Goal: Task Accomplishment & Management: Use online tool/utility

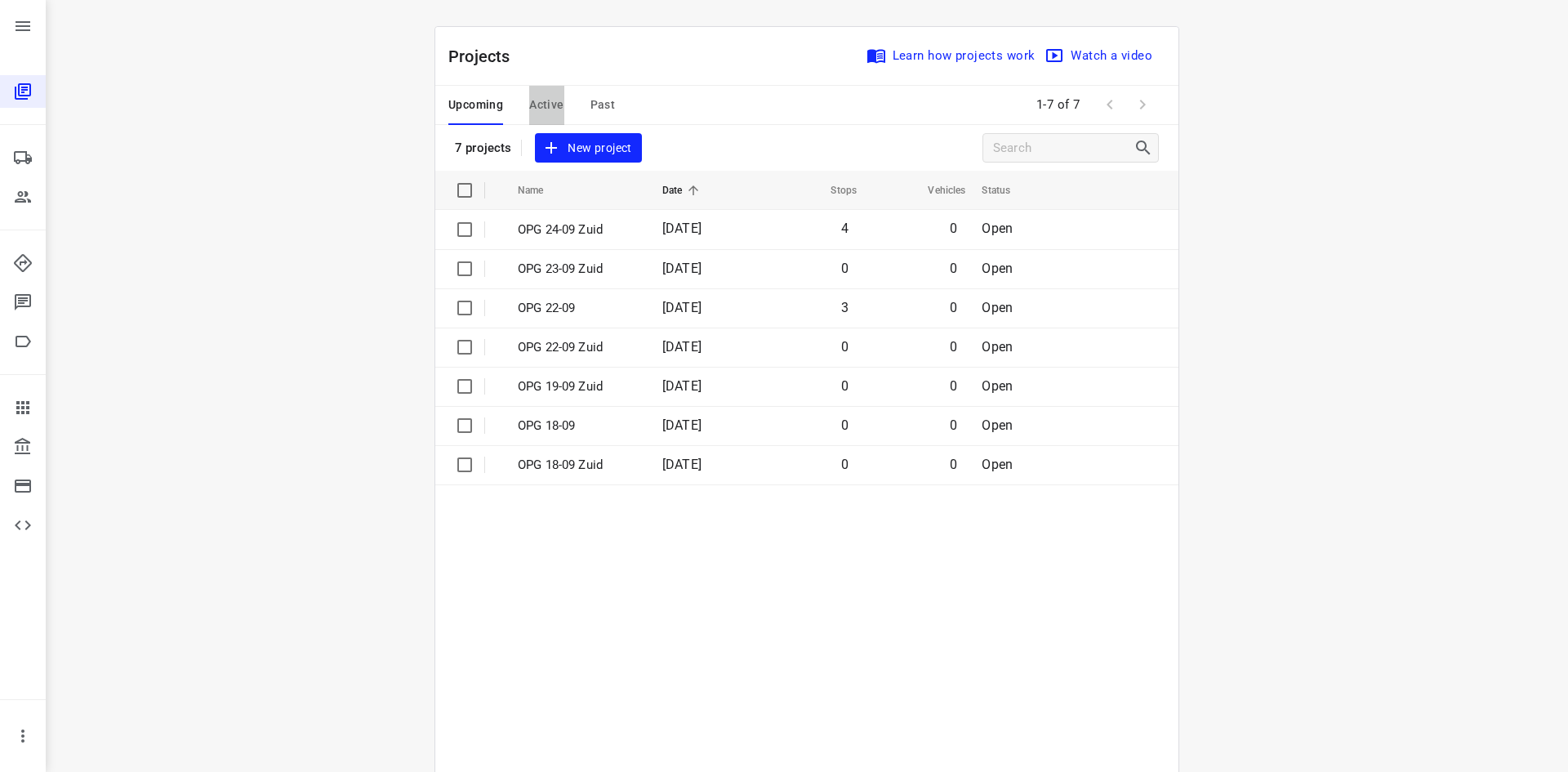
click at [552, 107] on span "Active" at bounding box center [546, 105] width 34 height 20
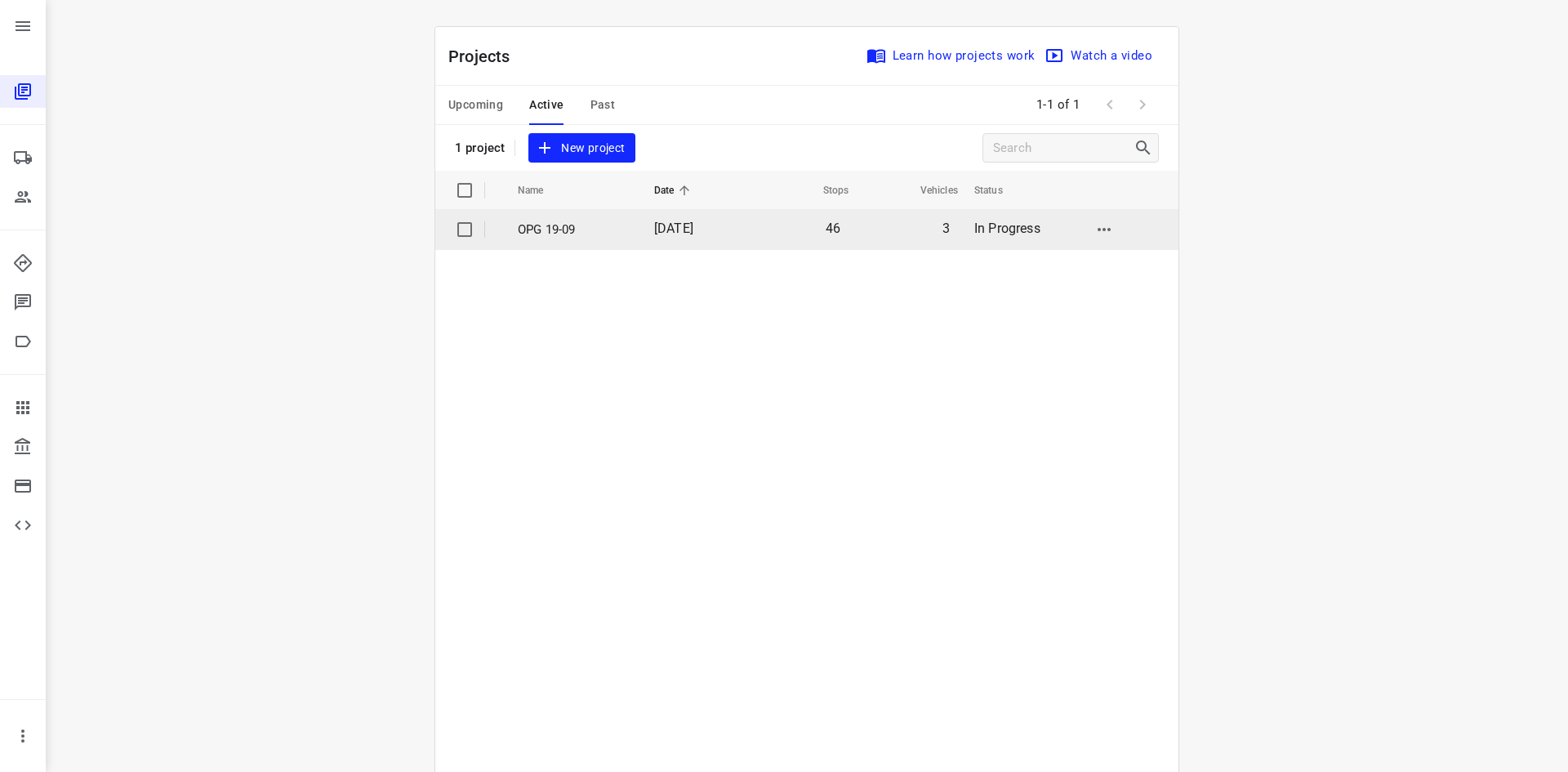
click at [557, 232] on p "OPG 19-09" at bounding box center [573, 230] width 112 height 19
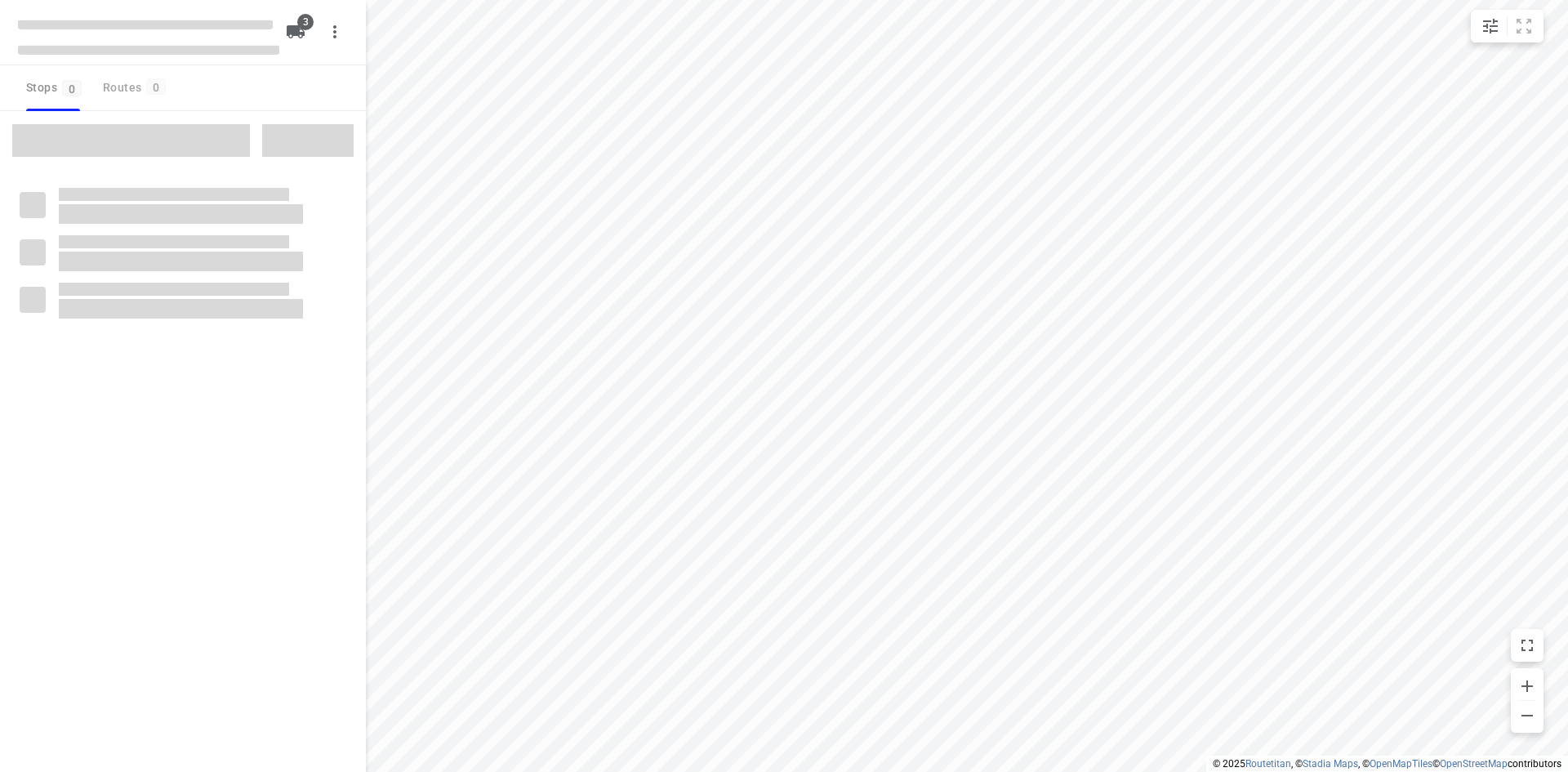
type input "distance"
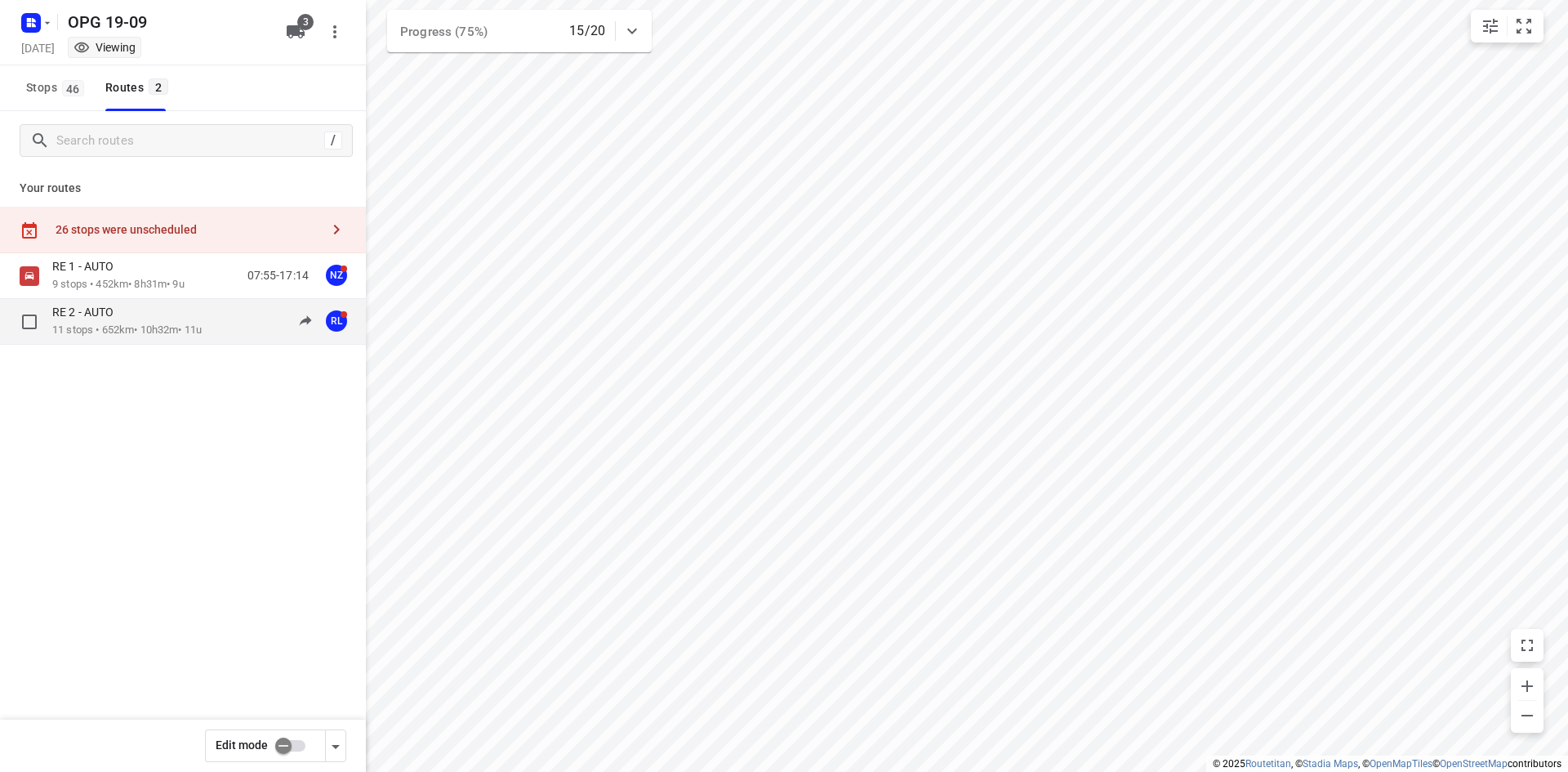
click at [172, 316] on div "RE 2 - AUTO" at bounding box center [127, 313] width 149 height 18
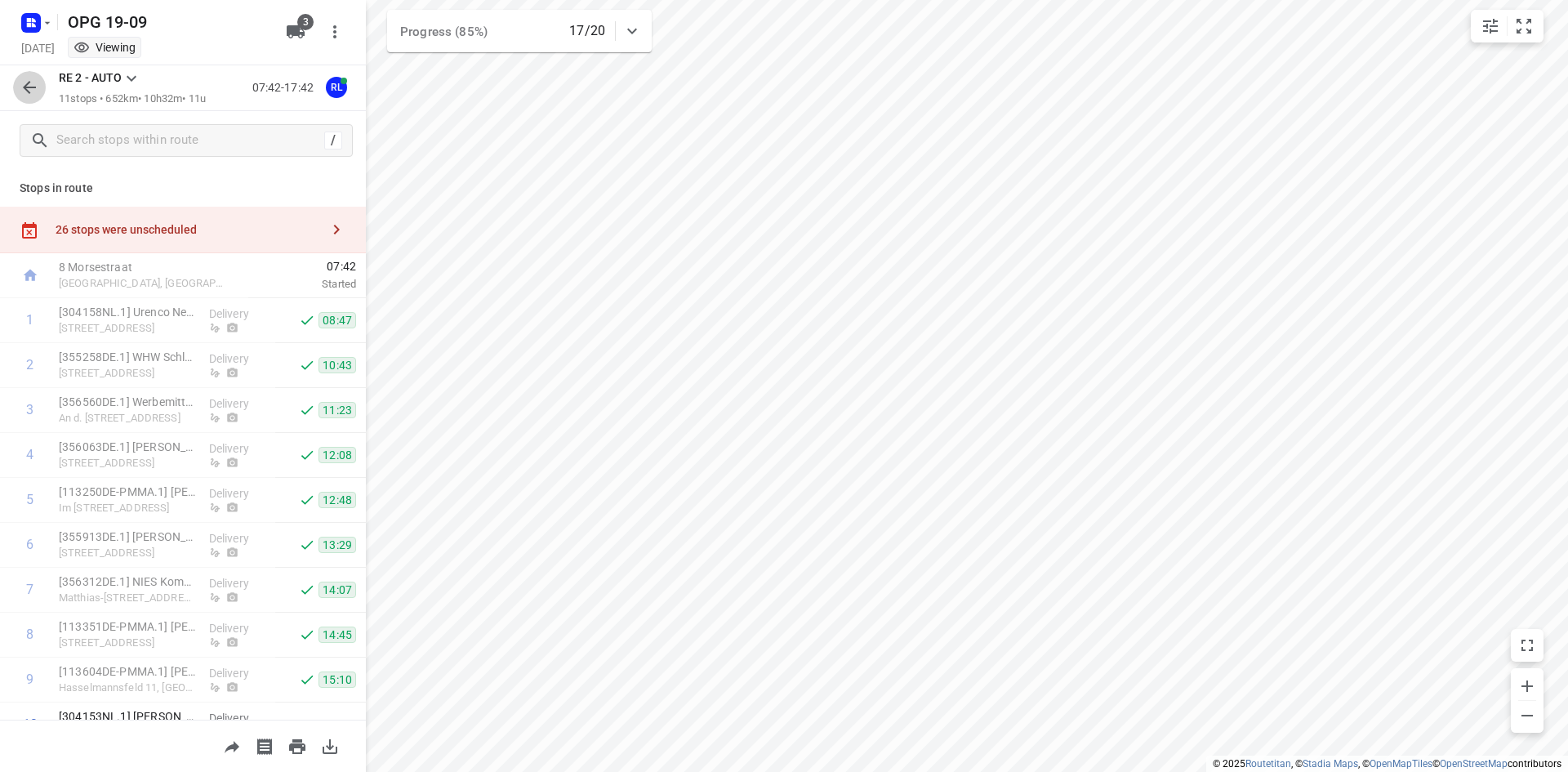
click at [29, 84] on icon "button" at bounding box center [29, 87] width 13 height 13
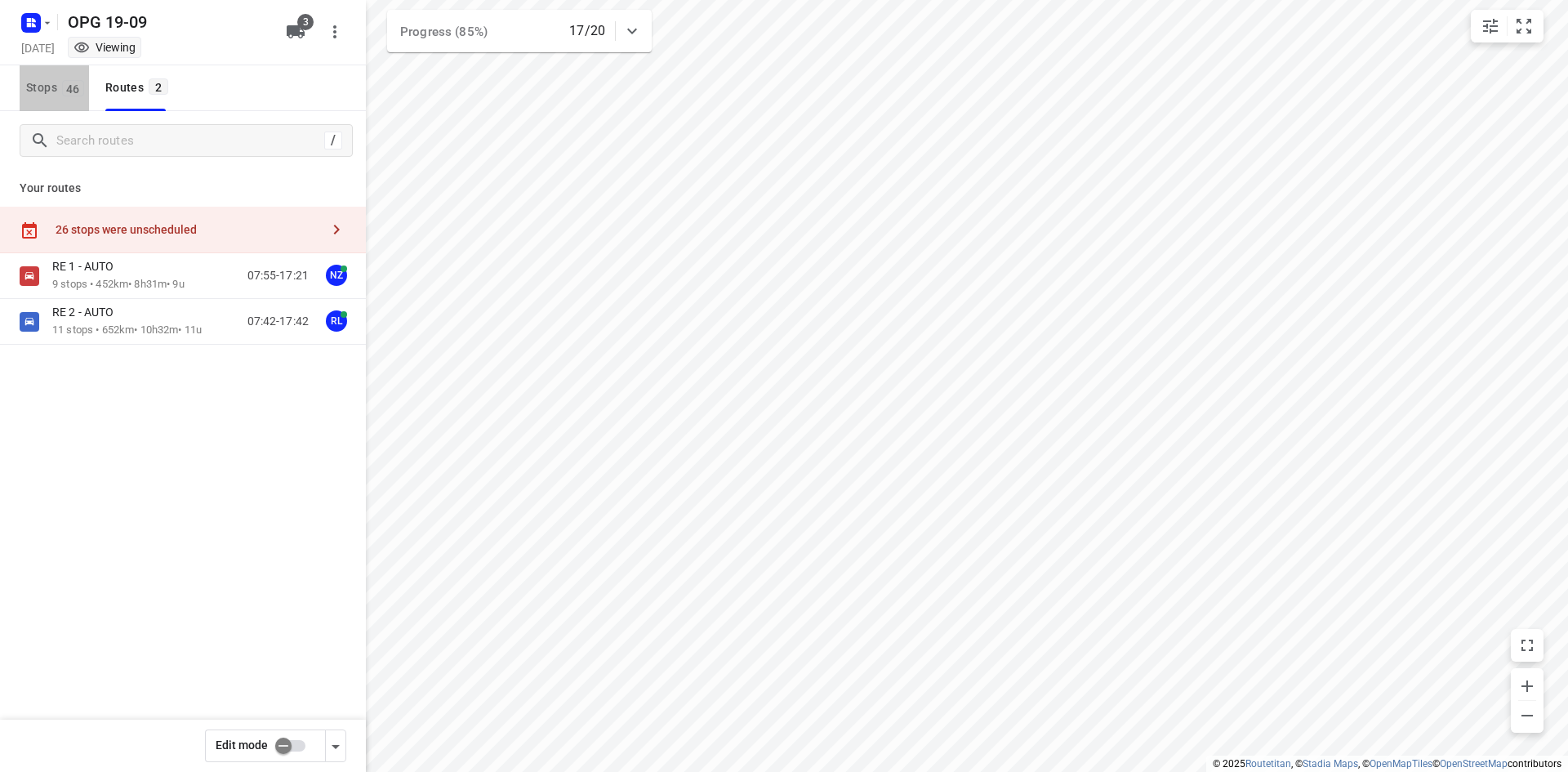
click at [68, 83] on span "46" at bounding box center [73, 87] width 22 height 16
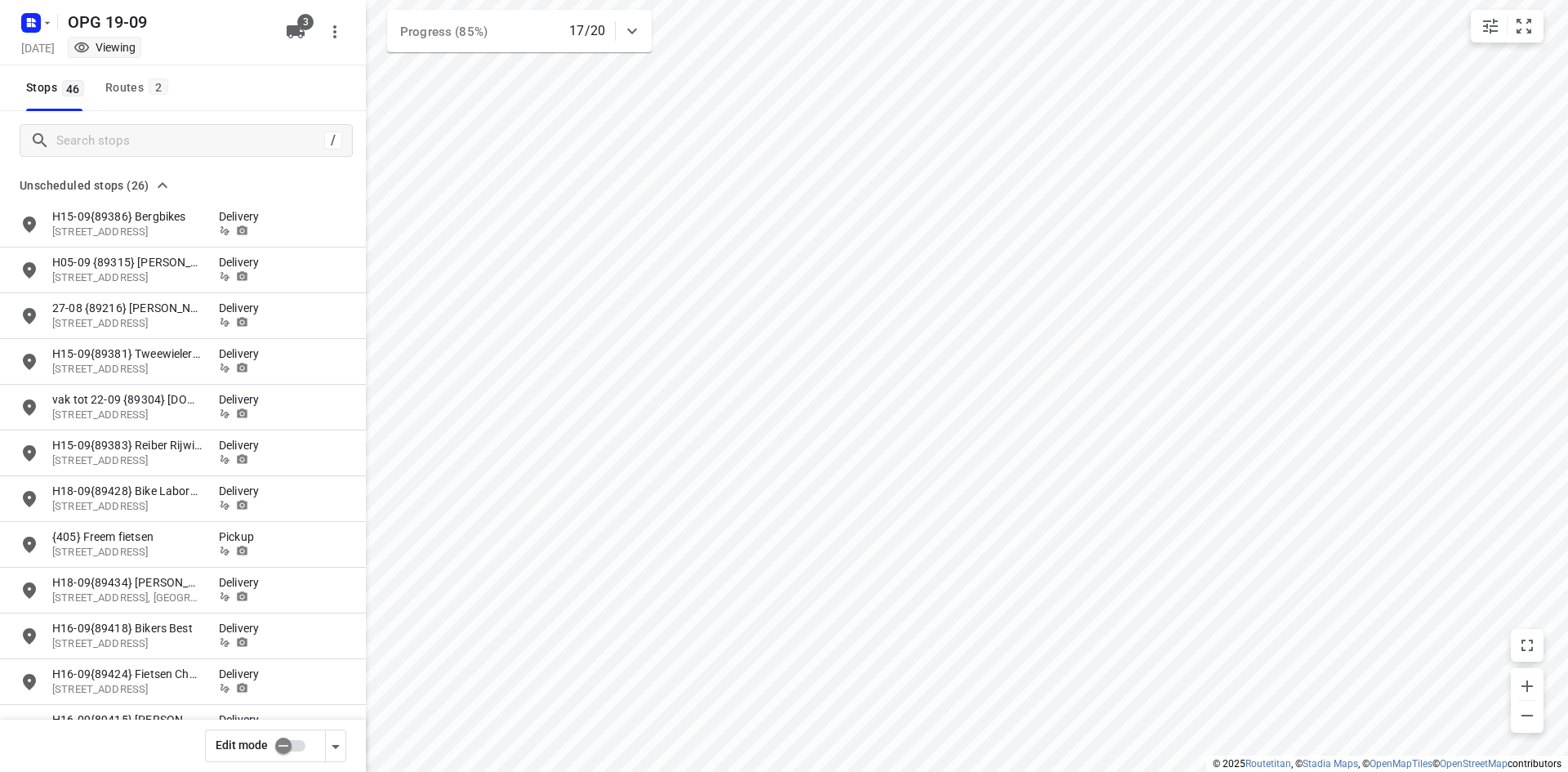
click at [299, 745] on input "checkbox" at bounding box center [283, 746] width 93 height 31
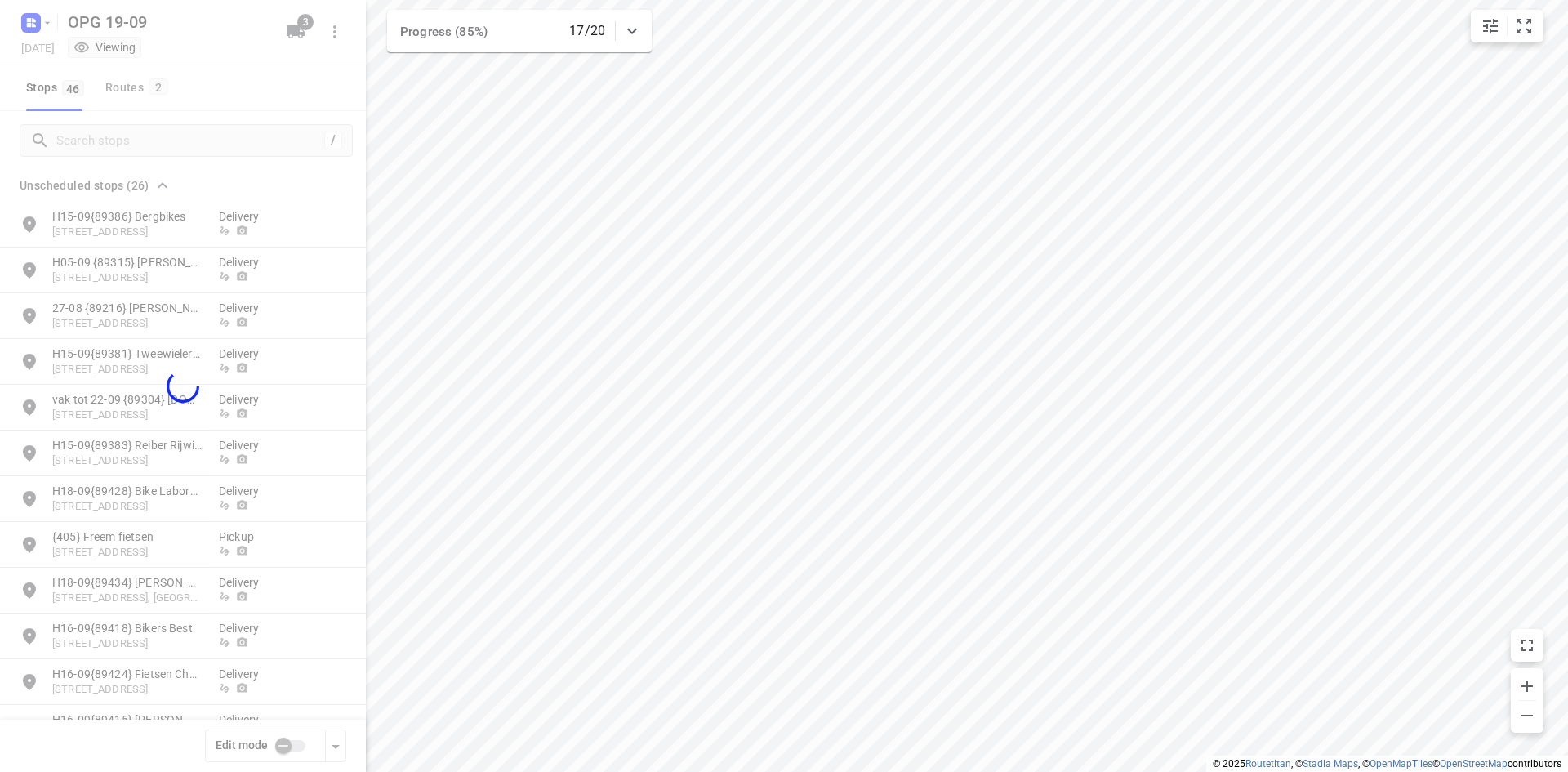
checkbox input "true"
click at [114, 139] on div at bounding box center [182, 386] width 365 height 772
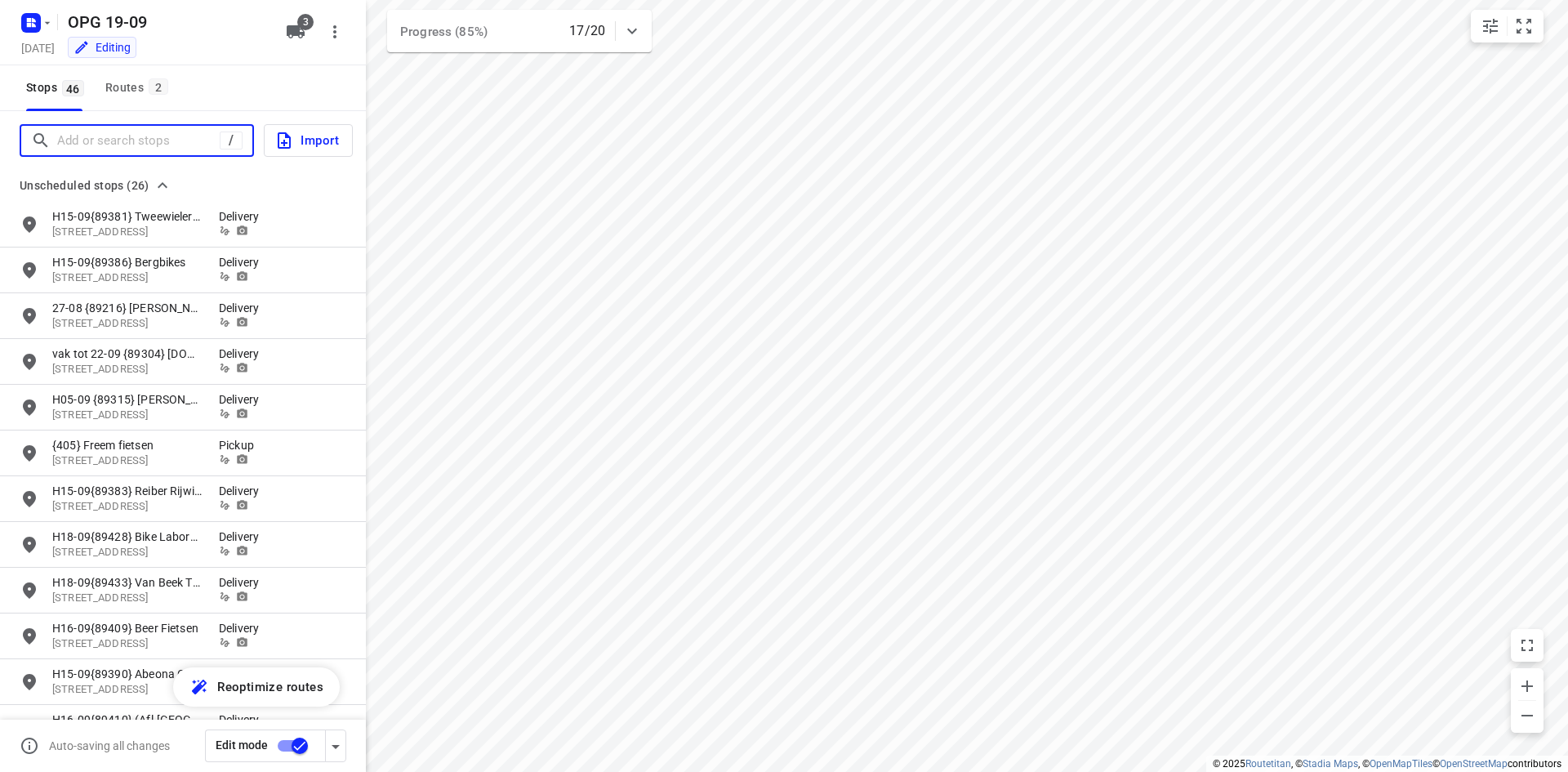
click at [114, 139] on input "Add or search stops" at bounding box center [138, 141] width 163 height 25
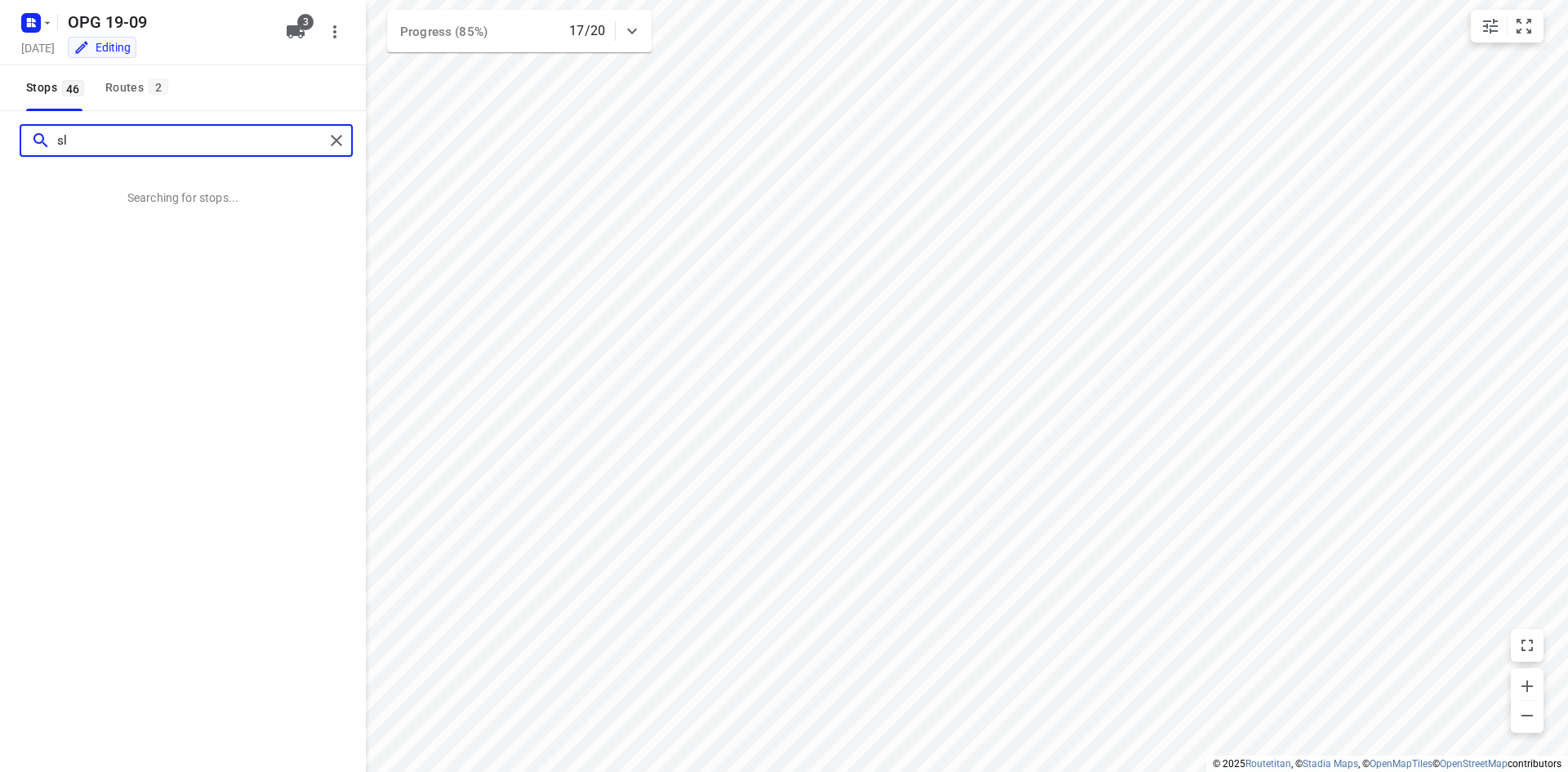
type input "s"
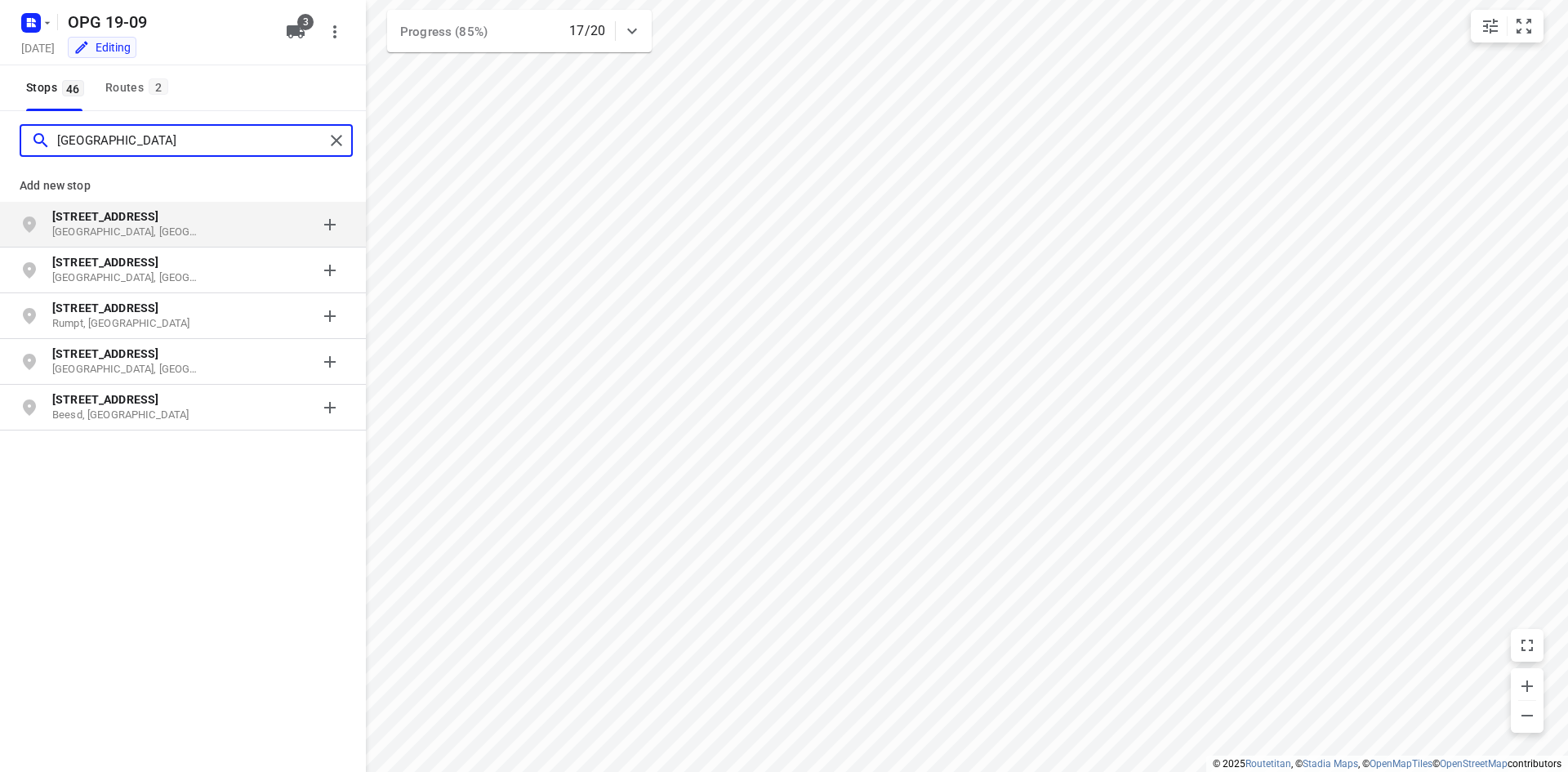
click at [175, 143] on input "[GEOGRAPHIC_DATA]" at bounding box center [190, 141] width 267 height 25
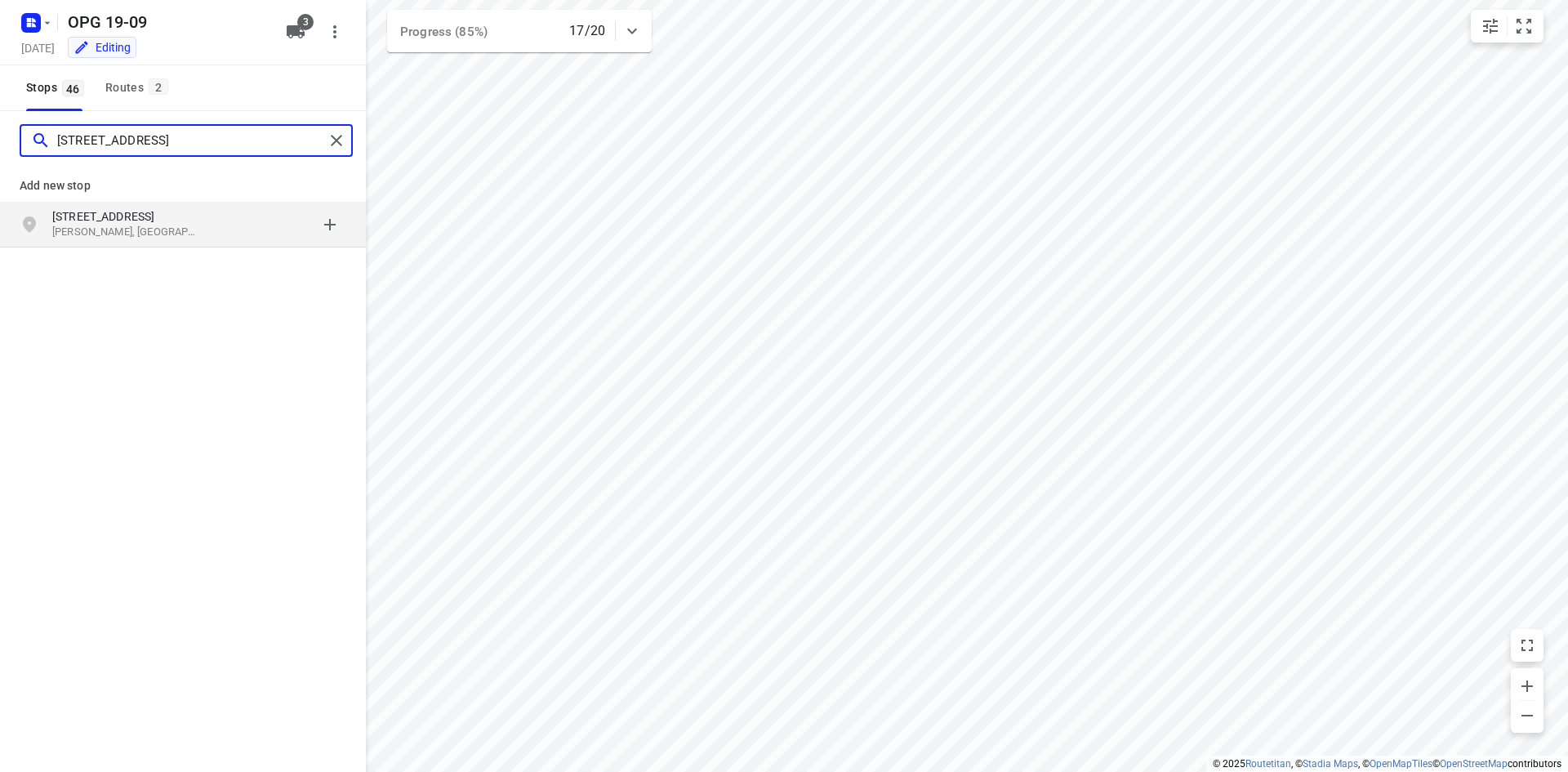
type input "[STREET_ADDRESS]"
click at [124, 225] on p "[PERSON_NAME], [GEOGRAPHIC_DATA]" at bounding box center [127, 232] width 150 height 15
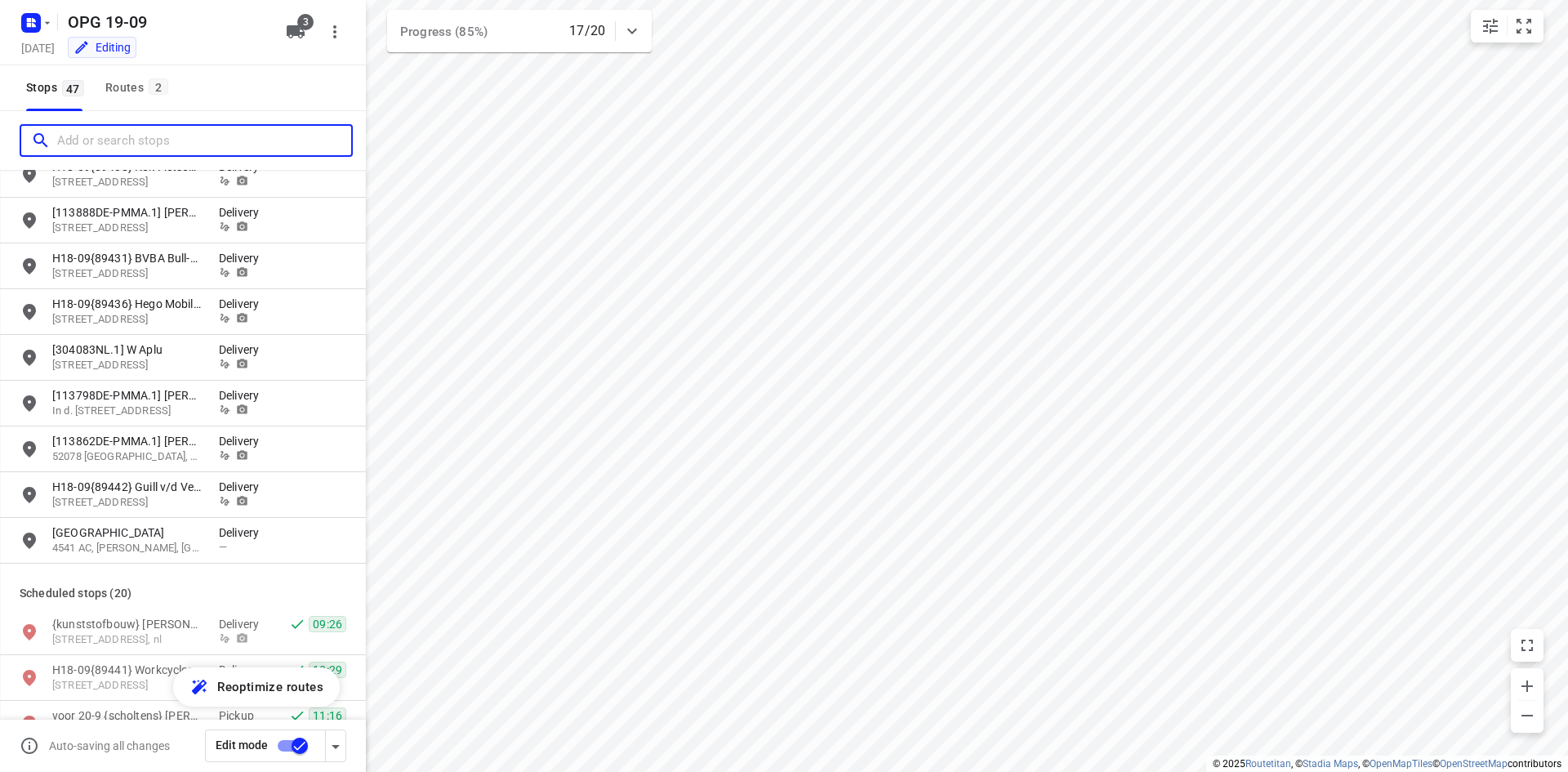
scroll to position [898, 0]
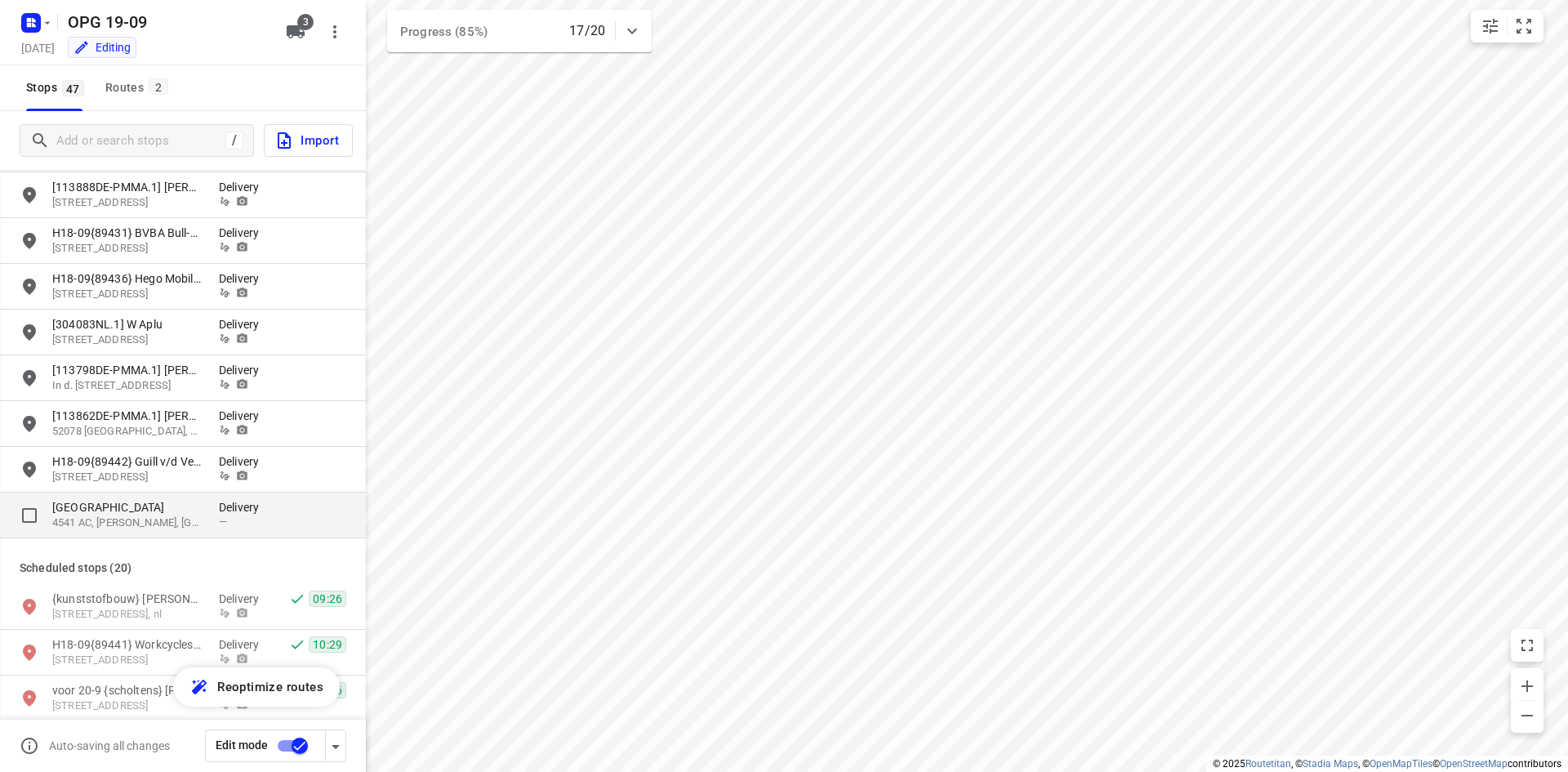
click at [180, 504] on p "[GEOGRAPHIC_DATA]" at bounding box center [127, 506] width 150 height 16
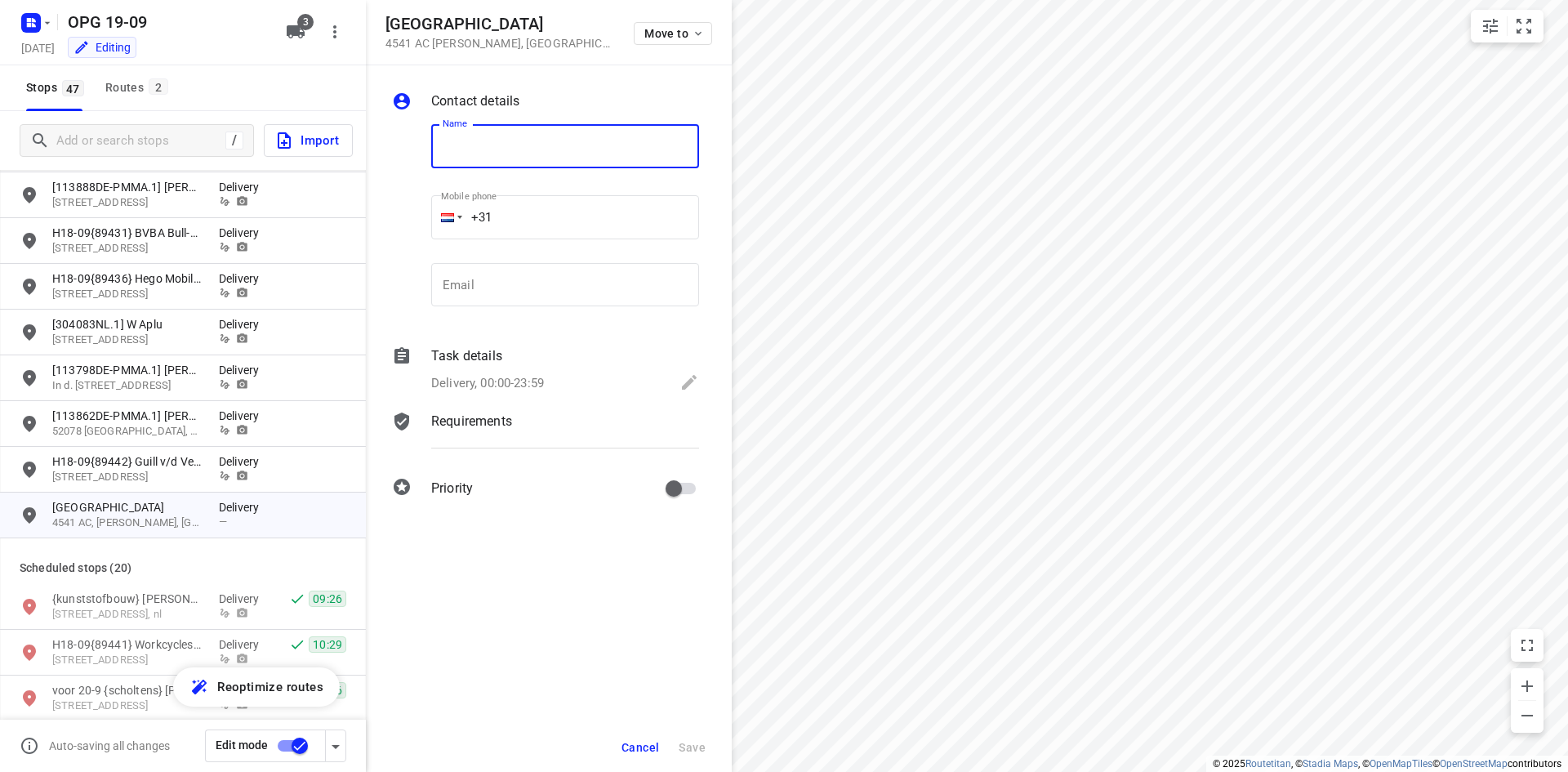
click at [489, 149] on input "text" at bounding box center [565, 146] width 268 height 44
type input "{kunststofbouw} selis verhuurservice"
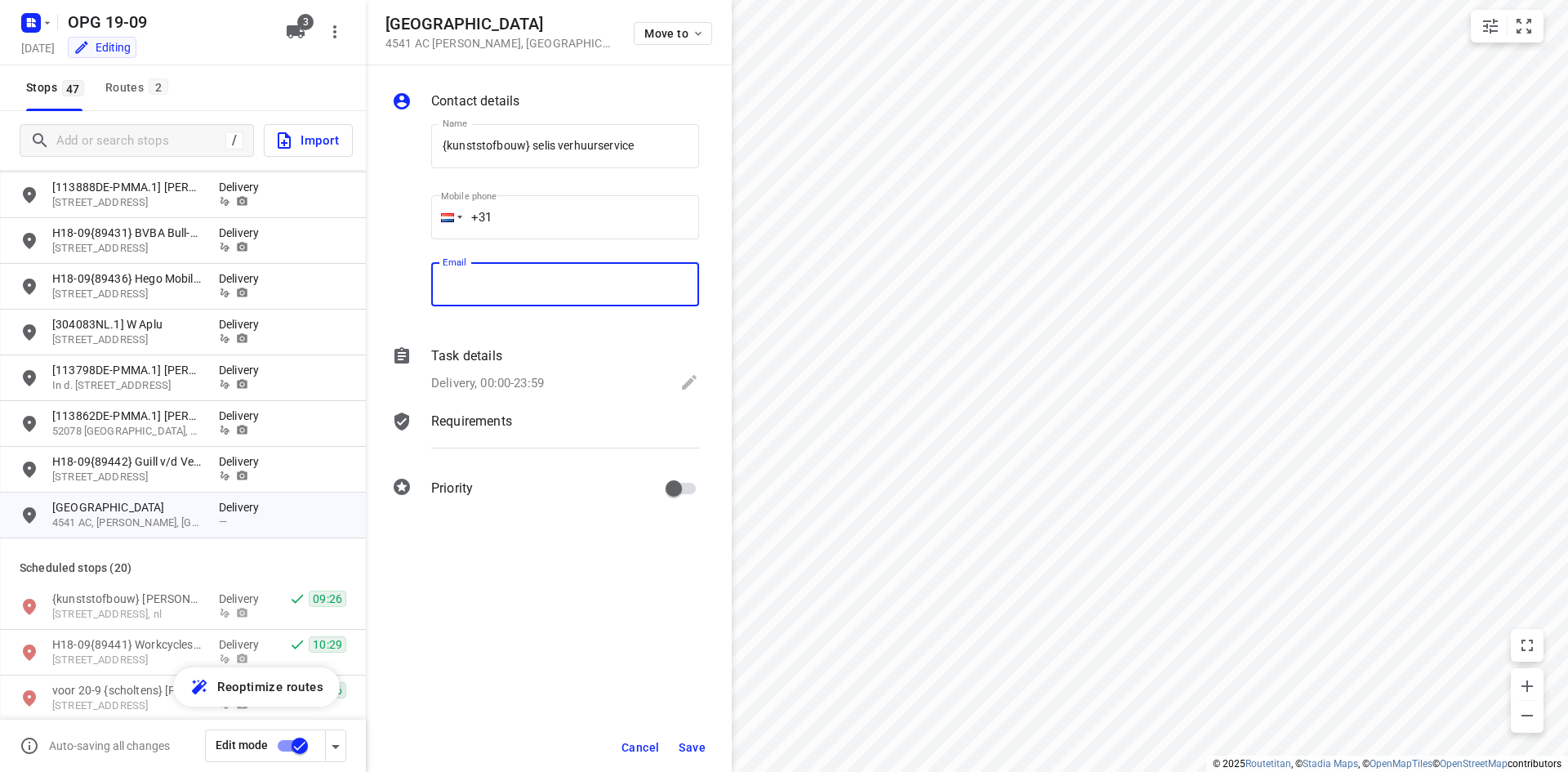
paste input "[EMAIL_ADDRESS][DOMAIN_NAME]"
type input "[EMAIL_ADDRESS][DOMAIN_NAME]"
click at [507, 419] on p "Requirements" at bounding box center [471, 421] width 81 height 20
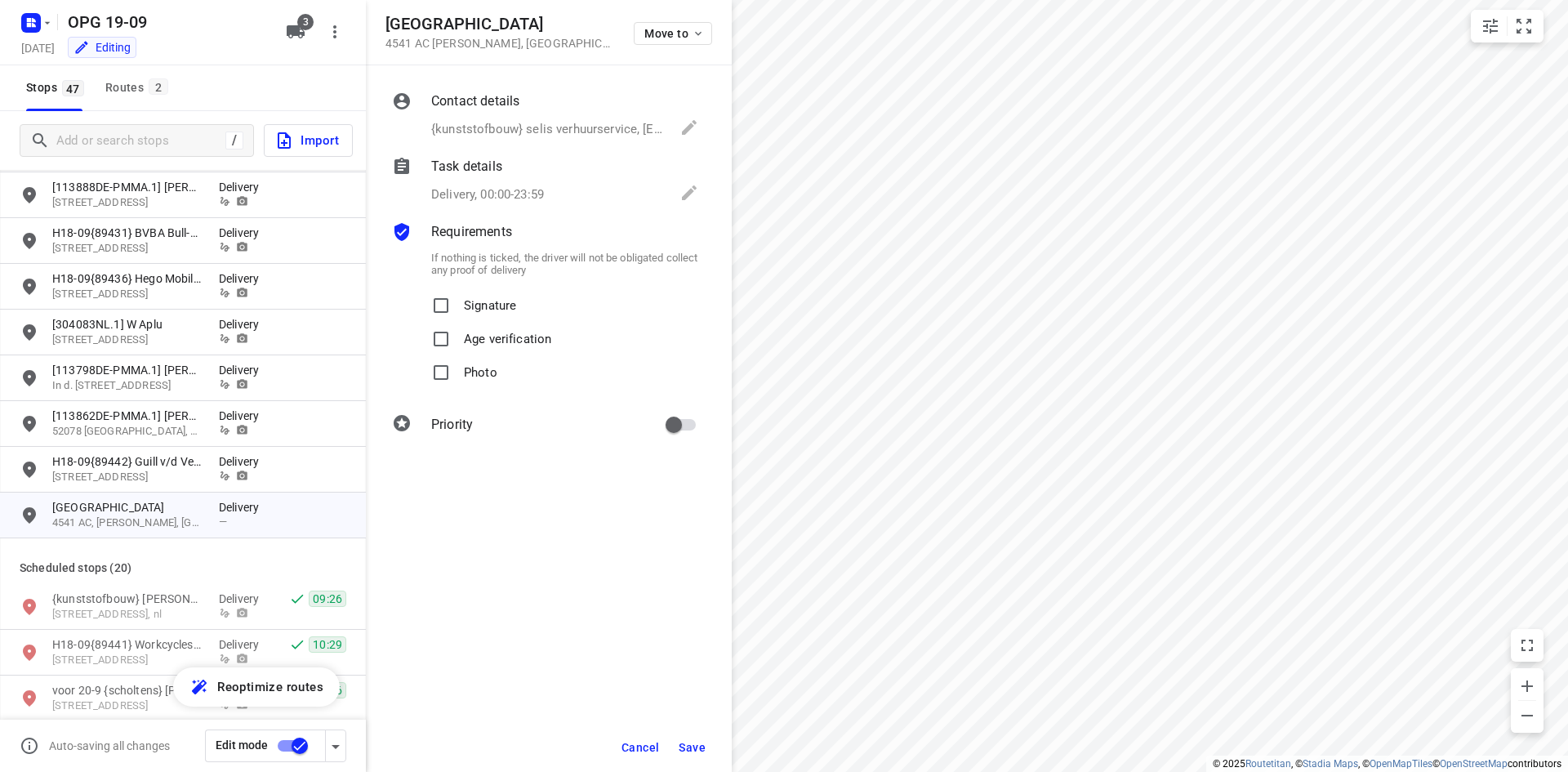
click at [472, 296] on p "Signature" at bounding box center [490, 301] width 53 height 24
click at [457, 296] on input "Signature" at bounding box center [441, 305] width 33 height 33
checkbox input "true"
click at [480, 382] on span "Photo" at bounding box center [480, 372] width 33 height 33
click at [457, 382] on input "Photo" at bounding box center [441, 372] width 33 height 33
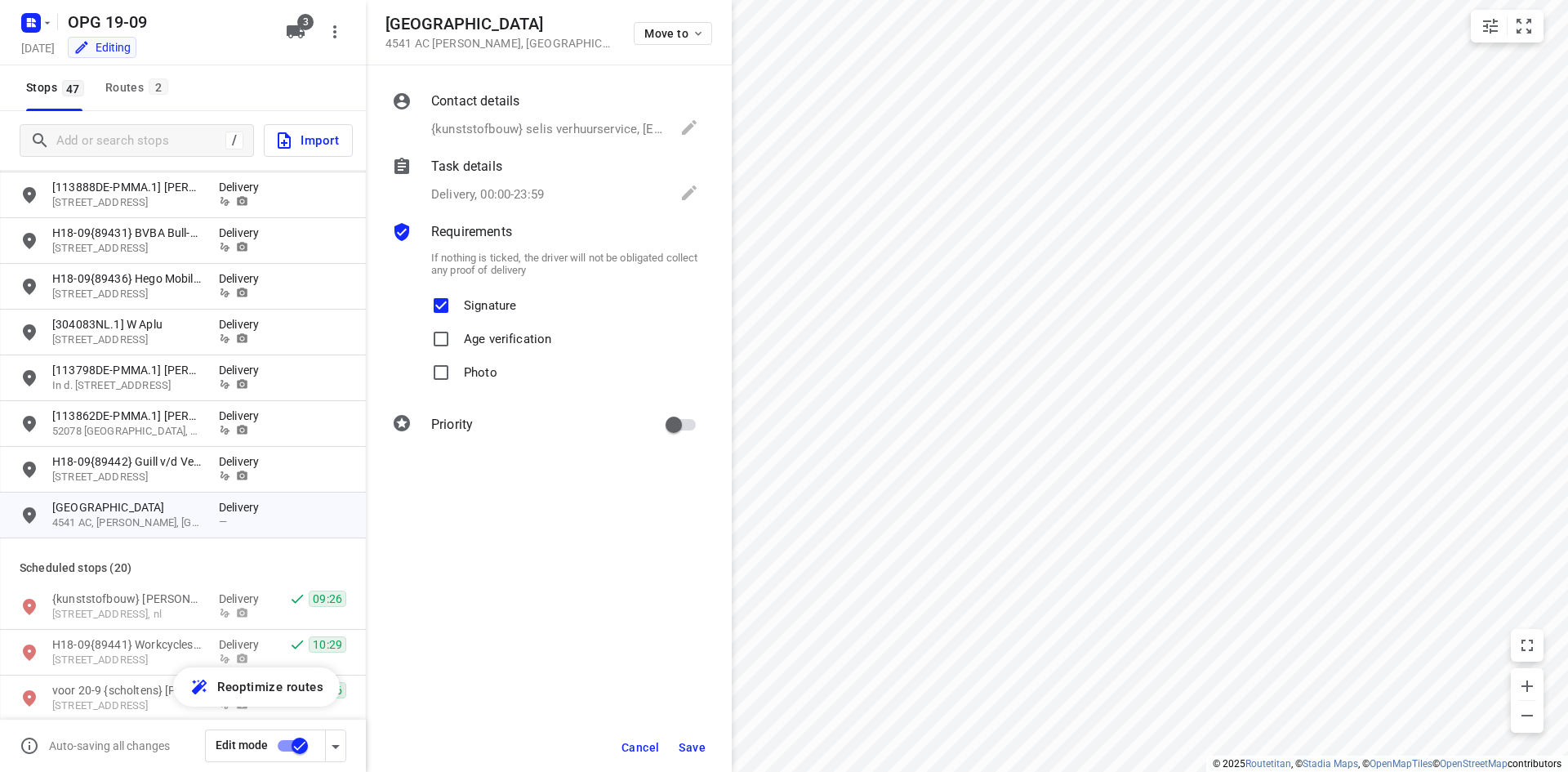
checkbox input "true"
click at [691, 422] on input "primary checkbox" at bounding box center [673, 424] width 93 height 31
checkbox input "true"
click at [698, 746] on span "Save" at bounding box center [692, 747] width 27 height 13
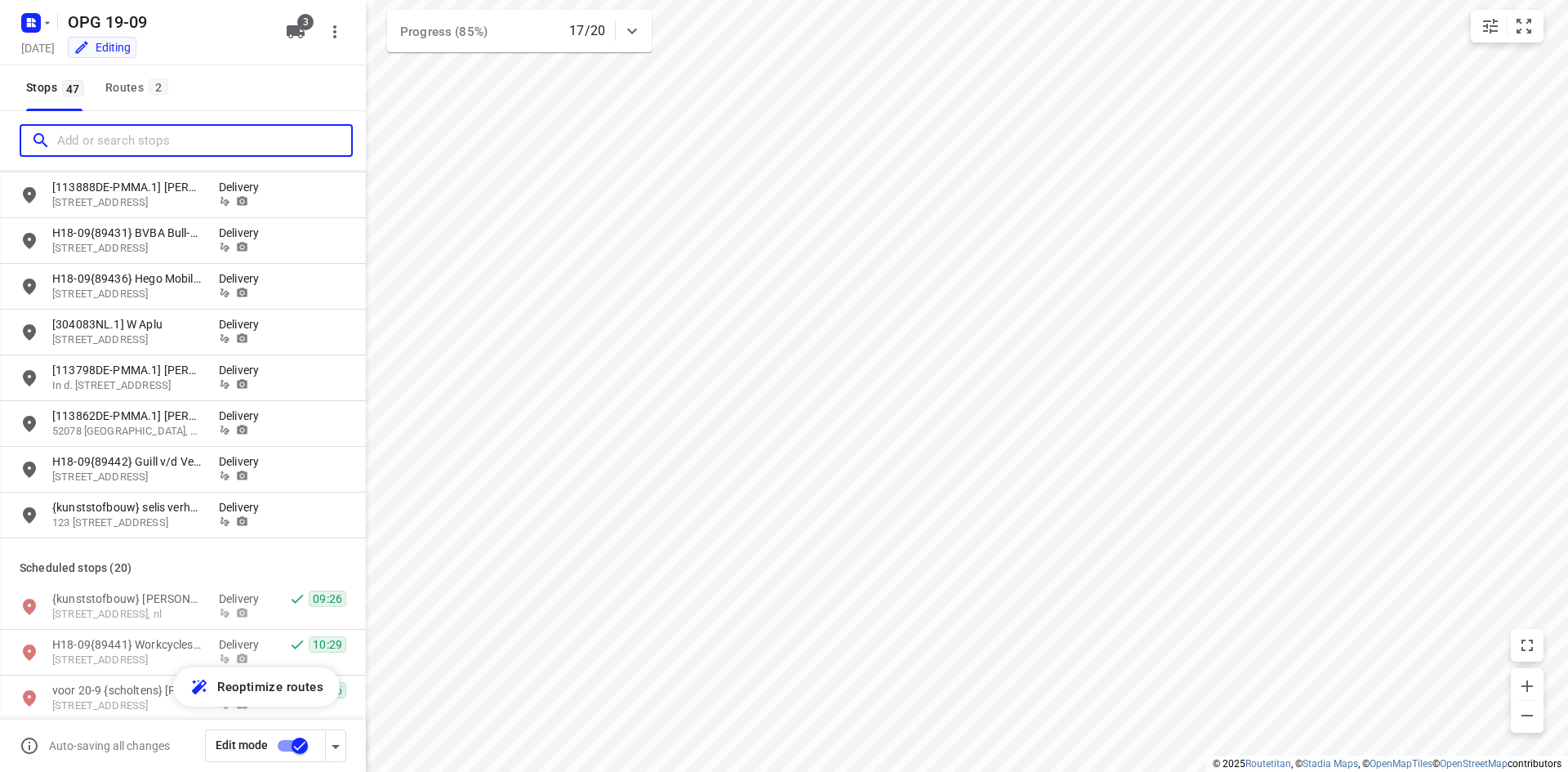
click at [124, 137] on input "Add or search stops" at bounding box center [204, 141] width 294 height 25
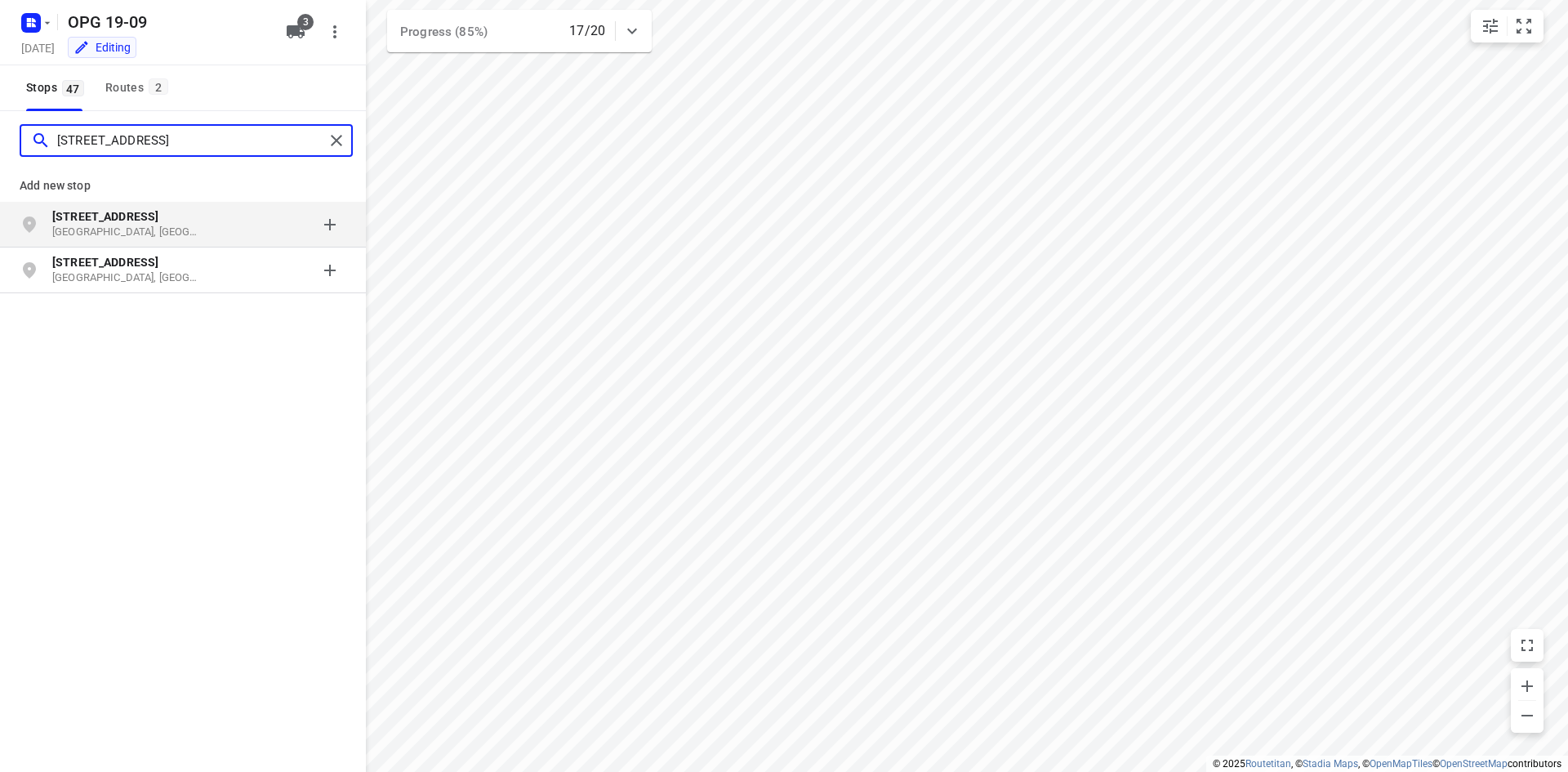
type input "[STREET_ADDRESS]"
click at [93, 211] on b "[STREET_ADDRESS]" at bounding box center [105, 215] width 106 height 13
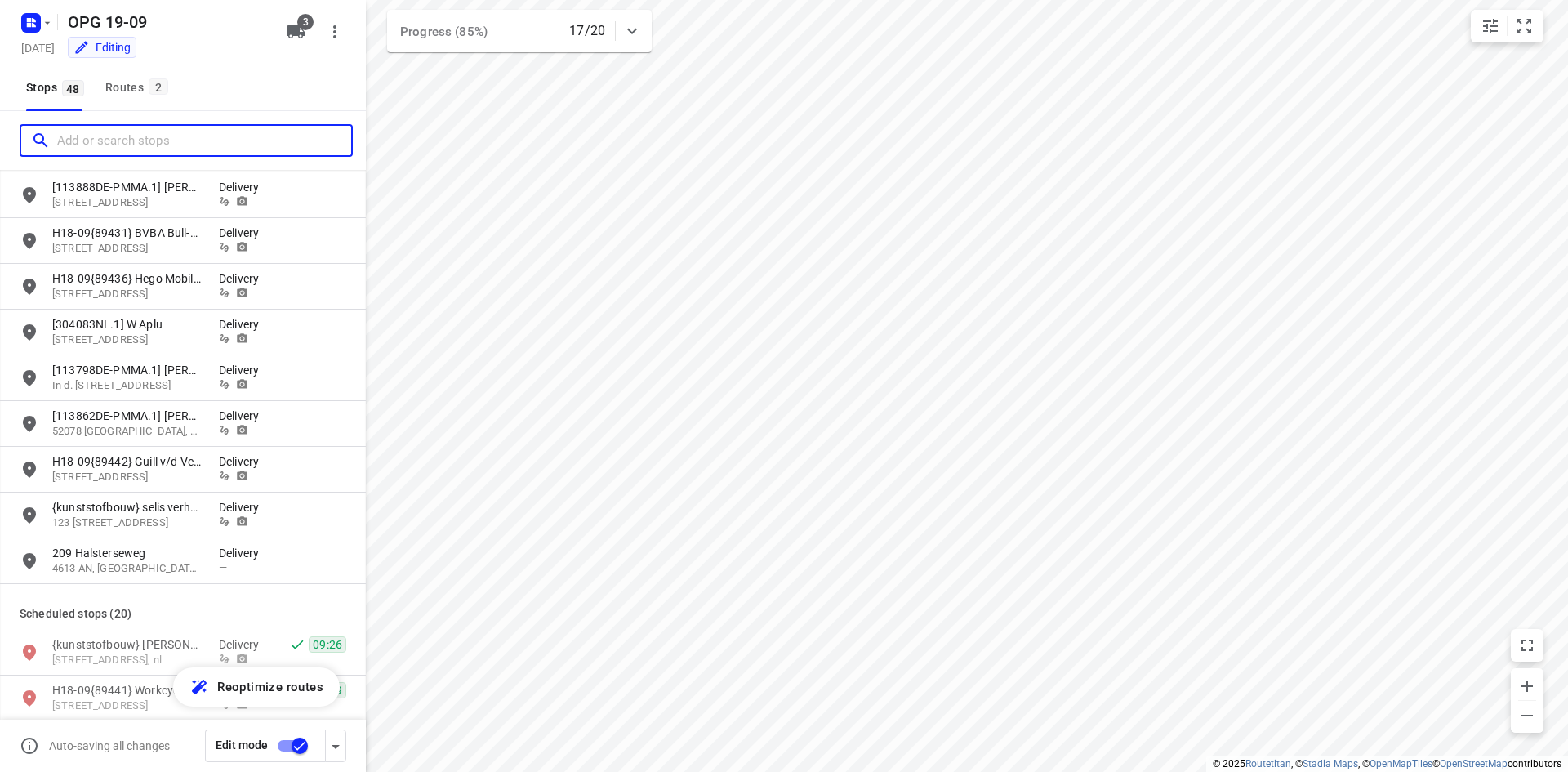
scroll to position [1144, 0]
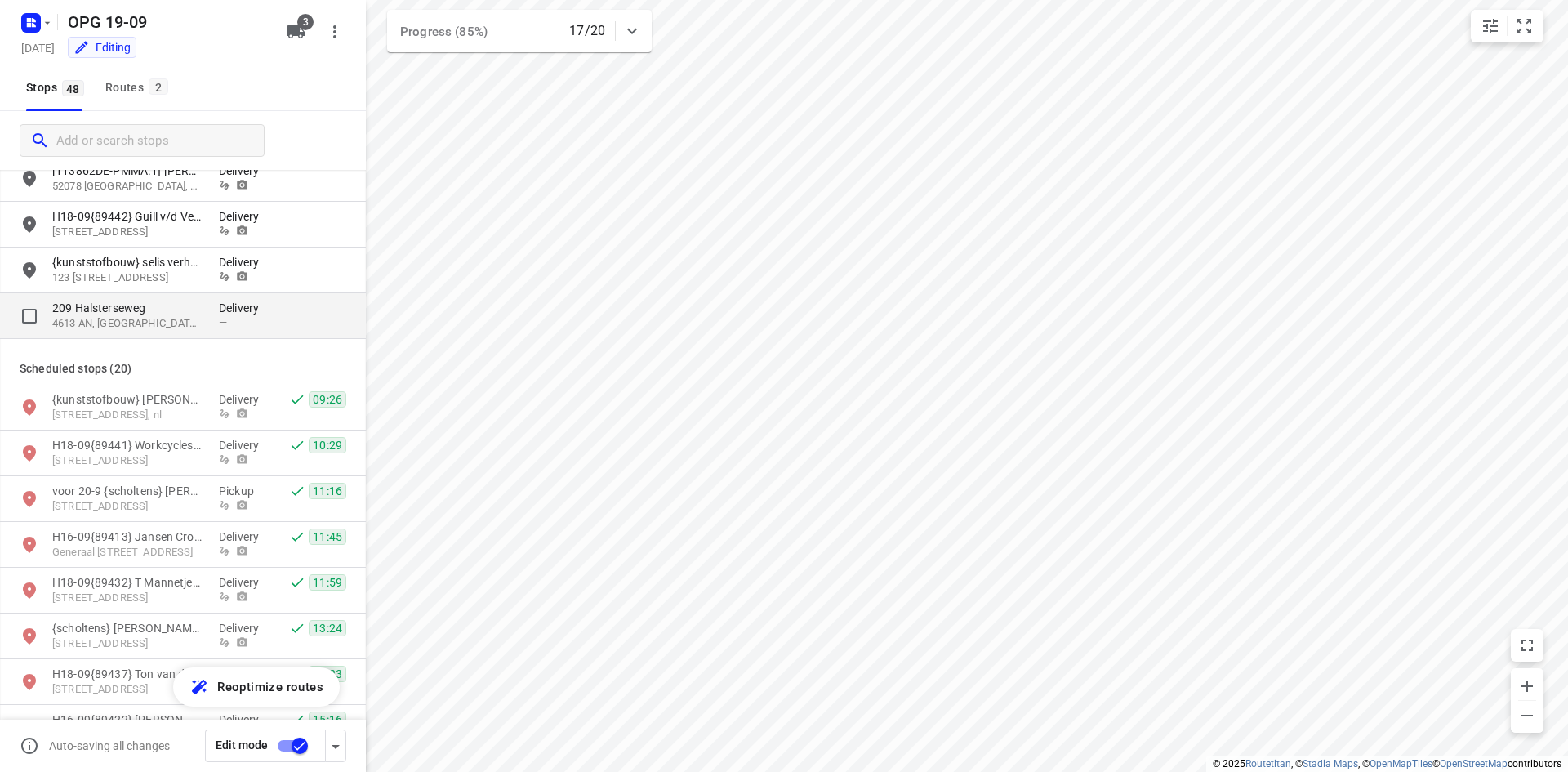
click at [112, 314] on p "209 Halsterseweg" at bounding box center [127, 307] width 150 height 16
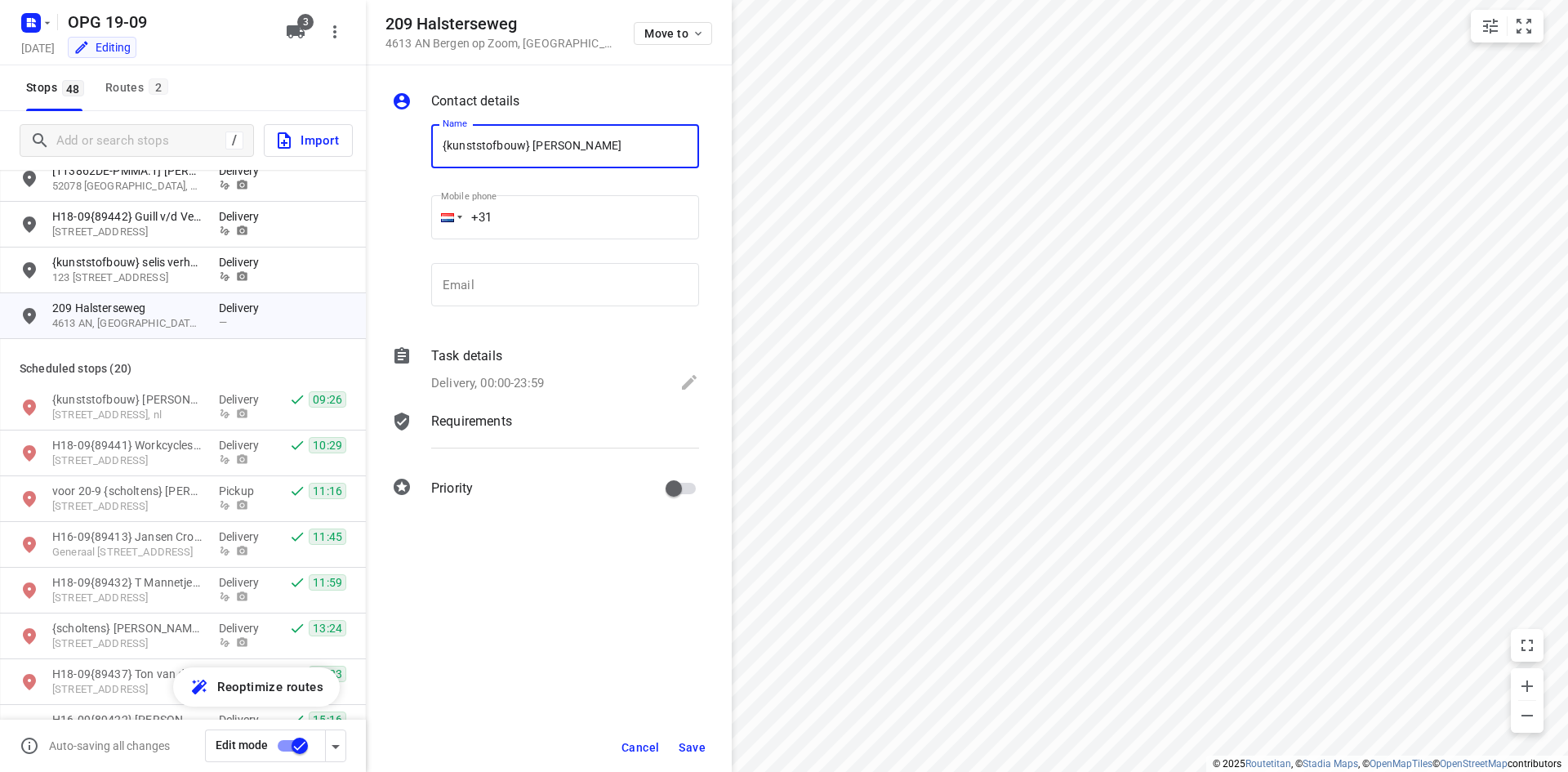
type input "{kunststofbouw} [PERSON_NAME]"
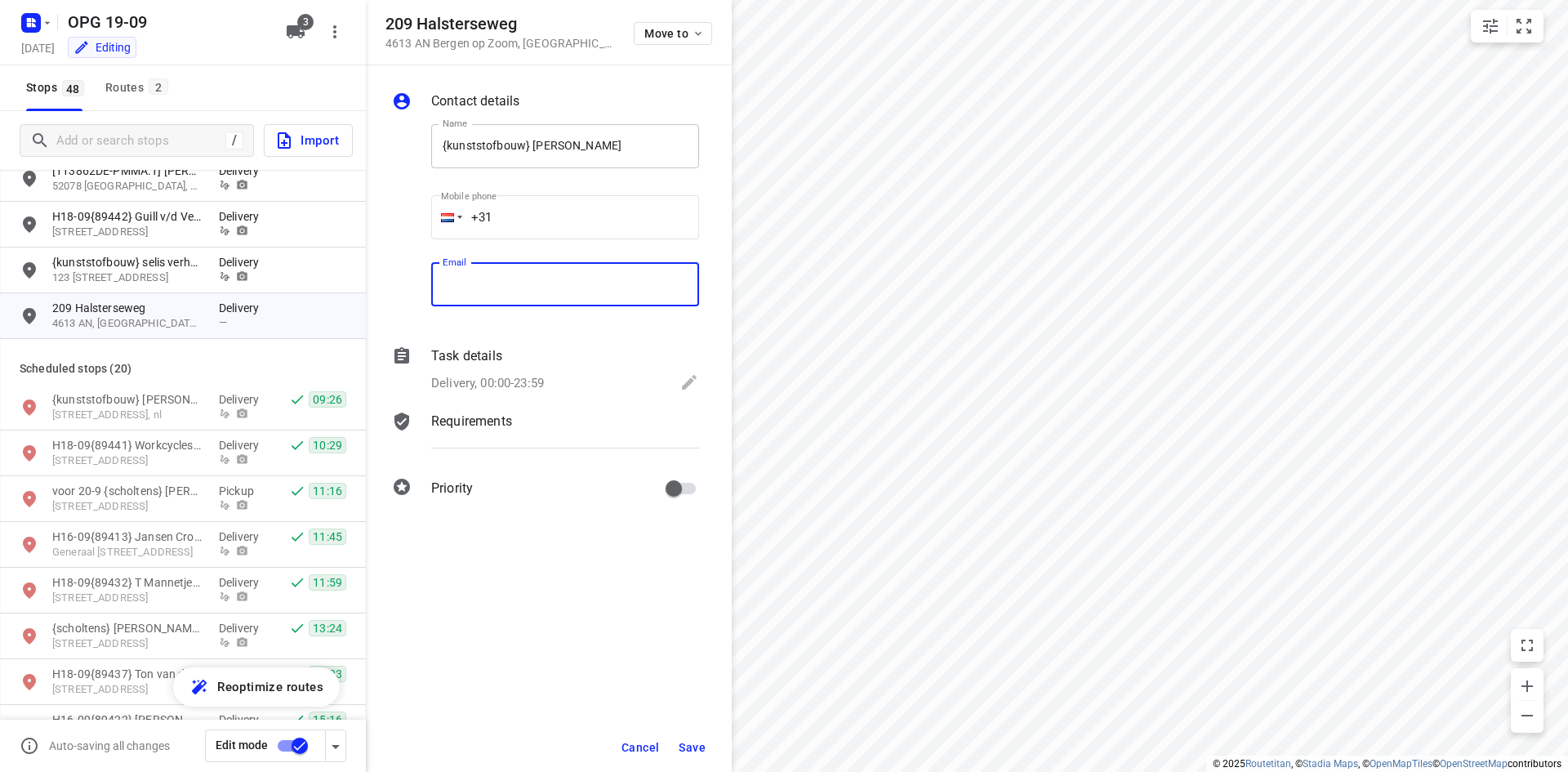
paste input "[EMAIL_ADDRESS][DOMAIN_NAME]"
type input "[EMAIL_ADDRESS][DOMAIN_NAME]"
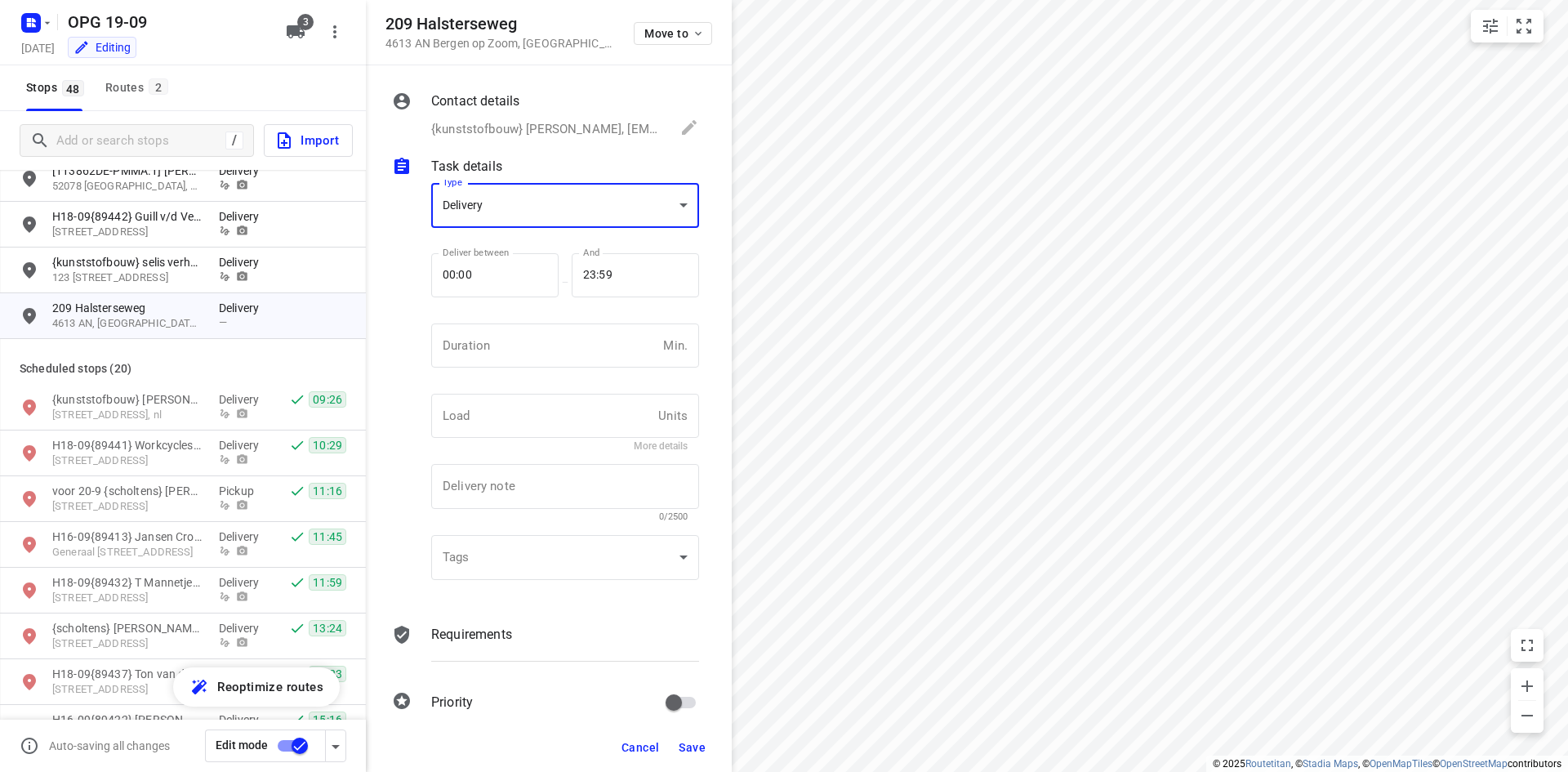
scroll to position [0, 0]
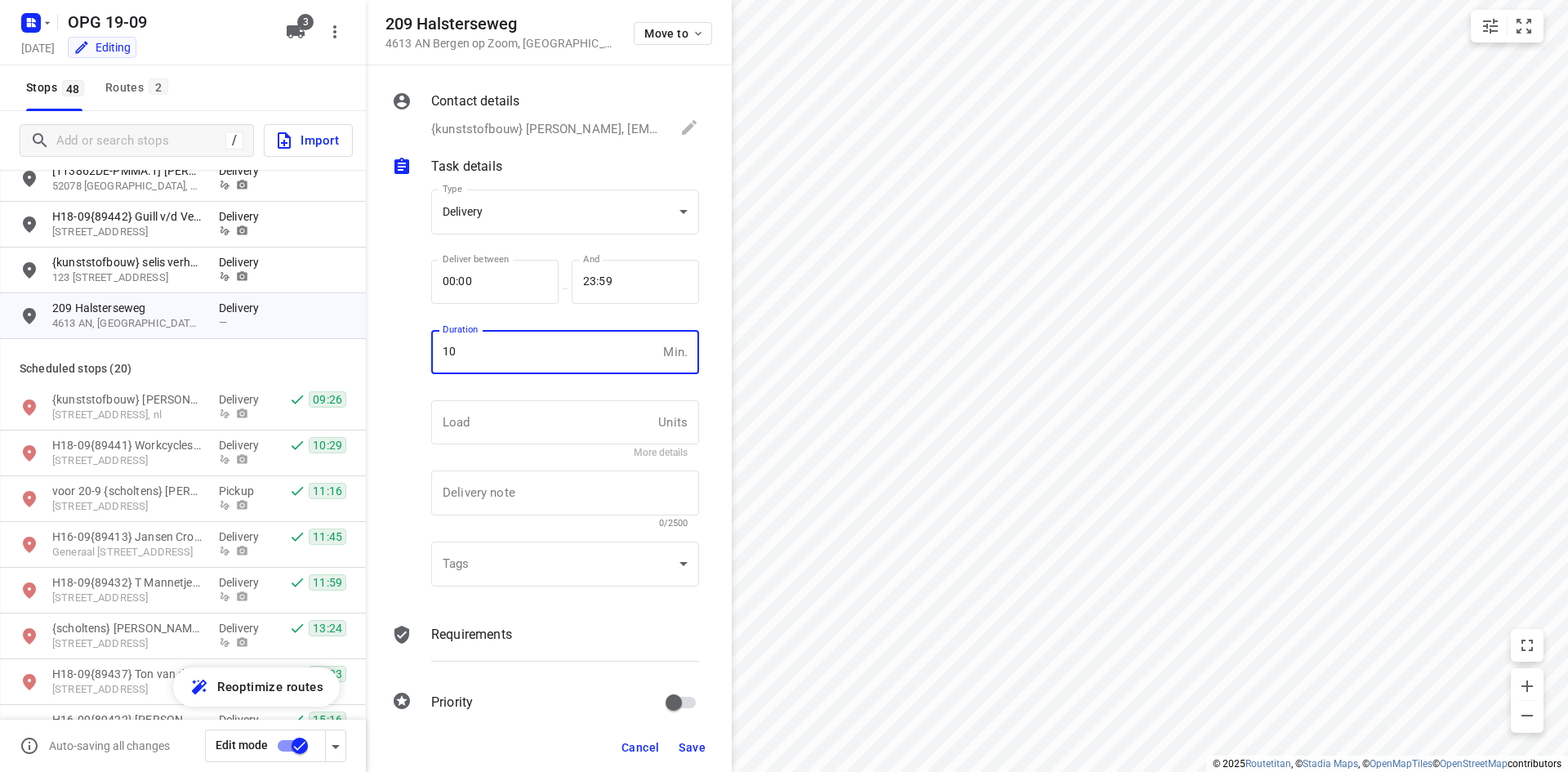
type input "10"
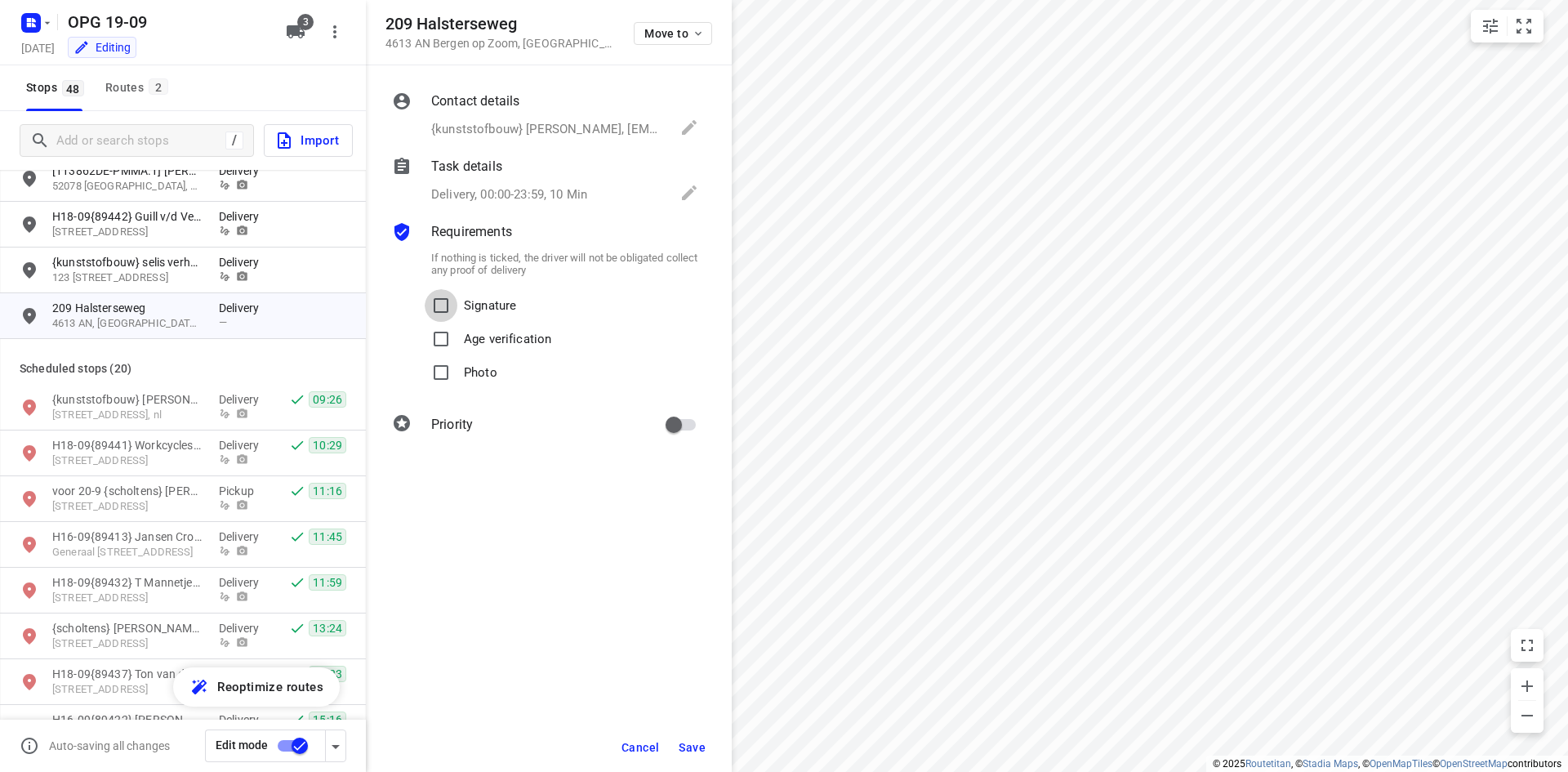
click at [425, 289] on input "Signature" at bounding box center [441, 305] width 33 height 33
checkbox input "true"
click at [425, 356] on input "Photo" at bounding box center [441, 372] width 33 height 33
checkbox input "true"
click at [627, 409] on input "primary checkbox" at bounding box center [673, 424] width 93 height 31
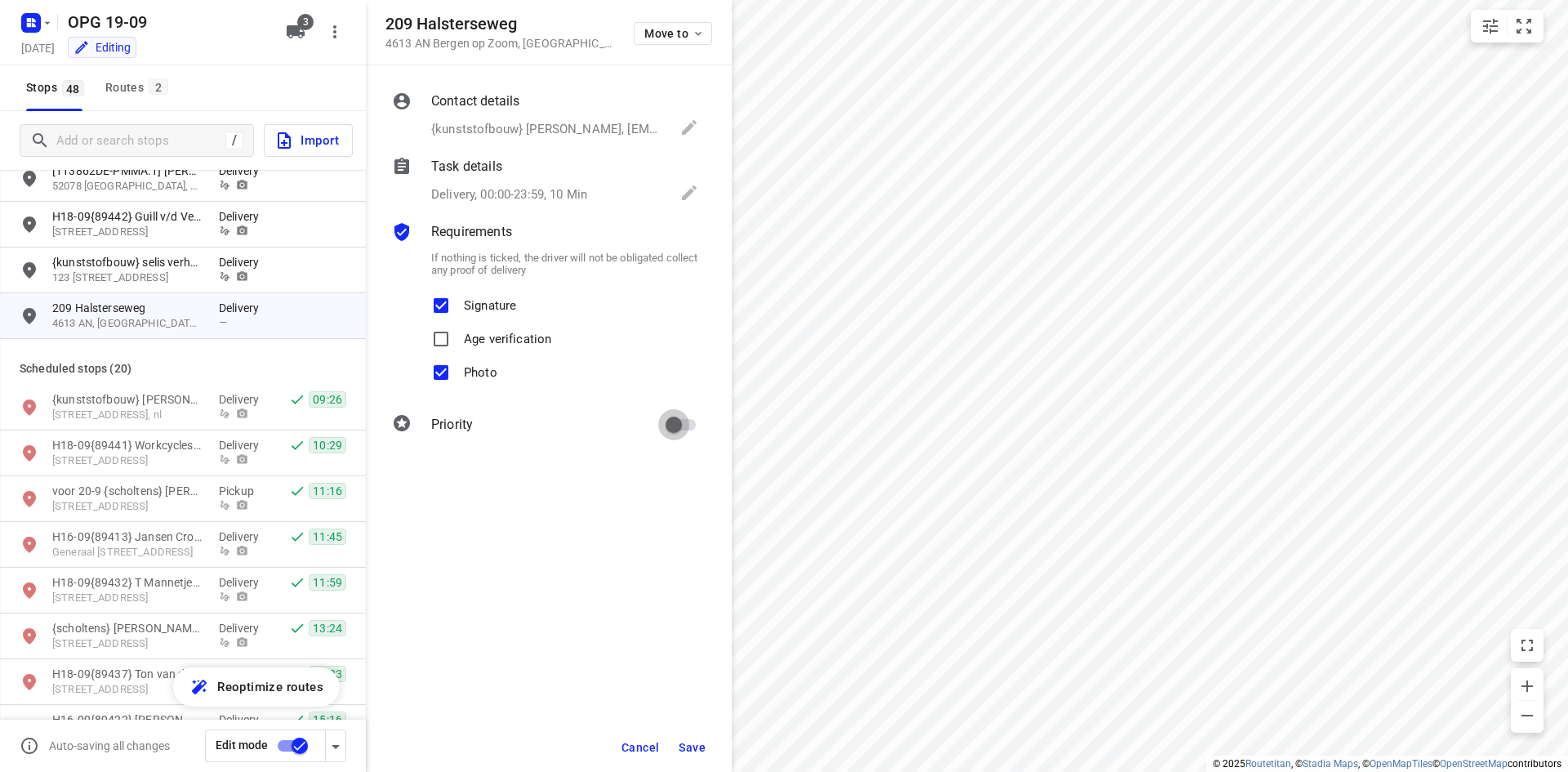
checkbox input "true"
click at [707, 753] on button "Save" at bounding box center [691, 747] width 40 height 30
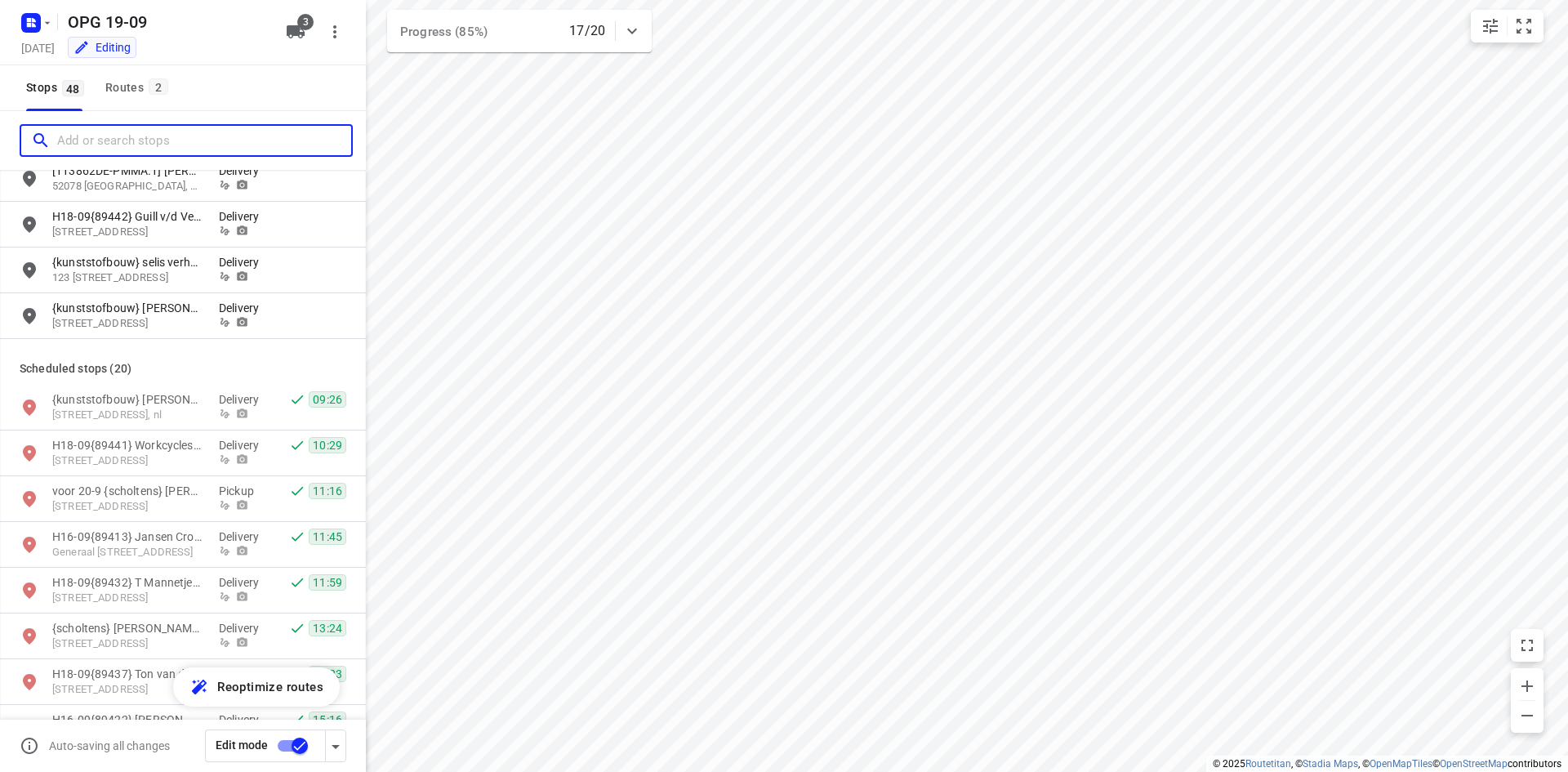
click at [126, 143] on input "Add or search stops" at bounding box center [204, 141] width 294 height 25
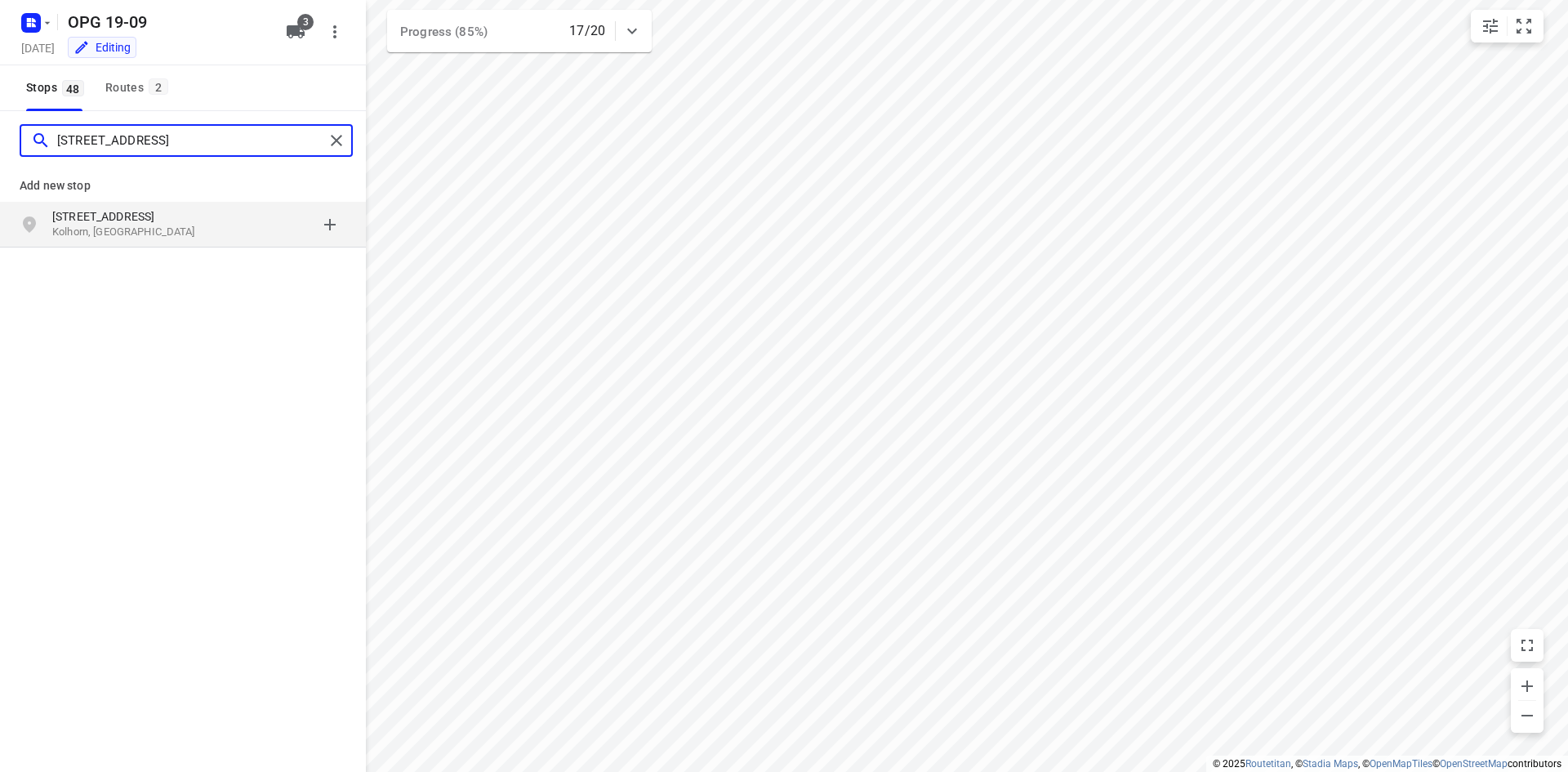
type input "[STREET_ADDRESS]"
click at [138, 216] on p "[STREET_ADDRESS]" at bounding box center [127, 216] width 150 height 16
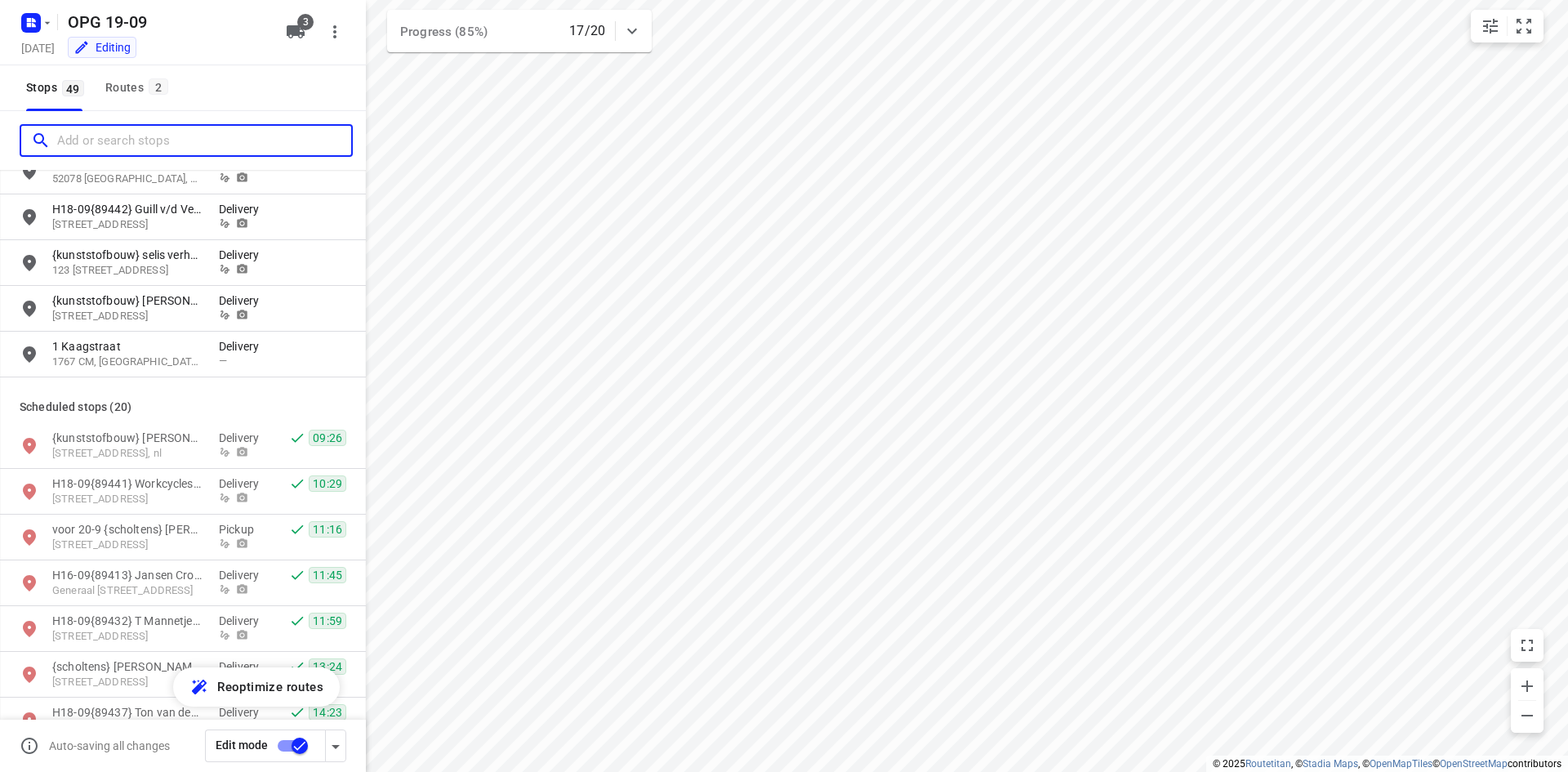
scroll to position [1144, 0]
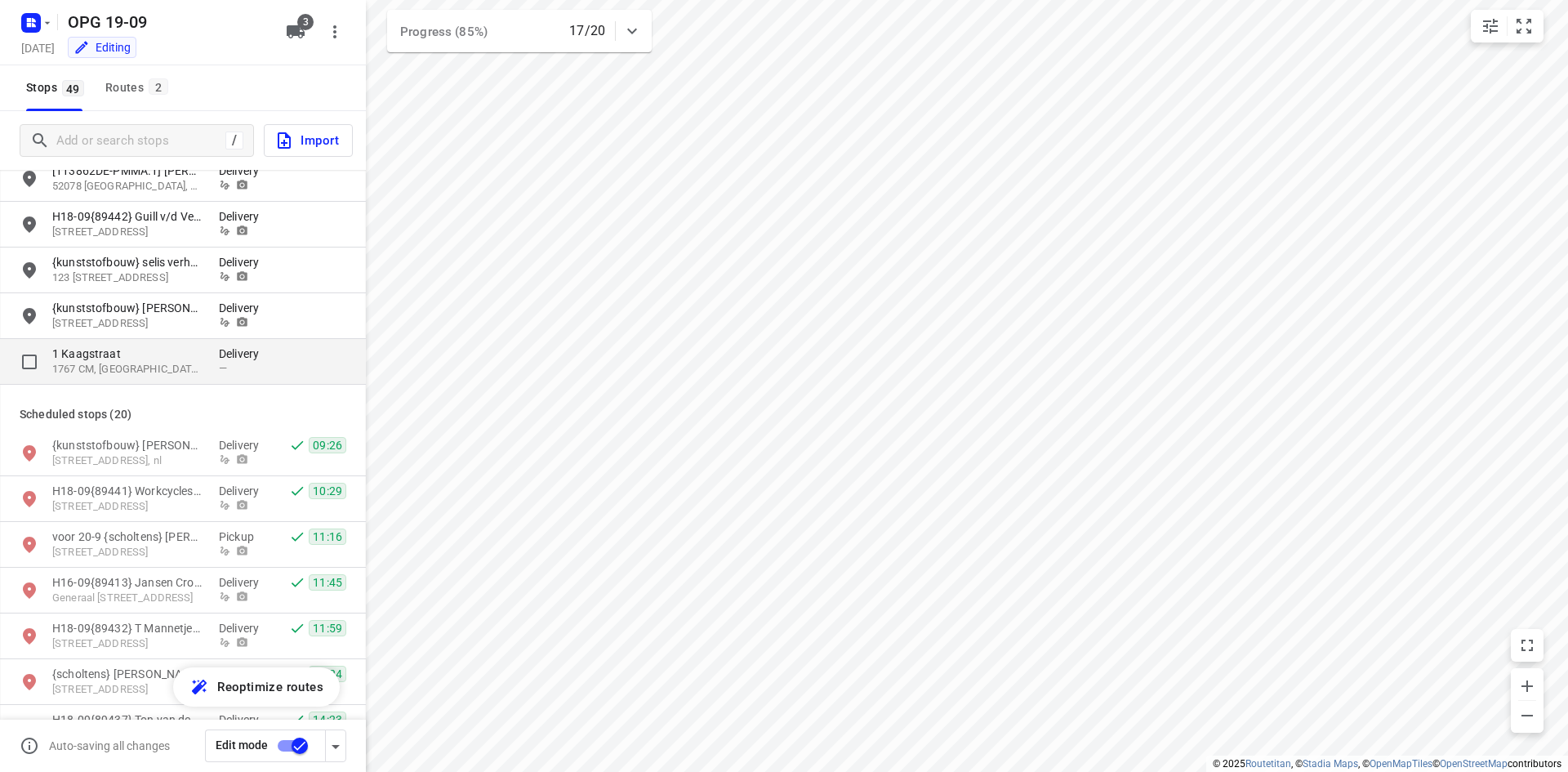
click at [124, 353] on p "1 Kaagstraat" at bounding box center [127, 353] width 150 height 16
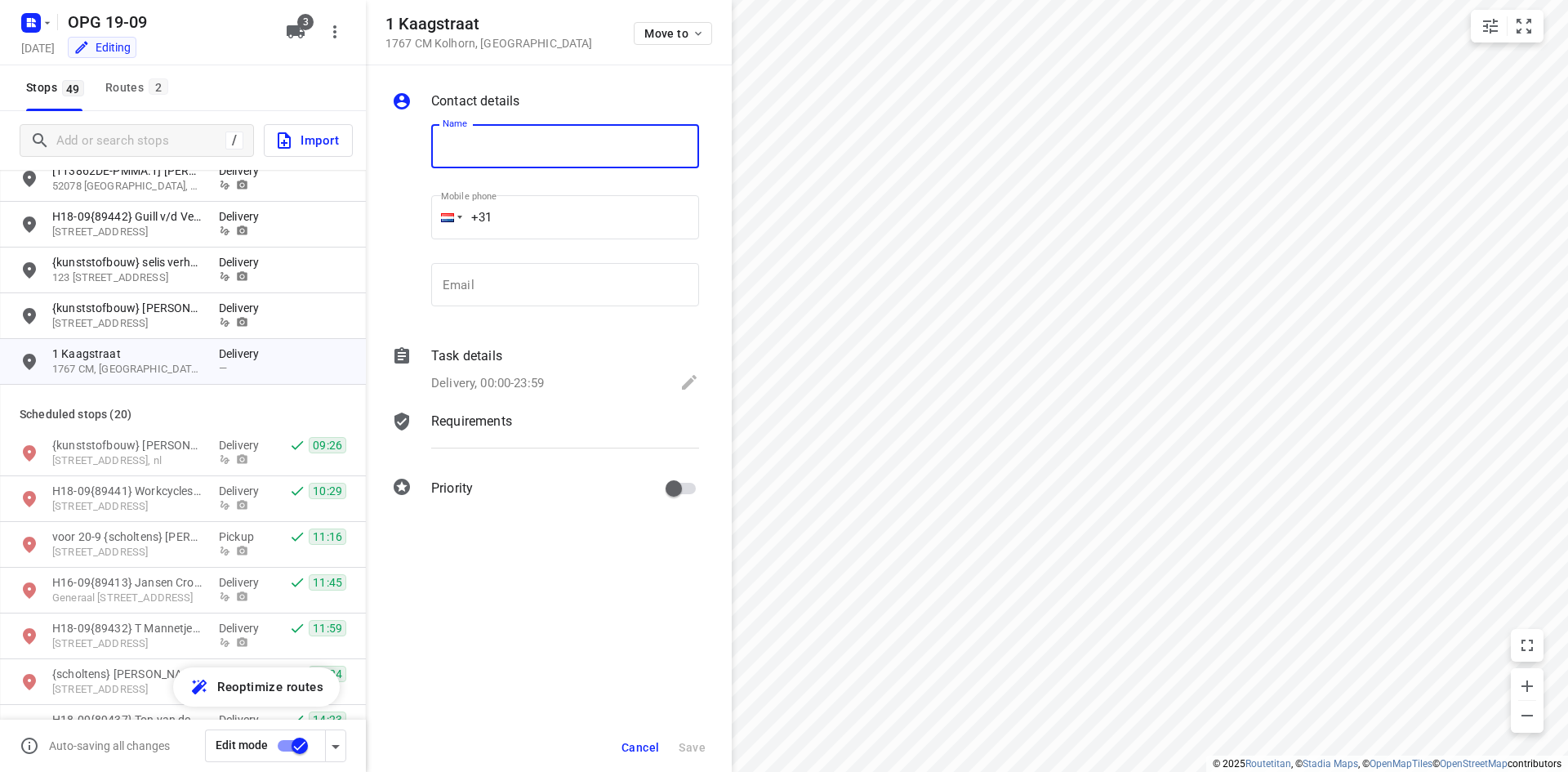
click at [469, 151] on input "text" at bounding box center [565, 146] width 268 height 44
type input "{kunststofbouw} mevr siepel"
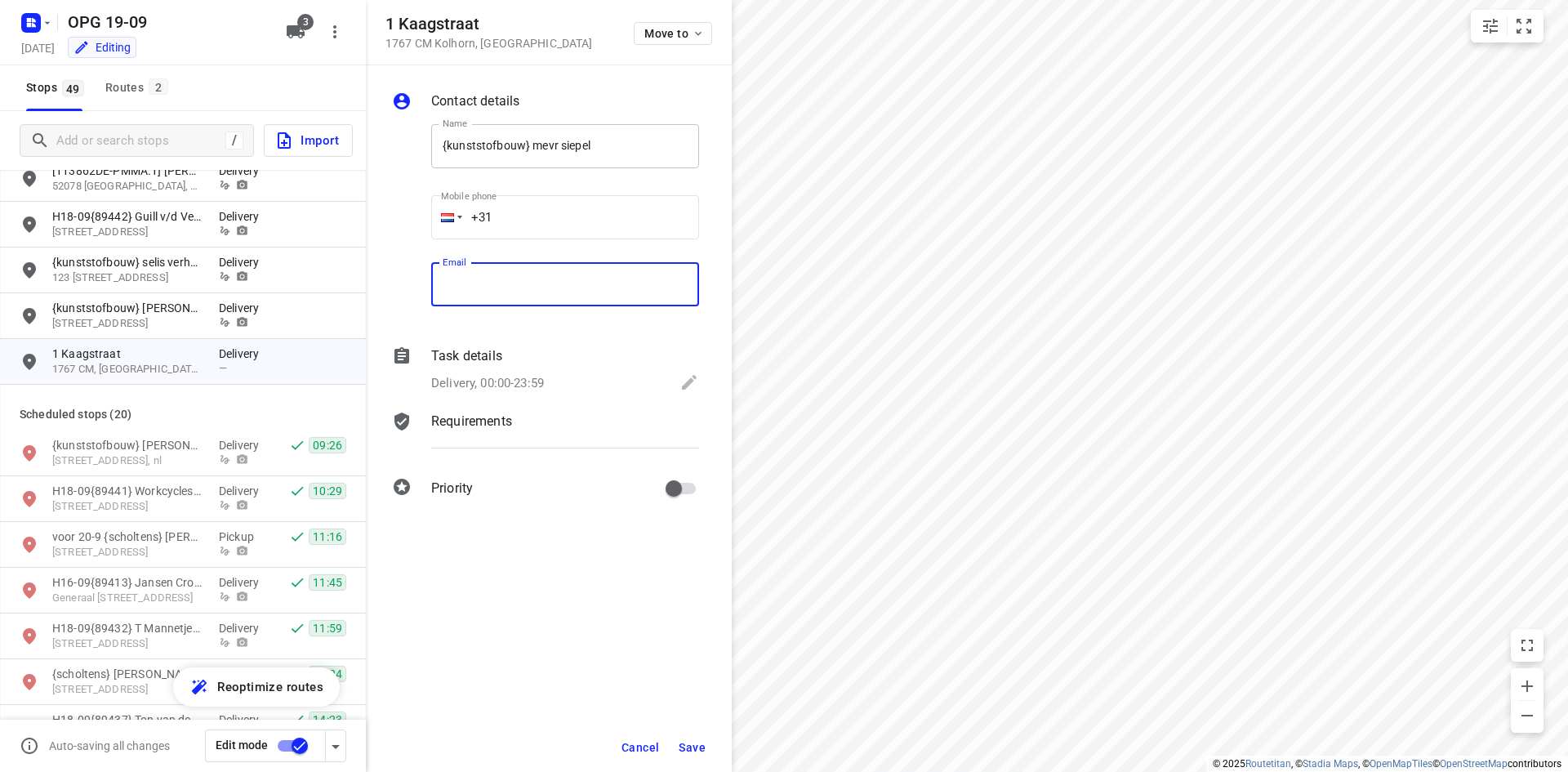
paste input "[EMAIL_ADDRESS][DOMAIN_NAME]"
type input "[EMAIL_ADDRESS][DOMAIN_NAME]"
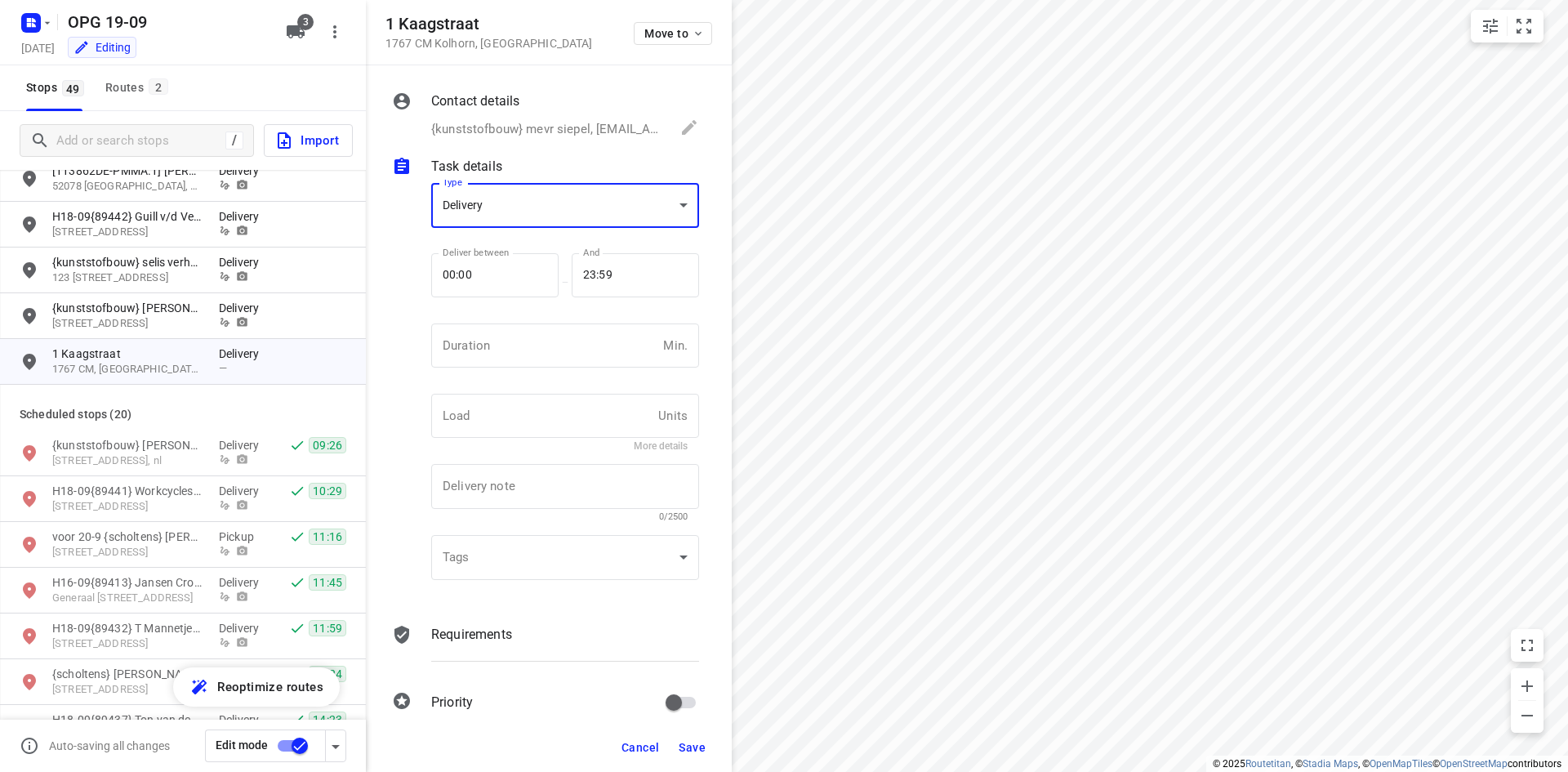
scroll to position [7, 0]
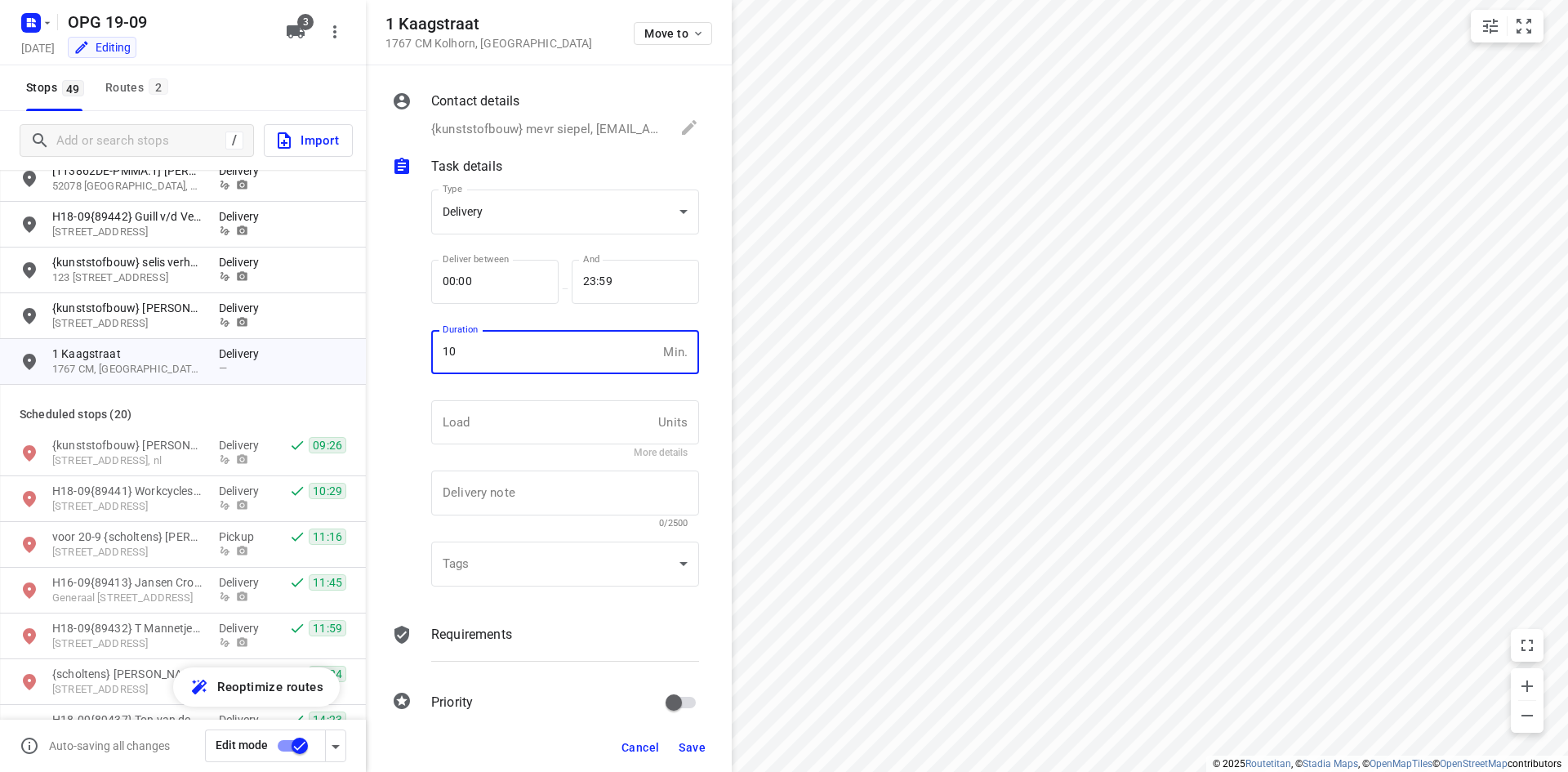
type input "10"
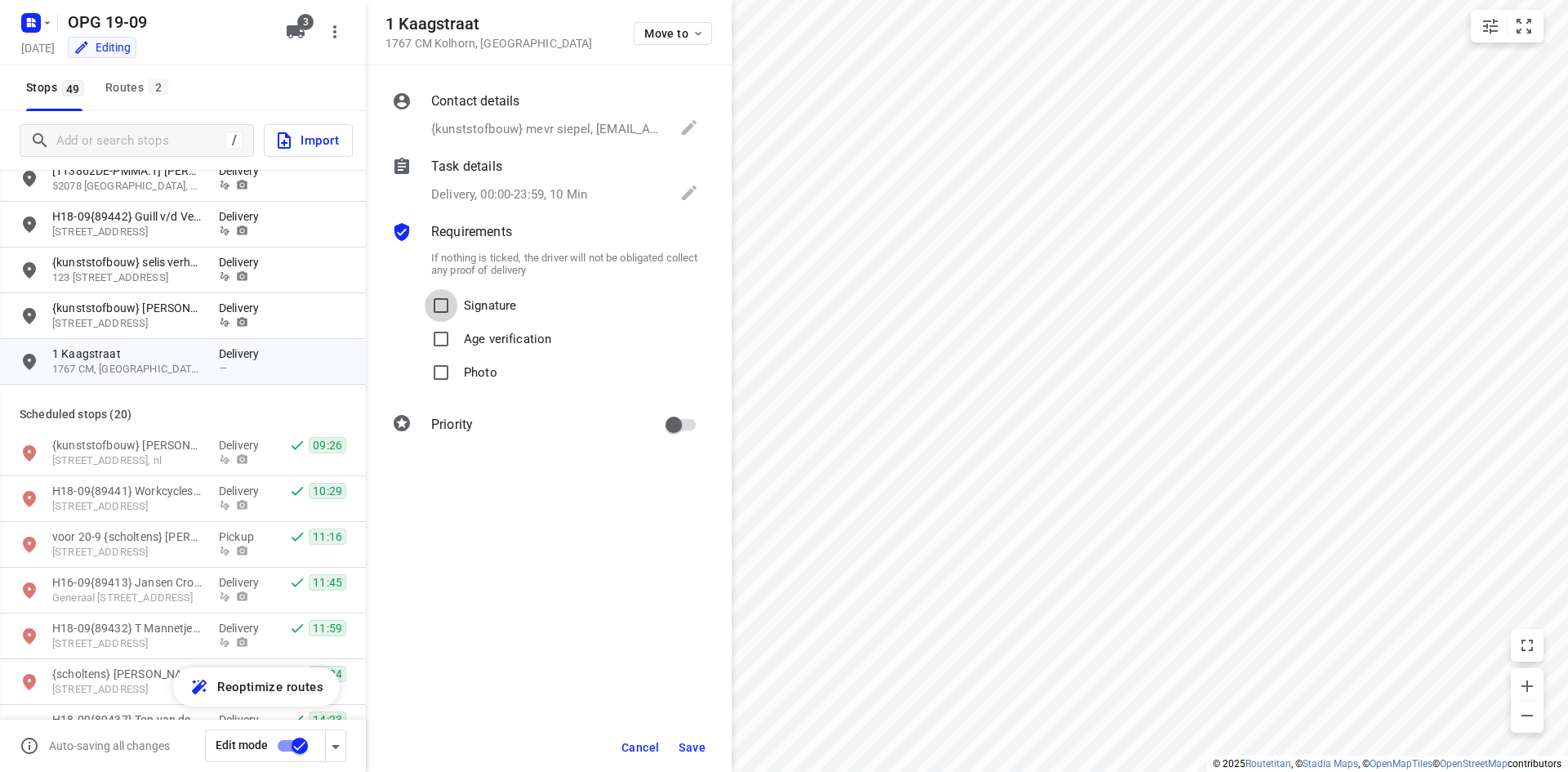
click at [425, 289] on input "Signature" at bounding box center [441, 305] width 33 height 33
checkbox input "true"
click at [425, 356] on input "Photo" at bounding box center [441, 372] width 33 height 33
checkbox input "true"
click at [627, 409] on input "primary checkbox" at bounding box center [673, 424] width 93 height 31
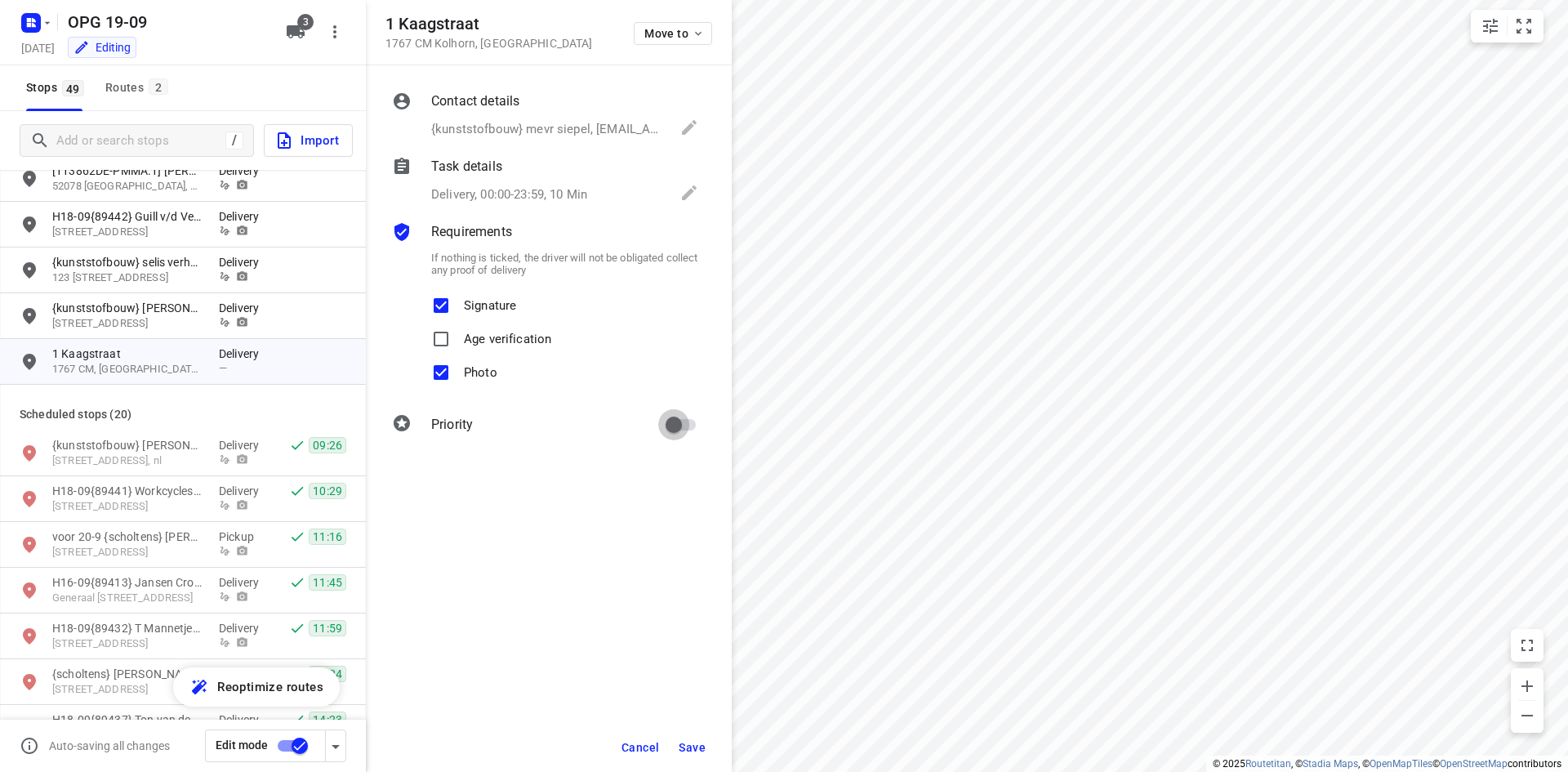
checkbox input "true"
click at [700, 744] on span "Save" at bounding box center [692, 747] width 27 height 13
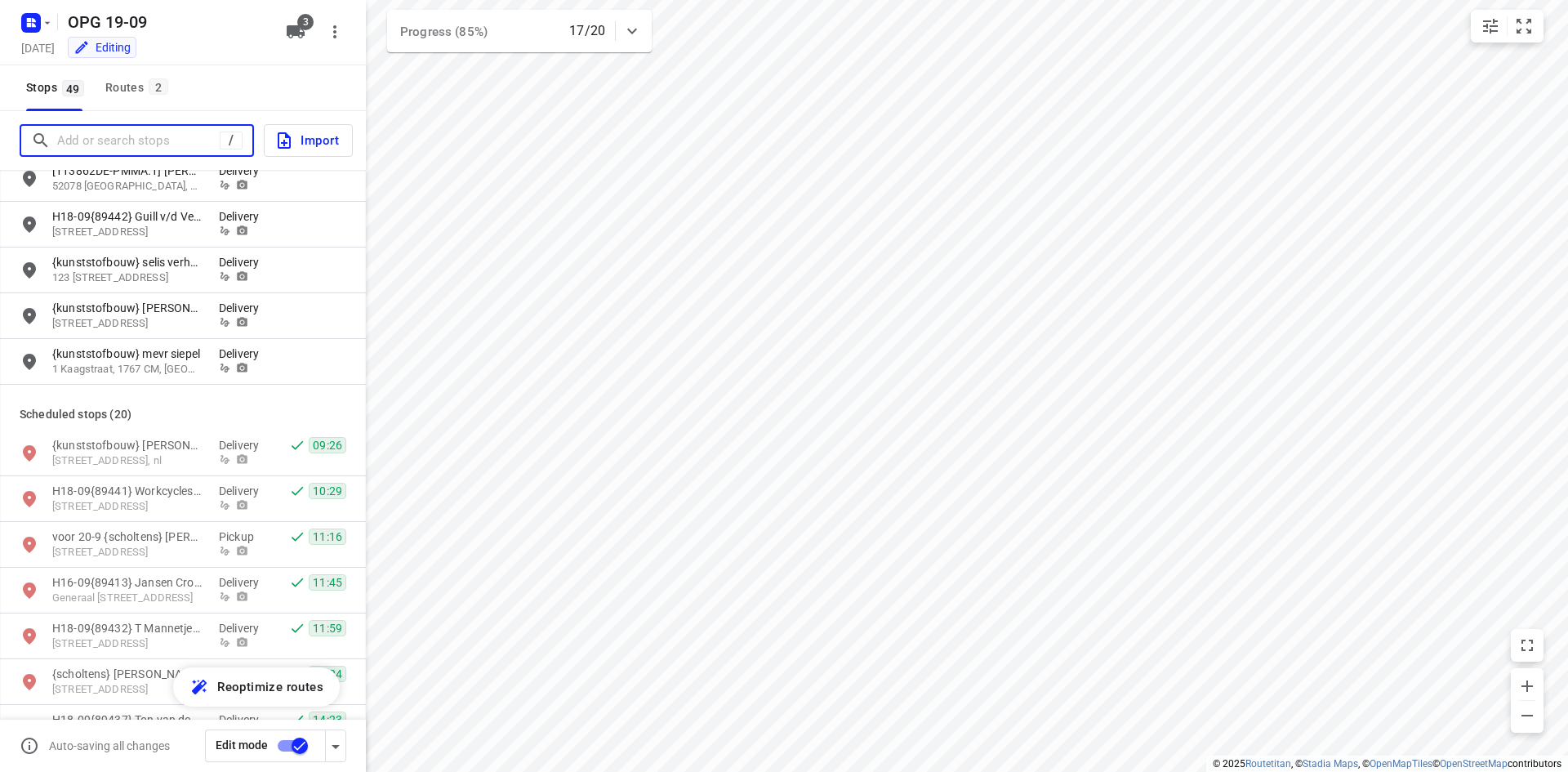
click at [165, 139] on input "Add or search stops" at bounding box center [138, 141] width 163 height 25
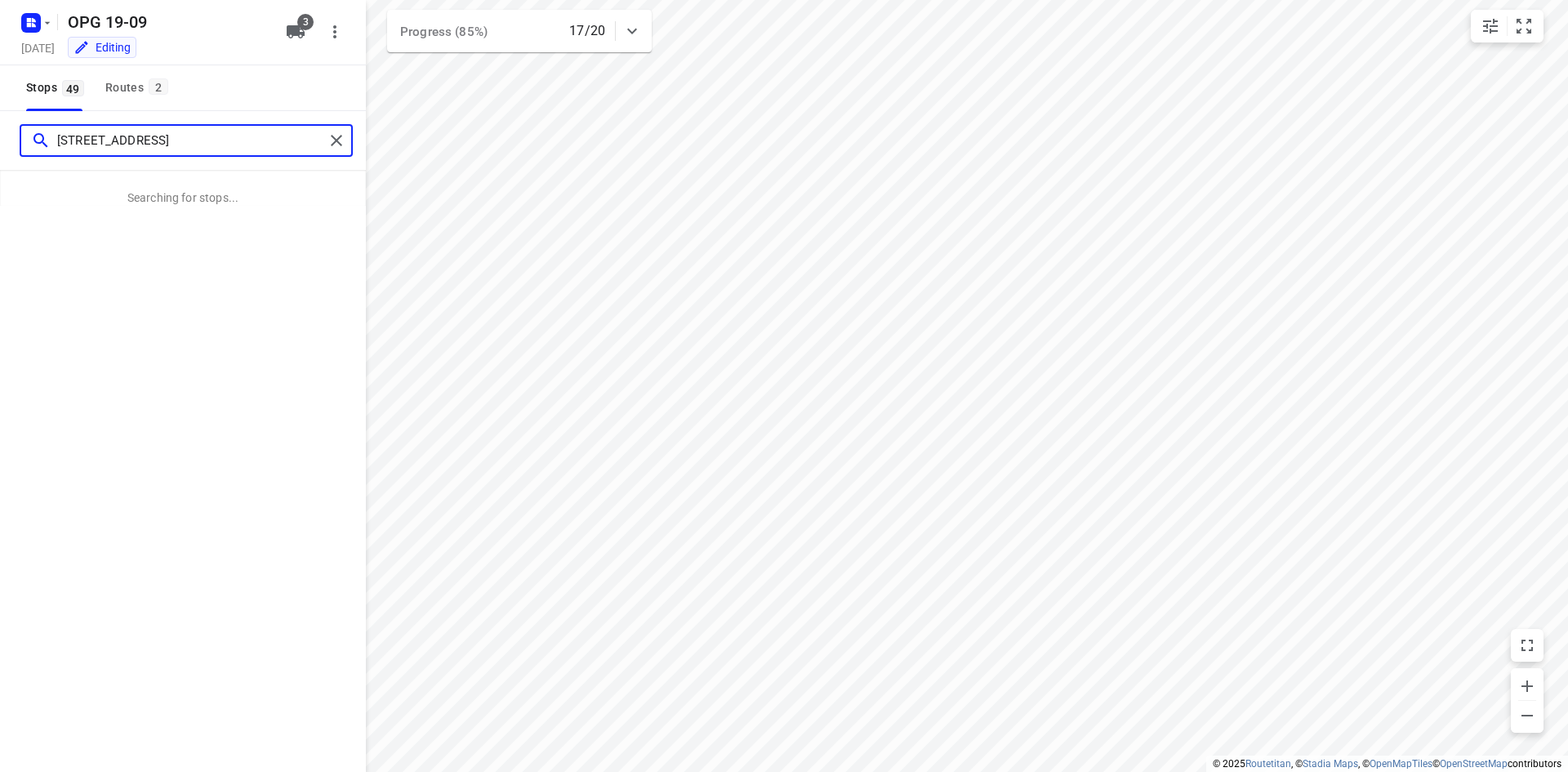
type input "[STREET_ADDRESS]"
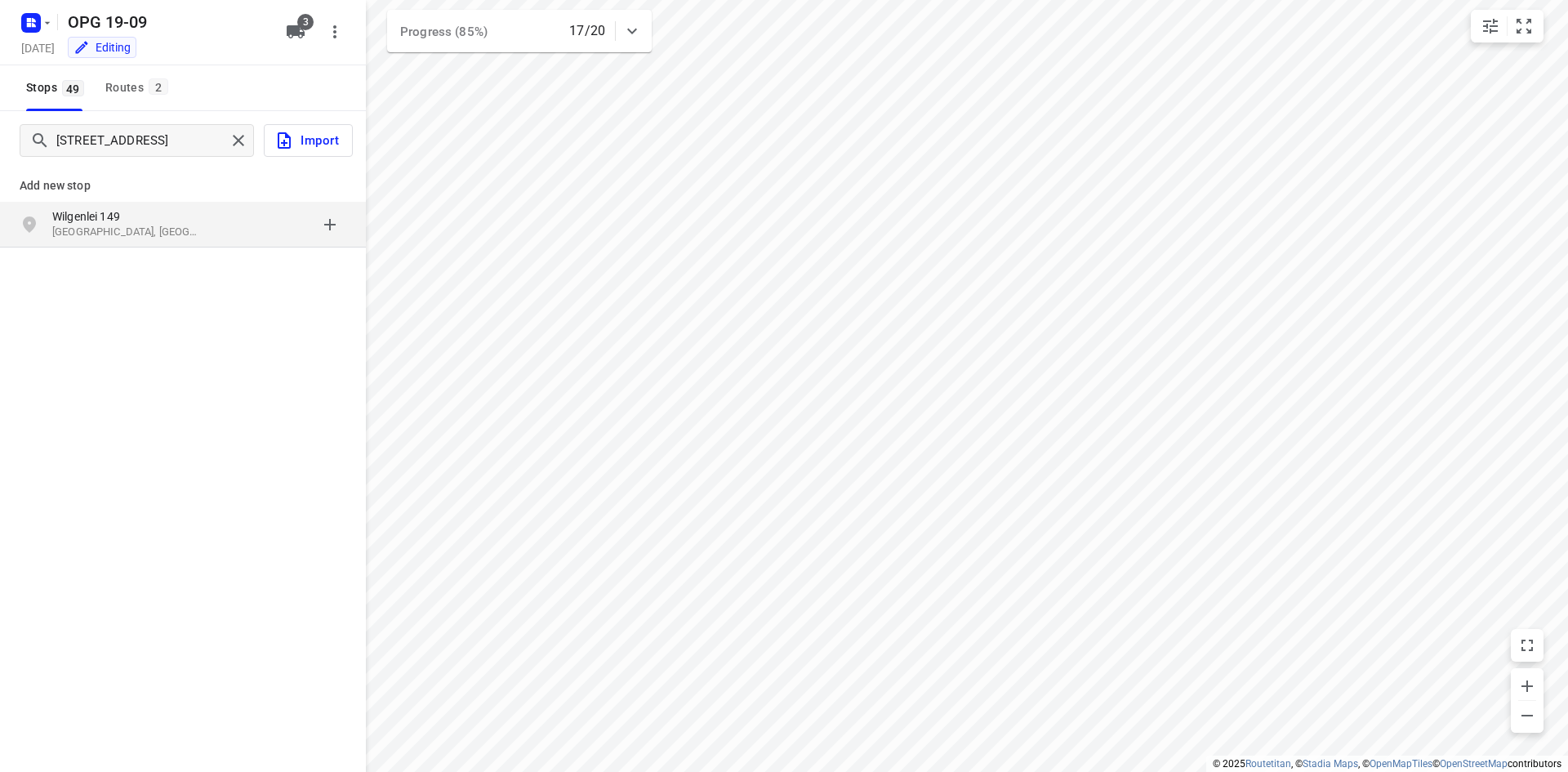
click at [136, 221] on p "Wilgenlei 149" at bounding box center [127, 216] width 150 height 16
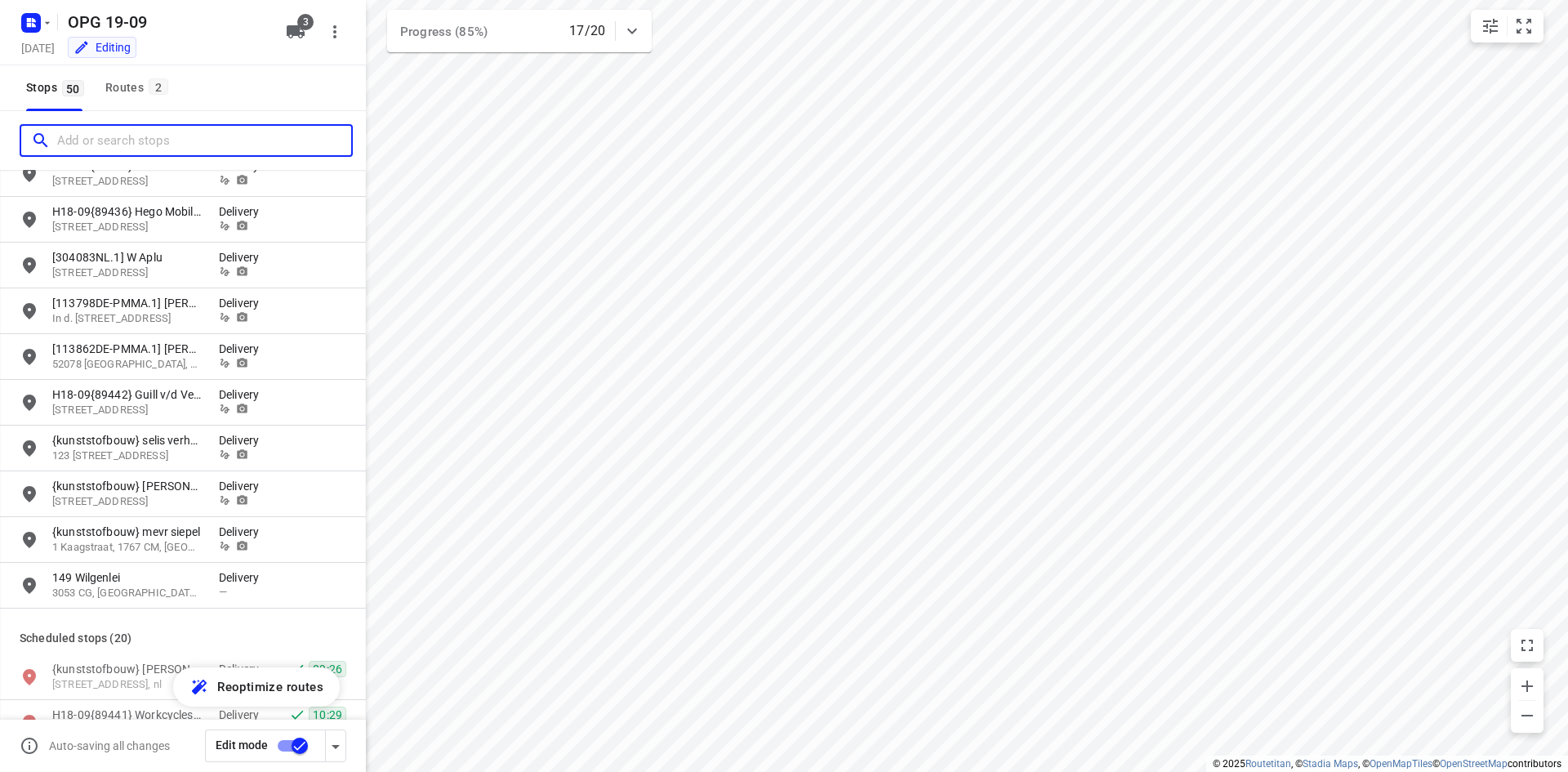
scroll to position [980, 0]
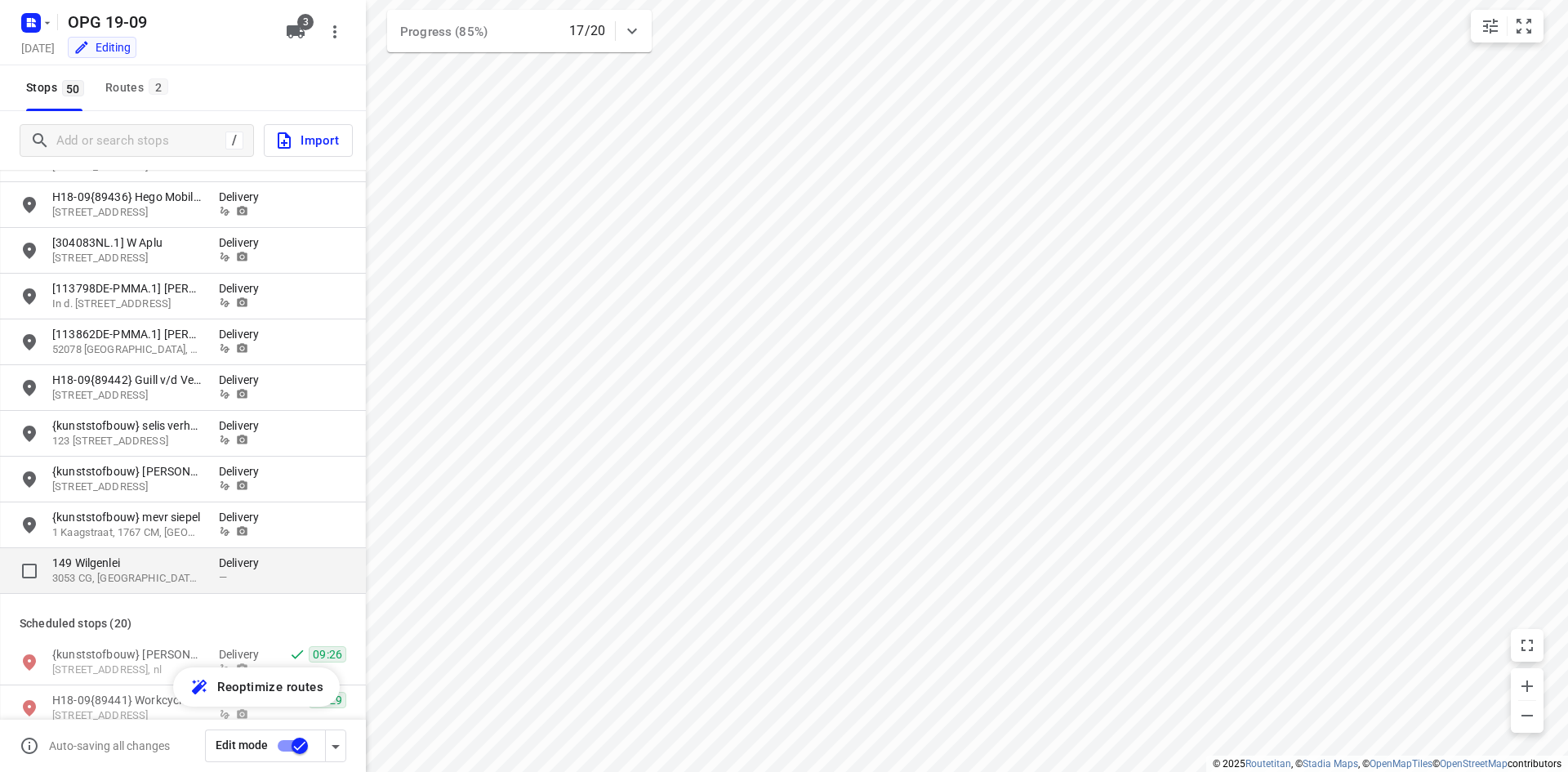
click at [126, 559] on p "149 Wilgenlei" at bounding box center [127, 562] width 150 height 16
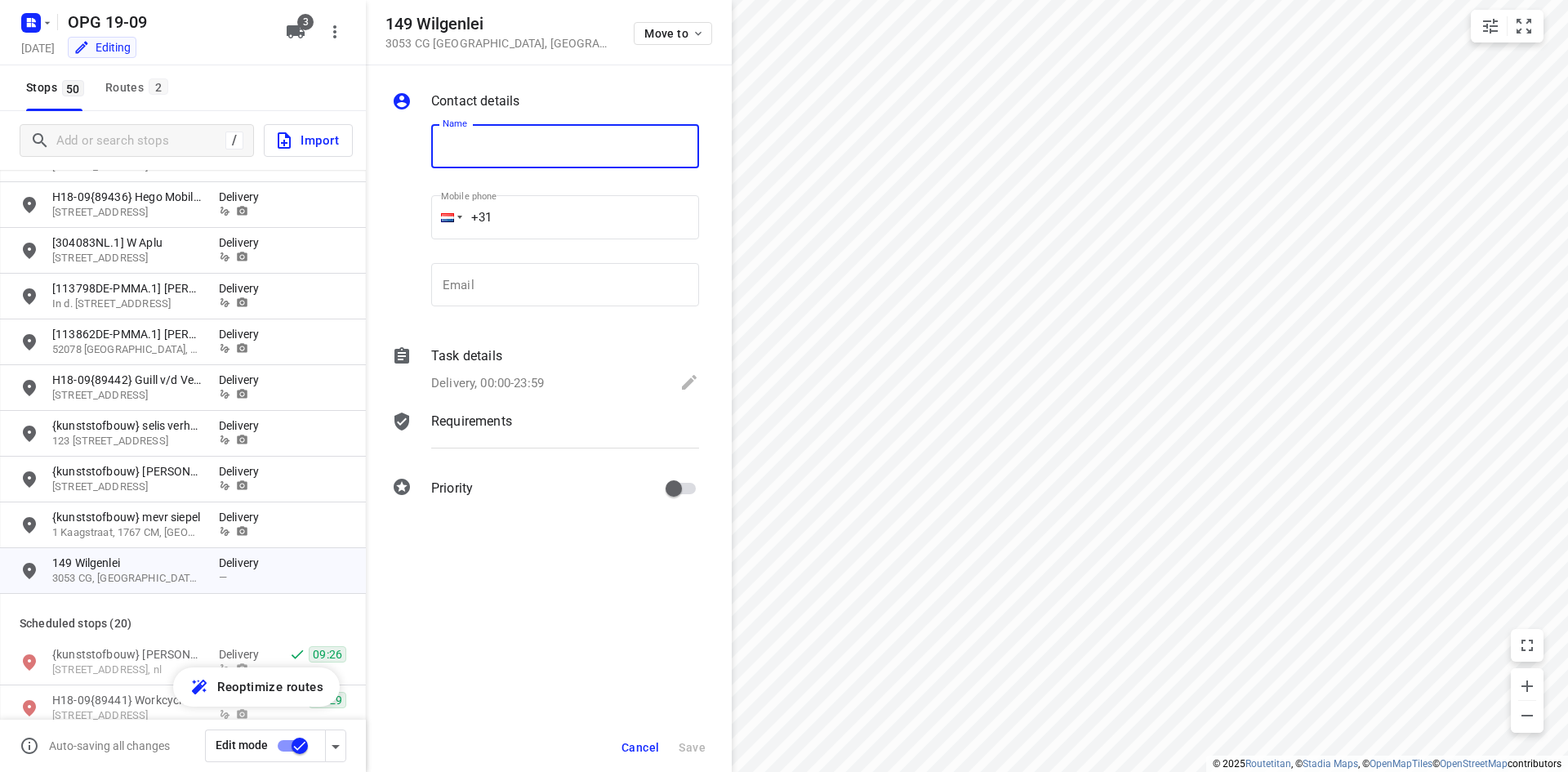
click at [505, 136] on input "text" at bounding box center [565, 146] width 268 height 44
type input "{chocolade} Sipor"
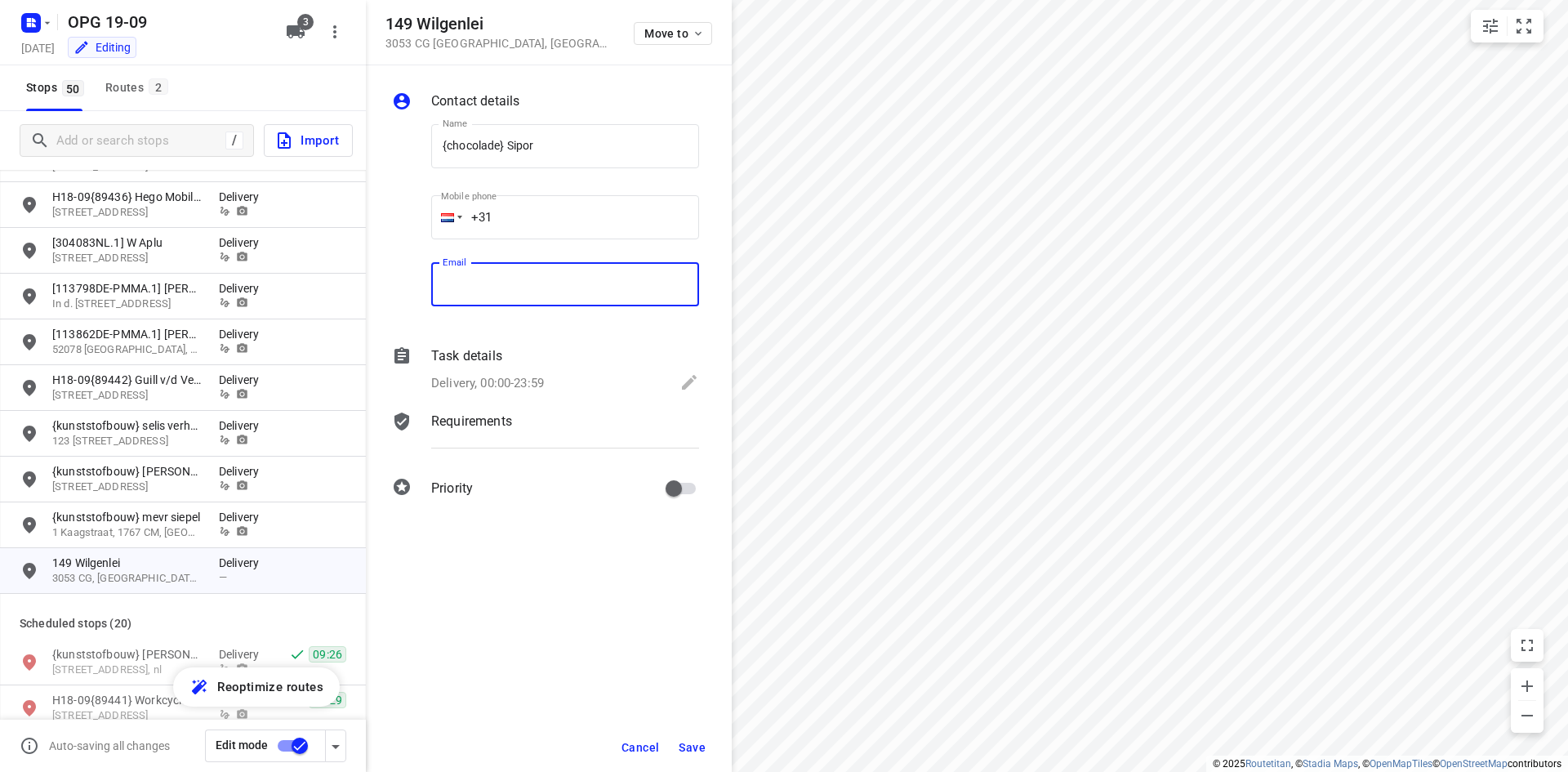
click at [486, 350] on p "Task details" at bounding box center [466, 355] width 71 height 20
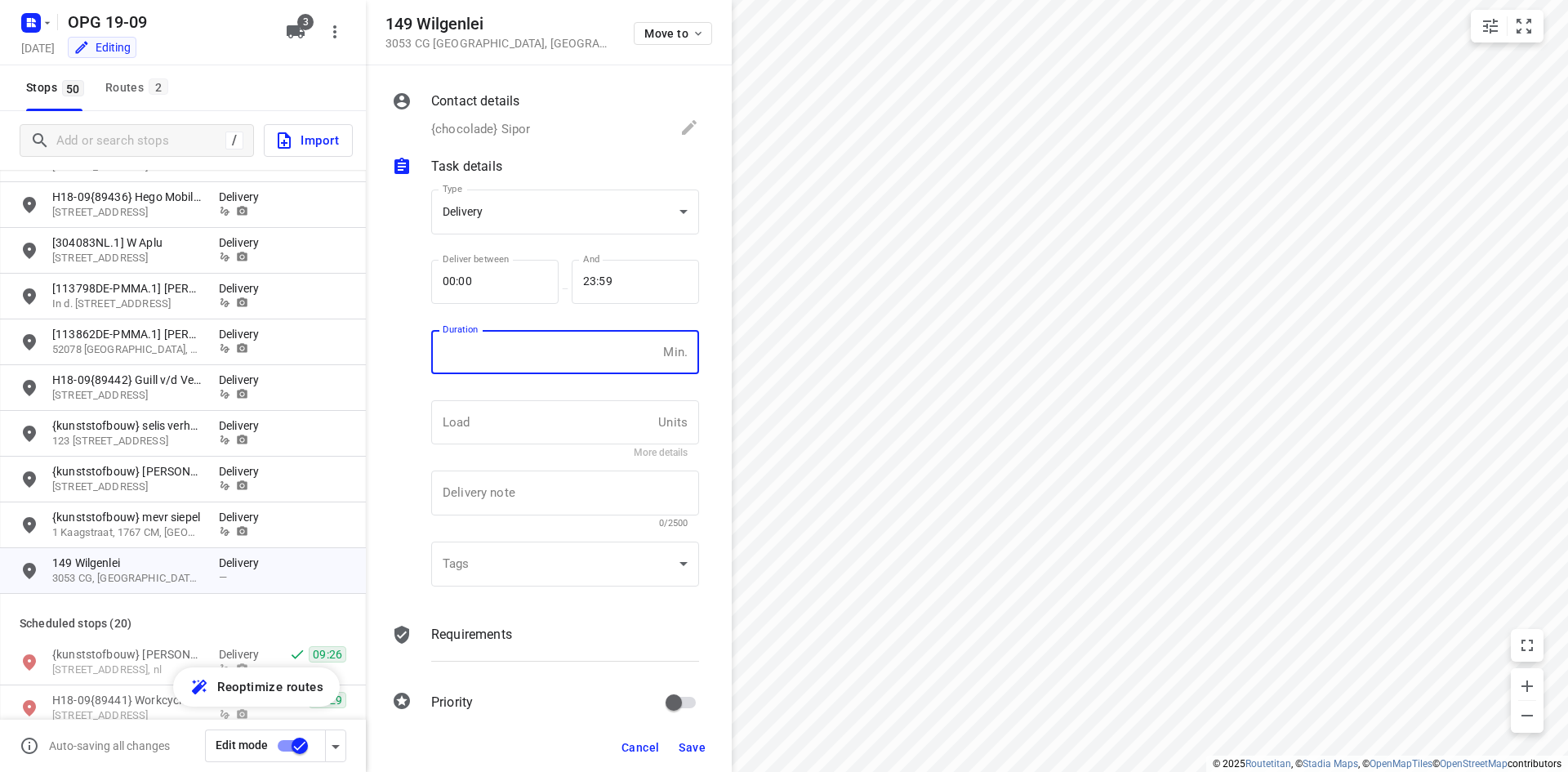
click at [494, 344] on input "number" at bounding box center [544, 352] width 226 height 44
type input "10"
click at [502, 631] on p "Requirements" at bounding box center [471, 635] width 81 height 20
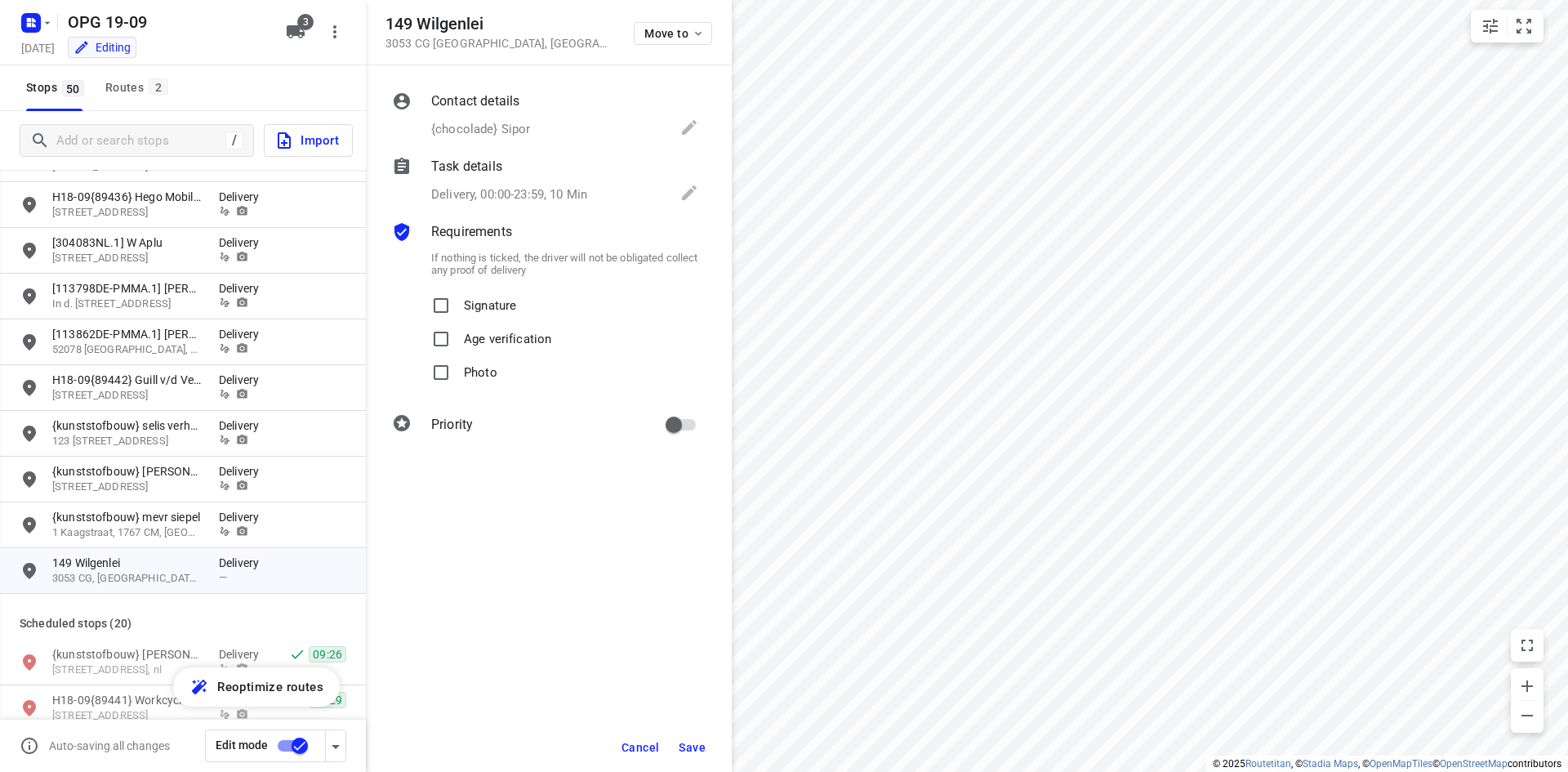
click at [494, 312] on p "Signature" at bounding box center [490, 301] width 53 height 24
click at [457, 312] on input "Signature" at bounding box center [441, 305] width 33 height 33
checkbox input "true"
click at [477, 371] on p "Photo" at bounding box center [480, 368] width 33 height 24
click at [457, 371] on input "Photo" at bounding box center [441, 372] width 33 height 33
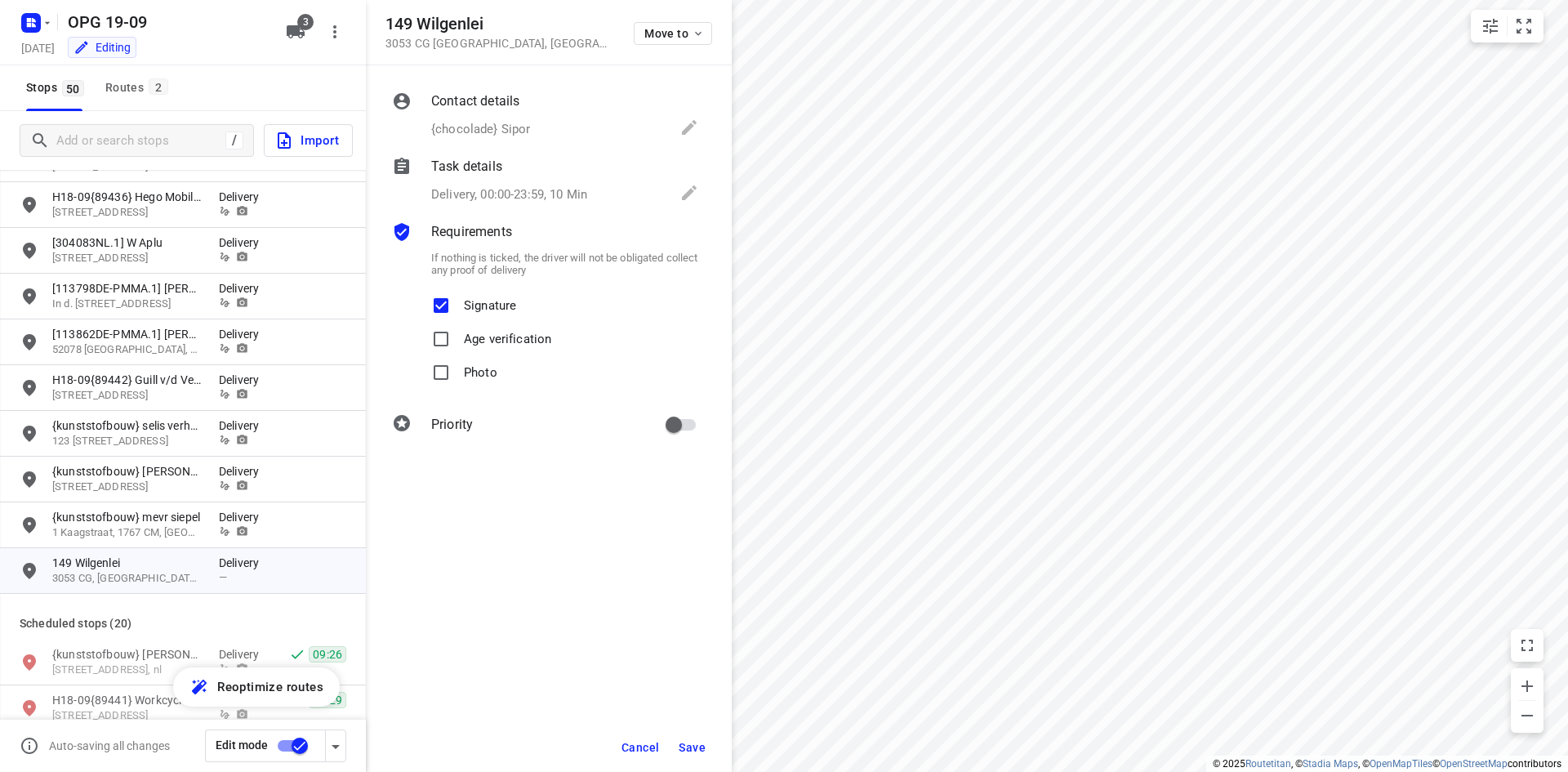
checkbox input "true"
click at [694, 428] on input "primary checkbox" at bounding box center [673, 424] width 93 height 31
checkbox input "true"
click at [699, 747] on span "Save" at bounding box center [692, 747] width 27 height 13
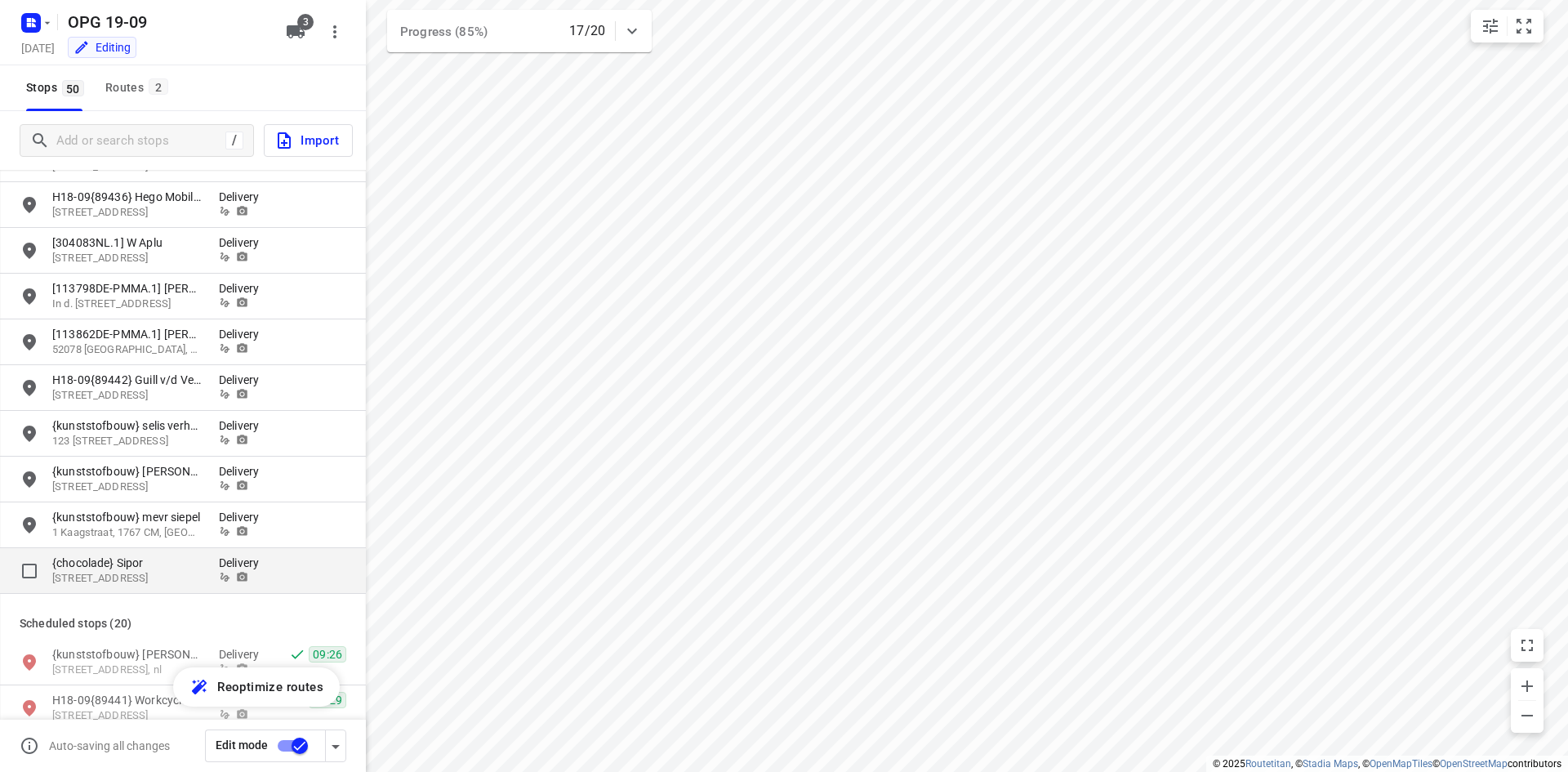
click at [165, 561] on p "{chocolade} Sipor" at bounding box center [127, 562] width 150 height 16
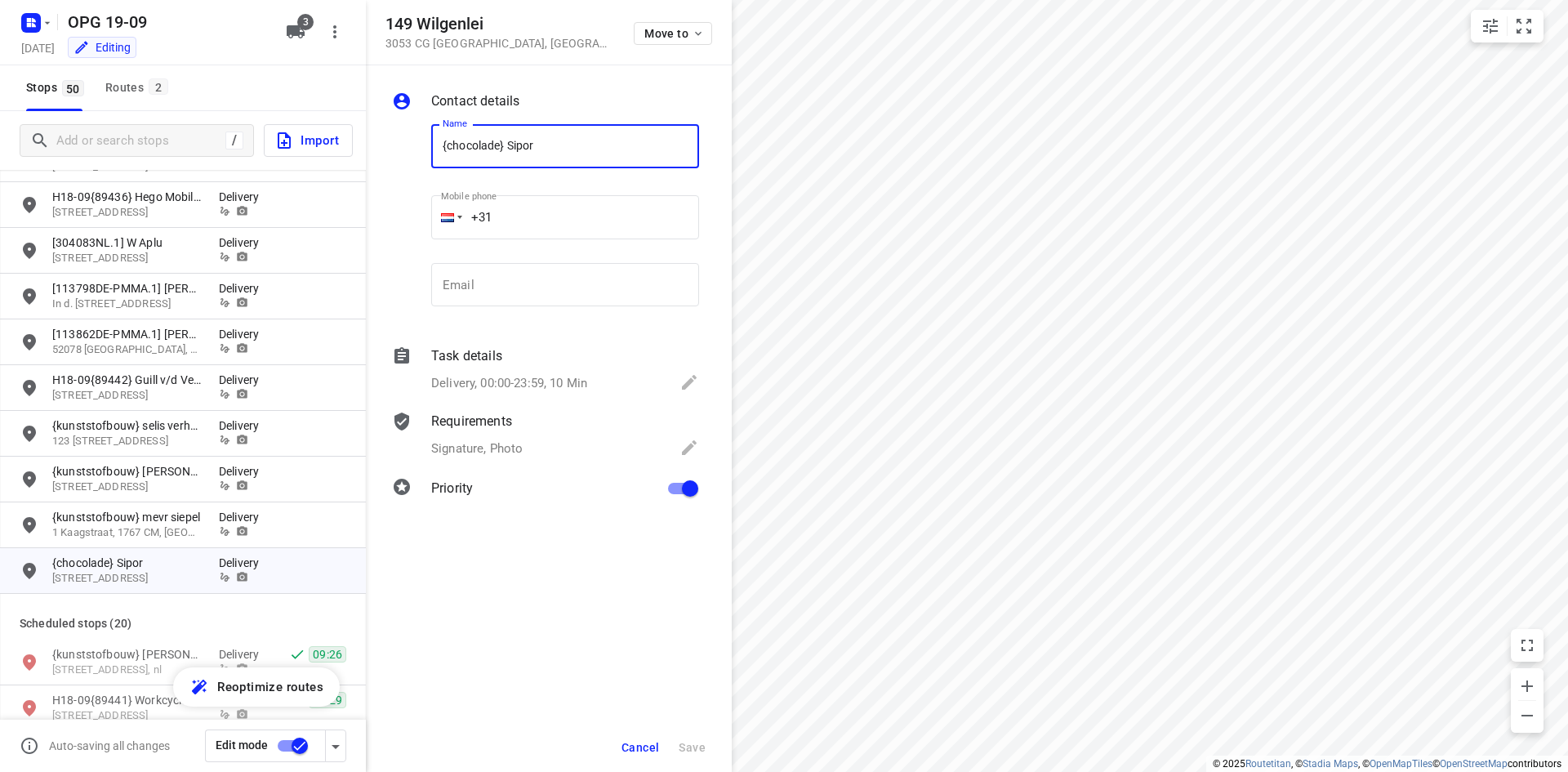
click at [495, 368] on div "Task details Delivery, 00:00-23:59, 10 Min" at bounding box center [565, 370] width 274 height 55
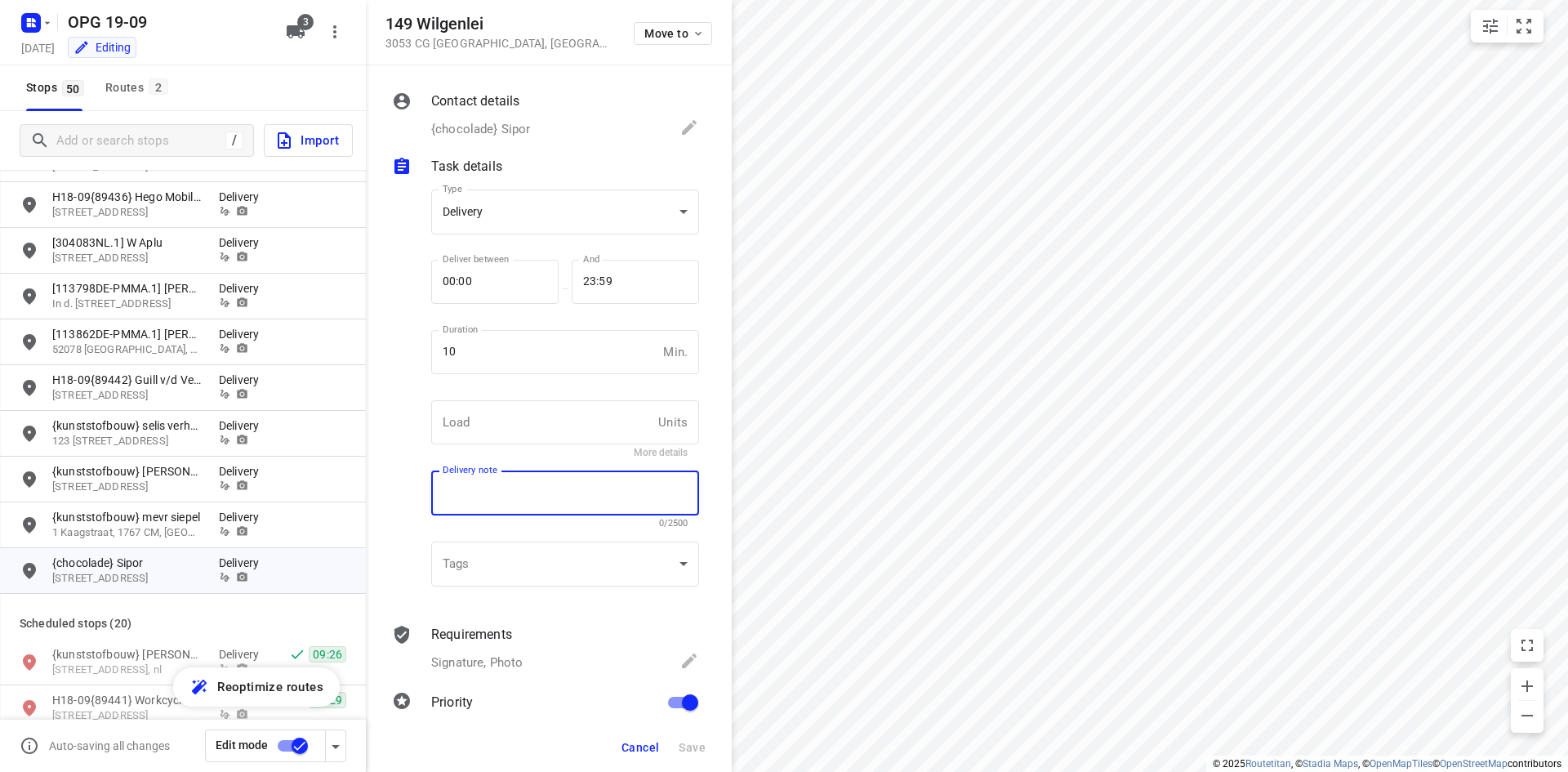
click at [503, 498] on textarea at bounding box center [565, 493] width 245 height 14
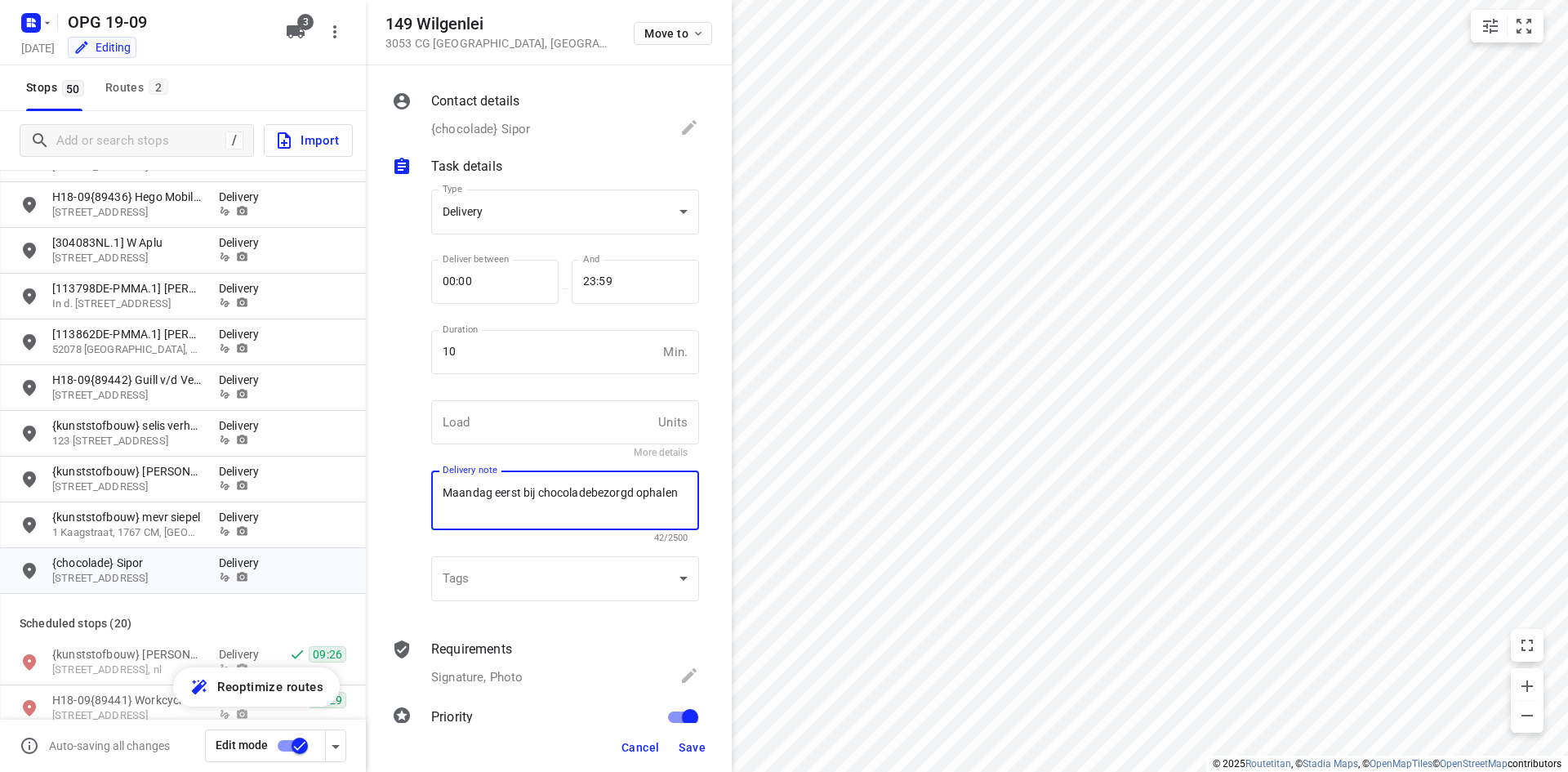
scroll to position [36, 0]
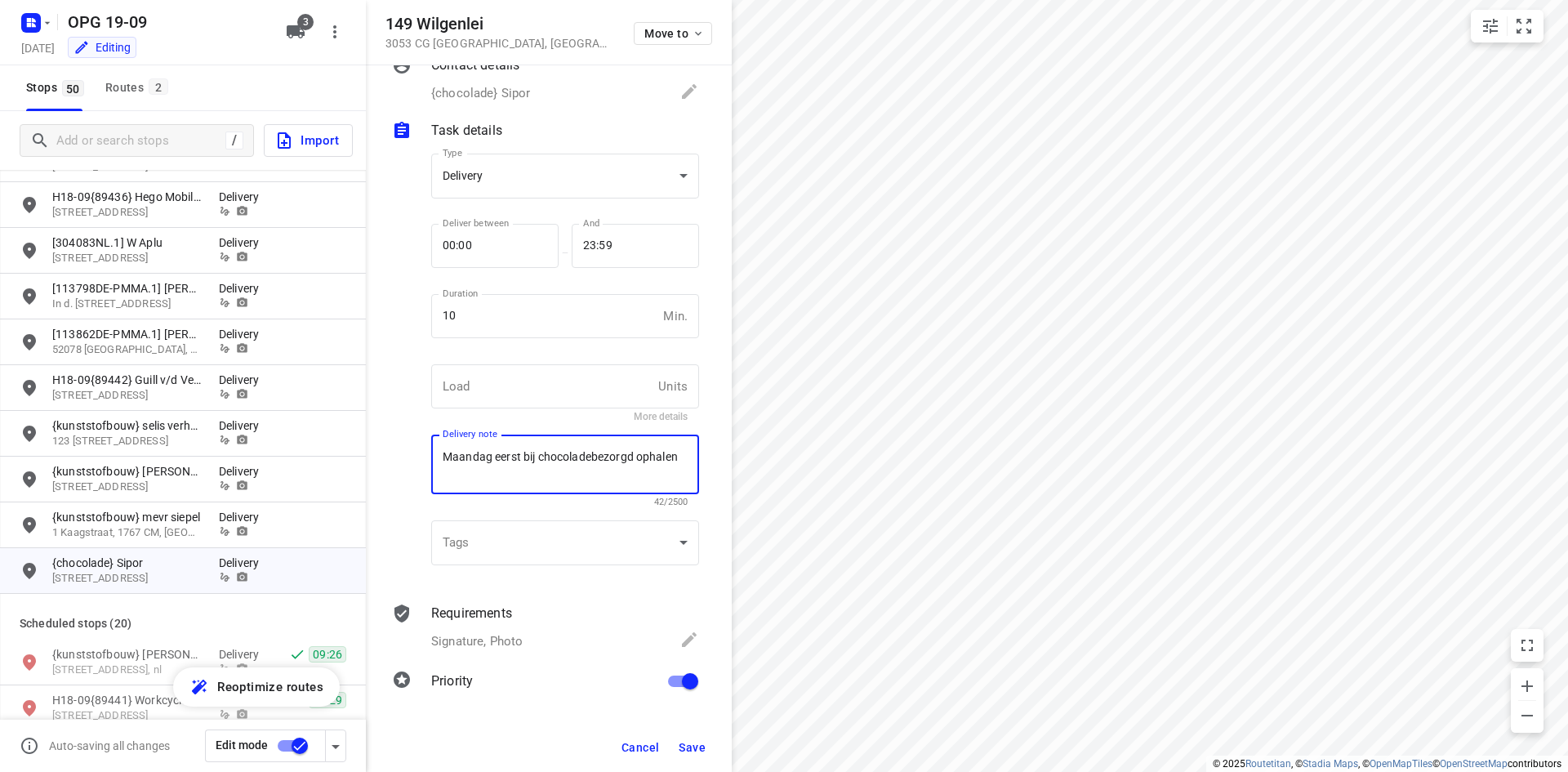
type textarea "Maandag eerst bij chocoladebezorgd ophalen"
click at [690, 751] on span "Save" at bounding box center [692, 747] width 27 height 13
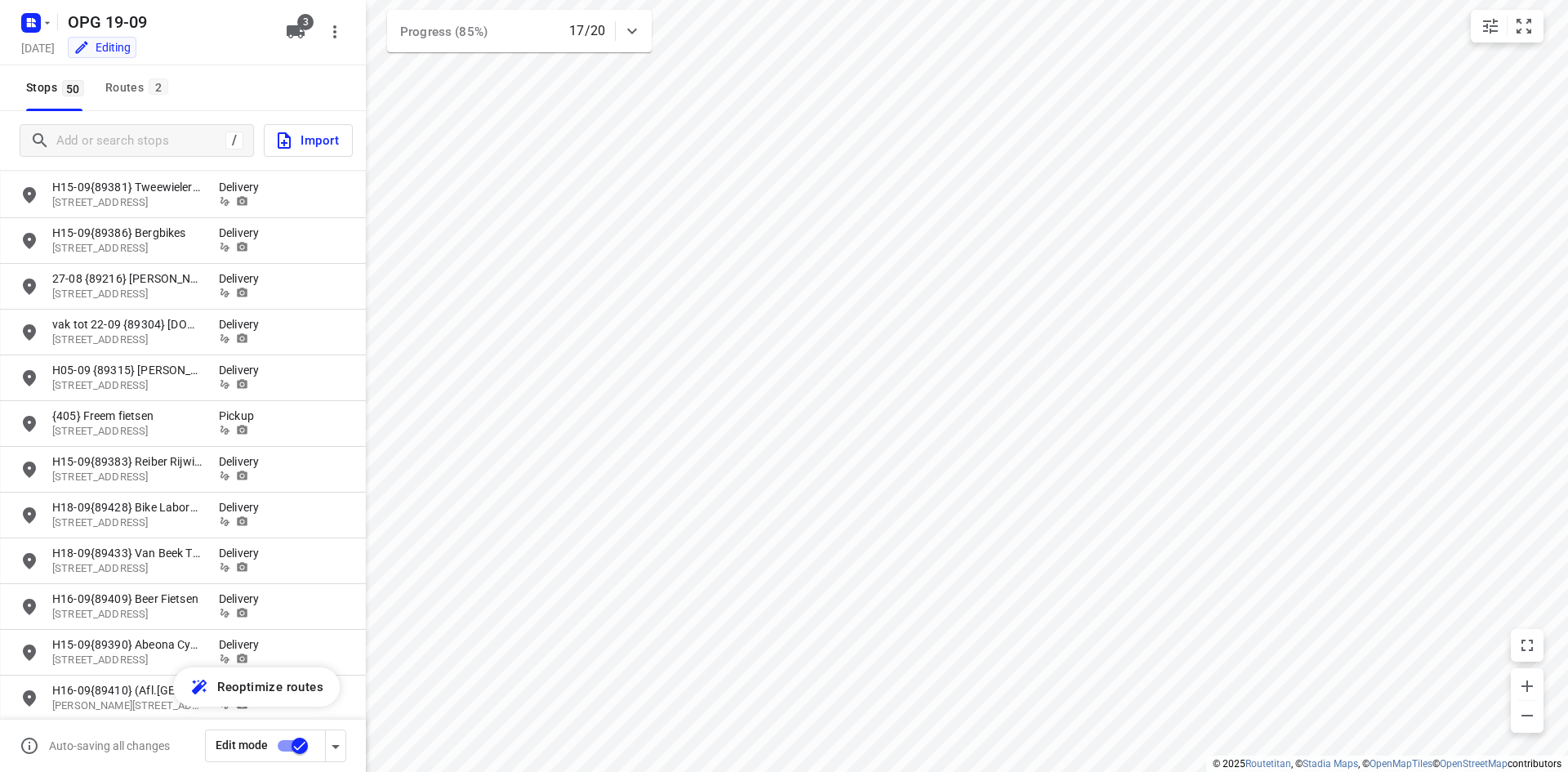
scroll to position [0, 0]
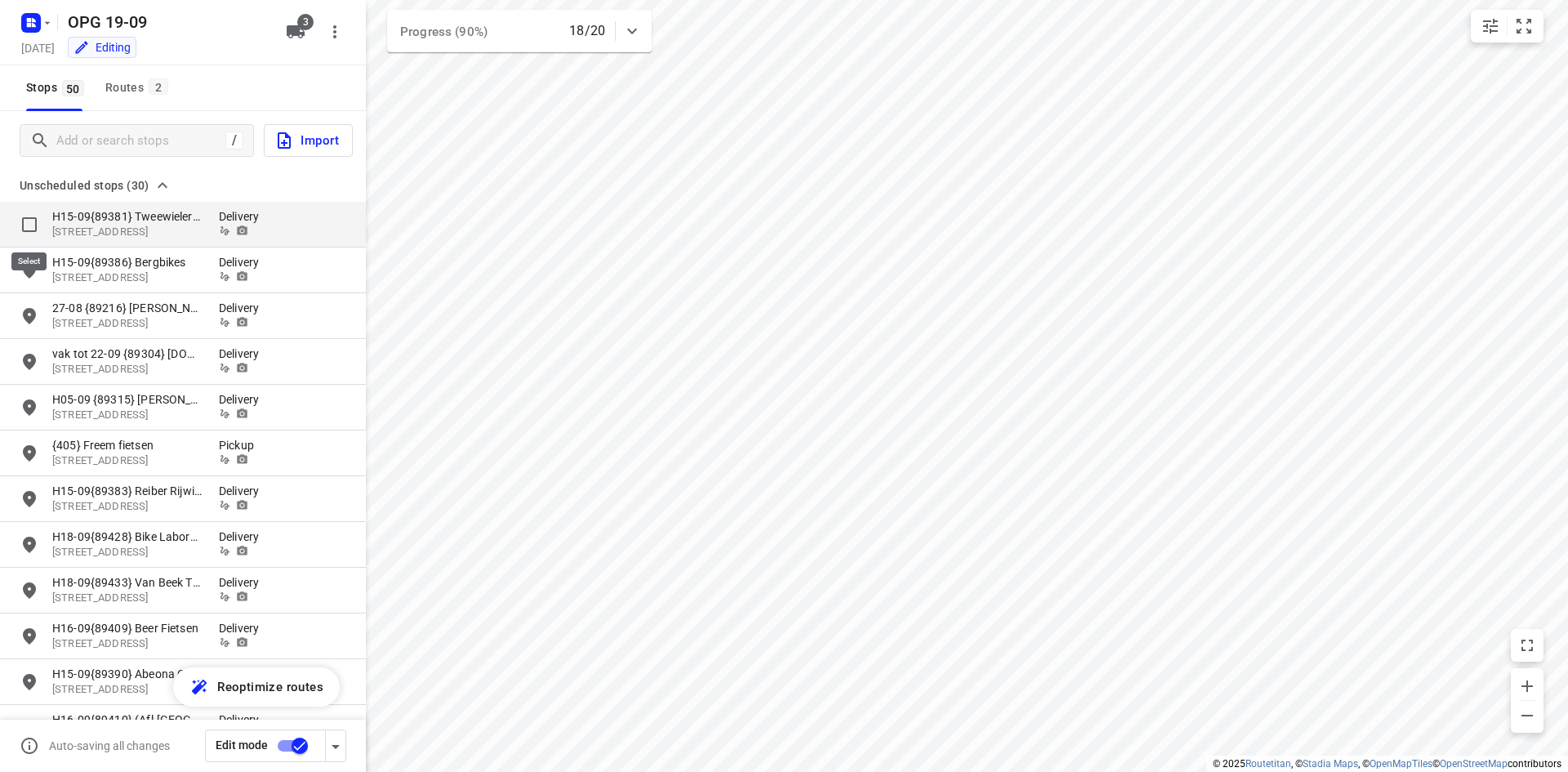
click at [25, 225] on input "grid" at bounding box center [29, 225] width 33 height 33
checkbox input "true"
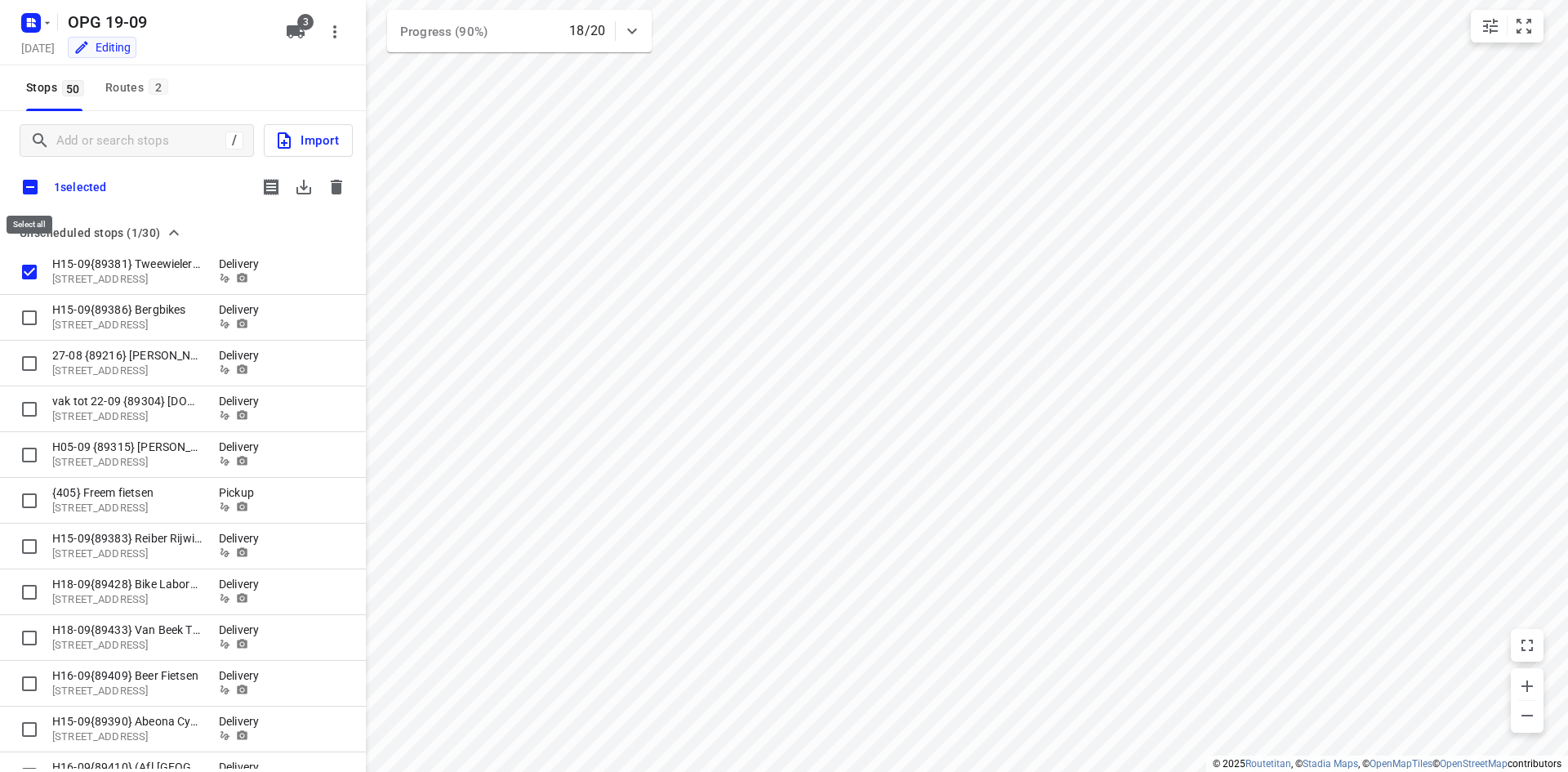
click at [31, 187] on input "checkbox" at bounding box center [30, 187] width 34 height 34
checkbox input "true"
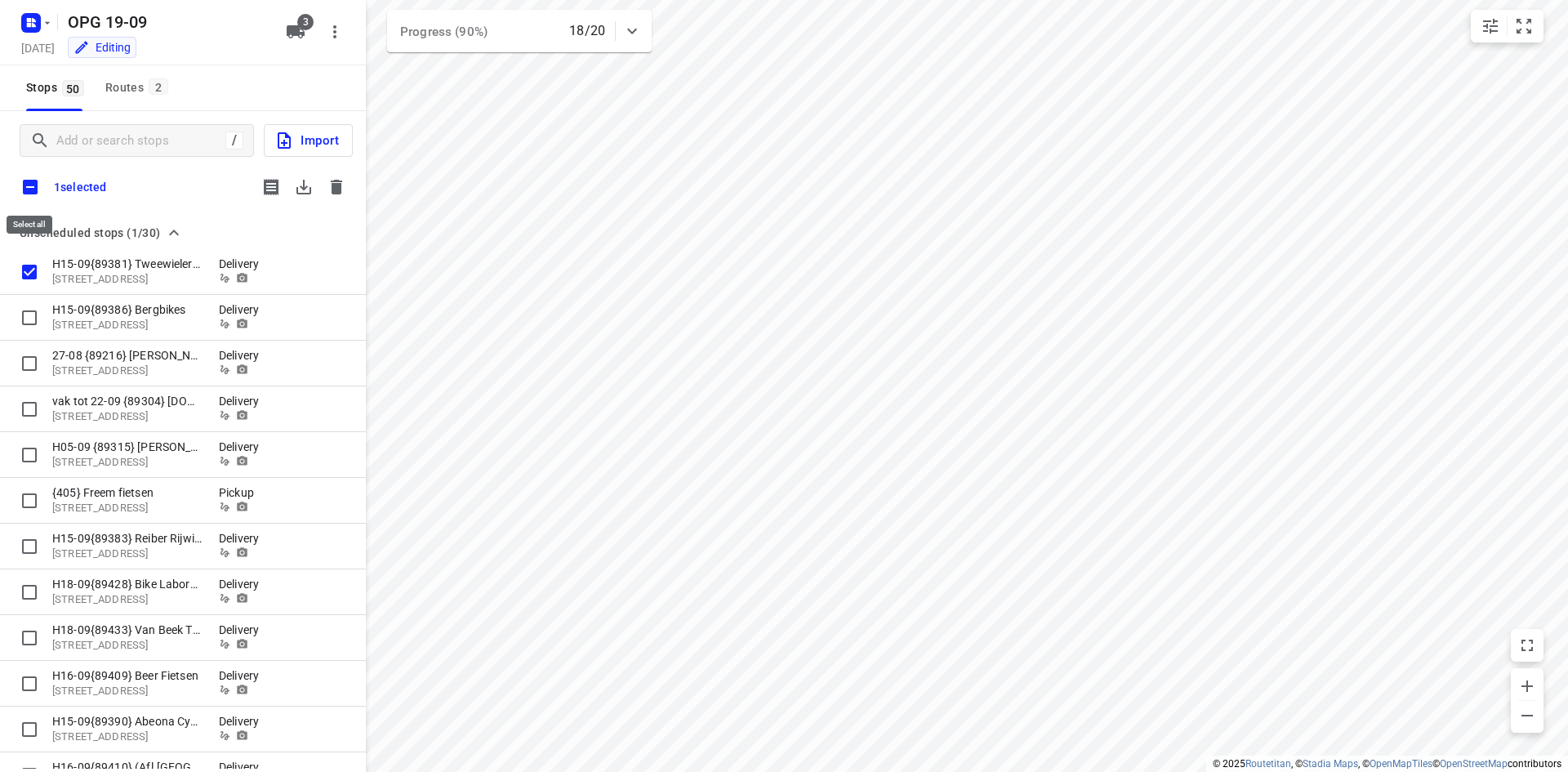
checkbox input "true"
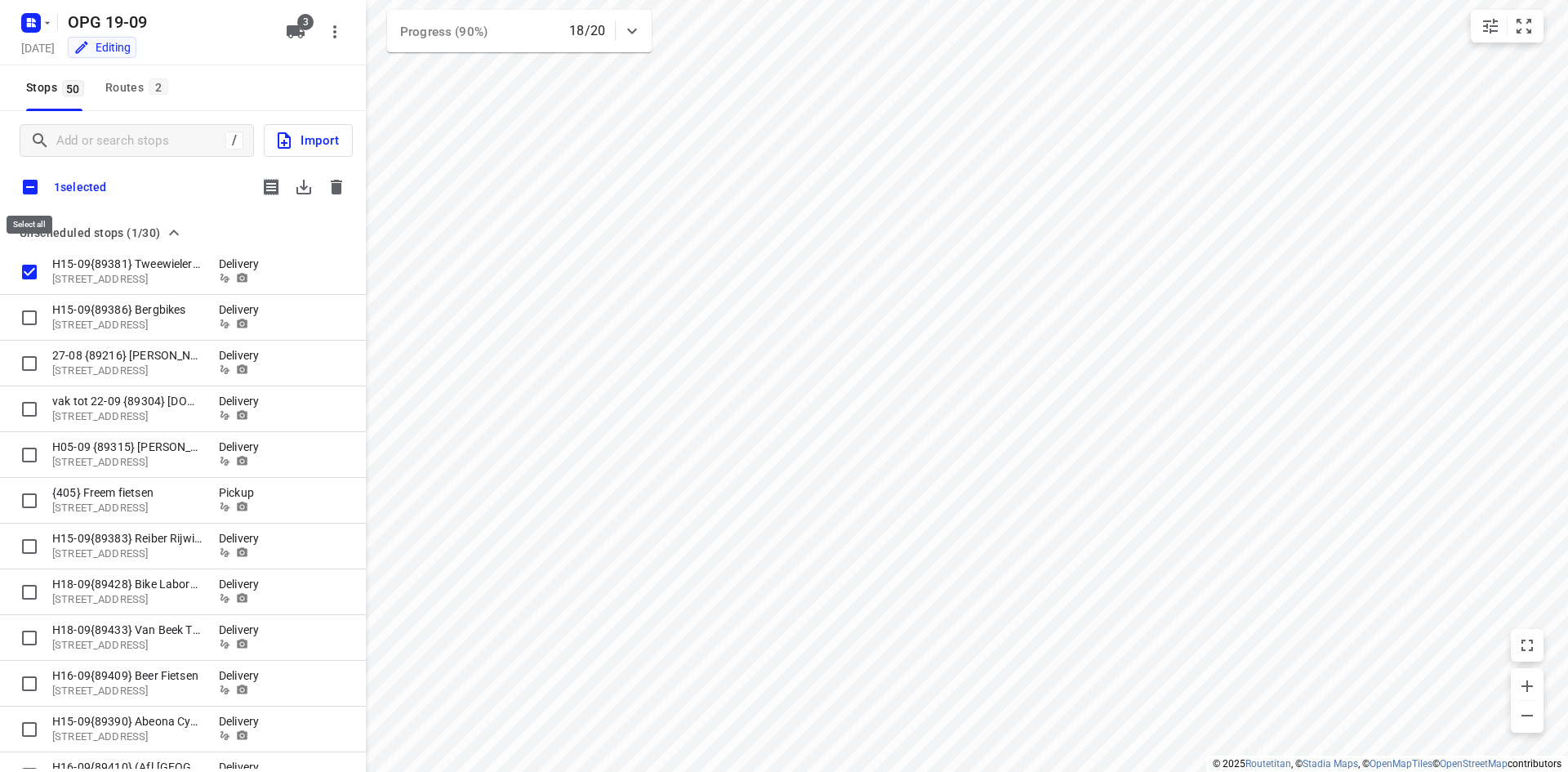
checkbox input "true"
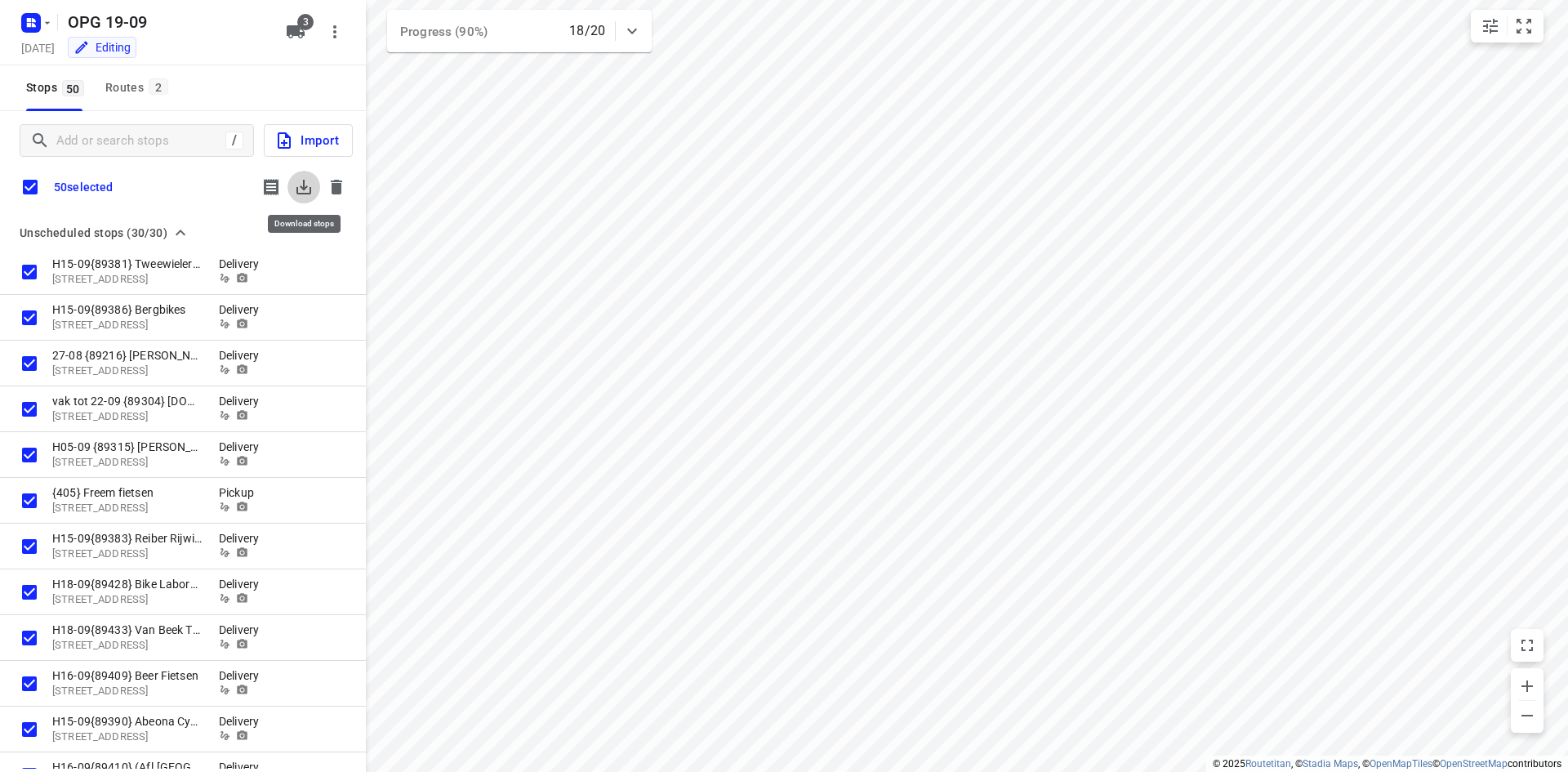
click at [303, 186] on icon "button" at bounding box center [303, 187] width 14 height 14
click at [147, 87] on div "Routes 2" at bounding box center [139, 87] width 68 height 20
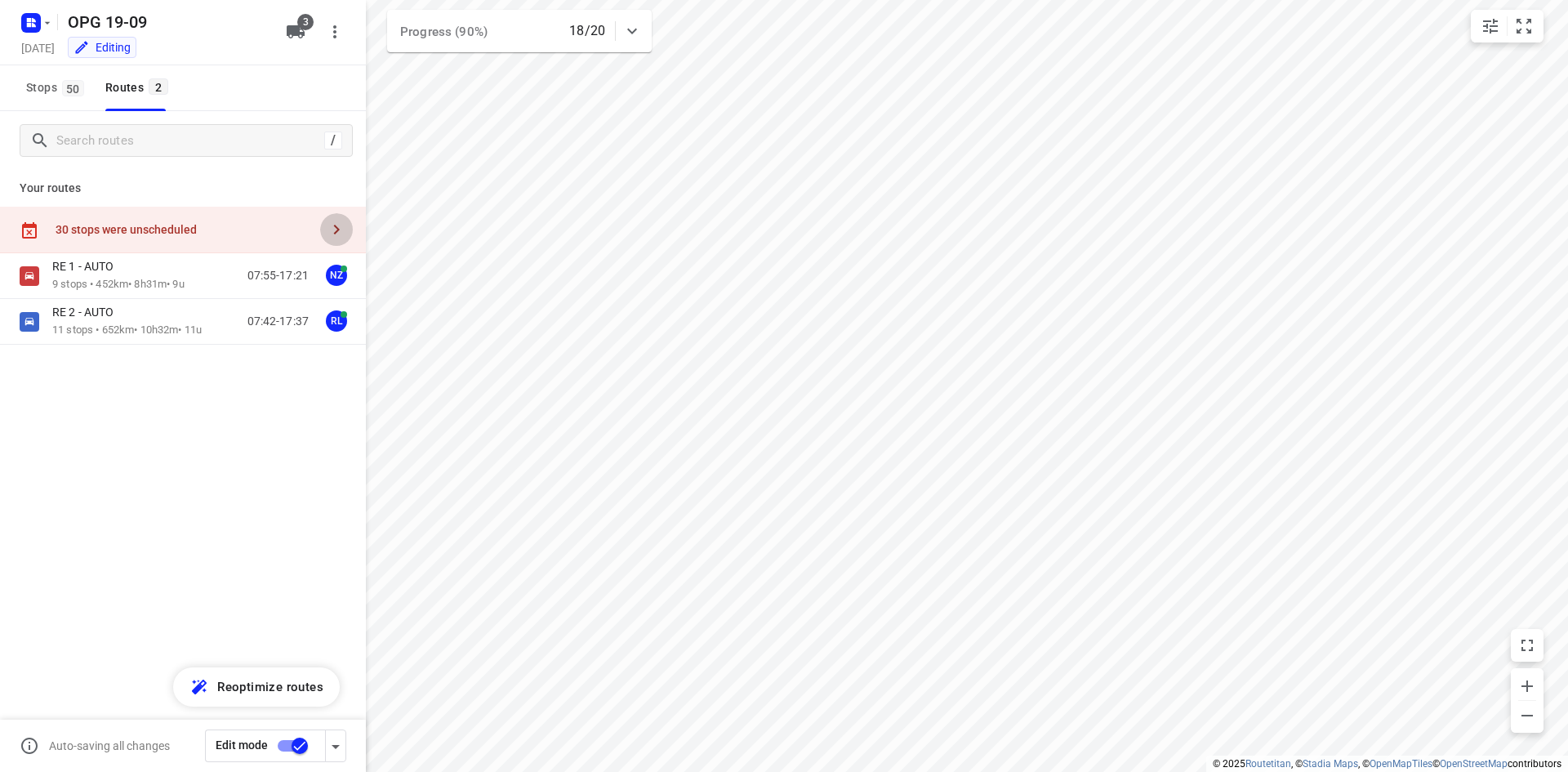
click at [338, 232] on icon "button" at bounding box center [336, 229] width 20 height 20
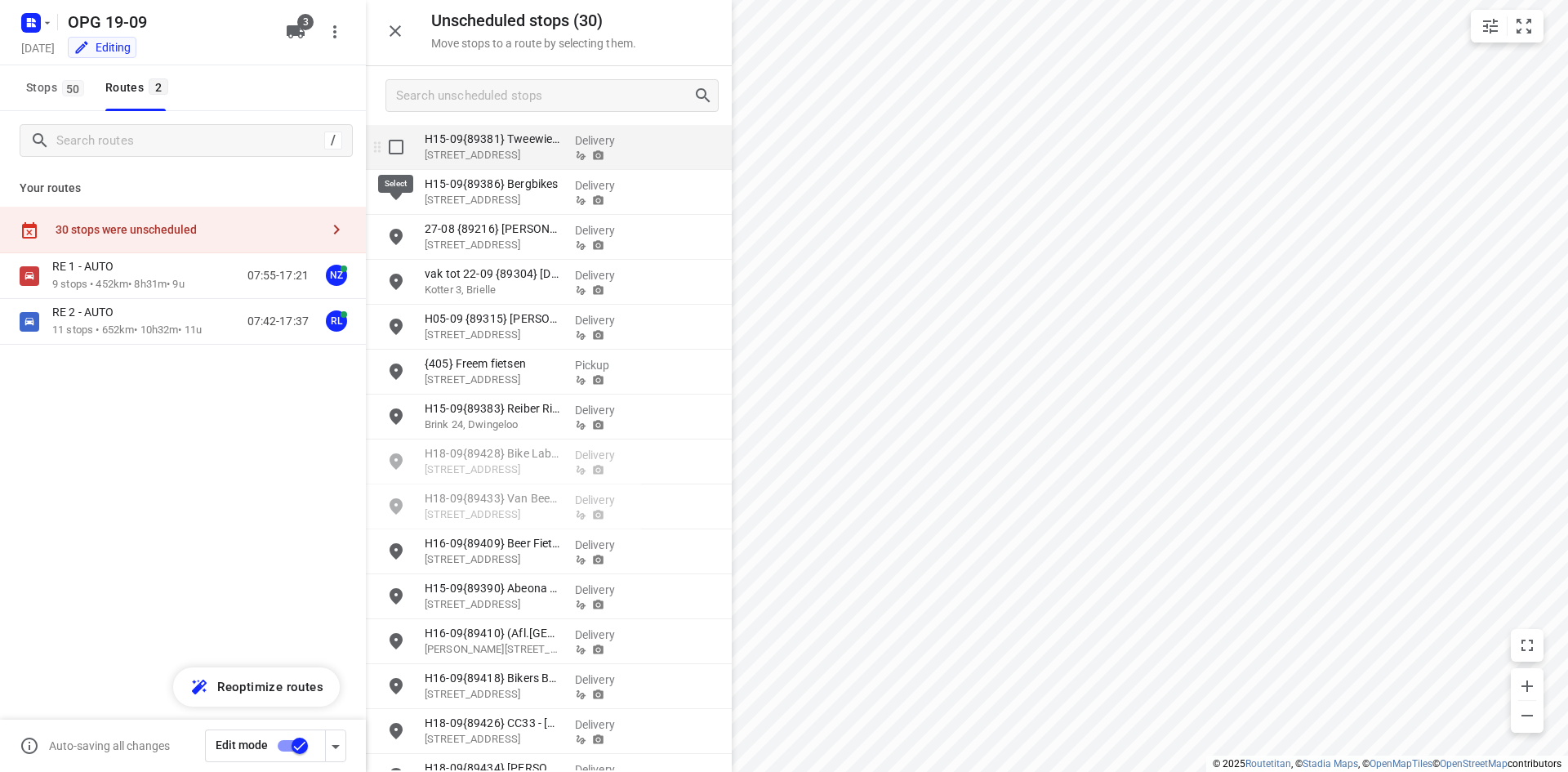
click at [401, 148] on input "grid" at bounding box center [396, 147] width 33 height 33
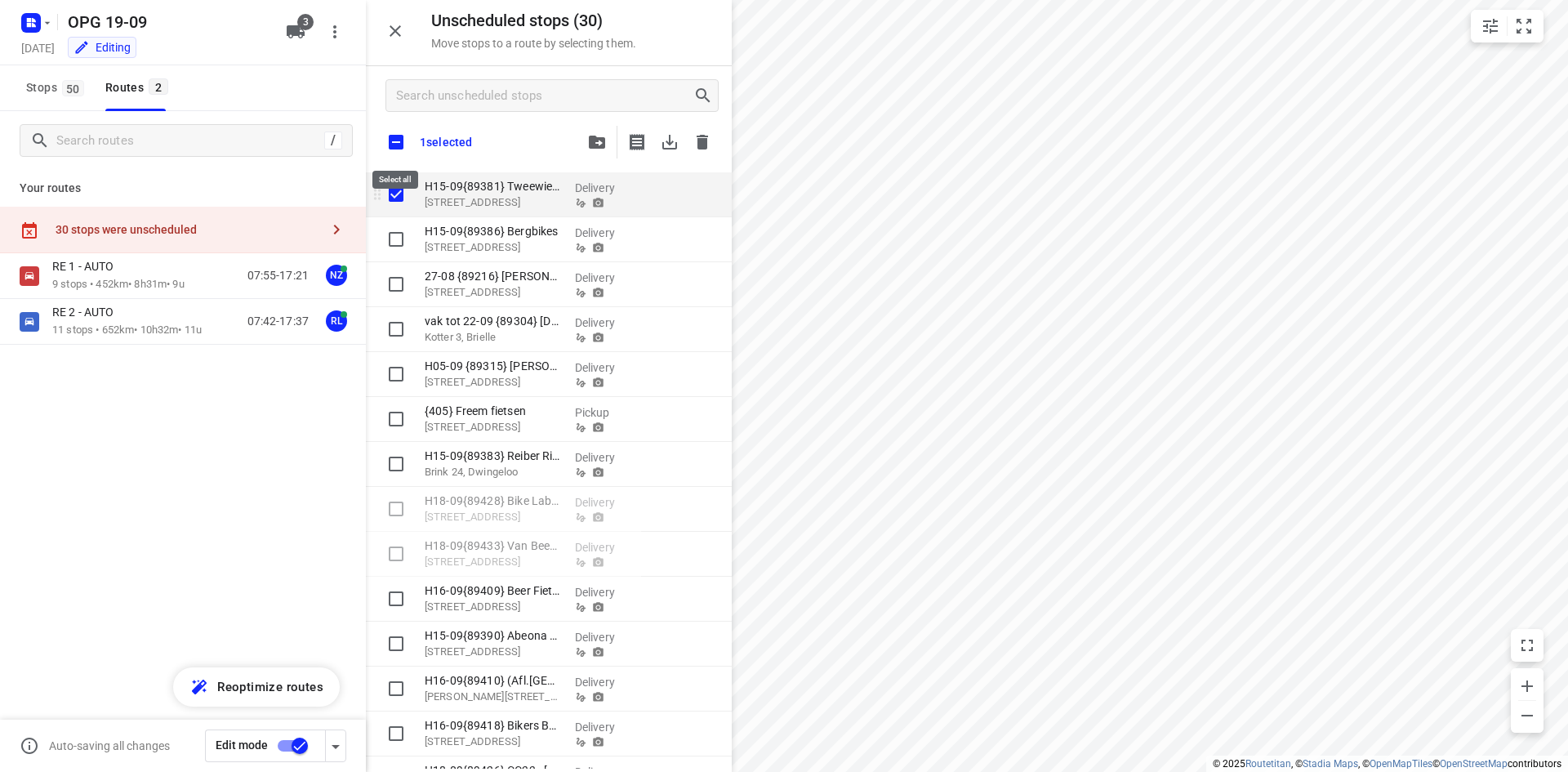
checkbox input "true"
click at [396, 136] on input "checkbox" at bounding box center [396, 142] width 34 height 34
checkbox input "true"
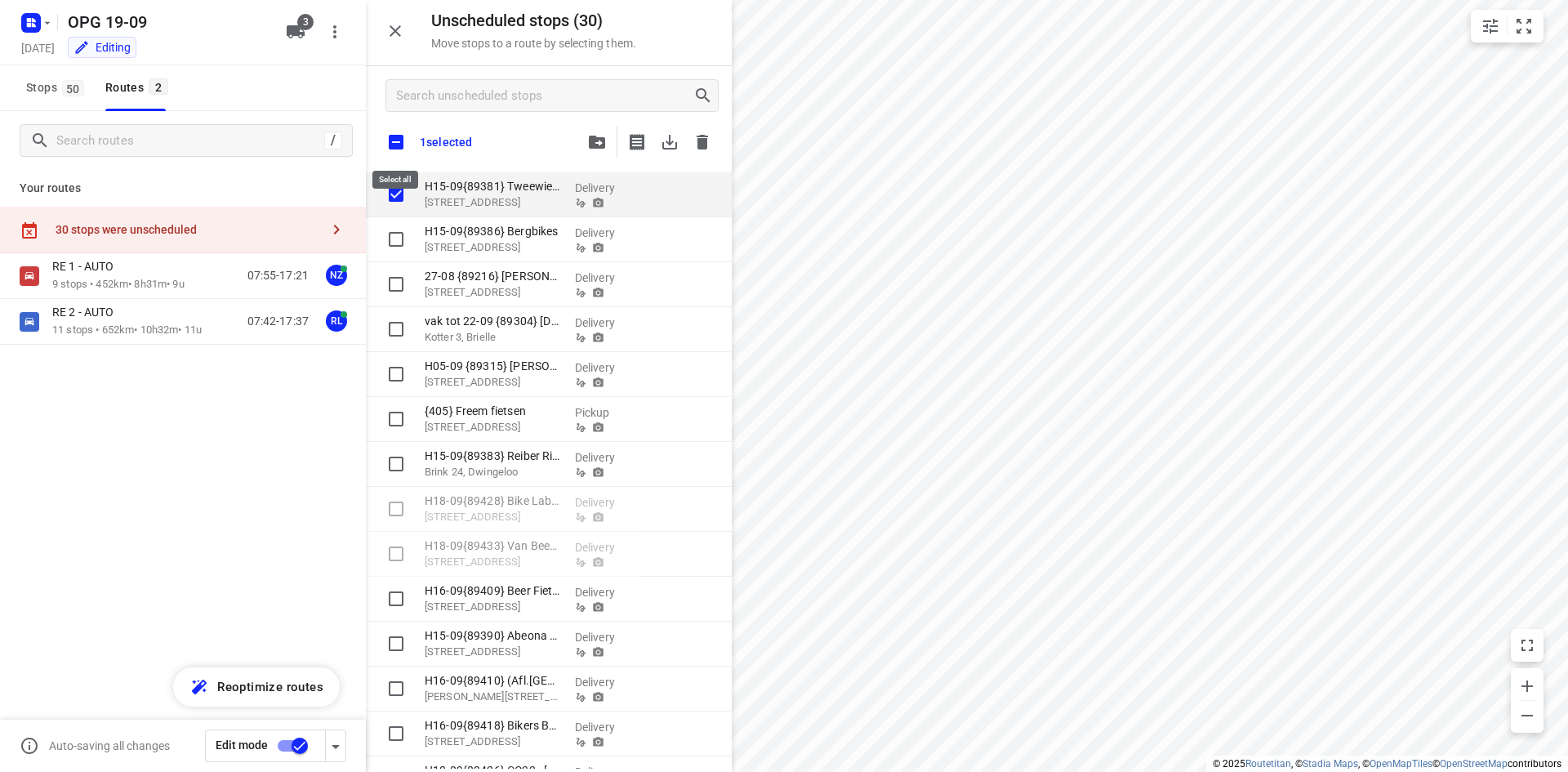
checkbox input "true"
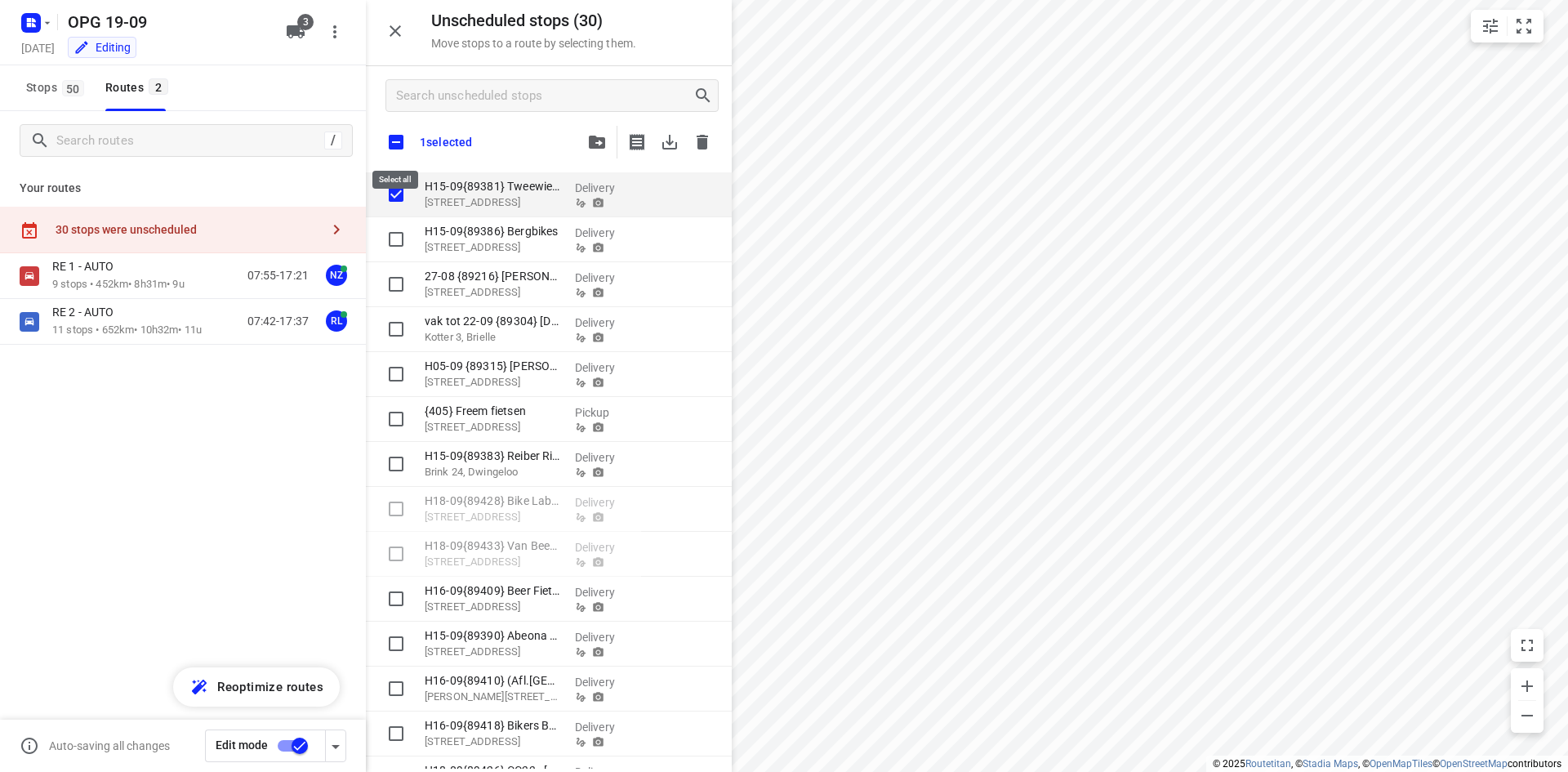
checkbox input "true"
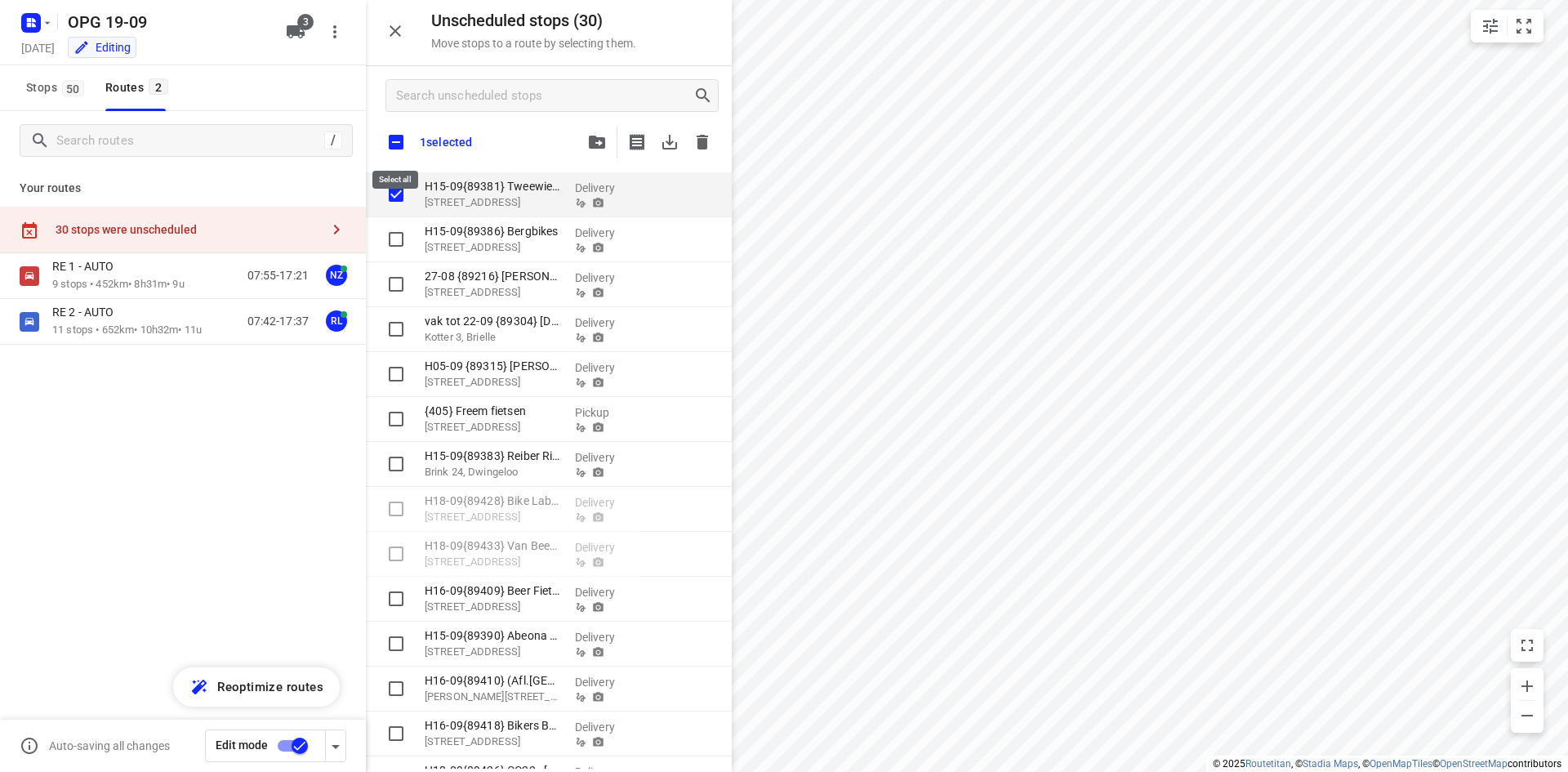
checkbox input "true"
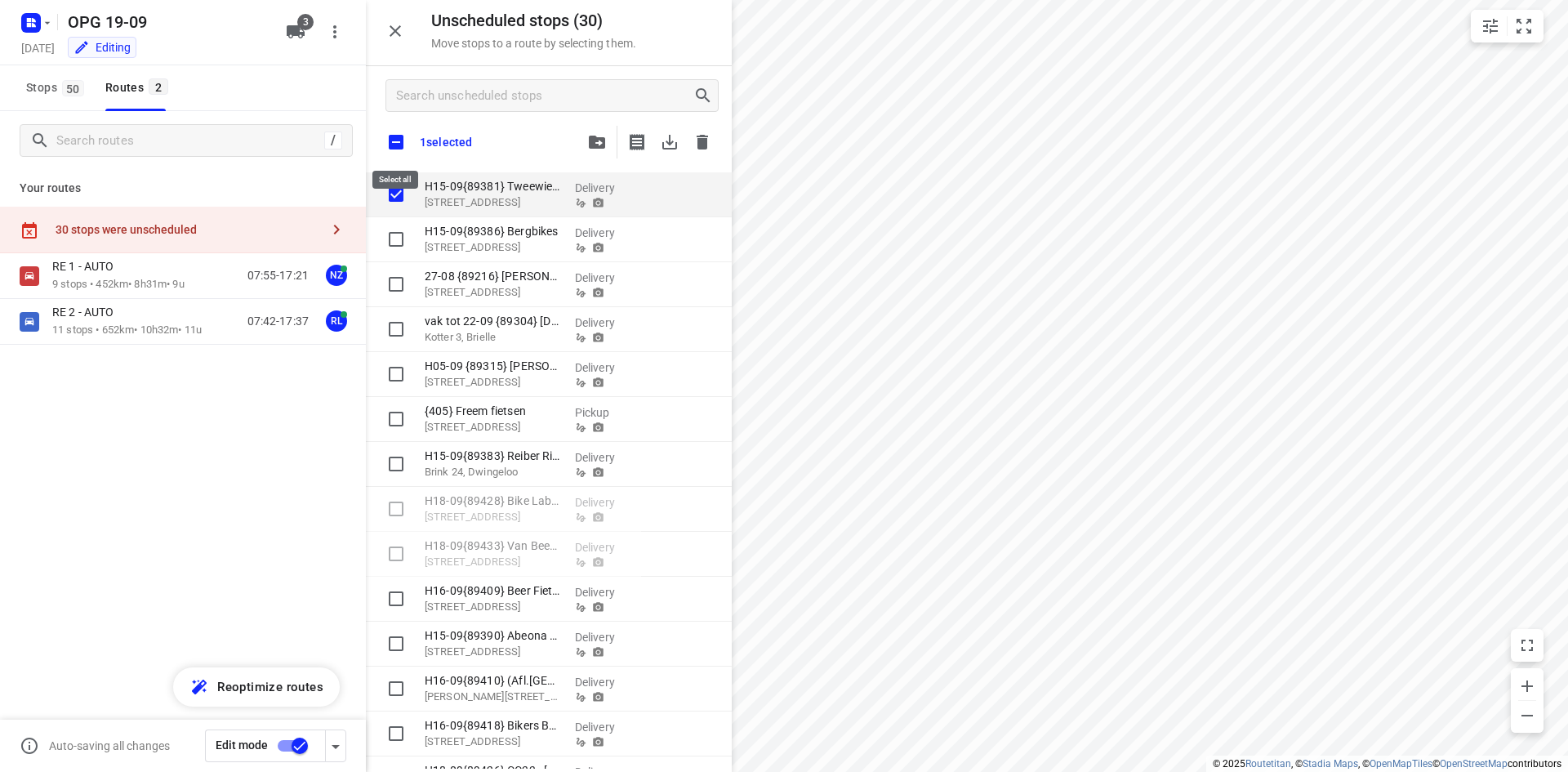
checkbox input "true"
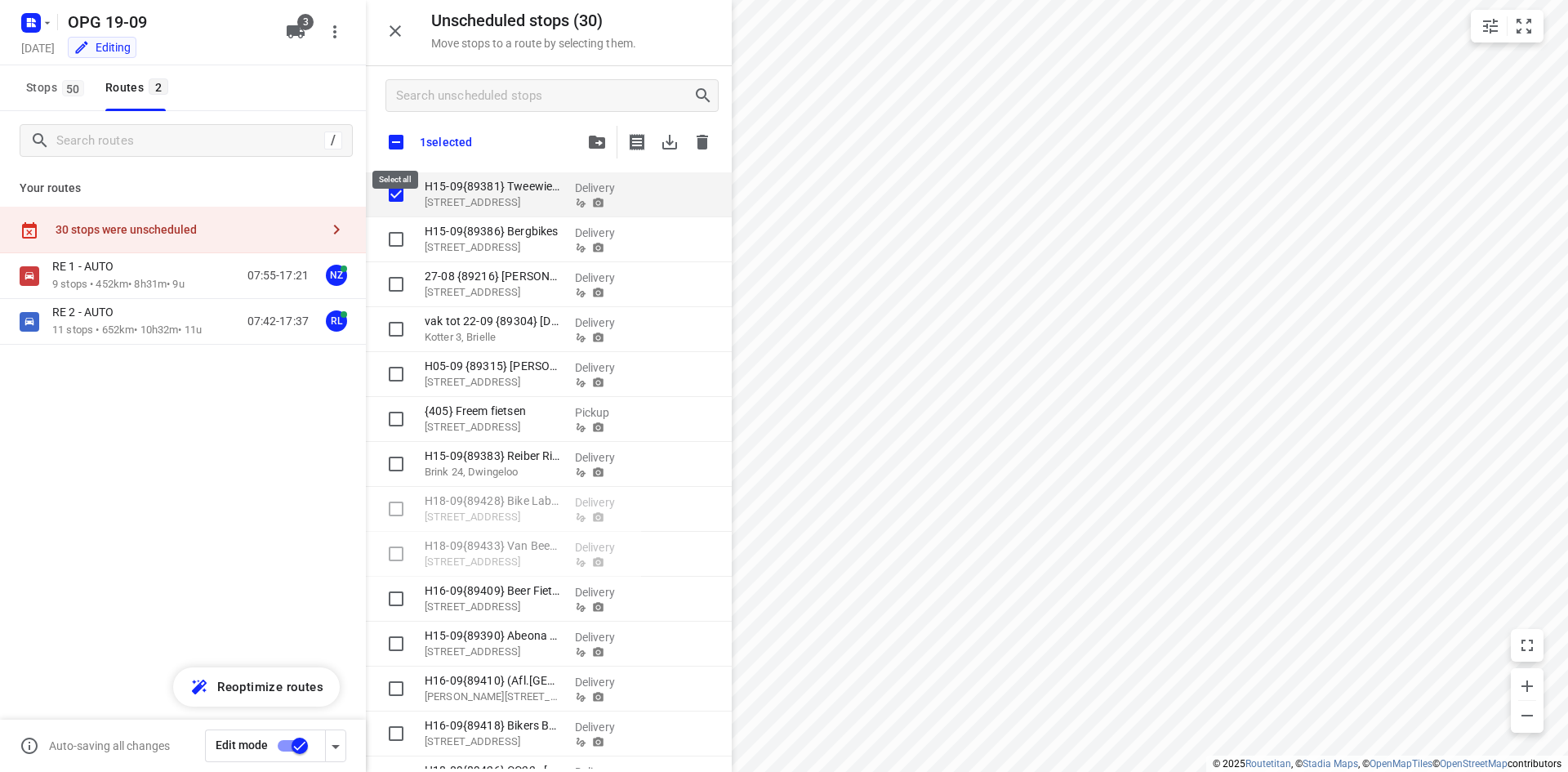
checkbox input "true"
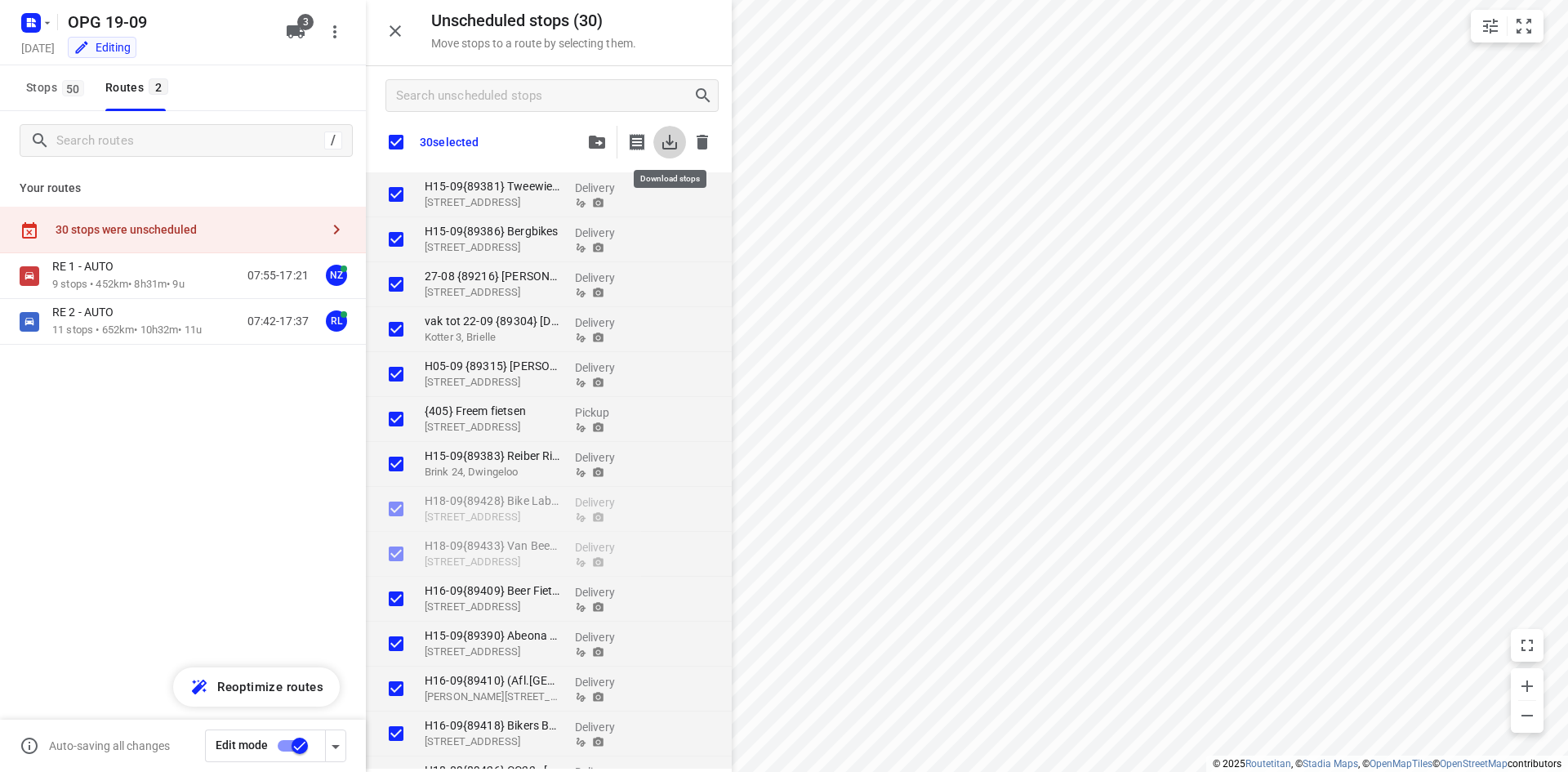
click at [665, 139] on icon "button" at bounding box center [669, 142] width 20 height 20
checkbox input "true"
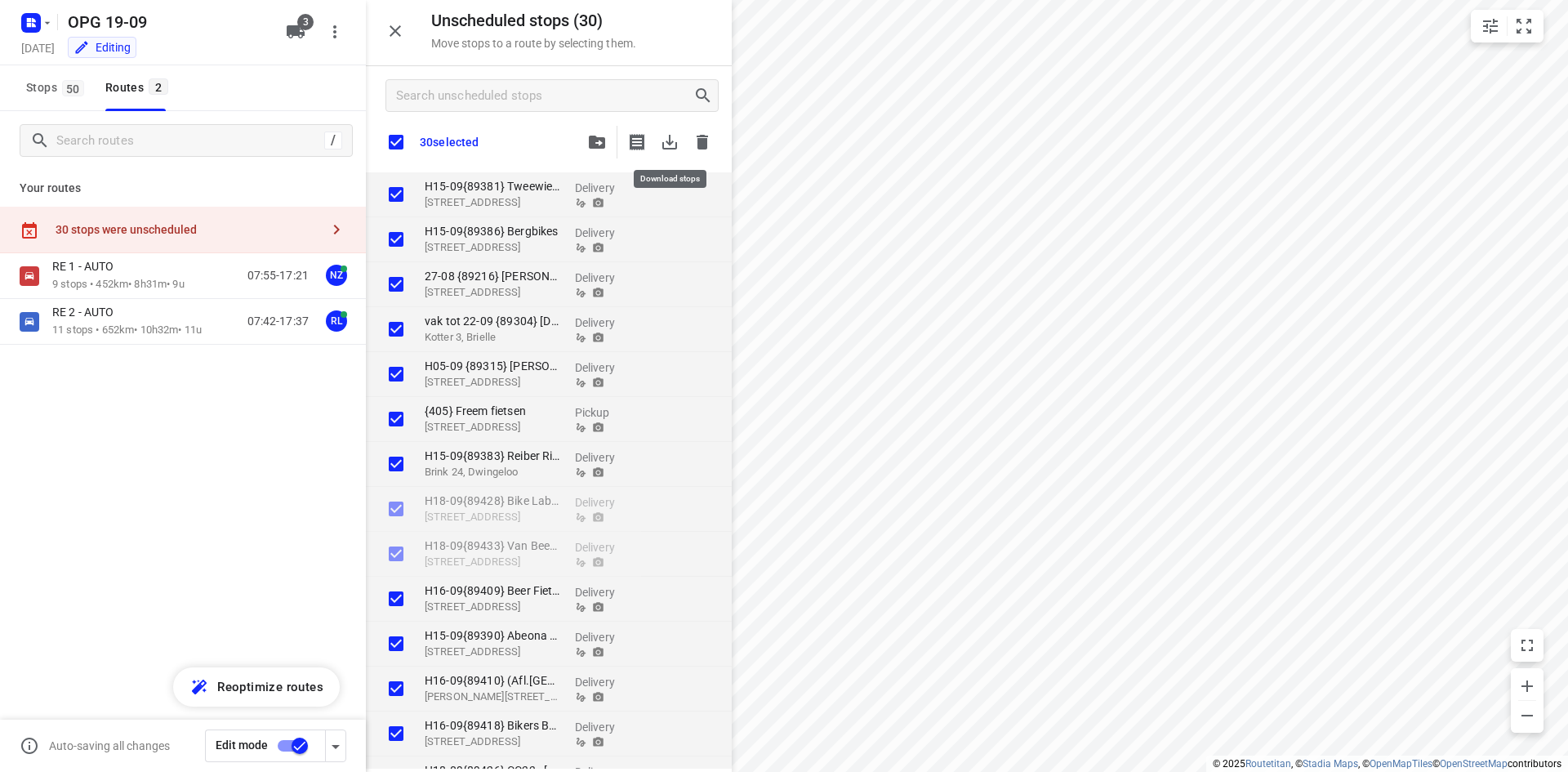
checkbox input "true"
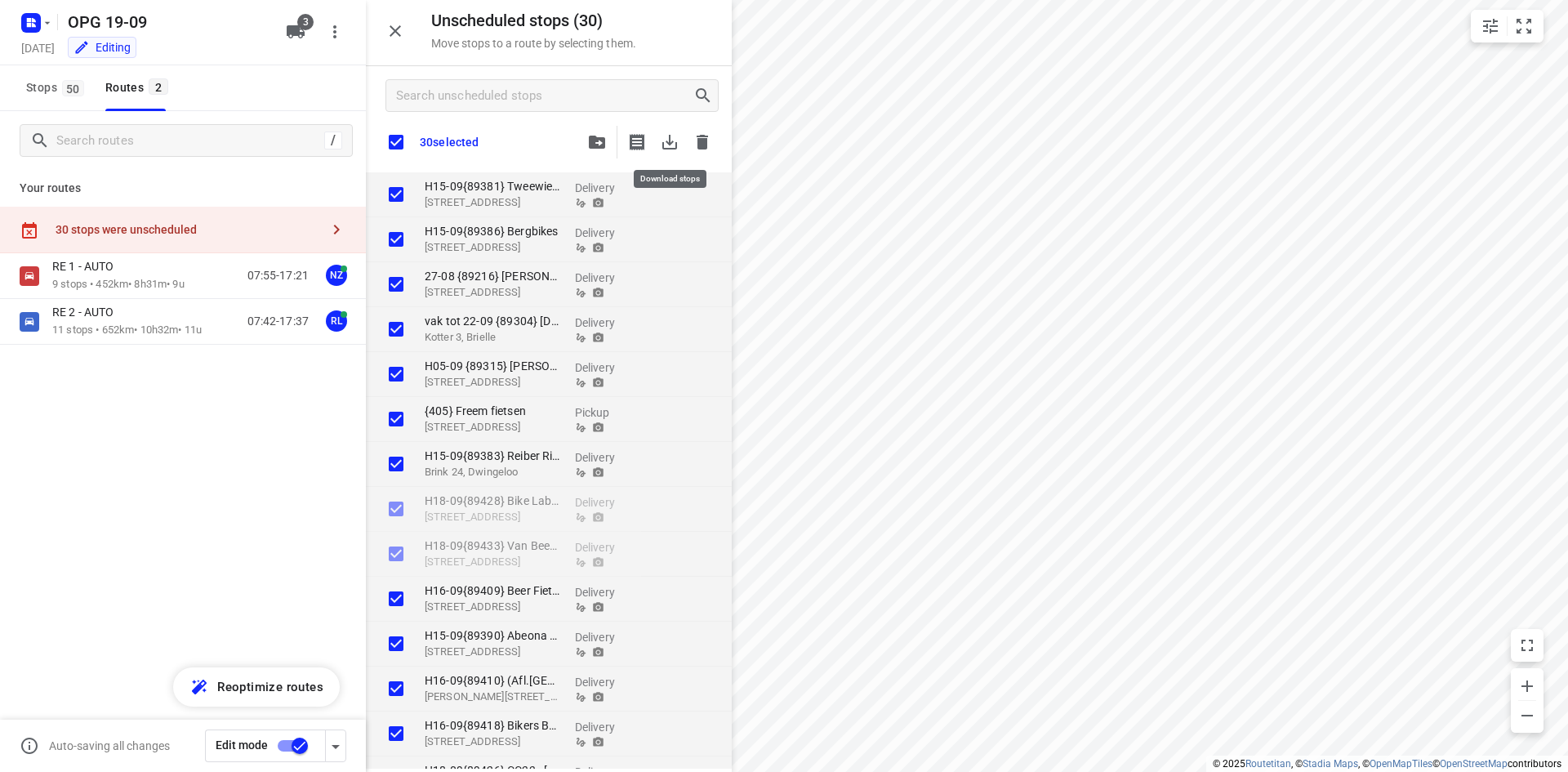
checkbox input "true"
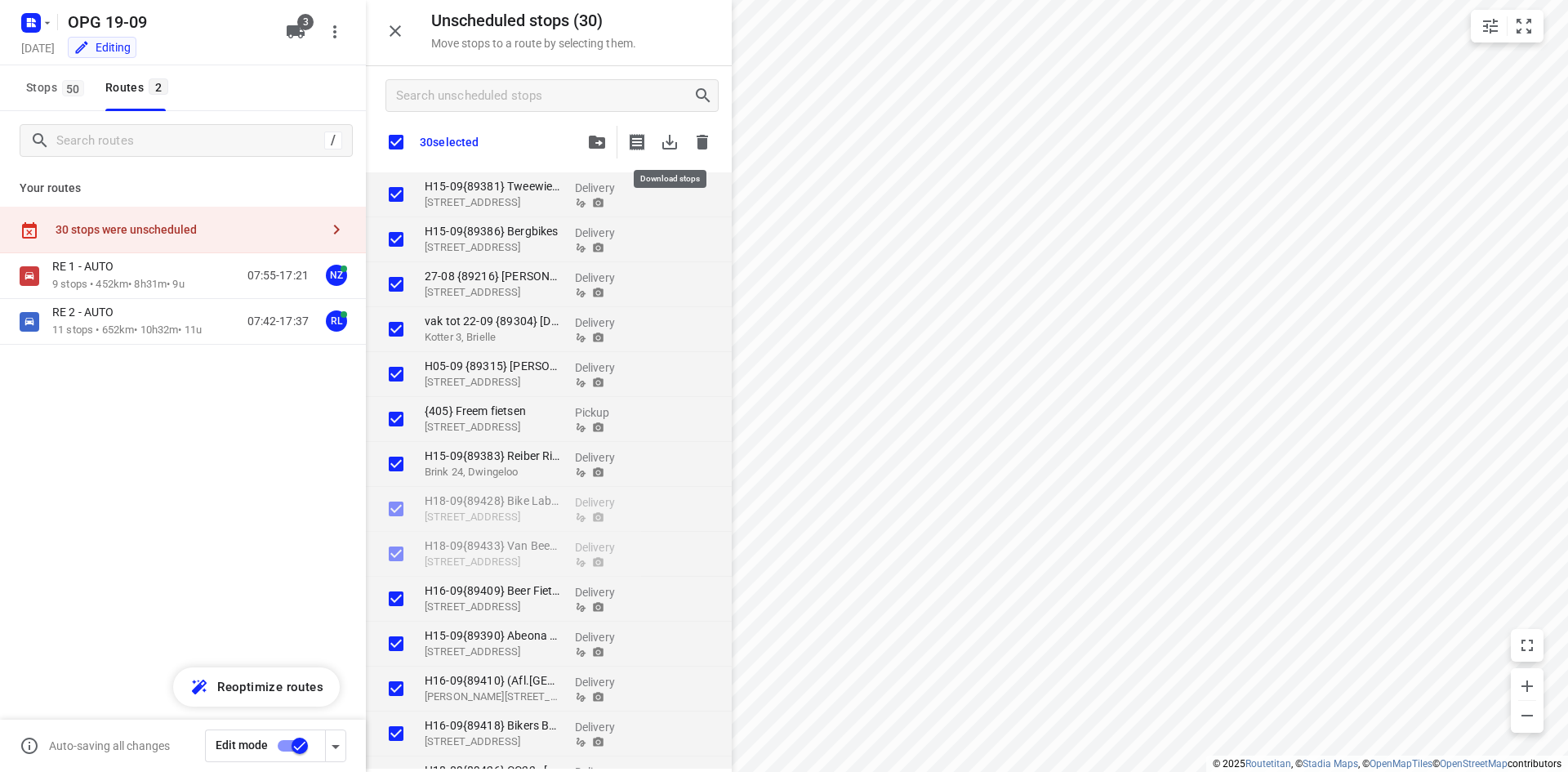
checkbox input "true"
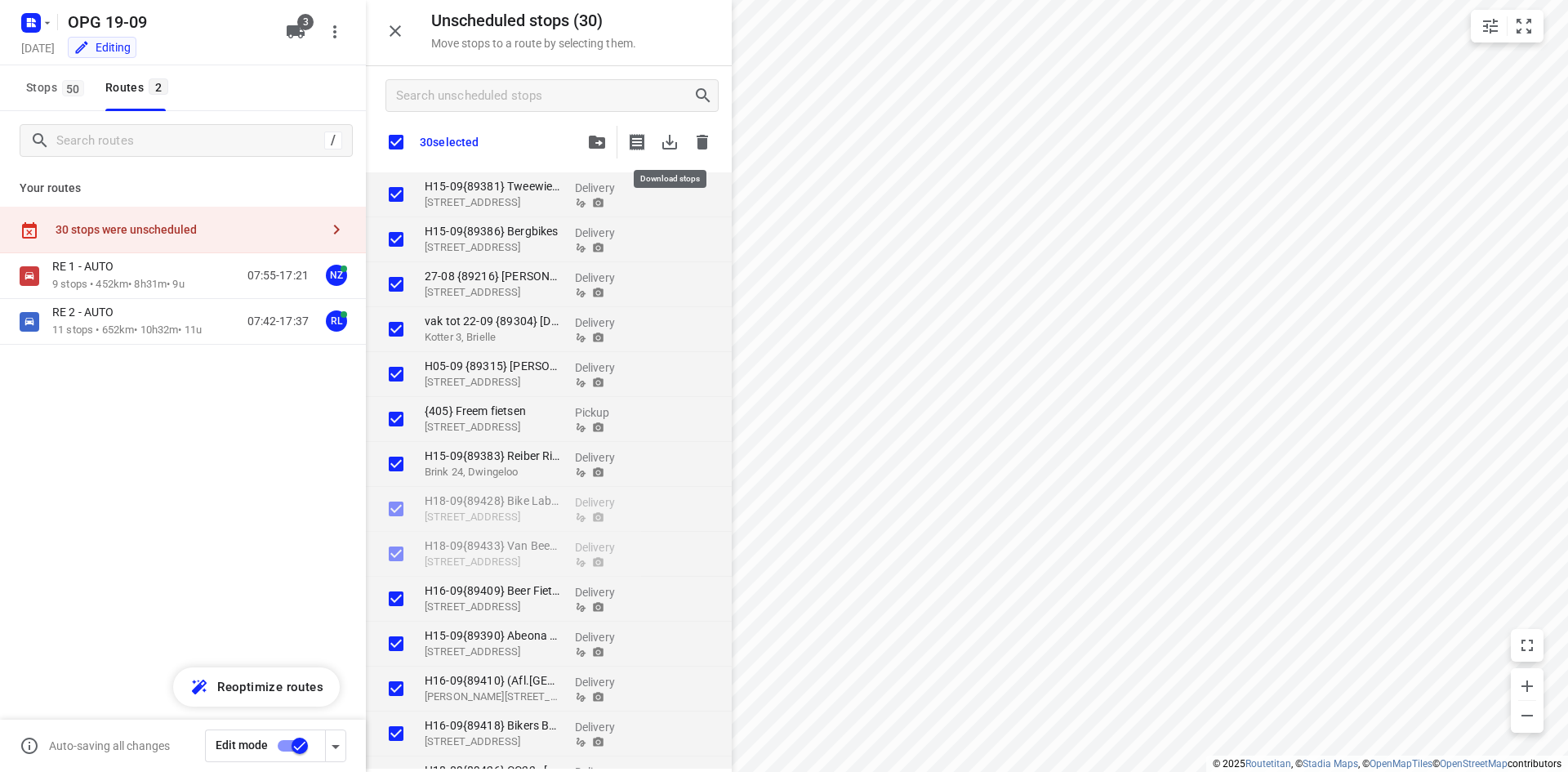
checkbox input "true"
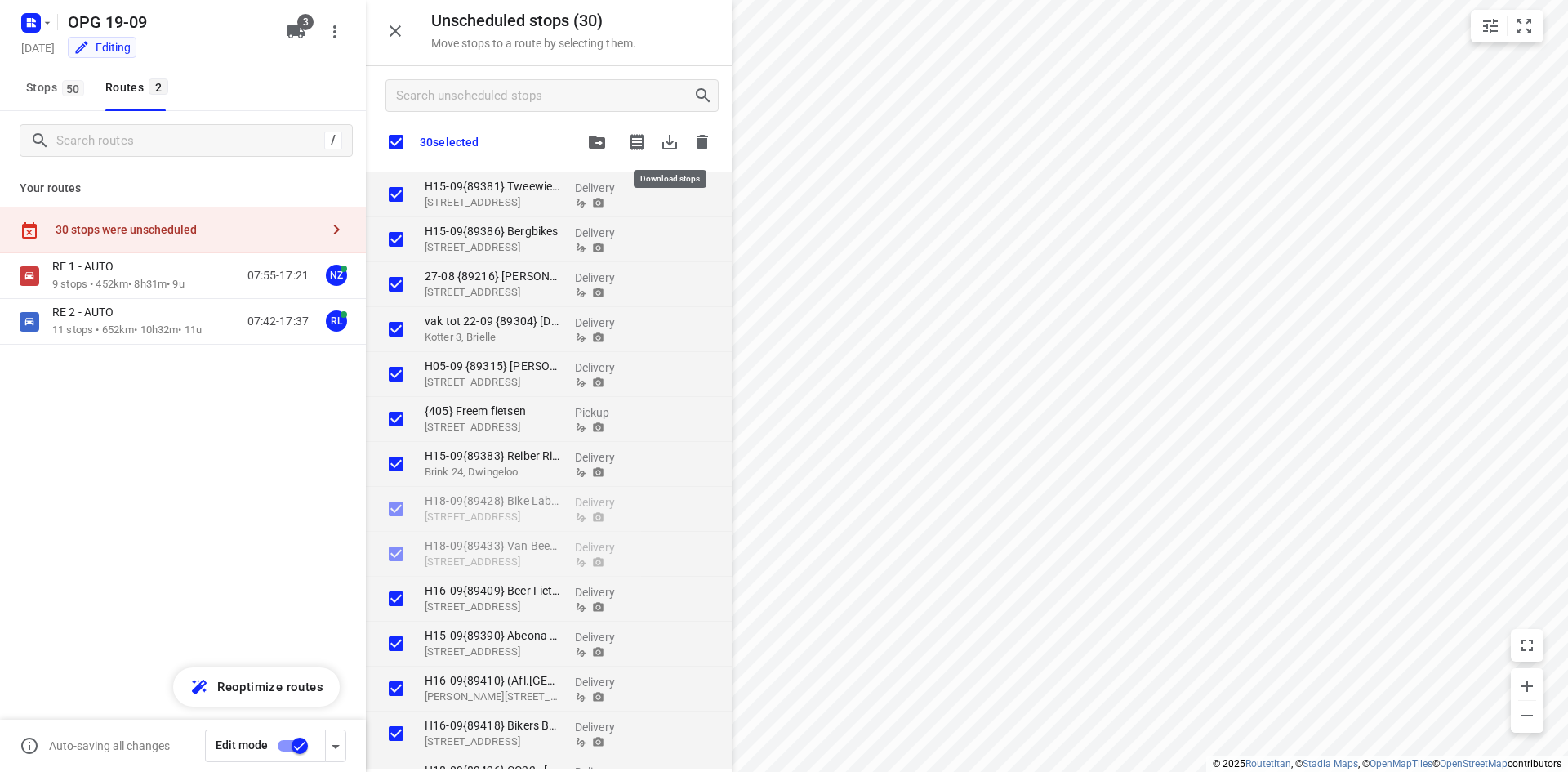
checkbox input "true"
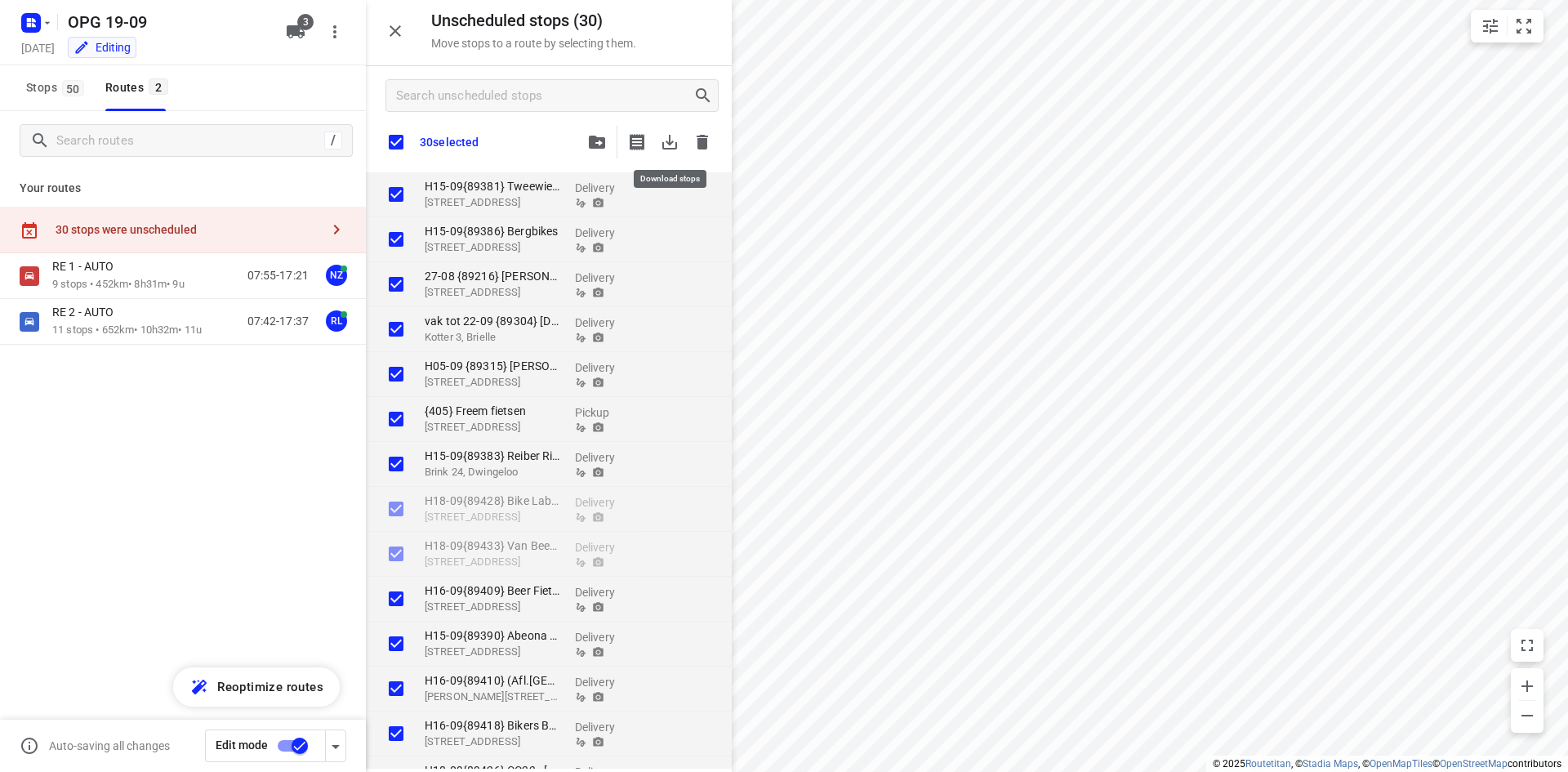
checkbox input "true"
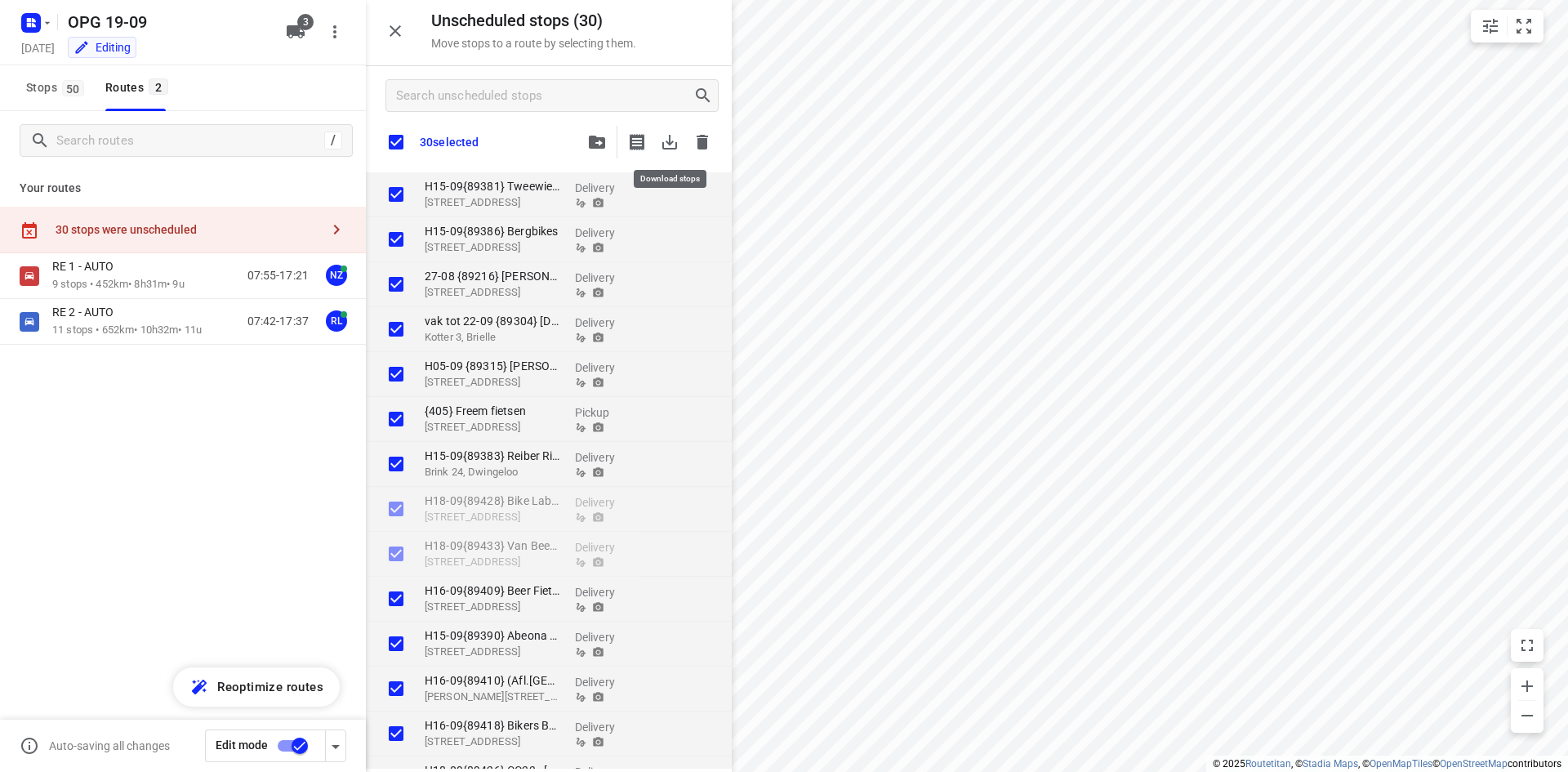
checkbox input "true"
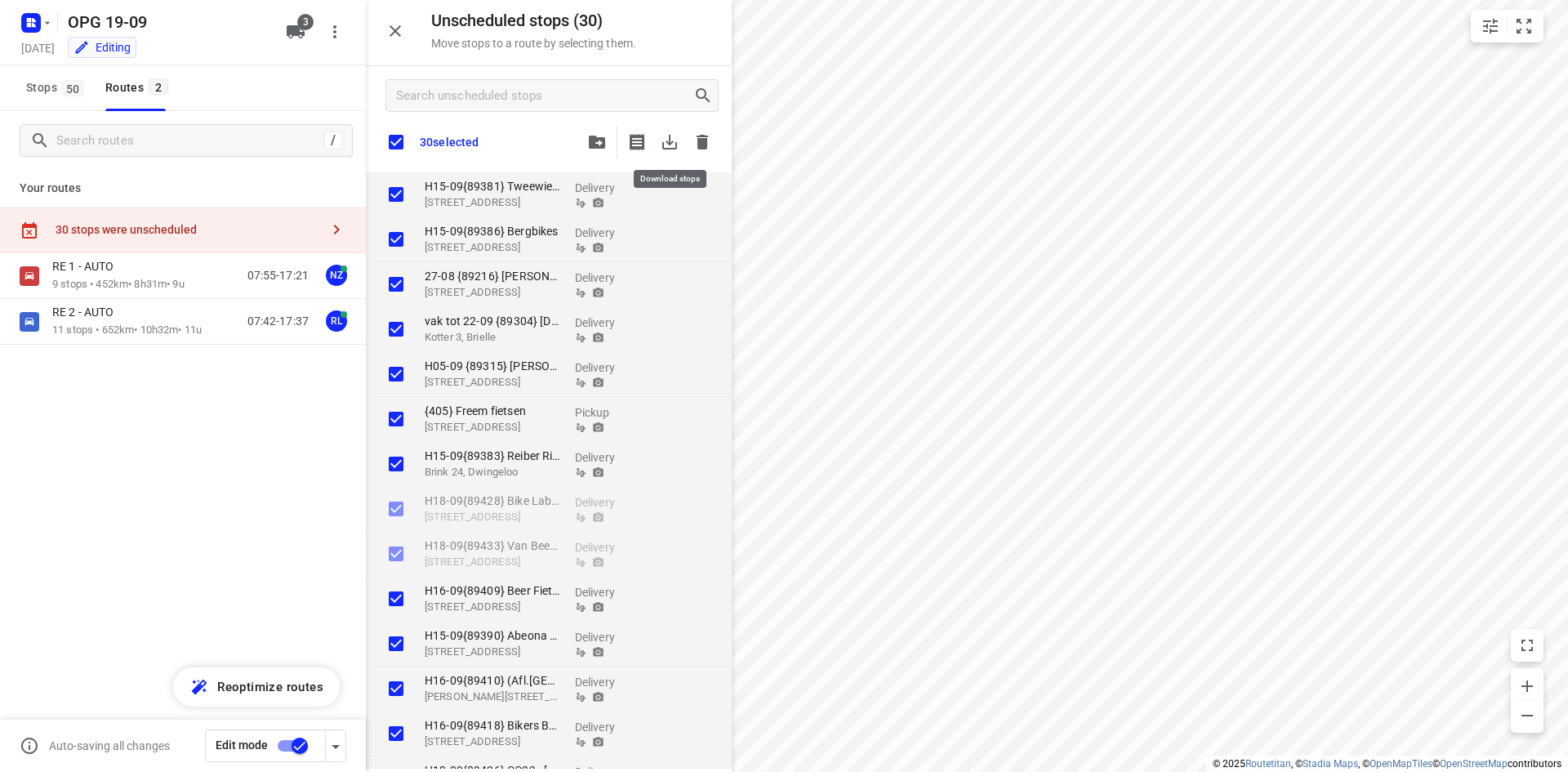
checkbox input "true"
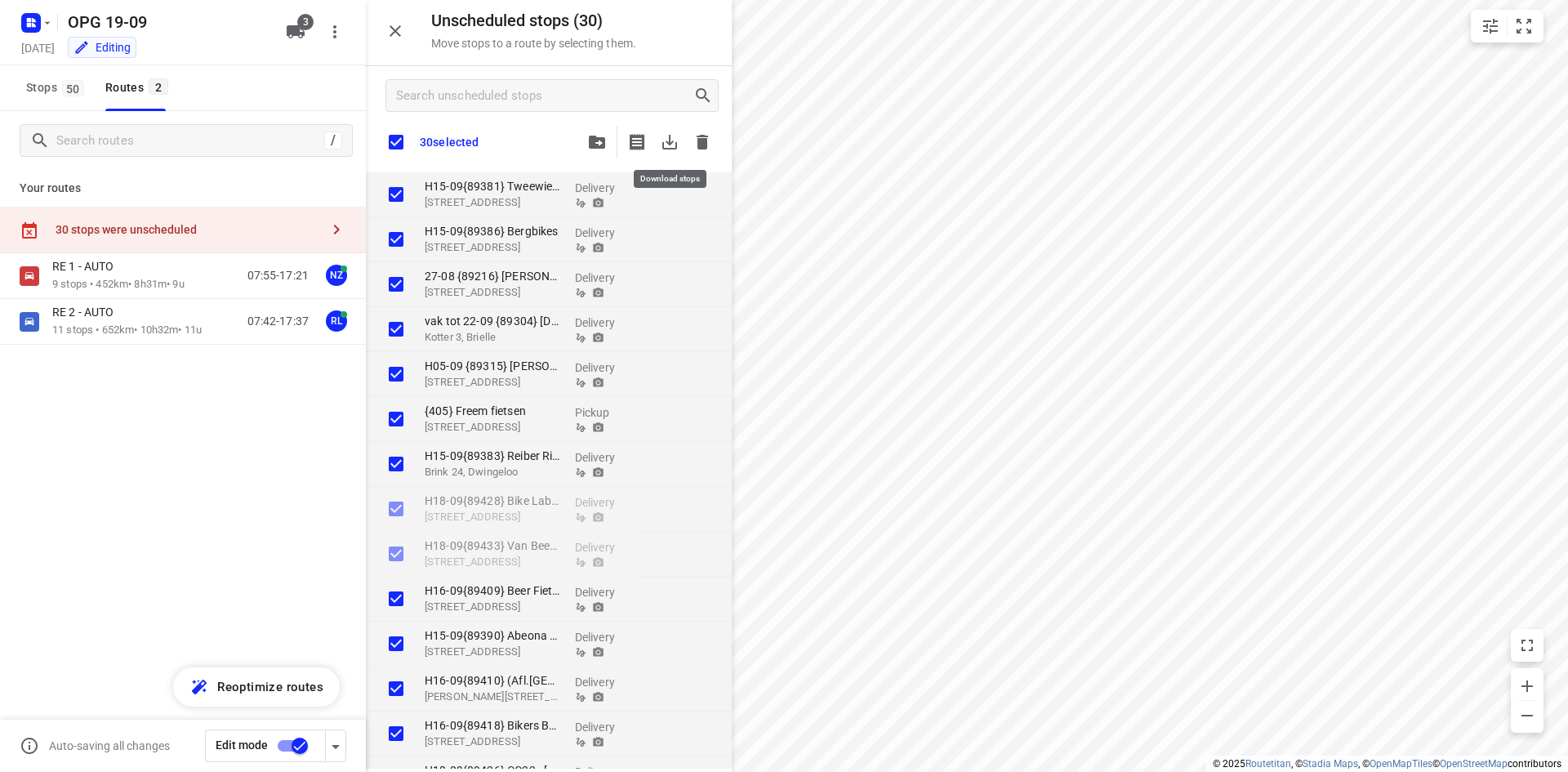
checkbox input "true"
click at [706, 135] on icon "button" at bounding box center [701, 142] width 20 height 20
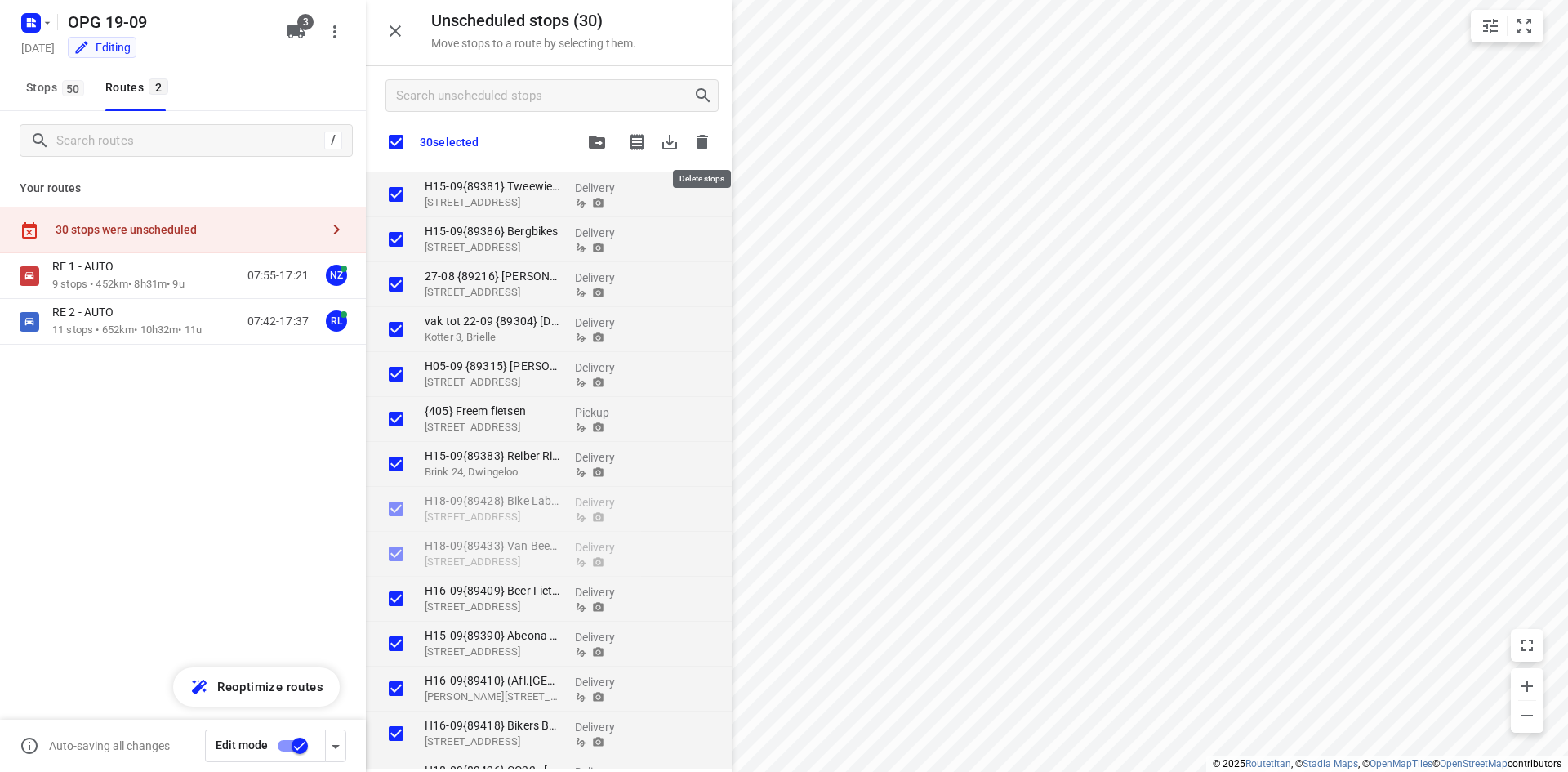
checkbox input "true"
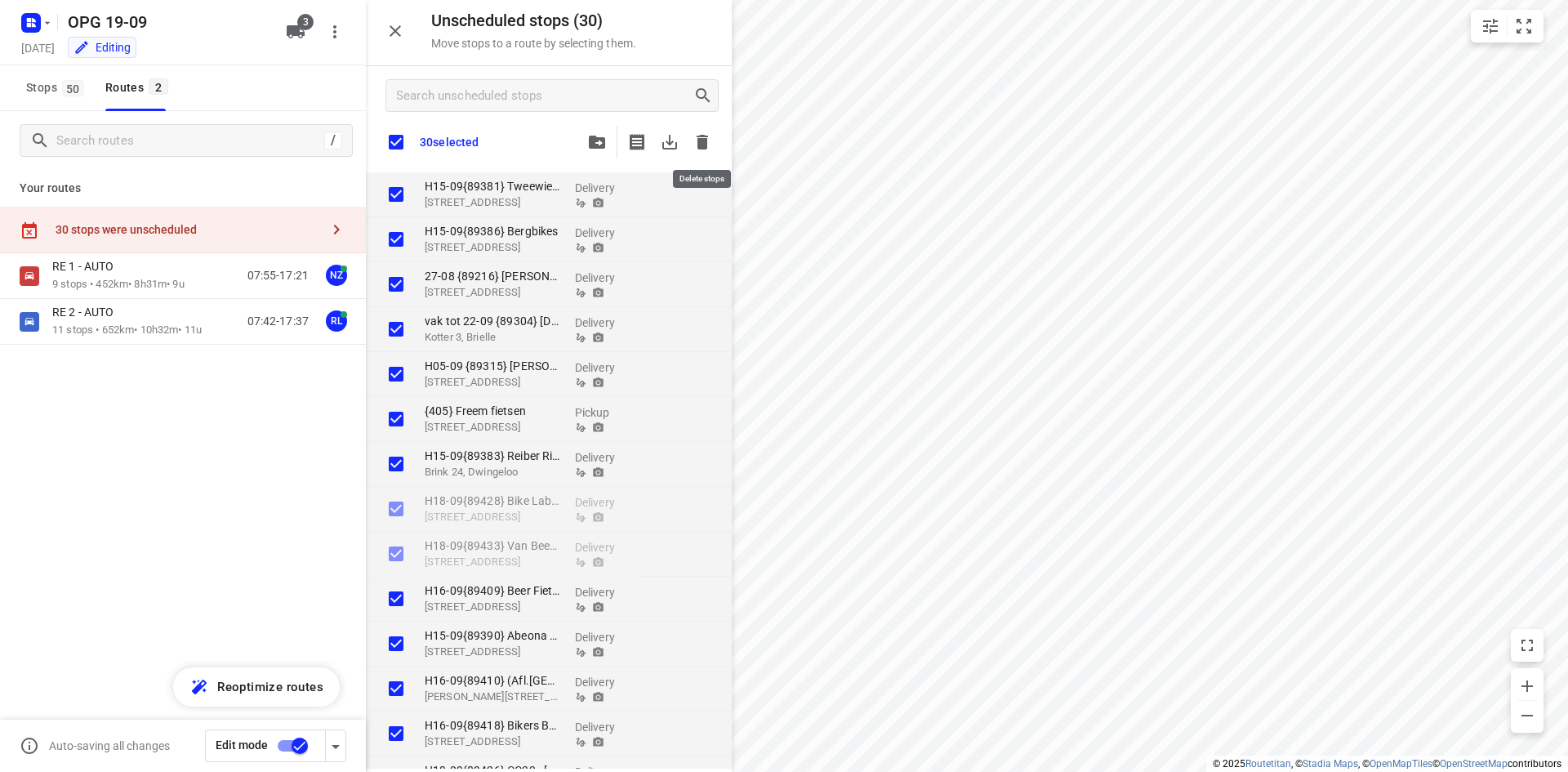
checkbox input "true"
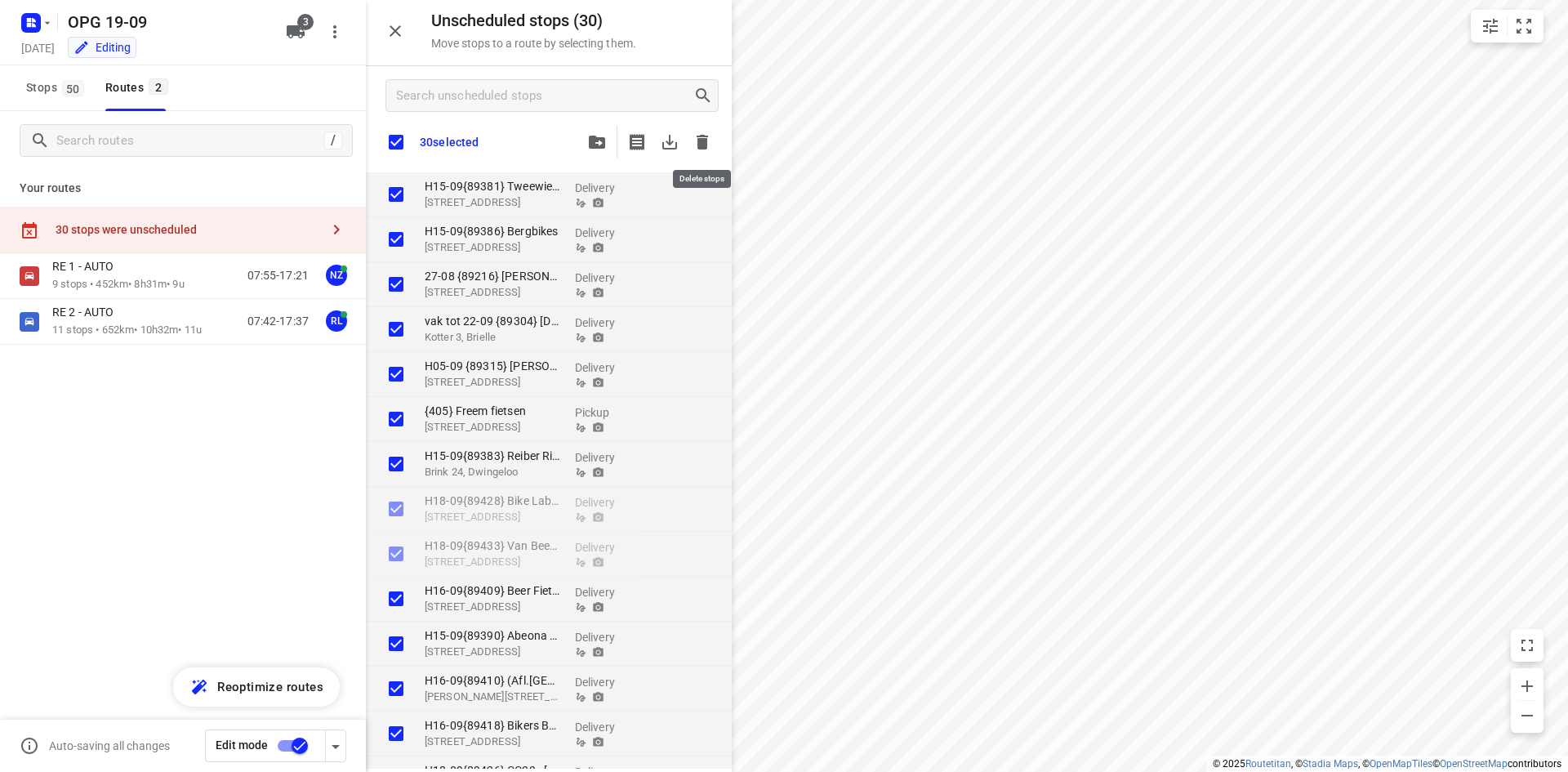
checkbox input "true"
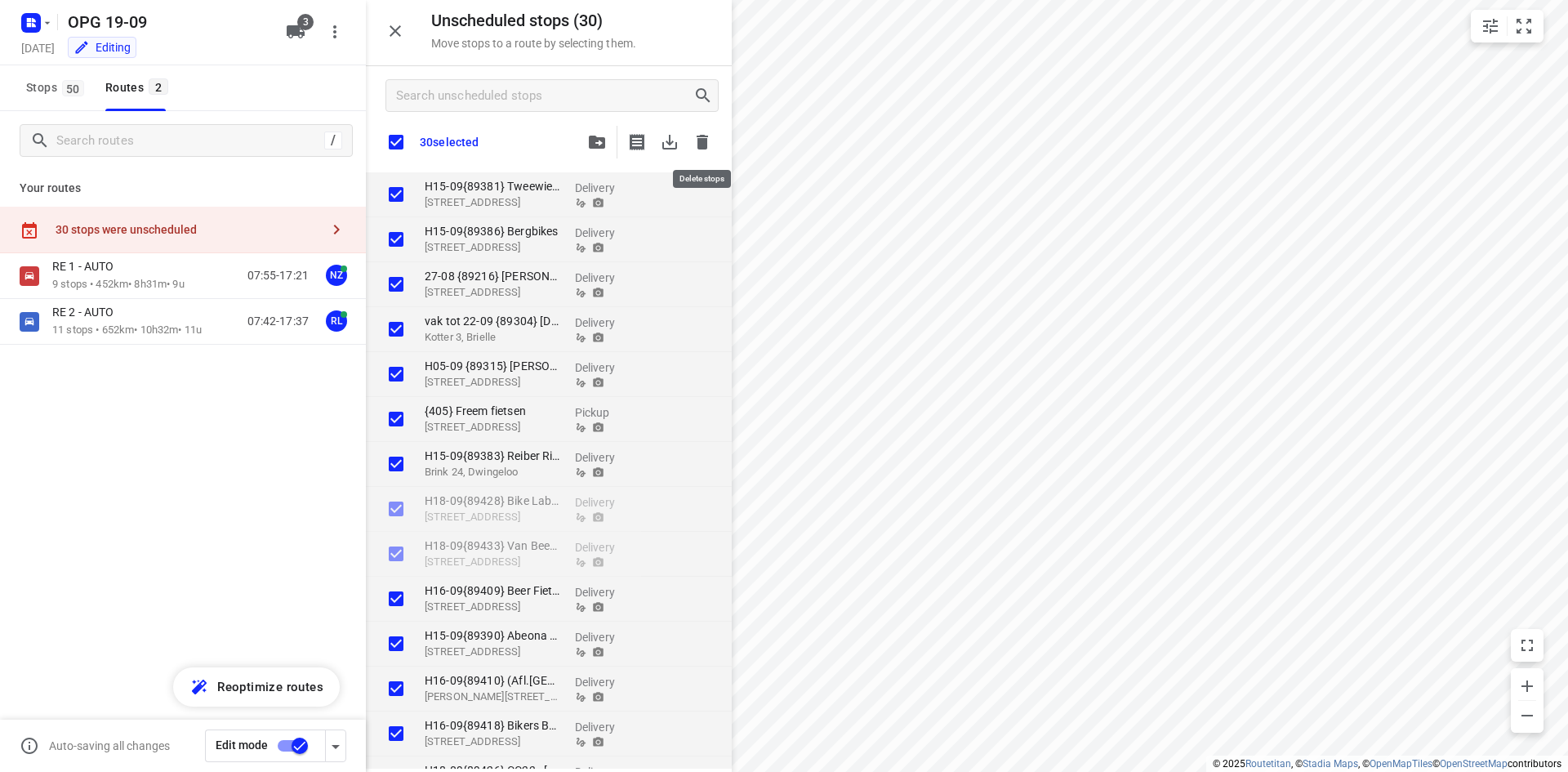
checkbox input "true"
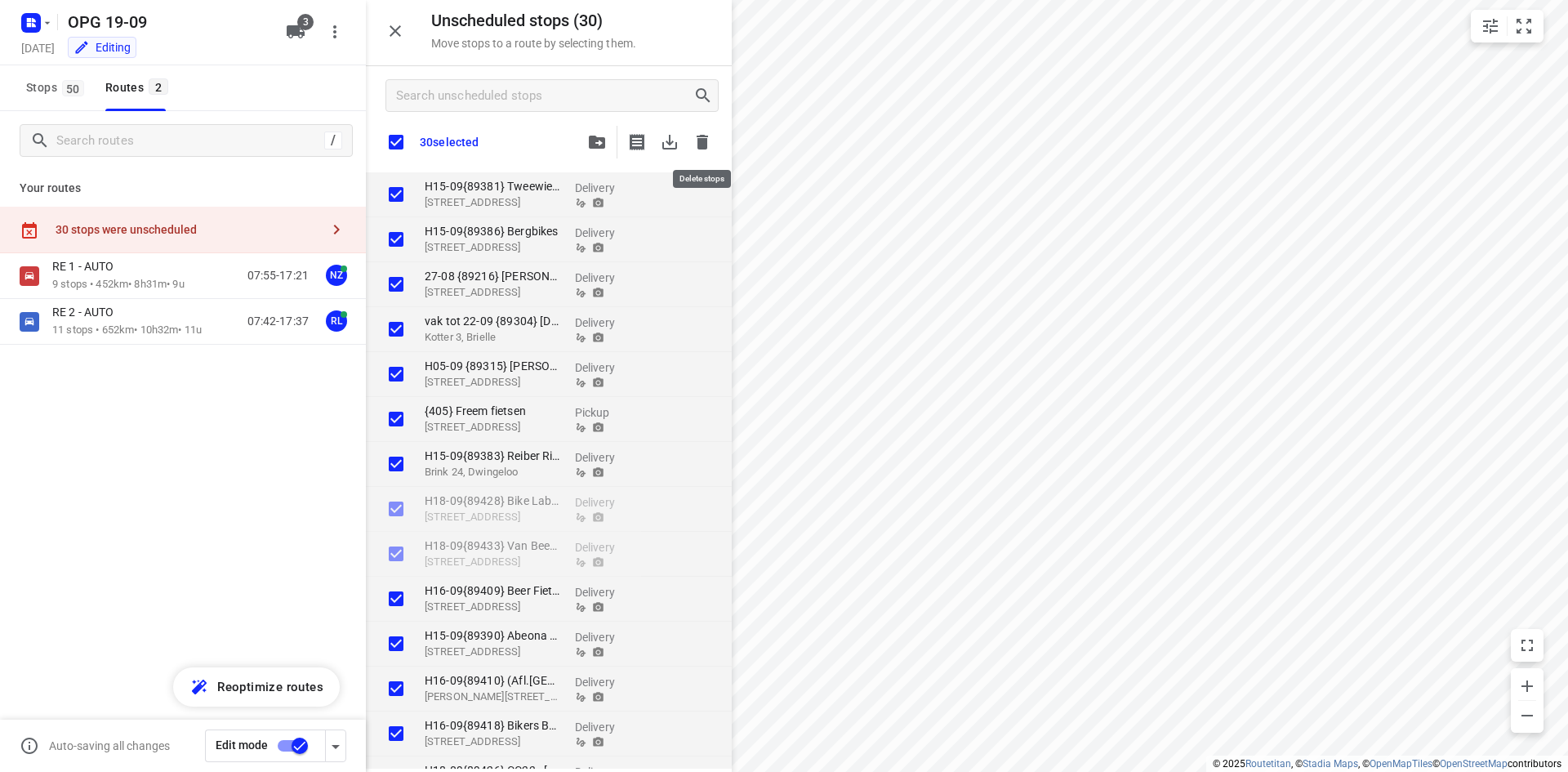
checkbox input "true"
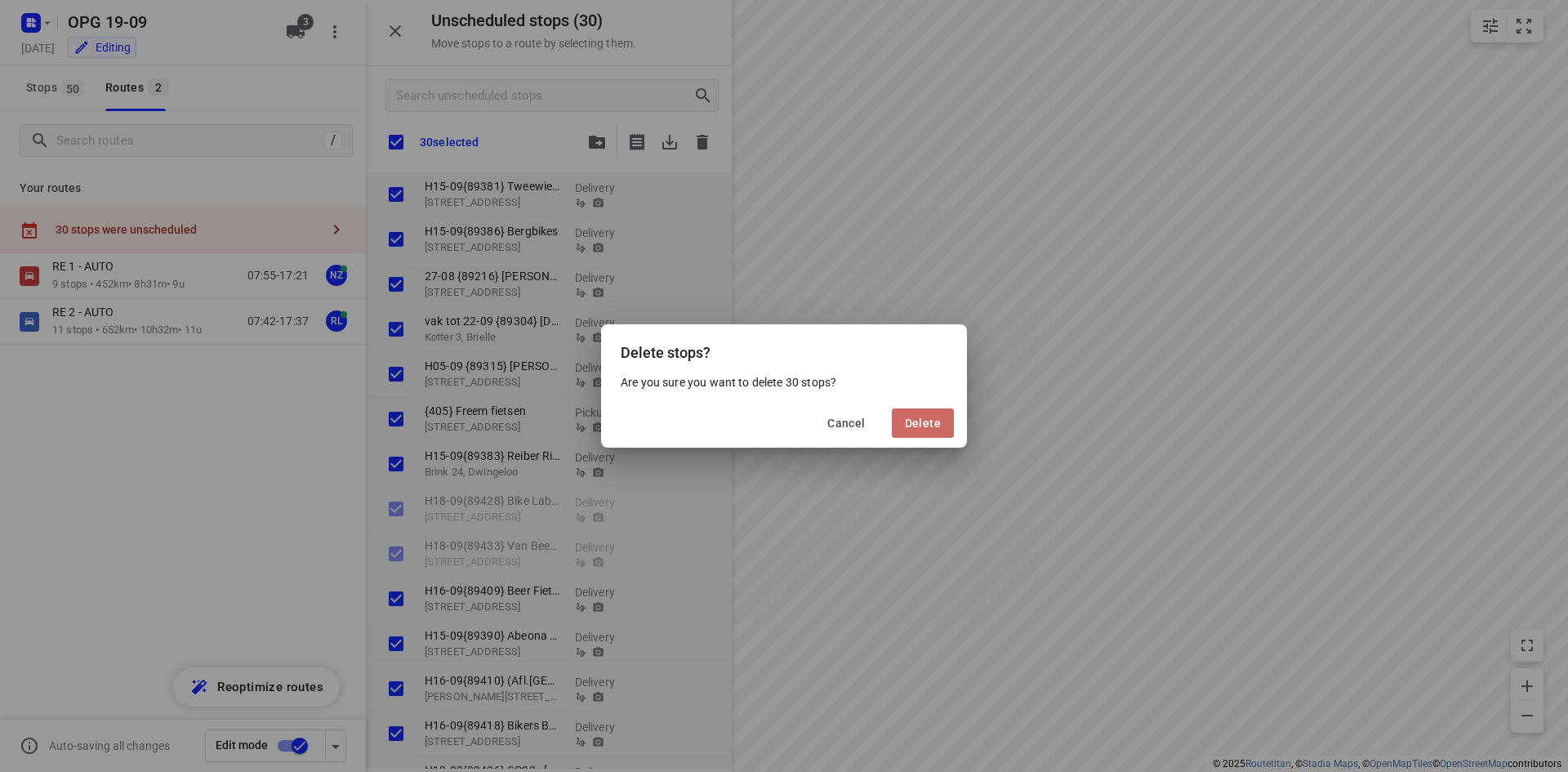
click at [919, 418] on span "Delete" at bounding box center [923, 422] width 36 height 13
checkbox input "true"
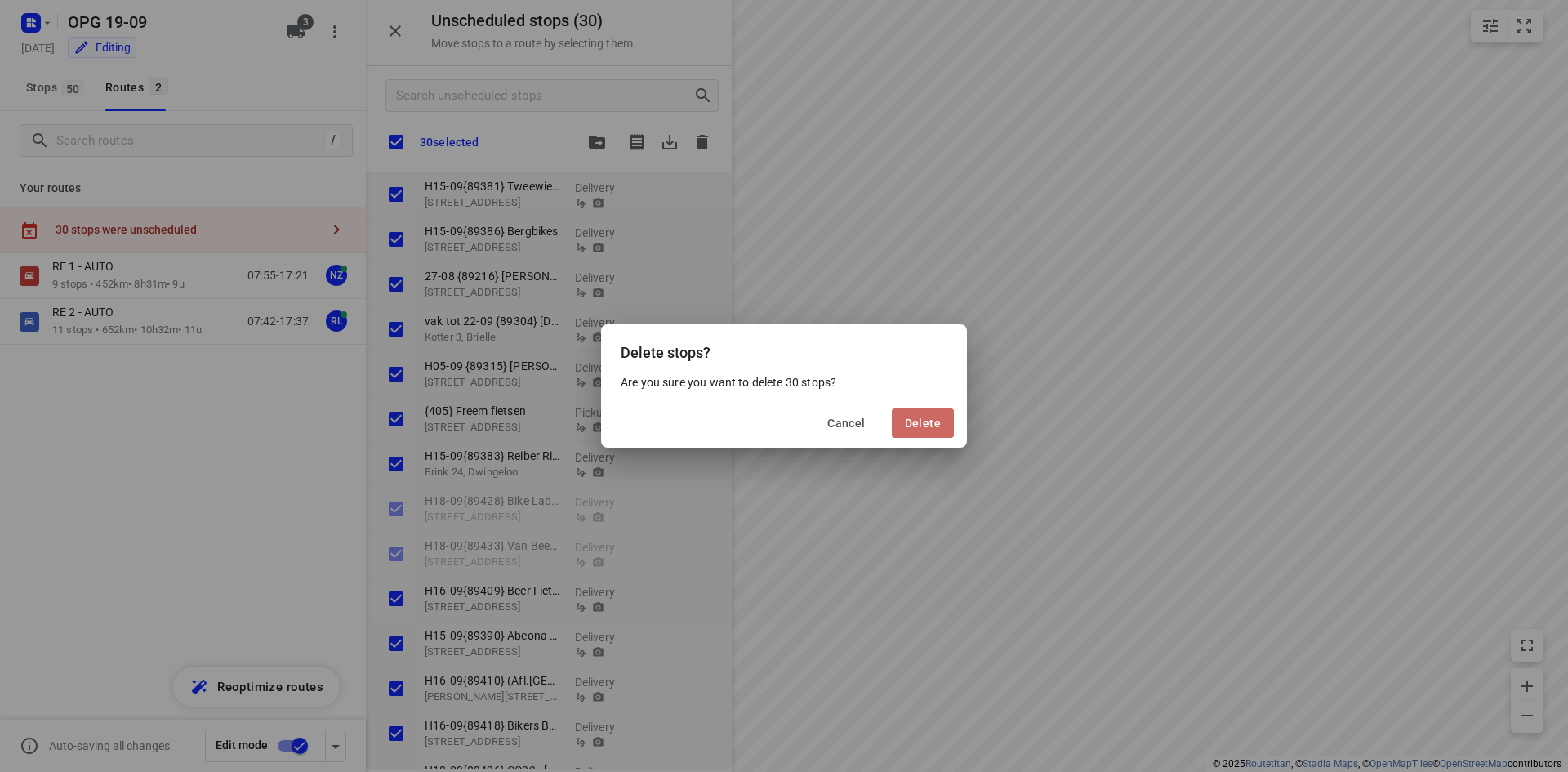
checkbox input "true"
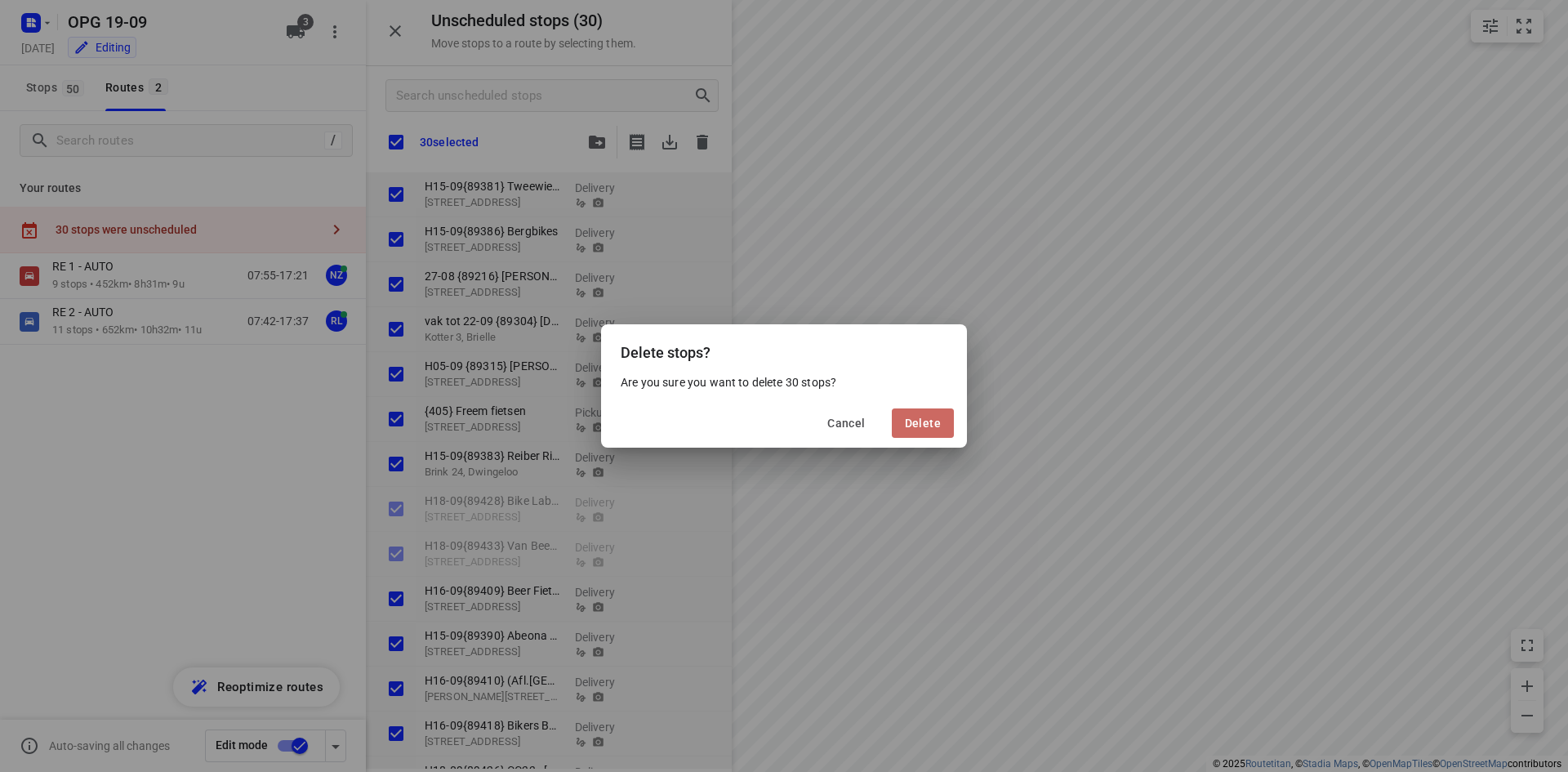
checkbox input "true"
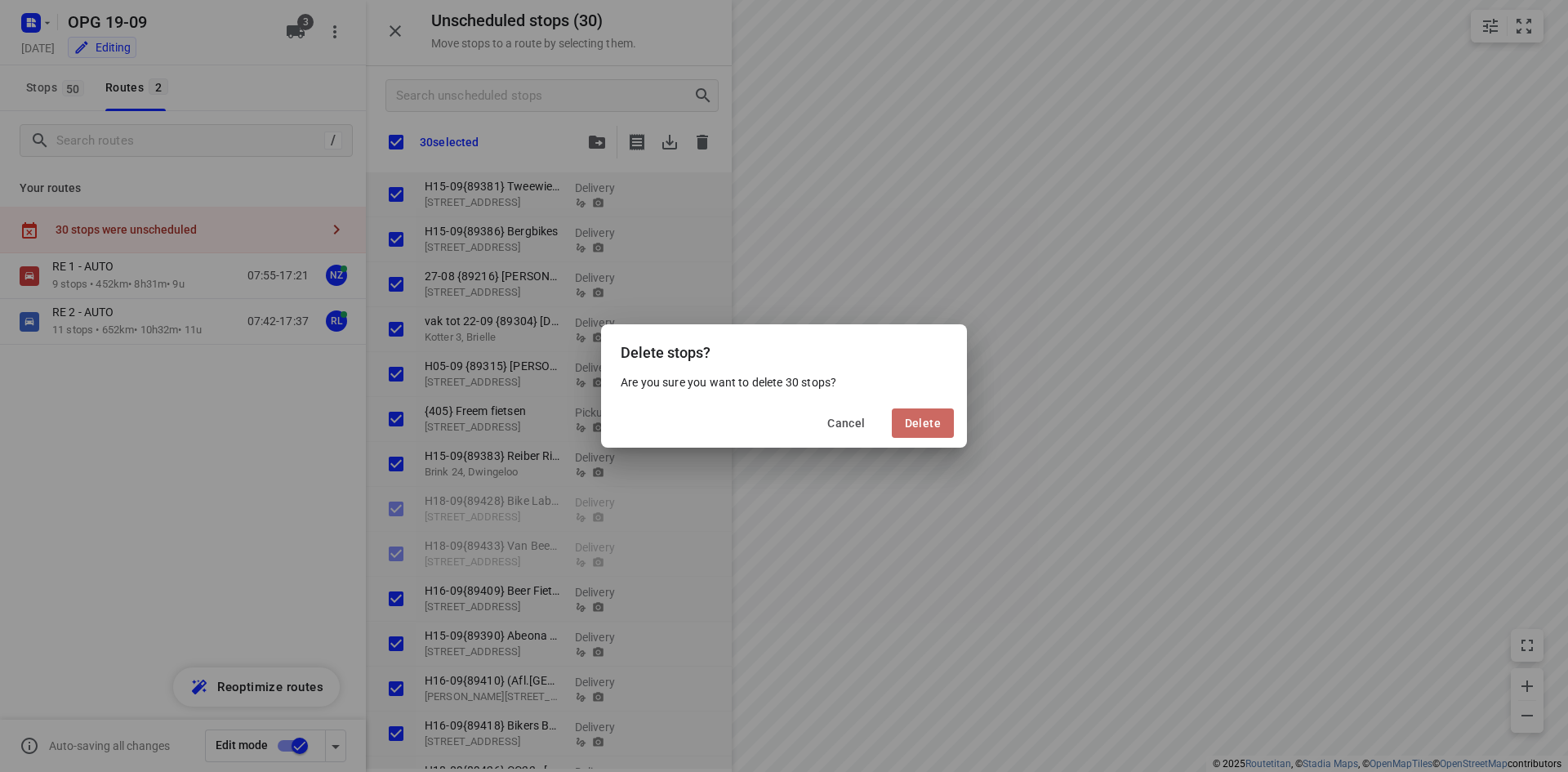
checkbox input "true"
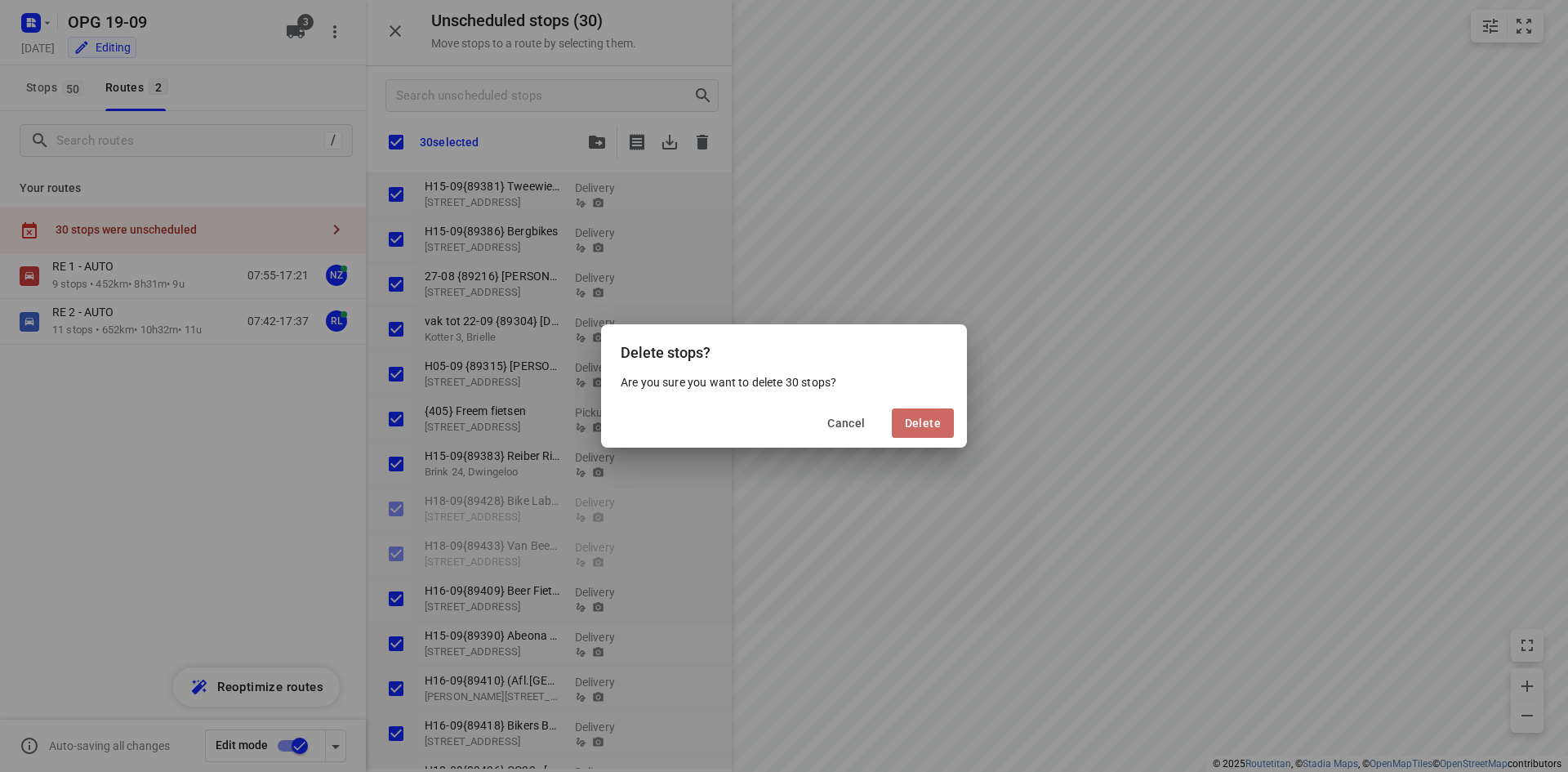
checkbox input "true"
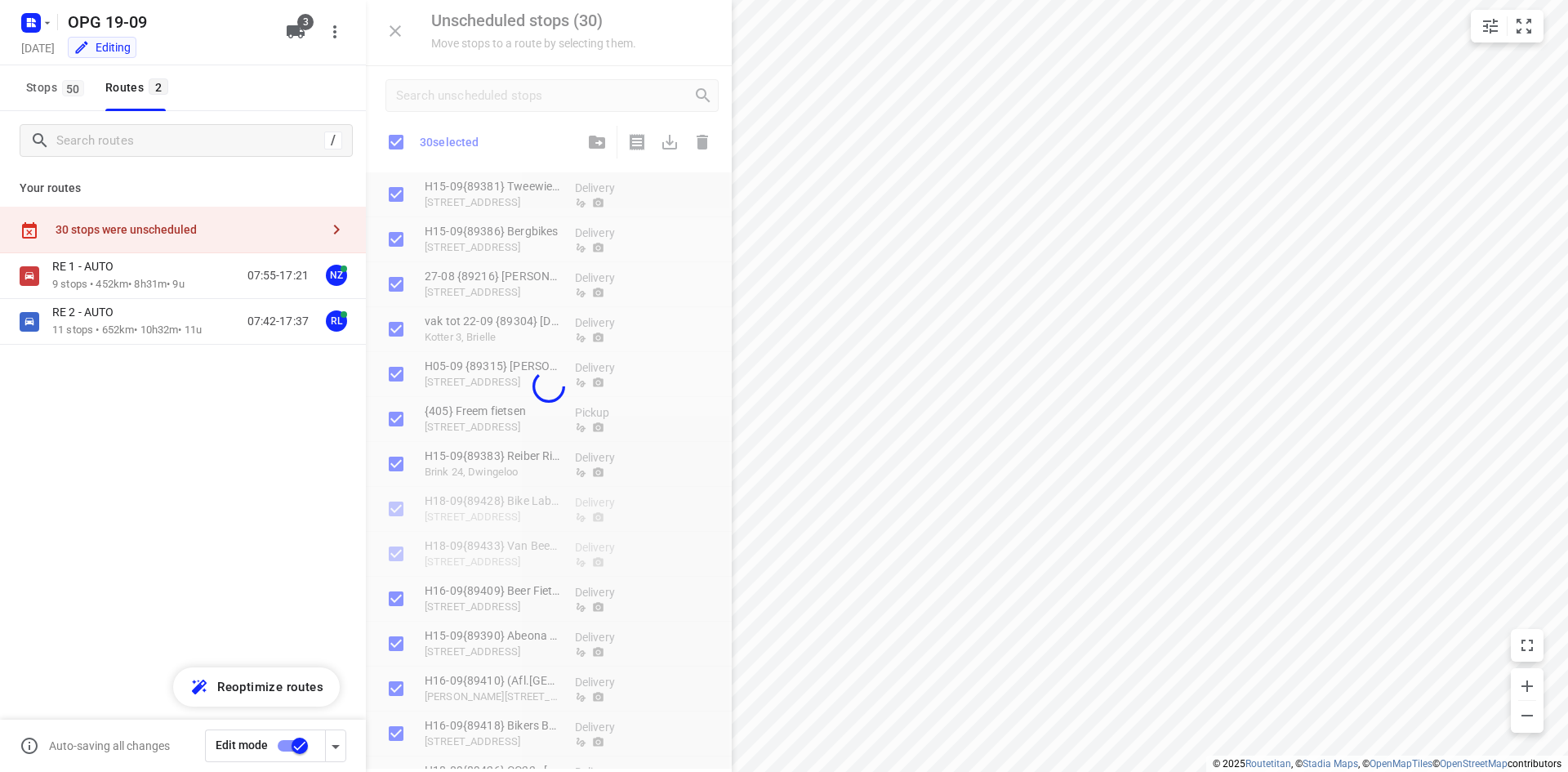
checkbox input "true"
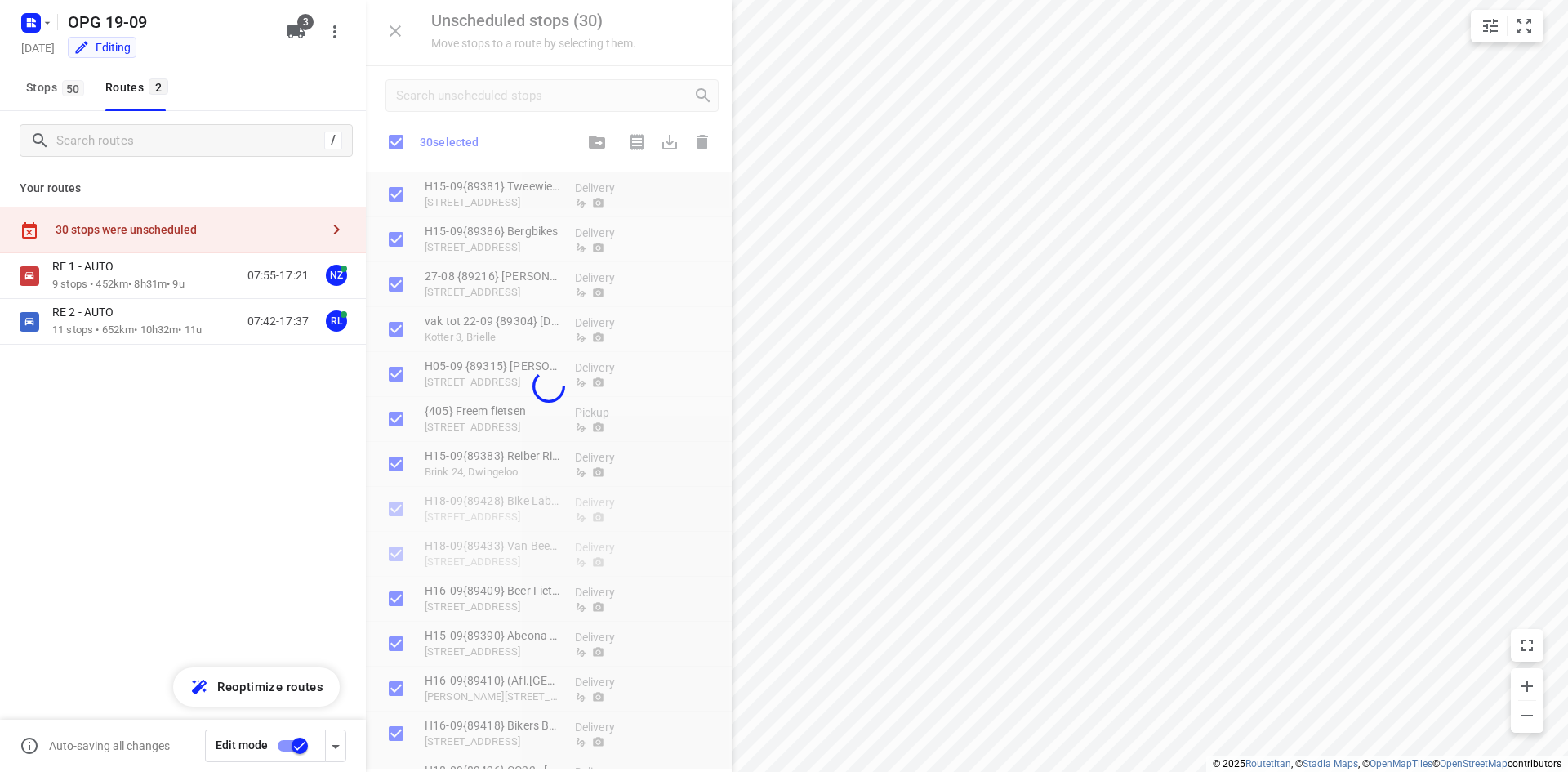
checkbox input "true"
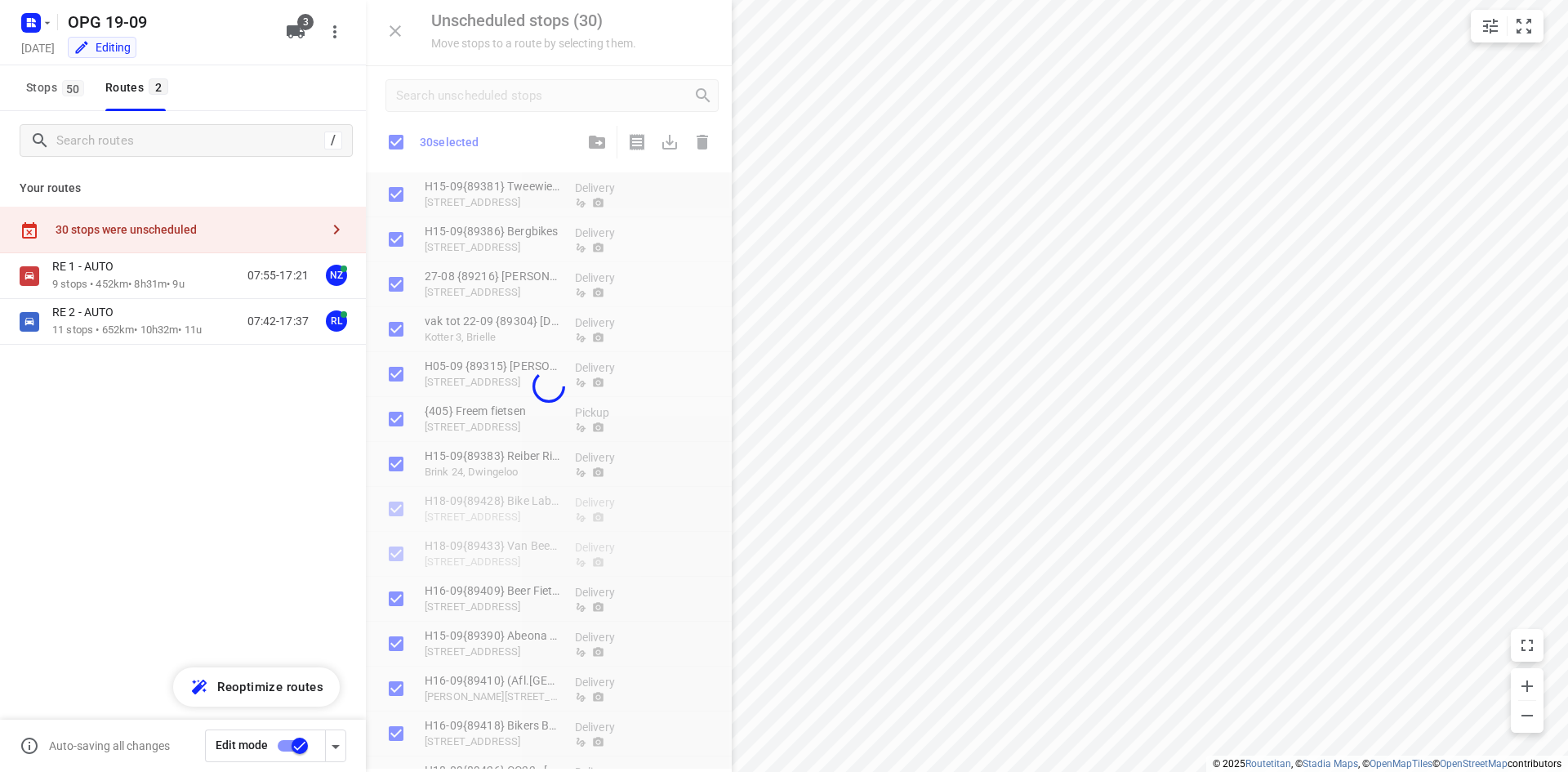
checkbox input "true"
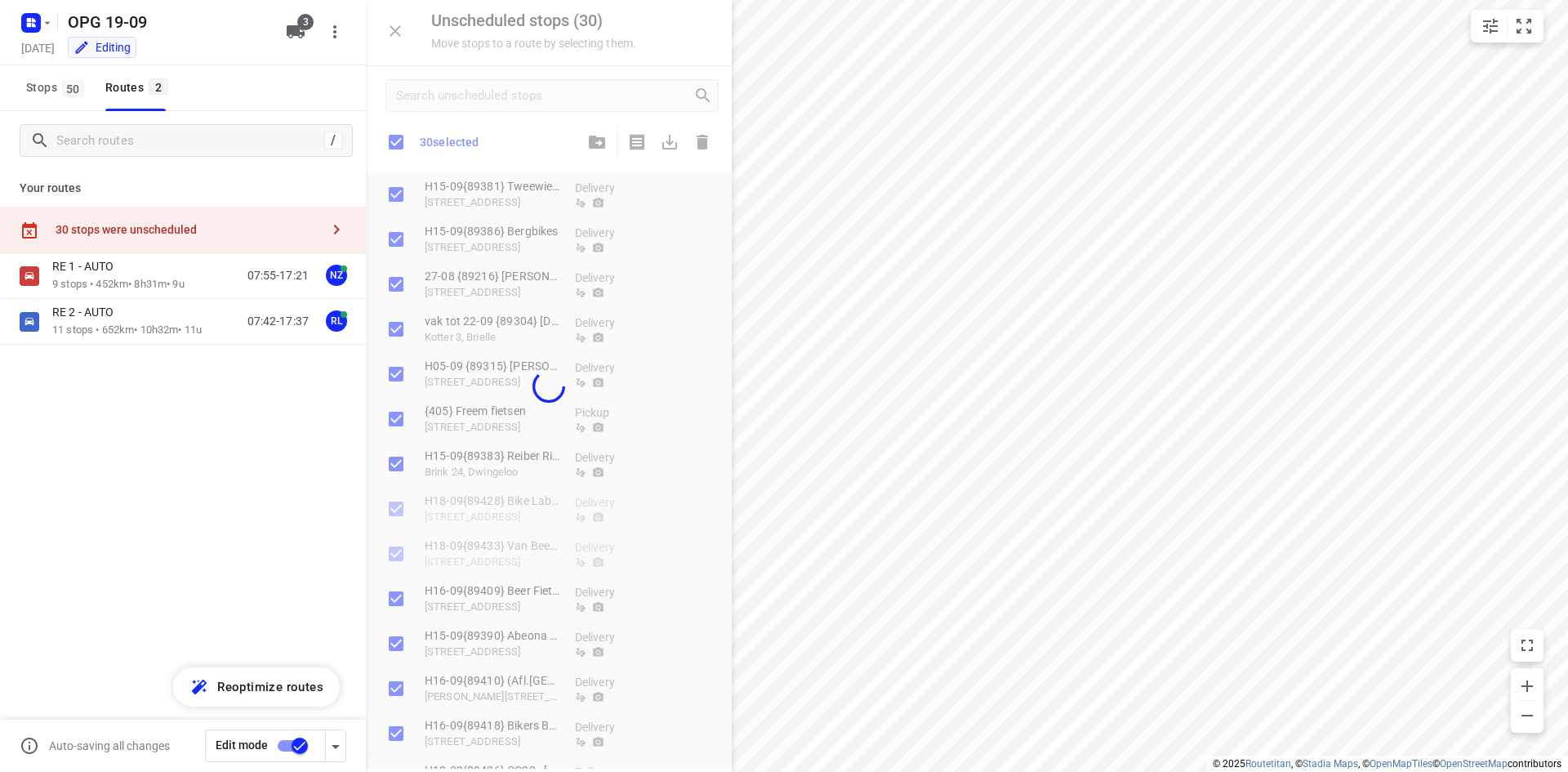
checkbox input "true"
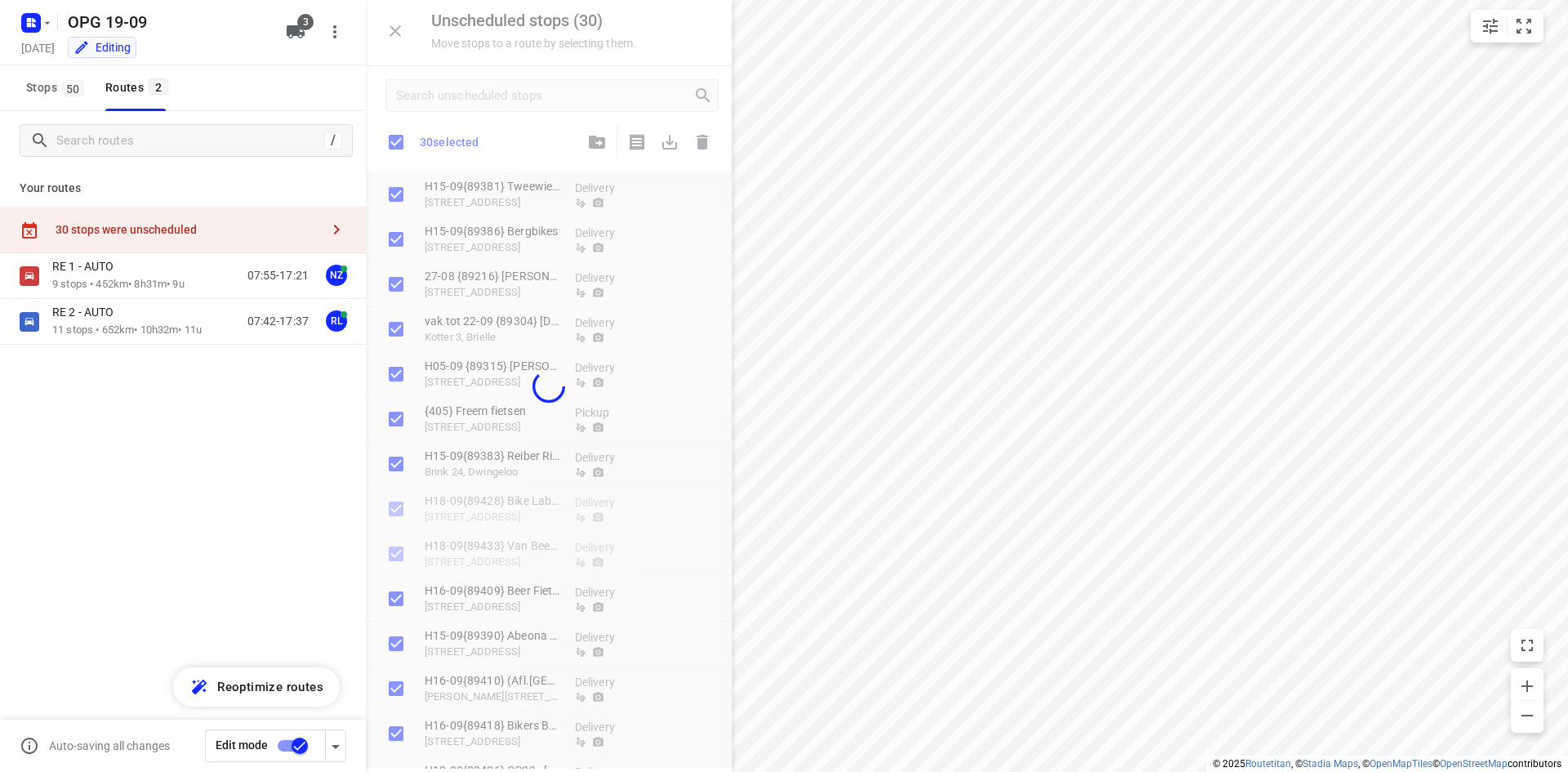
checkbox input "true"
click at [47, 25] on icon "button" at bounding box center [47, 22] width 13 height 13
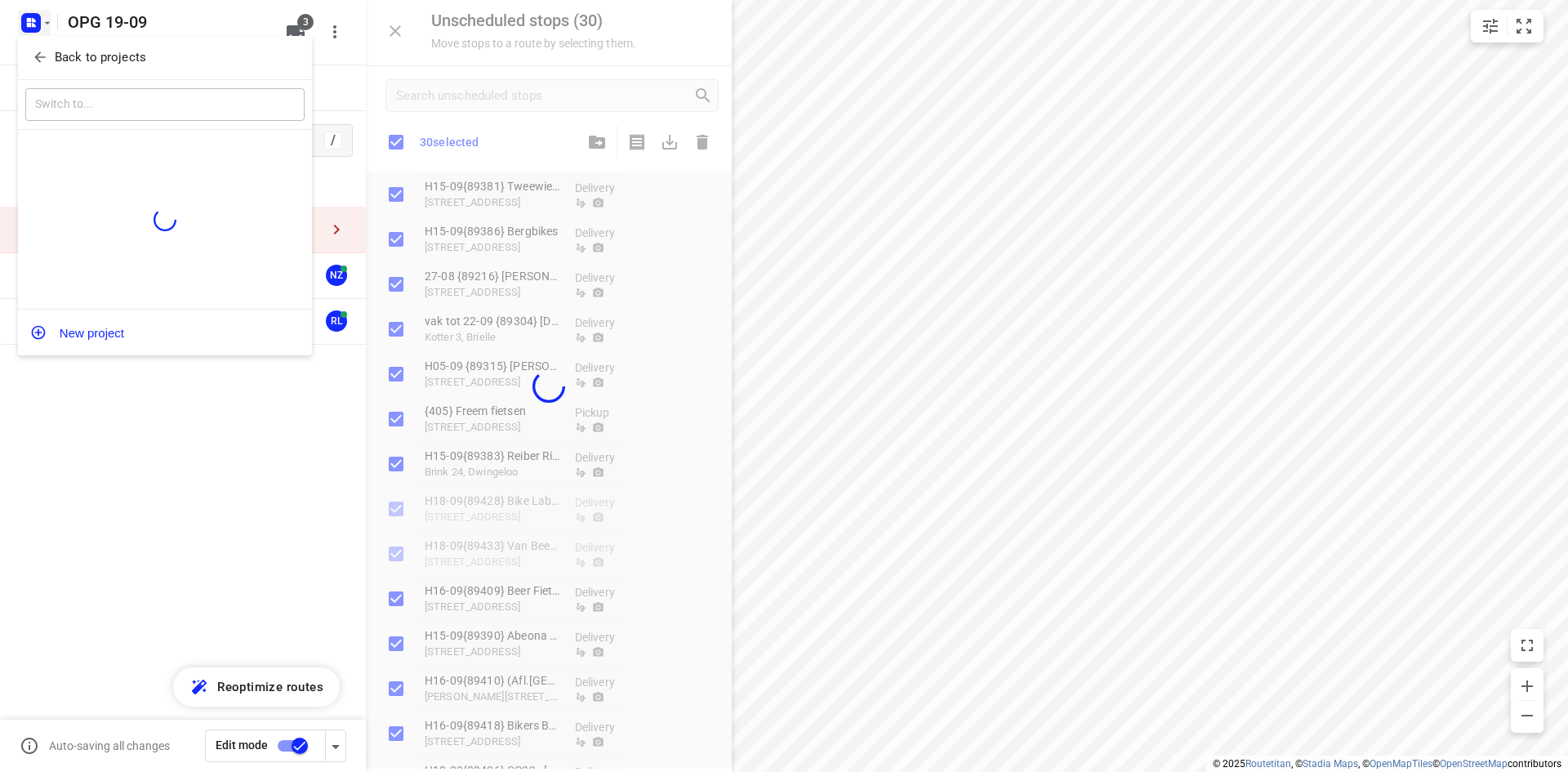
click at [52, 55] on span "Back to projects" at bounding box center [165, 58] width 266 height 19
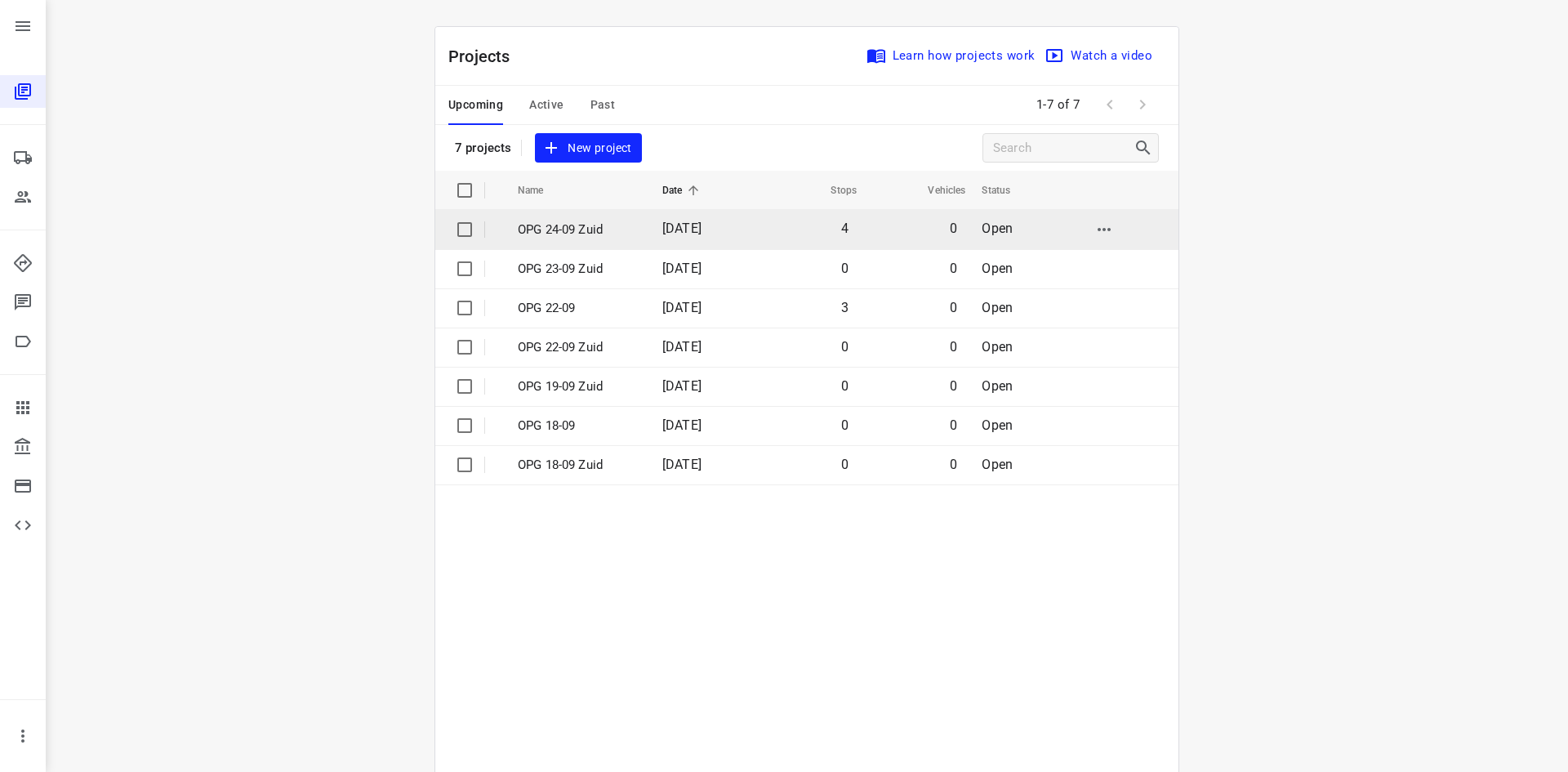
click at [701, 231] on span "[DATE]" at bounding box center [682, 228] width 39 height 15
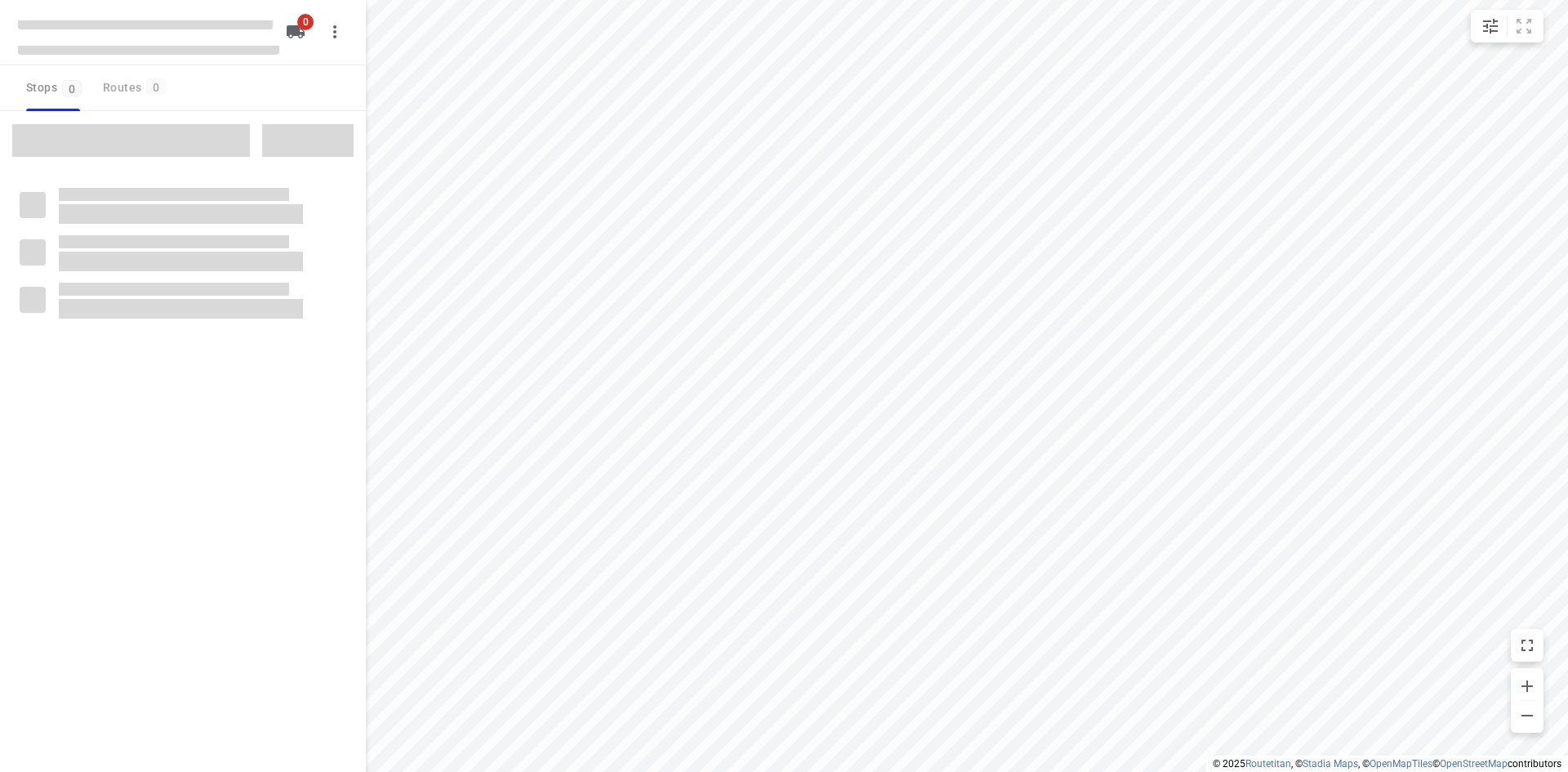
type input "distance"
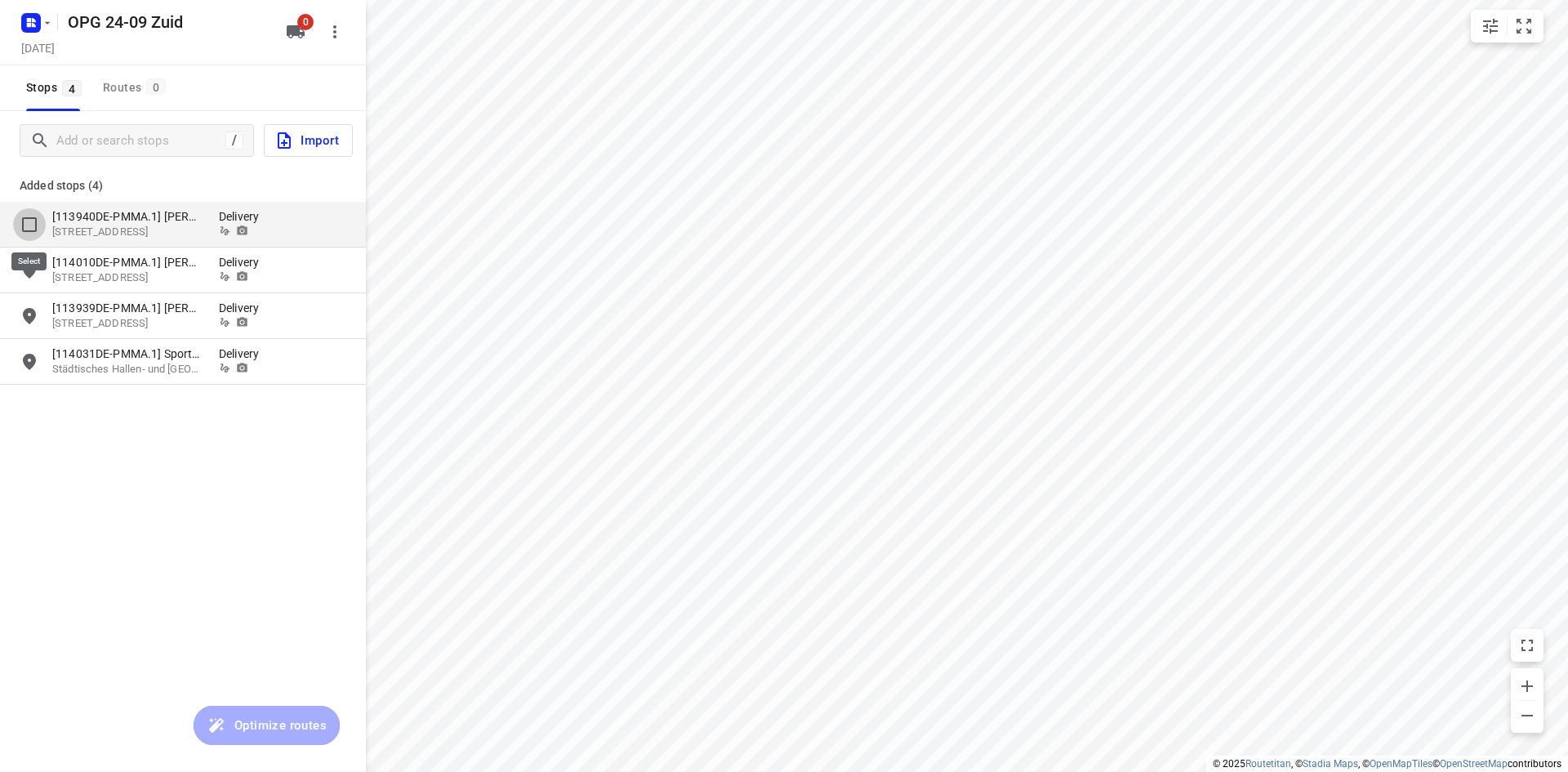
click at [25, 223] on input "grid" at bounding box center [29, 225] width 33 height 33
checkbox input "true"
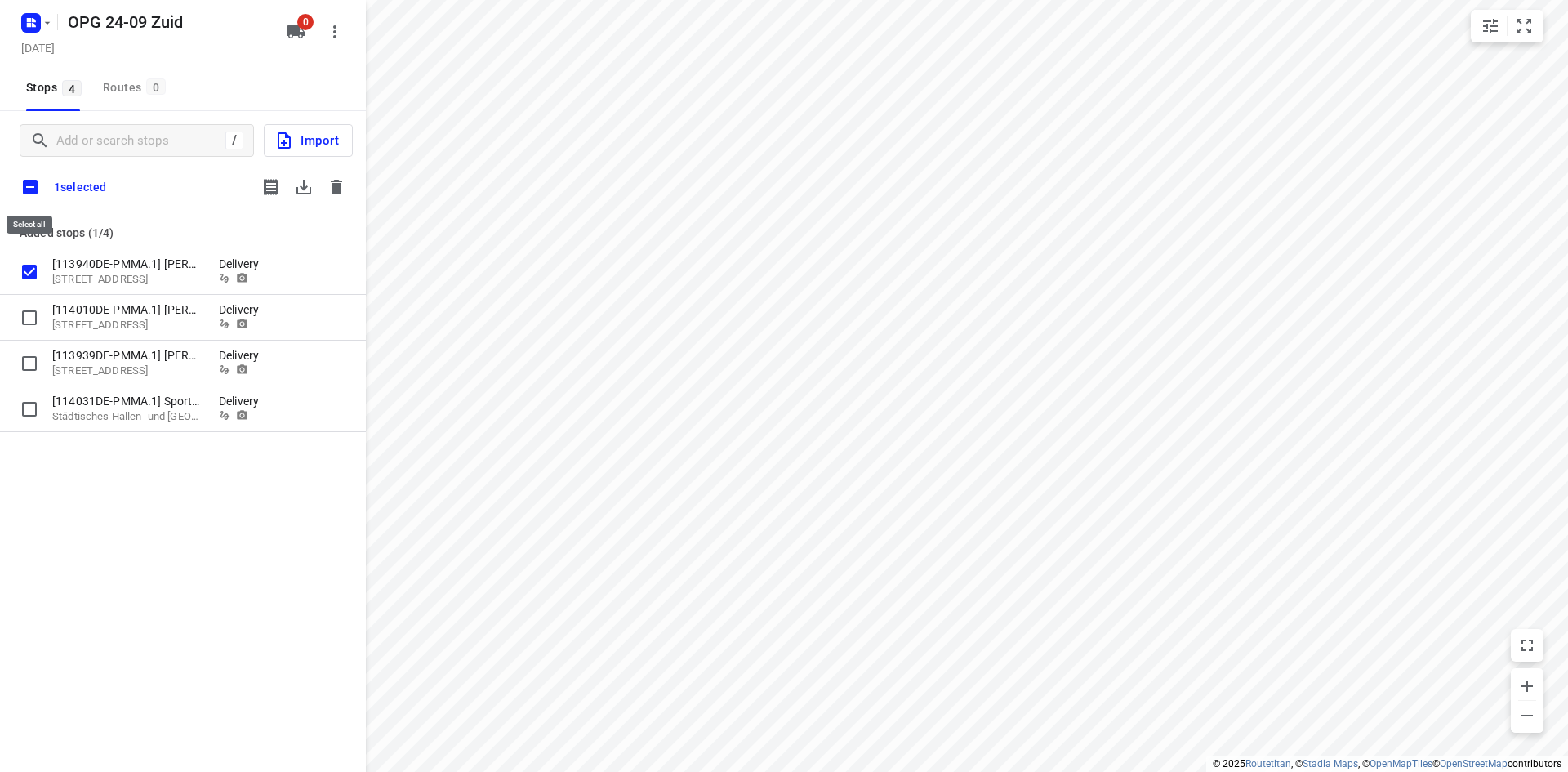
click at [26, 187] on input "checkbox" at bounding box center [30, 187] width 34 height 34
checkbox input "true"
click at [306, 185] on icon "button" at bounding box center [304, 187] width 20 height 20
click at [338, 187] on icon "button" at bounding box center [336, 187] width 11 height 14
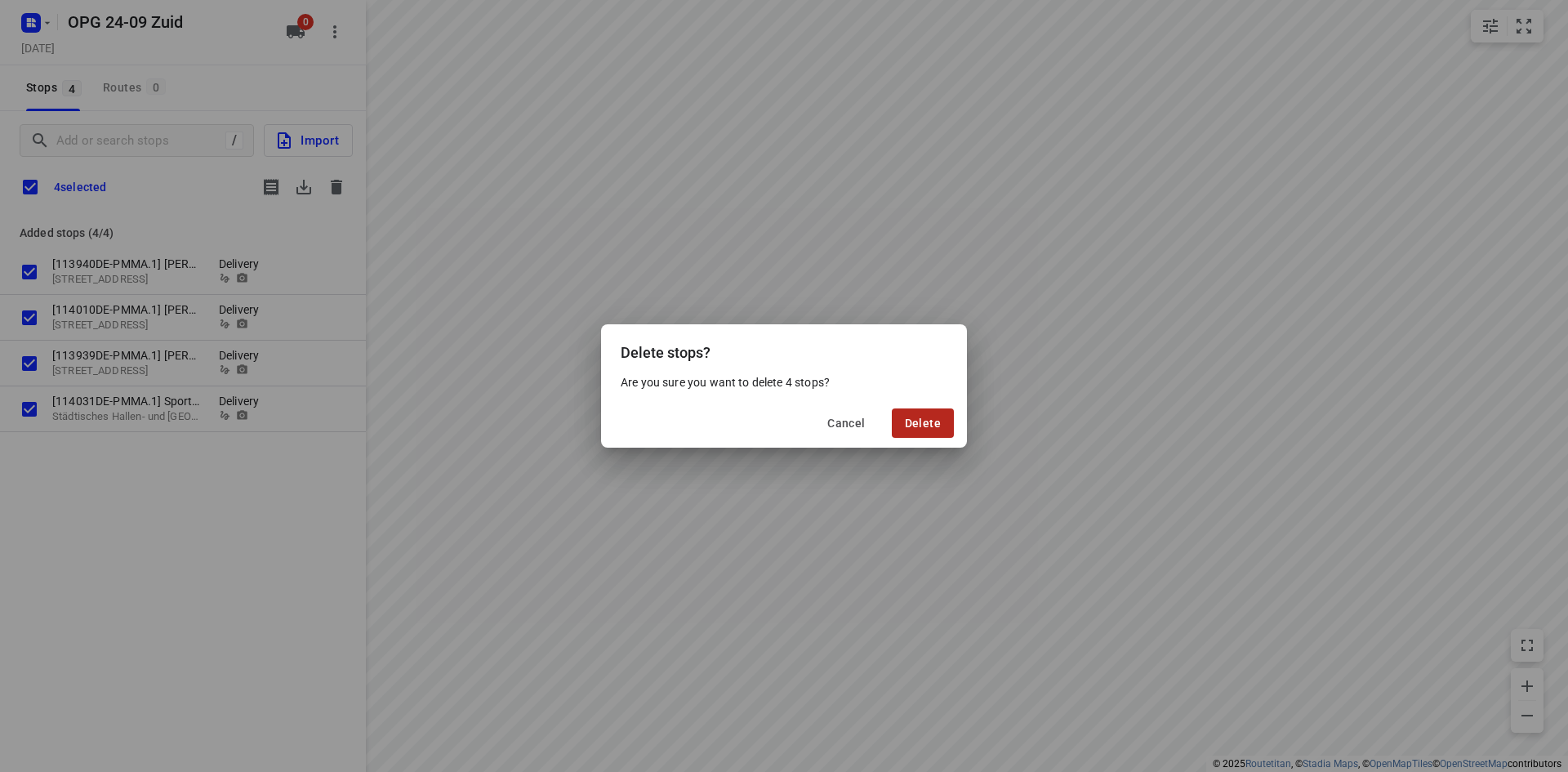
click at [933, 417] on span "Delete" at bounding box center [923, 422] width 36 height 13
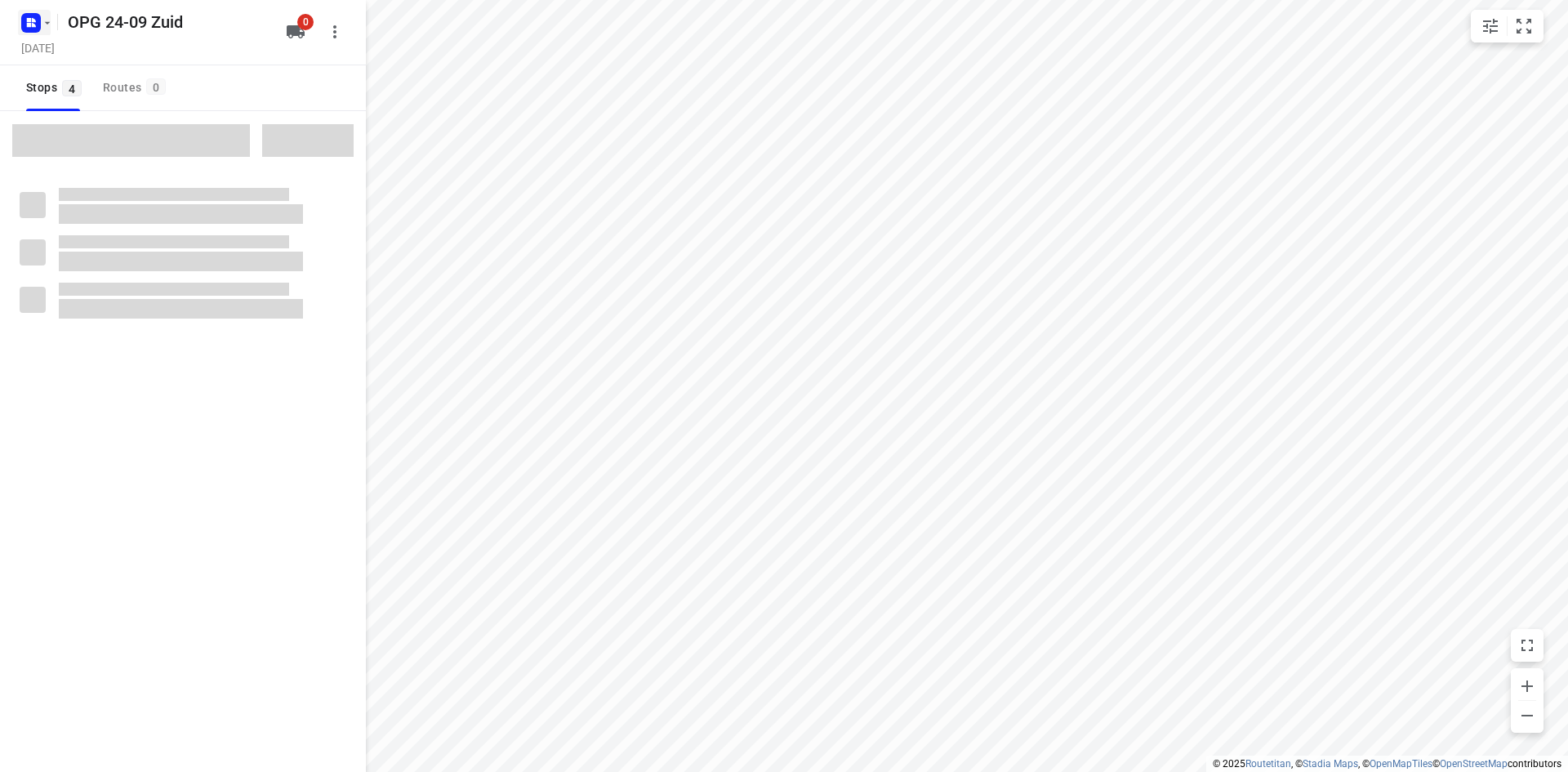
click at [46, 19] on icon "button" at bounding box center [47, 22] width 13 height 13
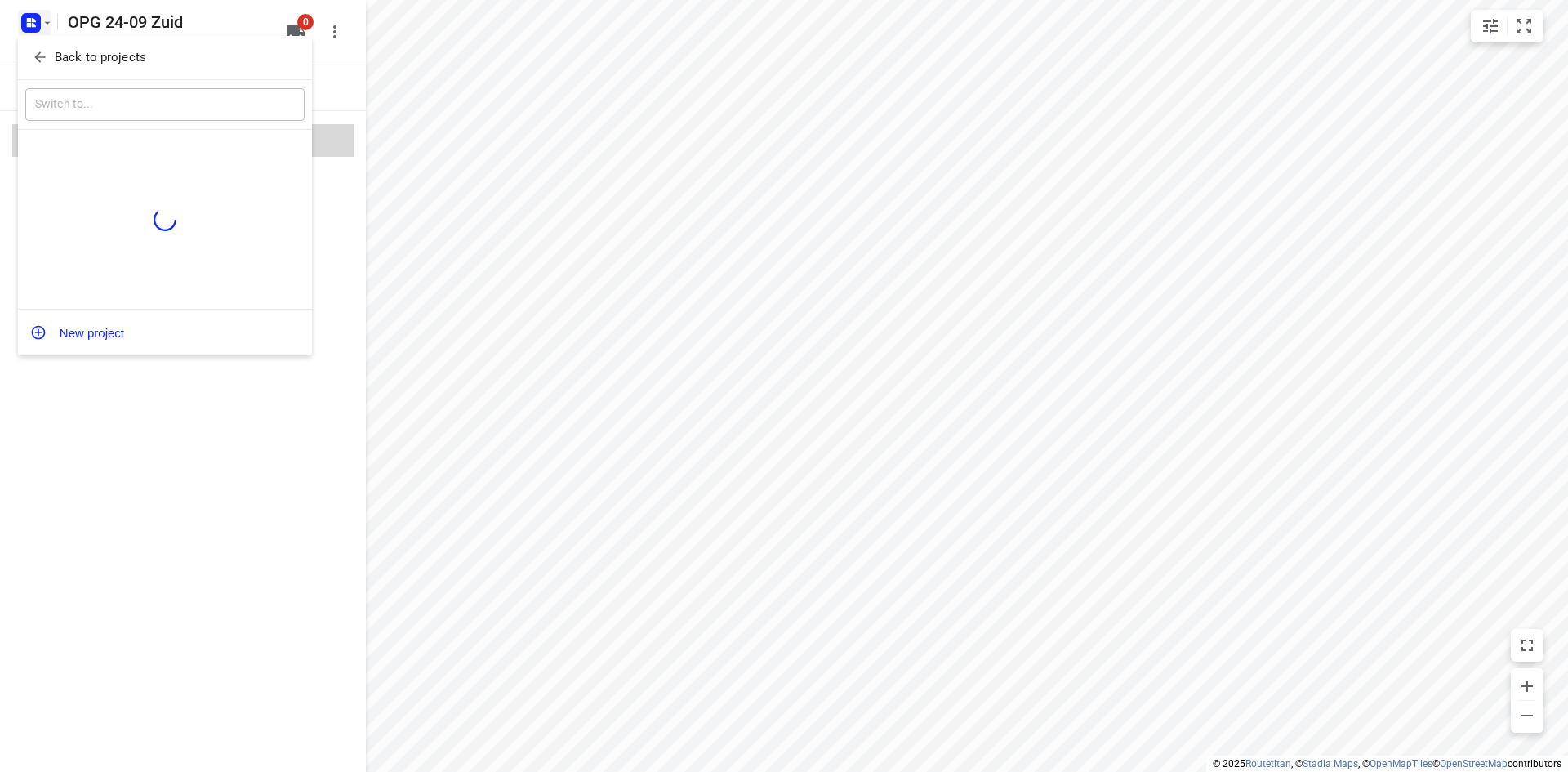
click at [68, 54] on p "Back to projects" at bounding box center [101, 58] width 92 height 19
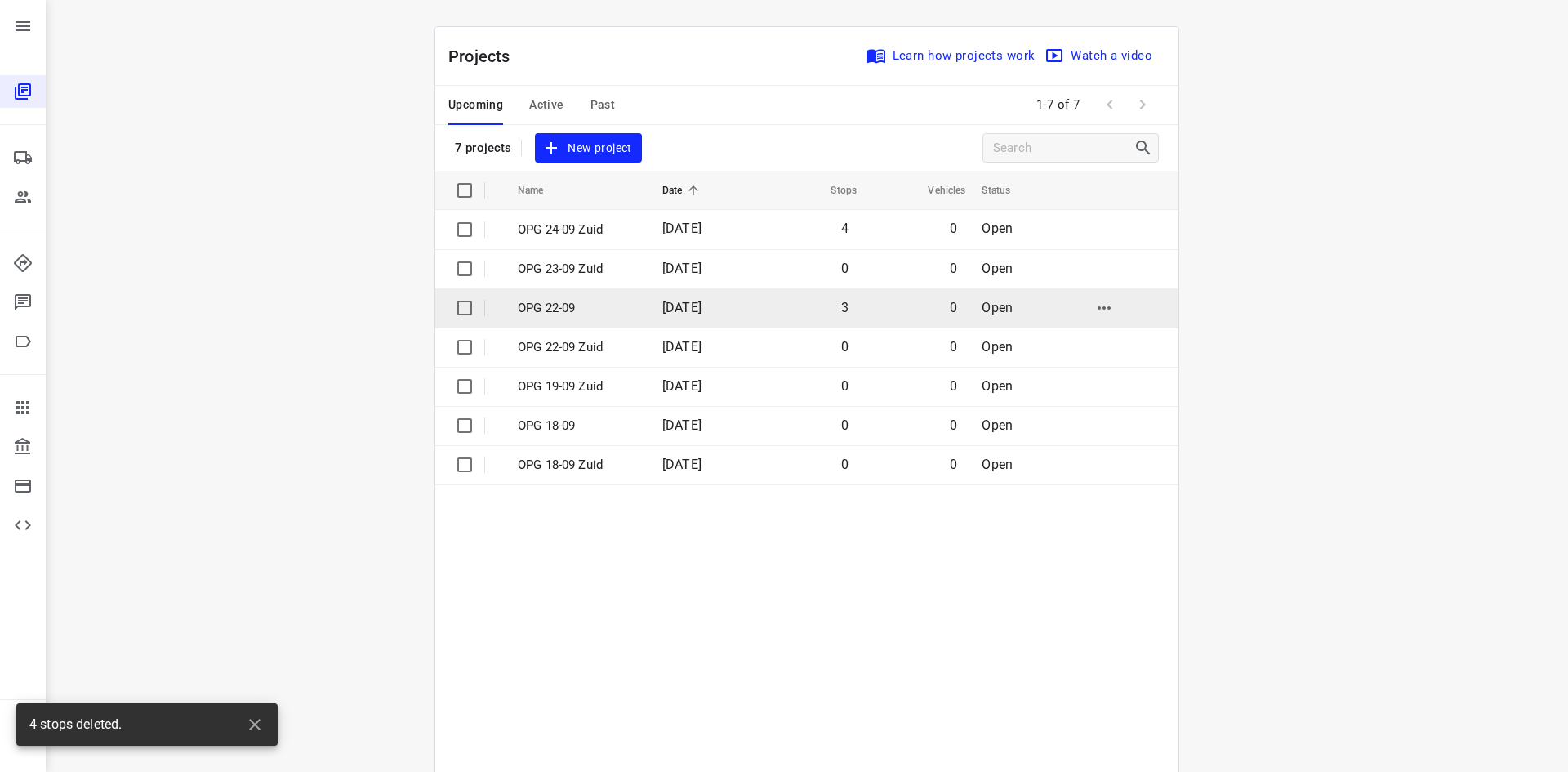
click at [550, 311] on p "OPG 22-09" at bounding box center [578, 308] width 120 height 19
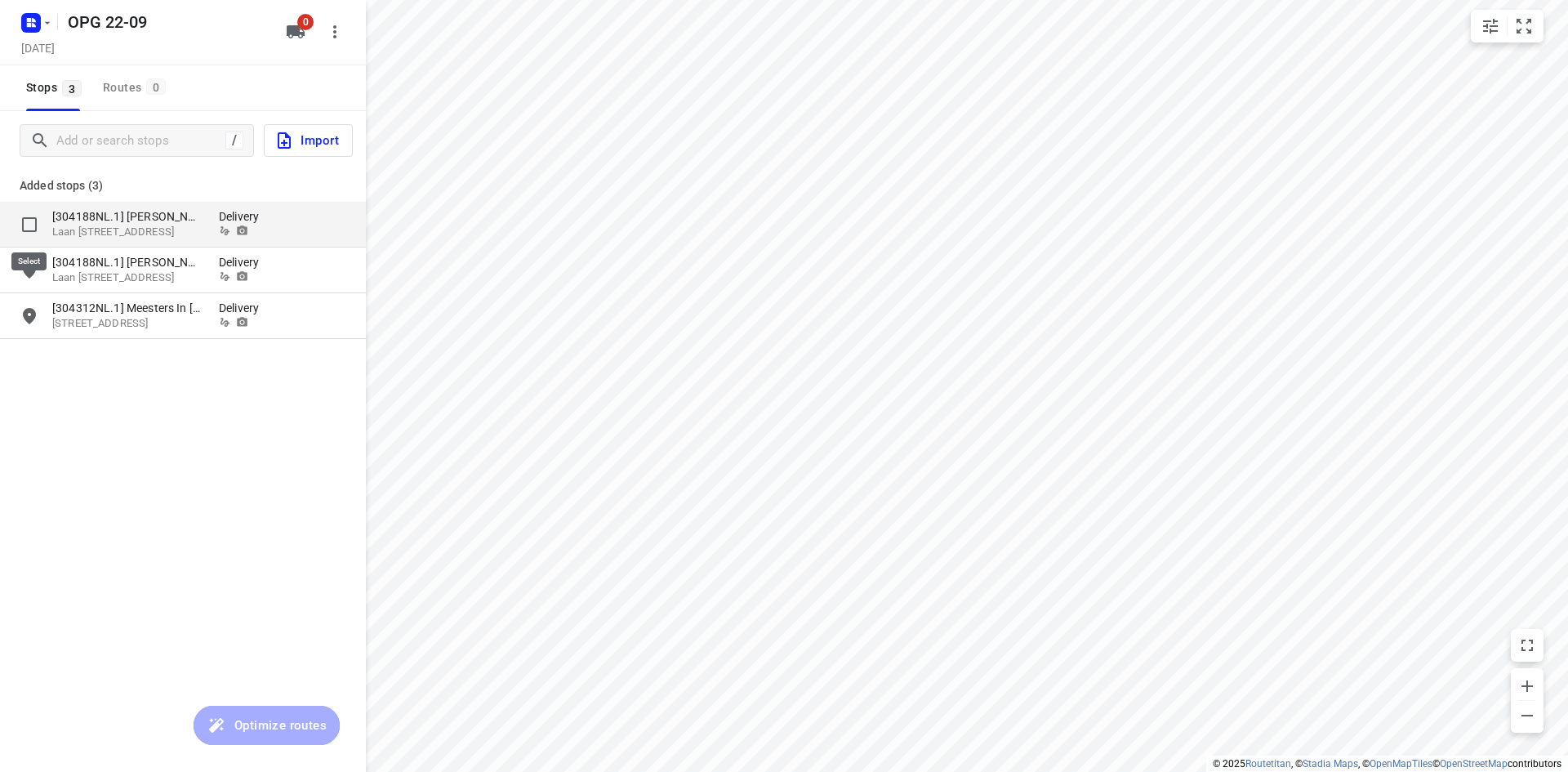
click at [29, 231] on input "grid" at bounding box center [29, 225] width 33 height 33
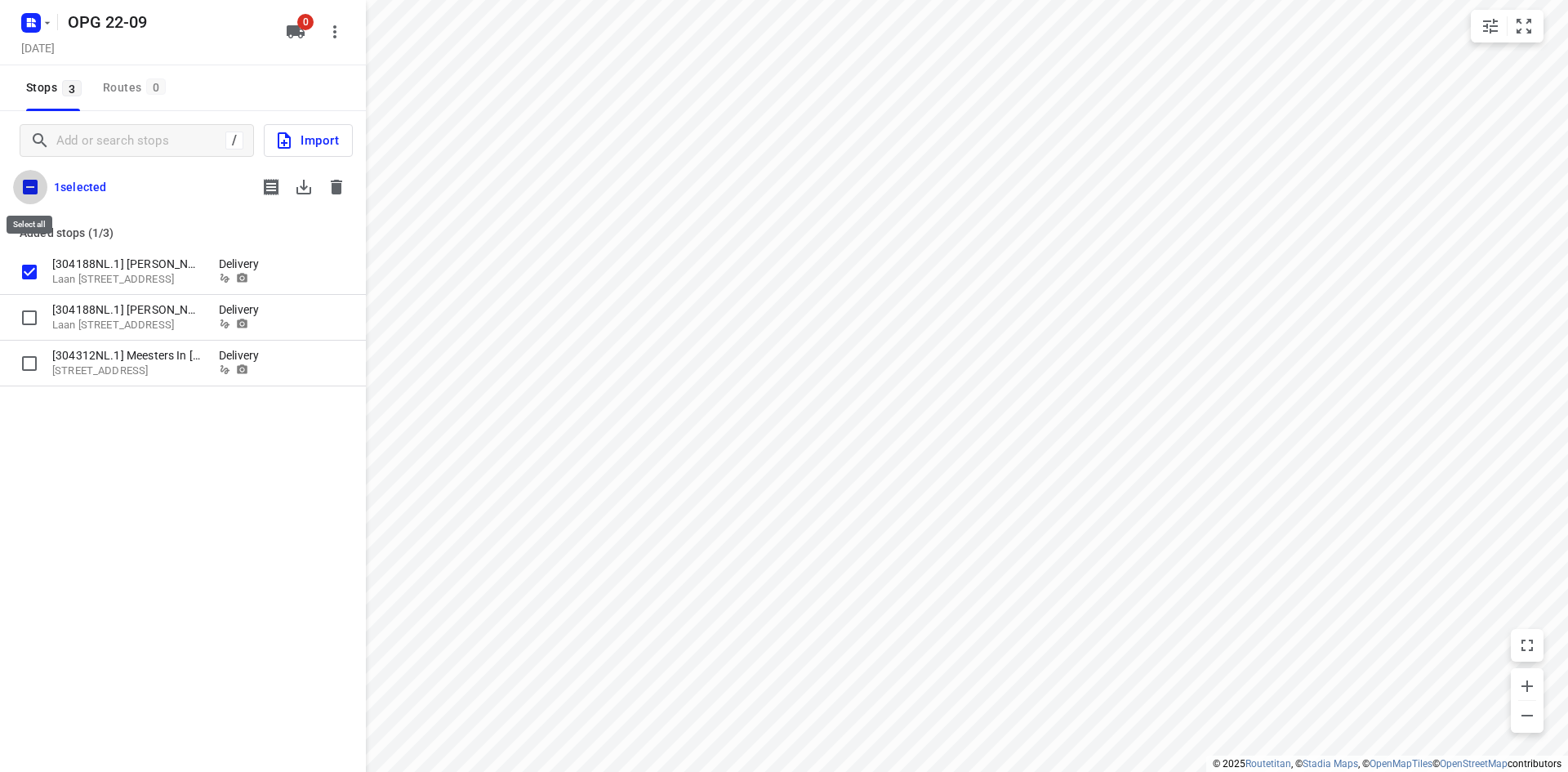
click at [32, 193] on input "checkbox" at bounding box center [30, 187] width 34 height 34
click at [307, 181] on icon "button" at bounding box center [304, 187] width 20 height 20
click at [341, 190] on icon "button" at bounding box center [336, 187] width 11 height 14
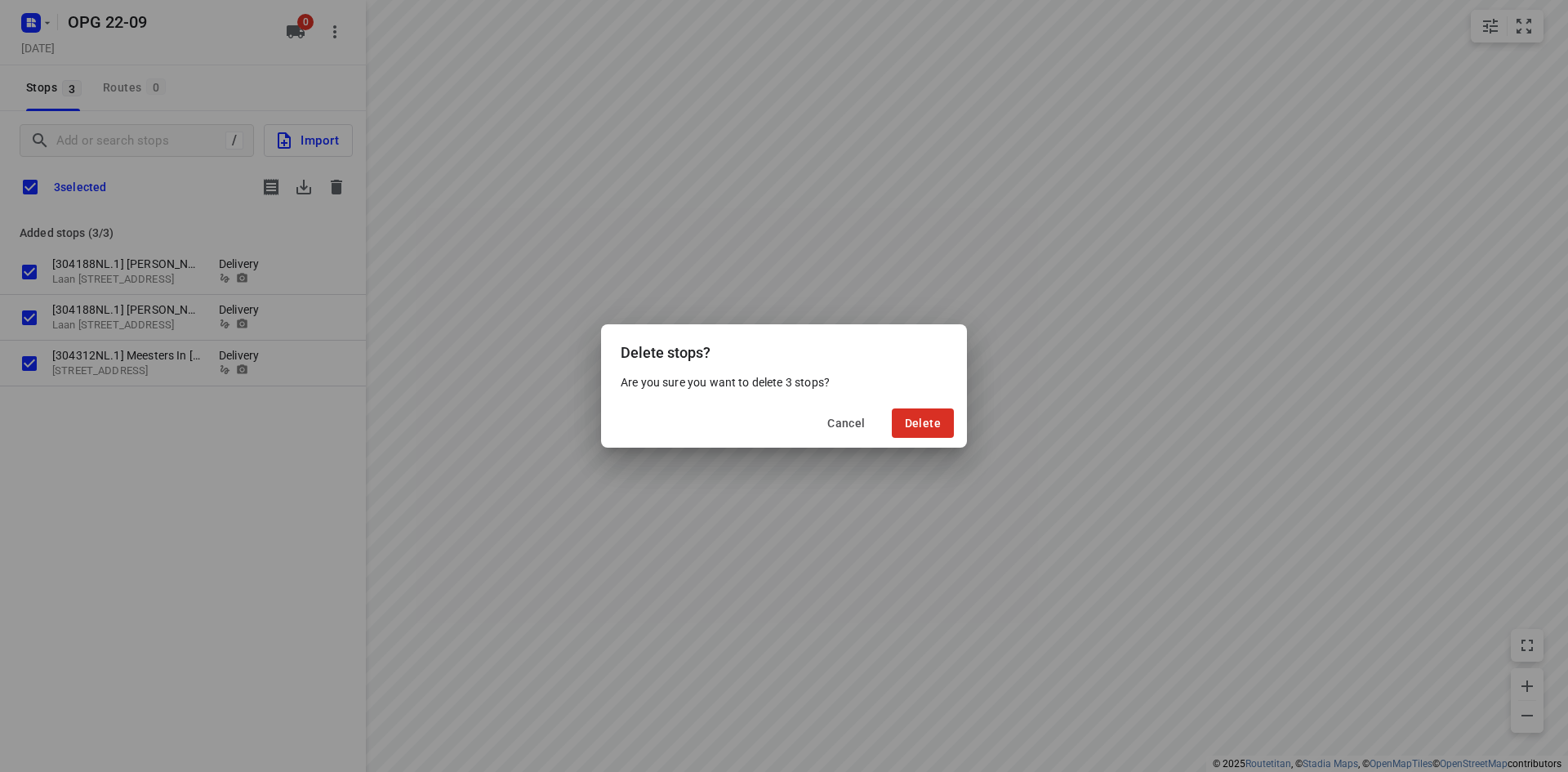
click at [884, 421] on div "Cancel Delete" at bounding box center [784, 423] width 365 height 49
click at [930, 429] on span "Delete" at bounding box center [923, 422] width 36 height 13
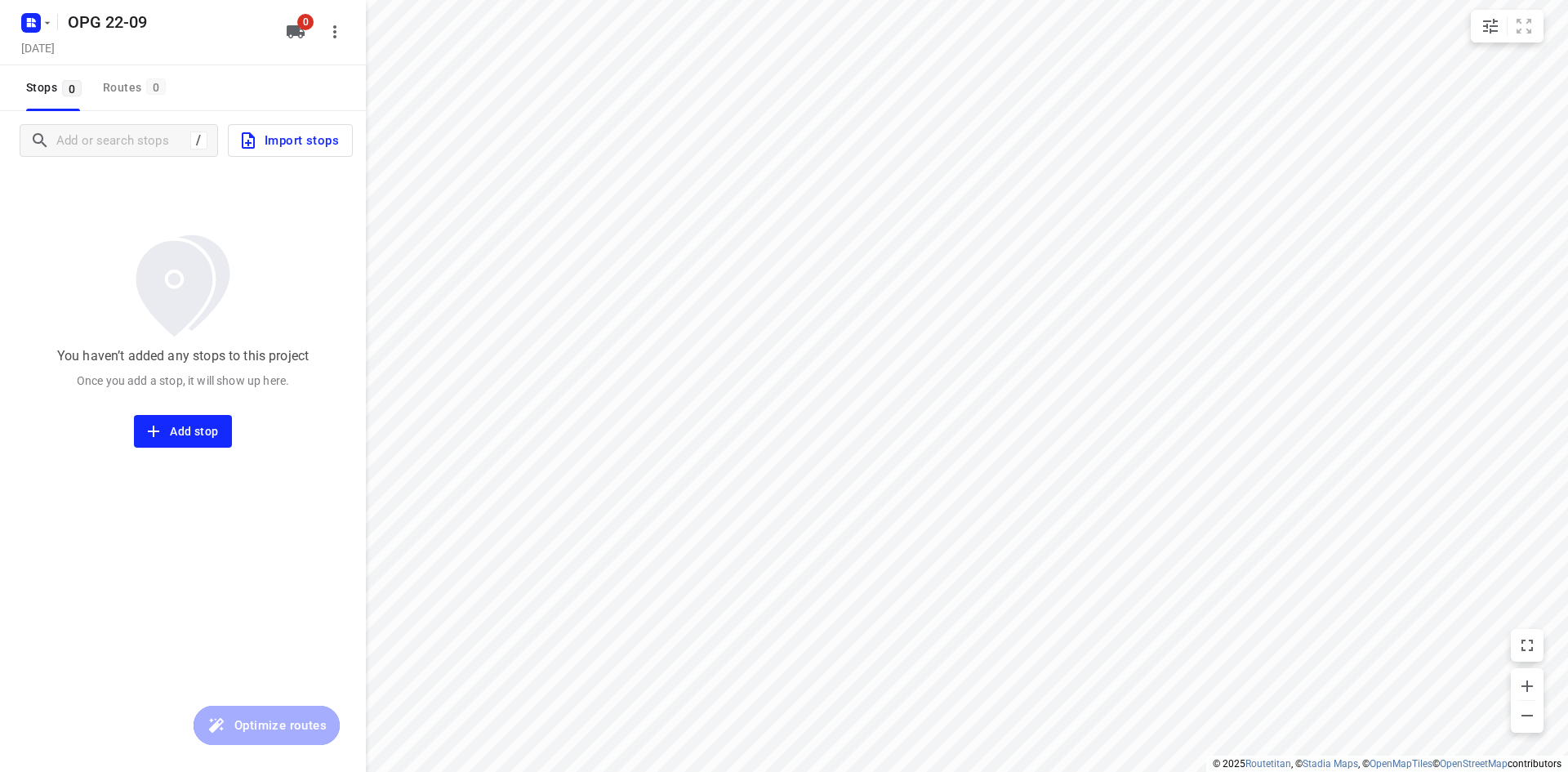
click at [208, 195] on div "You haven’t added any stops to this project Once you add a stop, it will show u…" at bounding box center [182, 308] width 365 height 277
click at [332, 143] on span "Import stops" at bounding box center [288, 140] width 100 height 21
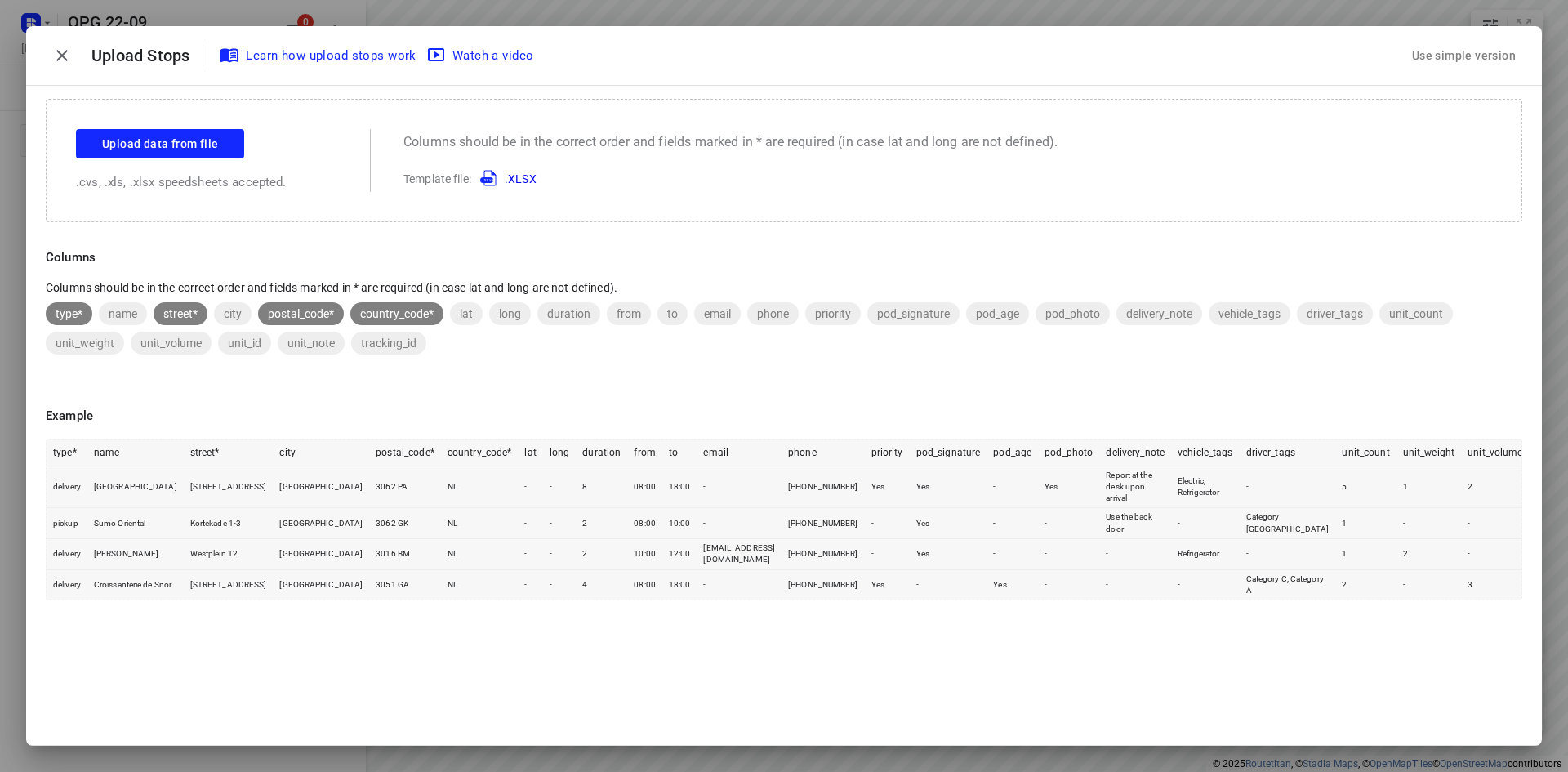
click at [1419, 50] on div "Use simple version" at bounding box center [1464, 56] width 110 height 27
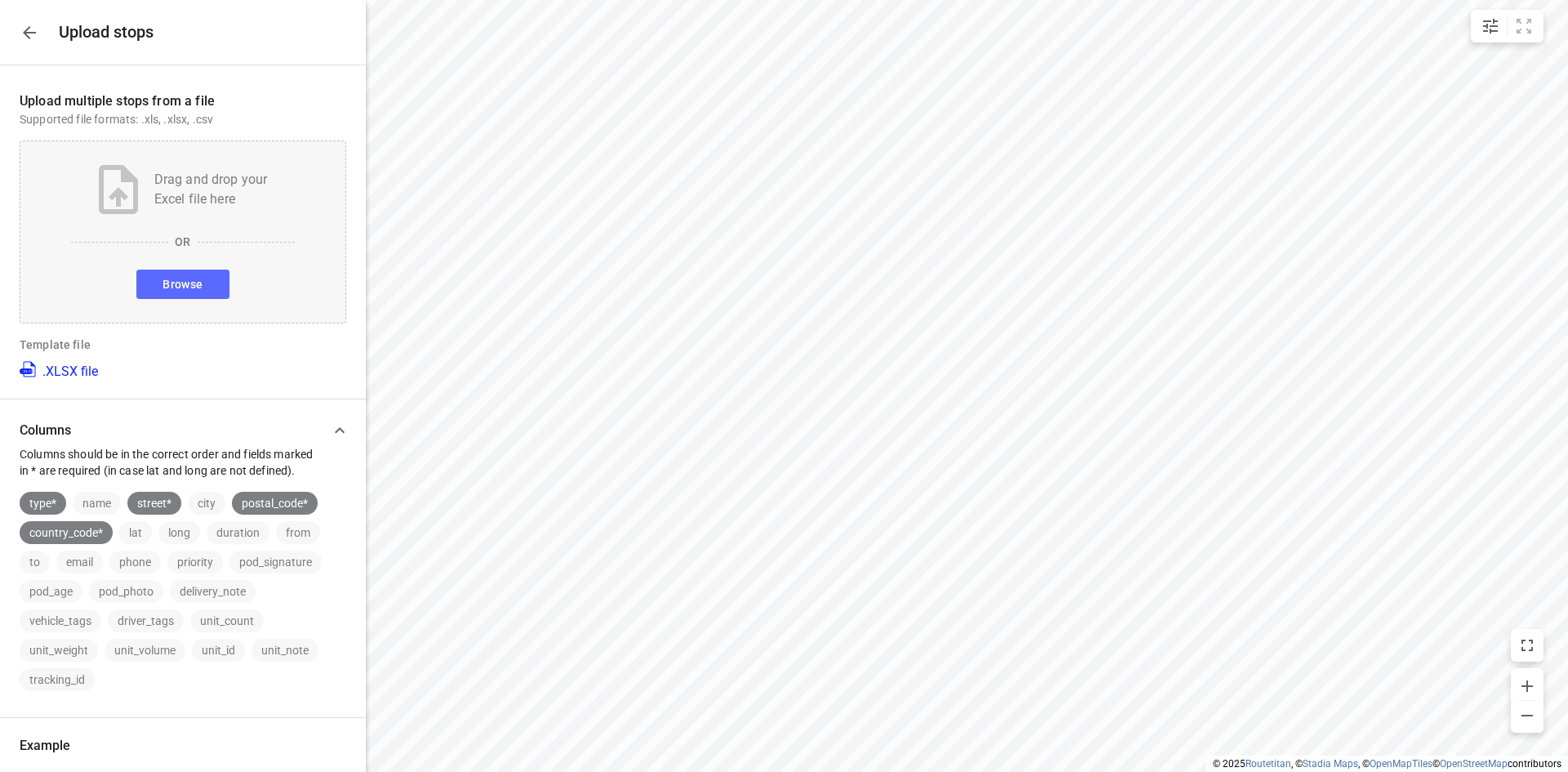
click at [182, 276] on span "Browse" at bounding box center [182, 284] width 40 height 20
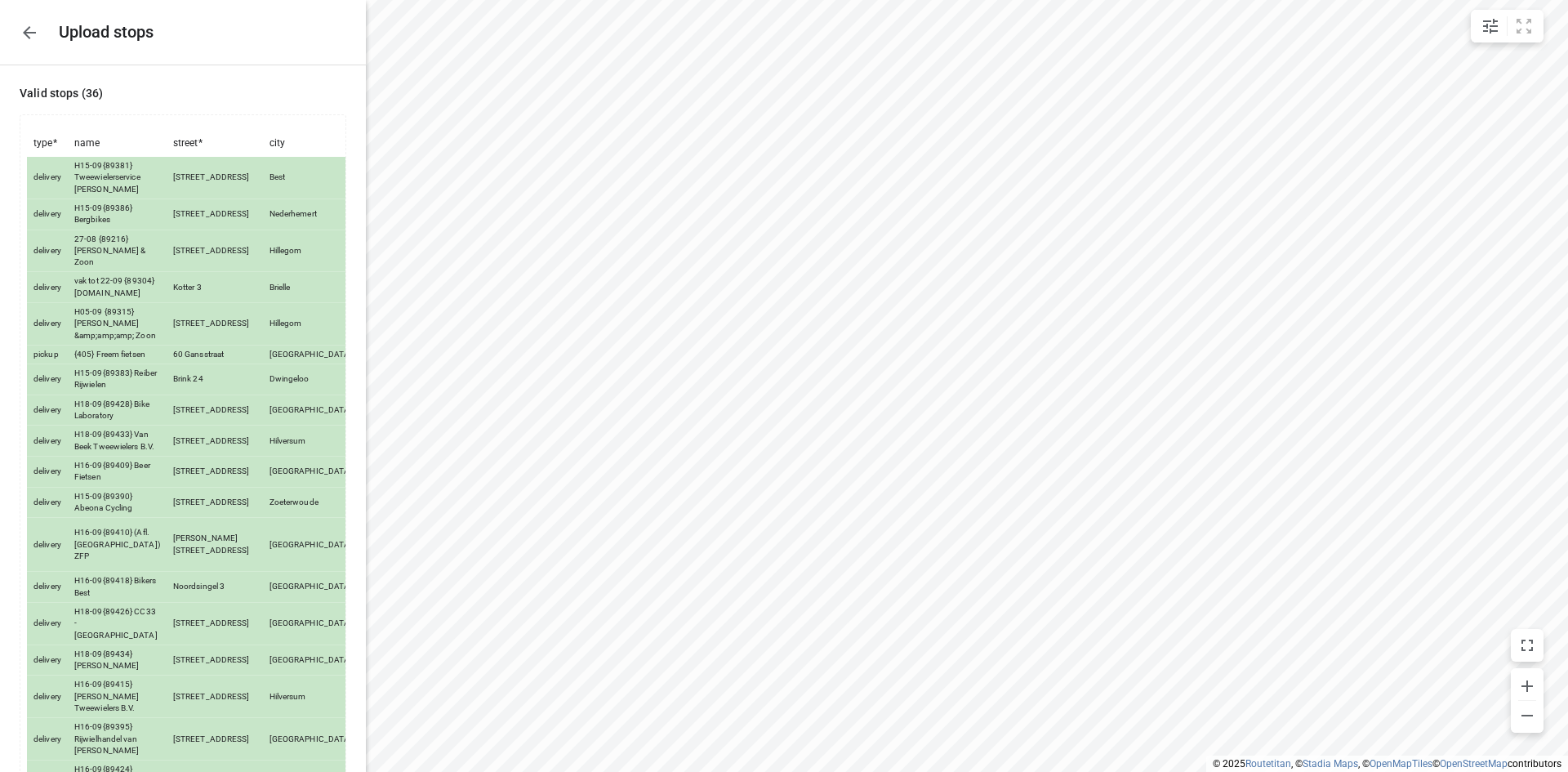
scroll to position [867, 0]
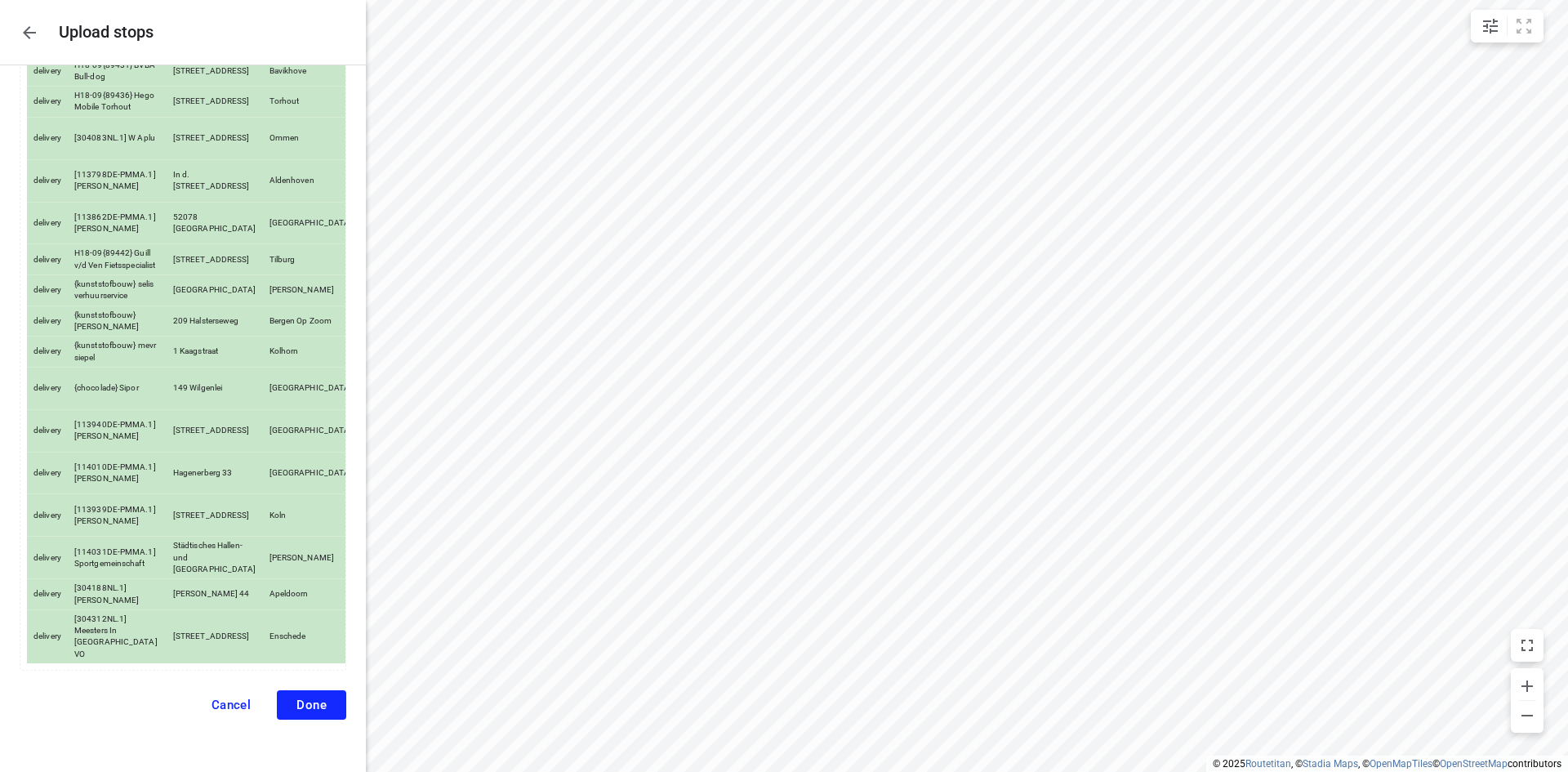
click at [309, 697] on span "Done" at bounding box center [311, 704] width 31 height 14
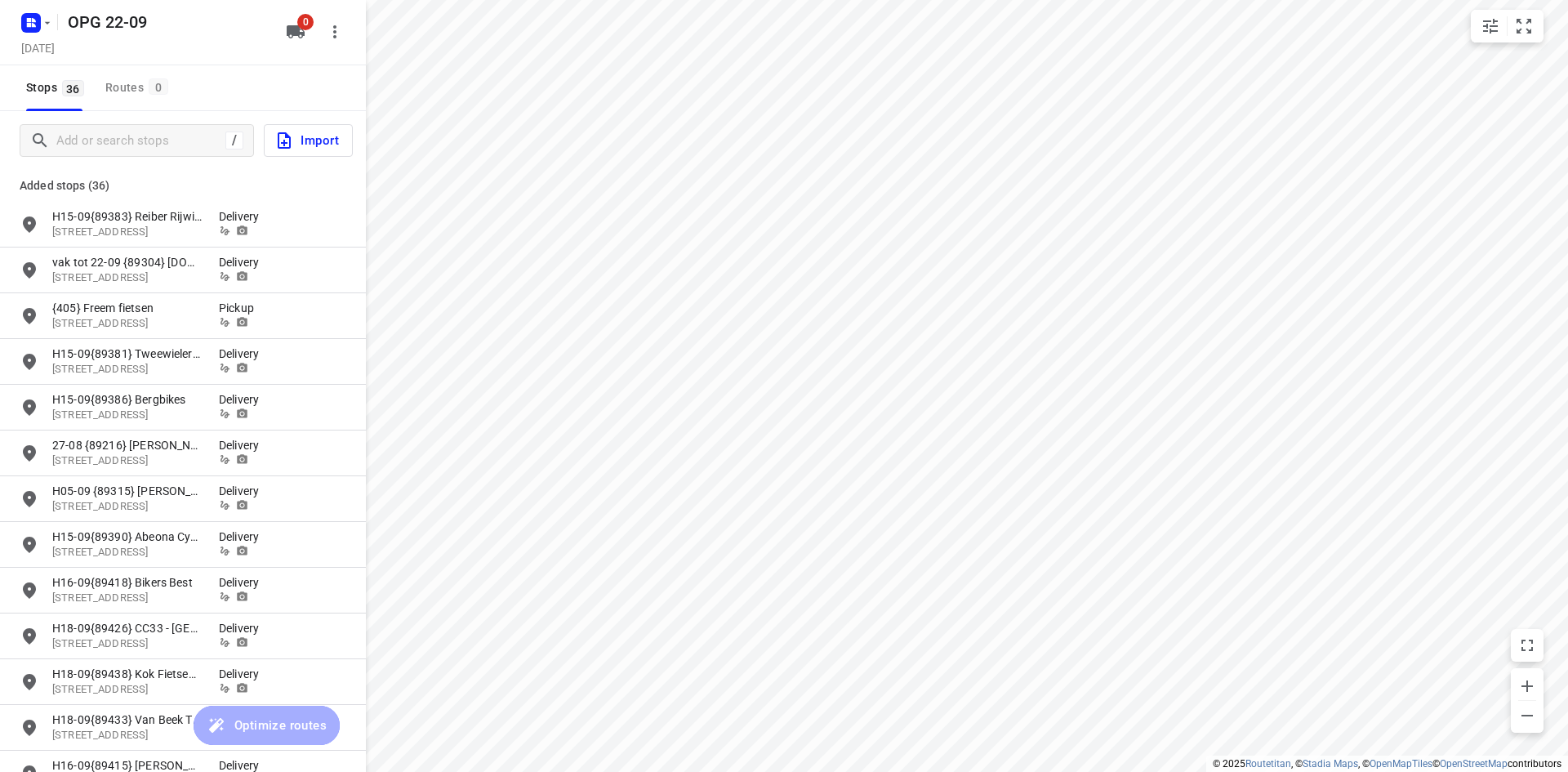
click at [303, 33] on icon "button" at bounding box center [295, 31] width 18 height 13
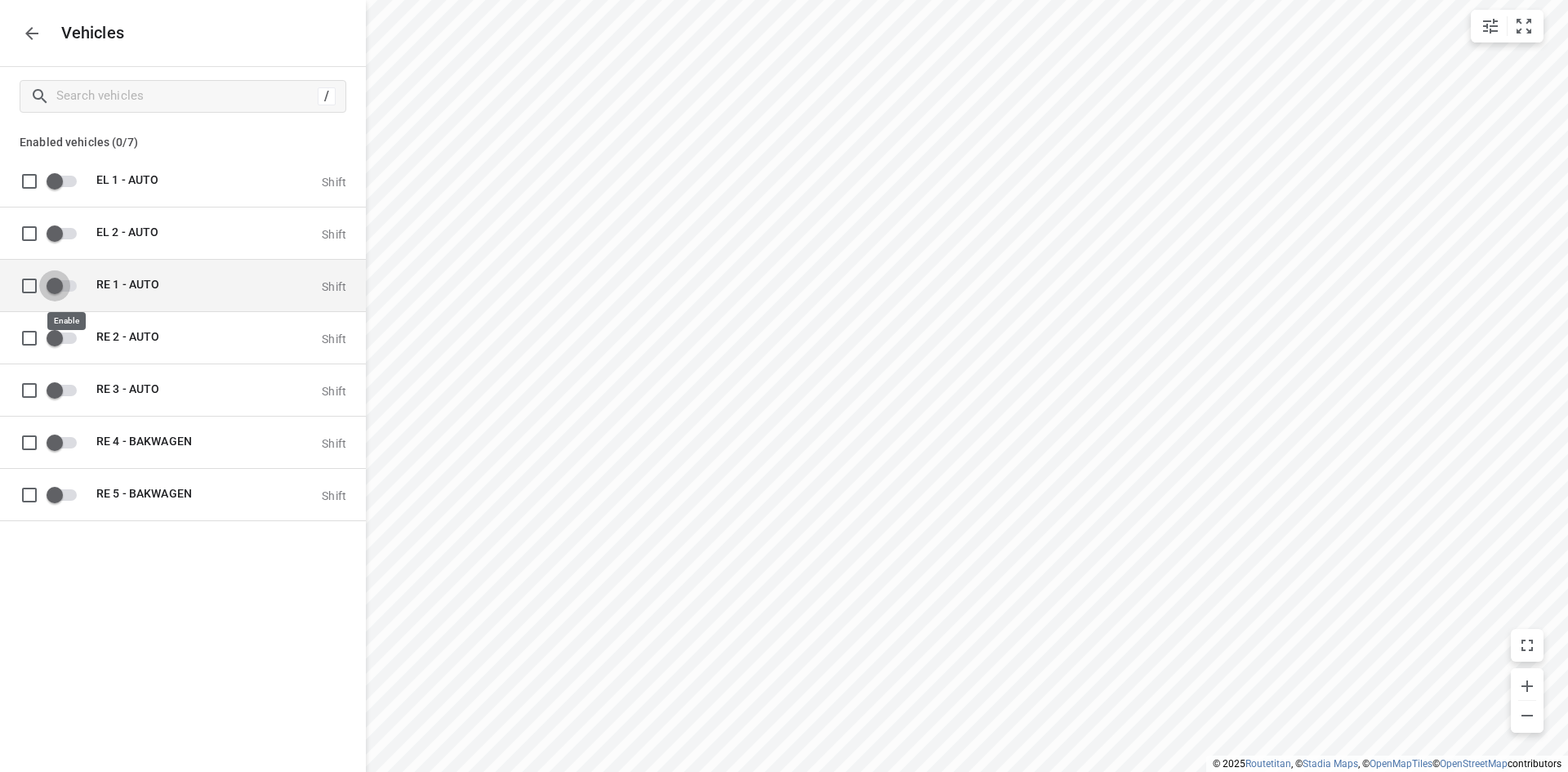
click at [67, 288] on input "grid" at bounding box center [55, 285] width 93 height 31
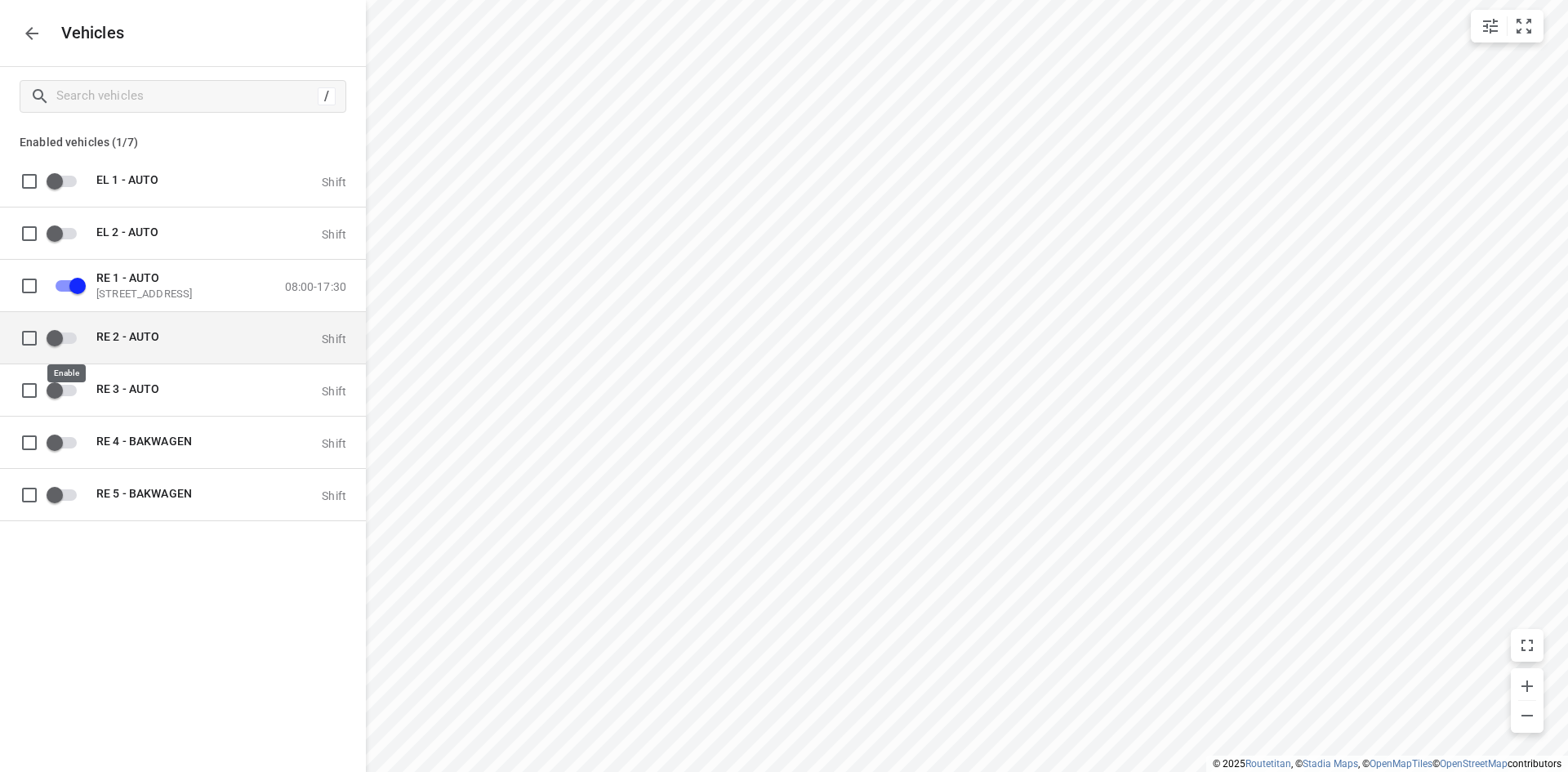
click at [70, 335] on input "grid" at bounding box center [55, 337] width 93 height 31
click at [23, 30] on icon "button" at bounding box center [31, 33] width 20 height 20
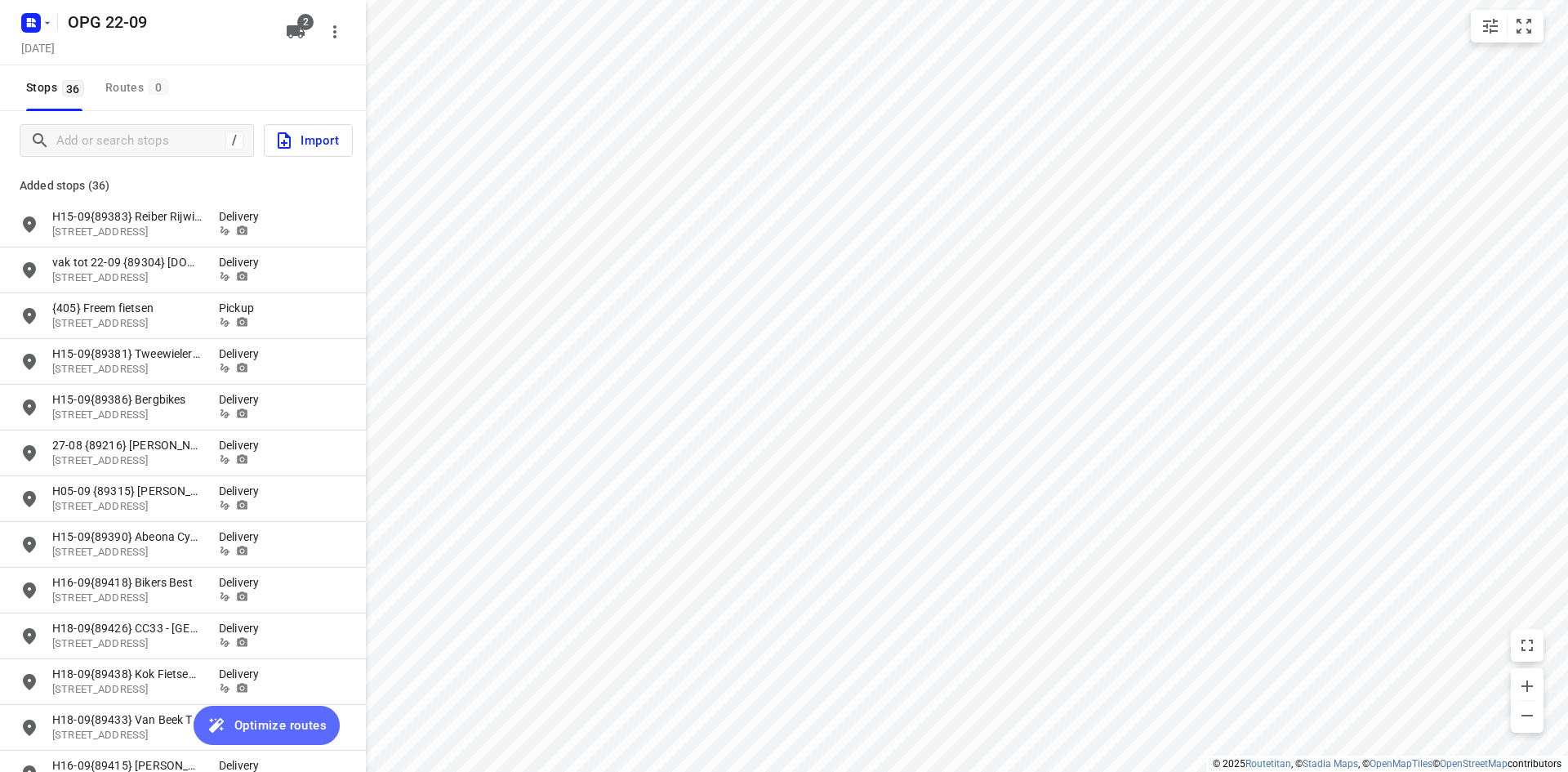
click at [302, 723] on span "Optimize routes" at bounding box center [280, 724] width 92 height 21
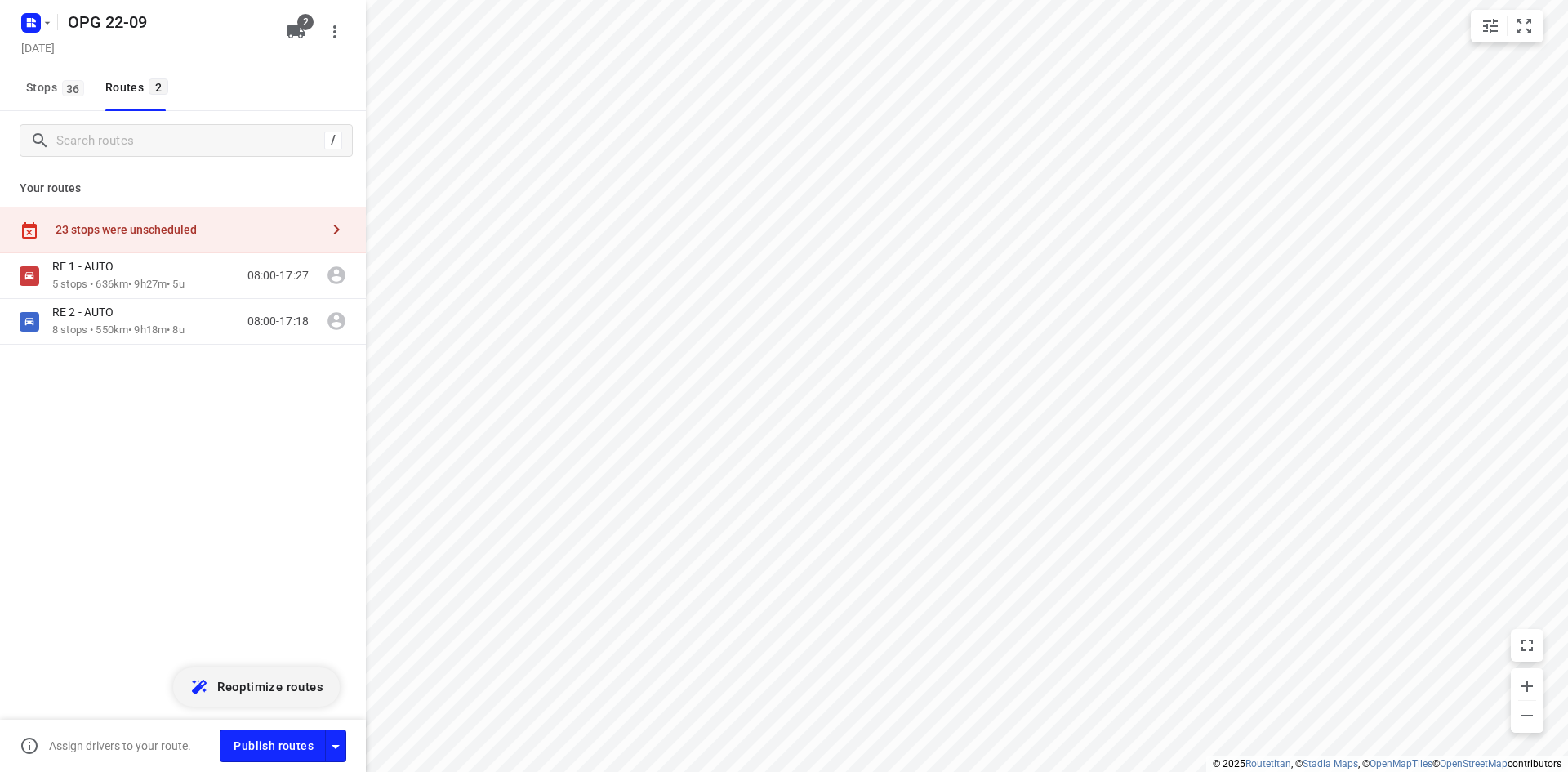
click at [302, 723] on div "Assign drivers to your route. Publish routes" at bounding box center [182, 746] width 365 height 53
click at [66, 275] on div "RE 1 - AUTO" at bounding box center [119, 267] width 132 height 18
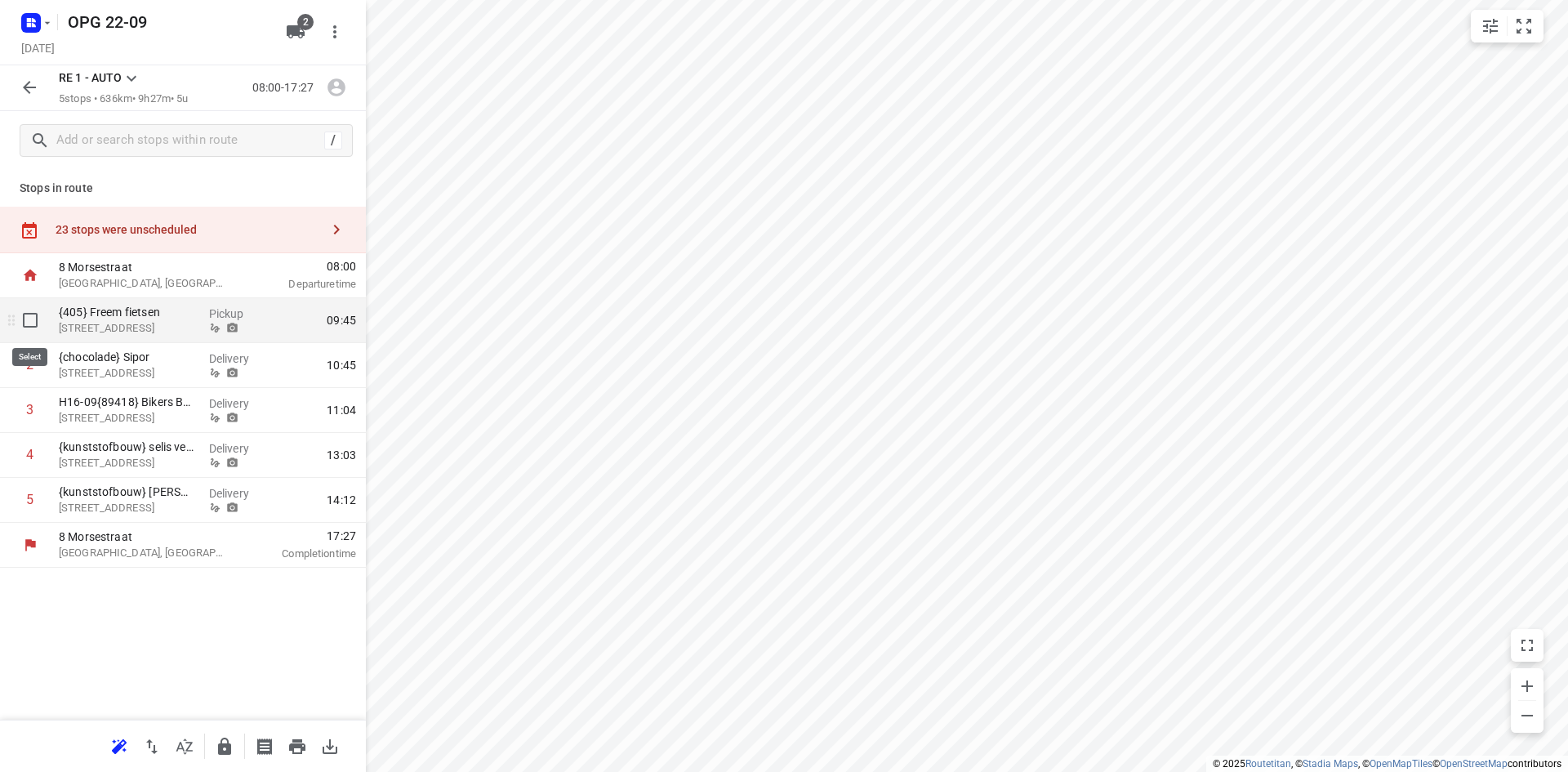
click at [22, 317] on input "checkbox" at bounding box center [30, 320] width 33 height 33
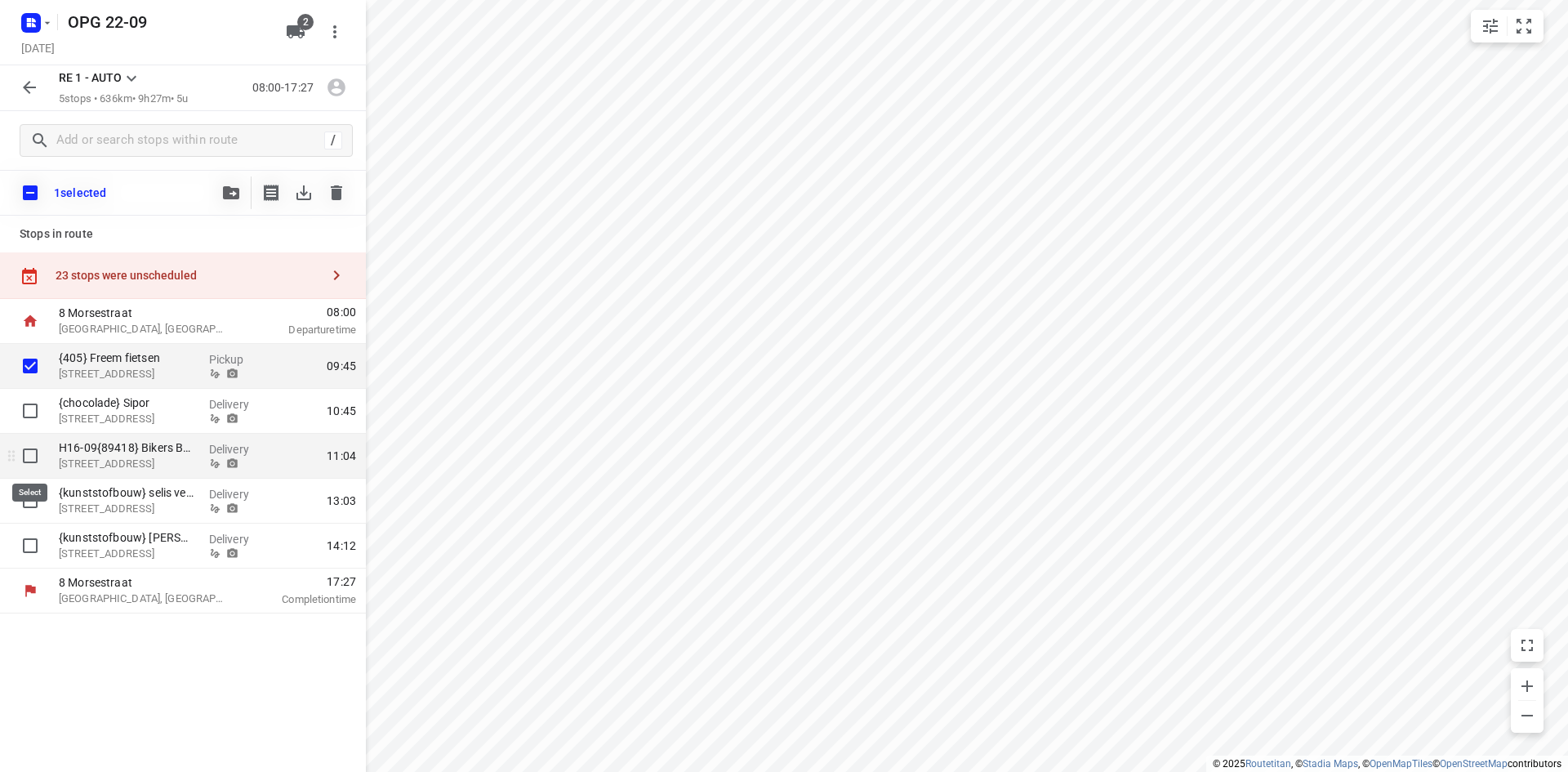
click at [31, 458] on input "checkbox" at bounding box center [30, 456] width 33 height 33
click at [228, 193] on icon "button" at bounding box center [231, 193] width 16 height 13
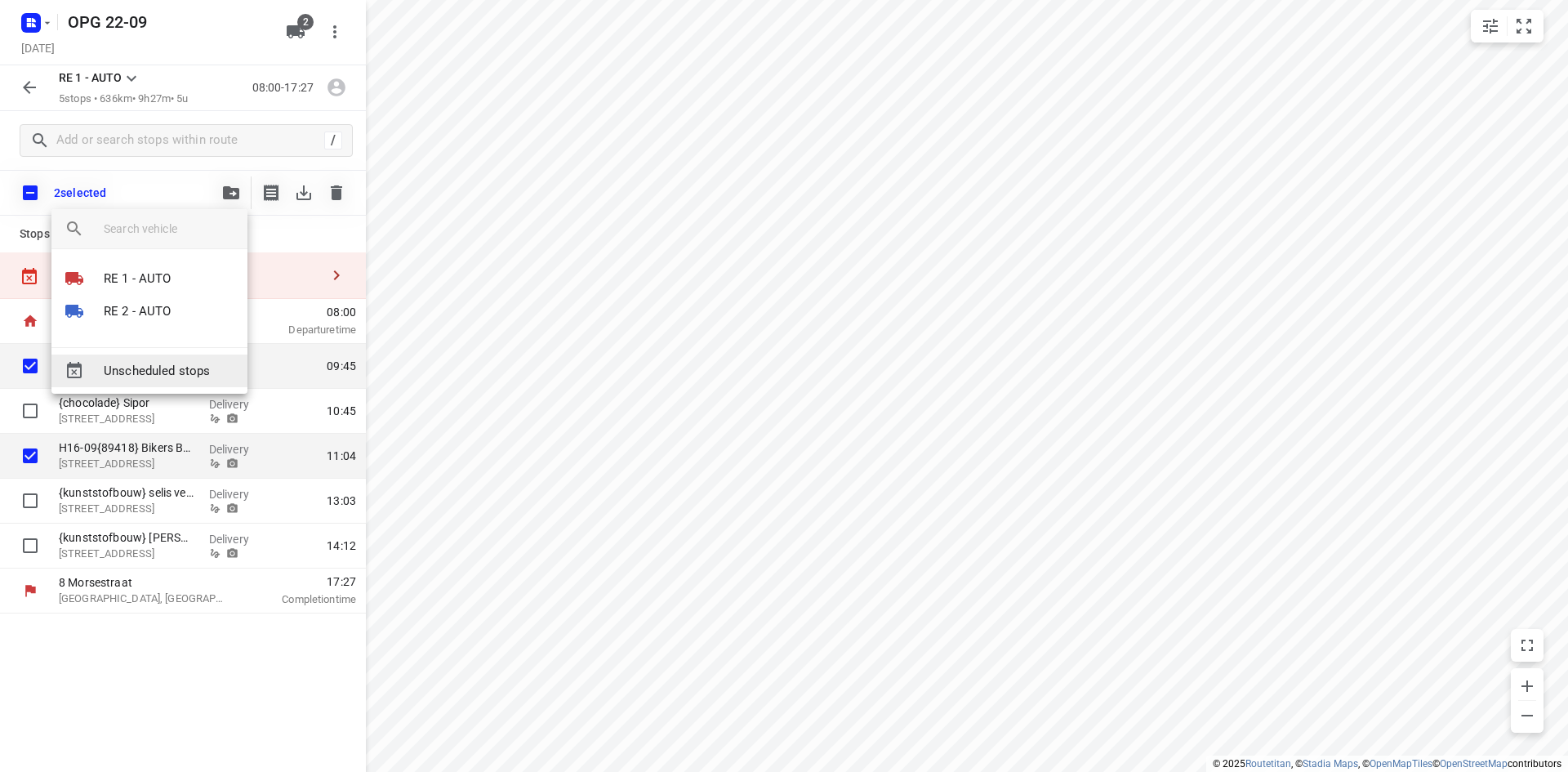
click at [182, 362] on span "Unscheduled stops" at bounding box center [169, 372] width 131 height 19
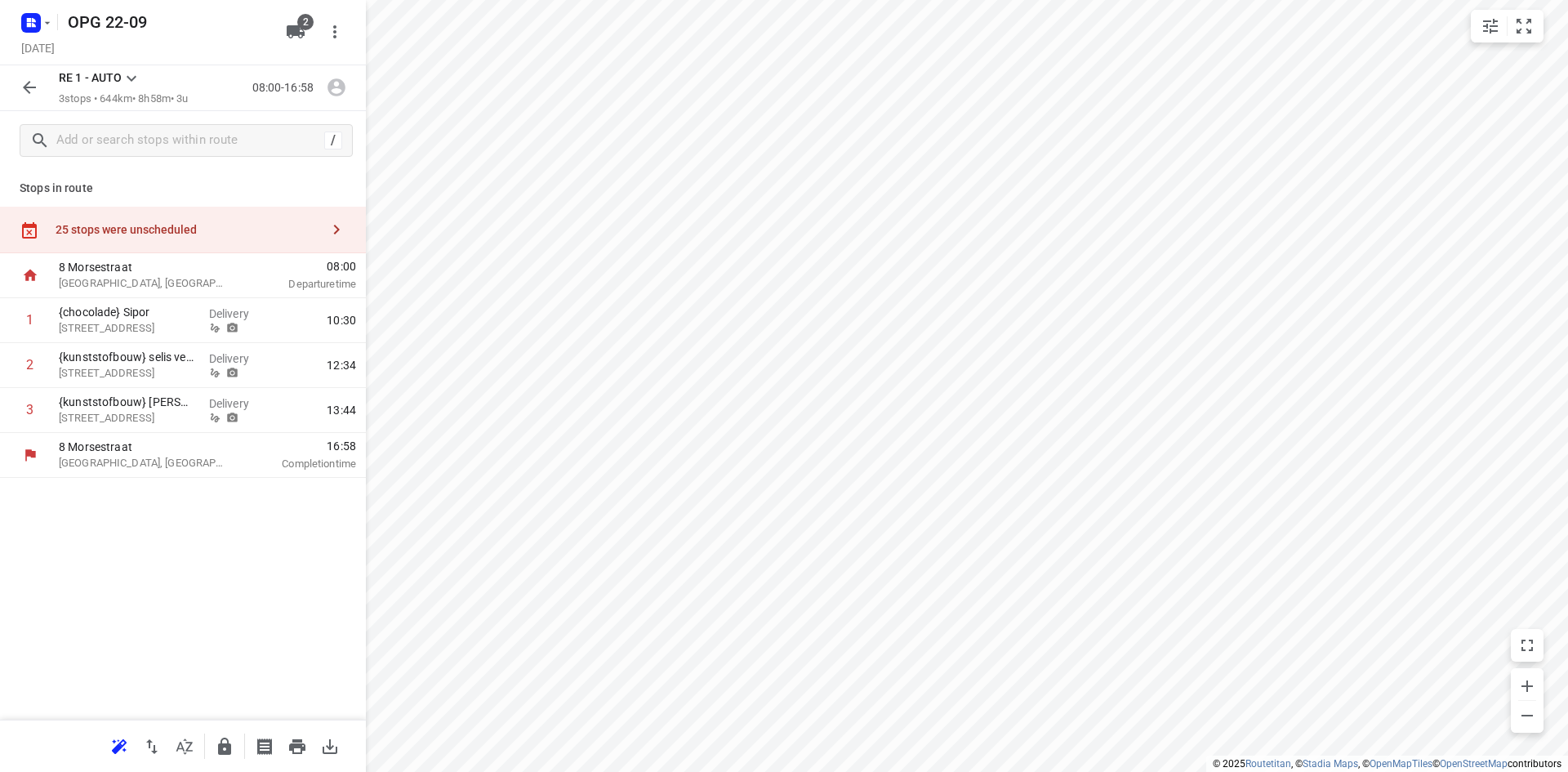
click at [135, 78] on icon at bounding box center [131, 79] width 10 height 6
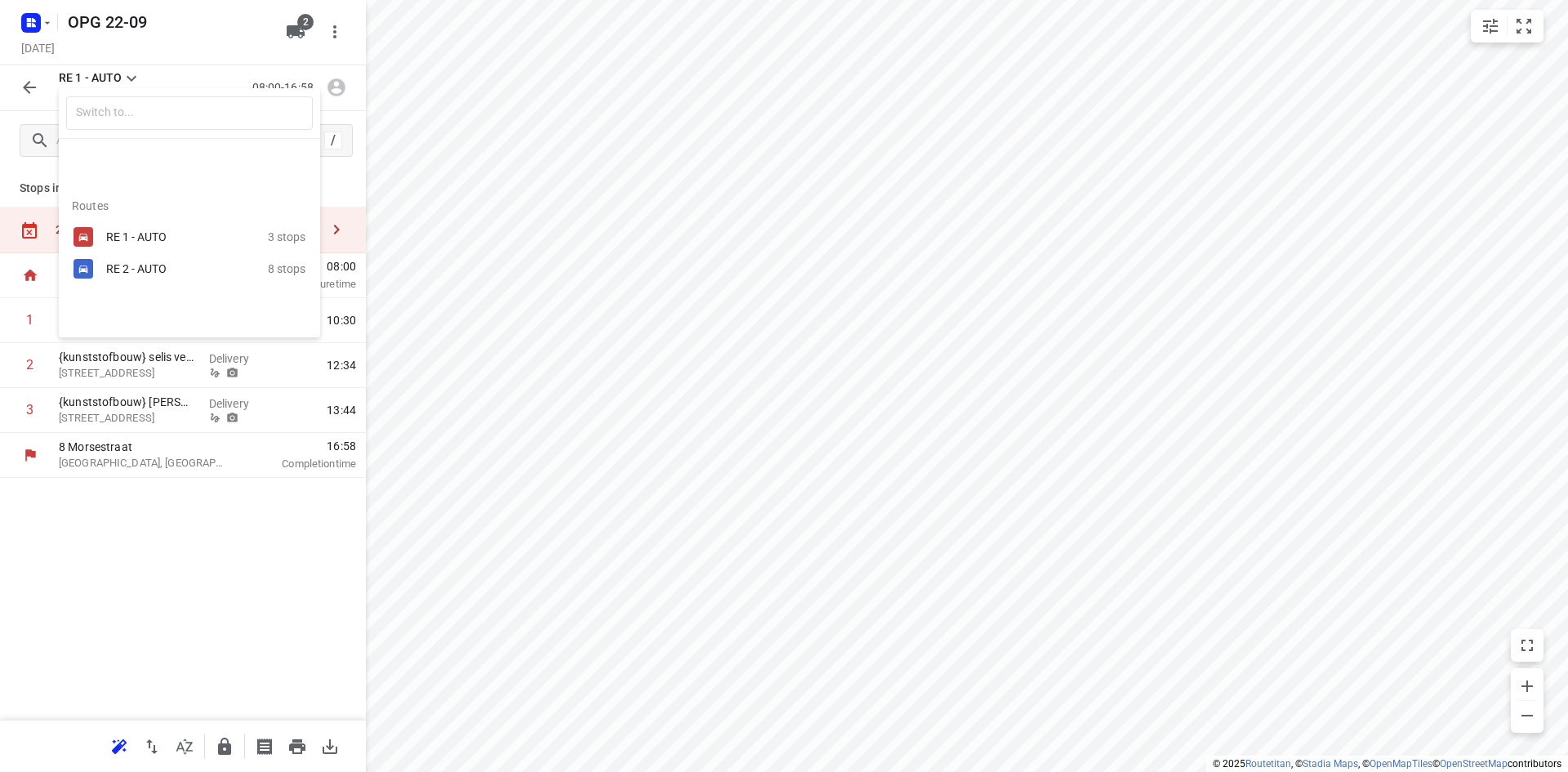
click at [102, 270] on div "RE 2 - AUTO 8 stops" at bounding box center [189, 269] width 261 height 32
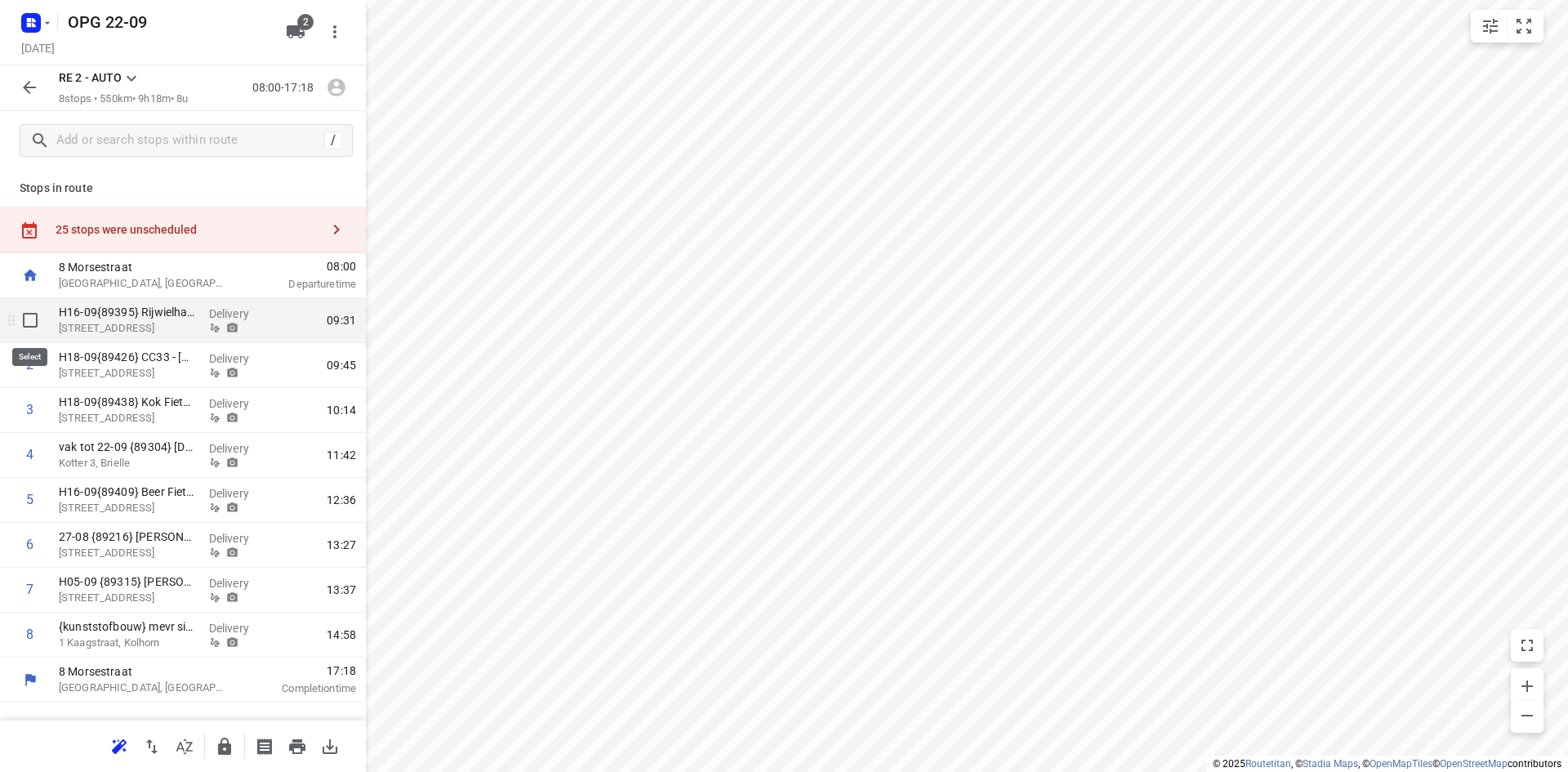
click at [20, 324] on input "checkbox" at bounding box center [30, 320] width 33 height 33
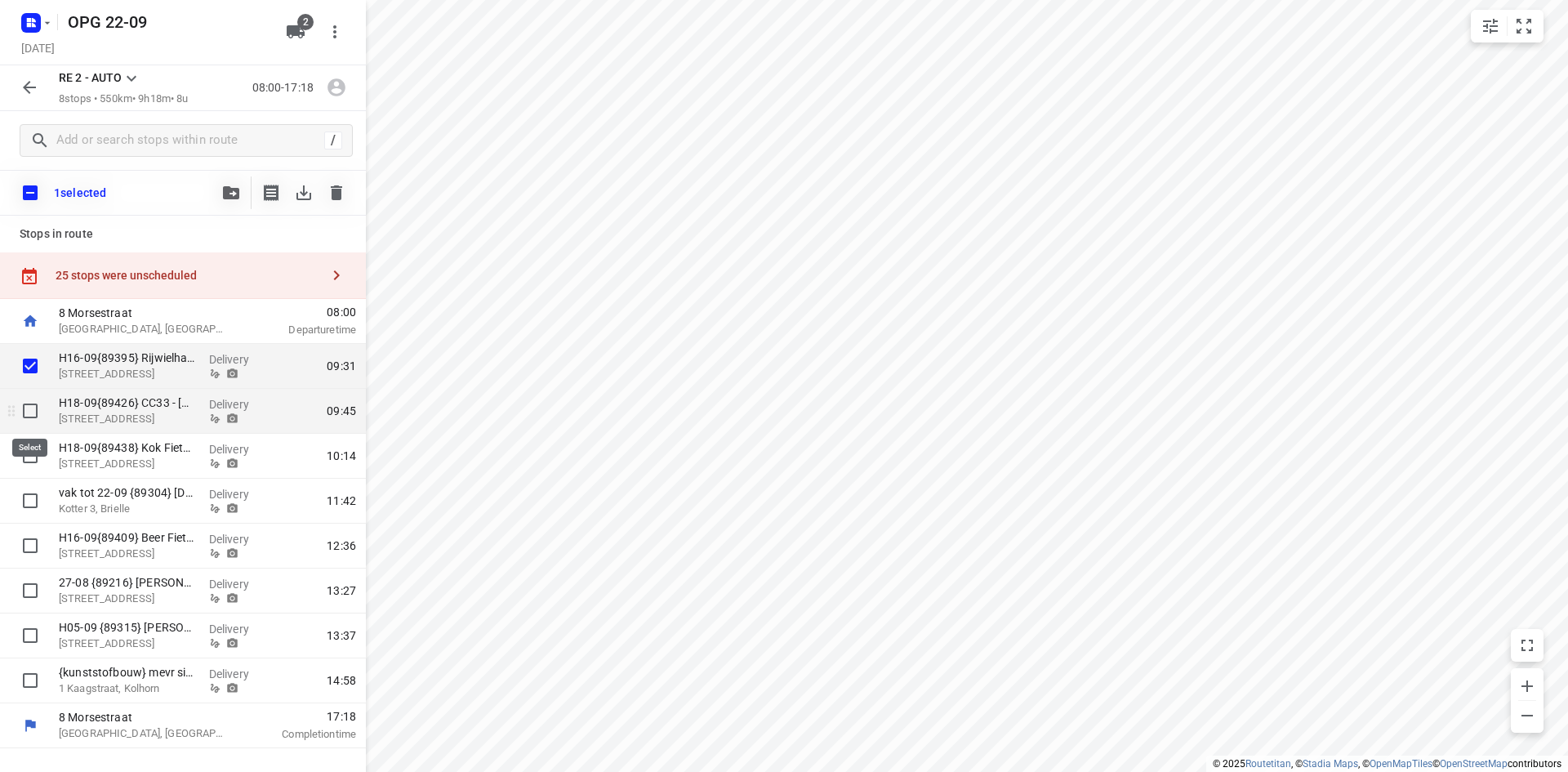
click at [31, 411] on input "checkbox" at bounding box center [30, 411] width 33 height 33
click at [28, 453] on input "checkbox" at bounding box center [30, 456] width 33 height 33
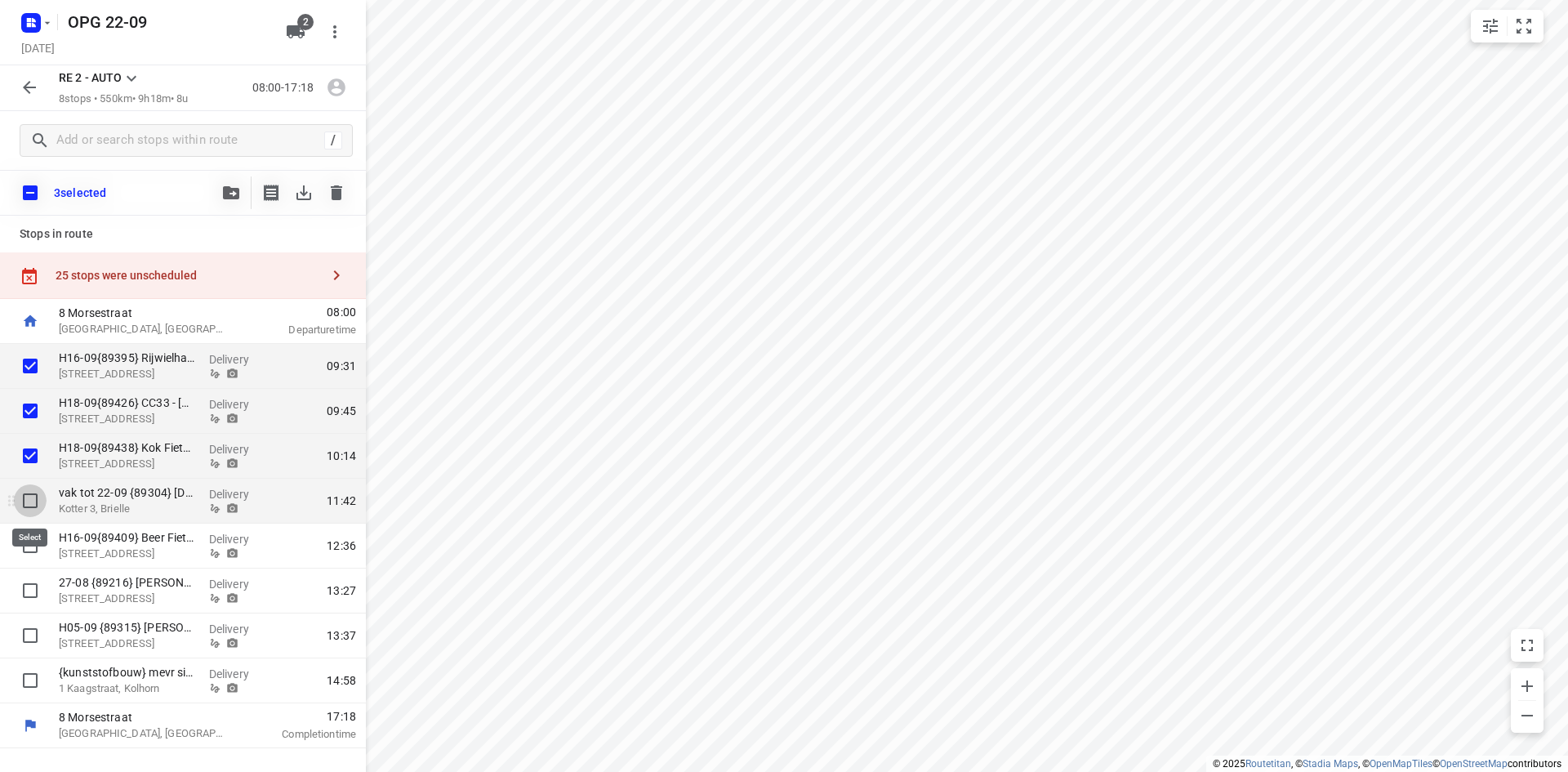
click at [32, 498] on input "checkbox" at bounding box center [30, 501] width 33 height 33
click at [25, 544] on input "checkbox" at bounding box center [30, 545] width 33 height 33
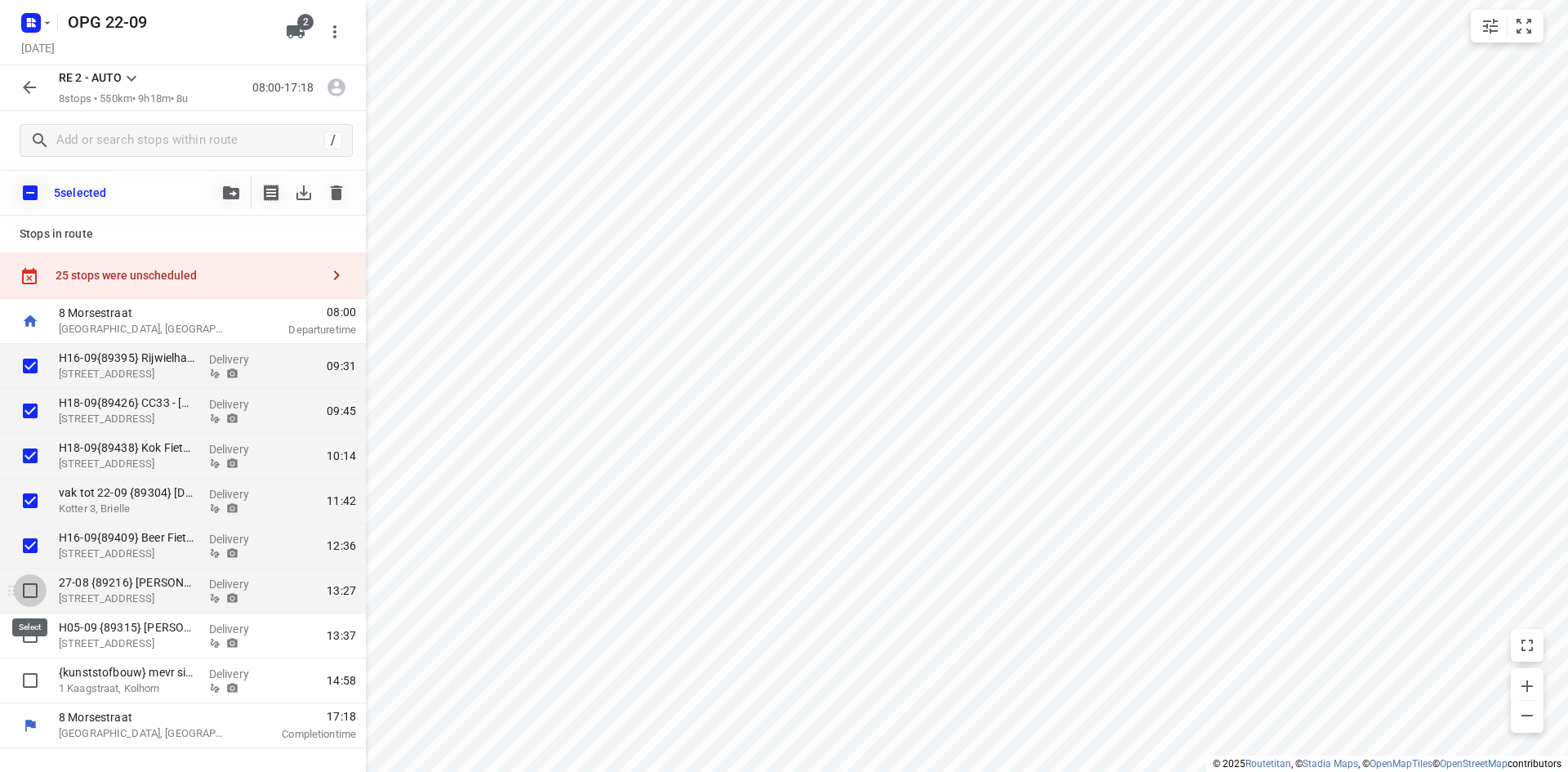
click at [27, 586] on input "checkbox" at bounding box center [30, 590] width 33 height 33
click at [33, 634] on input "checkbox" at bounding box center [30, 635] width 33 height 33
click at [230, 191] on icon "button" at bounding box center [231, 193] width 16 height 13
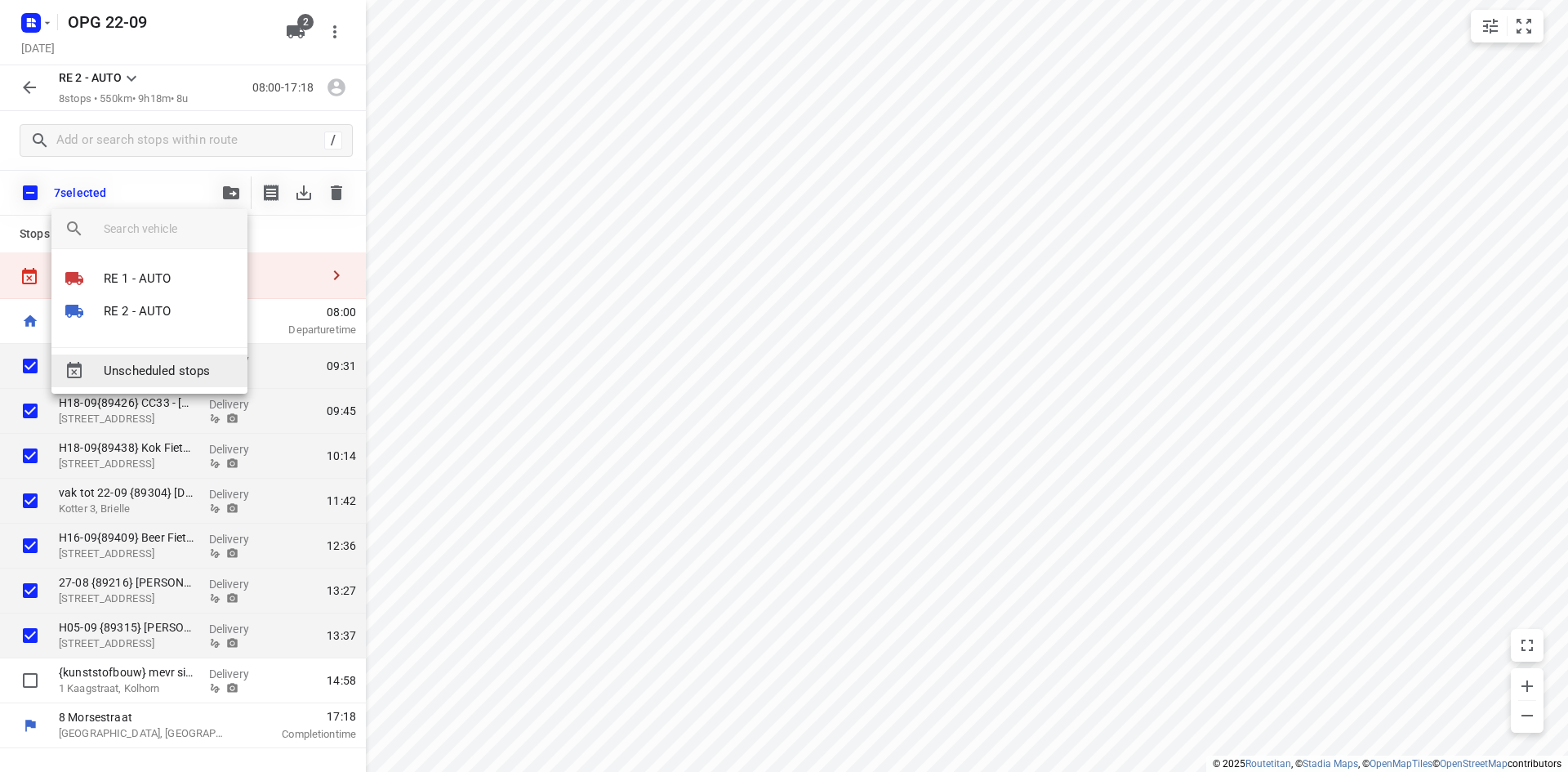
click at [176, 360] on div "Unscheduled stops" at bounding box center [149, 371] width 196 height 33
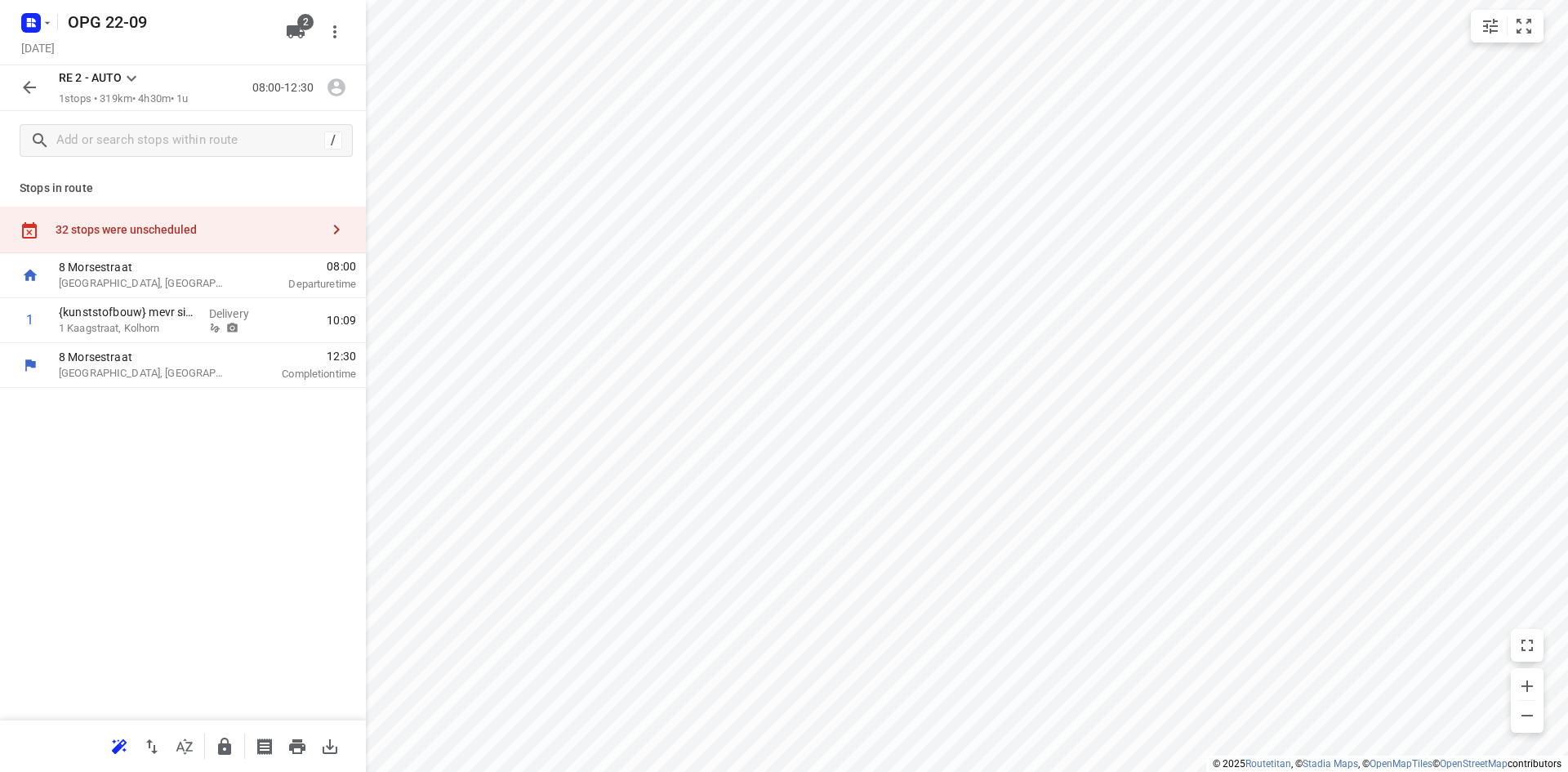
click at [341, 228] on icon "button" at bounding box center [336, 229] width 20 height 20
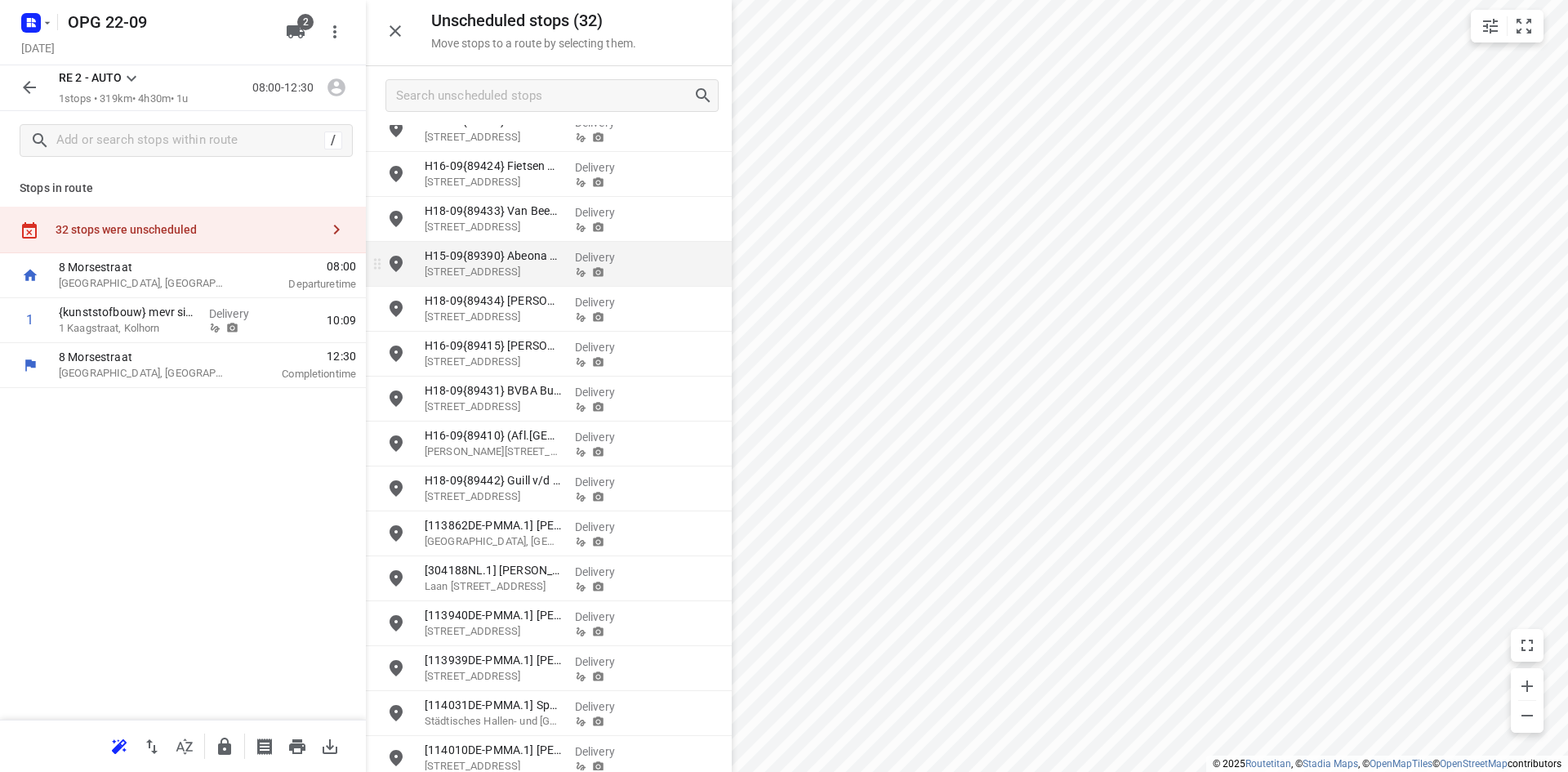
scroll to position [795, 0]
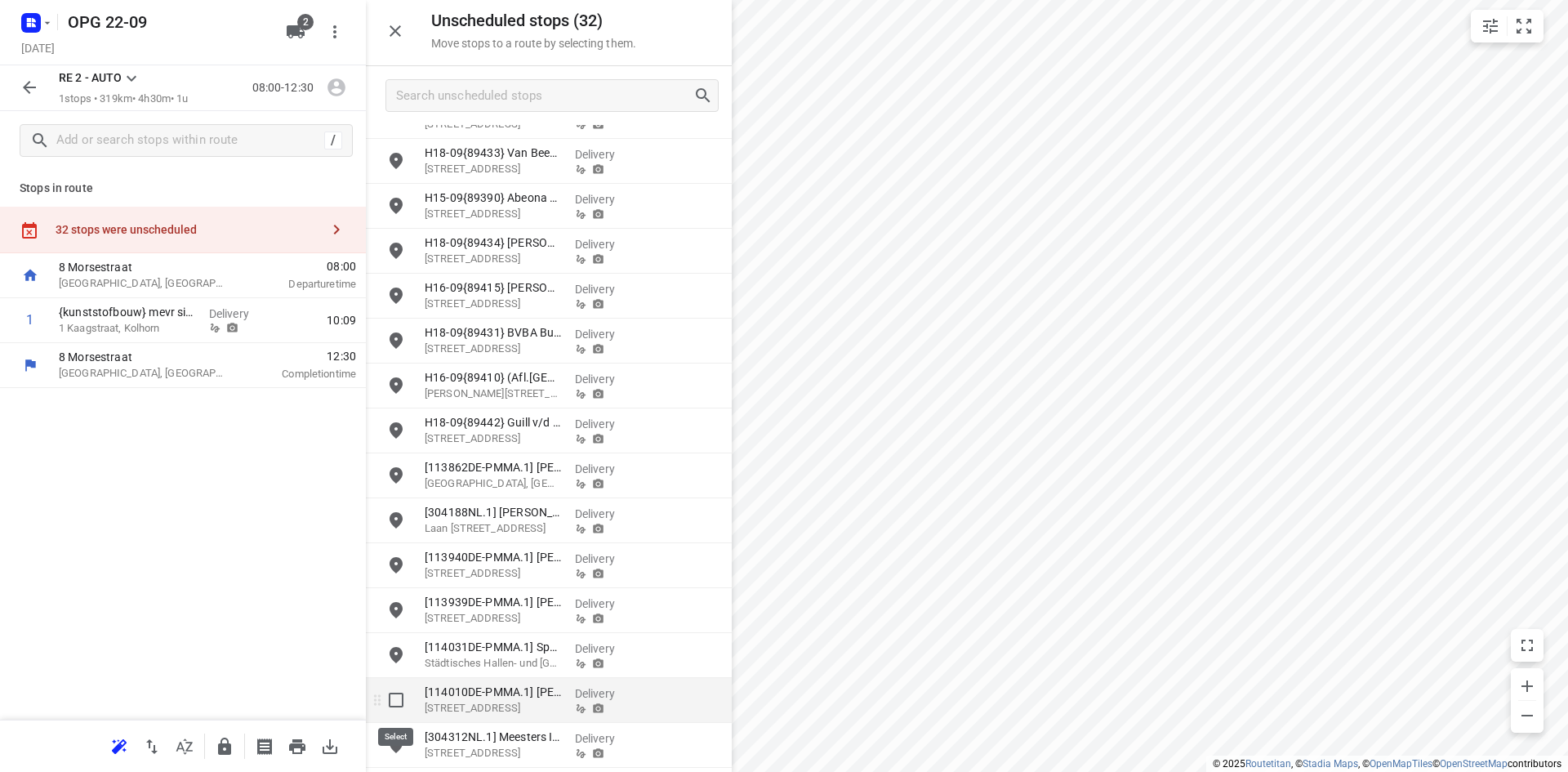
click at [399, 705] on input "grid" at bounding box center [396, 700] width 33 height 33
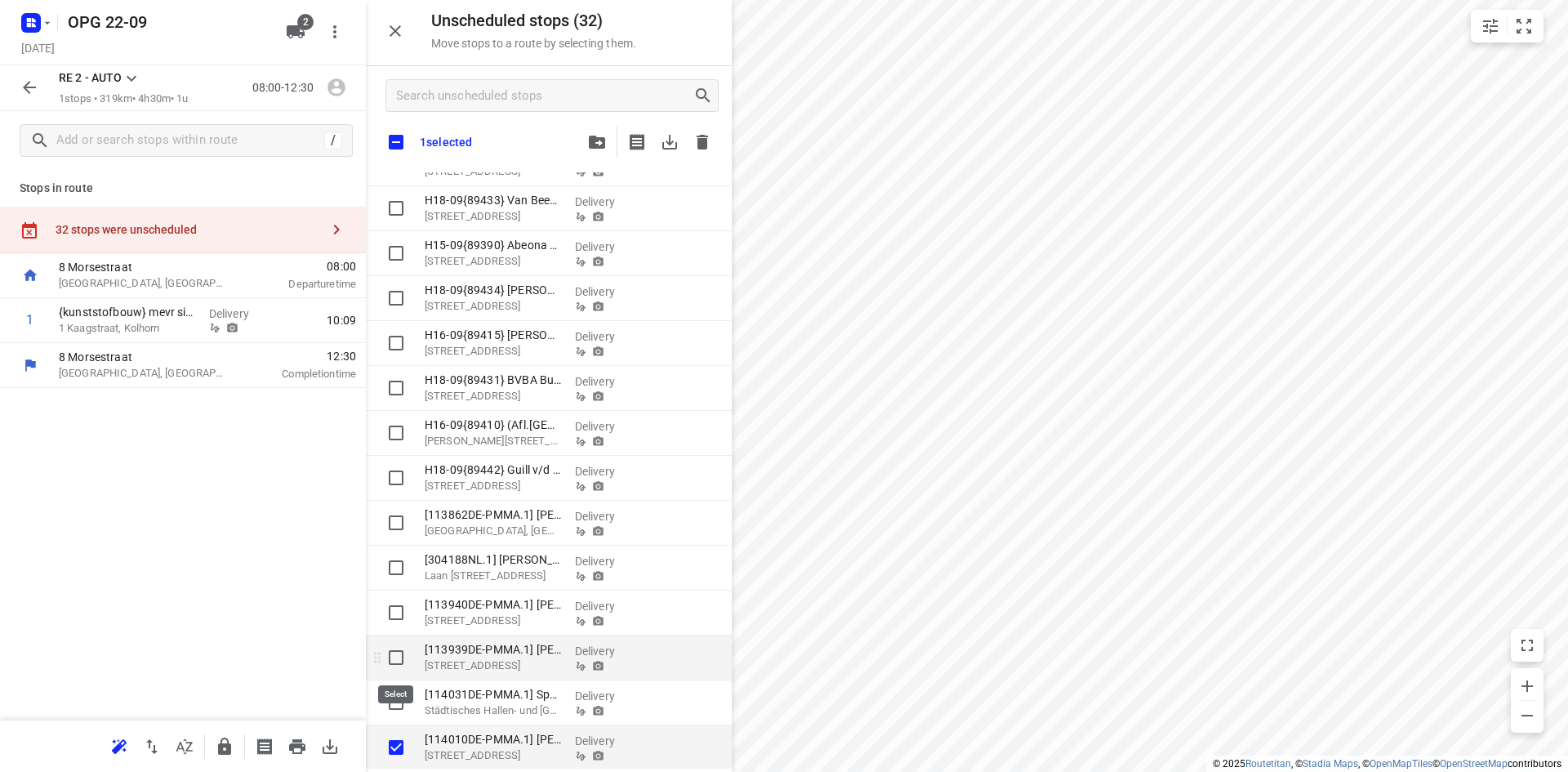
click at [390, 656] on input "grid" at bounding box center [396, 657] width 33 height 33
click at [399, 618] on input "grid" at bounding box center [396, 613] width 33 height 33
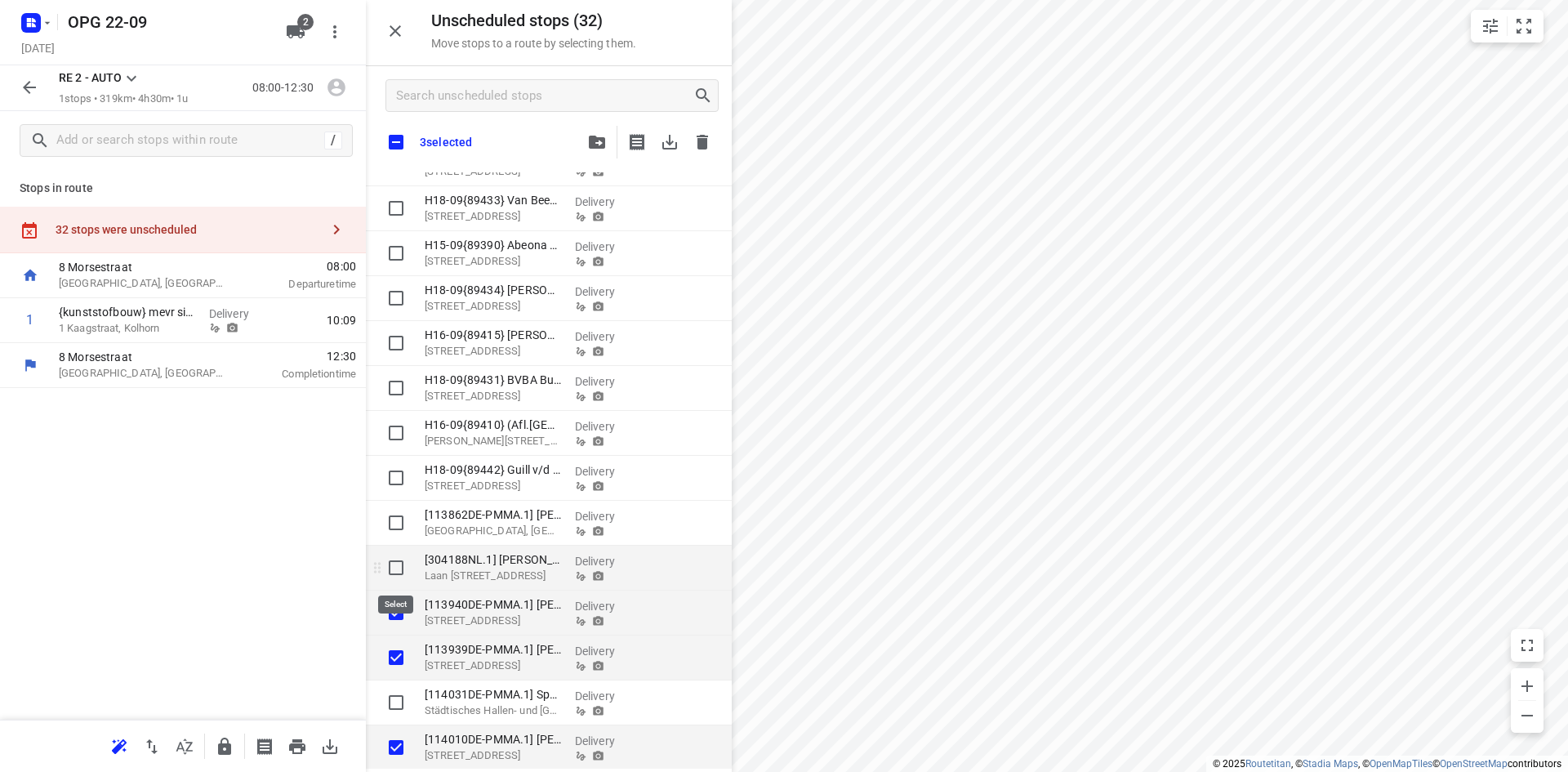
click at [393, 564] on input "grid" at bounding box center [396, 568] width 33 height 33
click at [396, 522] on input "grid" at bounding box center [396, 523] width 33 height 33
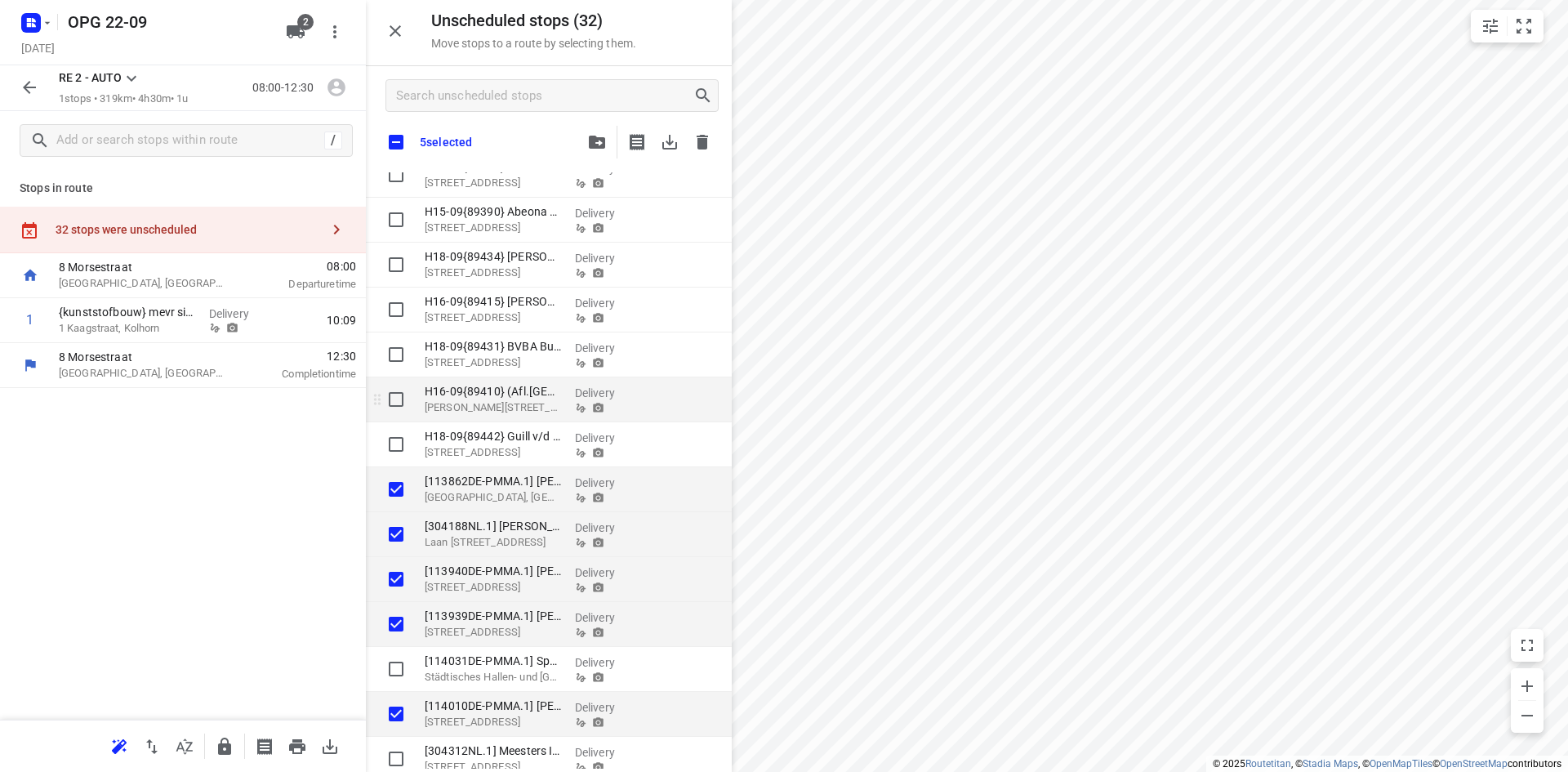
scroll to position [844, 0]
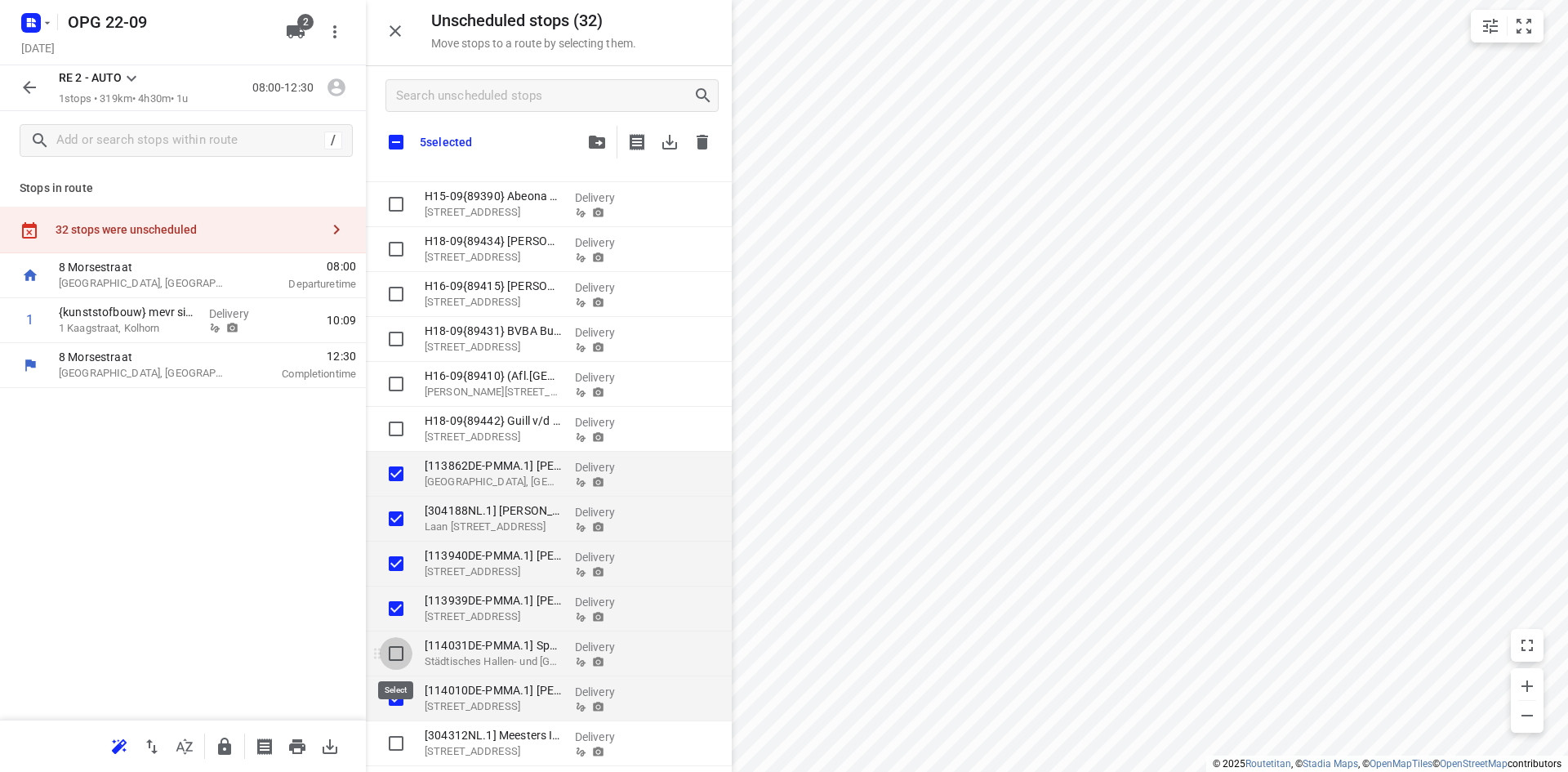
click at [397, 648] on input "grid" at bounding box center [396, 653] width 33 height 33
click at [594, 140] on icon "button" at bounding box center [596, 142] width 16 height 13
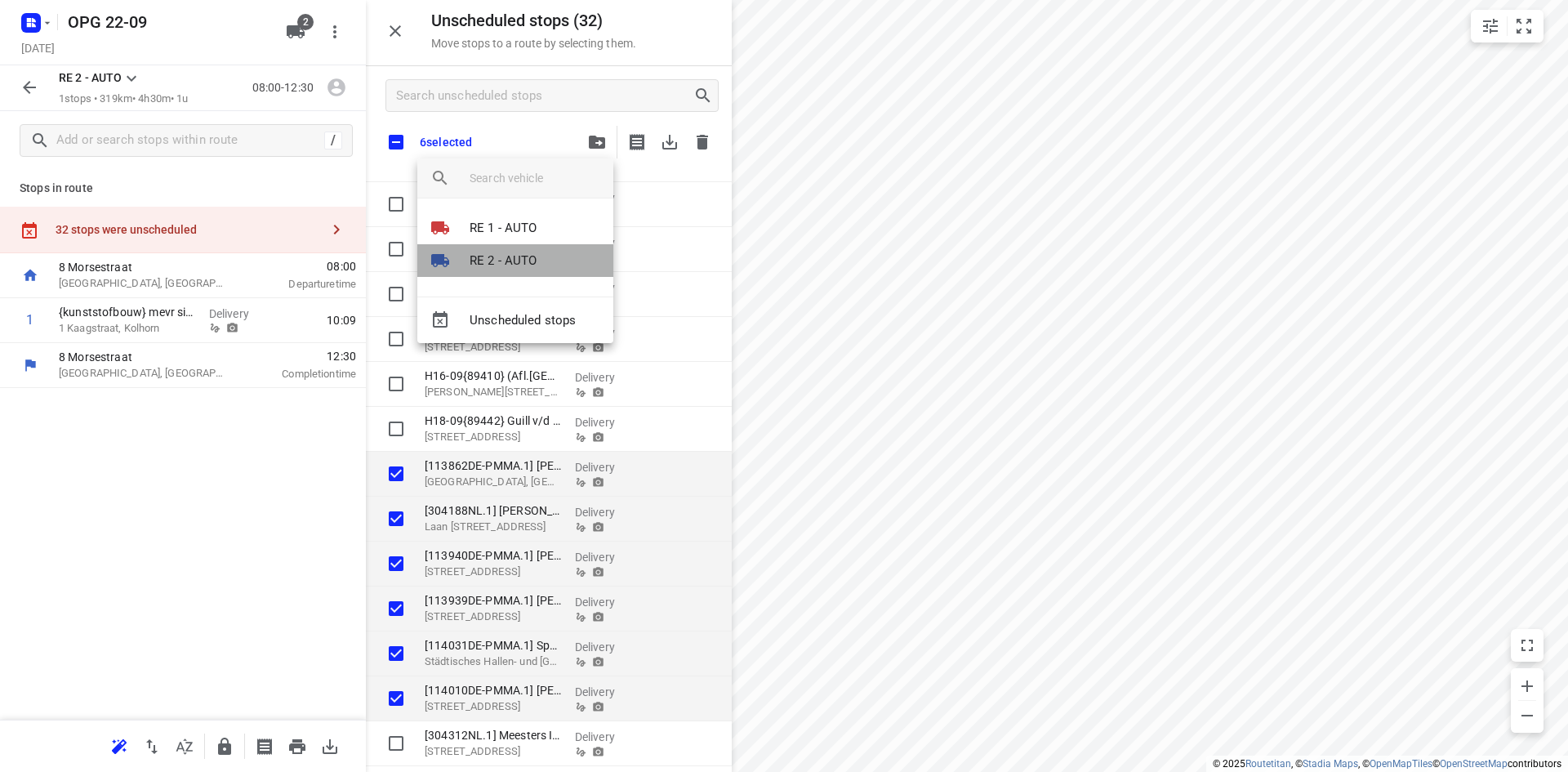
click at [514, 266] on p "RE 2 - AUTO" at bounding box center [504, 261] width 68 height 19
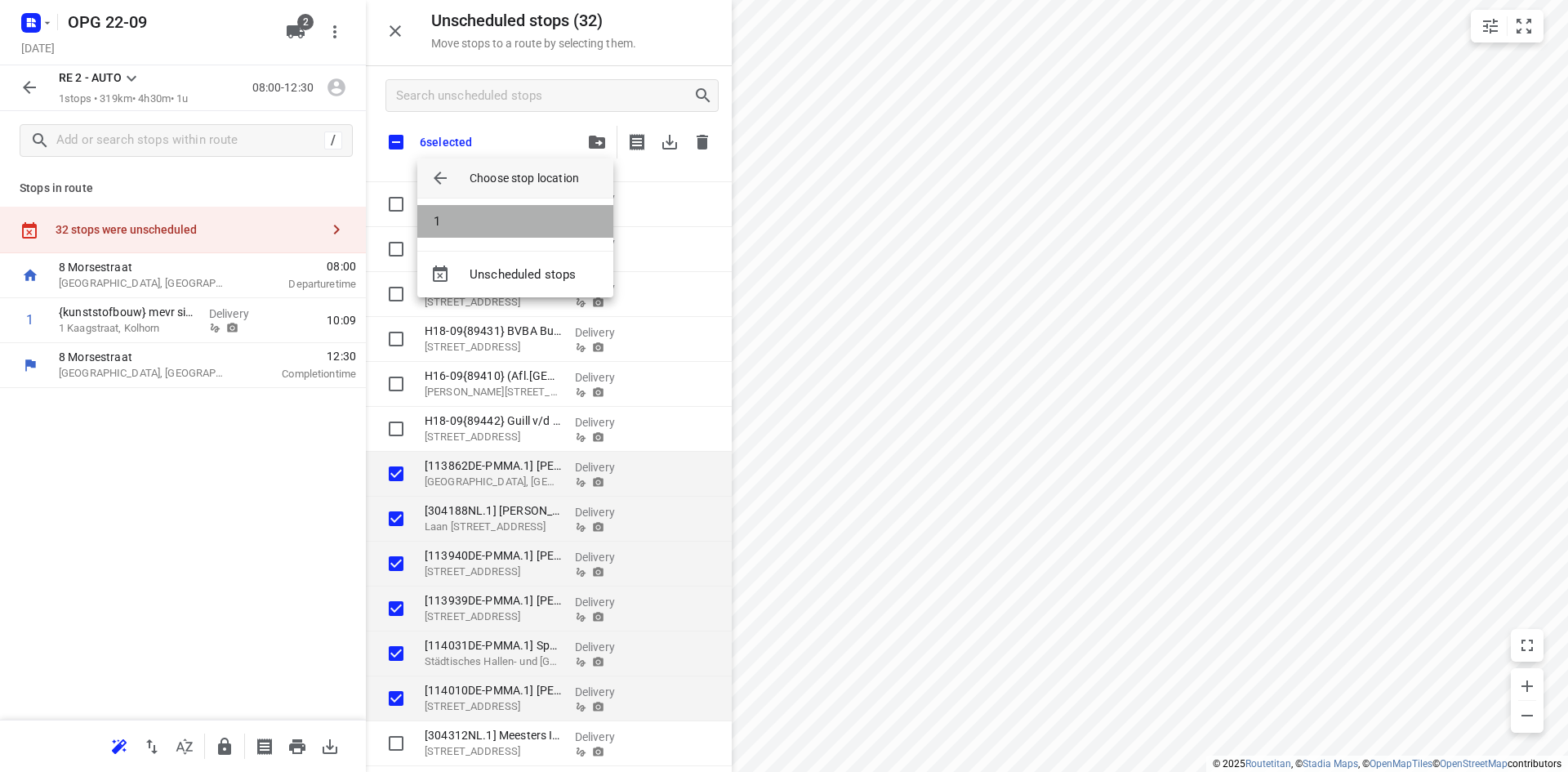
click at [513, 226] on li "1" at bounding box center [515, 221] width 196 height 33
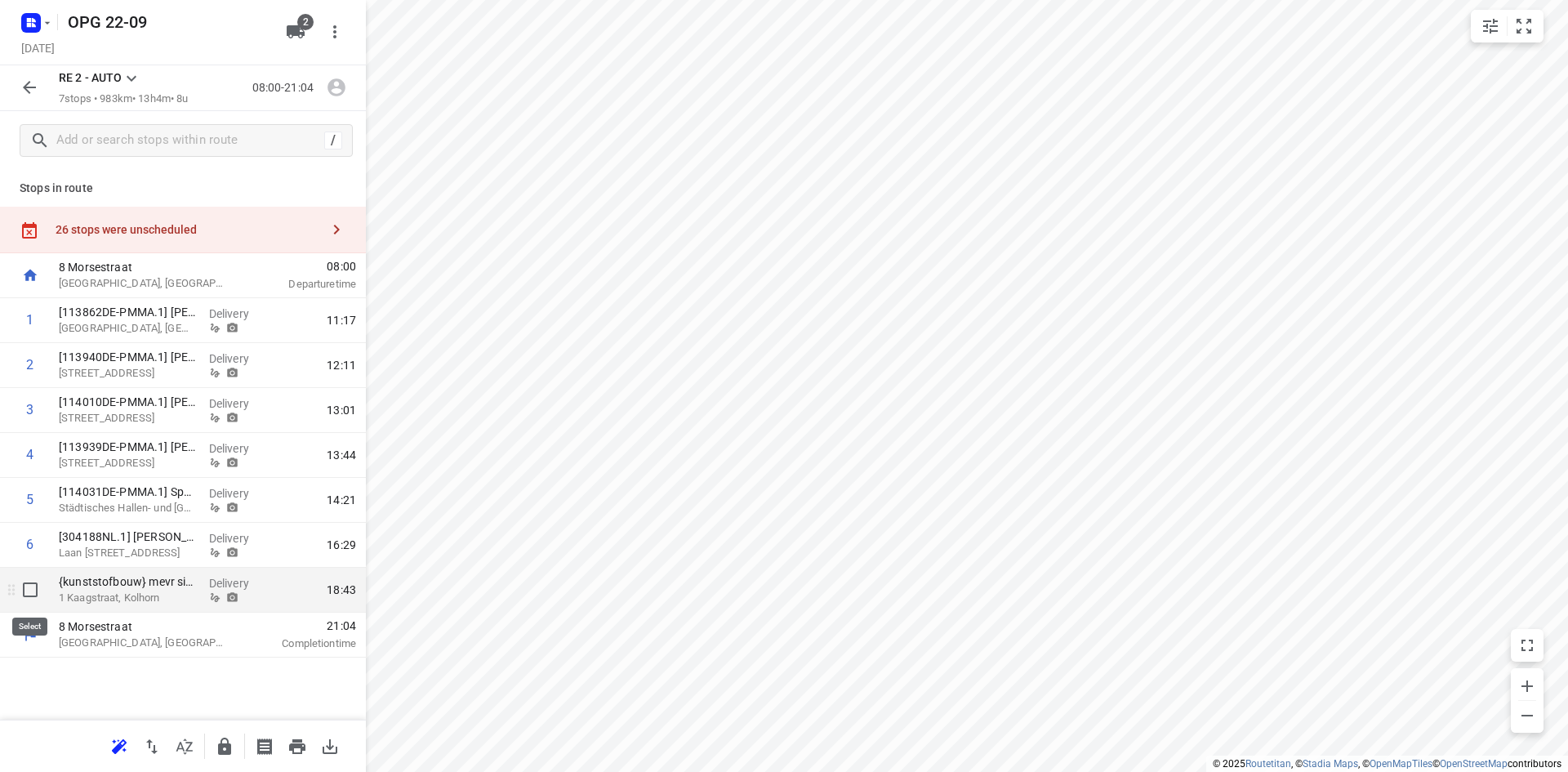
click at [35, 592] on input "checkbox" at bounding box center [30, 590] width 33 height 33
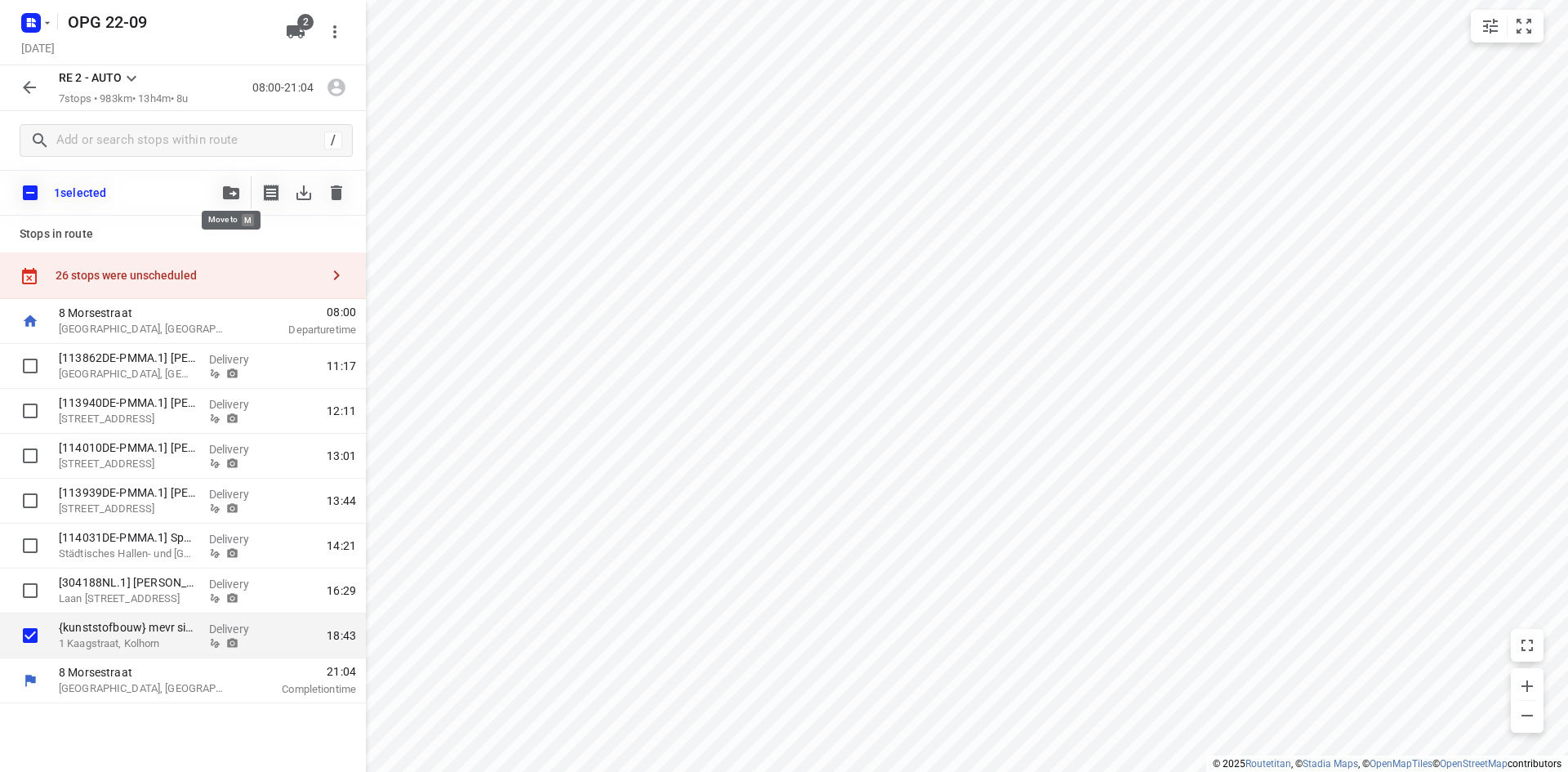
click at [226, 189] on icon "button" at bounding box center [231, 193] width 16 height 13
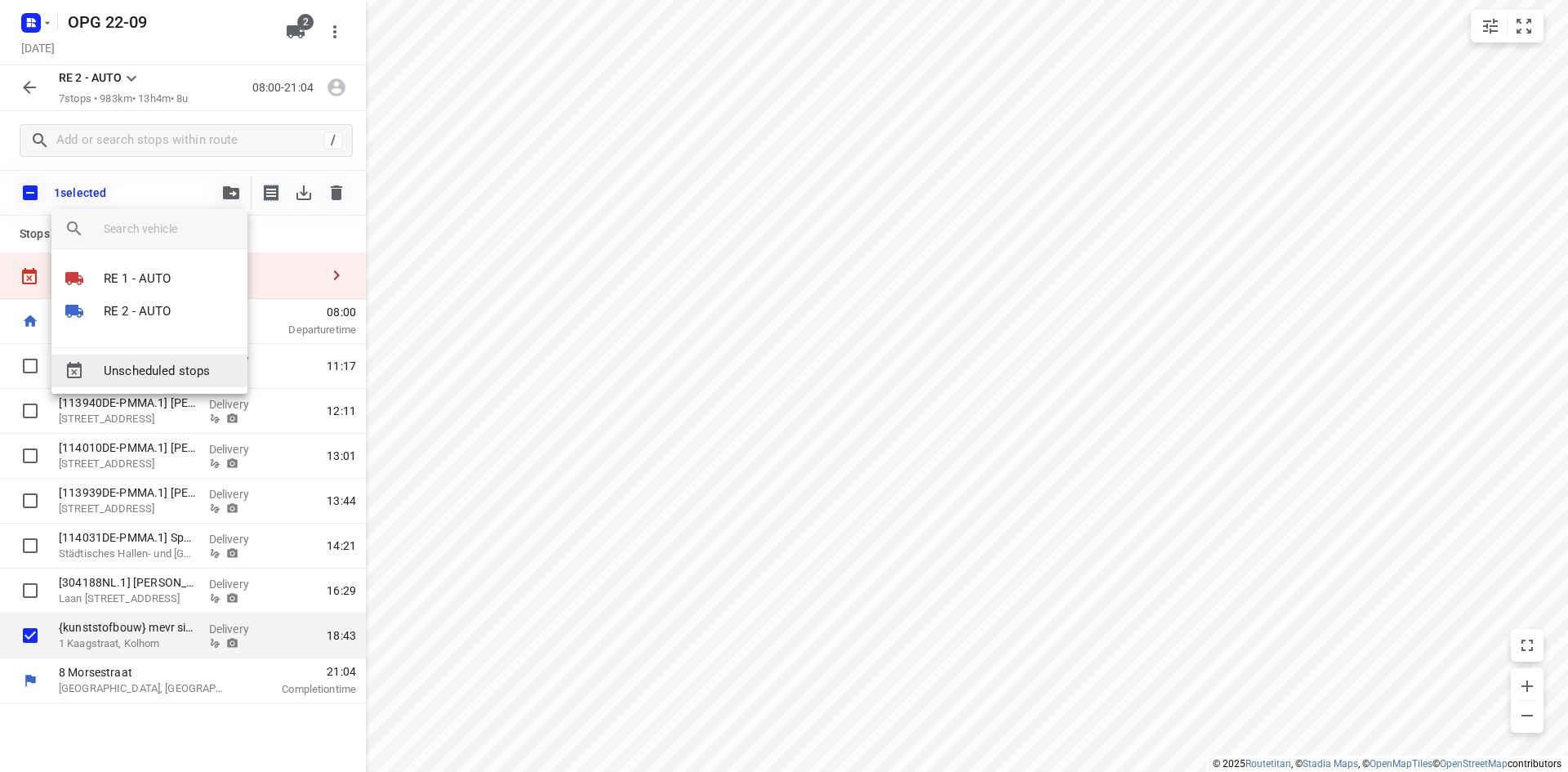
click at [154, 374] on span "Unscheduled stops" at bounding box center [169, 372] width 131 height 19
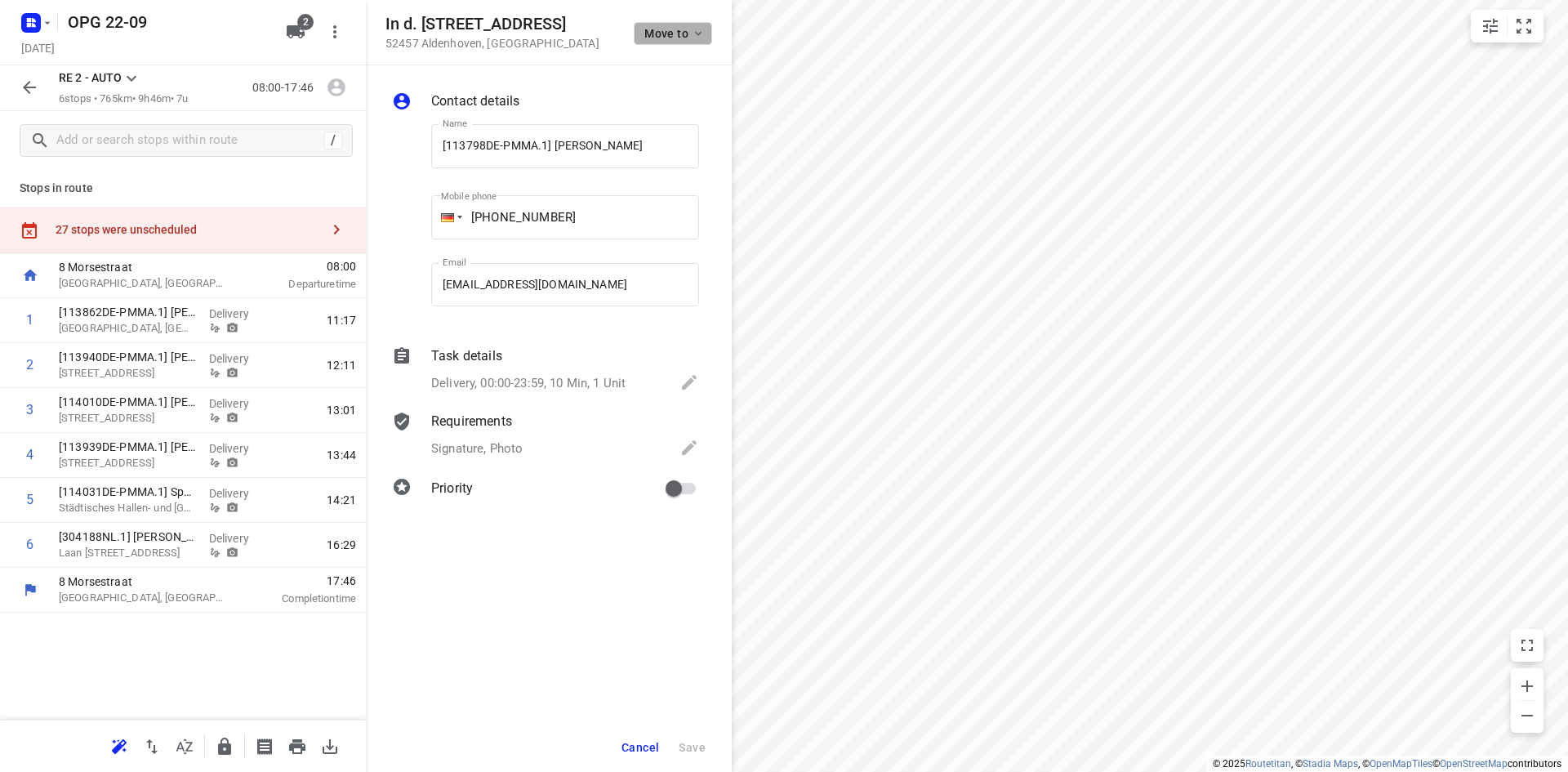
click at [698, 34] on icon "button" at bounding box center [698, 34] width 7 height 4
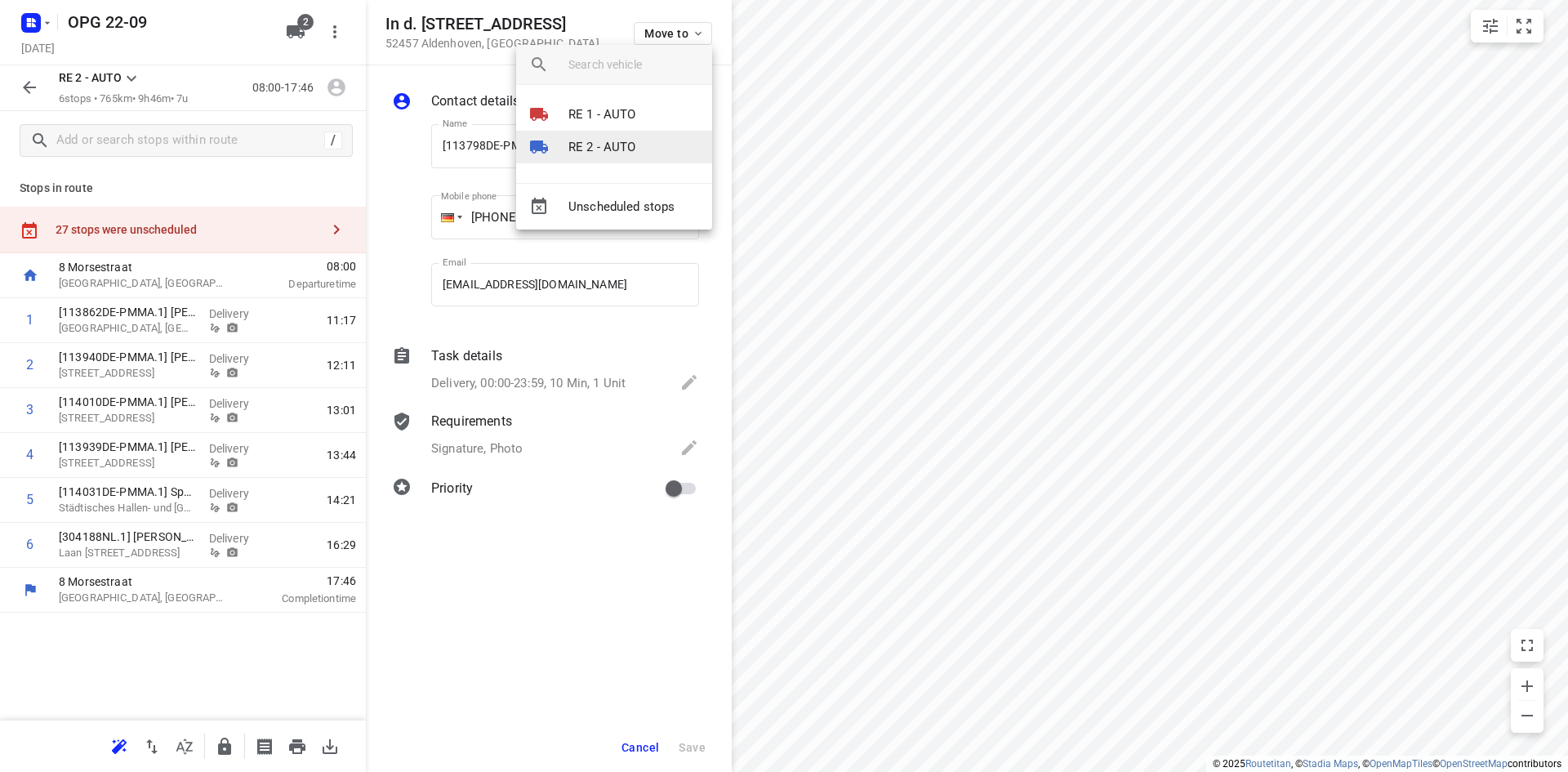
click at [644, 154] on li "RE 2 - AUTO" at bounding box center [613, 147] width 196 height 33
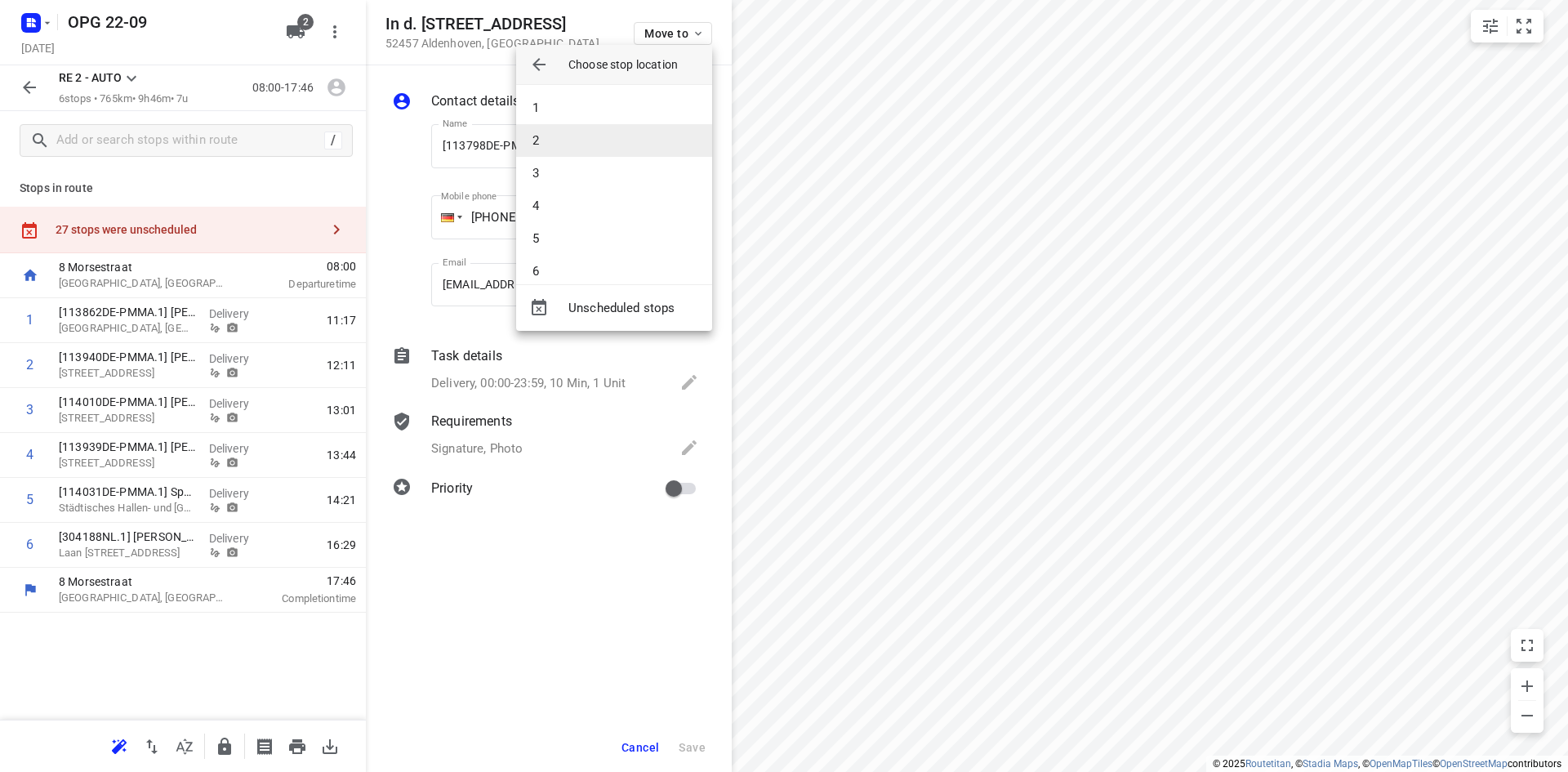
click at [649, 135] on li "2" at bounding box center [613, 140] width 196 height 33
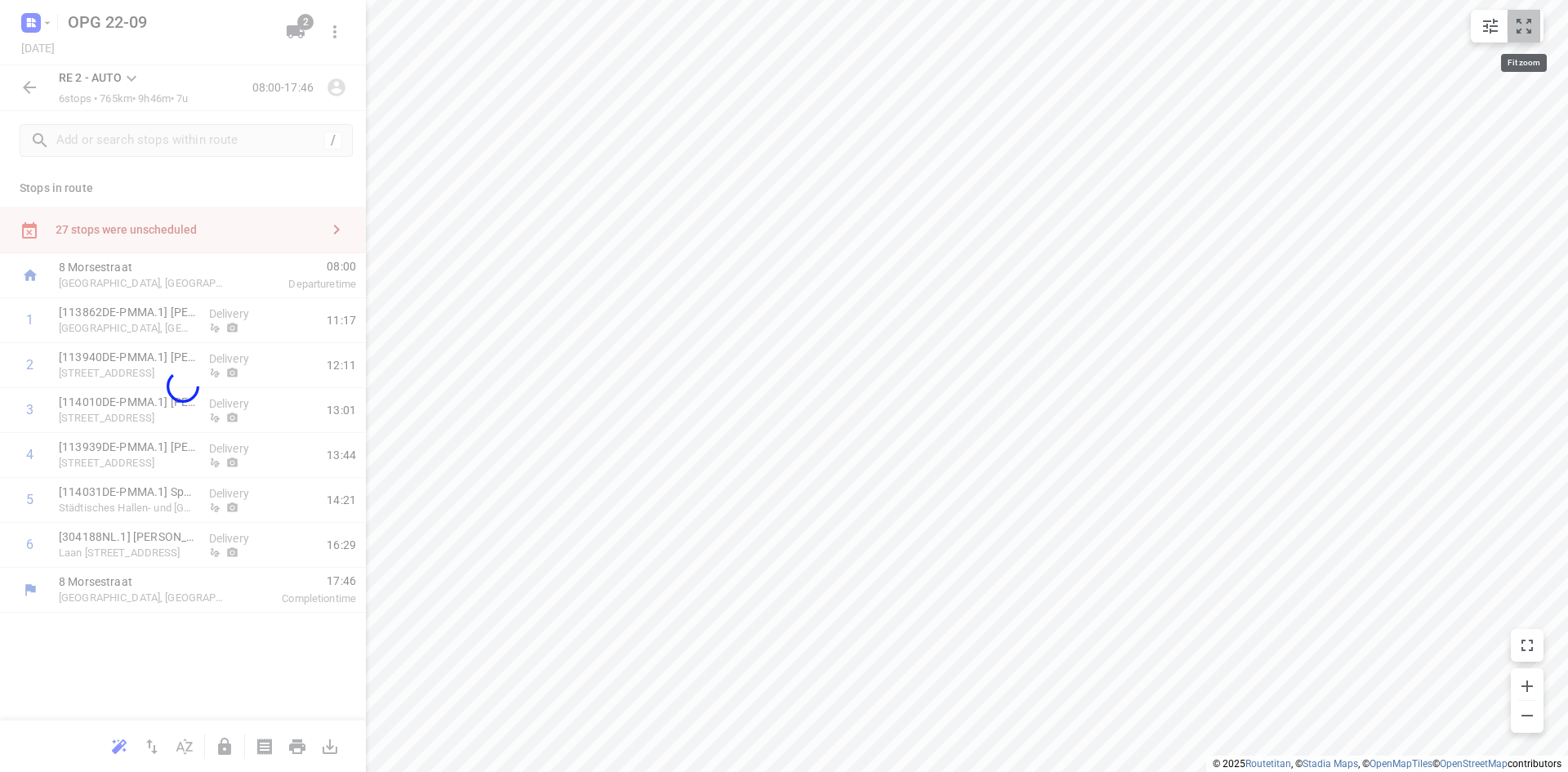
click at [1532, 31] on icon "small contained button group" at bounding box center [1523, 25] width 20 height 20
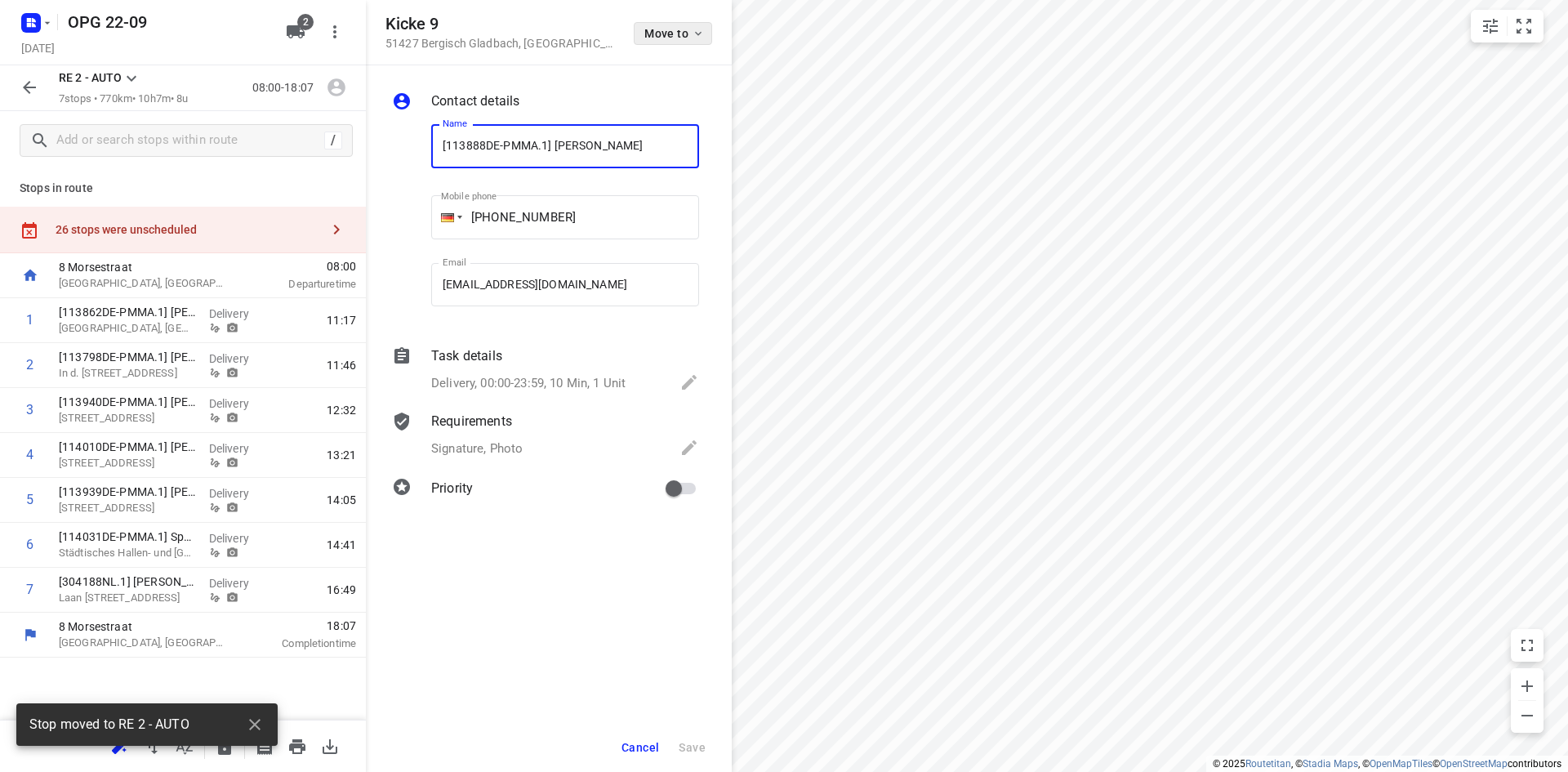
click at [684, 35] on span "Move to" at bounding box center [674, 33] width 60 height 13
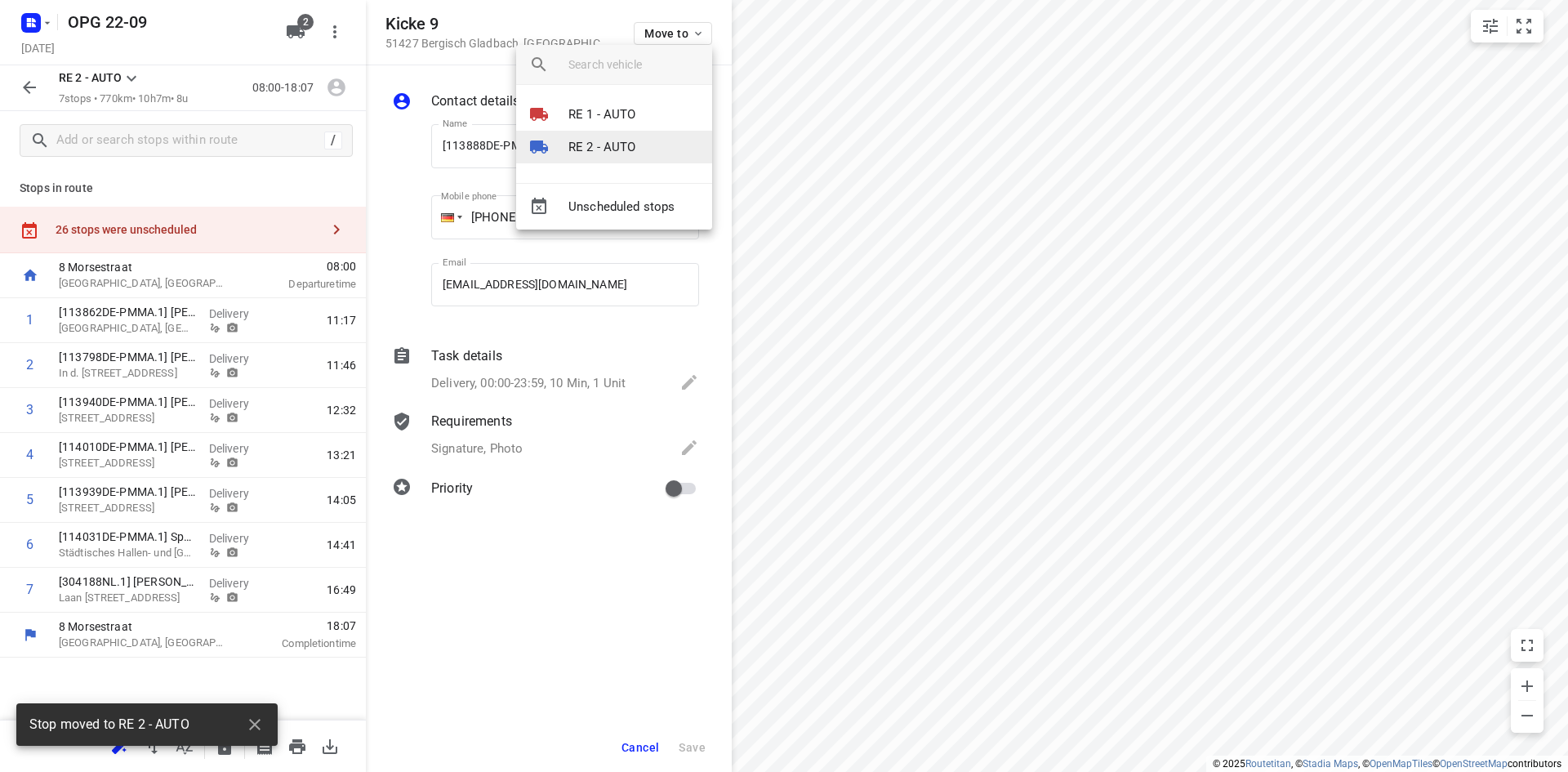
click at [625, 153] on p "RE 2 - AUTO" at bounding box center [602, 148] width 68 height 19
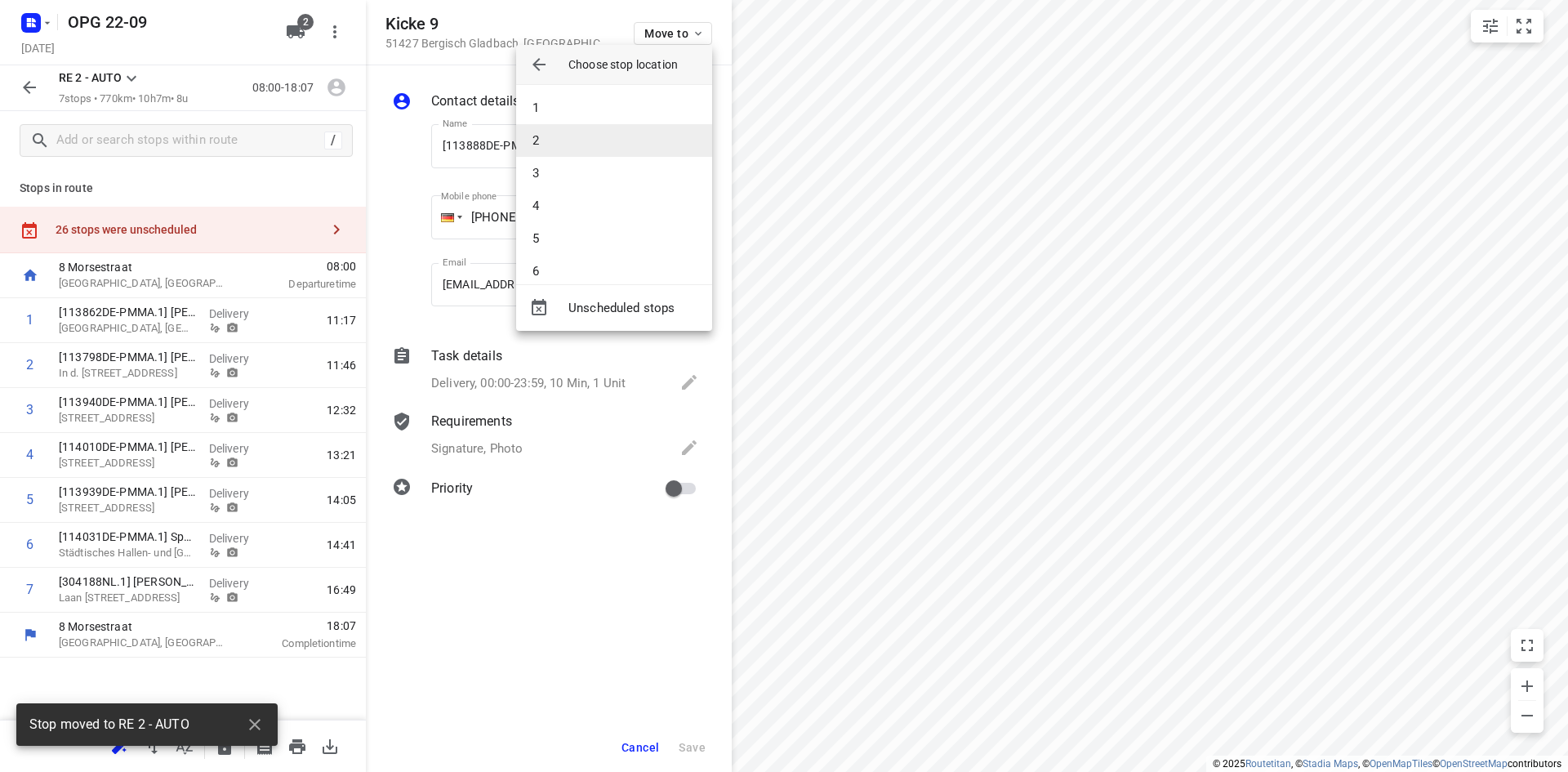
click at [623, 148] on li "2" at bounding box center [613, 140] width 196 height 33
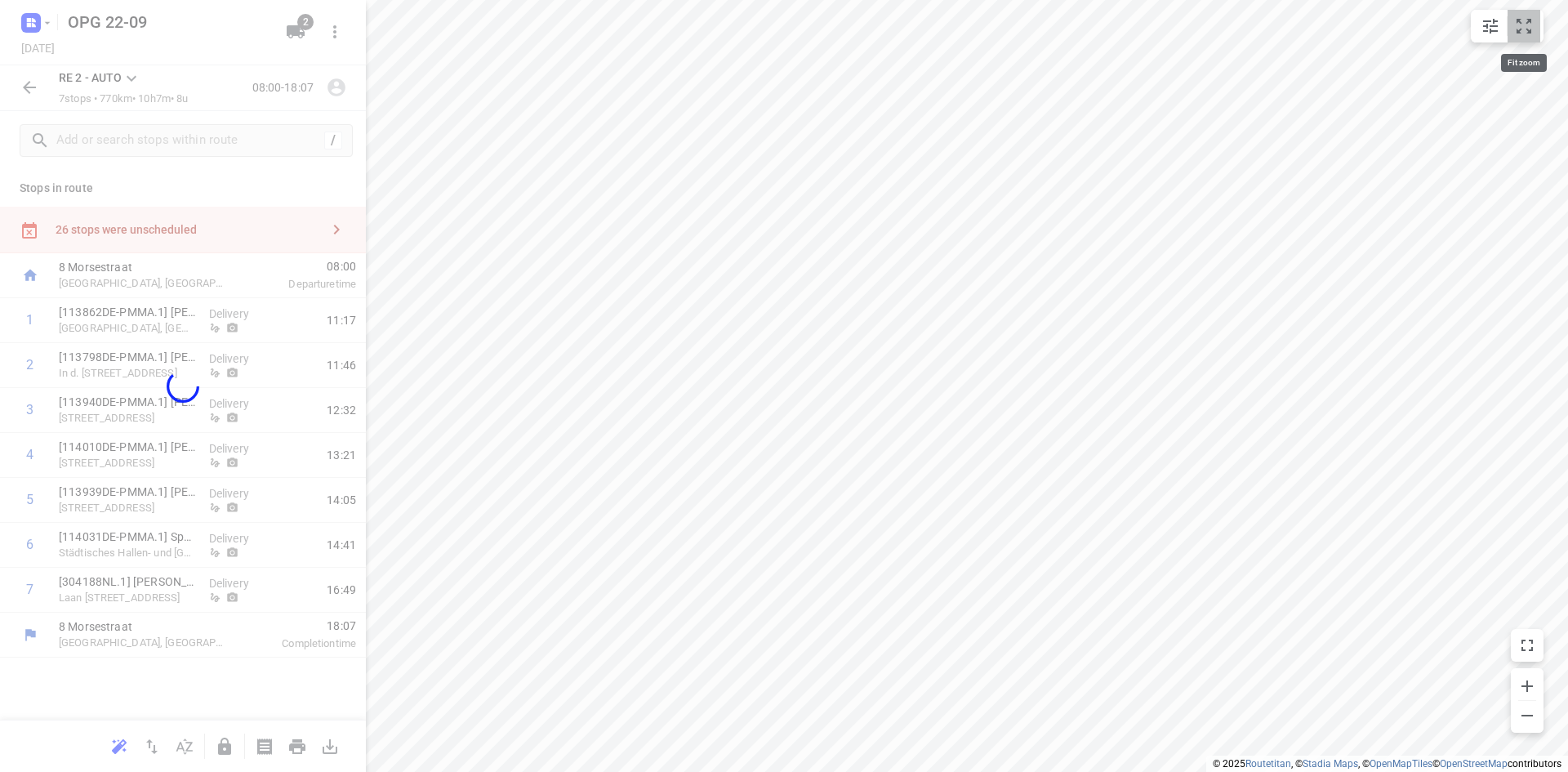
click at [1517, 26] on icon "small contained button group" at bounding box center [1523, 25] width 20 height 20
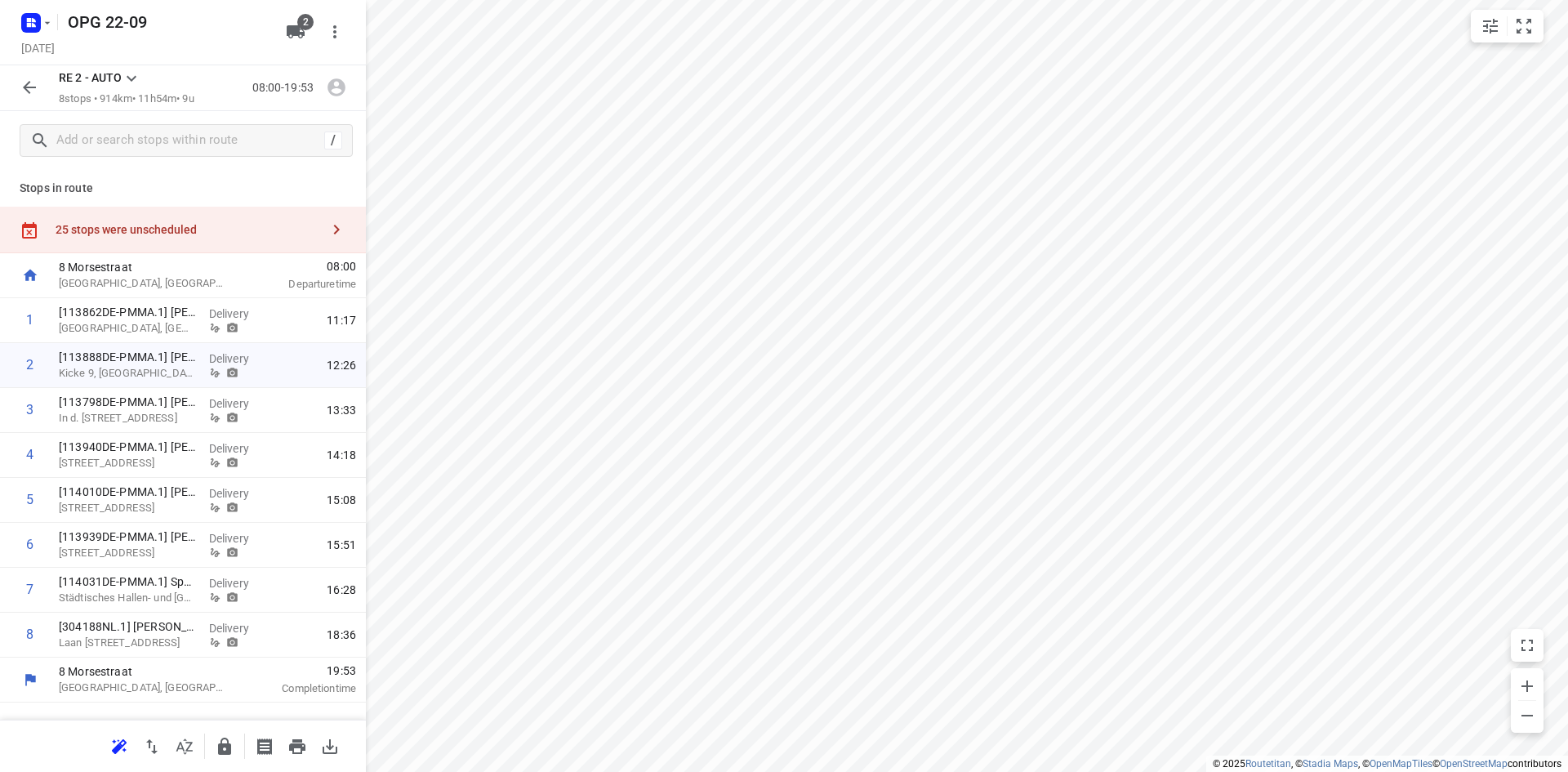
click at [130, 76] on icon at bounding box center [131, 78] width 20 height 20
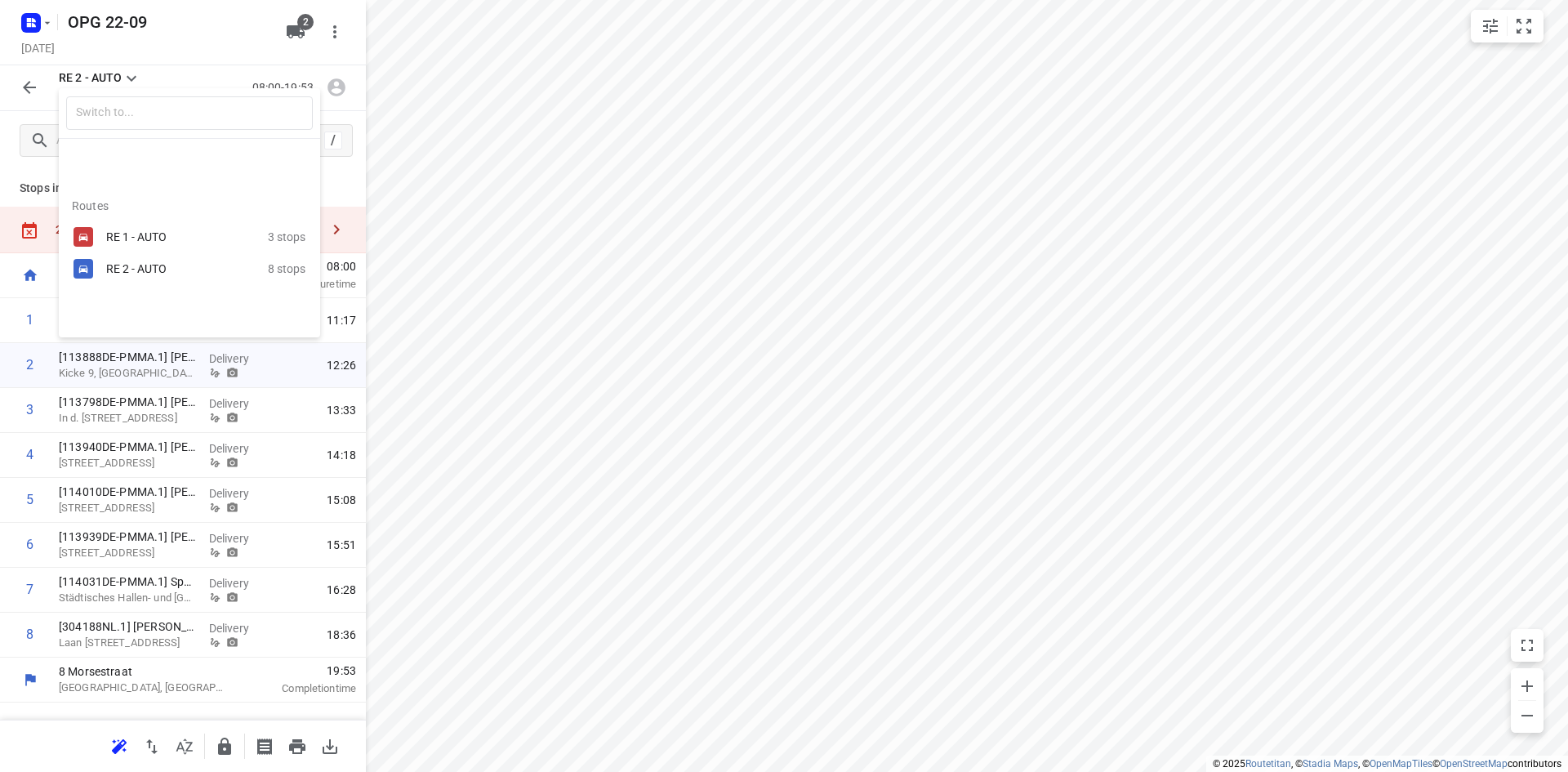
click at [134, 231] on div "RE 1 - AUTO" at bounding box center [176, 237] width 139 height 13
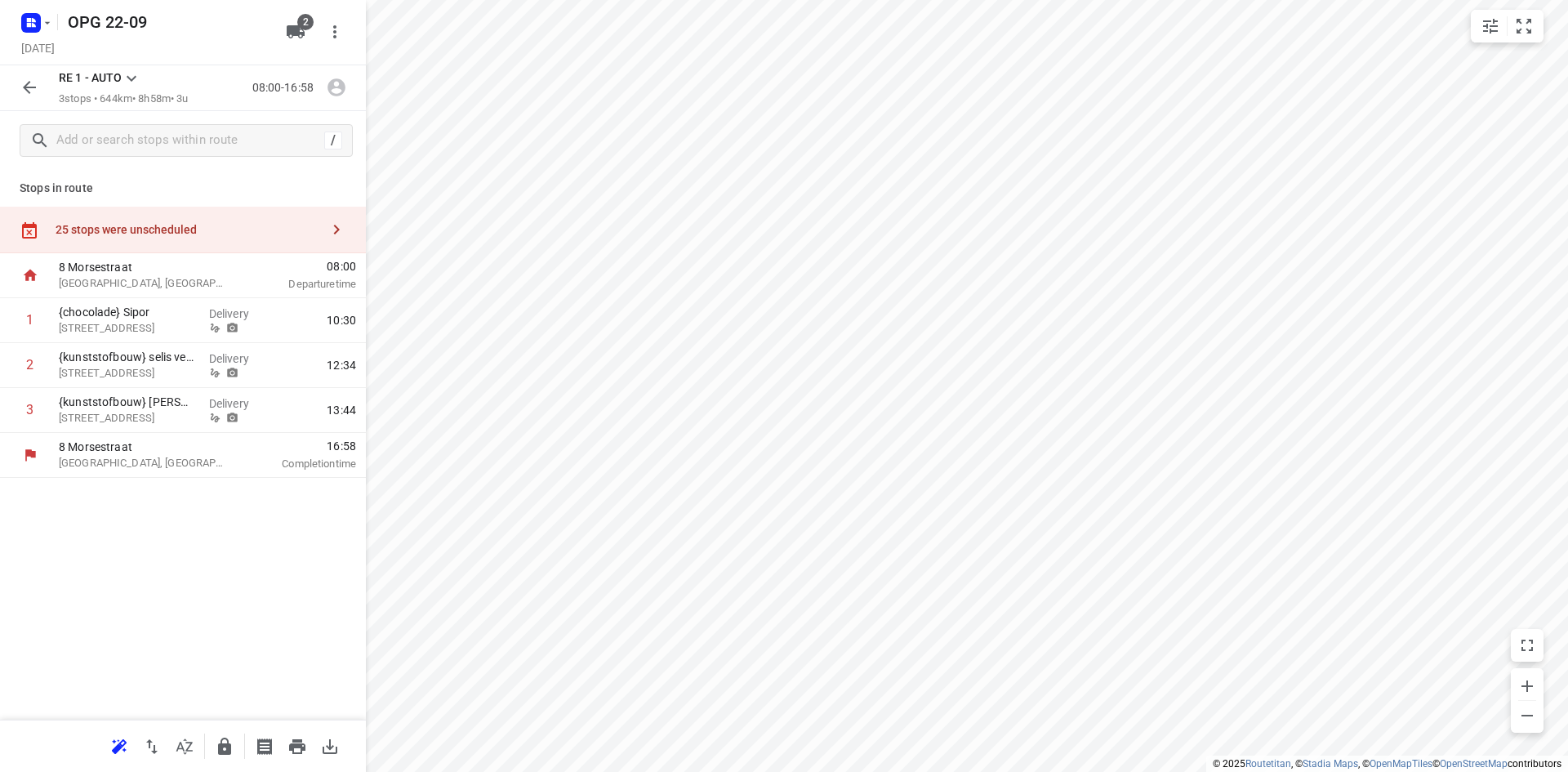
click at [340, 220] on icon "button" at bounding box center [336, 229] width 20 height 20
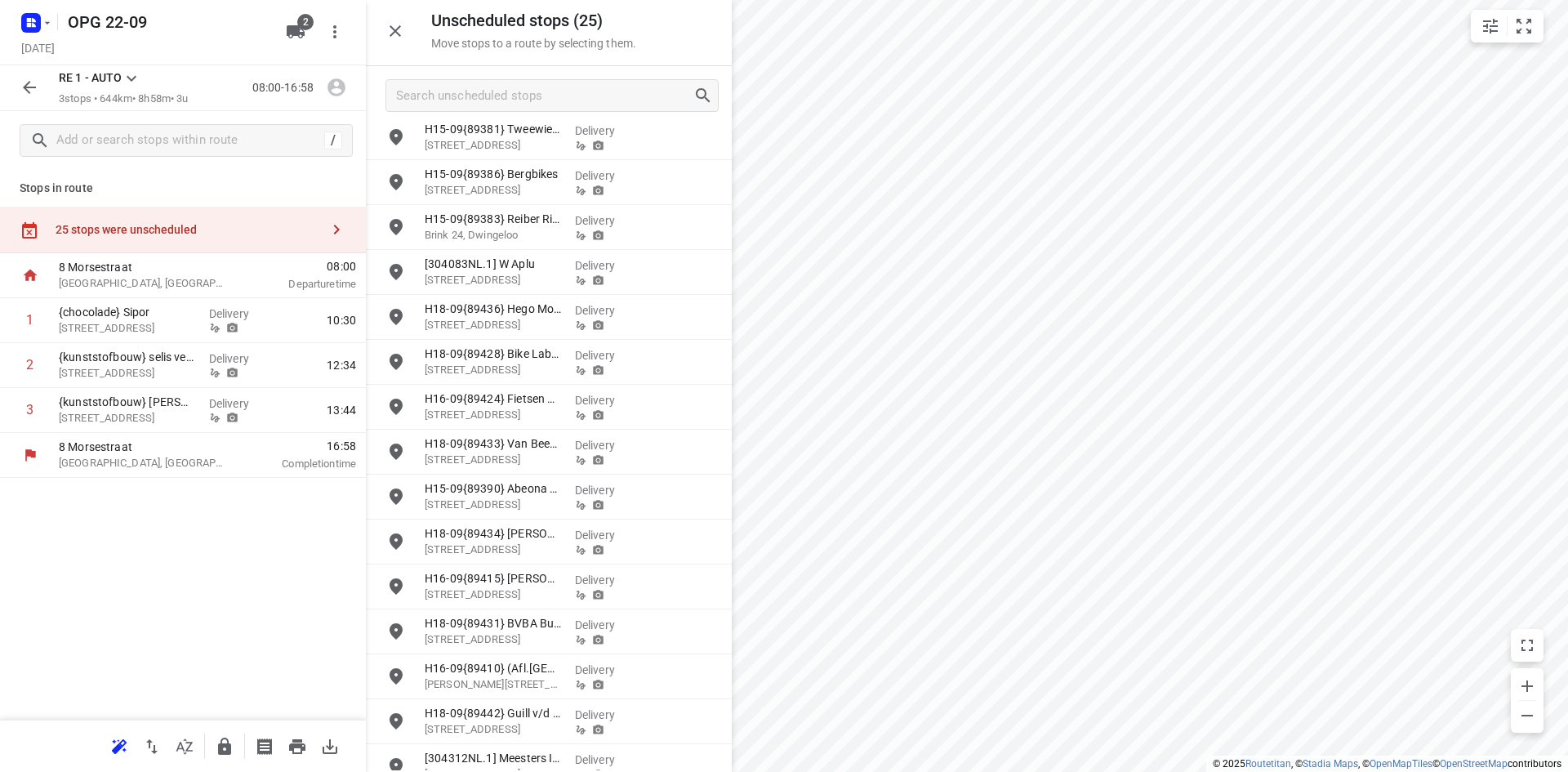
scroll to position [480, 0]
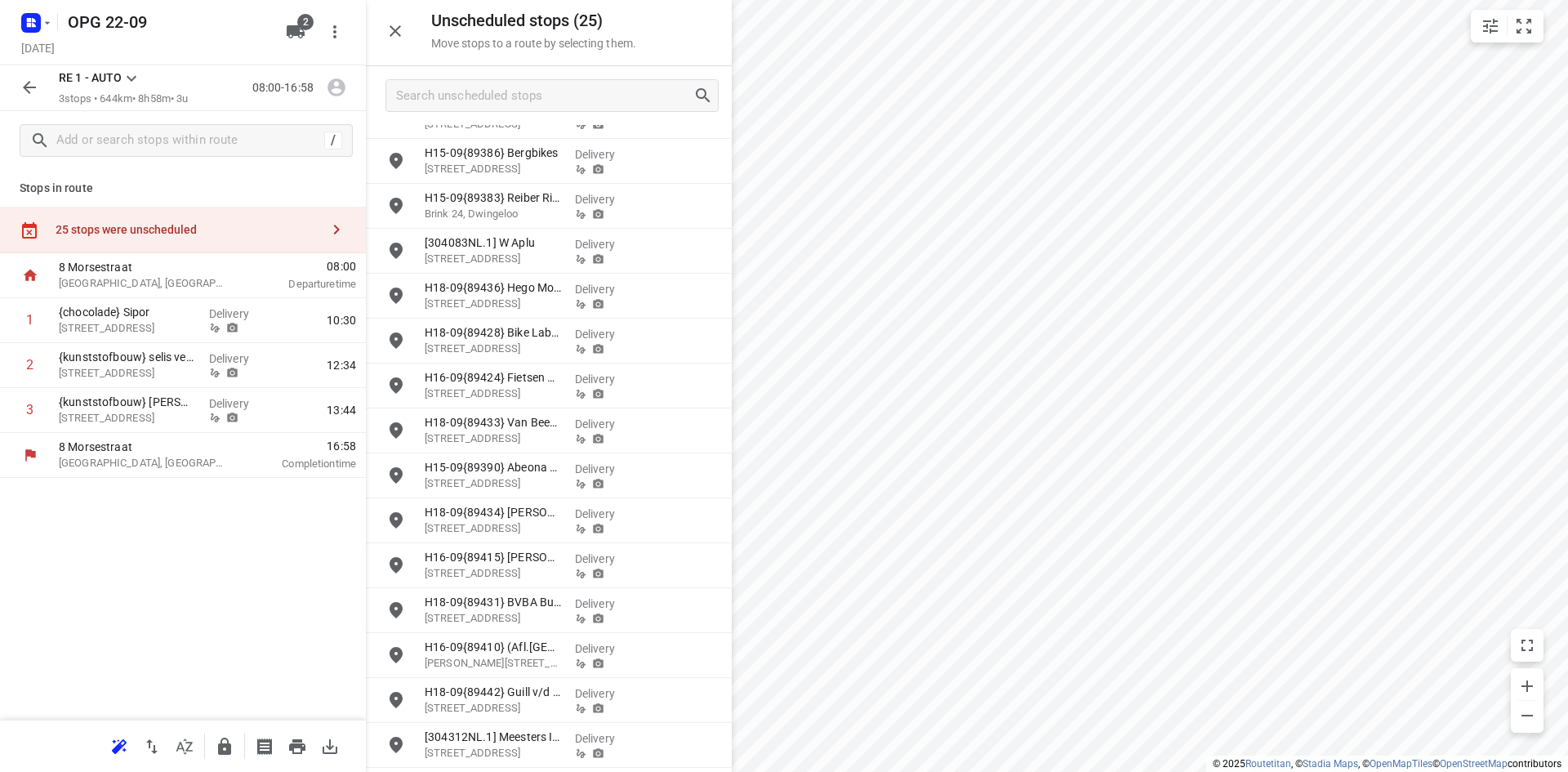
click at [19, 84] on button "button" at bounding box center [29, 87] width 33 height 33
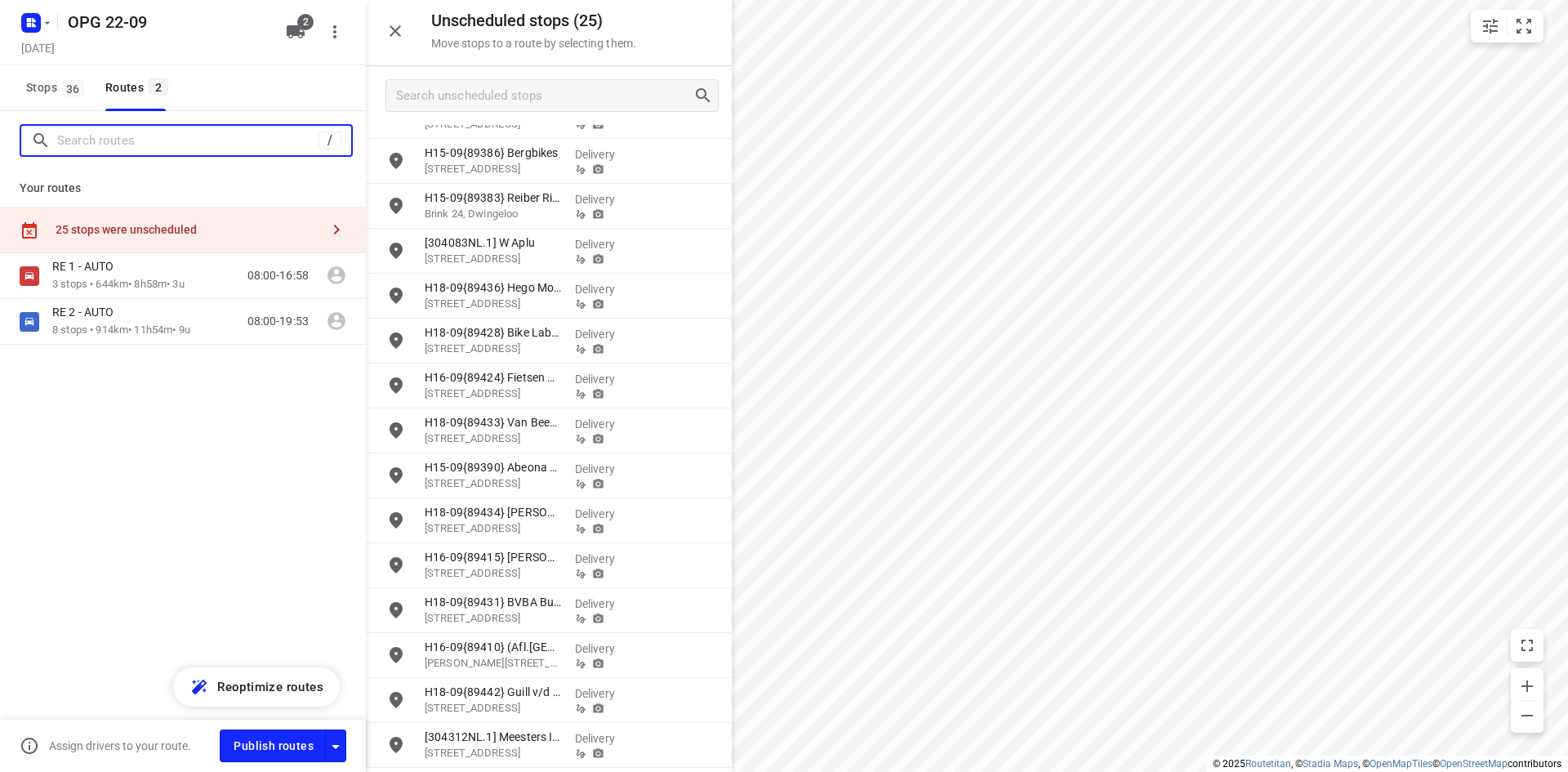
click at [83, 144] on input "Search routes" at bounding box center [187, 141] width 261 height 25
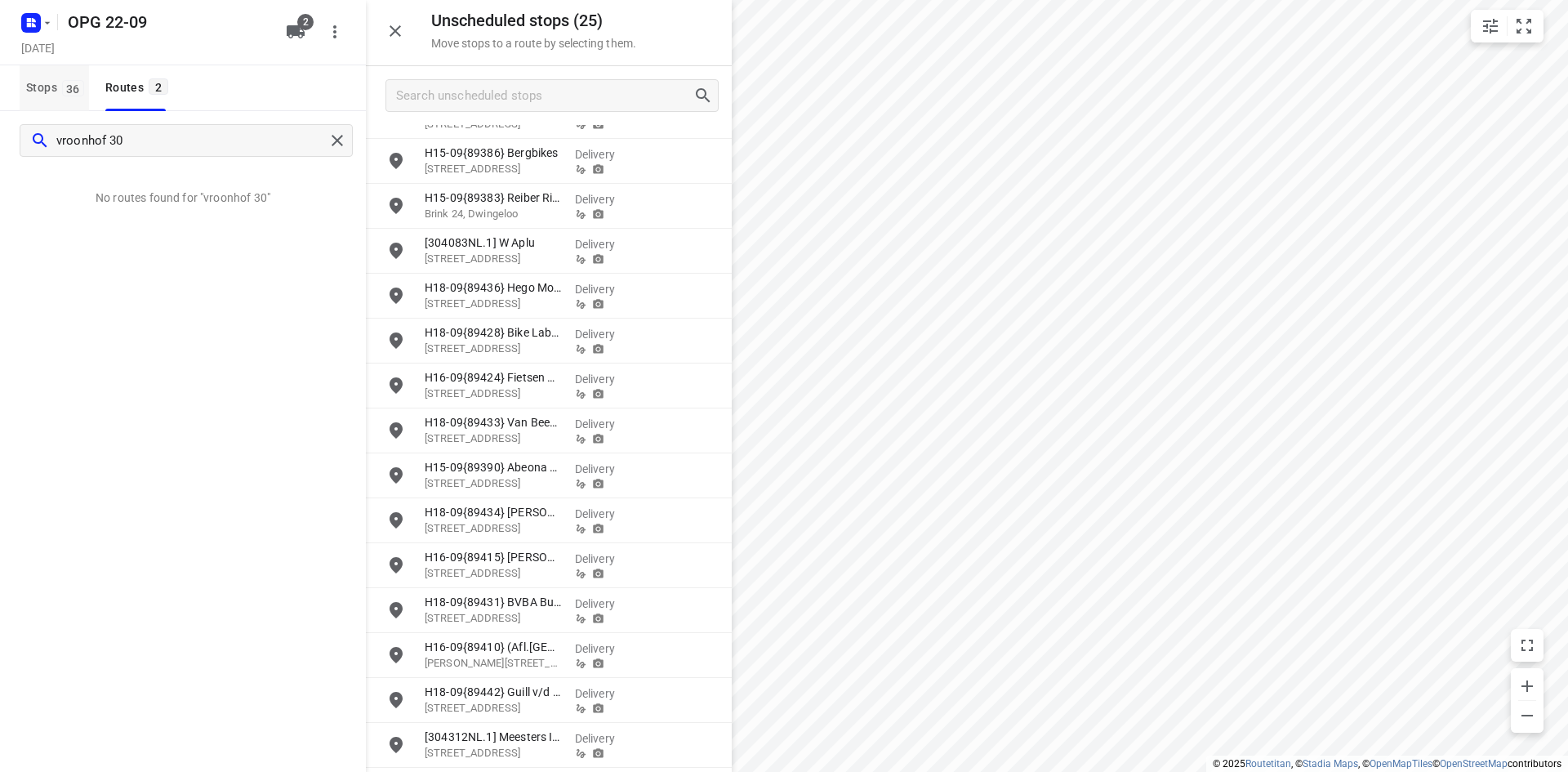
click at [67, 96] on span "36" at bounding box center [73, 87] width 22 height 16
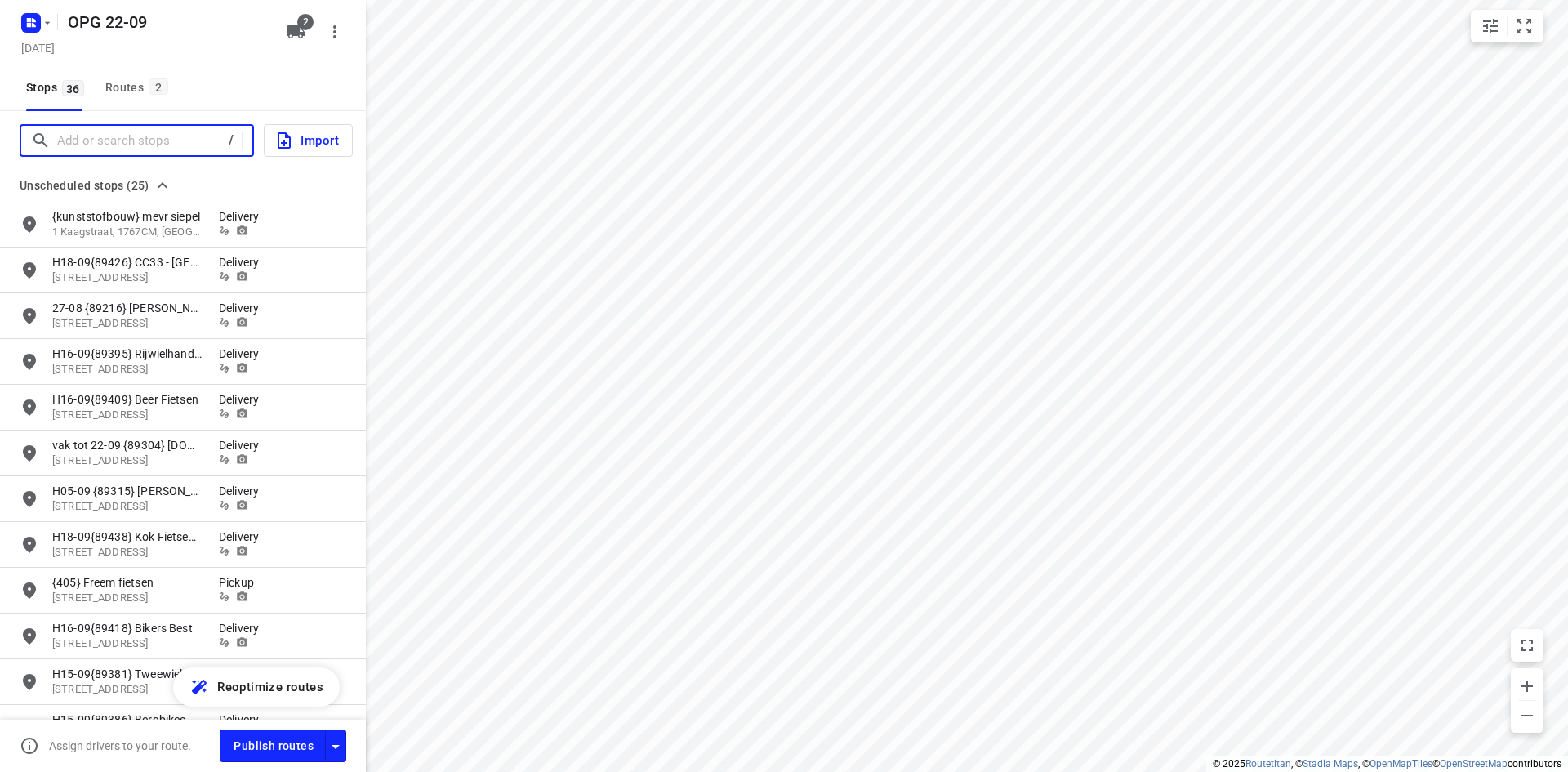
click at [90, 134] on input "Add or search stops" at bounding box center [138, 141] width 163 height 25
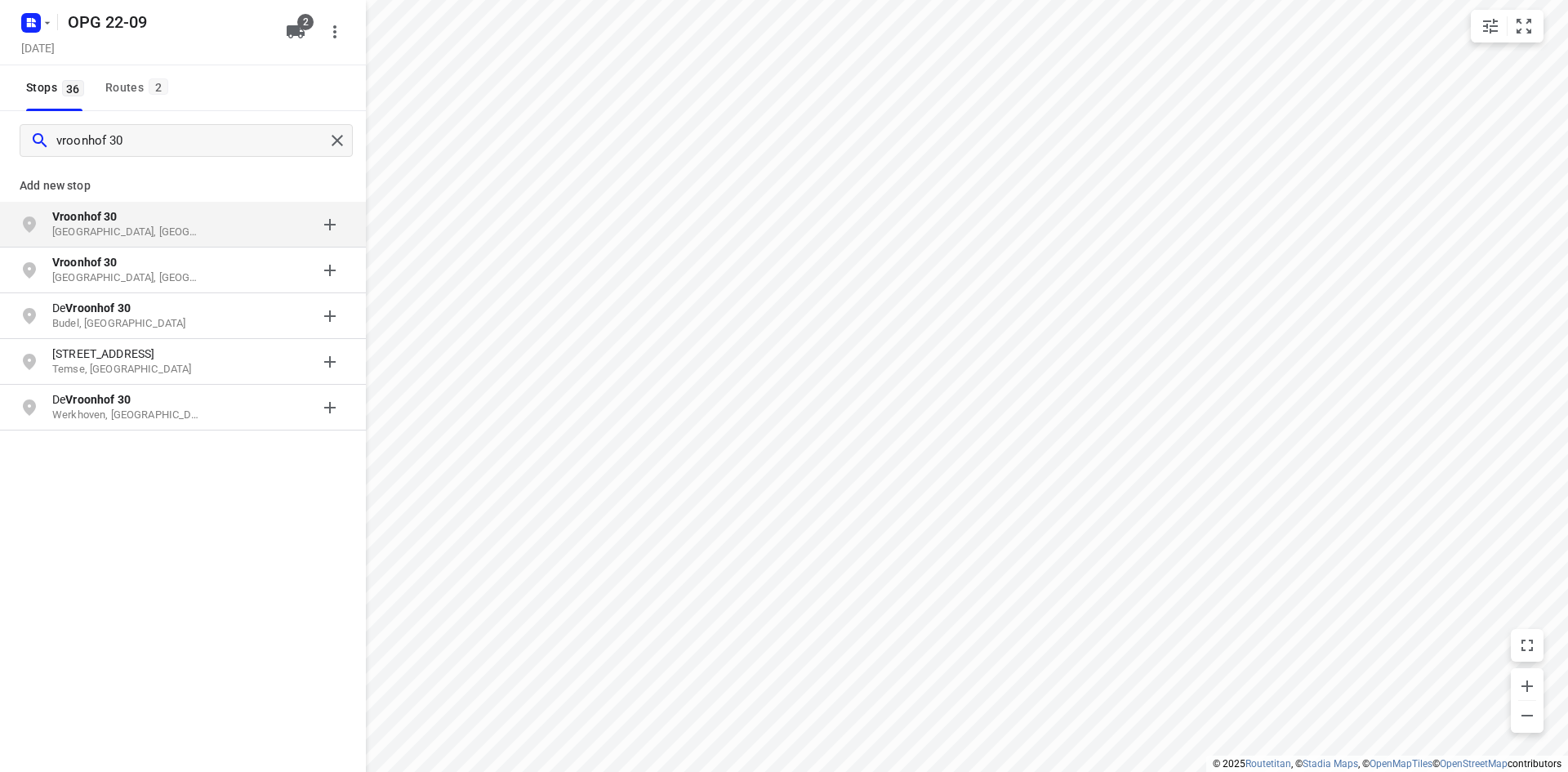
click at [124, 219] on p "Vroonhof 30" at bounding box center [127, 216] width 150 height 16
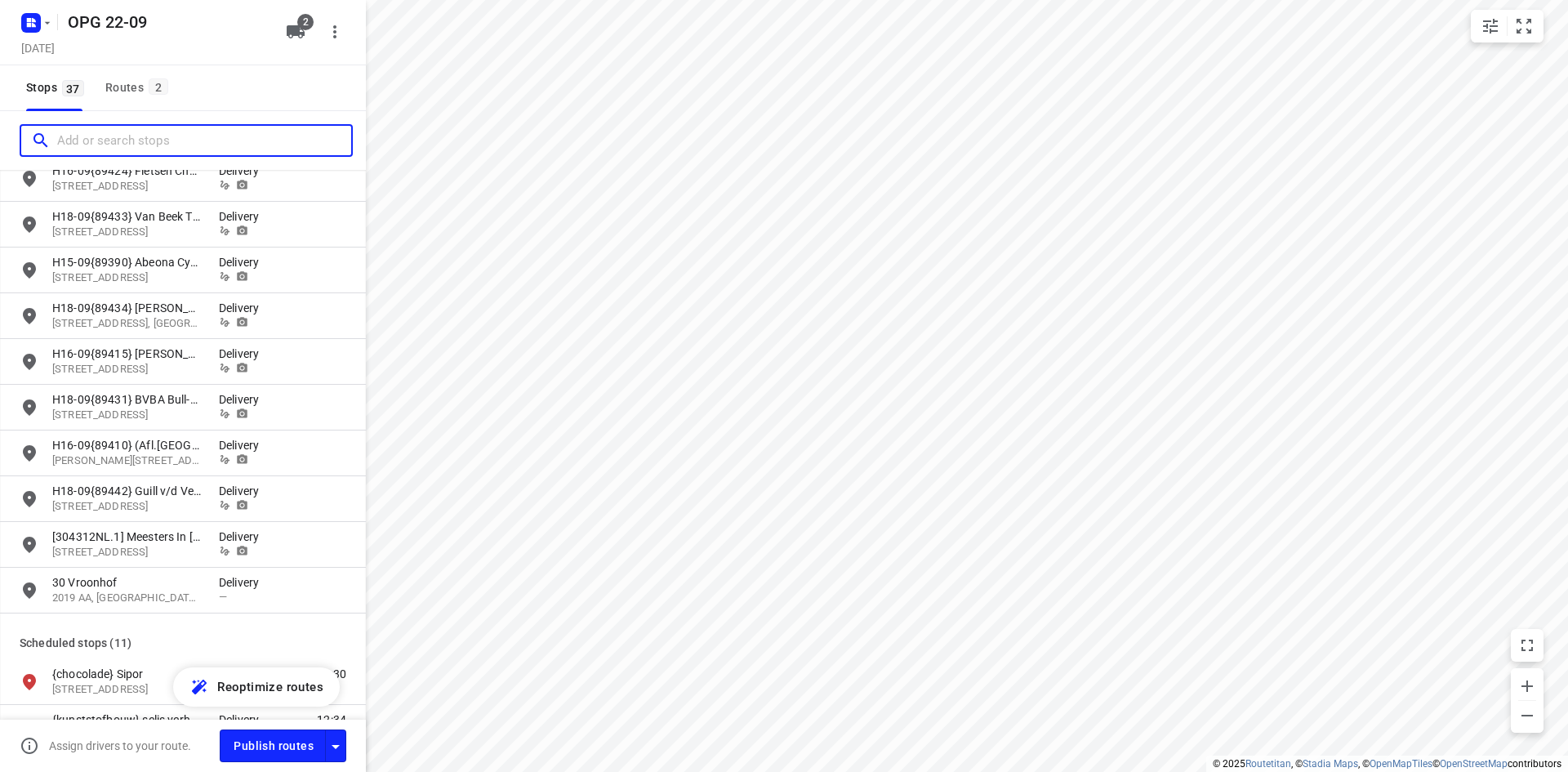
scroll to position [817, 0]
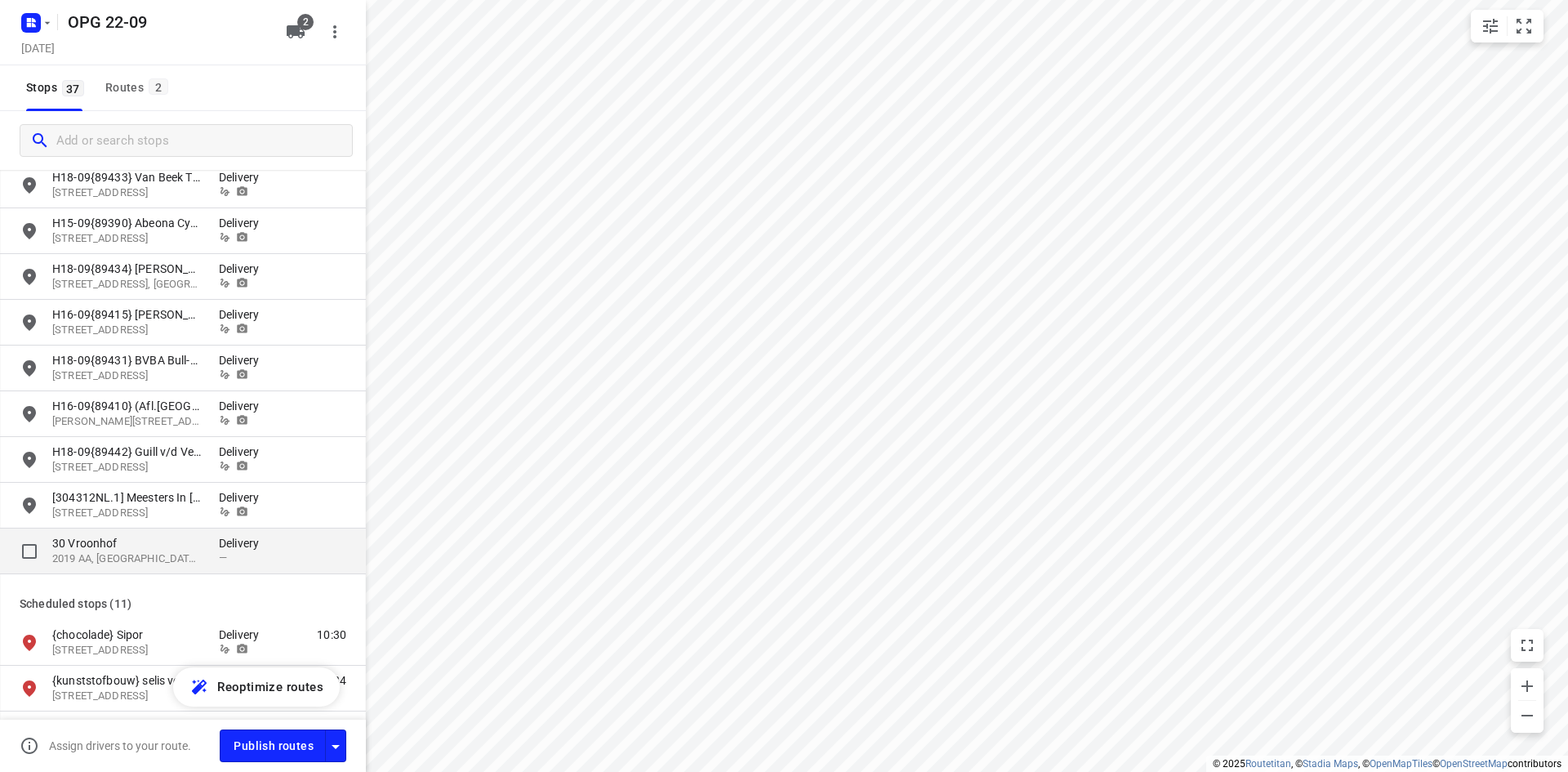
click at [125, 547] on p "30 Vroonhof" at bounding box center [127, 543] width 150 height 16
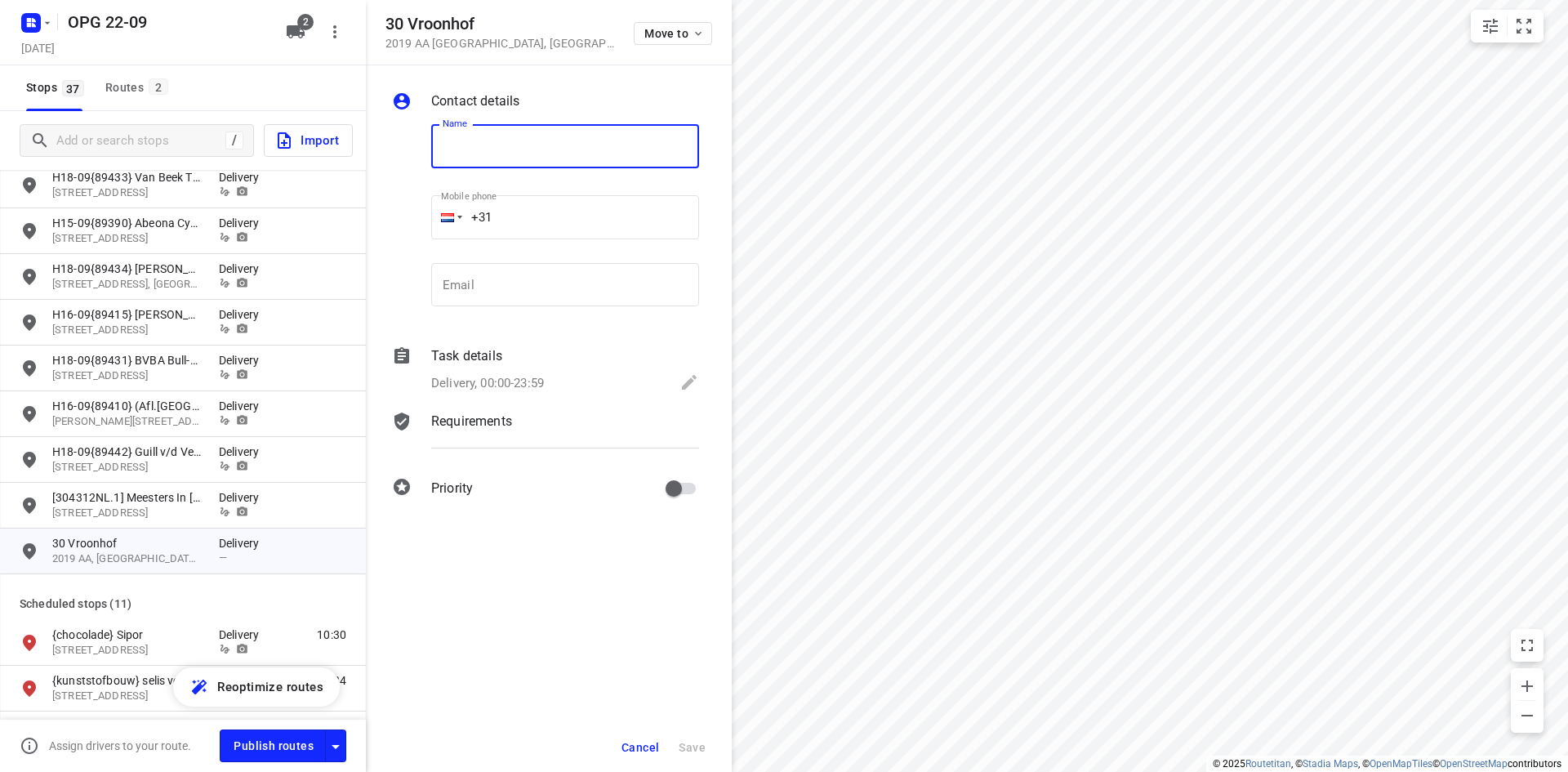
click at [557, 145] on input "text" at bounding box center [565, 146] width 268 height 44
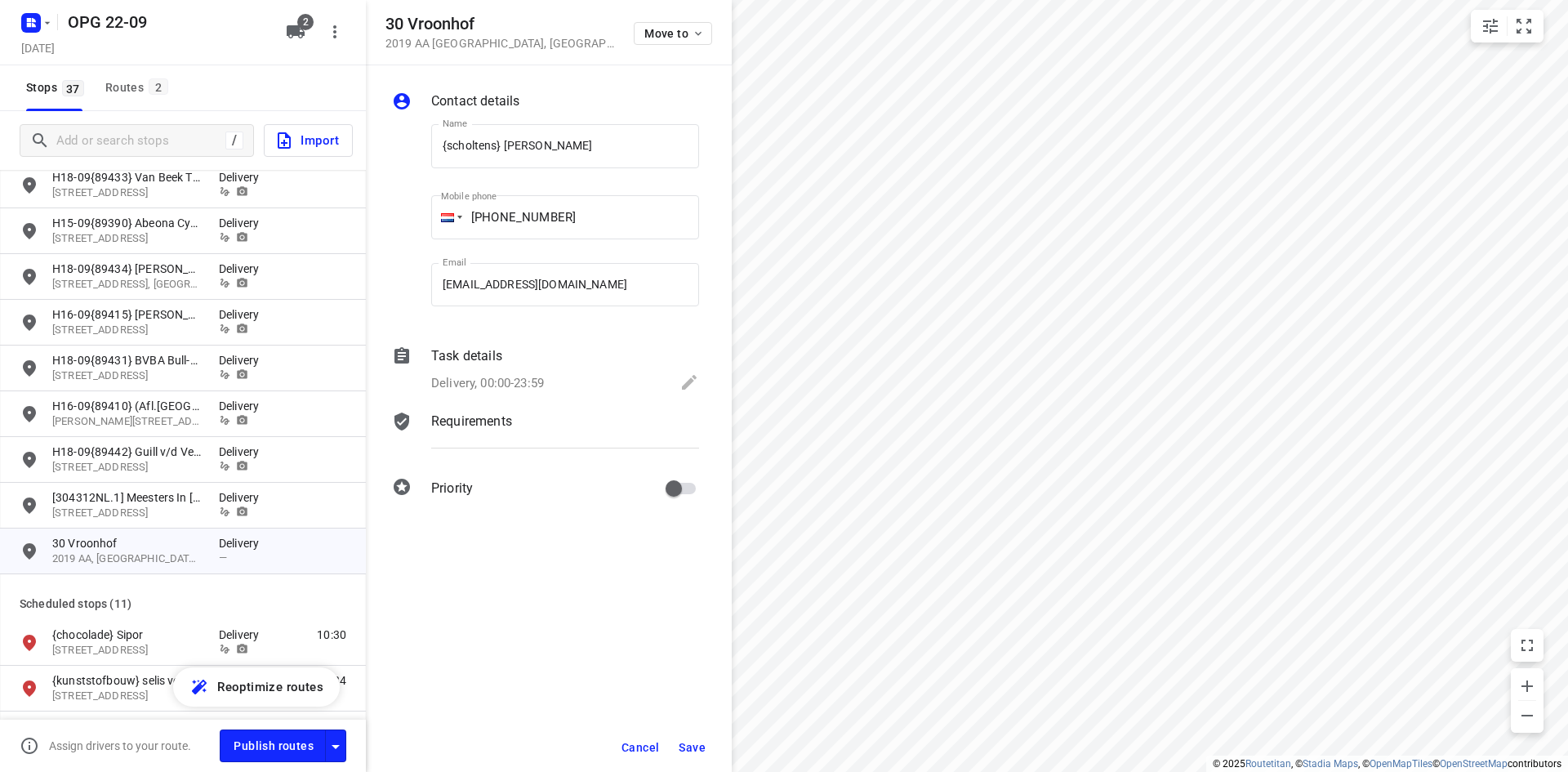
click at [515, 379] on p "Delivery, 00:00-23:59" at bounding box center [487, 383] width 113 height 19
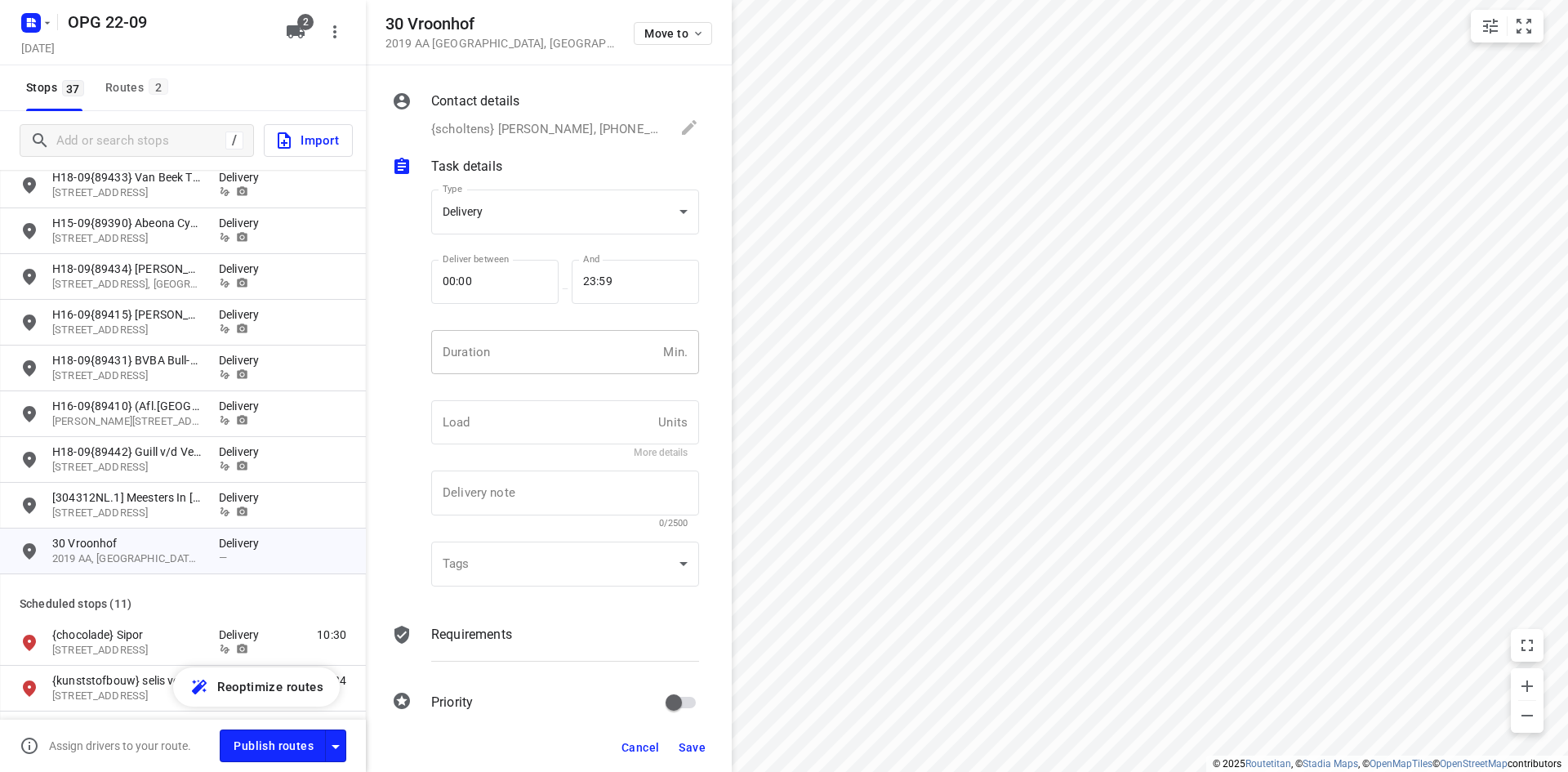
click at [501, 362] on input "number" at bounding box center [544, 352] width 226 height 44
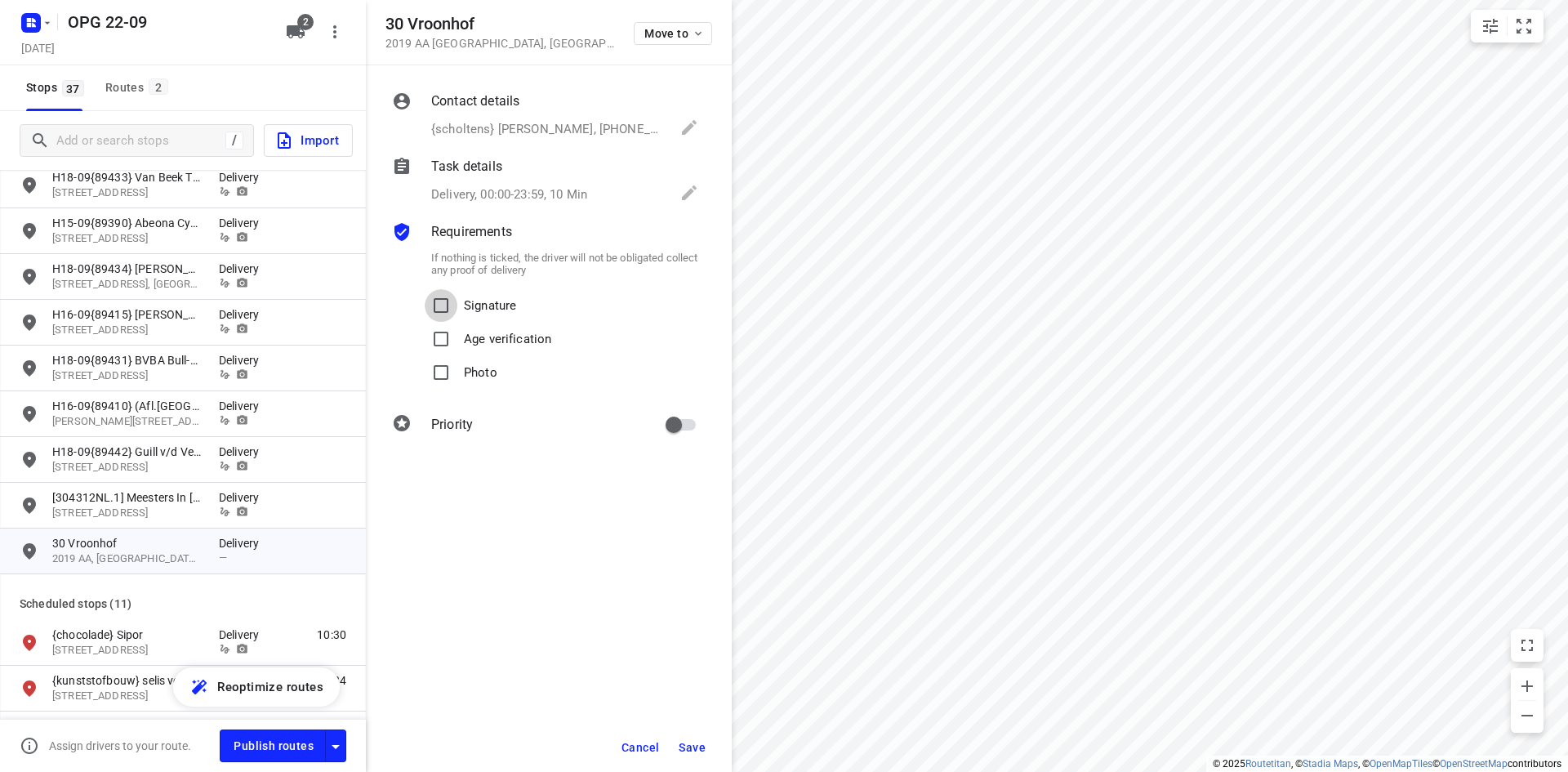
click at [425, 289] on input "Signature" at bounding box center [441, 305] width 33 height 33
click at [425, 356] on input "Photo" at bounding box center [441, 372] width 33 height 33
click at [691, 741] on span "Save" at bounding box center [692, 747] width 27 height 13
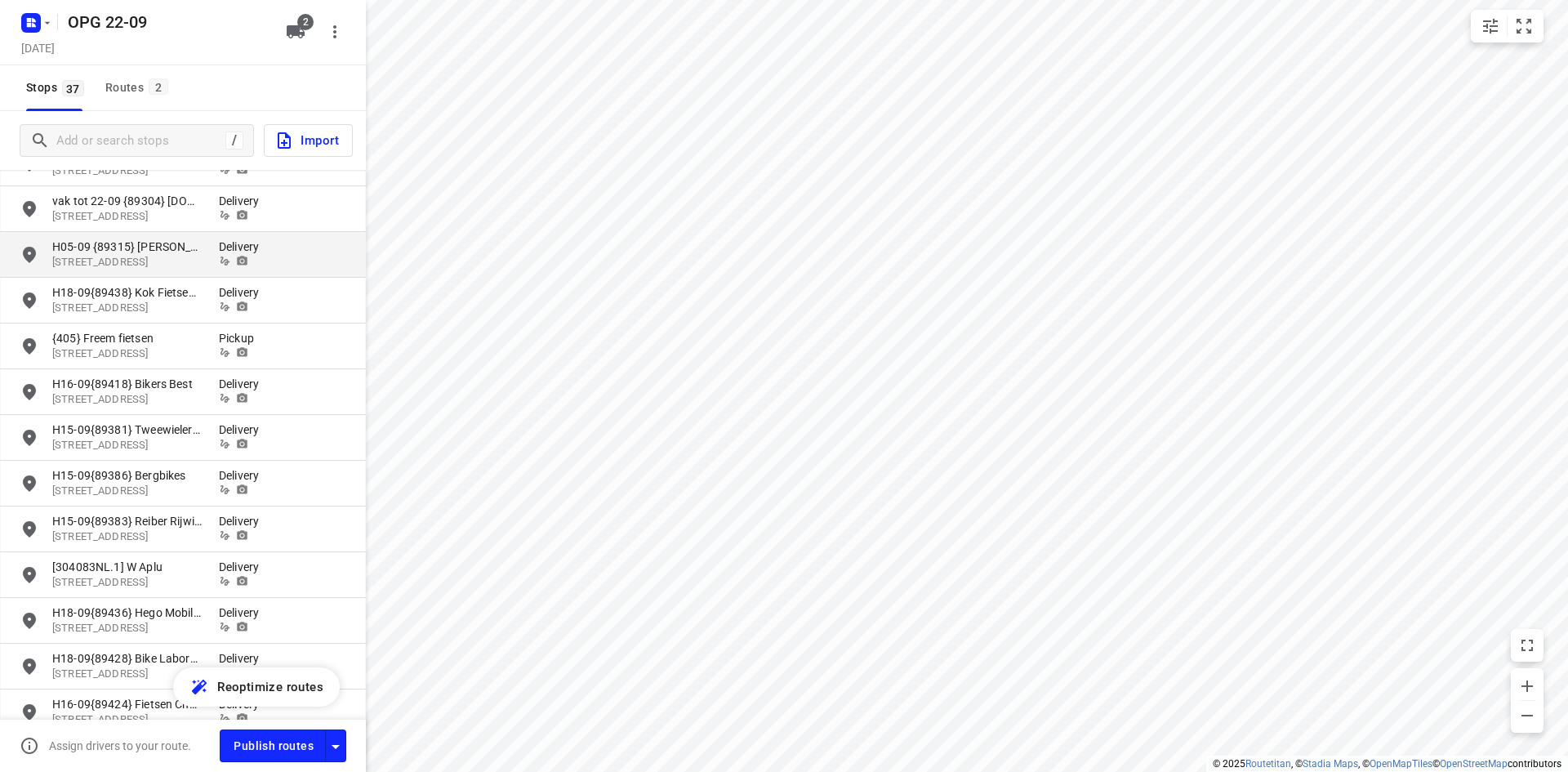
scroll to position [245, 0]
click at [142, 82] on div "Routes 2" at bounding box center [139, 87] width 68 height 20
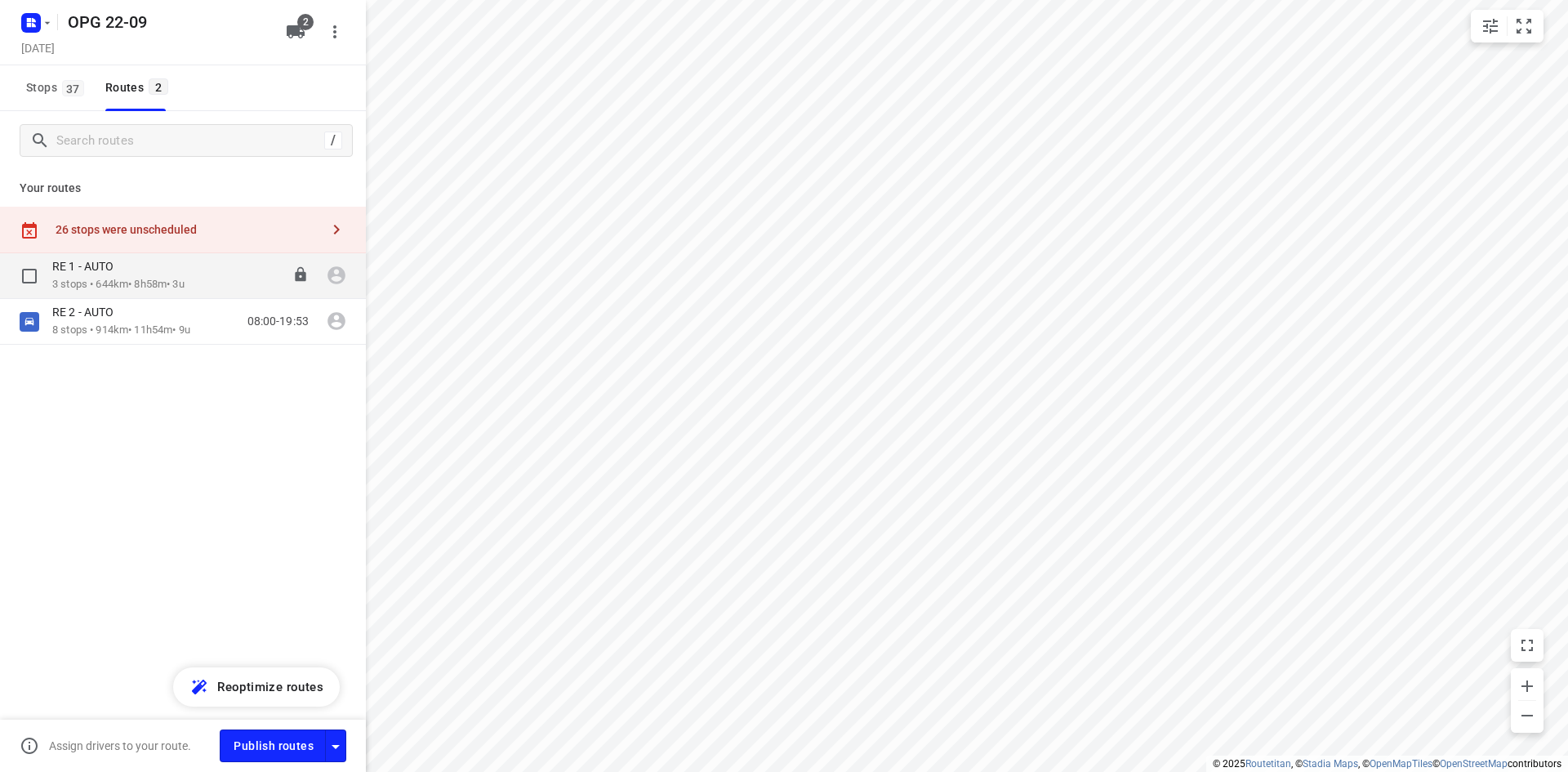
click at [110, 274] on div "RE 1 - AUTO" at bounding box center [119, 267] width 132 height 18
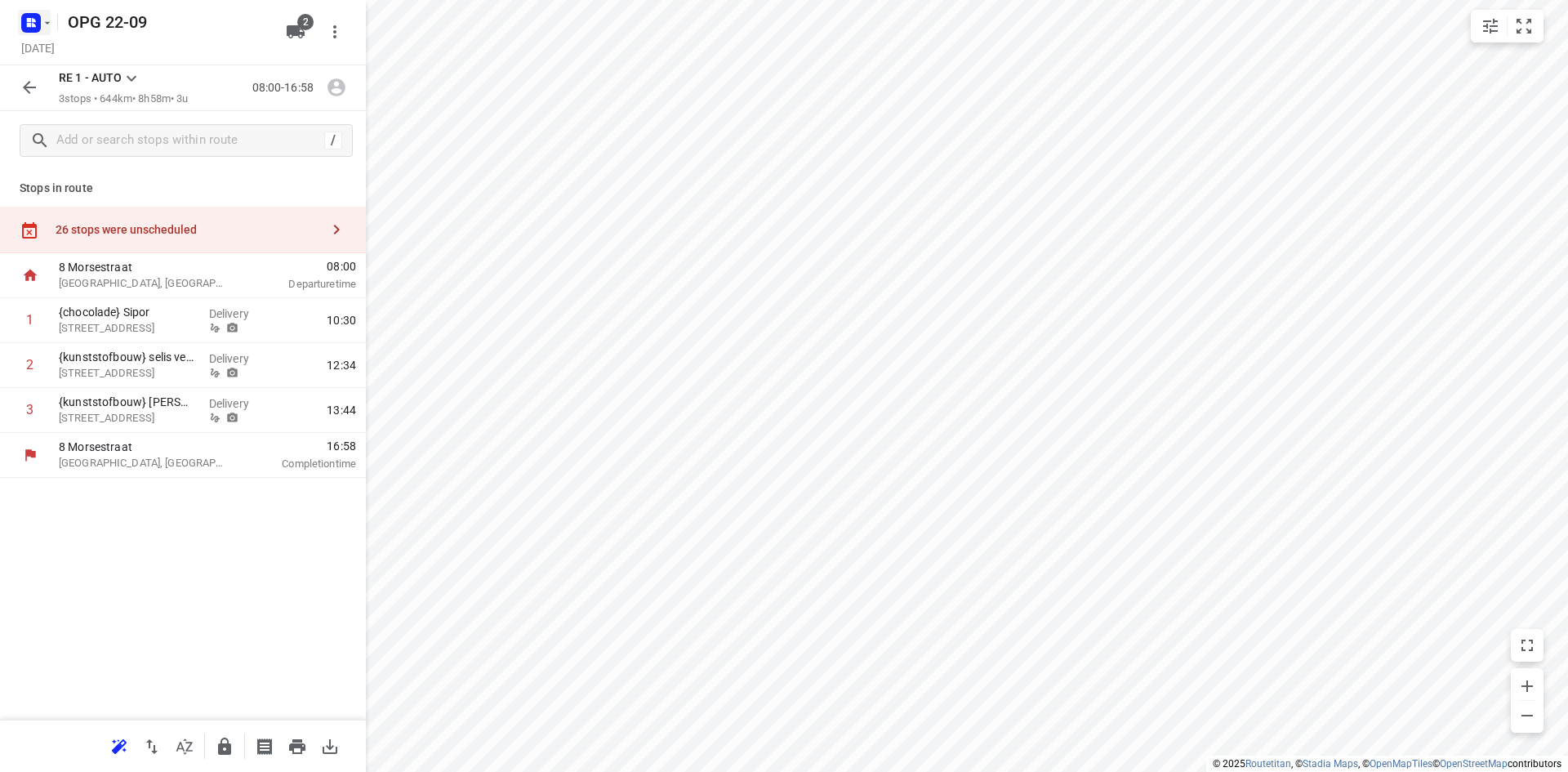
click at [45, 20] on icon "button" at bounding box center [47, 22] width 13 height 13
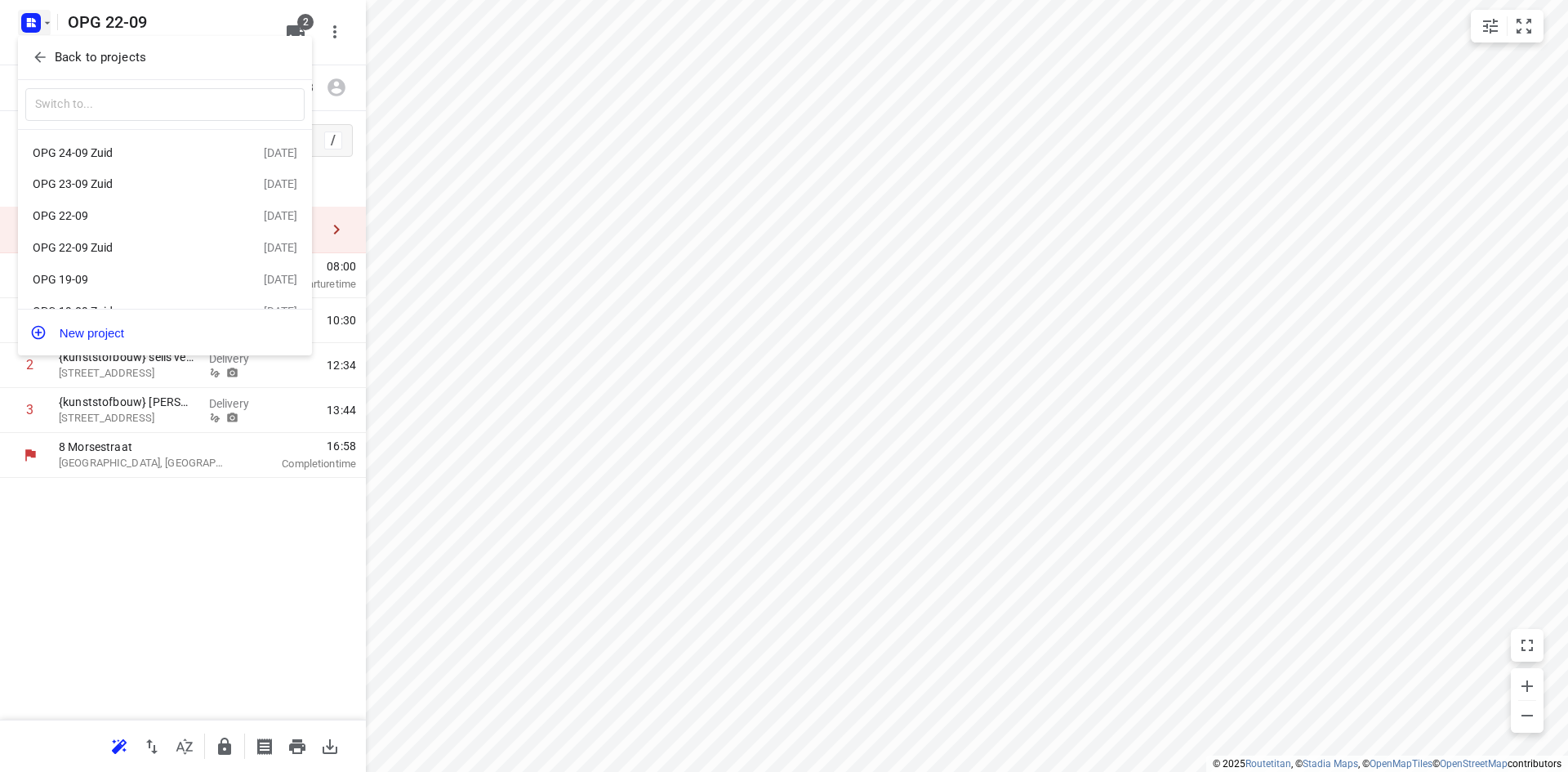
click at [116, 274] on div "OPG 19-09" at bounding box center [148, 279] width 231 height 20
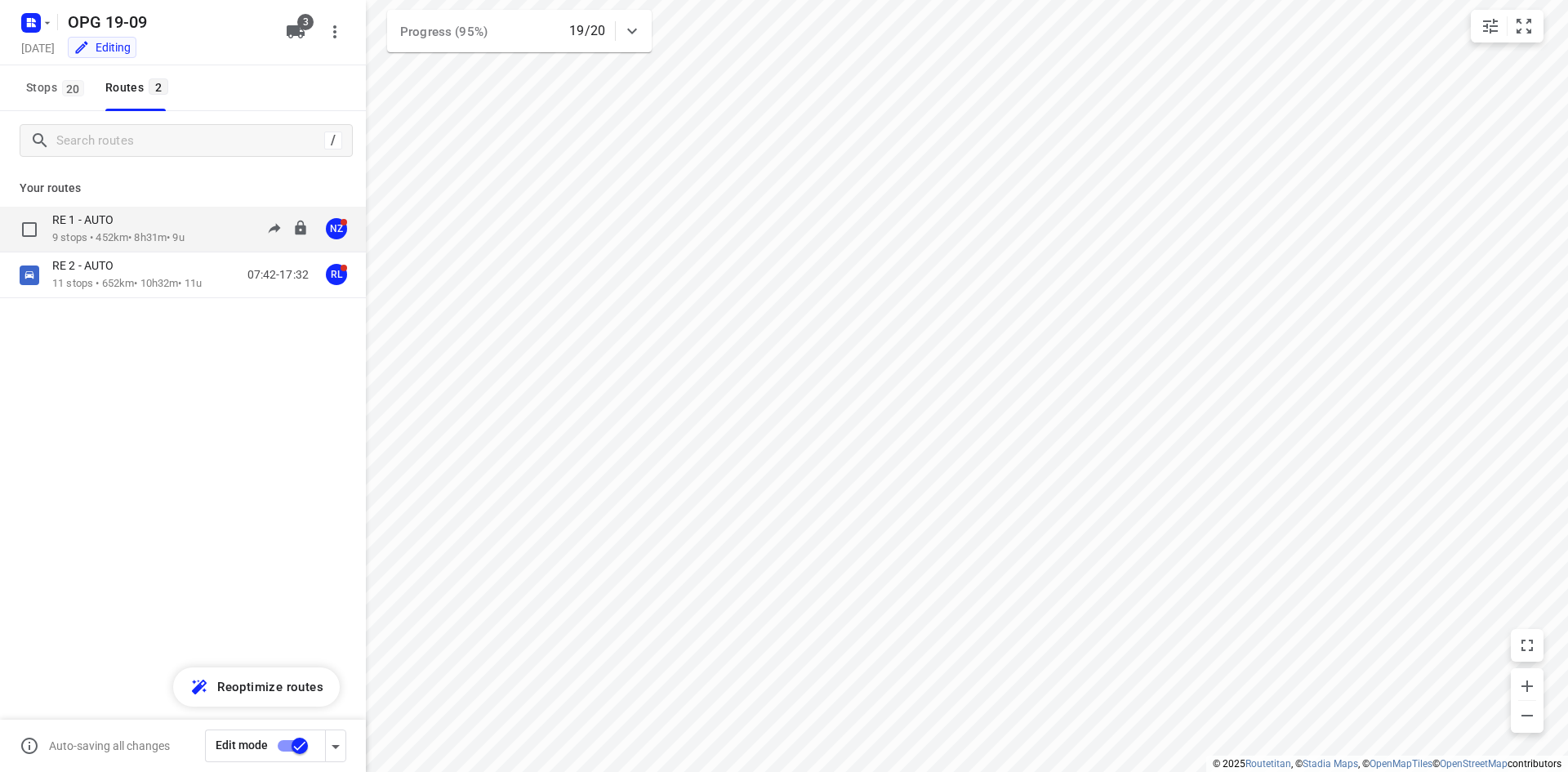
click at [141, 236] on p "9 stops • 452km • 8h31m • 9u" at bounding box center [119, 238] width 132 height 15
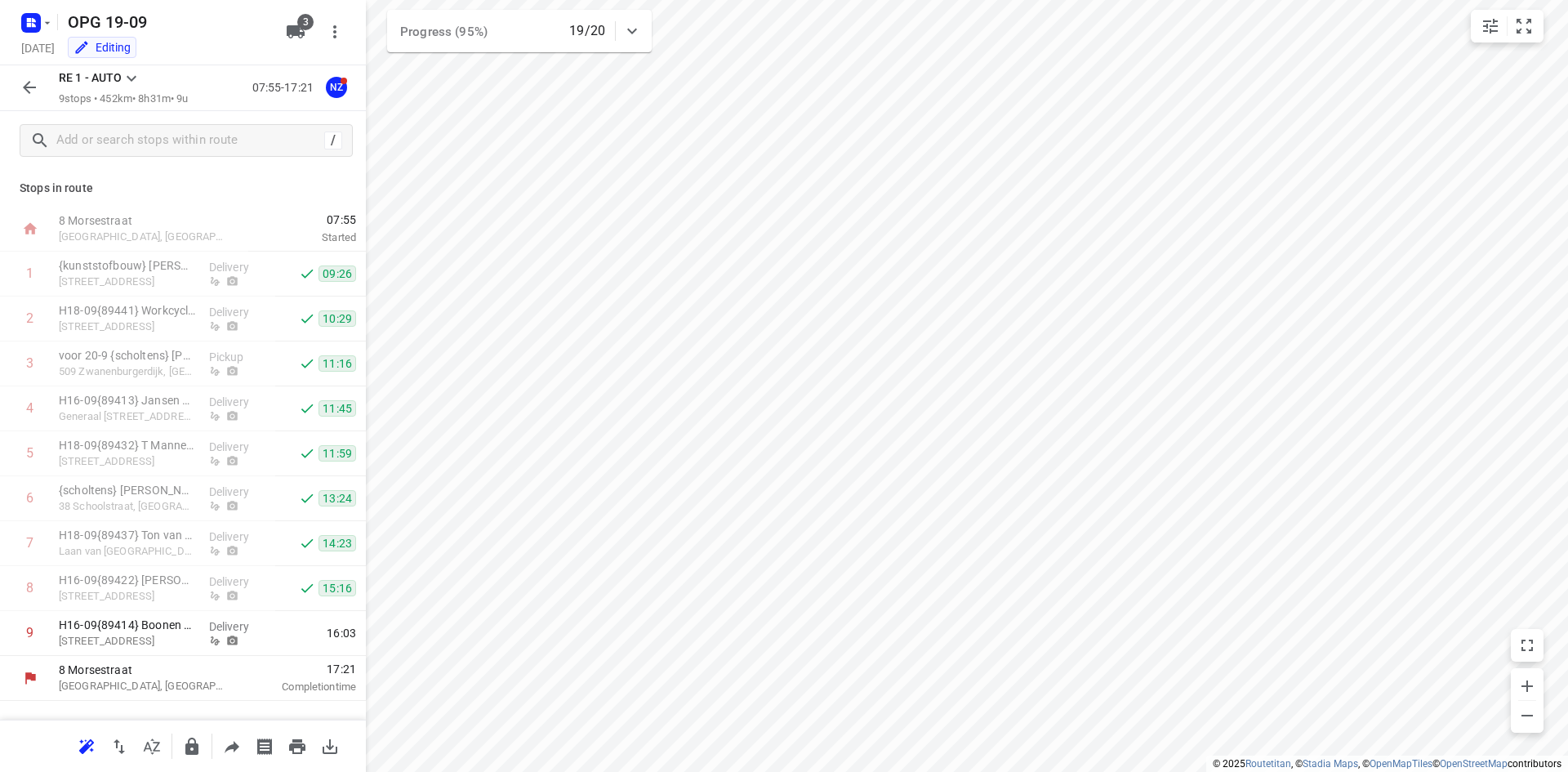
click at [135, 71] on icon at bounding box center [131, 78] width 20 height 20
click at [126, 263] on div "RE 2 - AUTO" at bounding box center [176, 268] width 139 height 13
click at [128, 75] on icon at bounding box center [131, 78] width 20 height 20
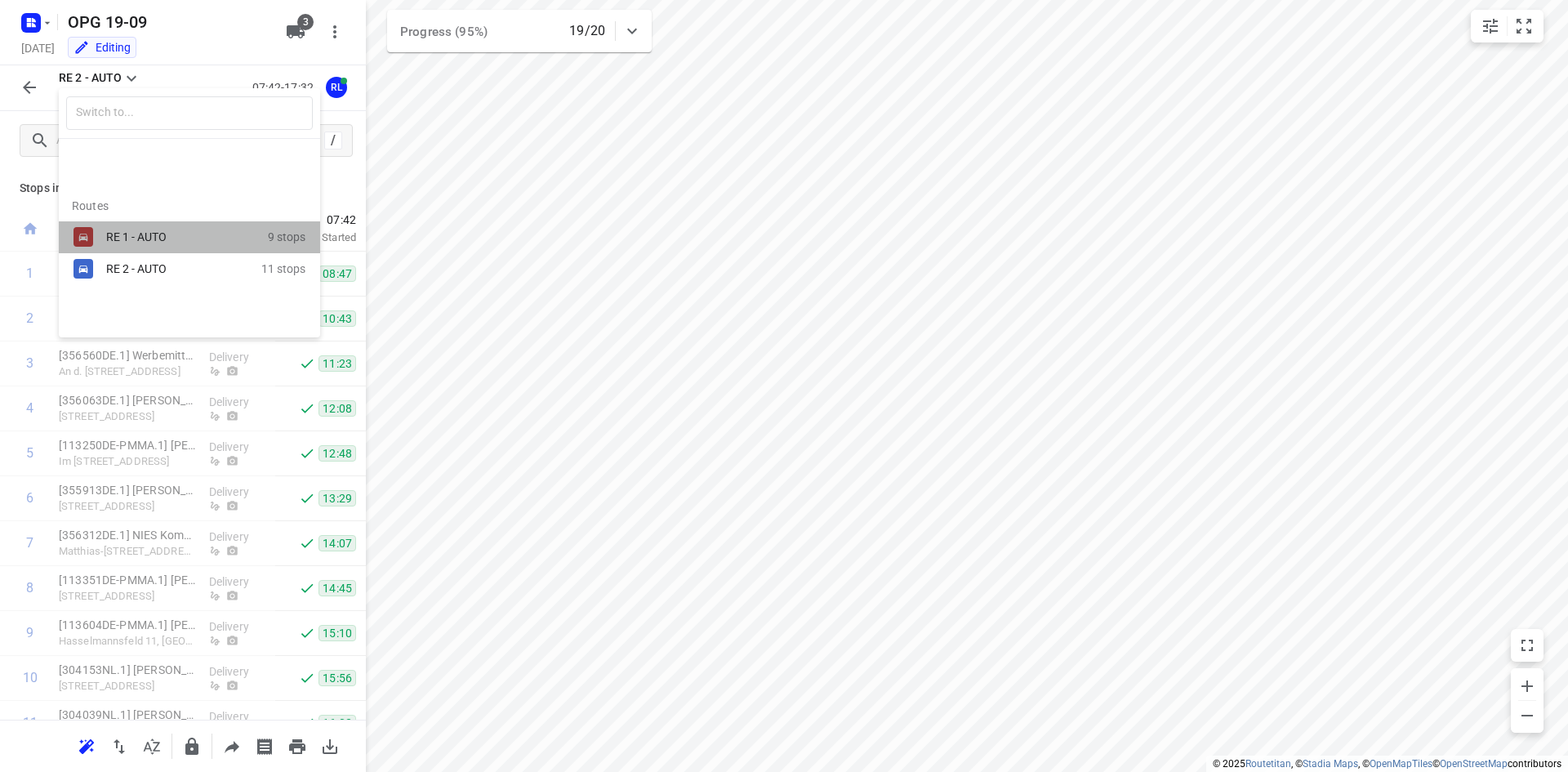
click at [140, 239] on div "RE 1 - AUTO" at bounding box center [176, 237] width 139 height 13
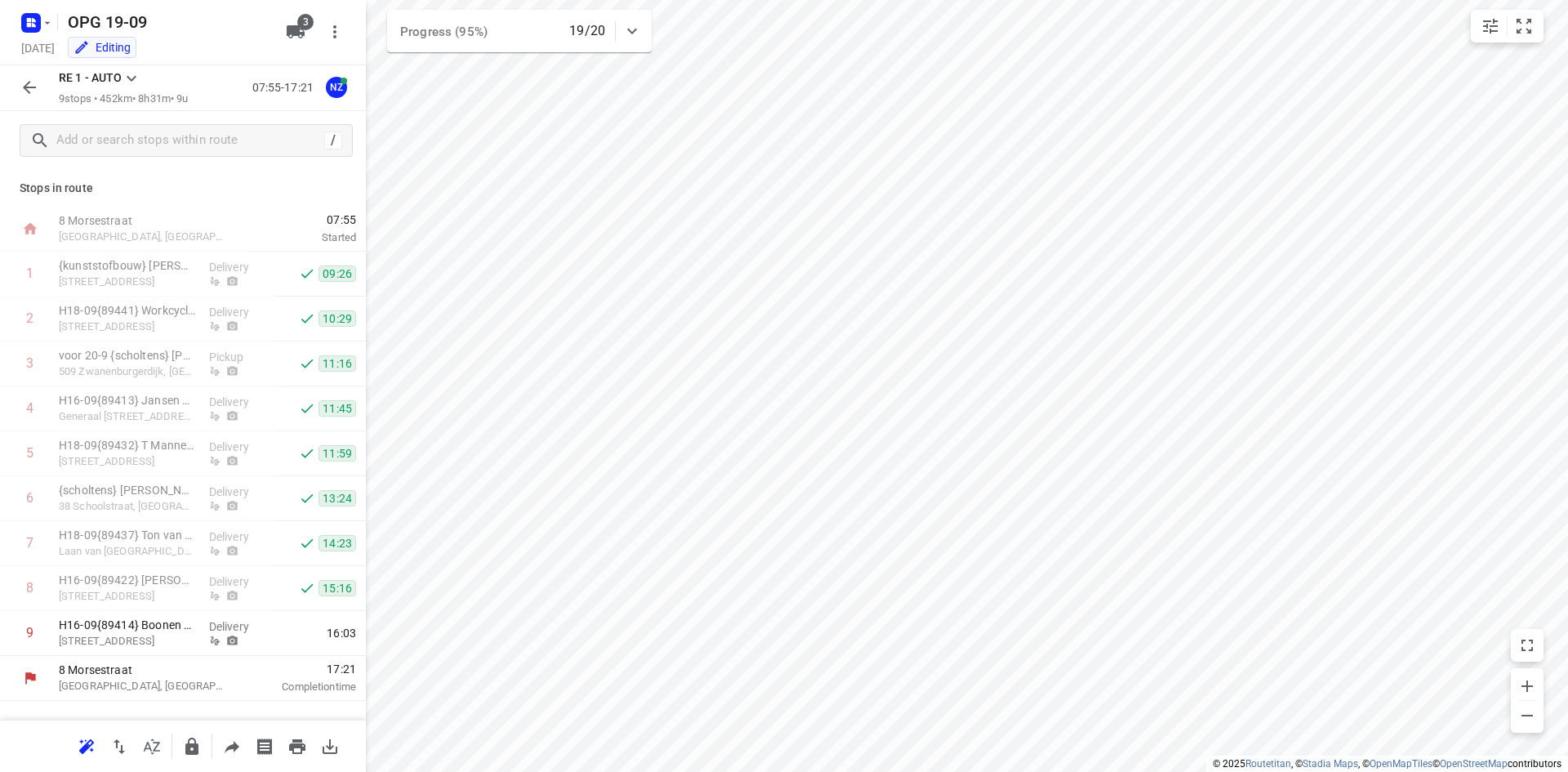
click at [132, 76] on icon at bounding box center [131, 78] width 20 height 20
click at [25, 79] on div at bounding box center [784, 386] width 1568 height 772
click at [25, 79] on icon "button" at bounding box center [29, 87] width 20 height 20
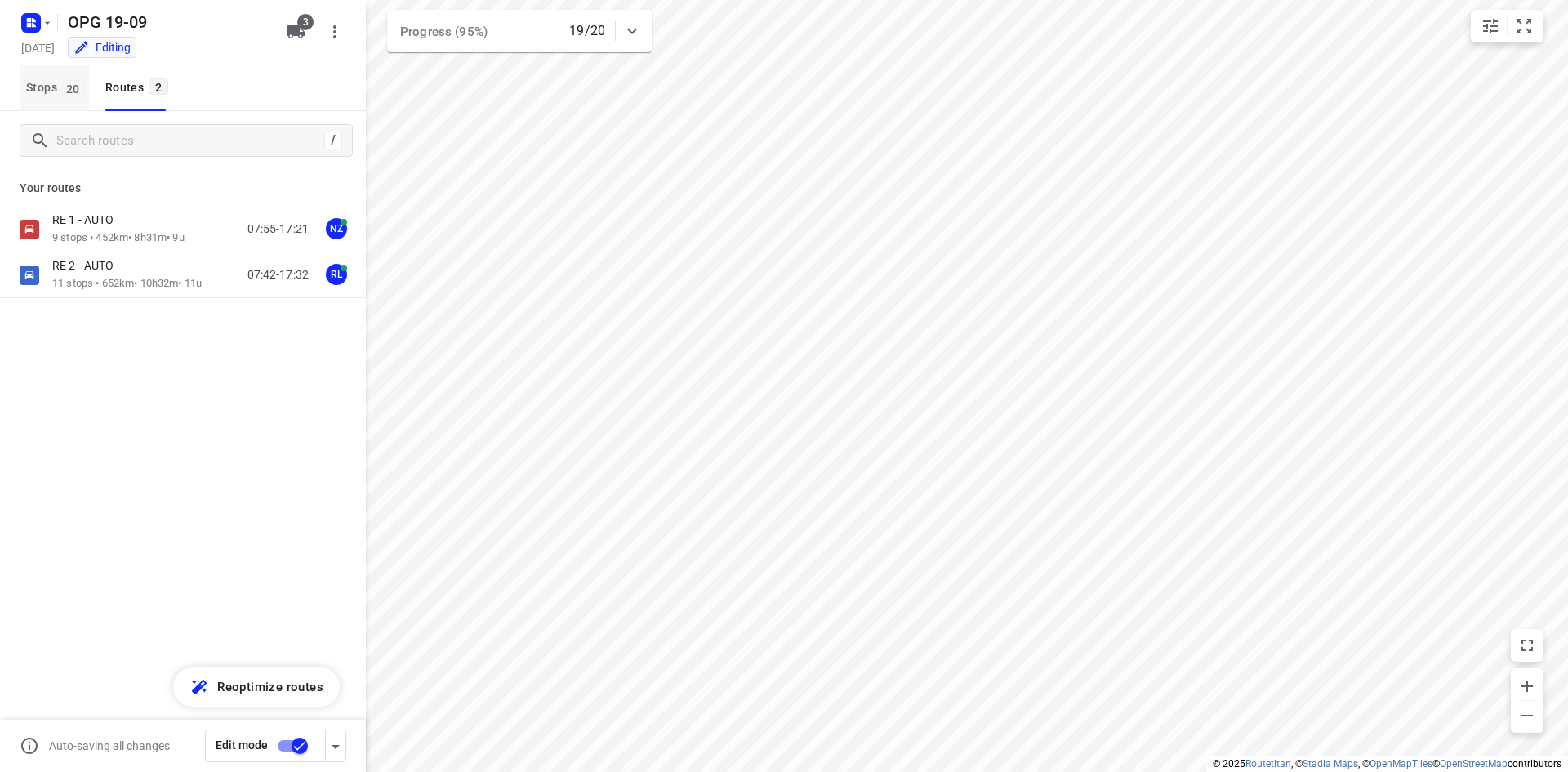
click at [56, 79] on span "Stops 20" at bounding box center [58, 87] width 63 height 20
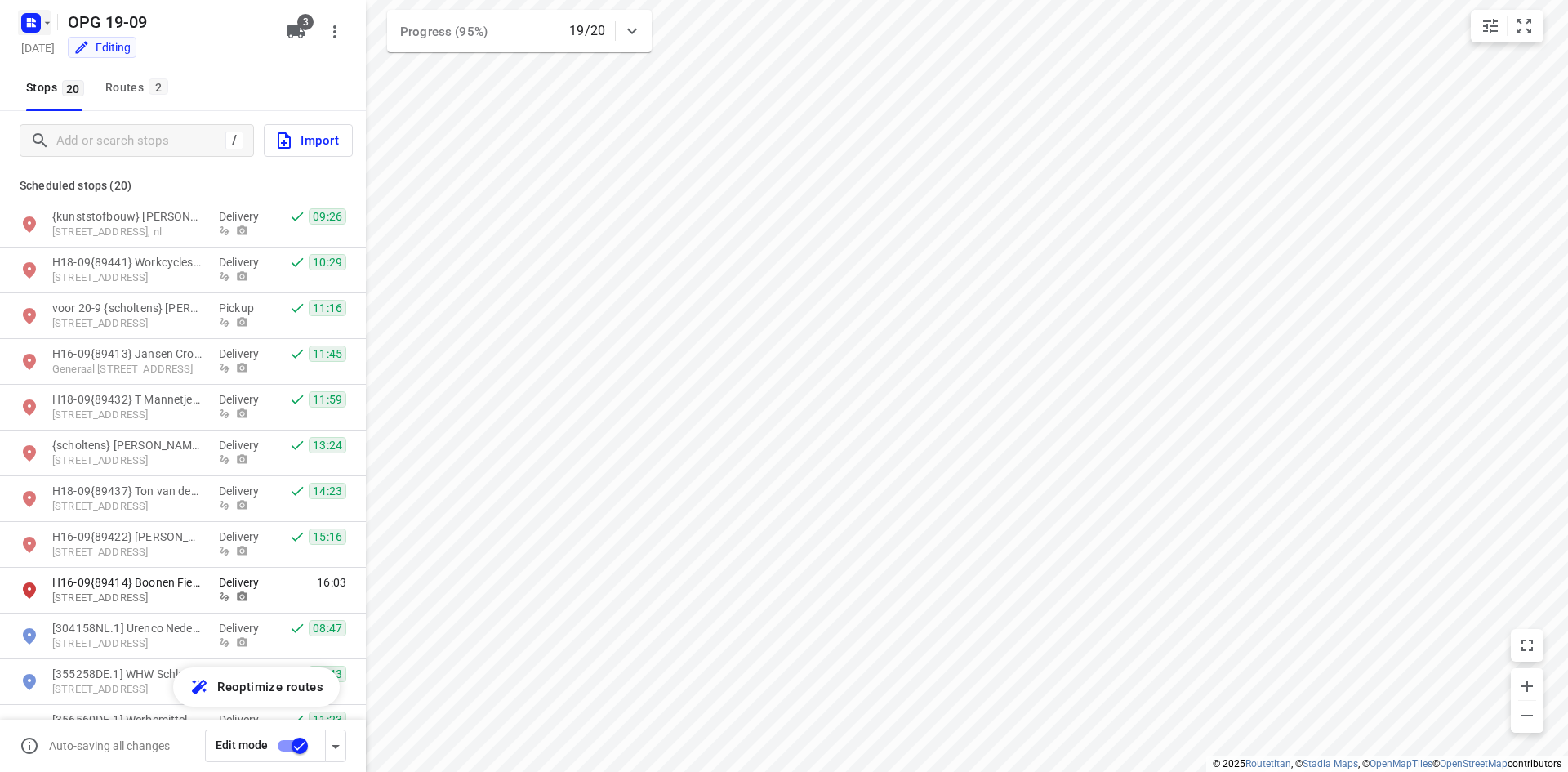
click at [45, 25] on icon "button" at bounding box center [47, 22] width 13 height 13
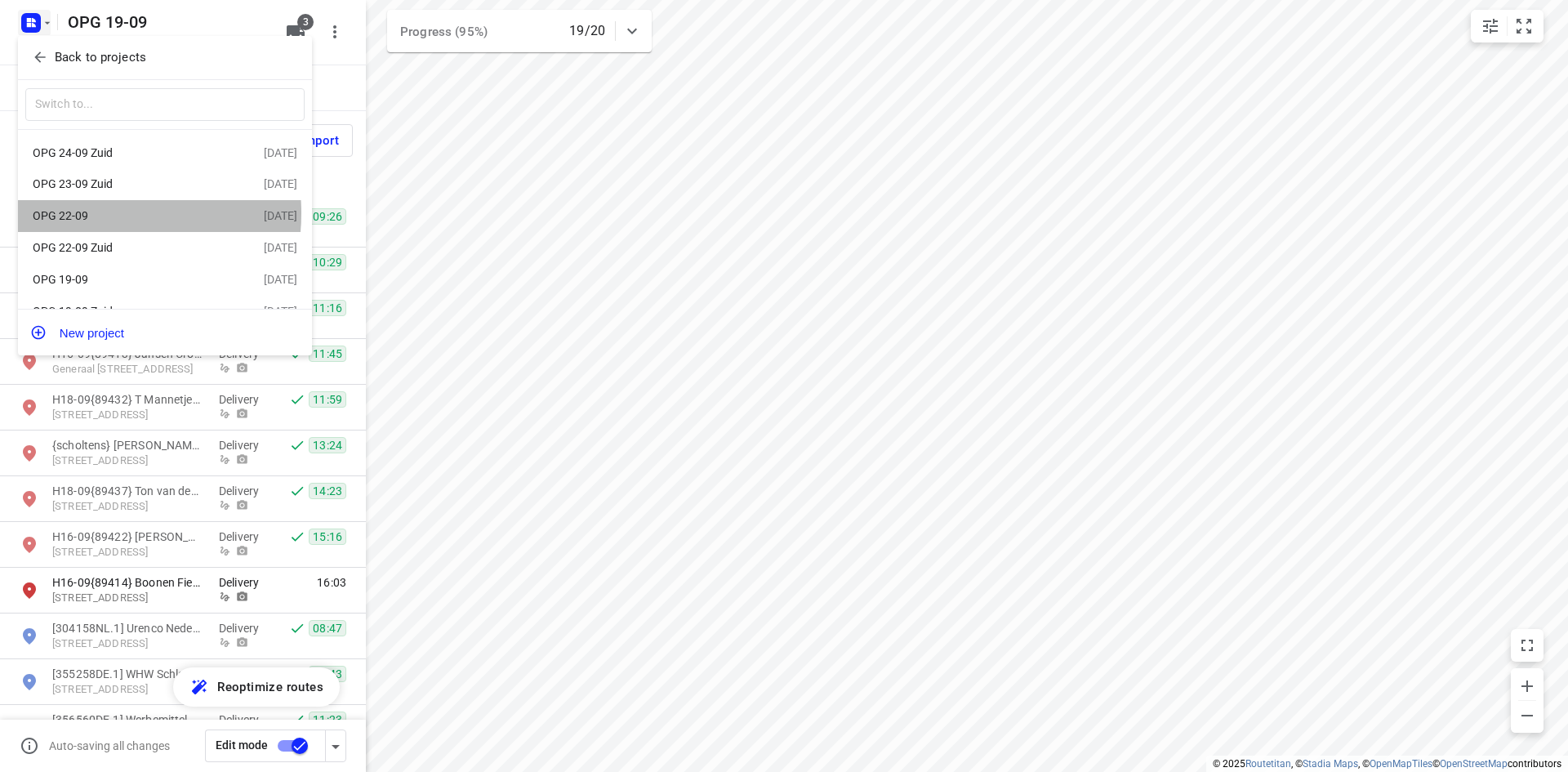
click at [85, 215] on div "OPG 22-09" at bounding box center [126, 215] width 187 height 13
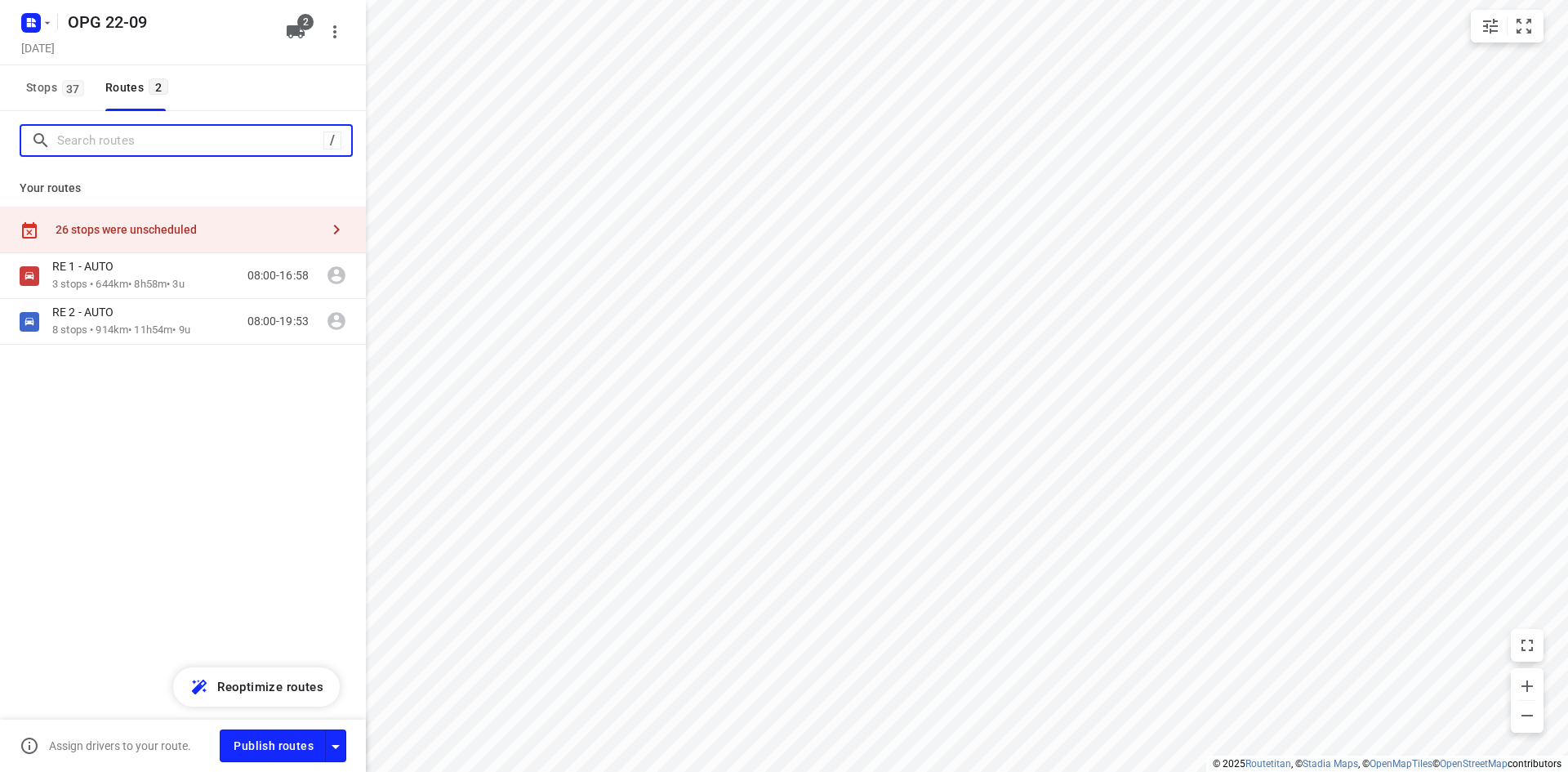
click at [104, 140] on input "Search routes" at bounding box center [190, 141] width 266 height 25
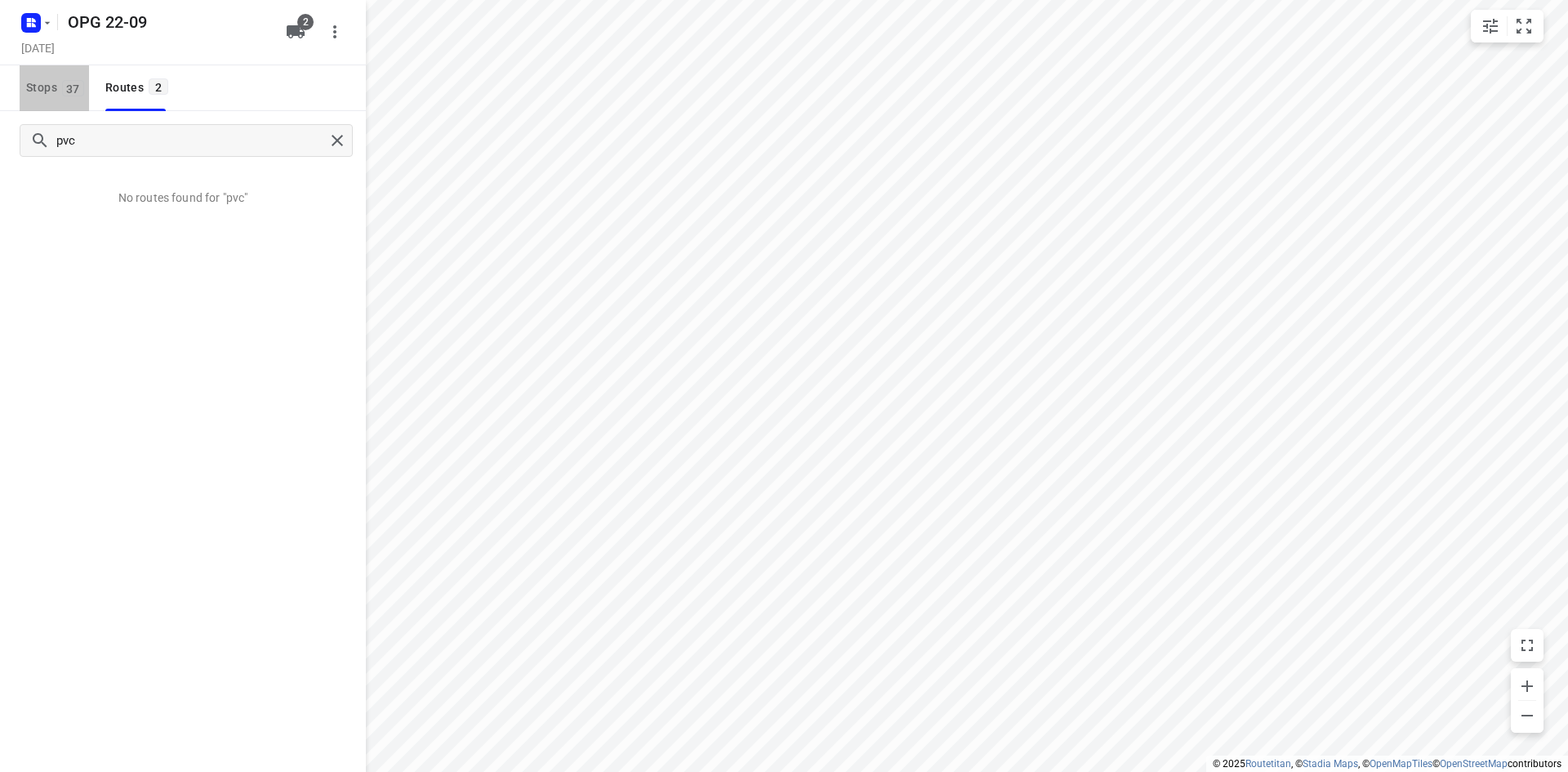
click at [53, 86] on span "Stops 37" at bounding box center [58, 87] width 63 height 20
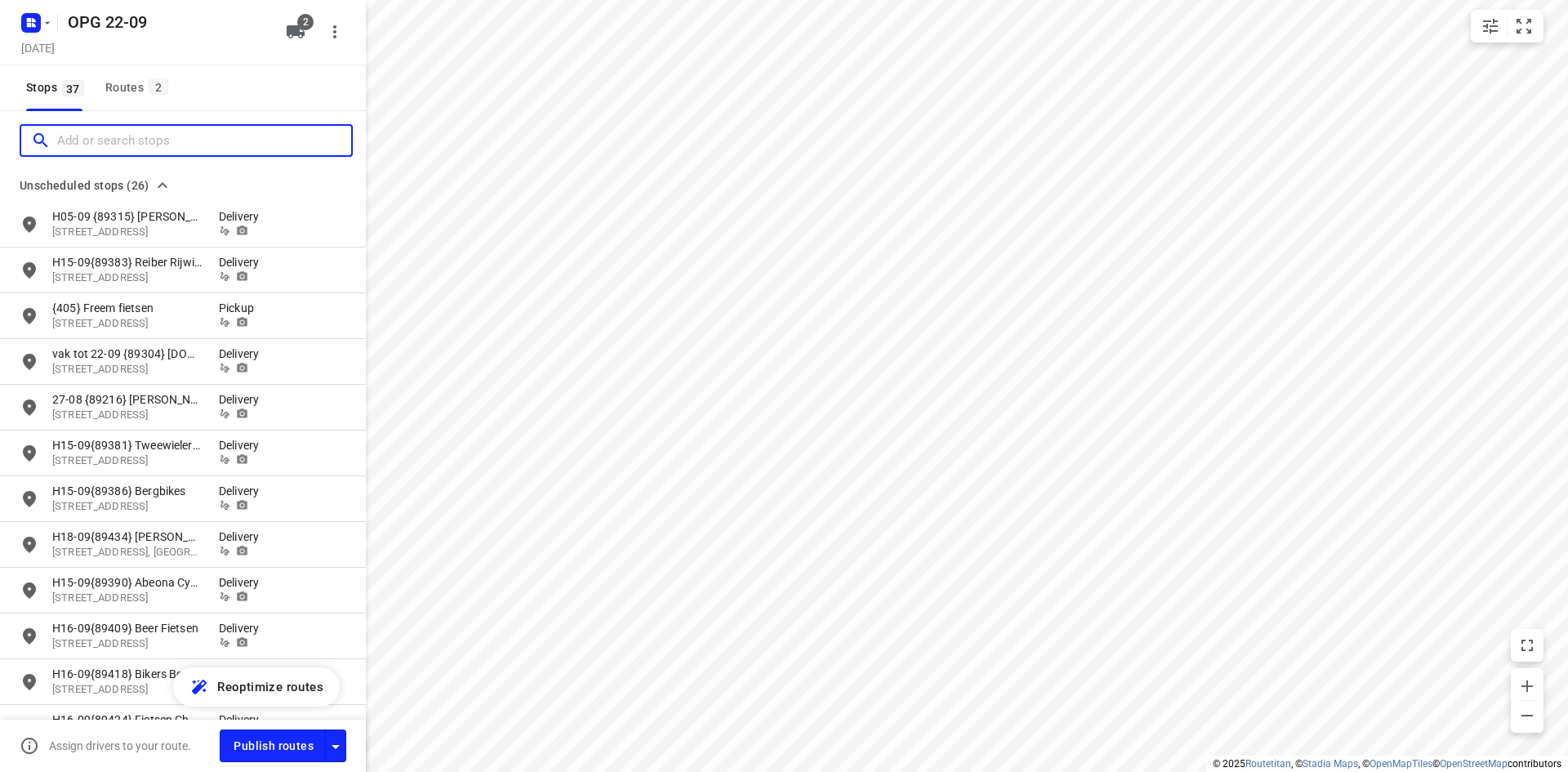
click at [78, 137] on input "Add or search stops" at bounding box center [204, 141] width 294 height 25
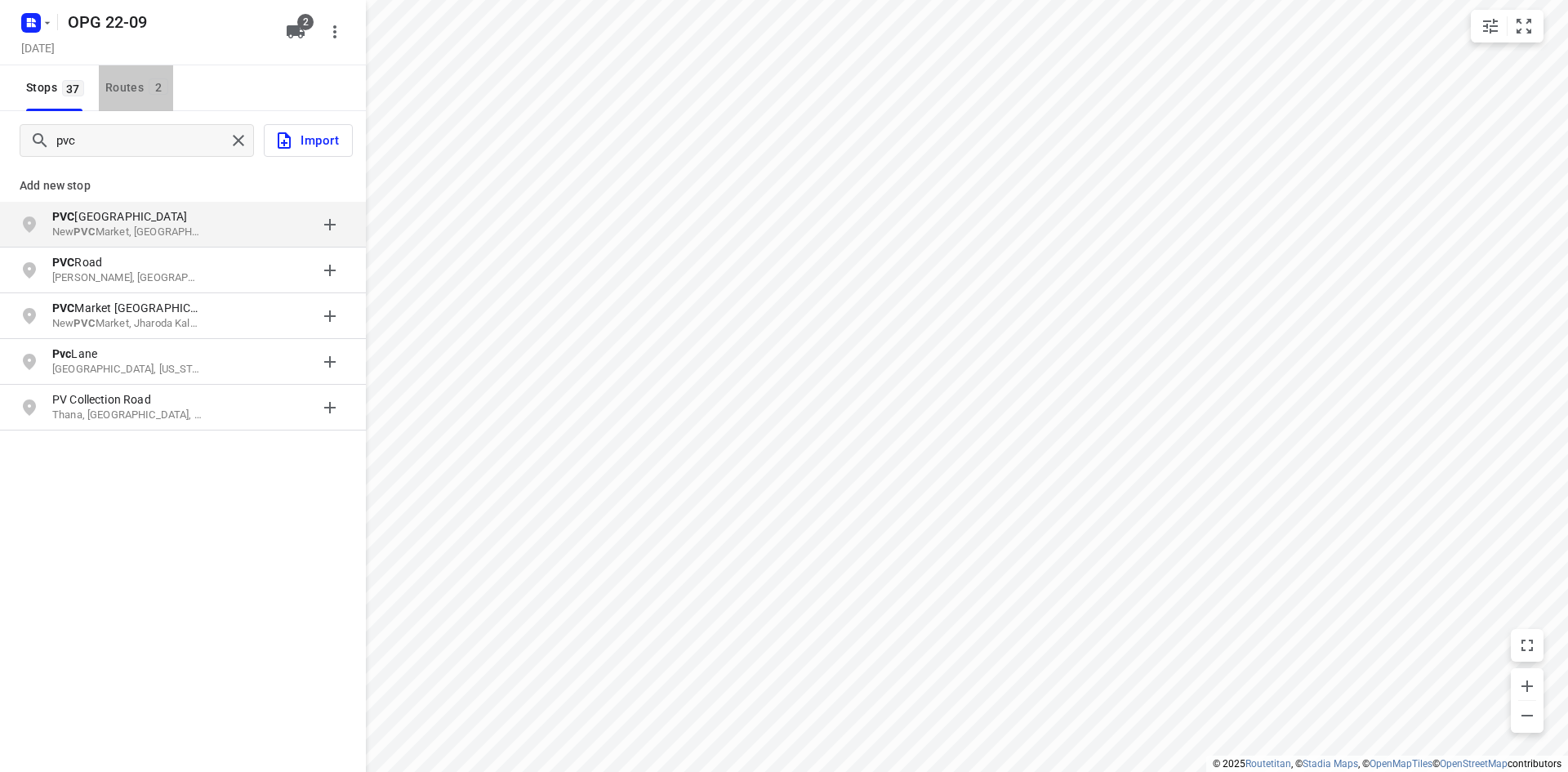
click at [133, 85] on div "Routes 2" at bounding box center [139, 87] width 68 height 20
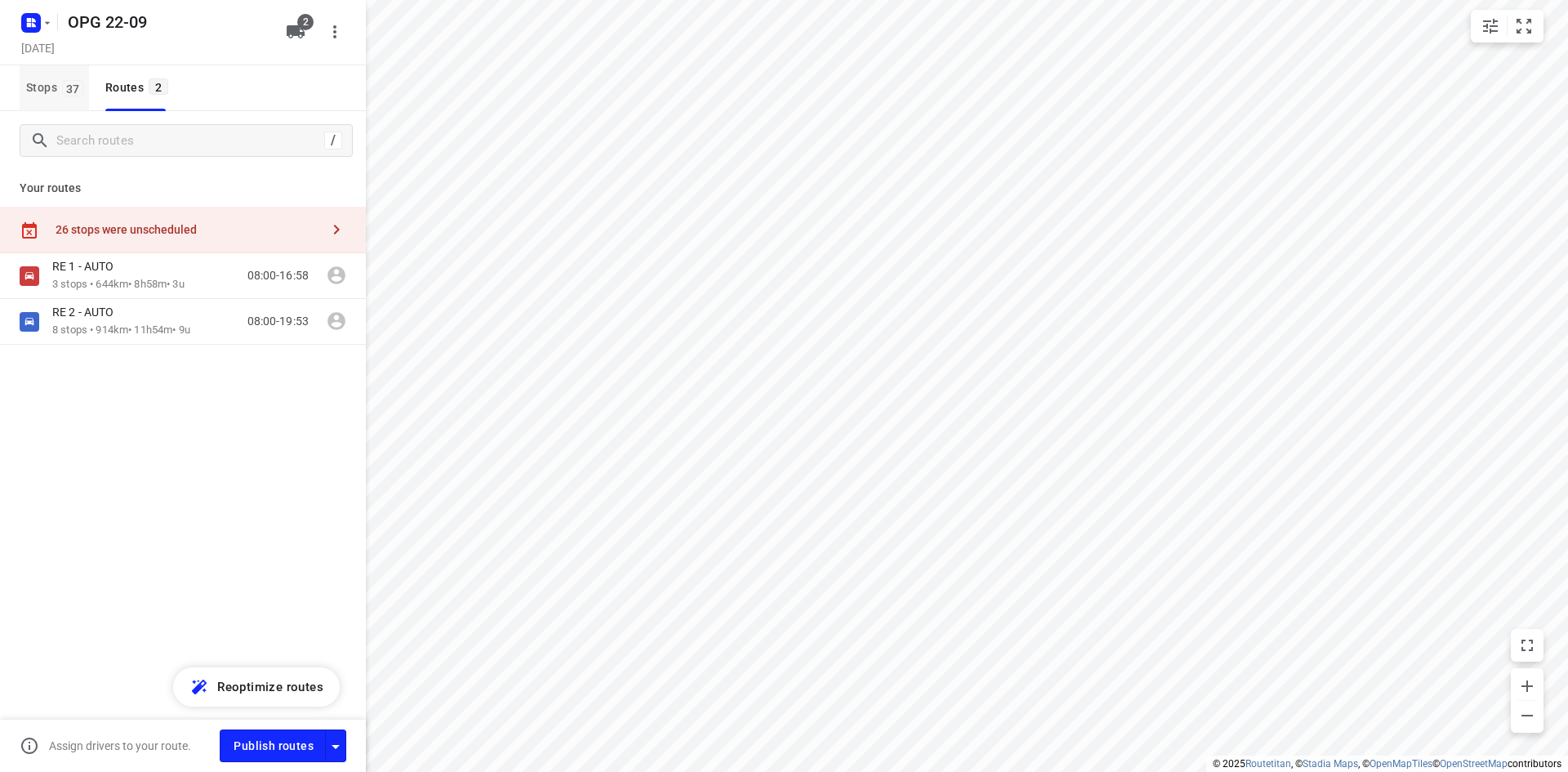
click at [62, 85] on span "37" at bounding box center [73, 87] width 22 height 16
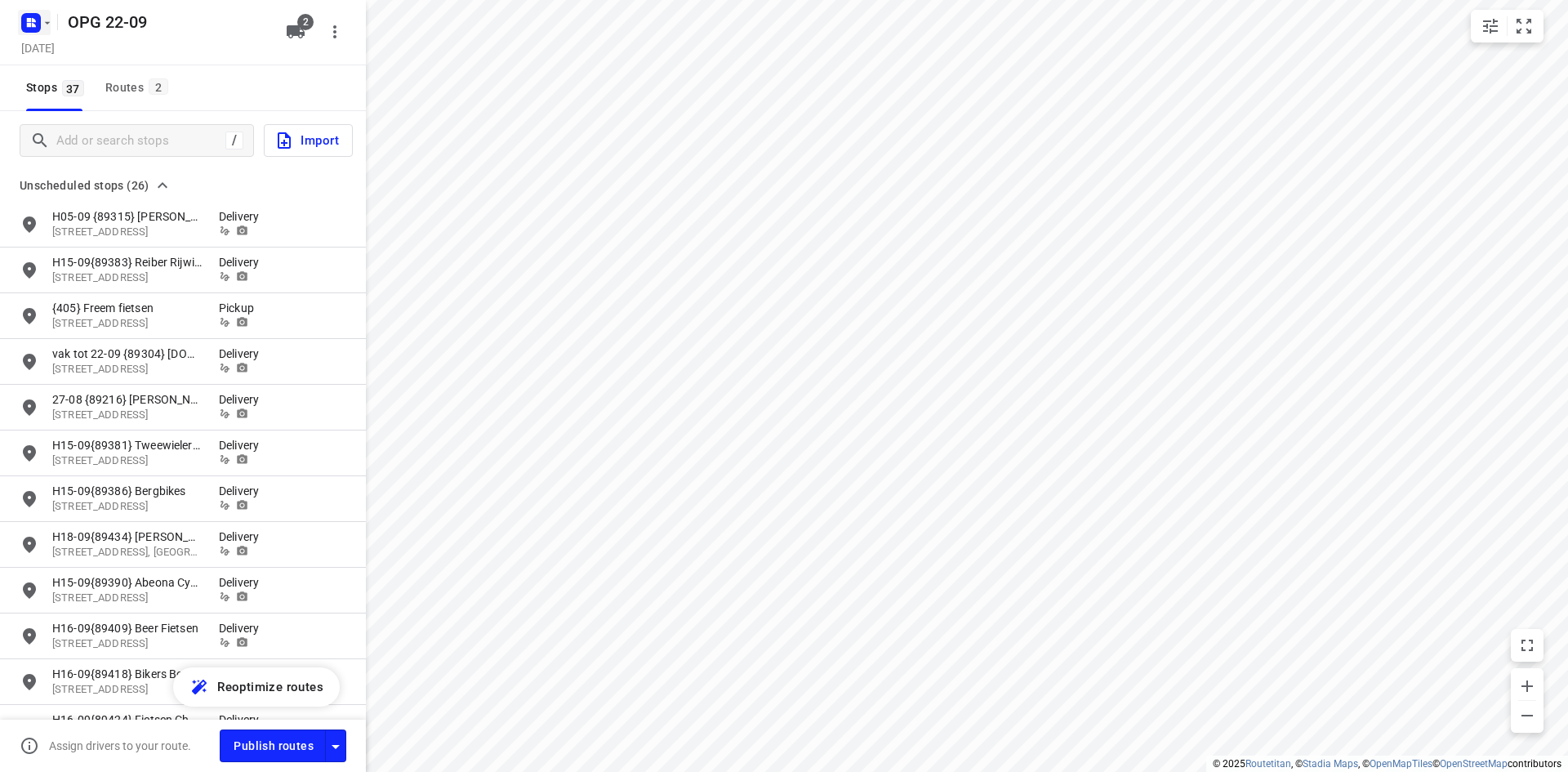
click at [50, 20] on icon "button" at bounding box center [47, 22] width 13 height 13
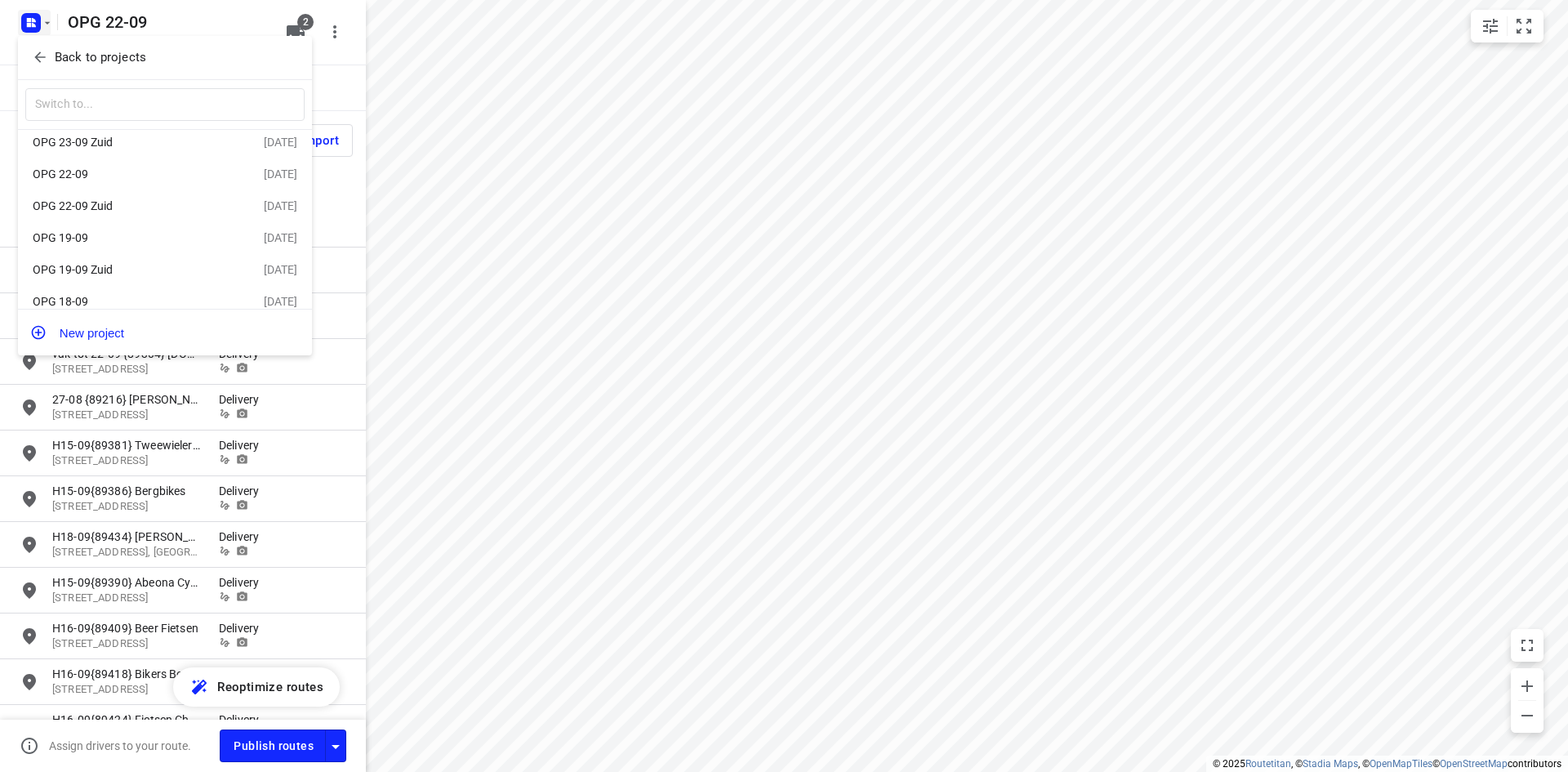
scroll to position [95, 0]
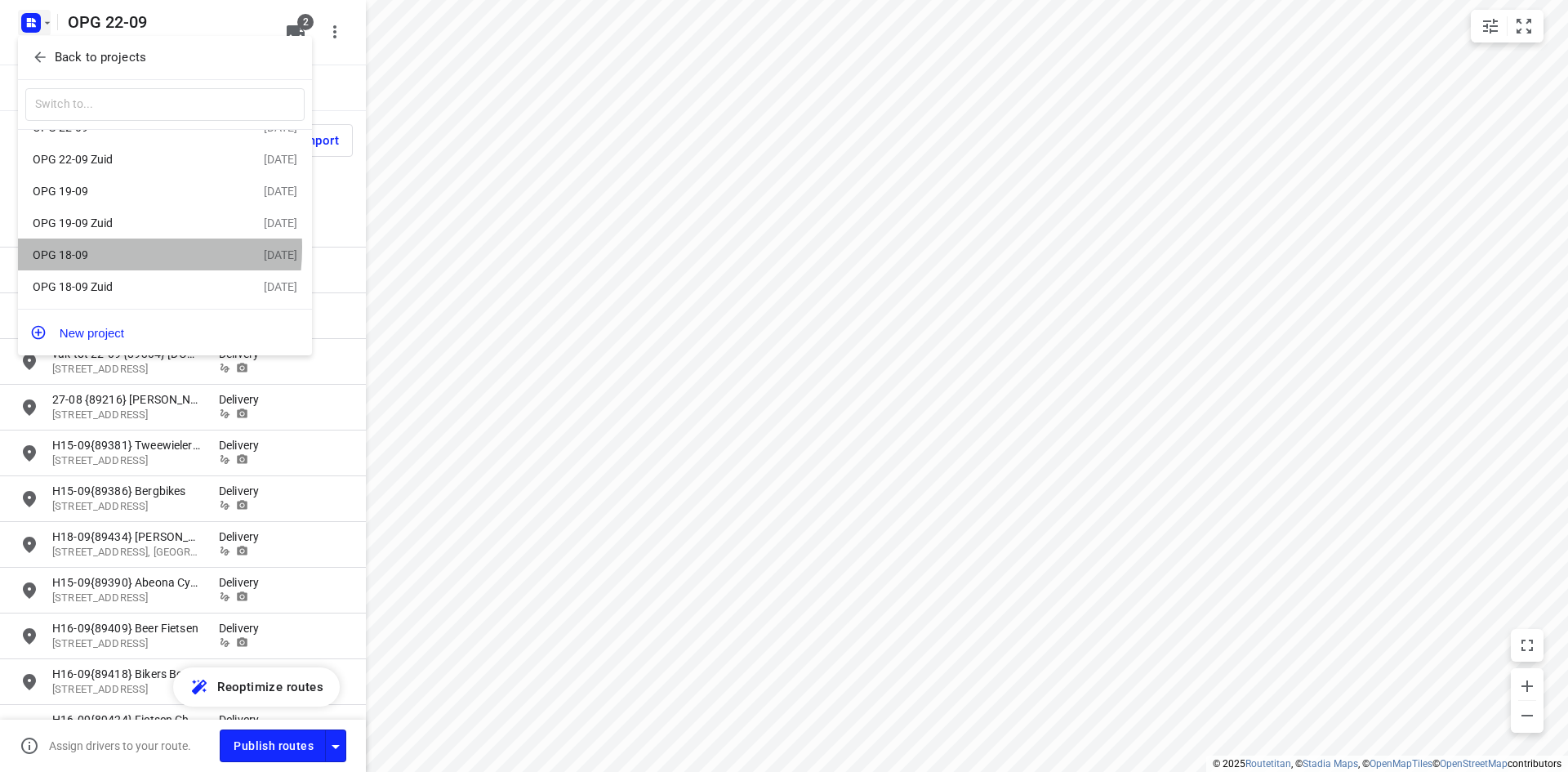
click at [86, 249] on div "OPG 18-09" at bounding box center [126, 255] width 187 height 13
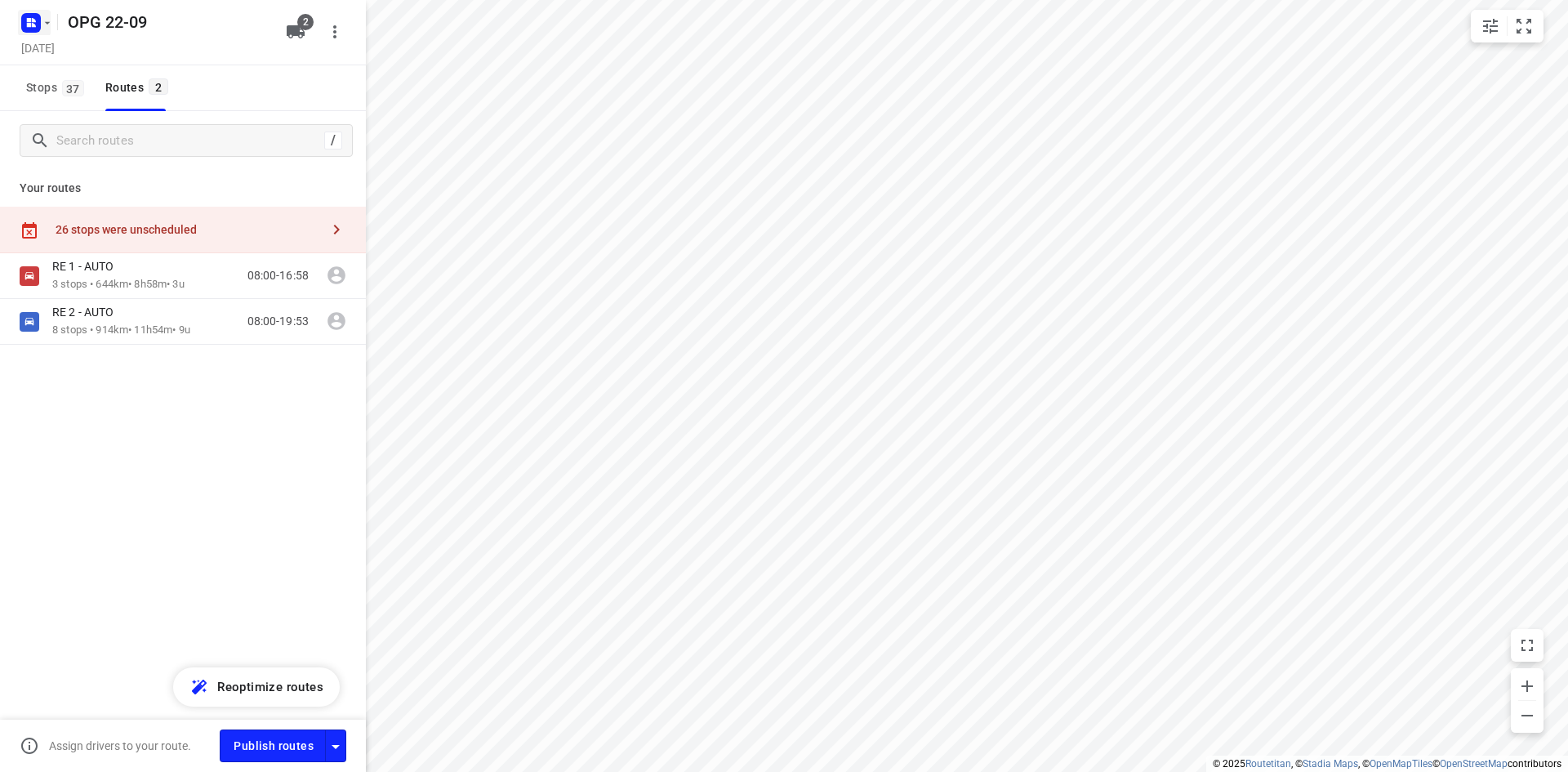
click at [52, 20] on icon "button" at bounding box center [47, 22] width 13 height 13
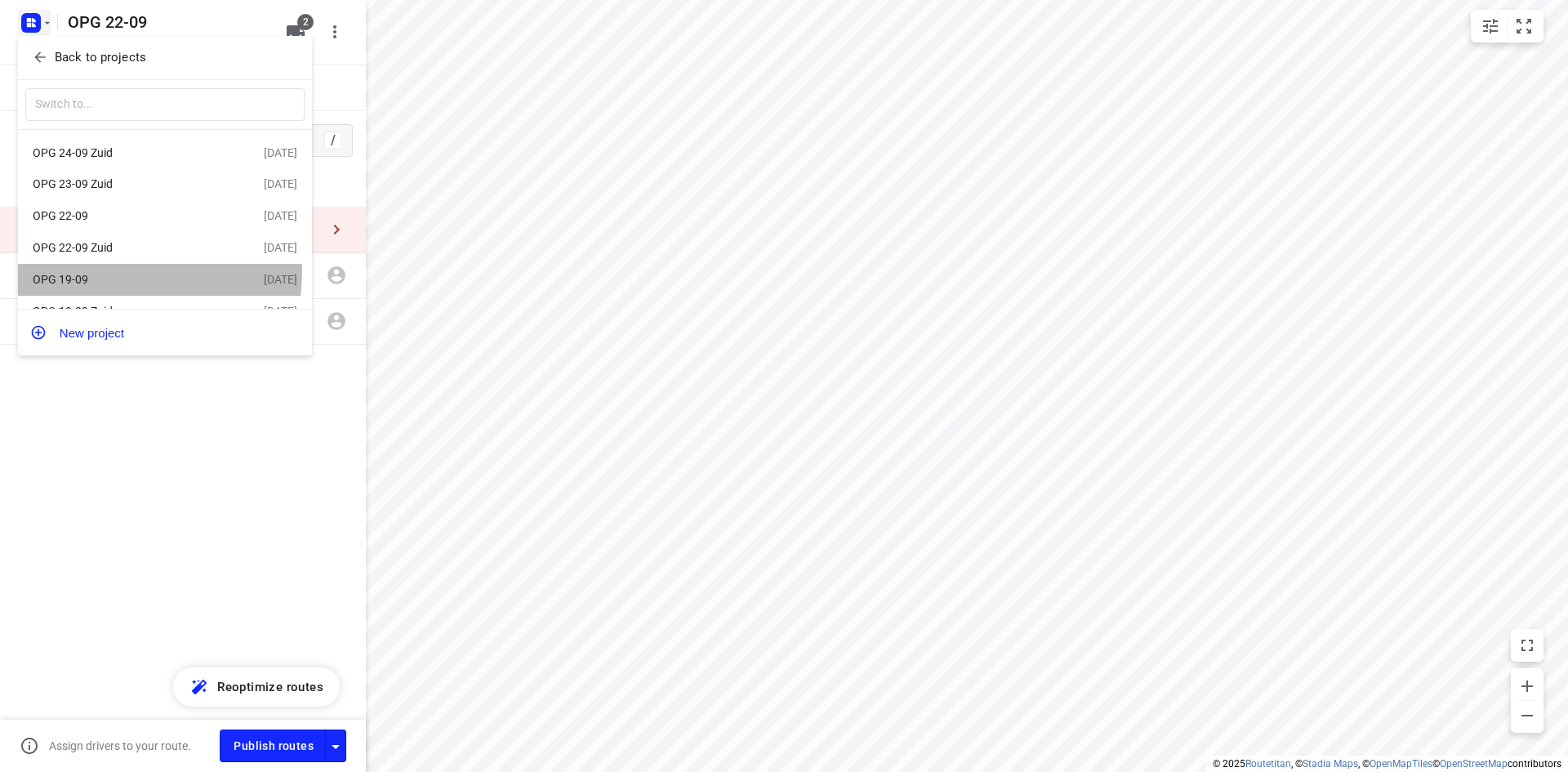
click at [64, 272] on div "OPG 19-09 [DATE]" at bounding box center [165, 280] width 294 height 32
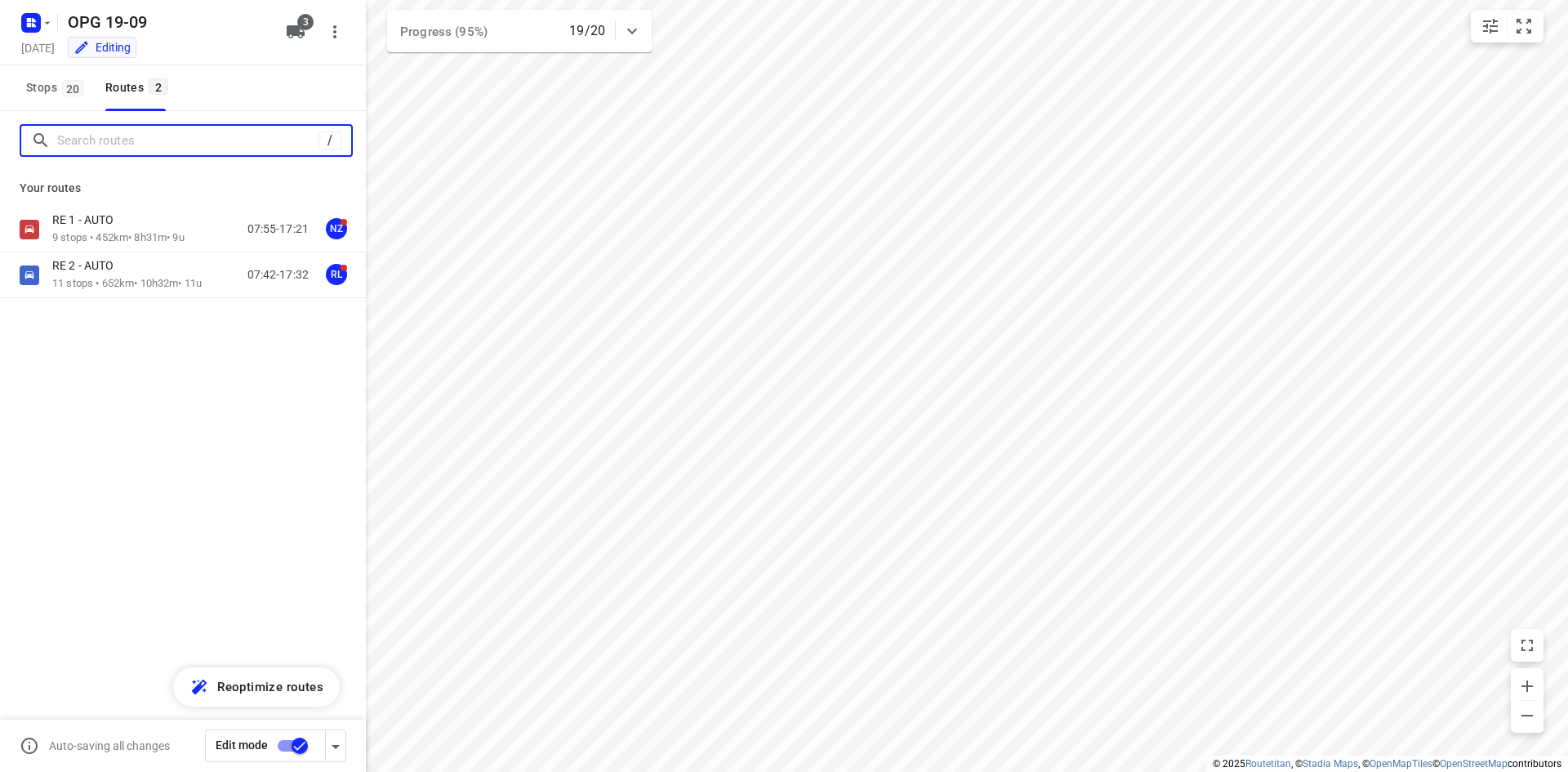
click at [139, 144] on input "Search routes" at bounding box center [187, 141] width 261 height 25
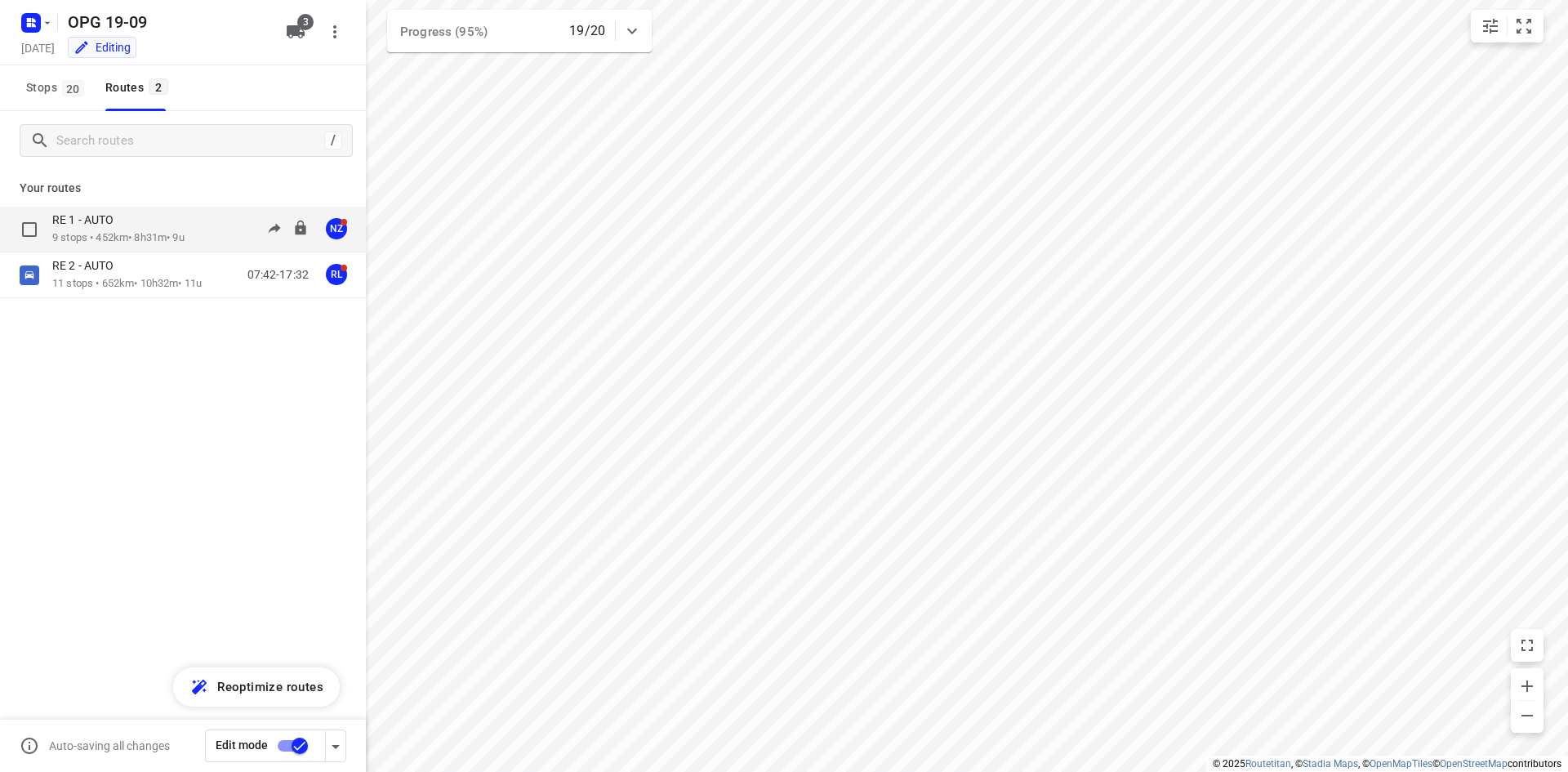
click at [129, 233] on p "9 stops • 452km • 8h31m • 9u" at bounding box center [119, 238] width 132 height 15
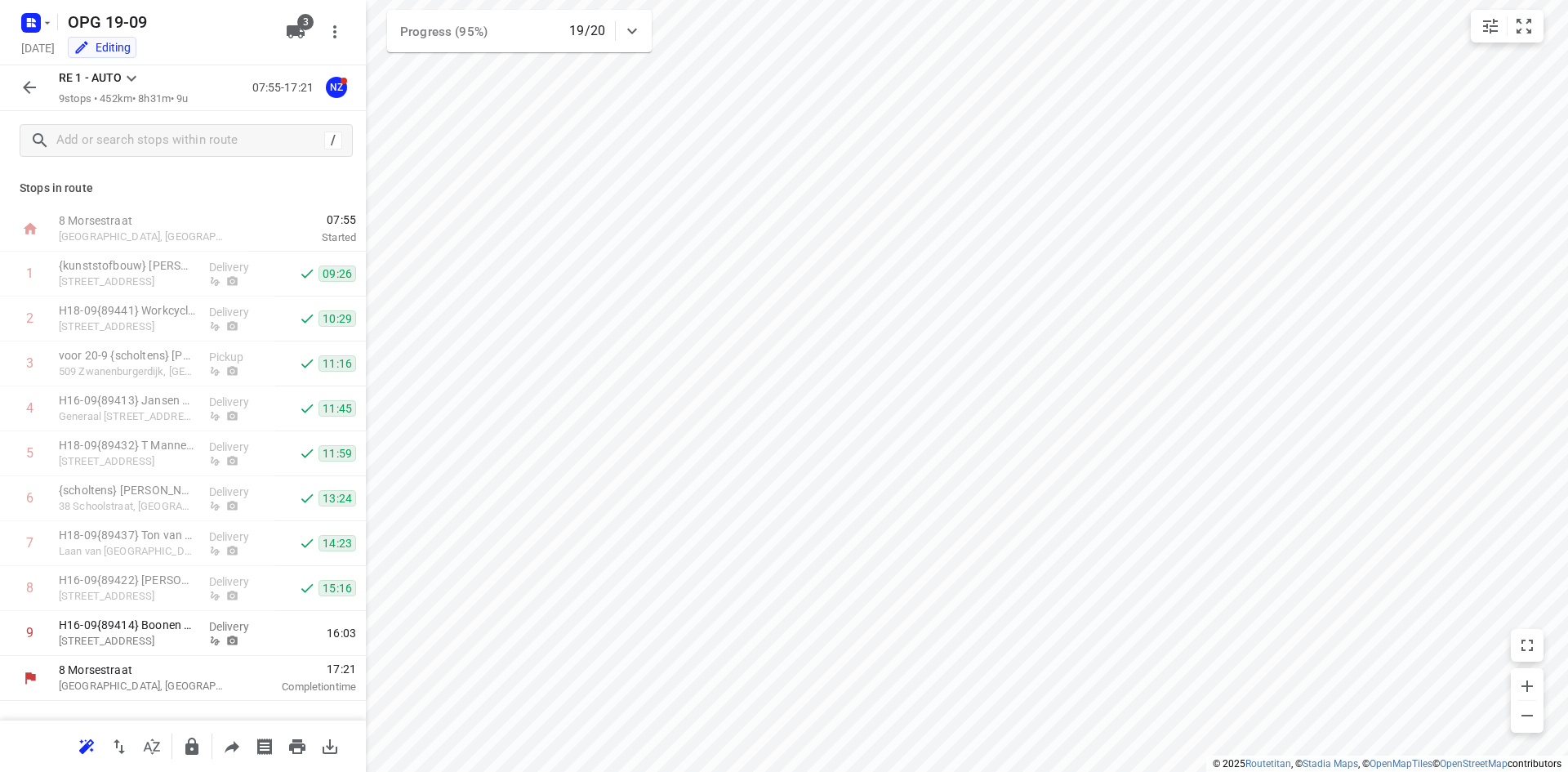
click at [133, 72] on icon at bounding box center [131, 78] width 20 height 20
click at [127, 272] on div "RE 2 - AUTO" at bounding box center [176, 268] width 139 height 13
click at [128, 81] on icon at bounding box center [131, 78] width 20 height 20
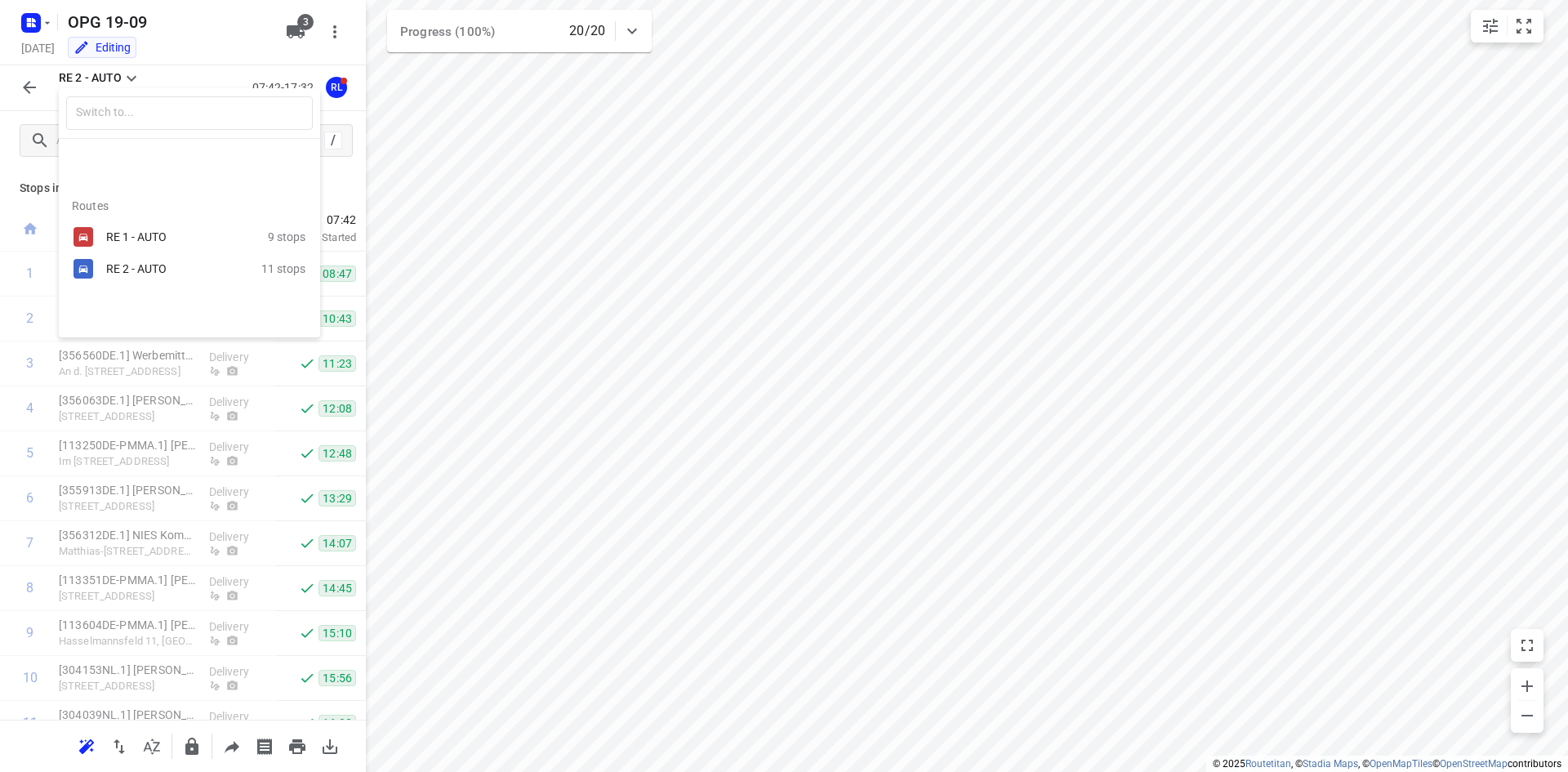
click at [585, 97] on div at bounding box center [784, 386] width 1568 height 772
click at [42, 18] on icon "button" at bounding box center [47, 22] width 13 height 13
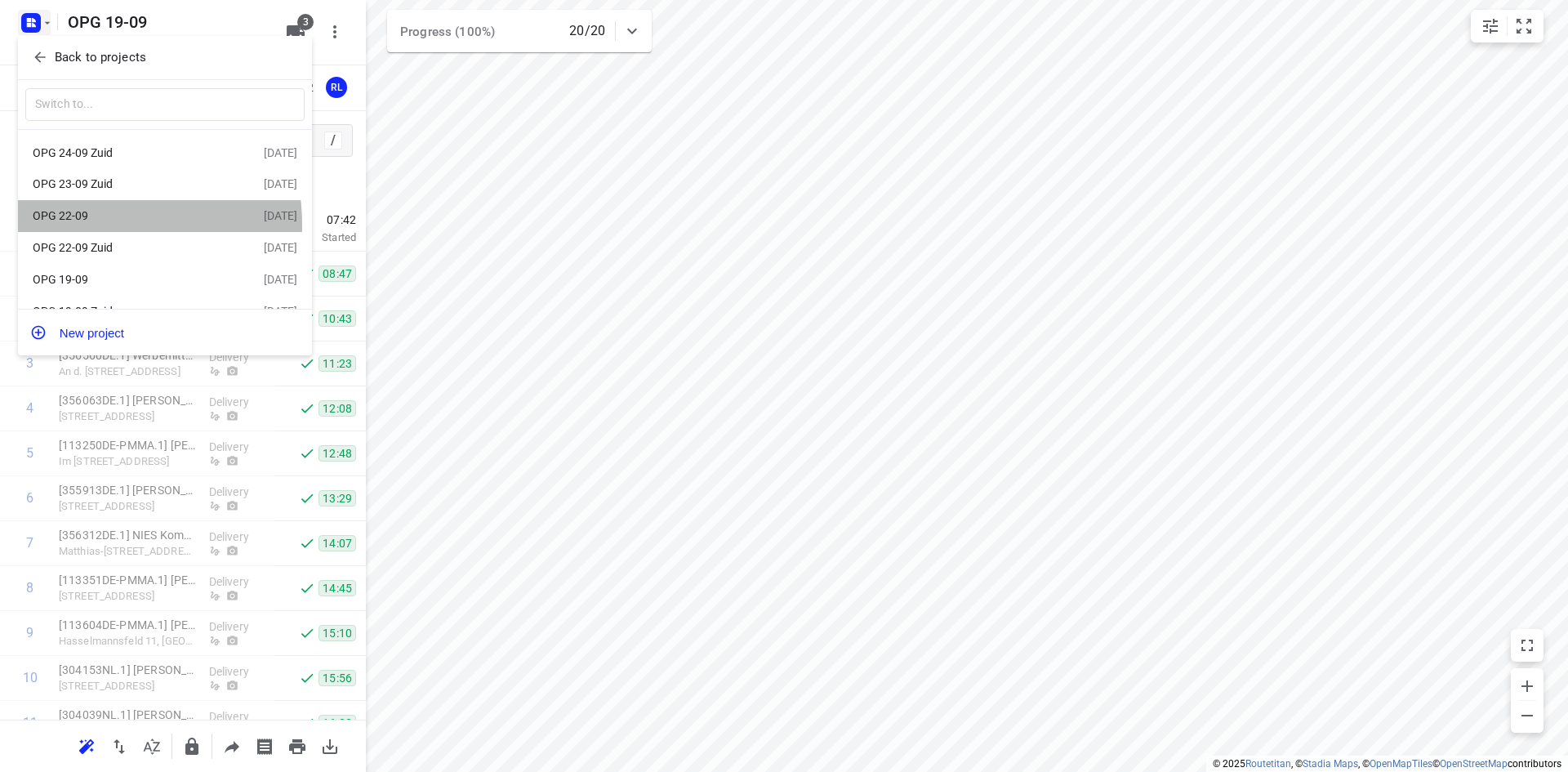
click at [92, 226] on div "OPG 22-09" at bounding box center [148, 215] width 231 height 20
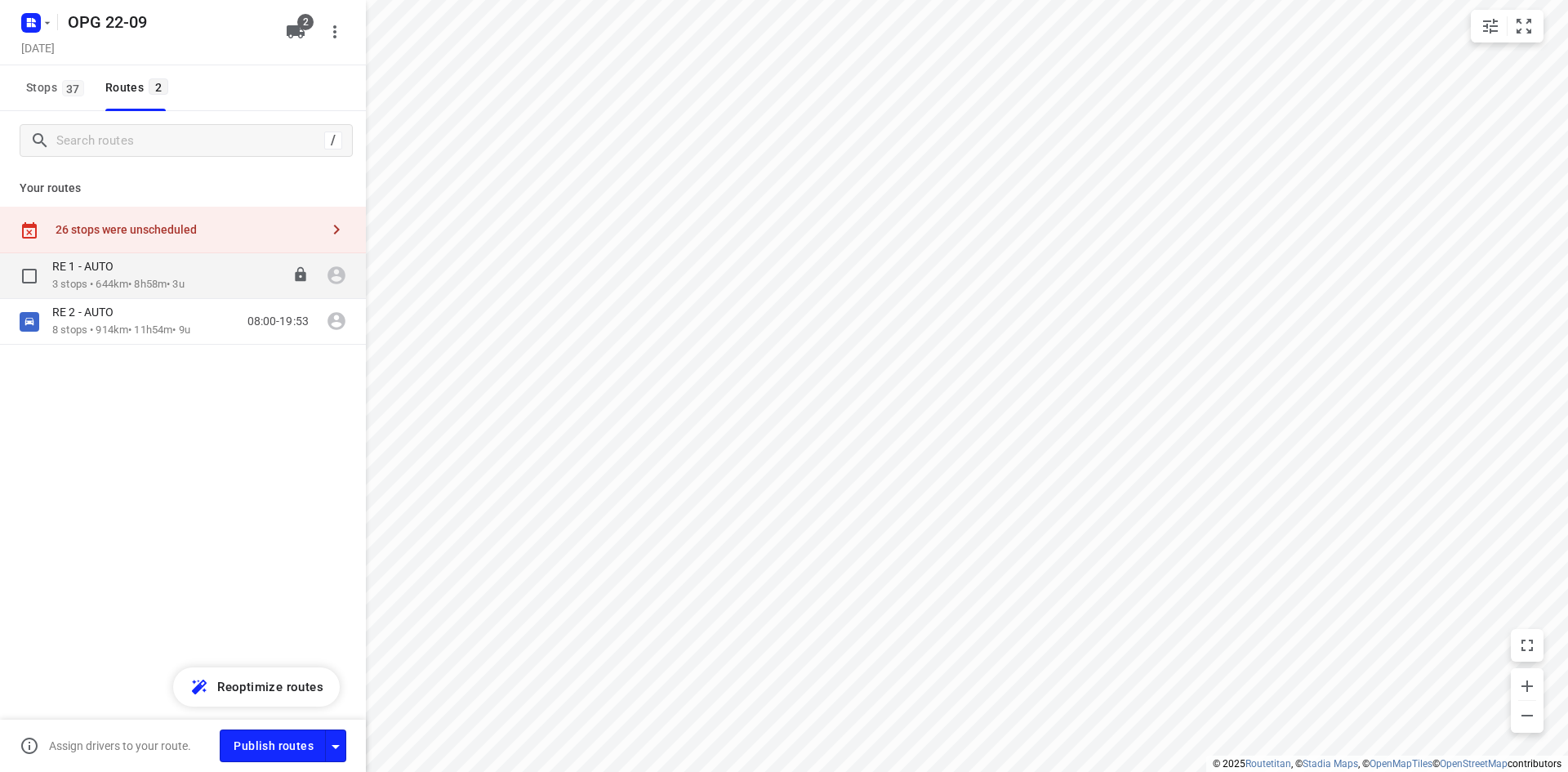
click at [96, 270] on p "RE 1 - AUTO" at bounding box center [88, 266] width 71 height 14
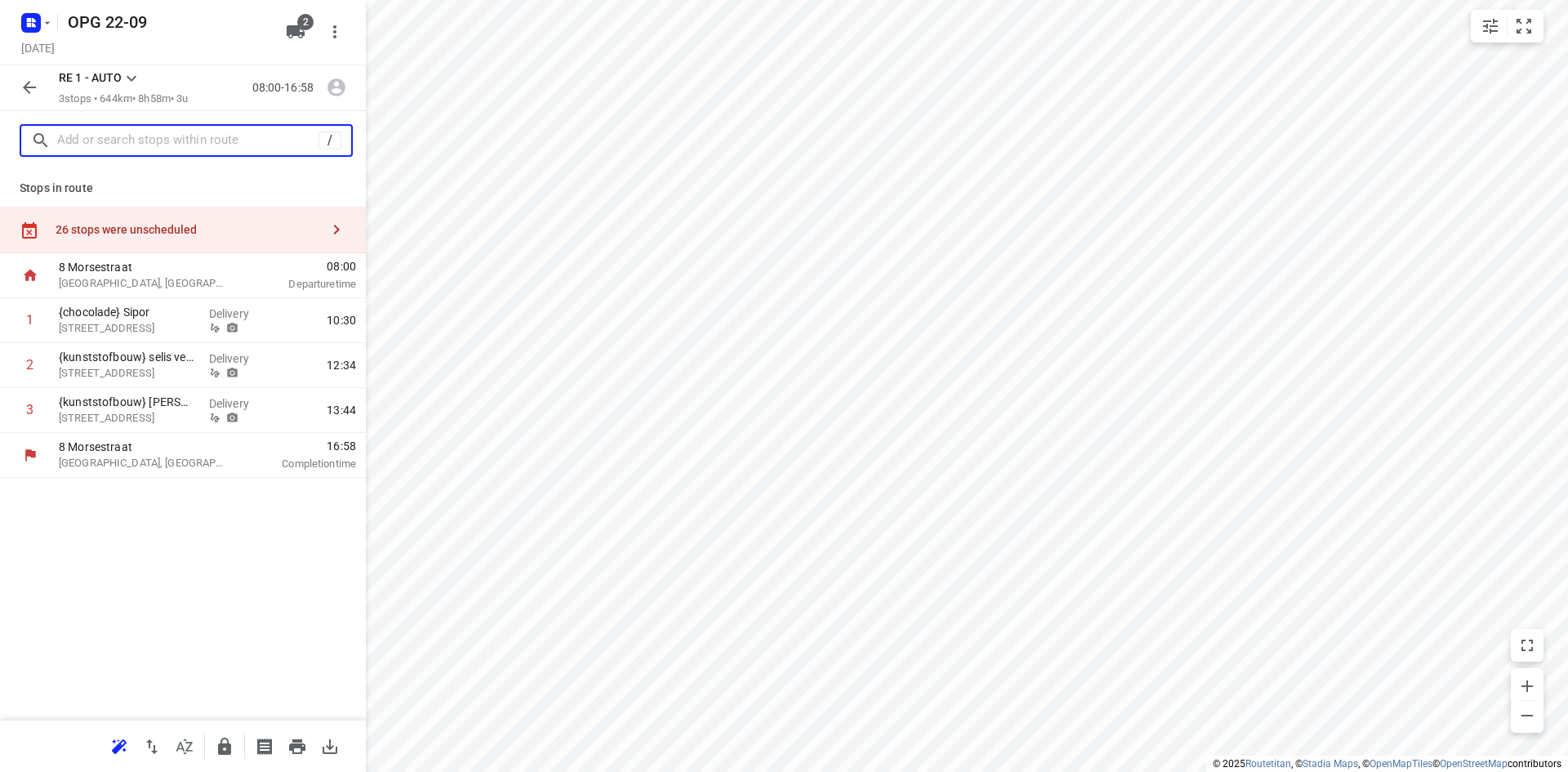
click at [136, 144] on input "text" at bounding box center [187, 141] width 261 height 25
click at [14, 88] on button "button" at bounding box center [29, 87] width 33 height 33
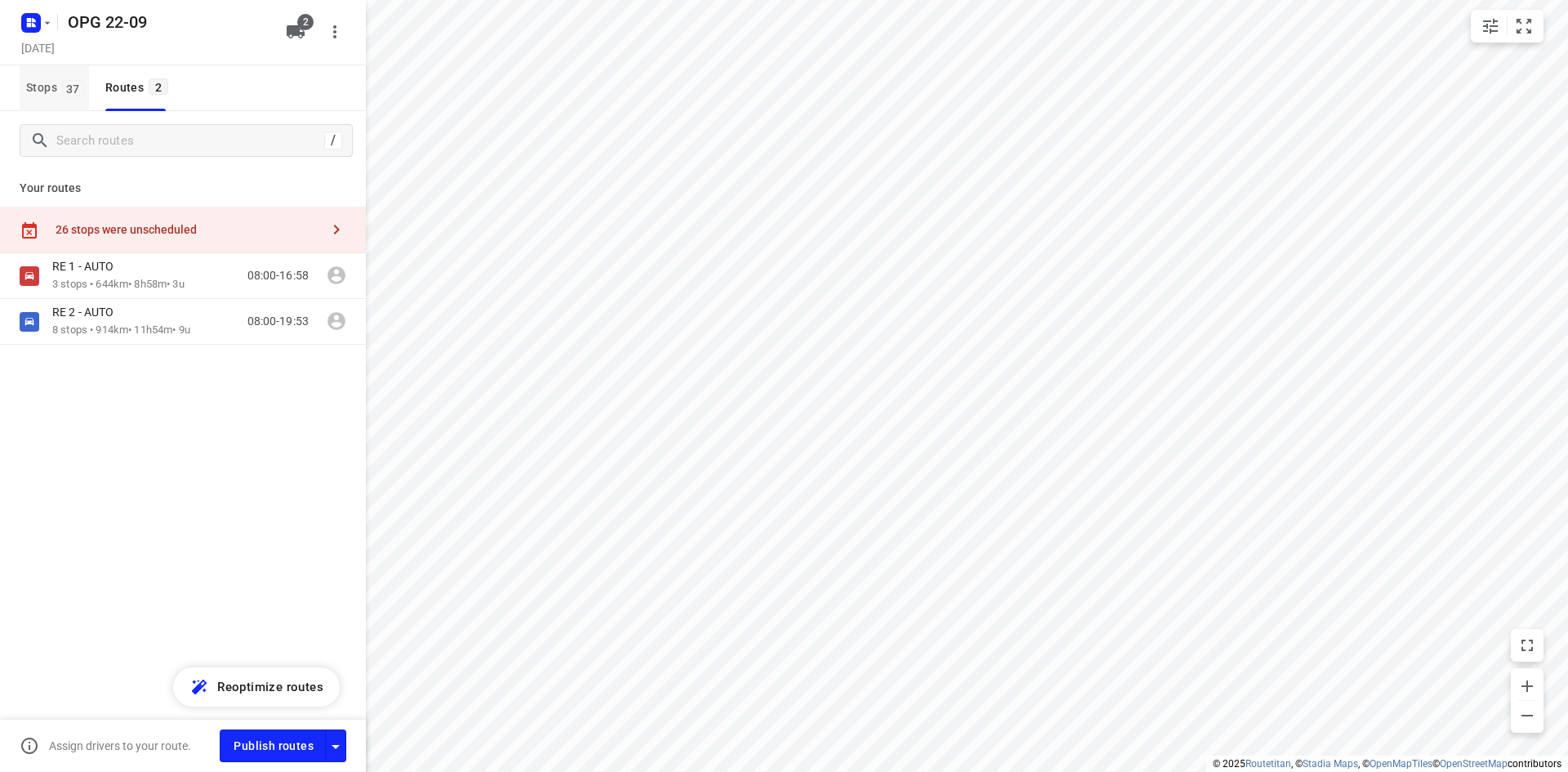
click at [64, 88] on span "37" at bounding box center [73, 87] width 22 height 16
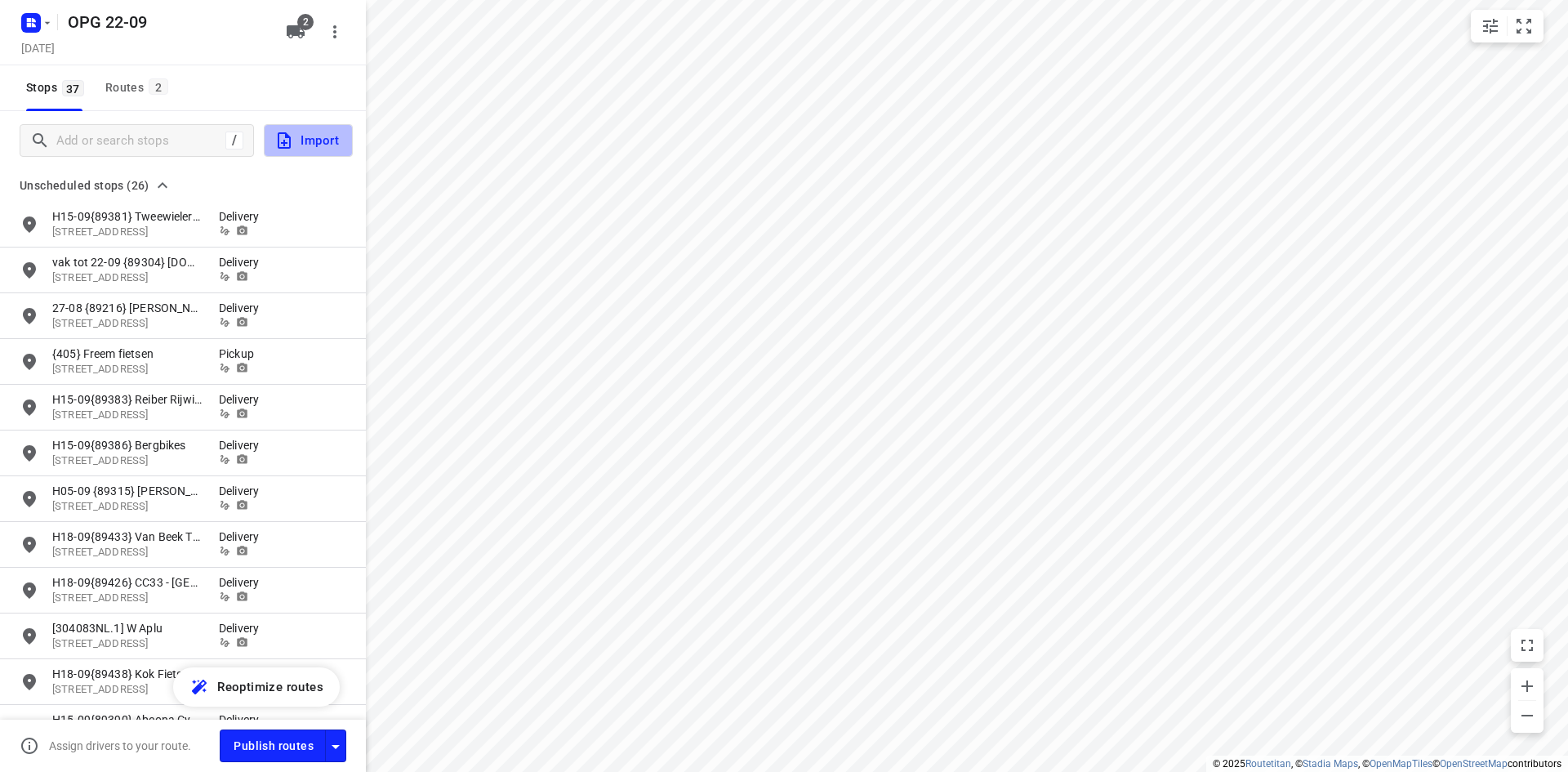
click at [334, 146] on span "Import" at bounding box center [306, 140] width 64 height 21
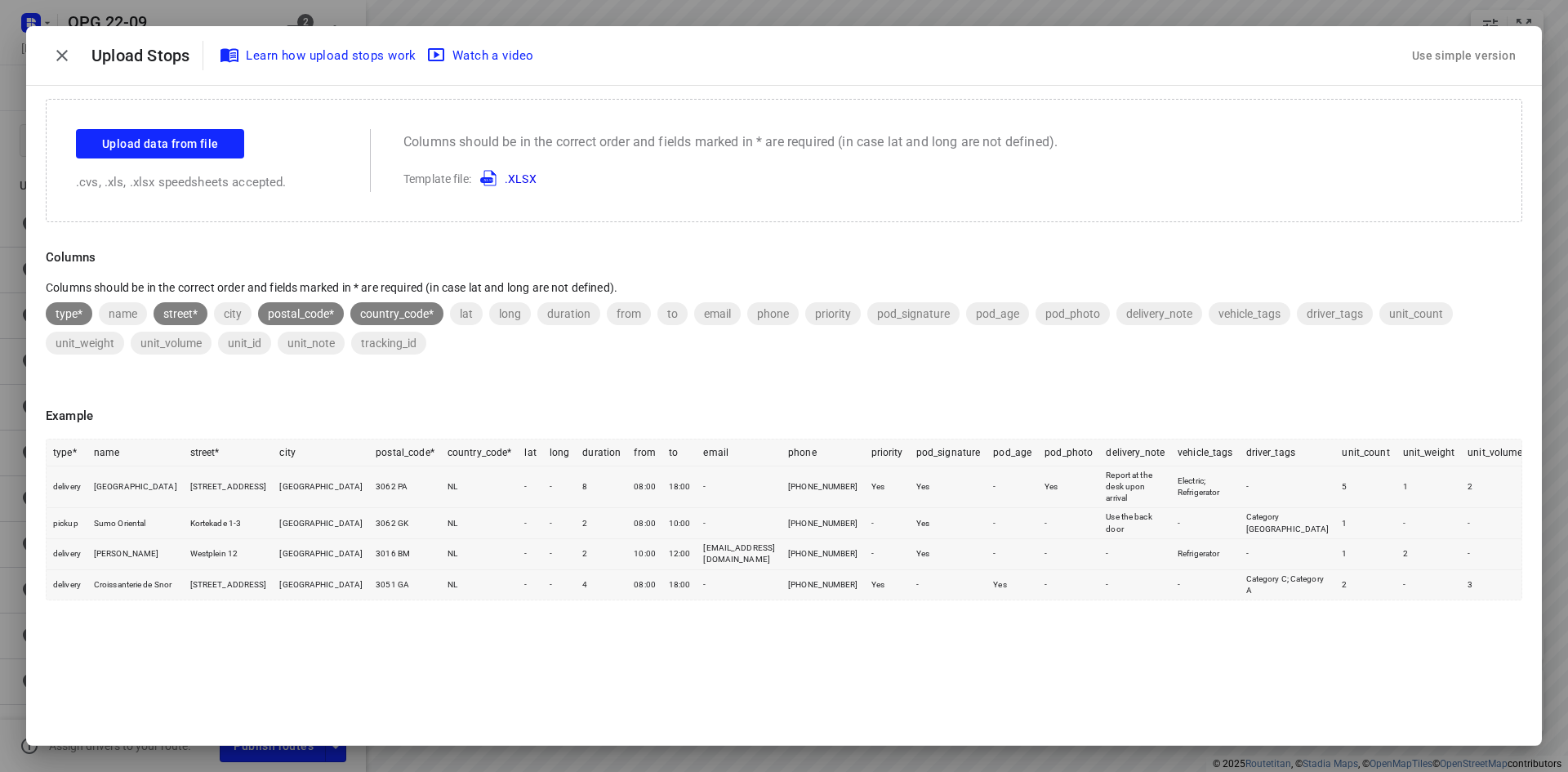
click at [1512, 57] on div "Use simple version" at bounding box center [1464, 56] width 110 height 27
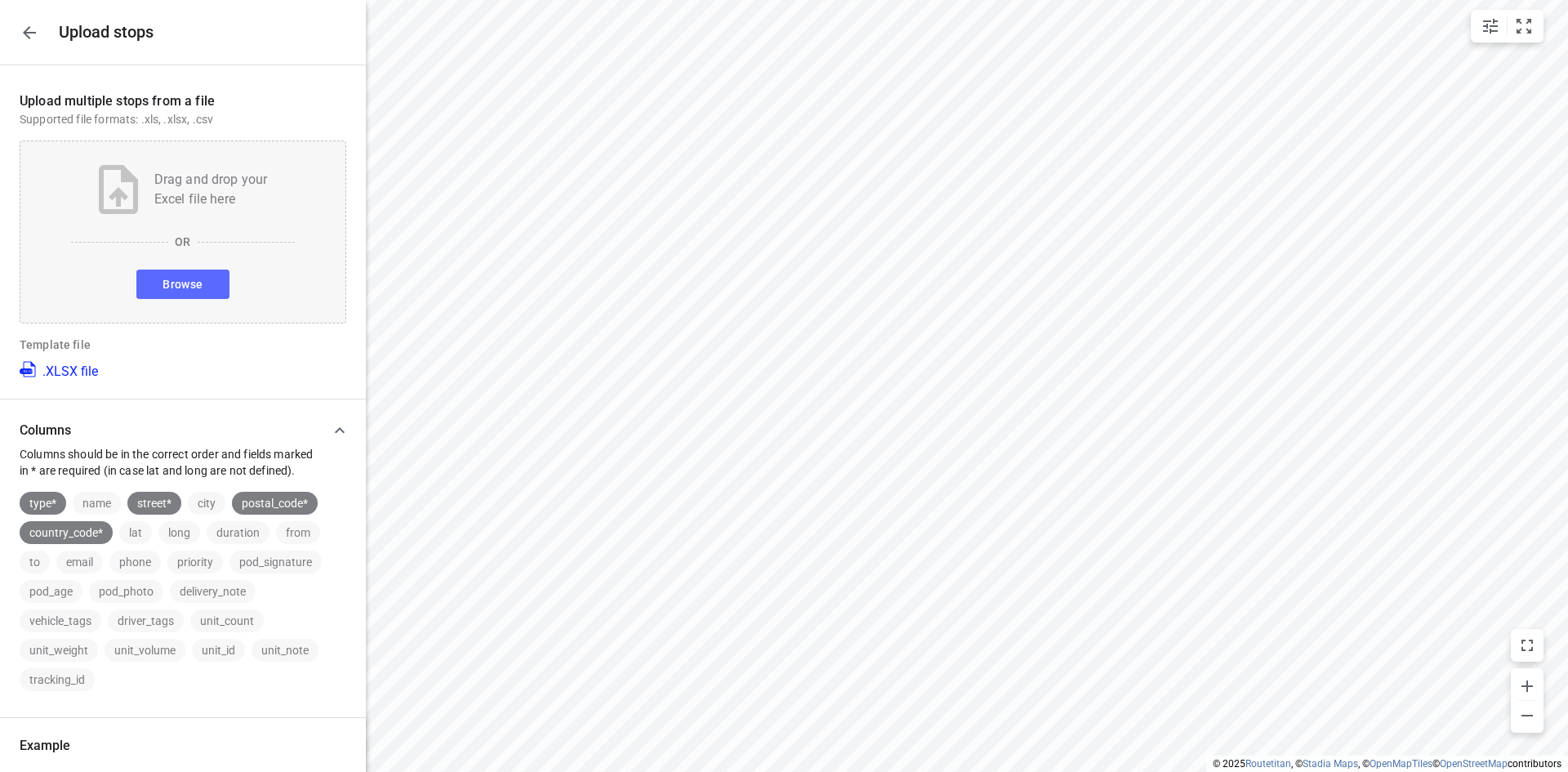
click at [180, 277] on span "Browse" at bounding box center [182, 284] width 40 height 20
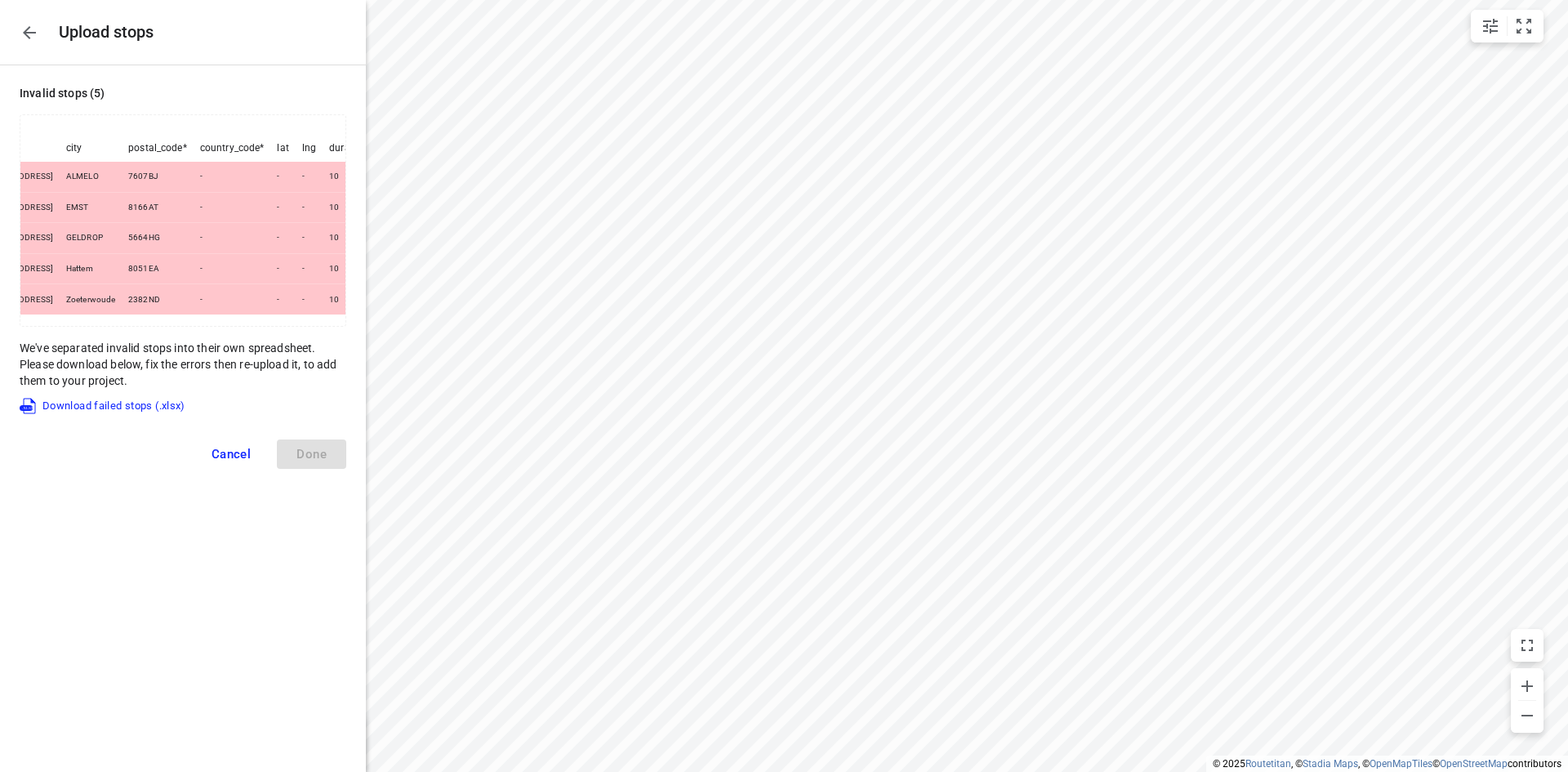
scroll to position [0, 180]
click at [233, 462] on span "Cancel" at bounding box center [231, 454] width 40 height 14
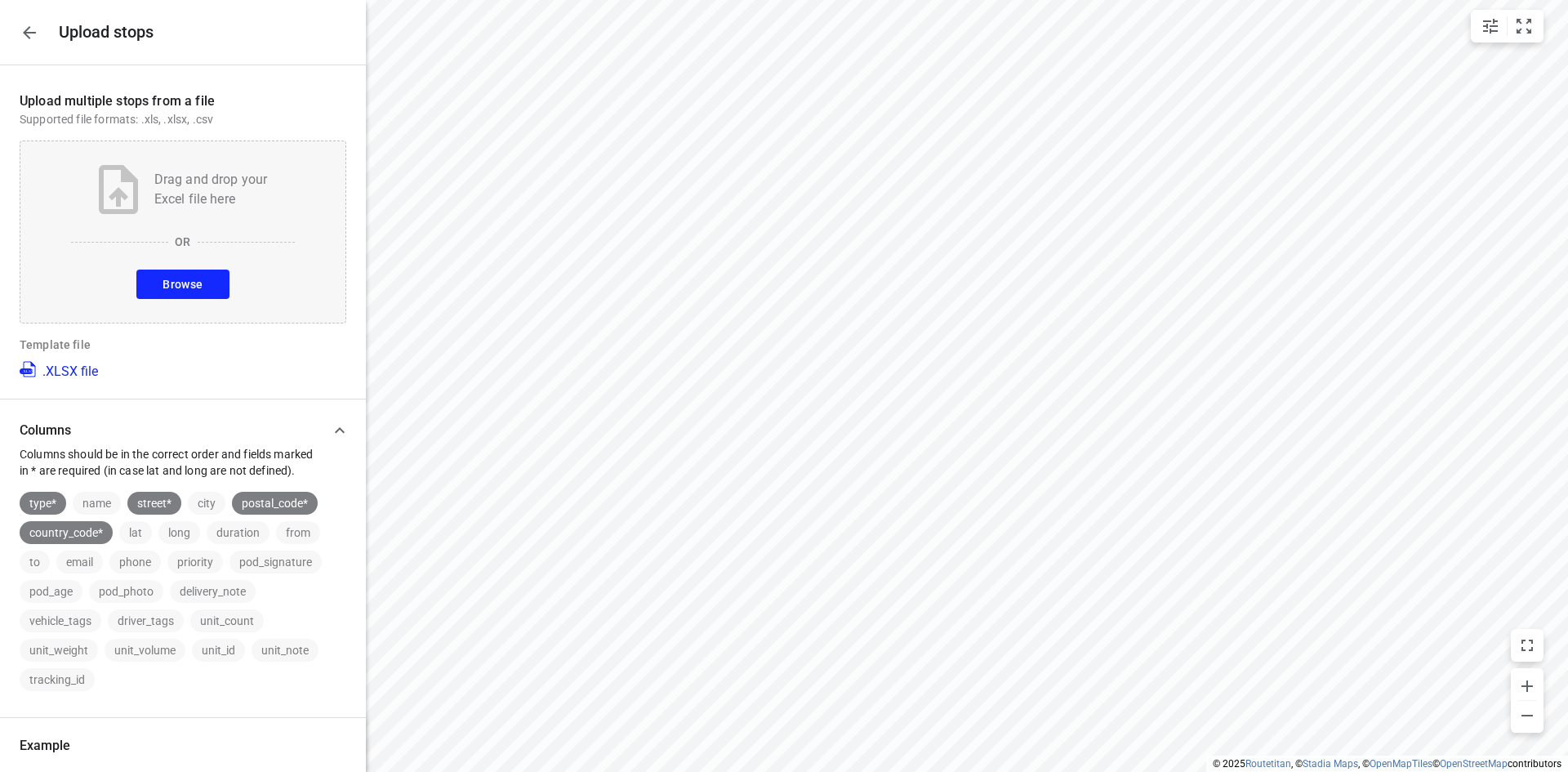
click at [190, 283] on span "Browse" at bounding box center [182, 284] width 40 height 20
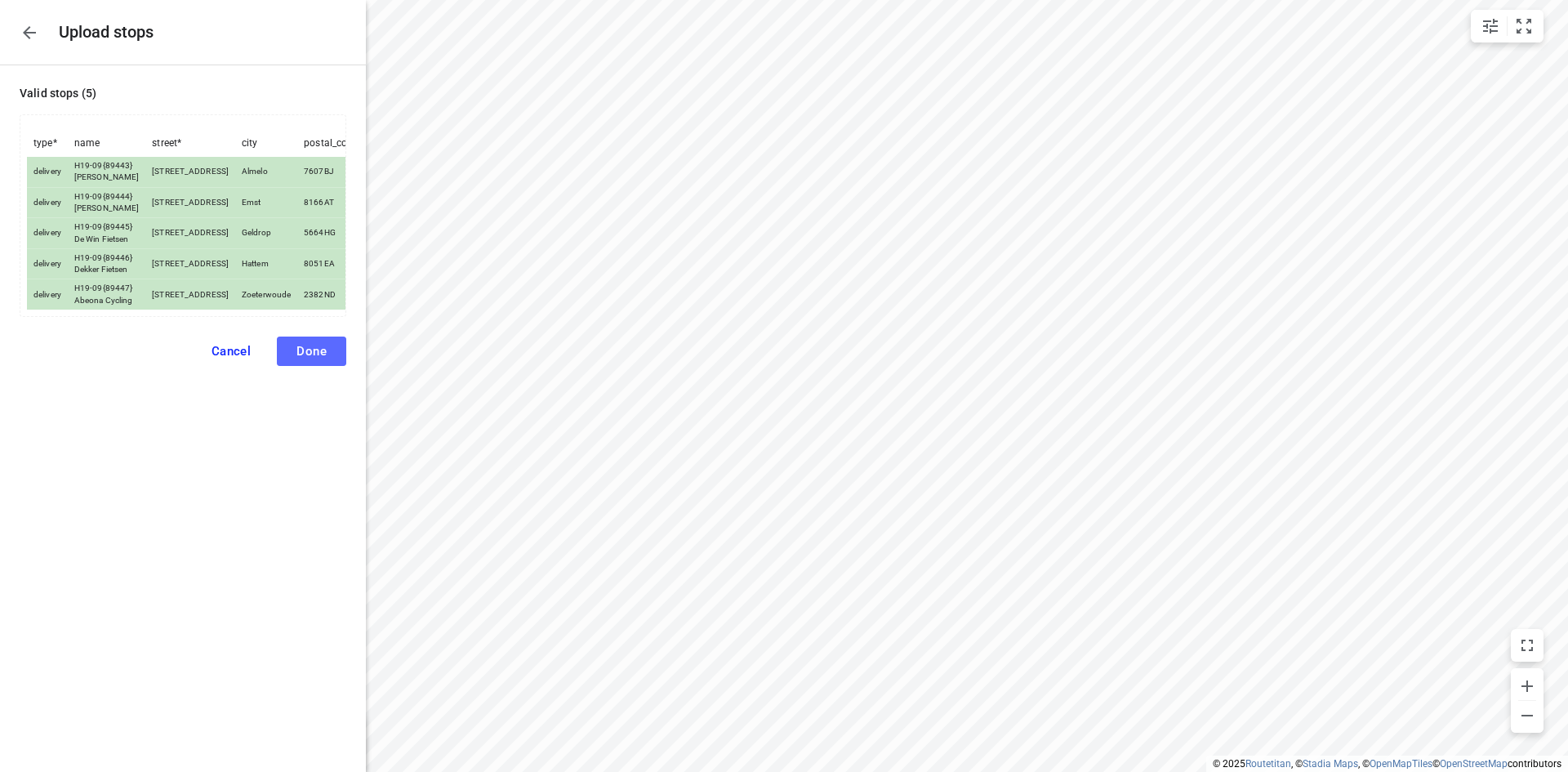
click at [300, 359] on span "Done" at bounding box center [311, 350] width 31 height 14
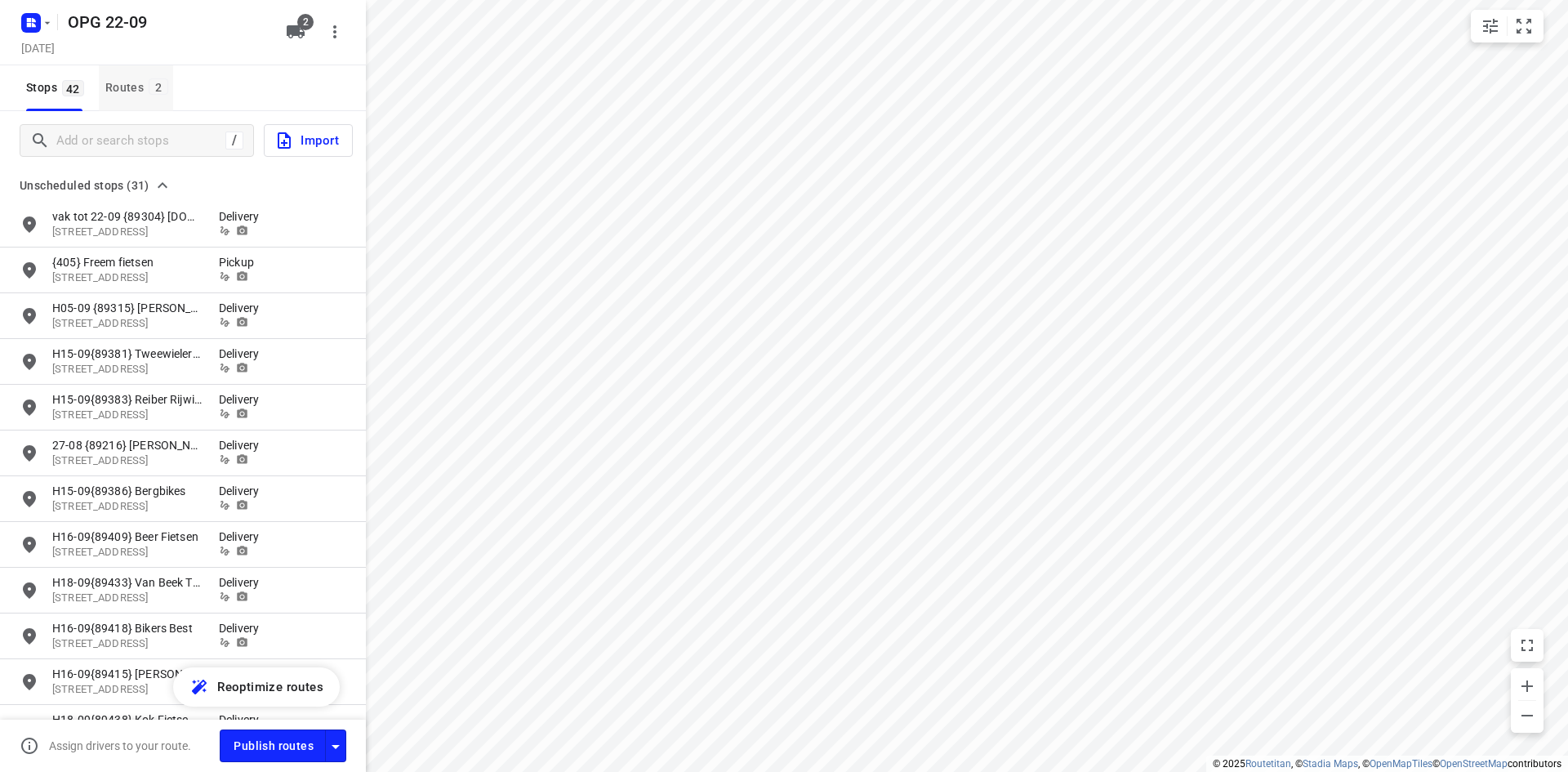
click at [144, 89] on div "Routes 2" at bounding box center [139, 87] width 68 height 20
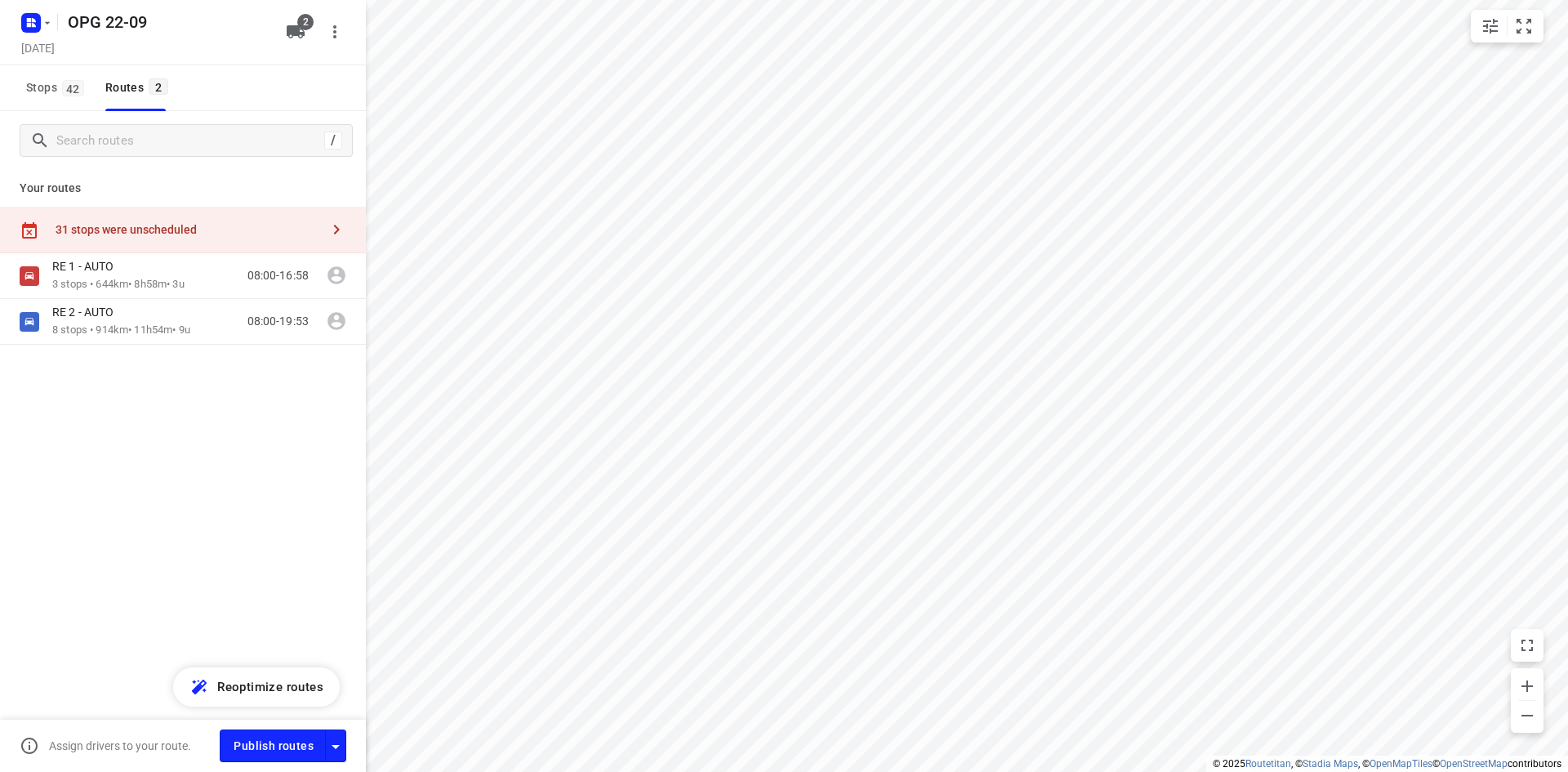
click at [337, 229] on icon "button" at bounding box center [336, 229] width 20 height 20
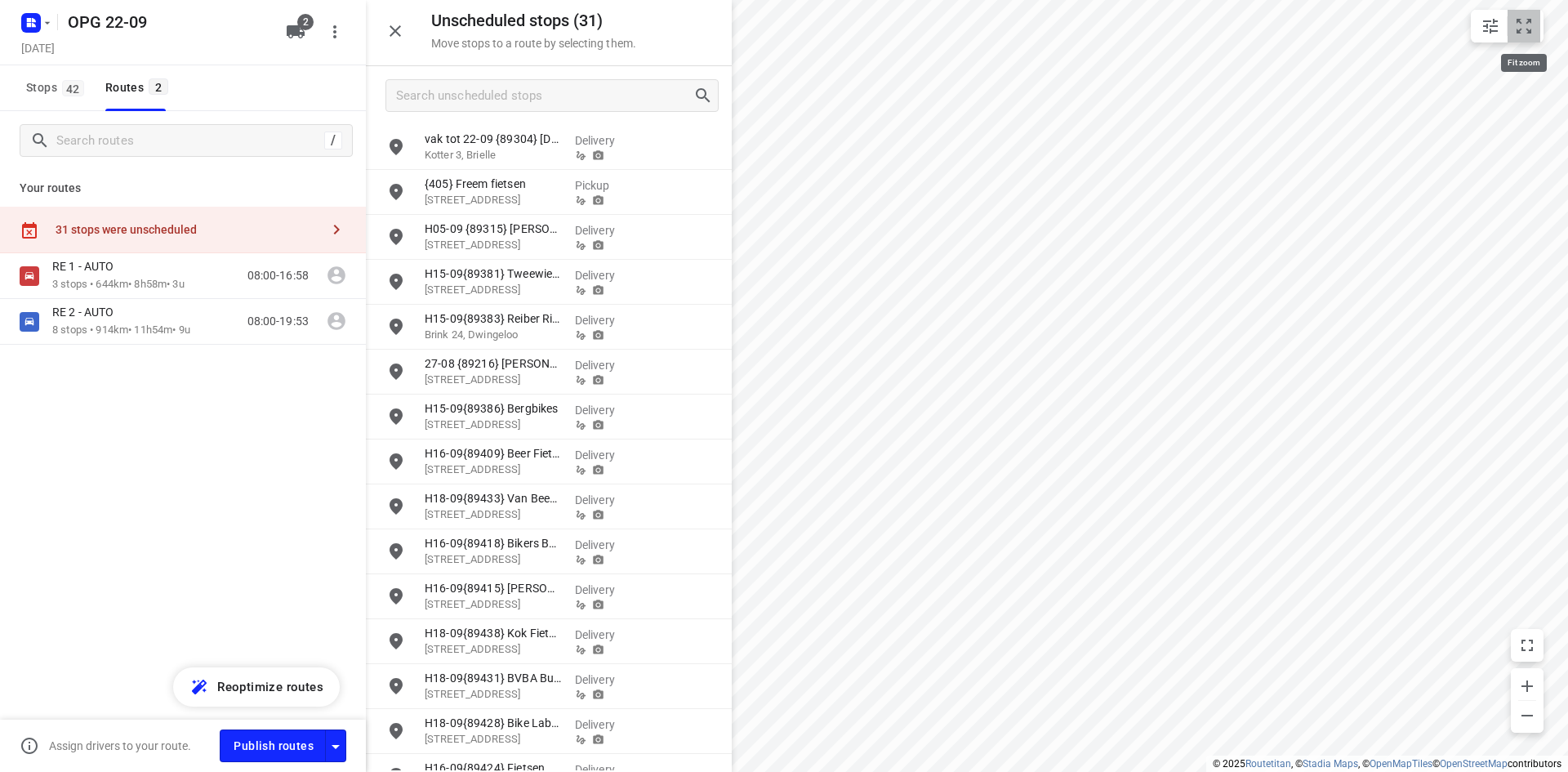
click at [1528, 33] on icon "small contained button group" at bounding box center [1523, 25] width 14 height 14
click at [599, 98] on input "Search unscheduled stops" at bounding box center [544, 96] width 296 height 25
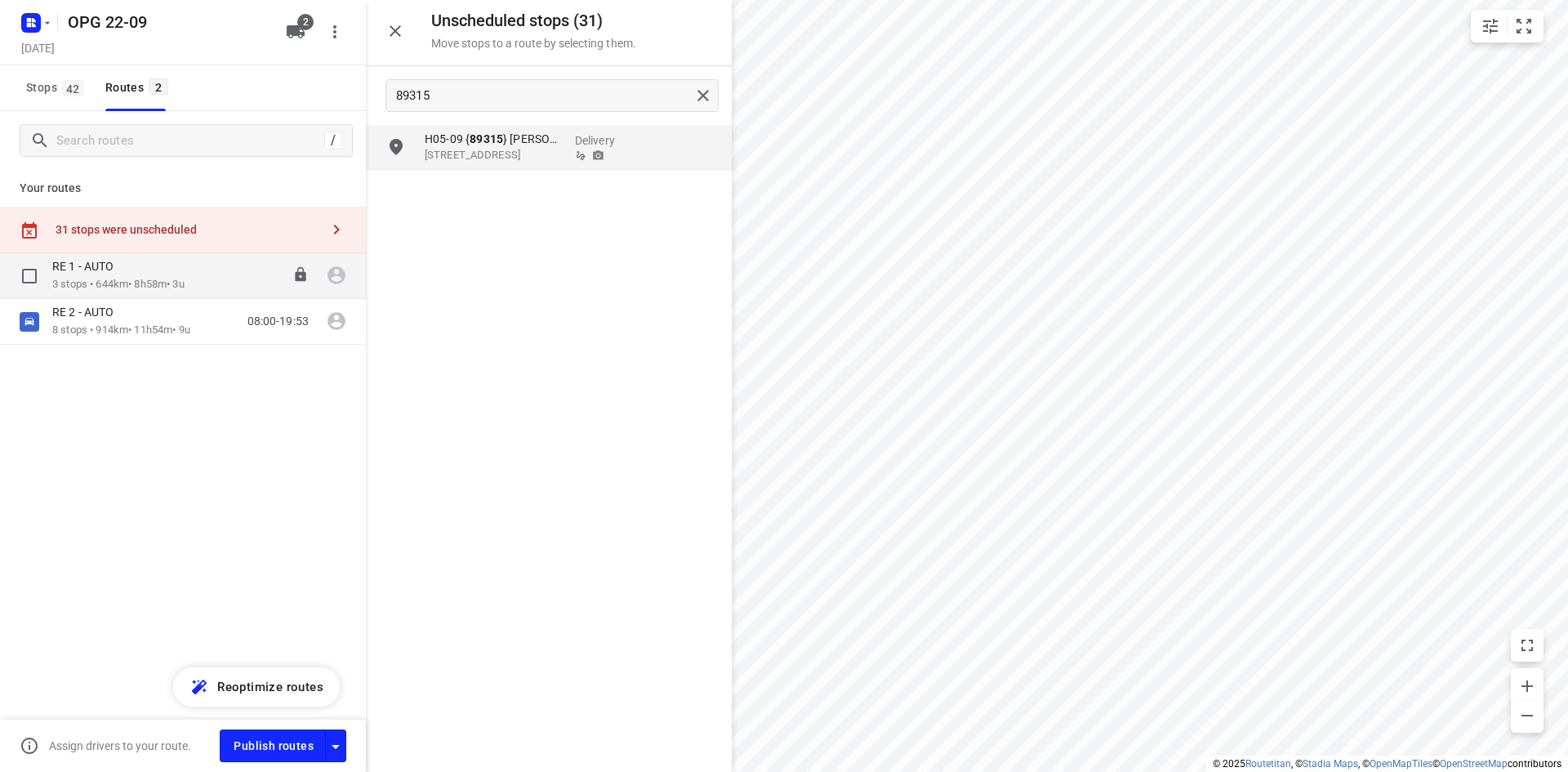
click at [240, 259] on div "08:00-16:58" at bounding box center [268, 275] width 81 height 33
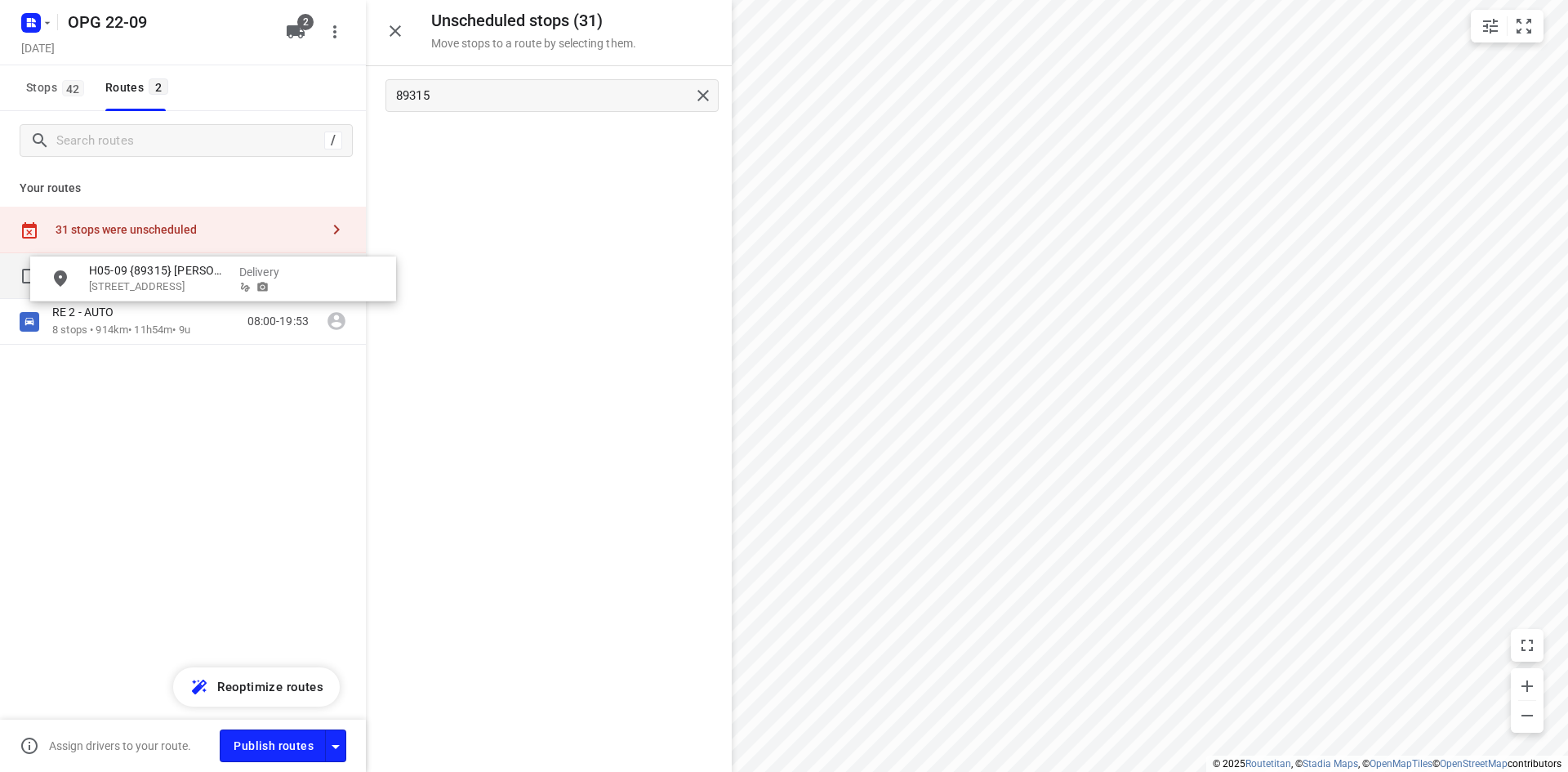
drag, startPoint x: 464, startPoint y: 148, endPoint x: 121, endPoint y: 281, distance: 367.9
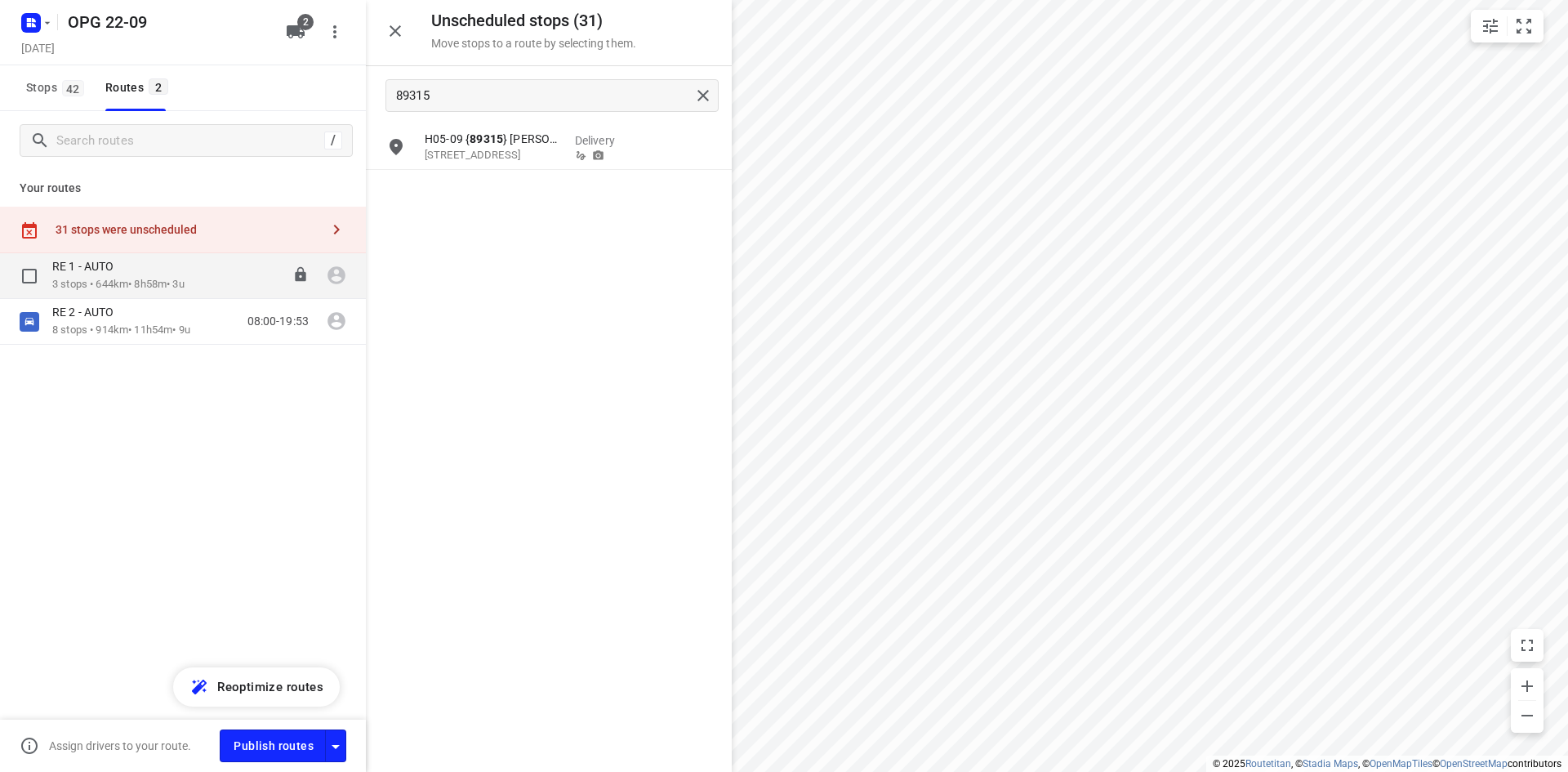
click at [121, 281] on p "3 stops • 644km • 8h58m • 3u" at bounding box center [119, 284] width 132 height 15
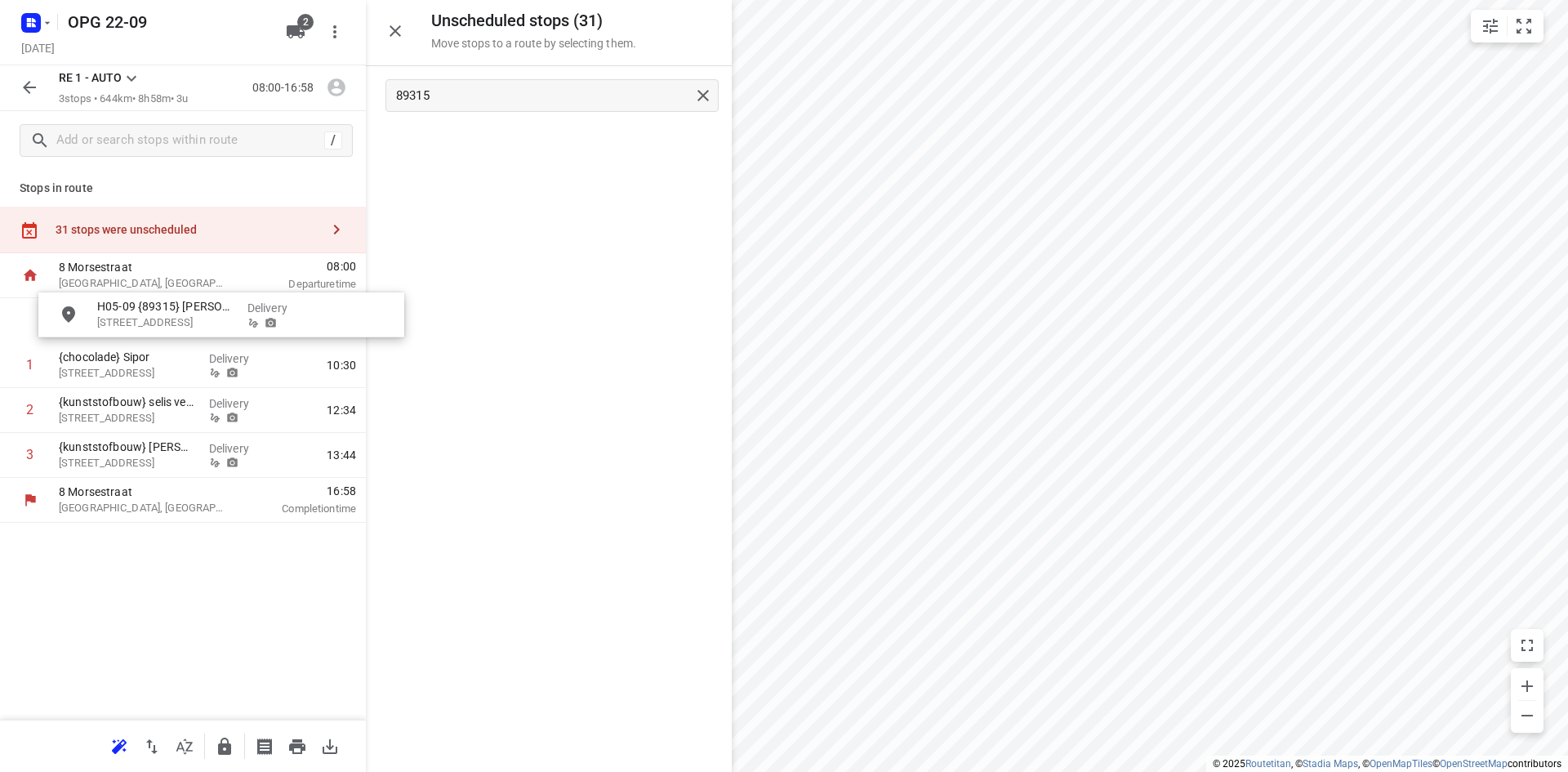
drag, startPoint x: 507, startPoint y: 149, endPoint x: 165, endPoint y: 323, distance: 383.7
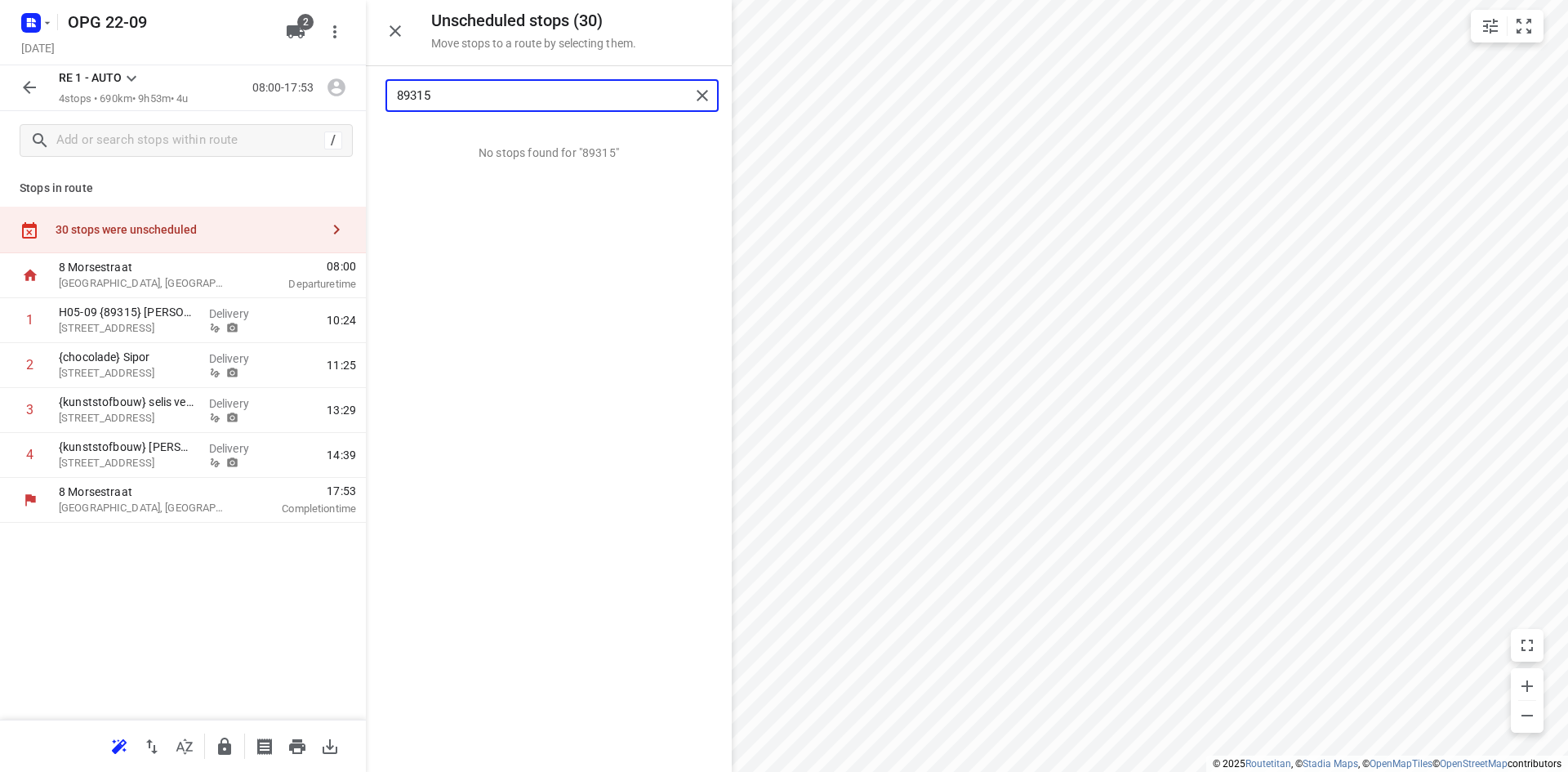
click at [472, 104] on input "89315" at bounding box center [544, 96] width 293 height 25
drag, startPoint x: 478, startPoint y: 97, endPoint x: 384, endPoint y: 98, distance: 94.0
click at [384, 98] on div "89316" at bounding box center [548, 95] width 365 height 59
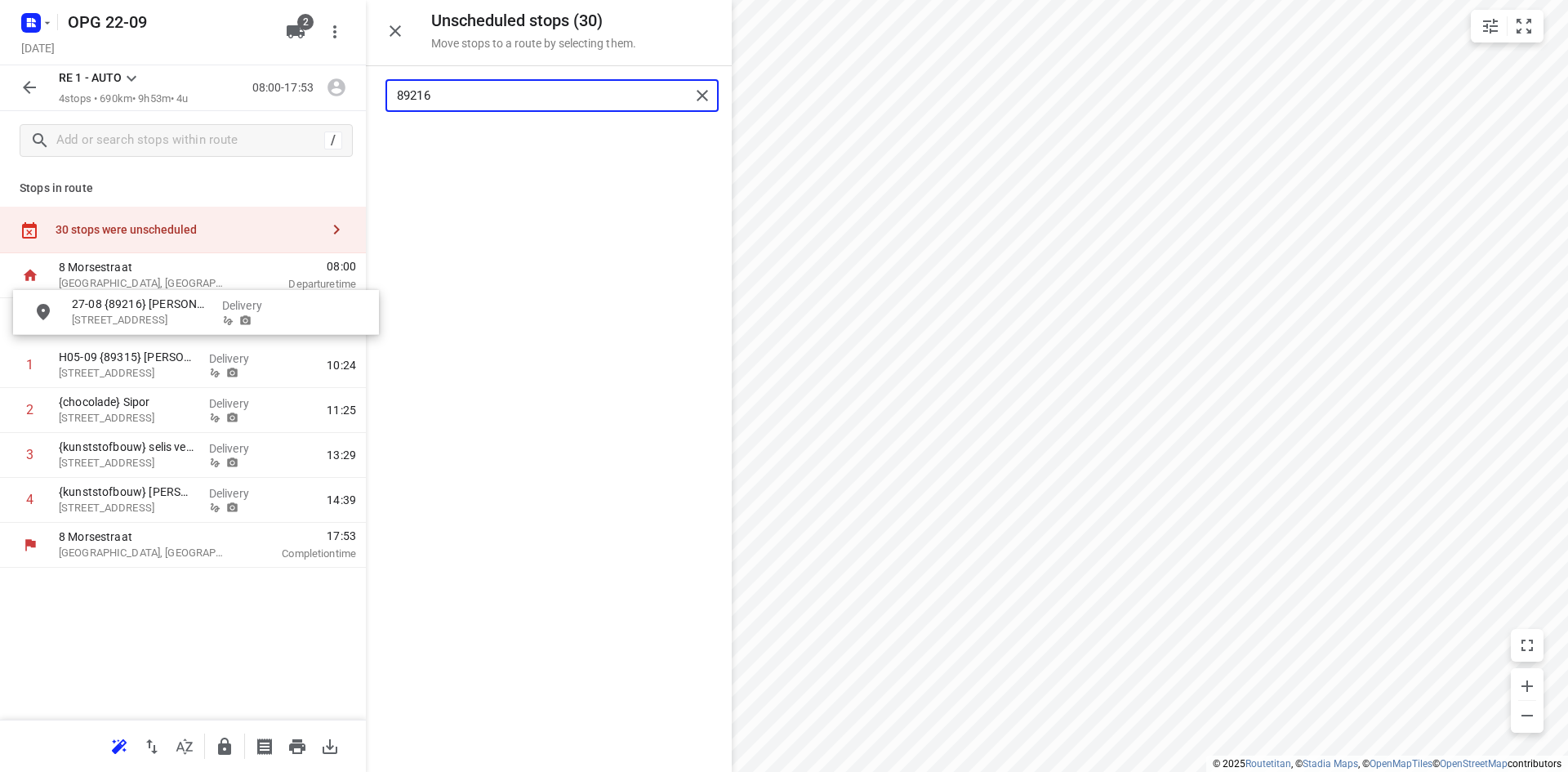
drag, startPoint x: 531, startPoint y: 144, endPoint x: 171, endPoint y: 315, distance: 398.5
drag, startPoint x: 478, startPoint y: 98, endPoint x: 376, endPoint y: 103, distance: 102.1
click at [387, 100] on div "89216" at bounding box center [538, 96] width 303 height 25
drag, startPoint x: 512, startPoint y: 103, endPoint x: 360, endPoint y: 95, distance: 152.2
click at [369, 95] on div "89368" at bounding box center [548, 95] width 365 height 59
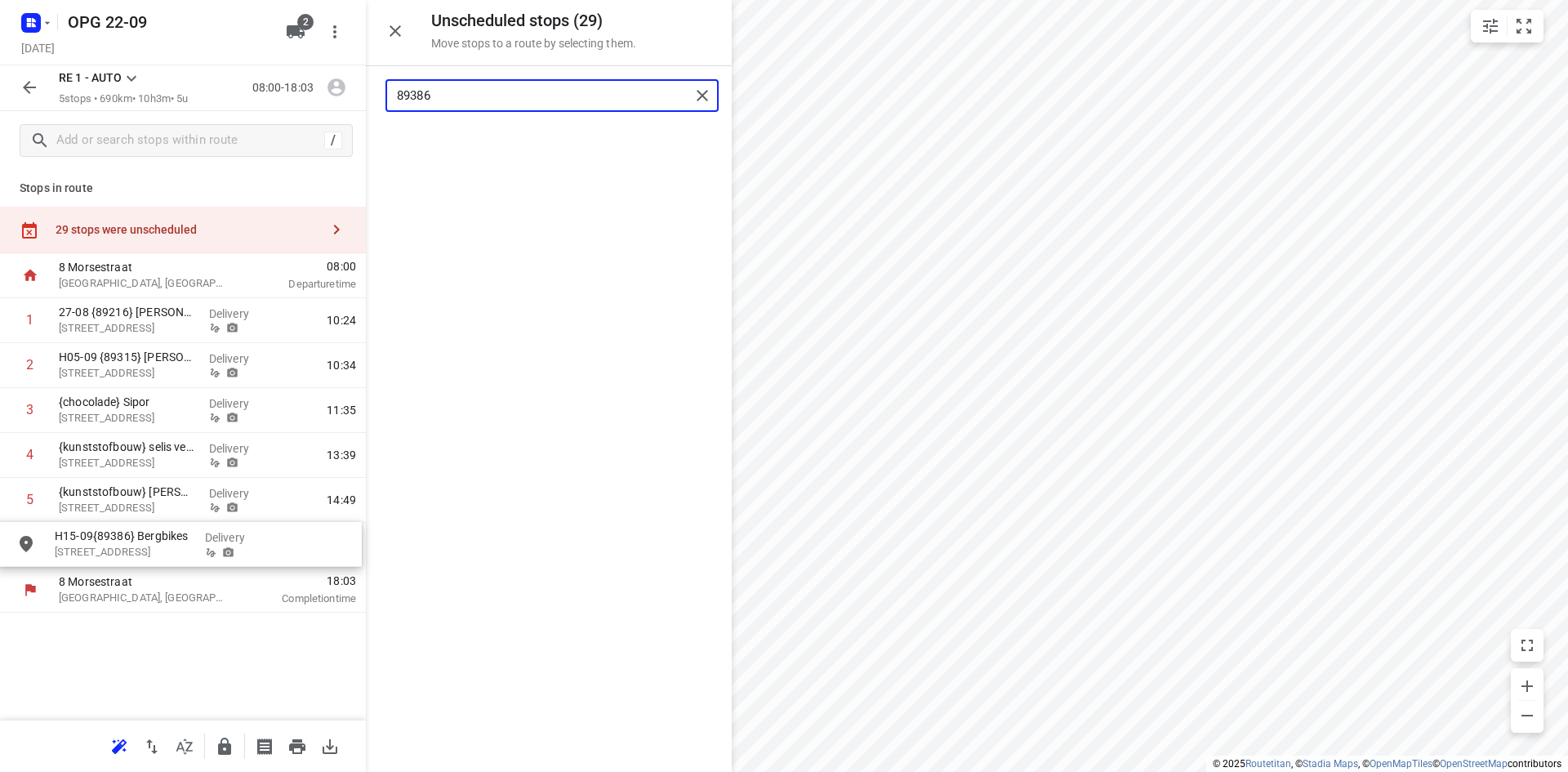
drag, startPoint x: 533, startPoint y: 154, endPoint x: 145, endPoint y: 553, distance: 556.5
drag, startPoint x: 472, startPoint y: 97, endPoint x: 360, endPoint y: 199, distance: 151.5
click at [362, 98] on div "Unscheduled stops ( 28 ) Move stops to a route by selecting them. 89386 No stop…" at bounding box center [182, 386] width 365 height 772
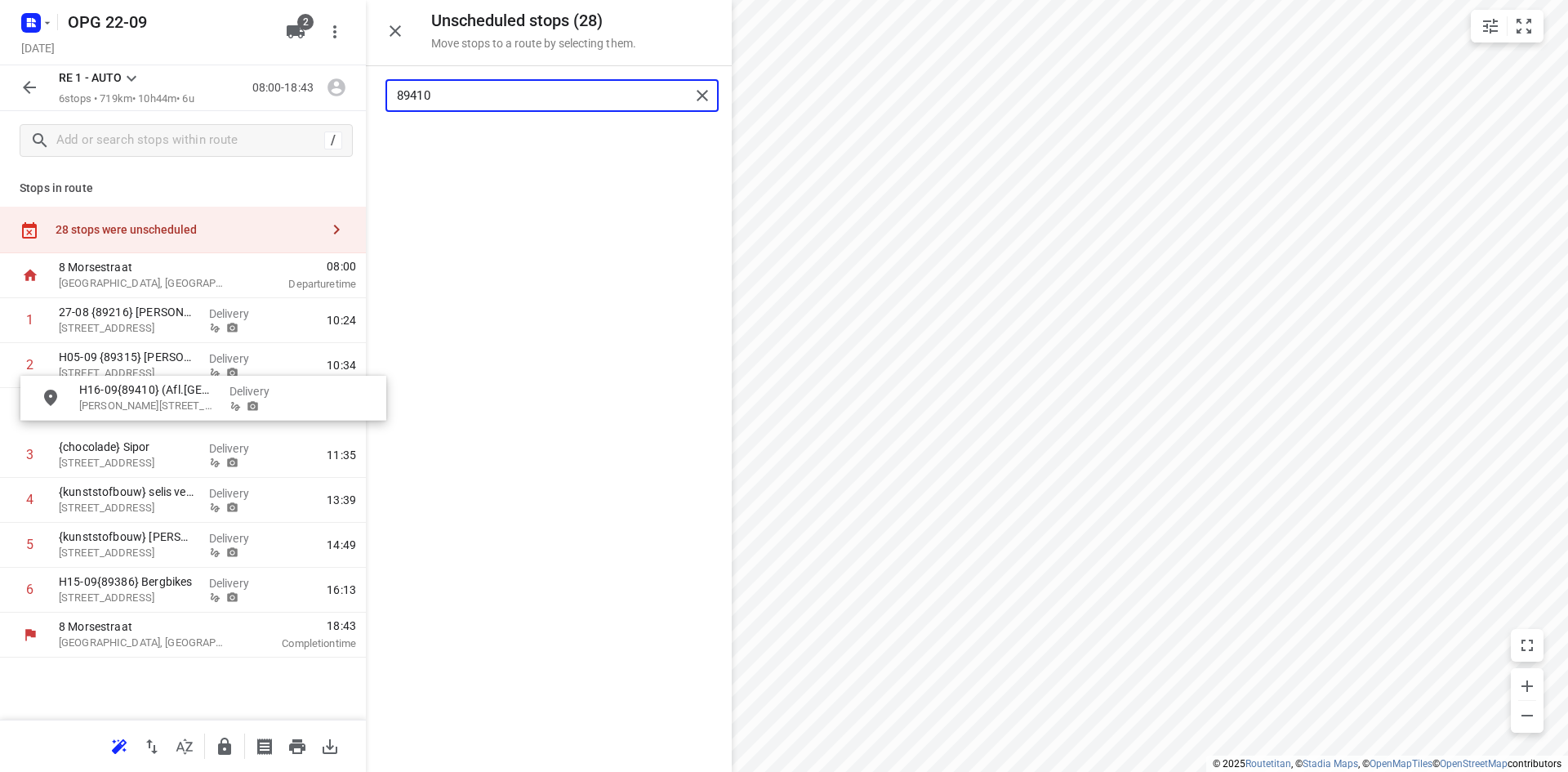
drag, startPoint x: 518, startPoint y: 145, endPoint x: 166, endPoint y: 397, distance: 432.9
drag, startPoint x: 456, startPoint y: 92, endPoint x: 372, endPoint y: 114, distance: 86.8
click at [372, 113] on div "89410" at bounding box center [548, 95] width 365 height 59
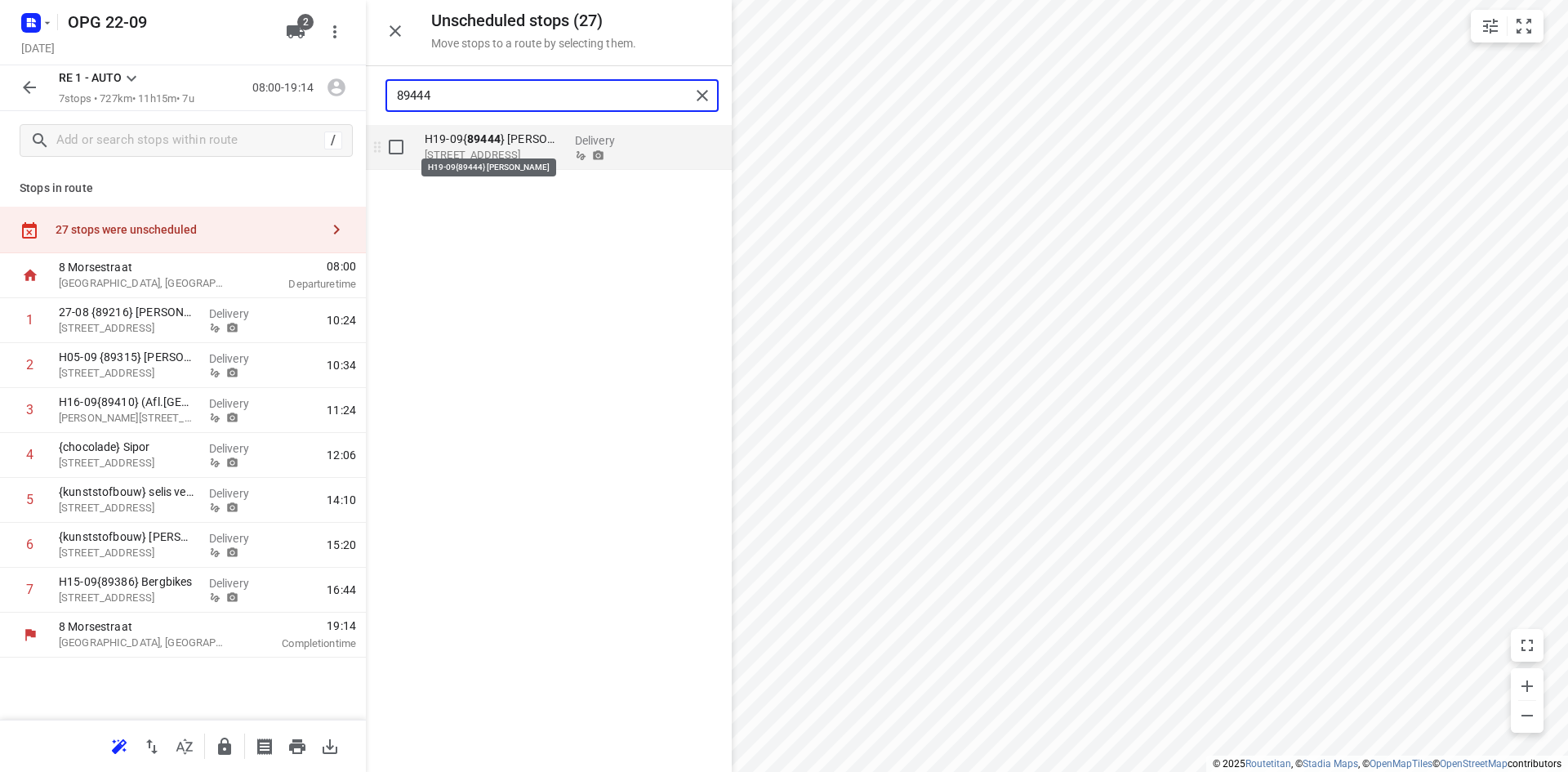
click at [512, 145] on p "H19-09{ 89444 } [PERSON_NAME]" at bounding box center [494, 138] width 137 height 16
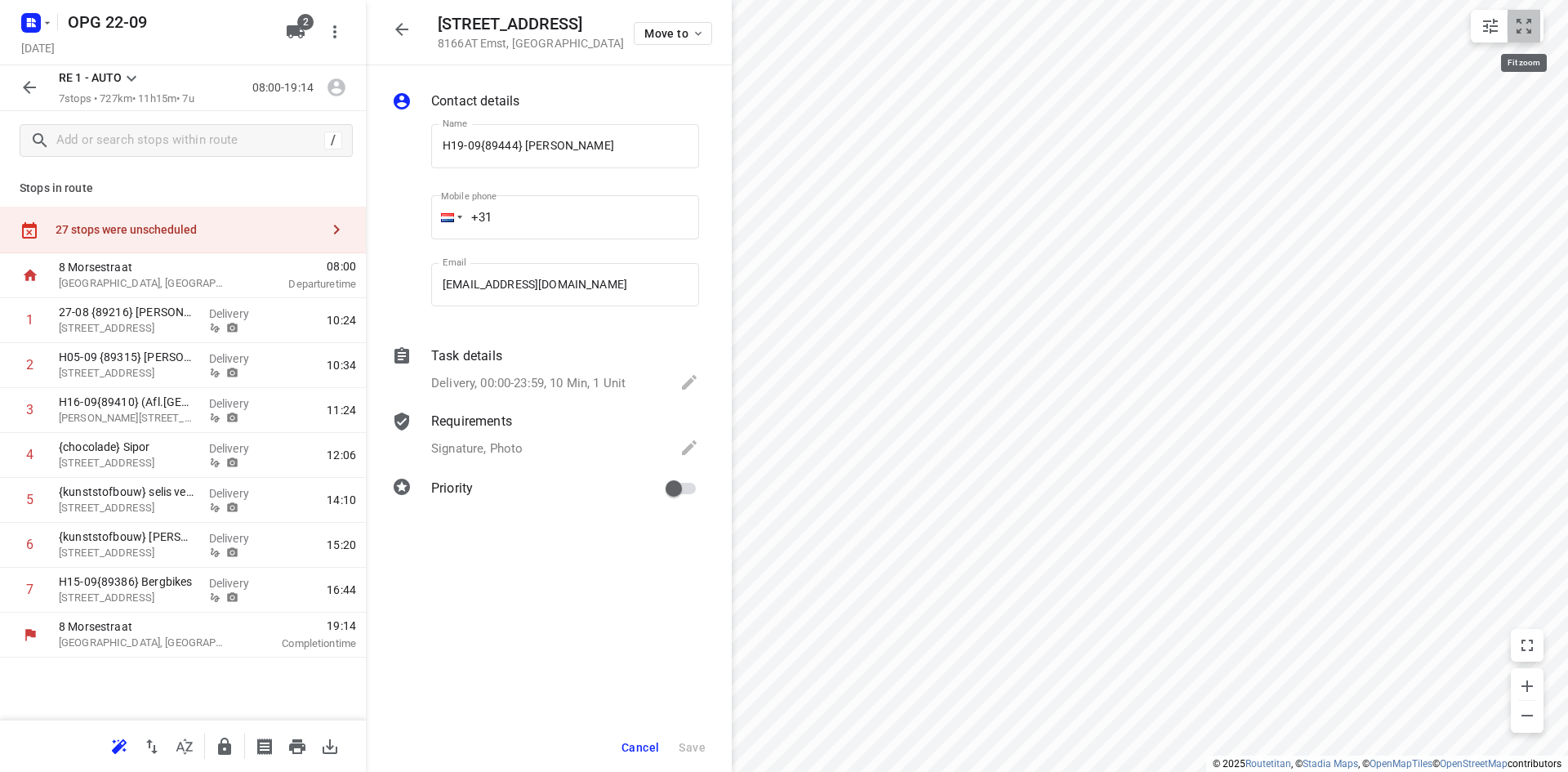
click at [1528, 27] on icon "small contained button group" at bounding box center [1523, 25] width 20 height 20
click at [691, 35] on span "Move to" at bounding box center [674, 33] width 60 height 13
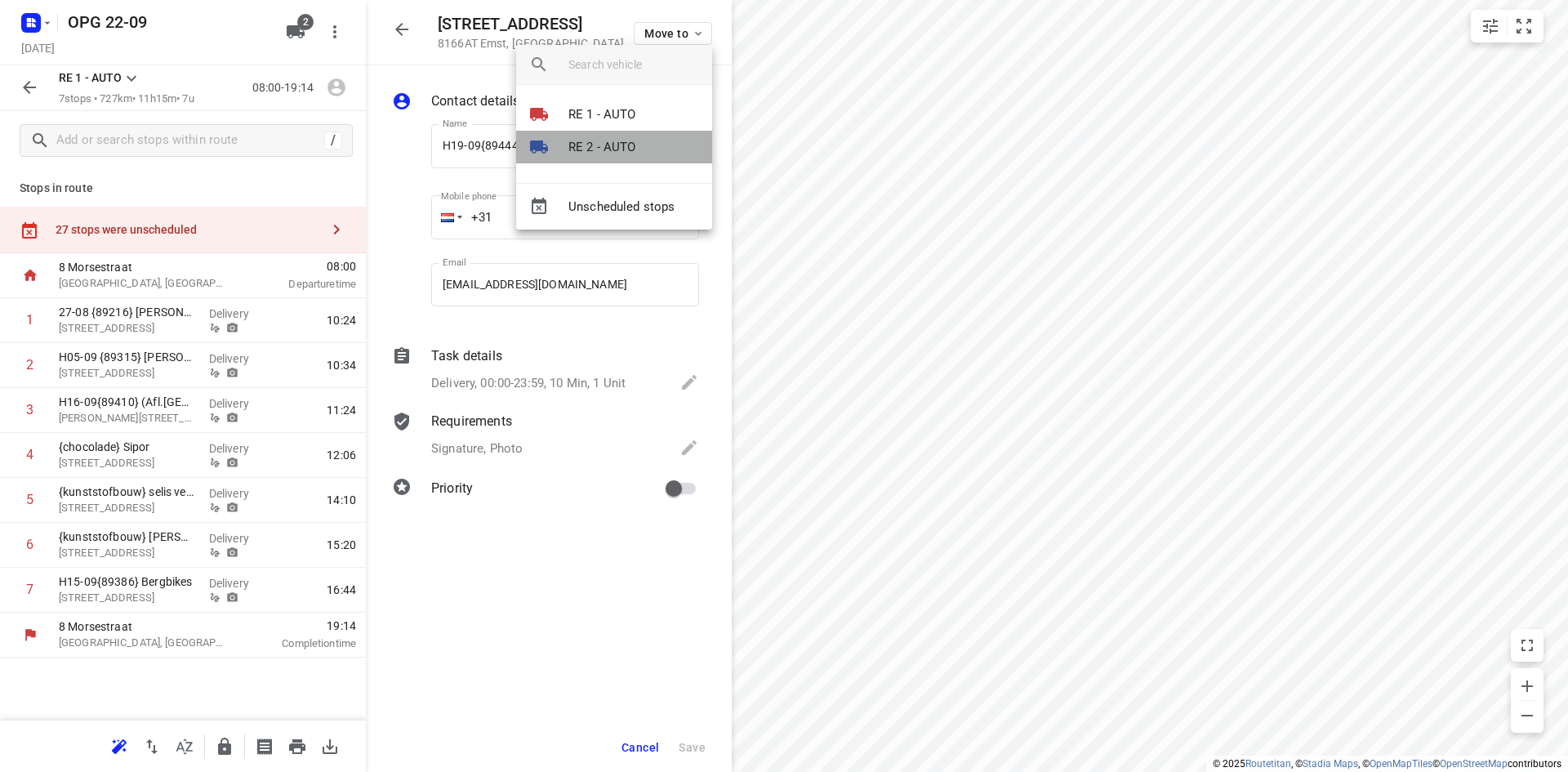
click at [636, 139] on li "RE 2 - AUTO" at bounding box center [613, 147] width 196 height 33
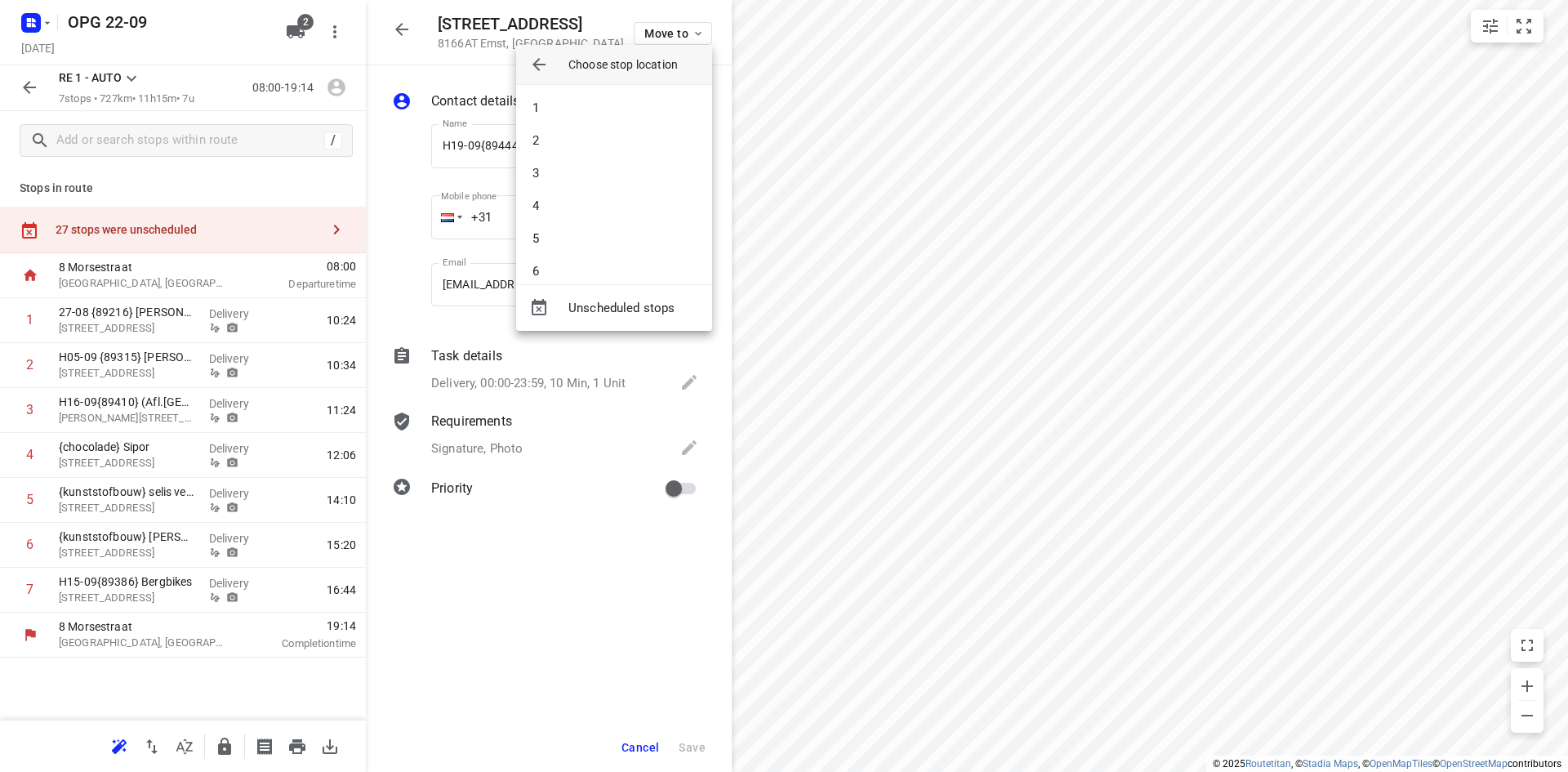
click at [636, 139] on li "2" at bounding box center [613, 140] width 196 height 33
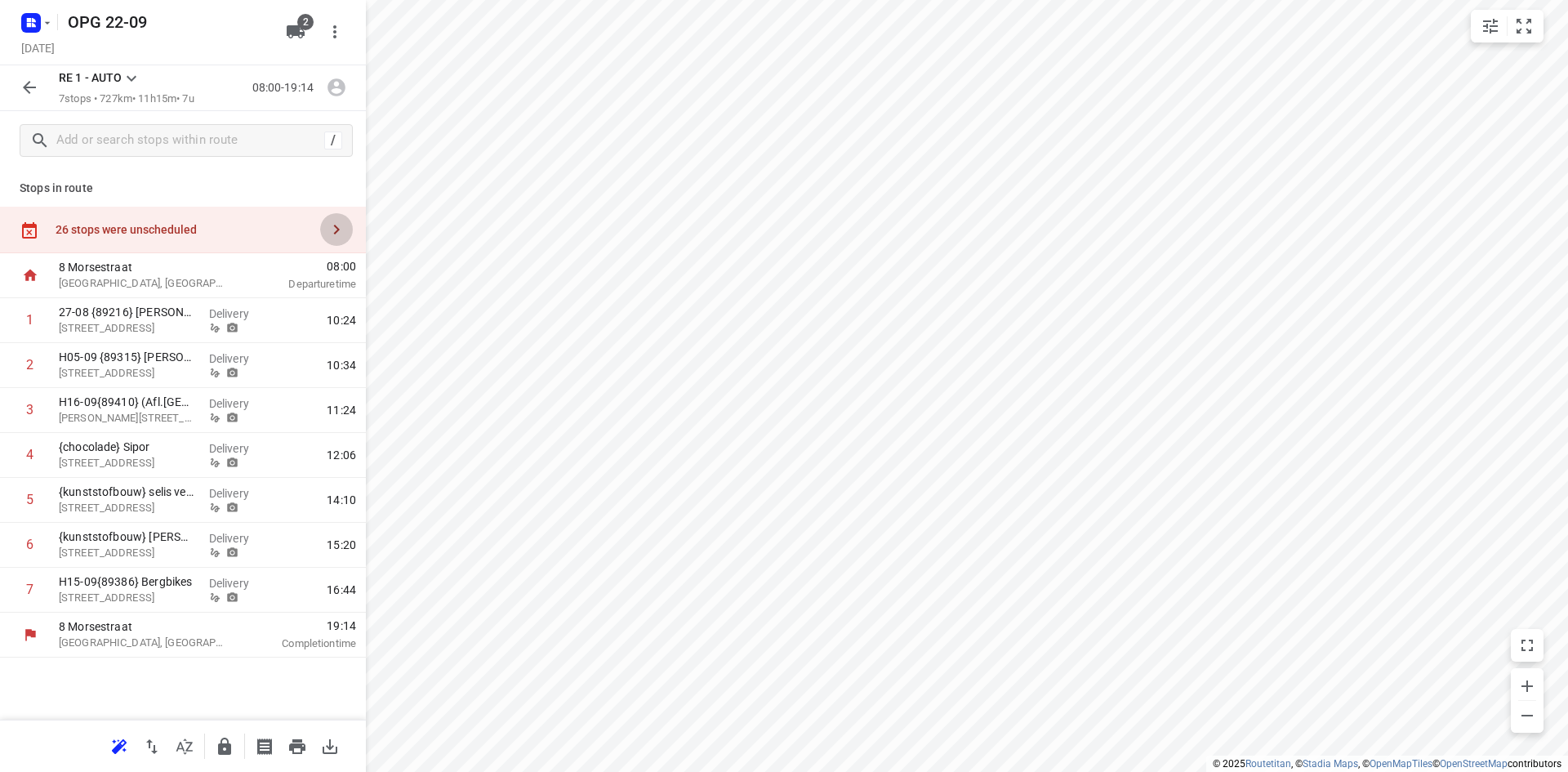
click at [336, 225] on icon "button" at bounding box center [336, 229] width 20 height 20
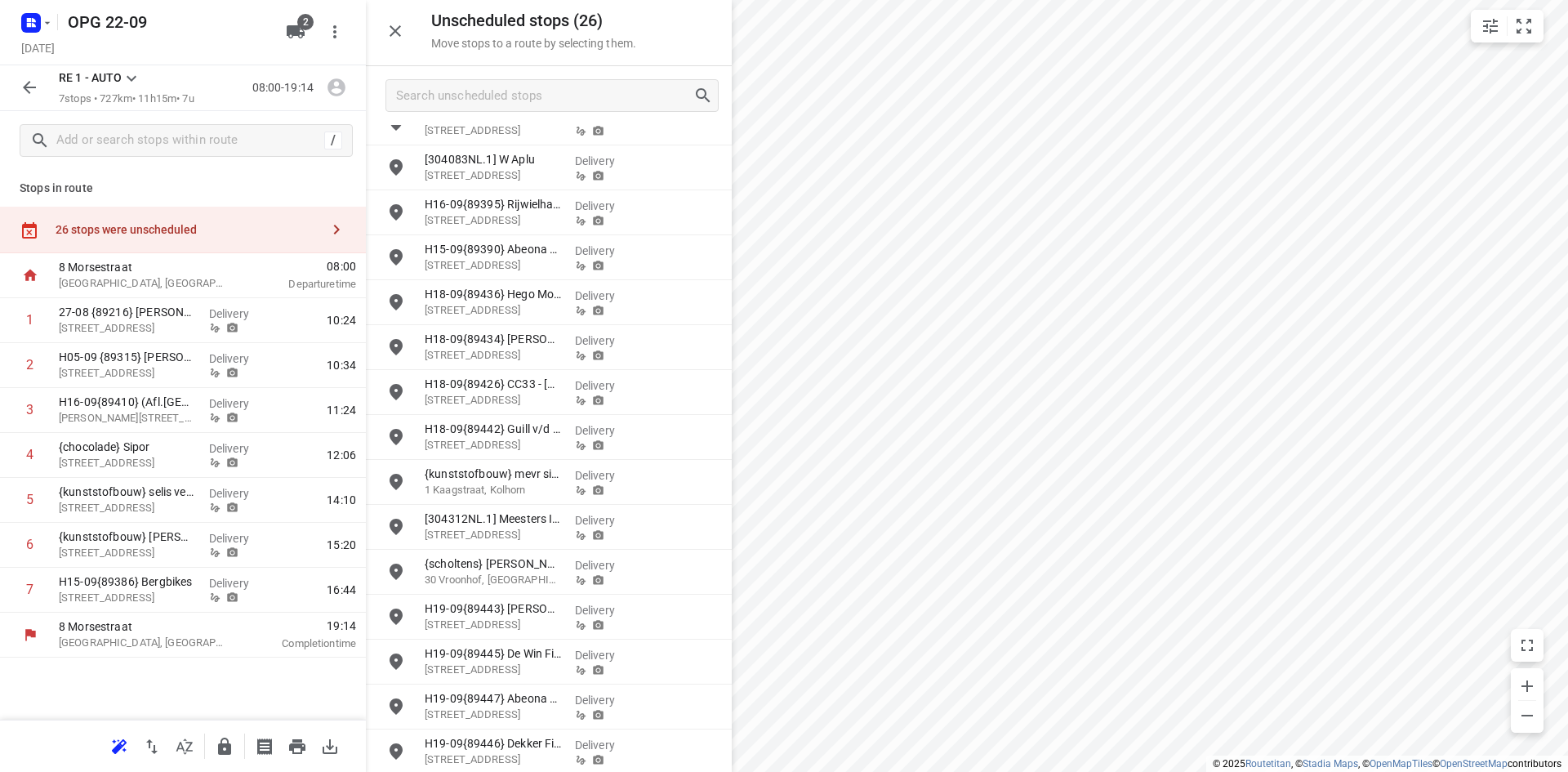
scroll to position [525, 0]
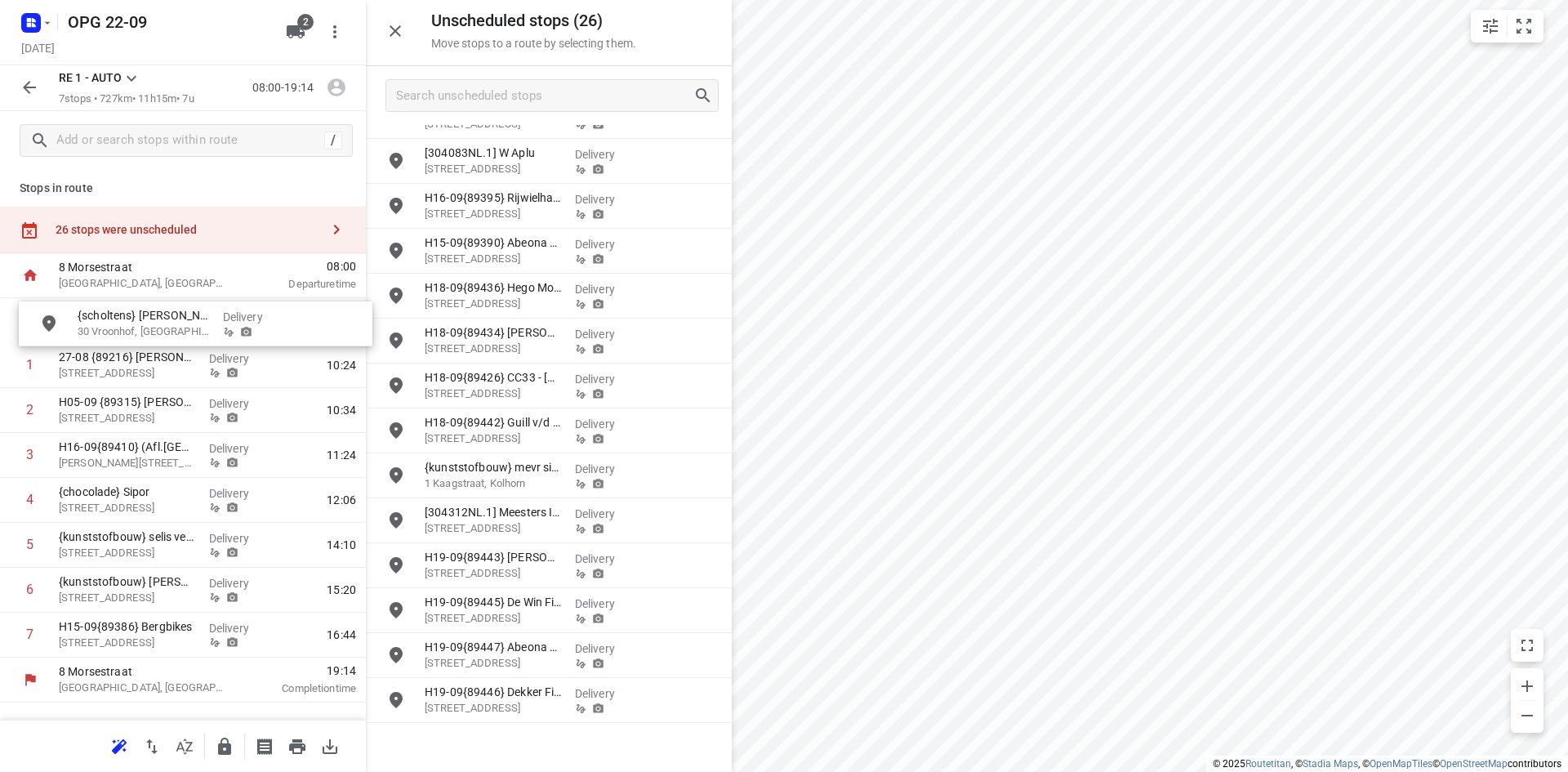
drag, startPoint x: 493, startPoint y: 565, endPoint x: 131, endPoint y: 309, distance: 443.4
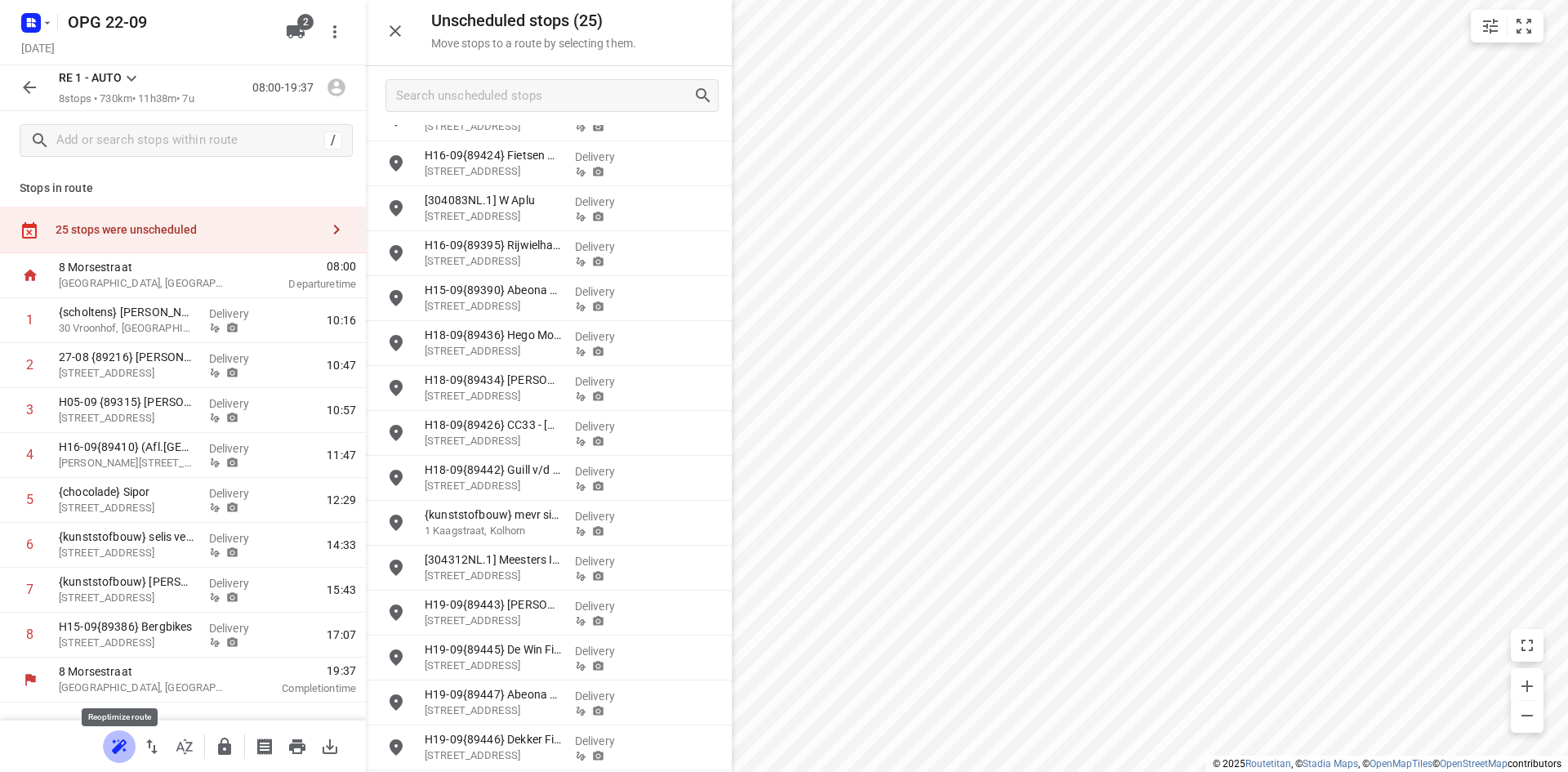
click at [120, 753] on icon "button" at bounding box center [119, 746] width 20 height 20
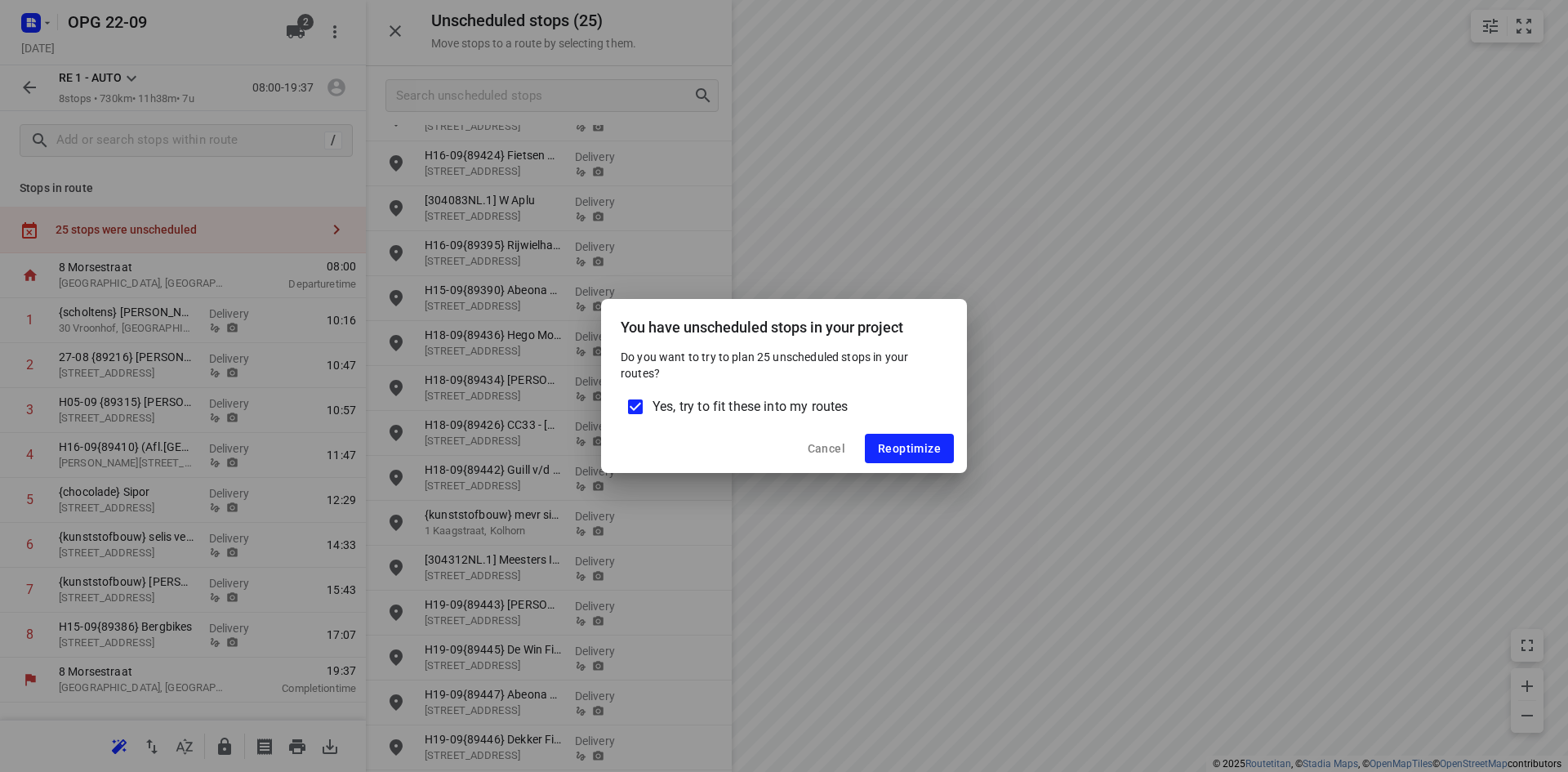
click at [716, 406] on span "Yes, try to fit these into my routes" at bounding box center [750, 406] width 195 height 20
click at [652, 406] on input "Yes, try to fit these into my routes" at bounding box center [635, 406] width 34 height 34
click at [920, 445] on span "Reoptimize" at bounding box center [909, 448] width 63 height 13
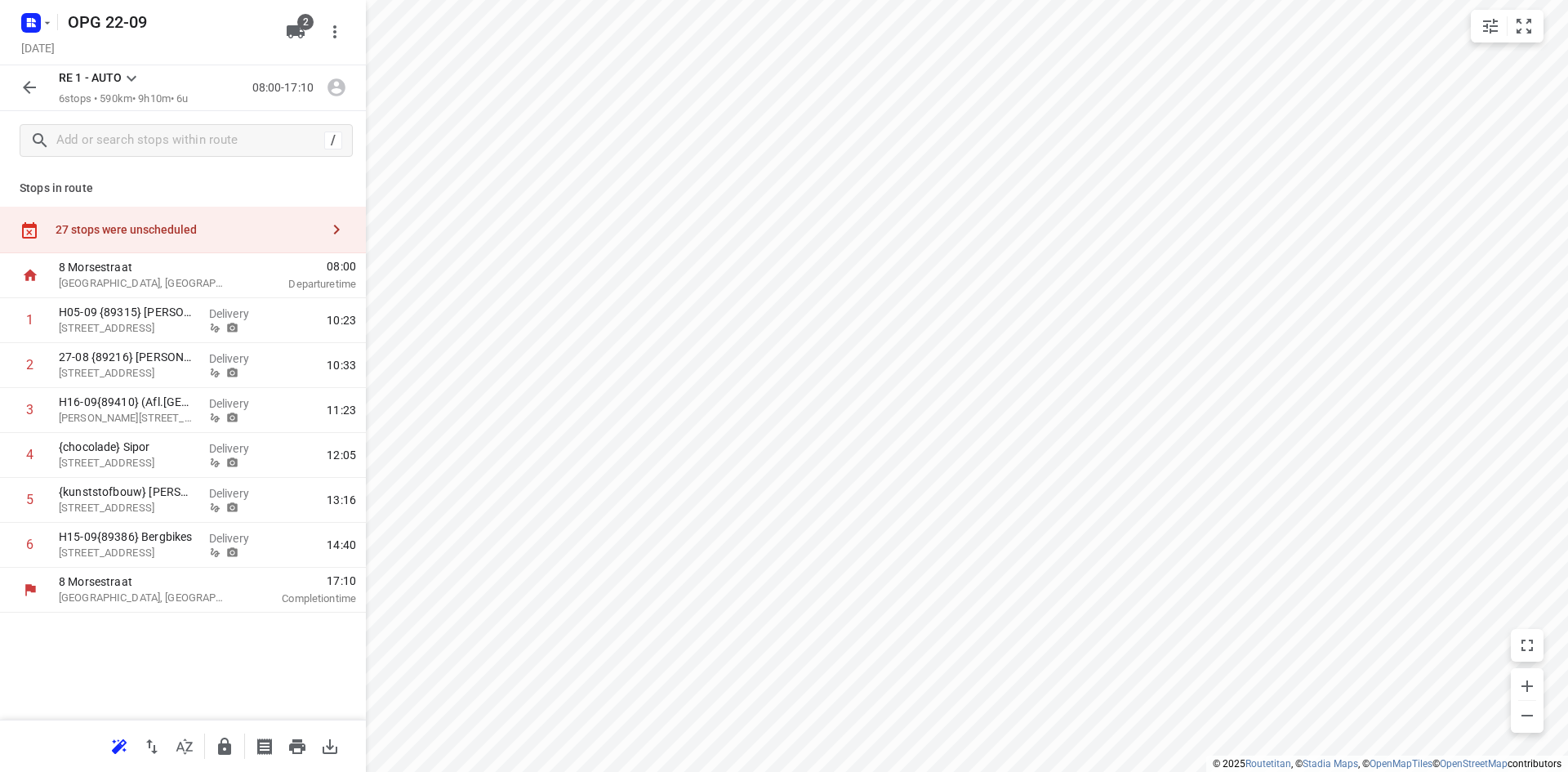
click at [339, 222] on icon "button" at bounding box center [336, 229] width 20 height 20
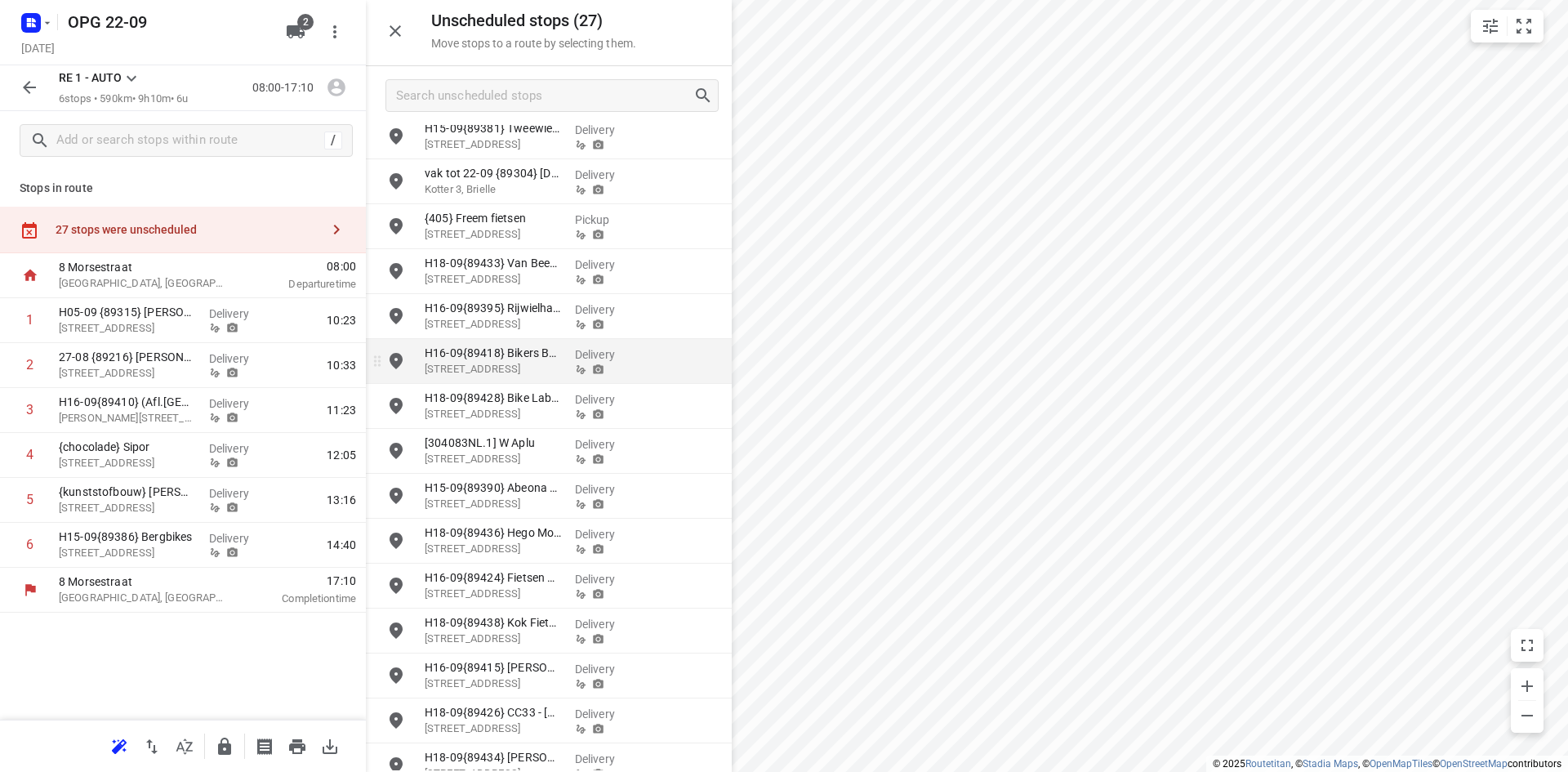
scroll to position [81, 0]
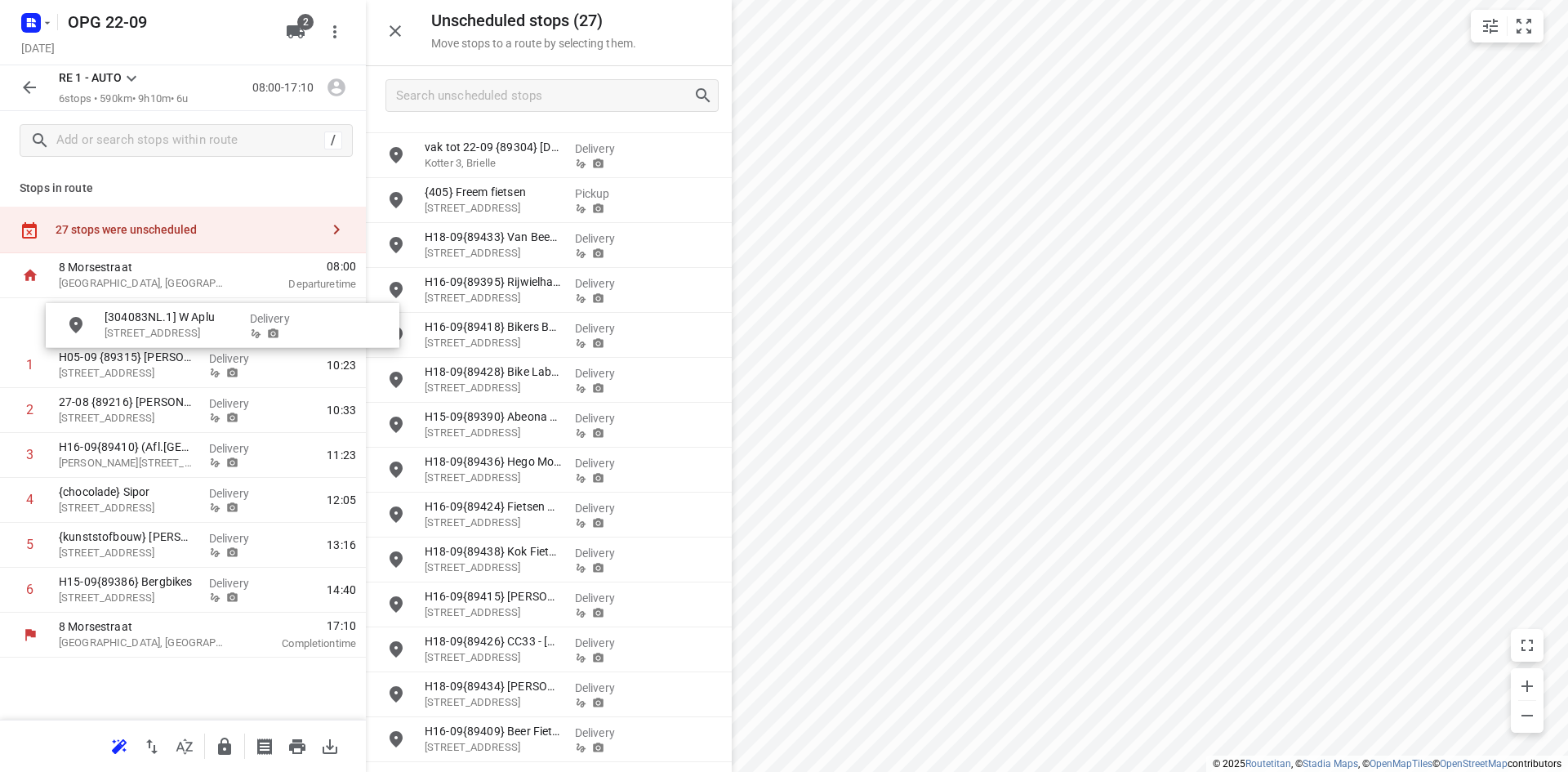
drag, startPoint x: 494, startPoint y: 438, endPoint x: 165, endPoint y: 333, distance: 345.3
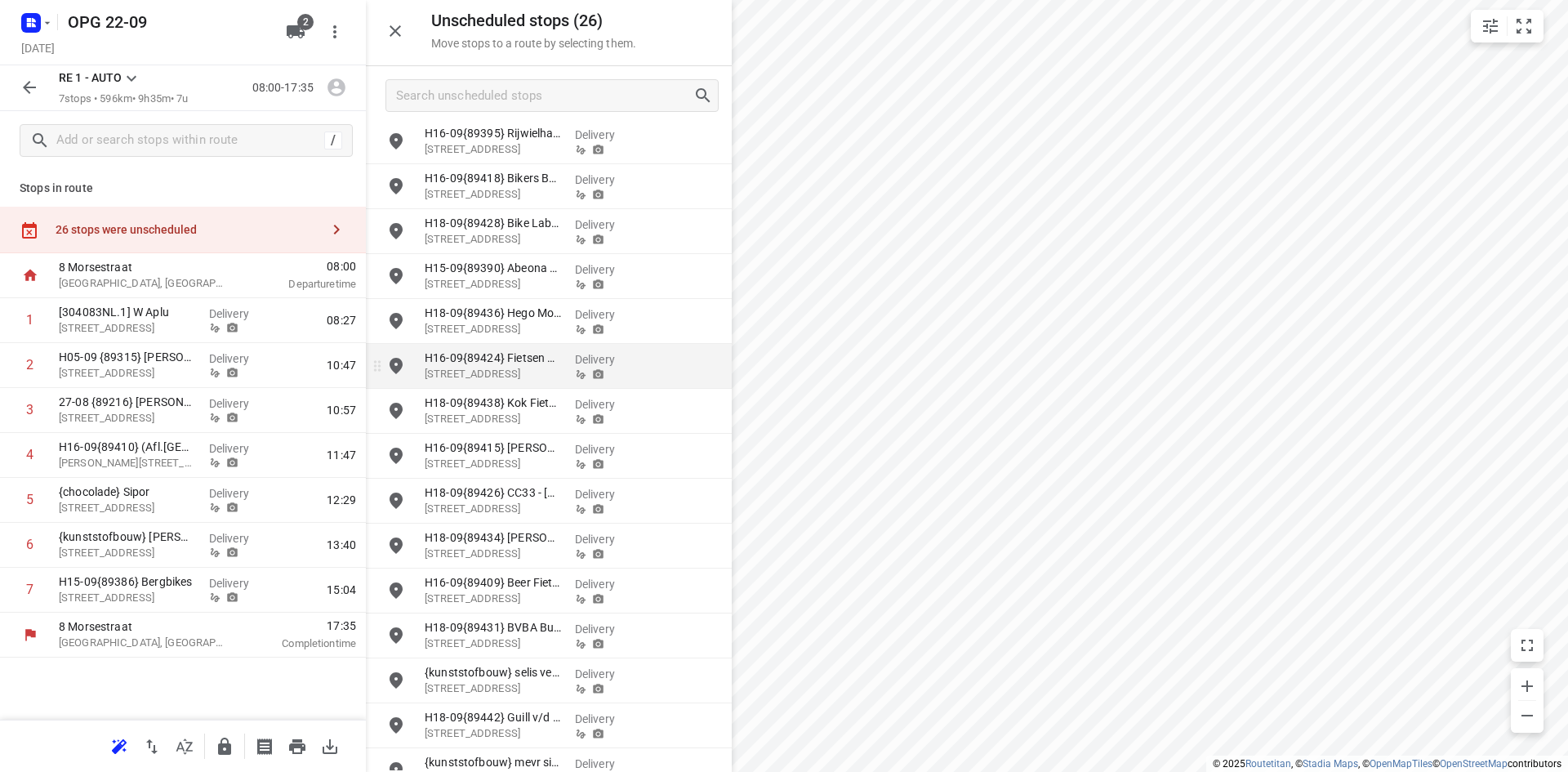
scroll to position [245, 0]
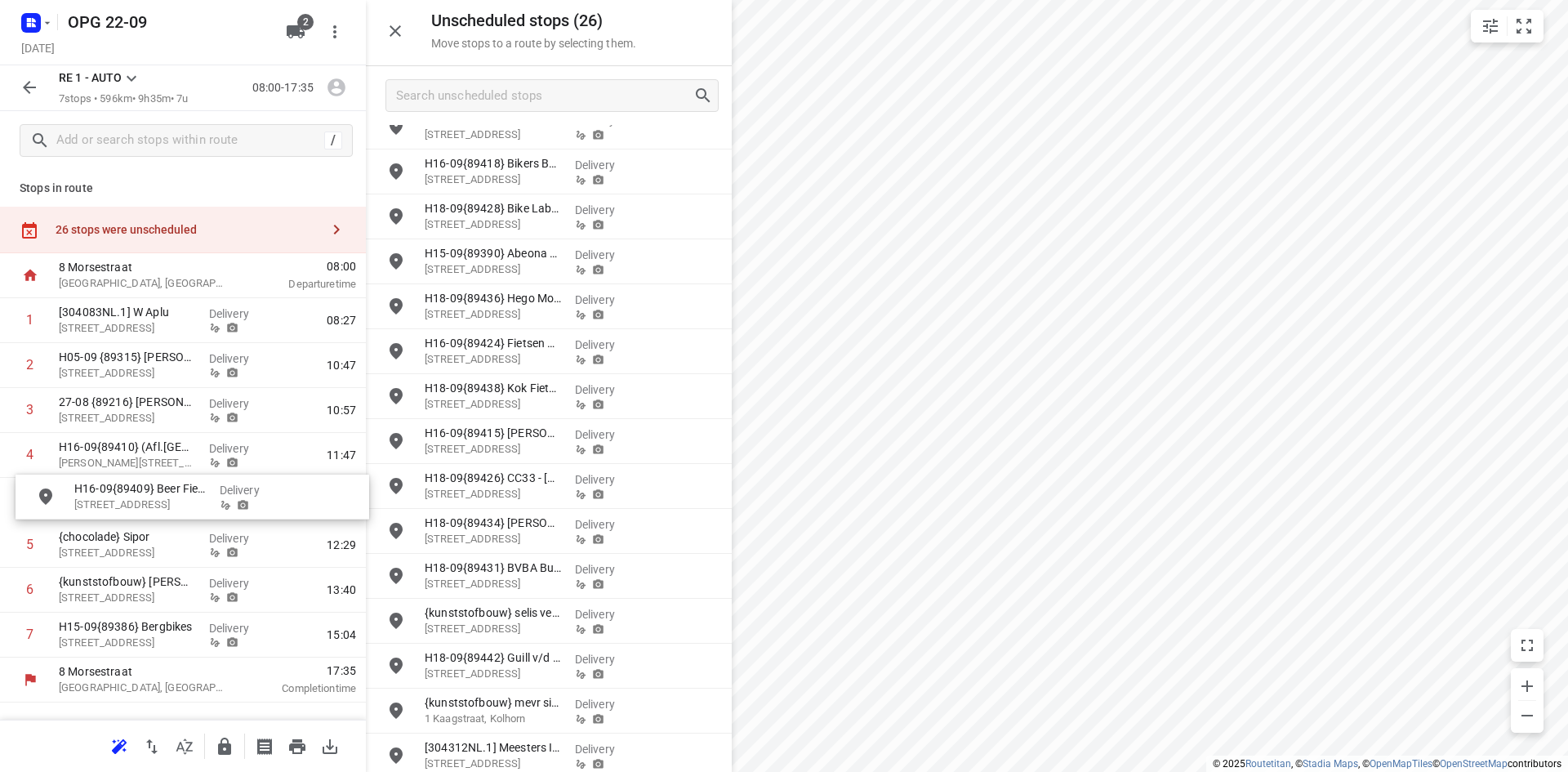
drag, startPoint x: 527, startPoint y: 581, endPoint x: 172, endPoint y: 497, distance: 364.8
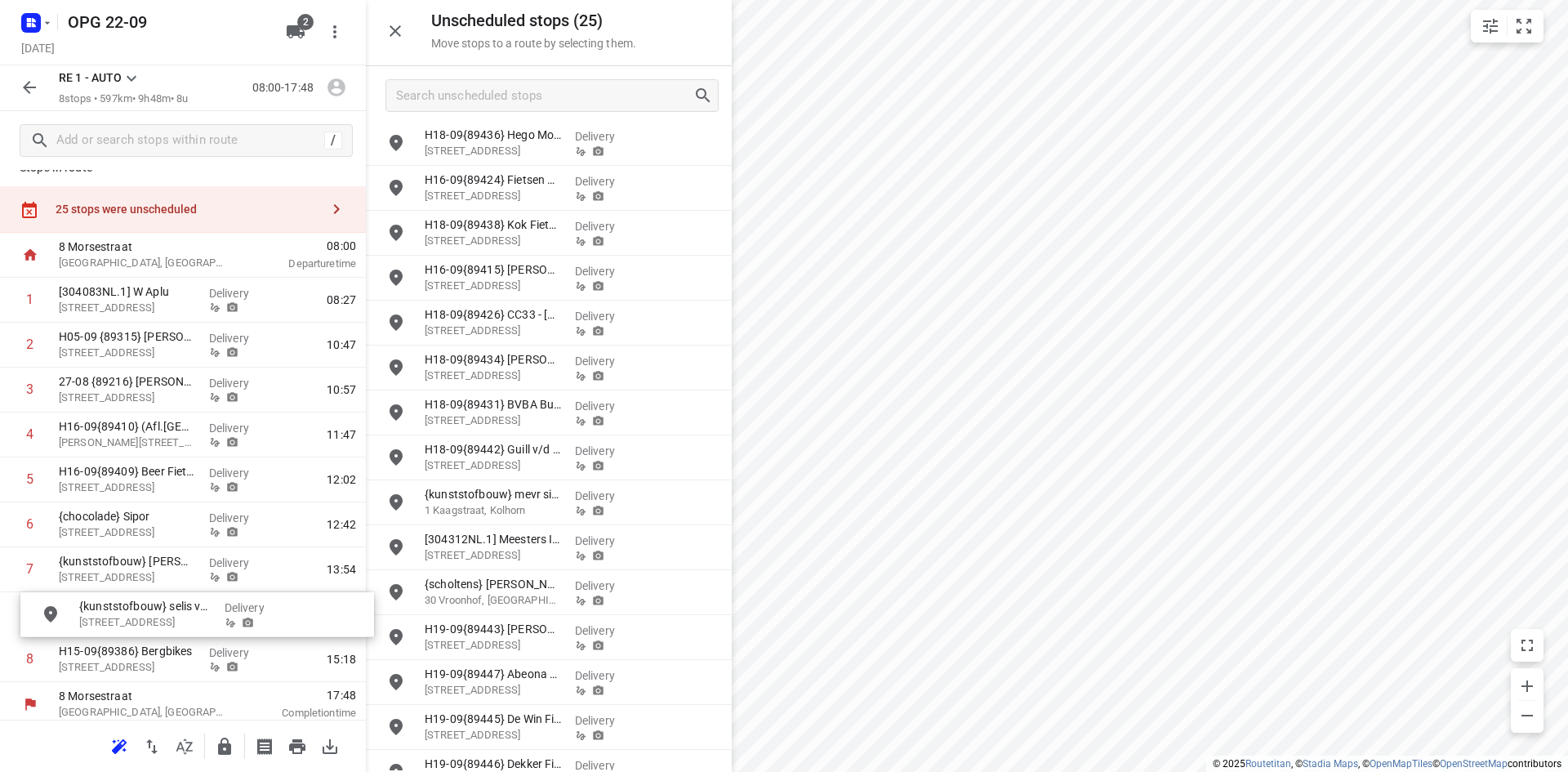
scroll to position [28, 0]
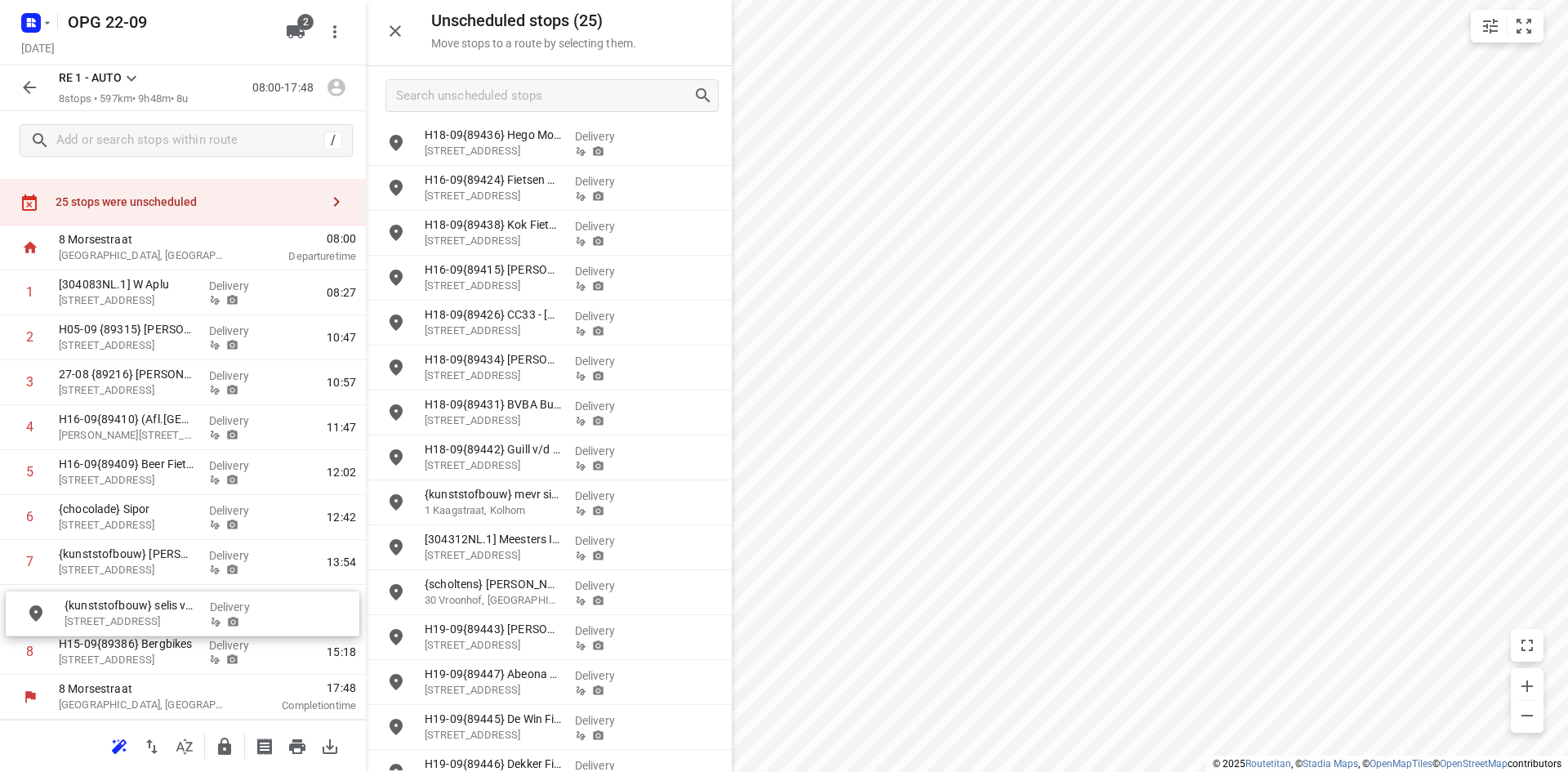
drag, startPoint x: 509, startPoint y: 458, endPoint x: 136, endPoint y: 607, distance: 401.7
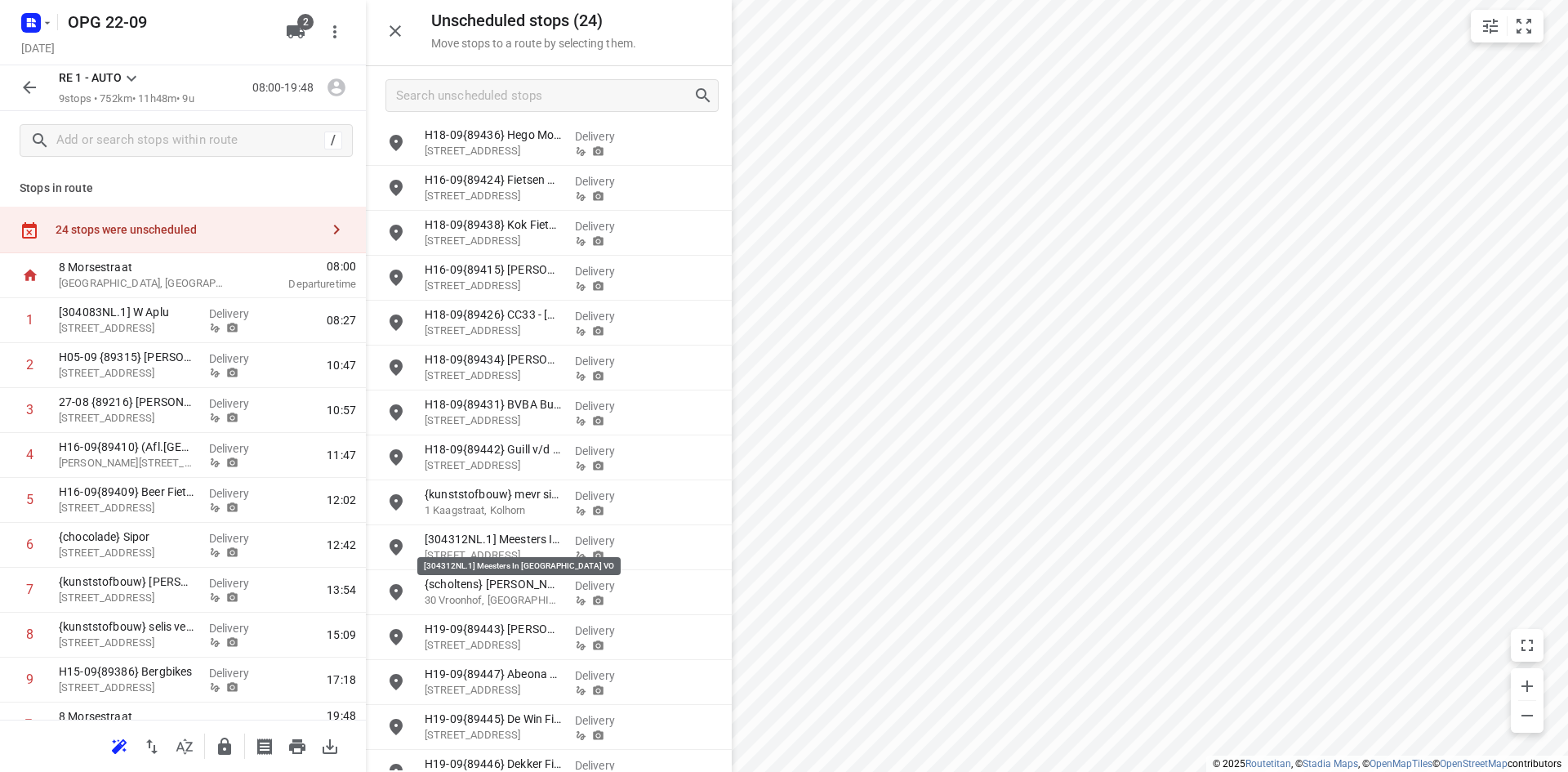
scroll to position [435, 0]
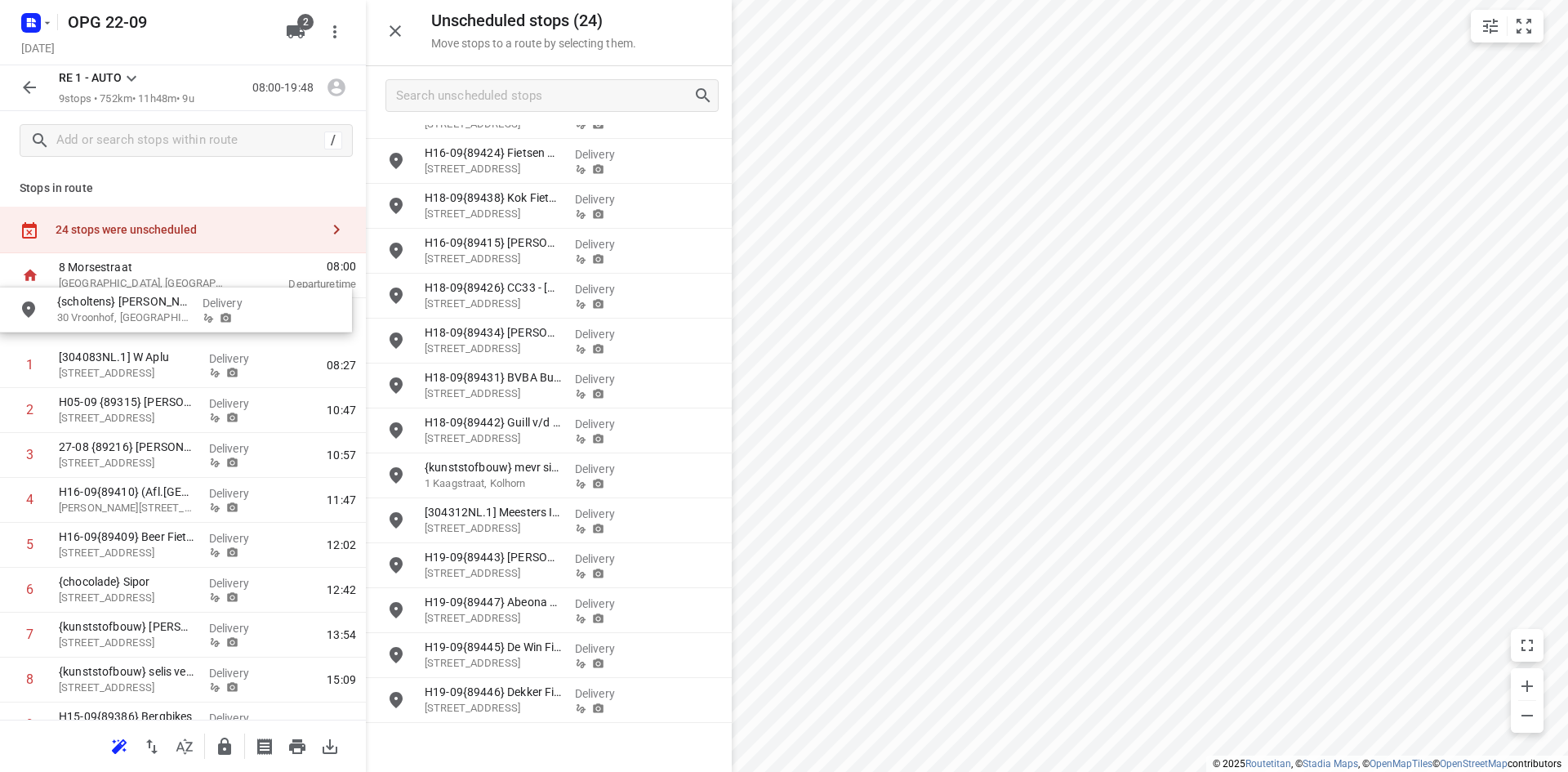
drag, startPoint x: 521, startPoint y: 577, endPoint x: 160, endPoint y: 318, distance: 444.3
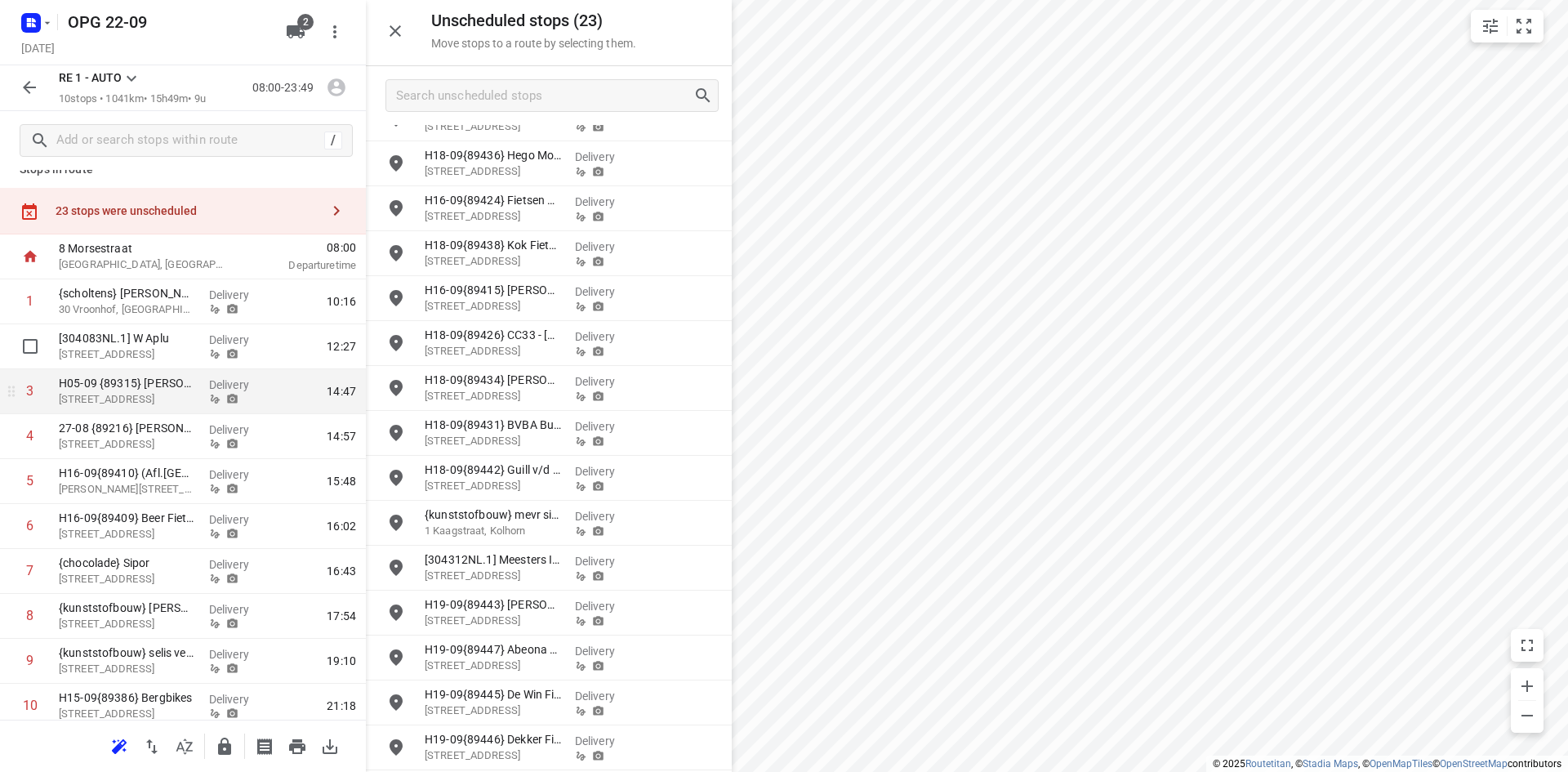
scroll to position [0, 0]
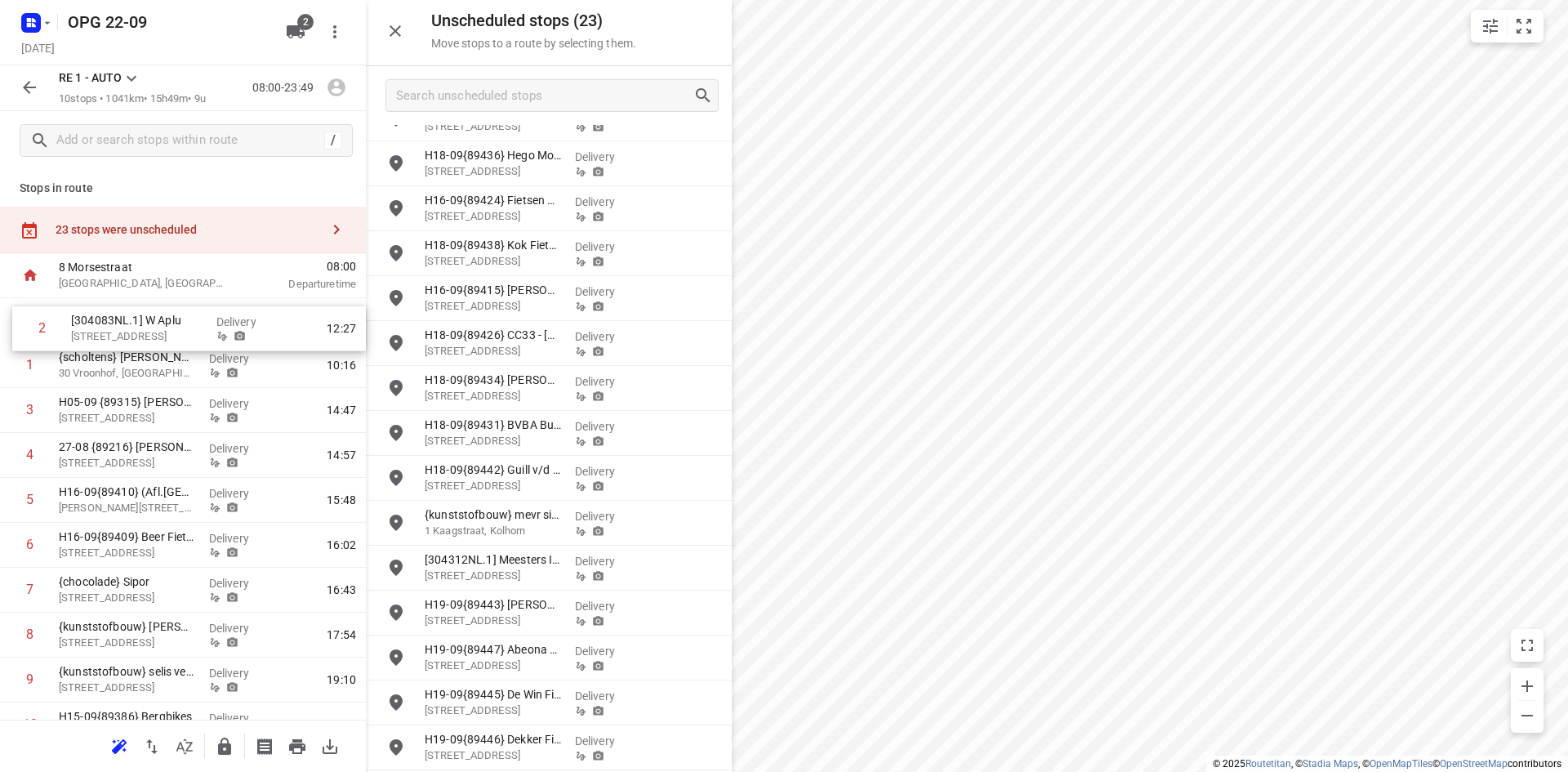
drag, startPoint x: 129, startPoint y: 362, endPoint x: 144, endPoint y: 313, distance: 51.2
click at [146, 313] on div "1 {scholtens} [PERSON_NAME] 30 Vroonhof, [GEOGRAPHIC_DATA] Delivery 10:16 2 [30…" at bounding box center [182, 523] width 365 height 450
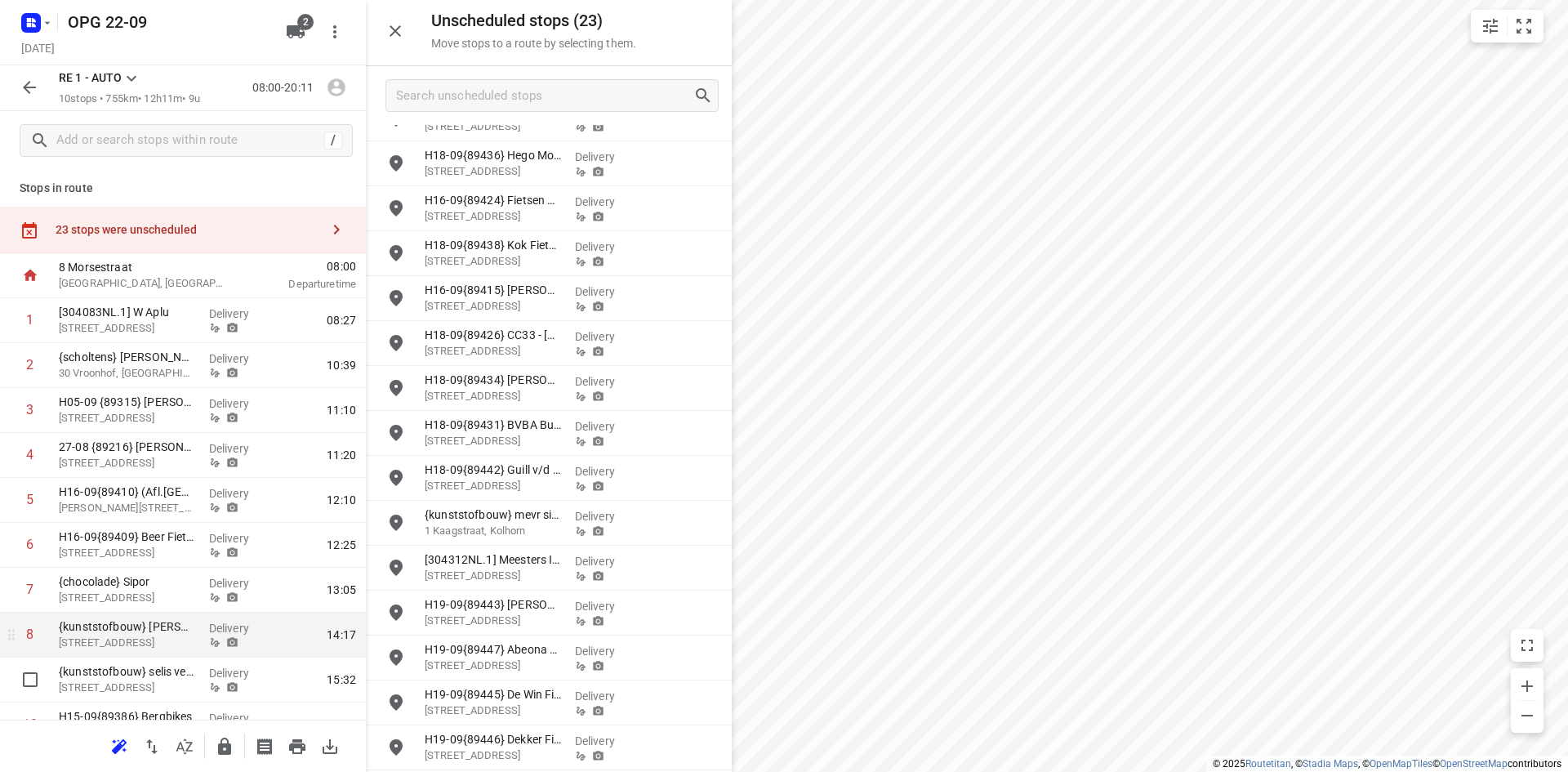
scroll to position [73, 0]
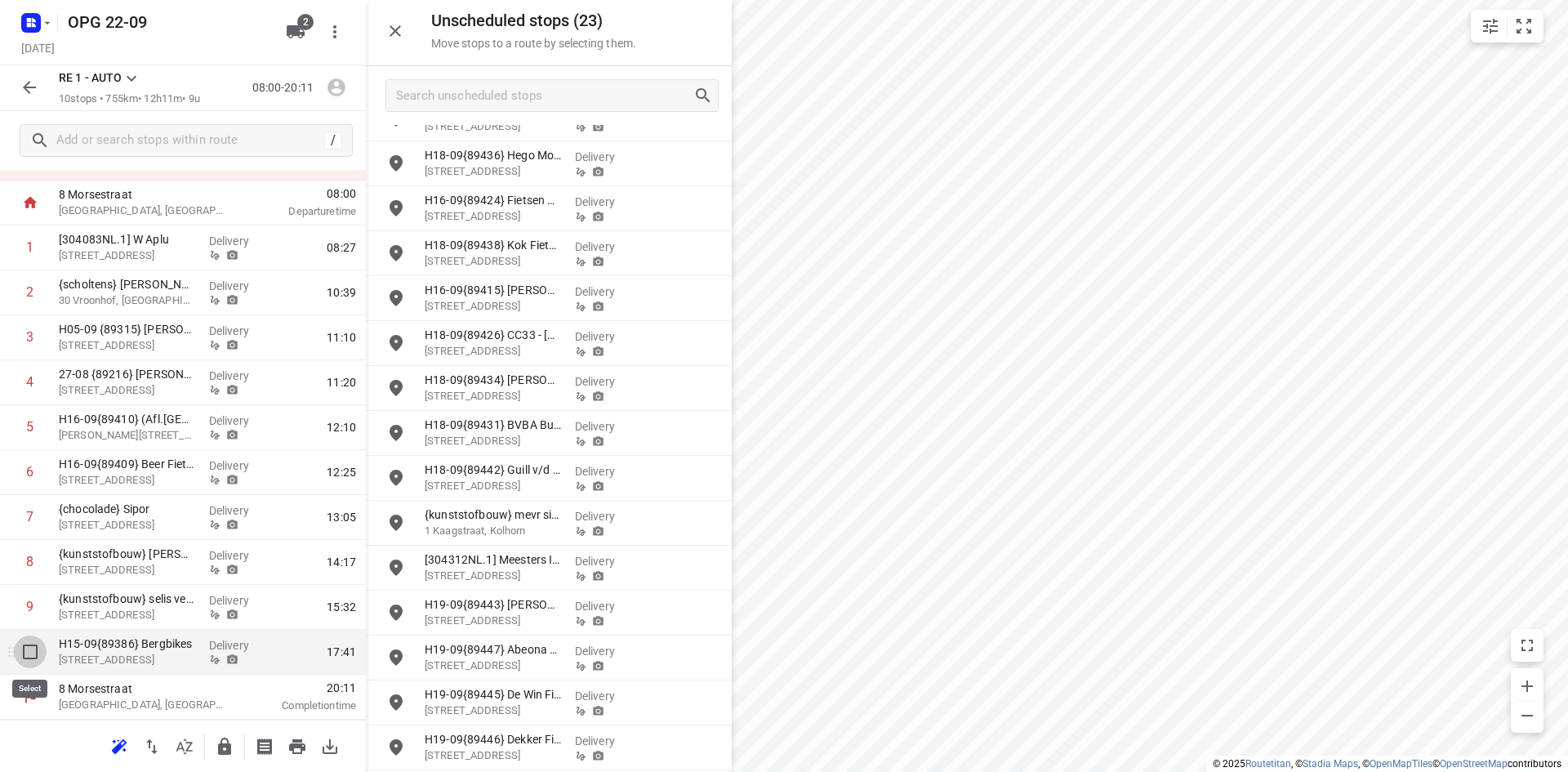
click at [30, 647] on input "checkbox" at bounding box center [30, 652] width 33 height 33
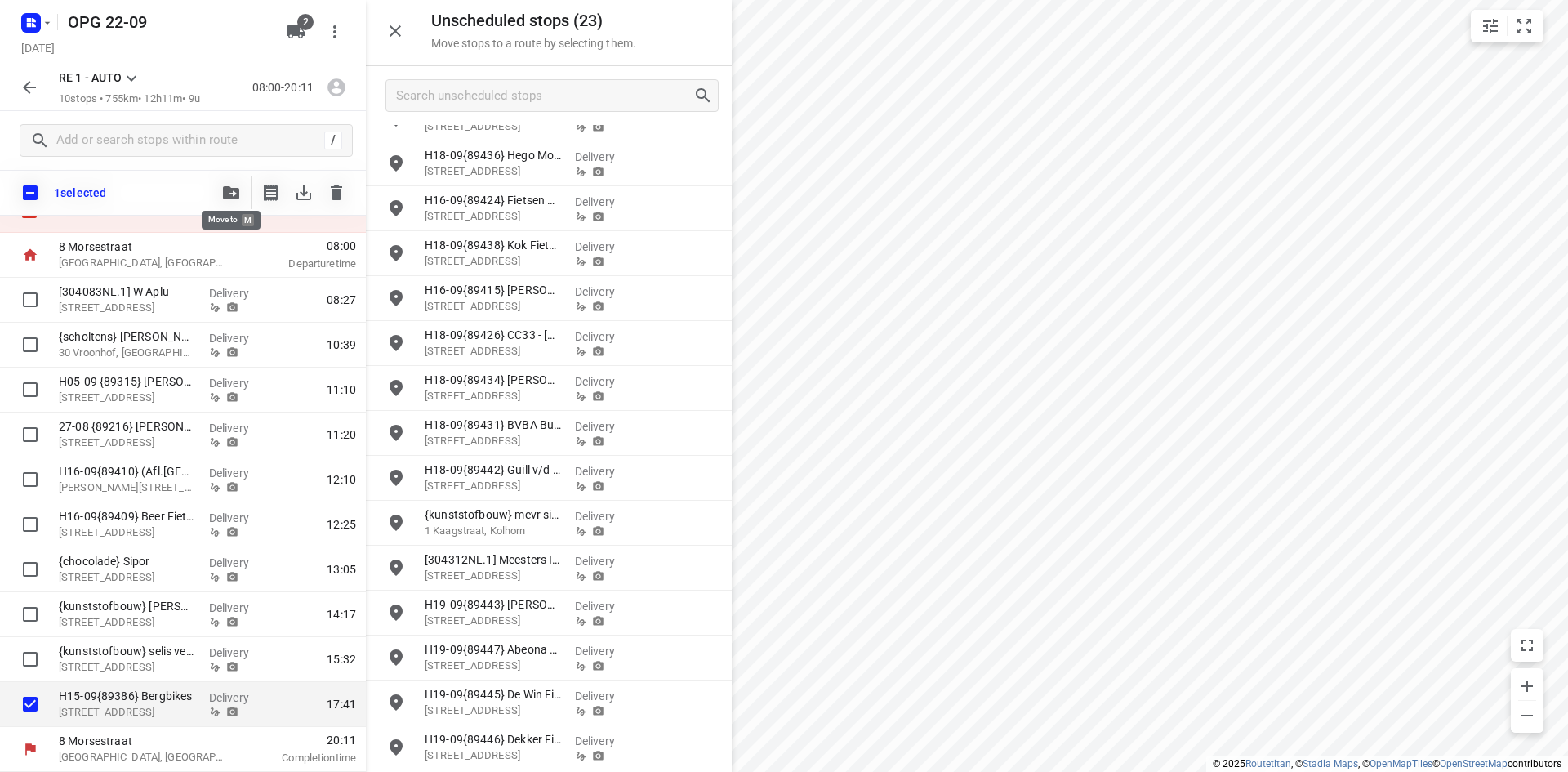
click at [222, 192] on span "button" at bounding box center [231, 193] width 20 height 13
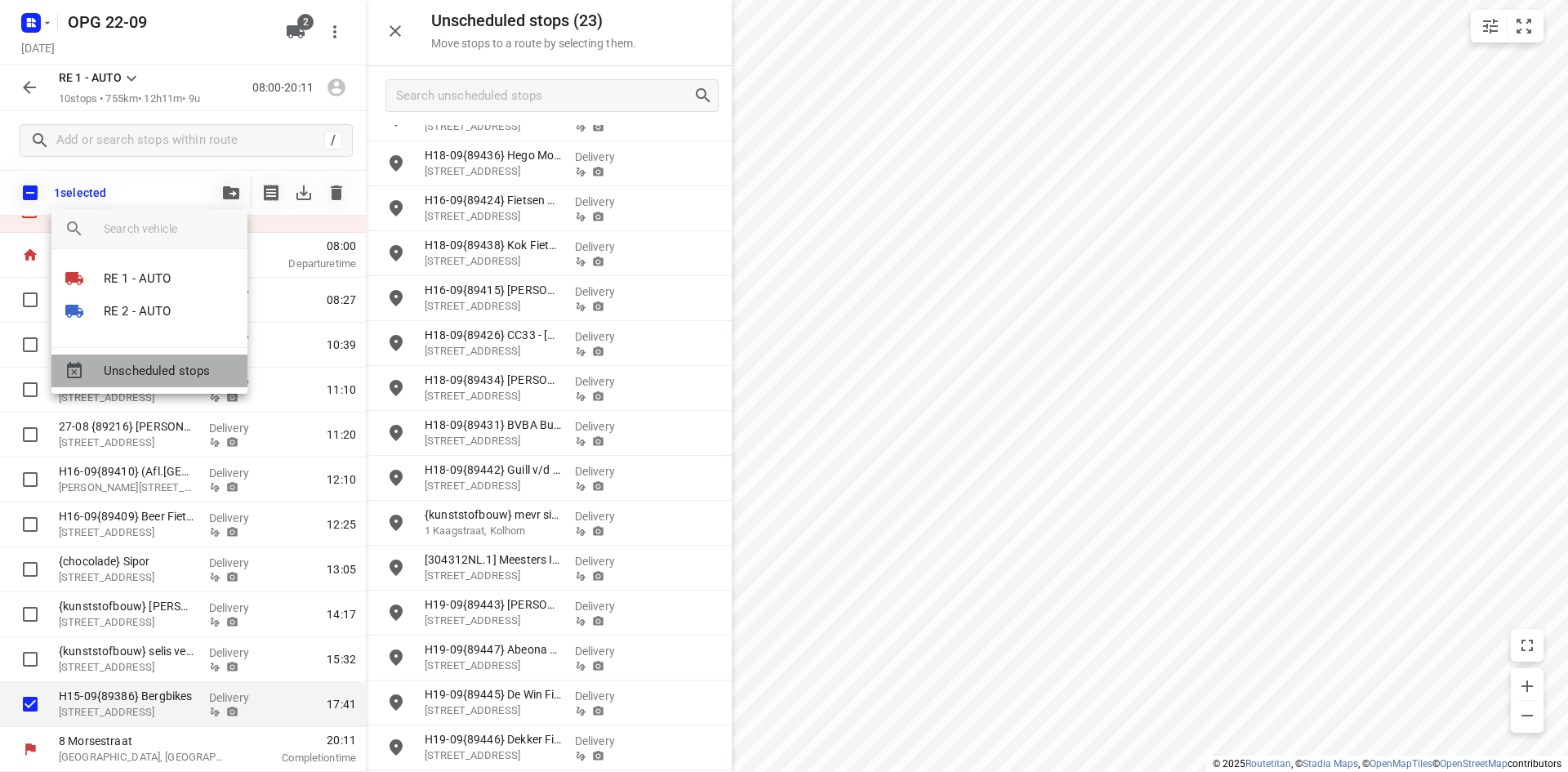
click at [169, 372] on span "Unscheduled stops" at bounding box center [169, 372] width 131 height 19
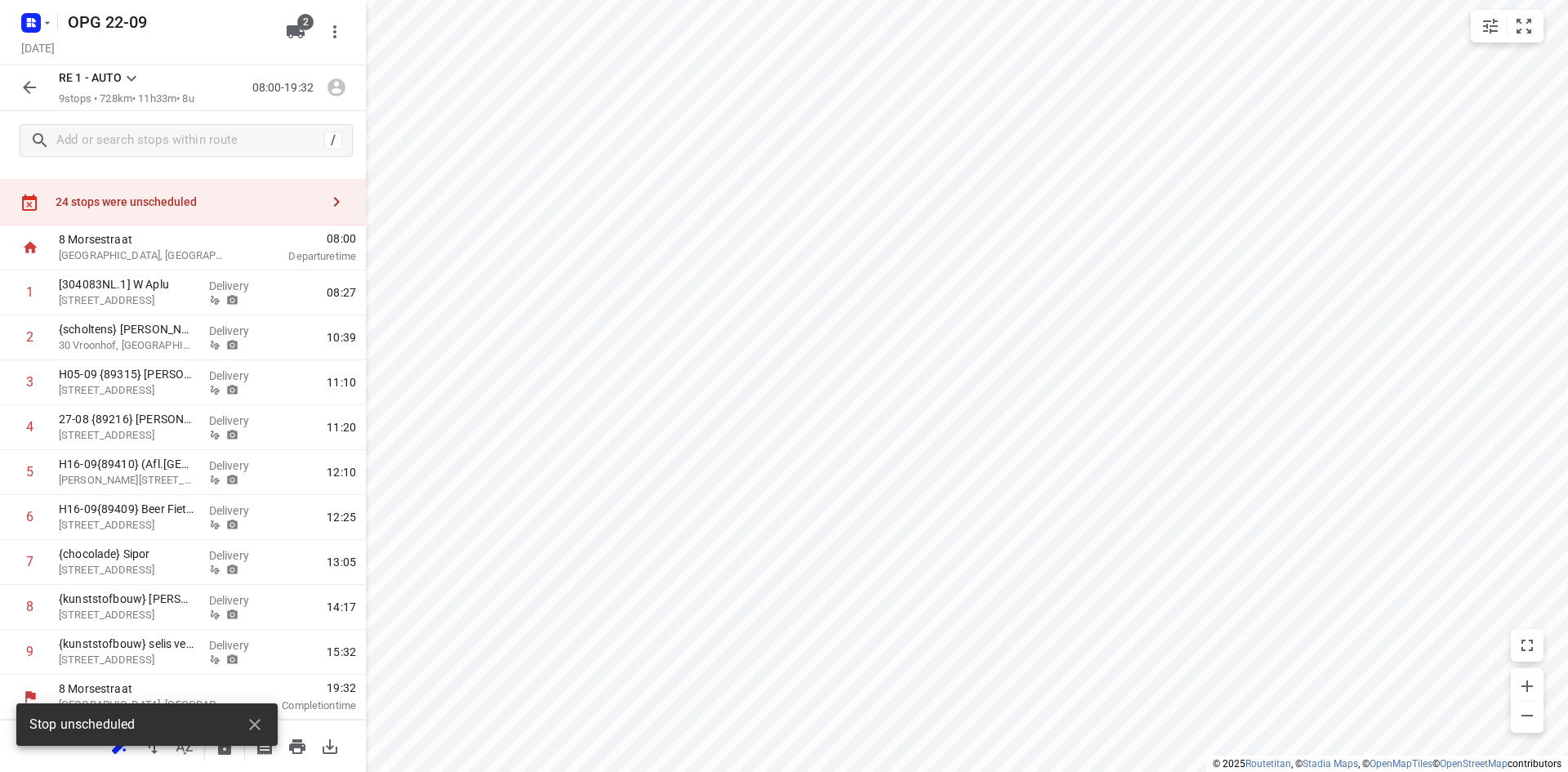
scroll to position [28, 0]
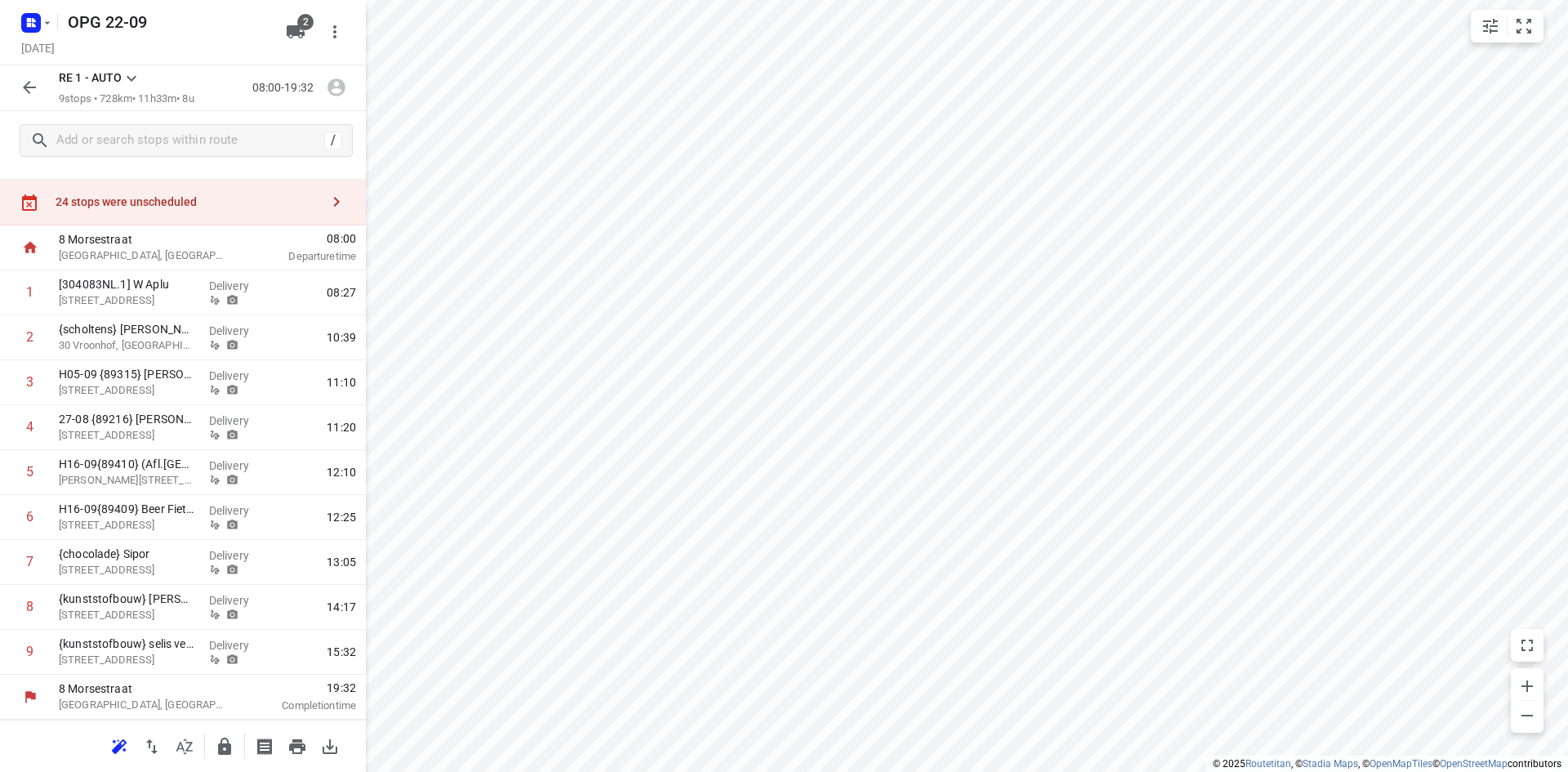
click at [336, 87] on icon "button" at bounding box center [336, 87] width 21 height 21
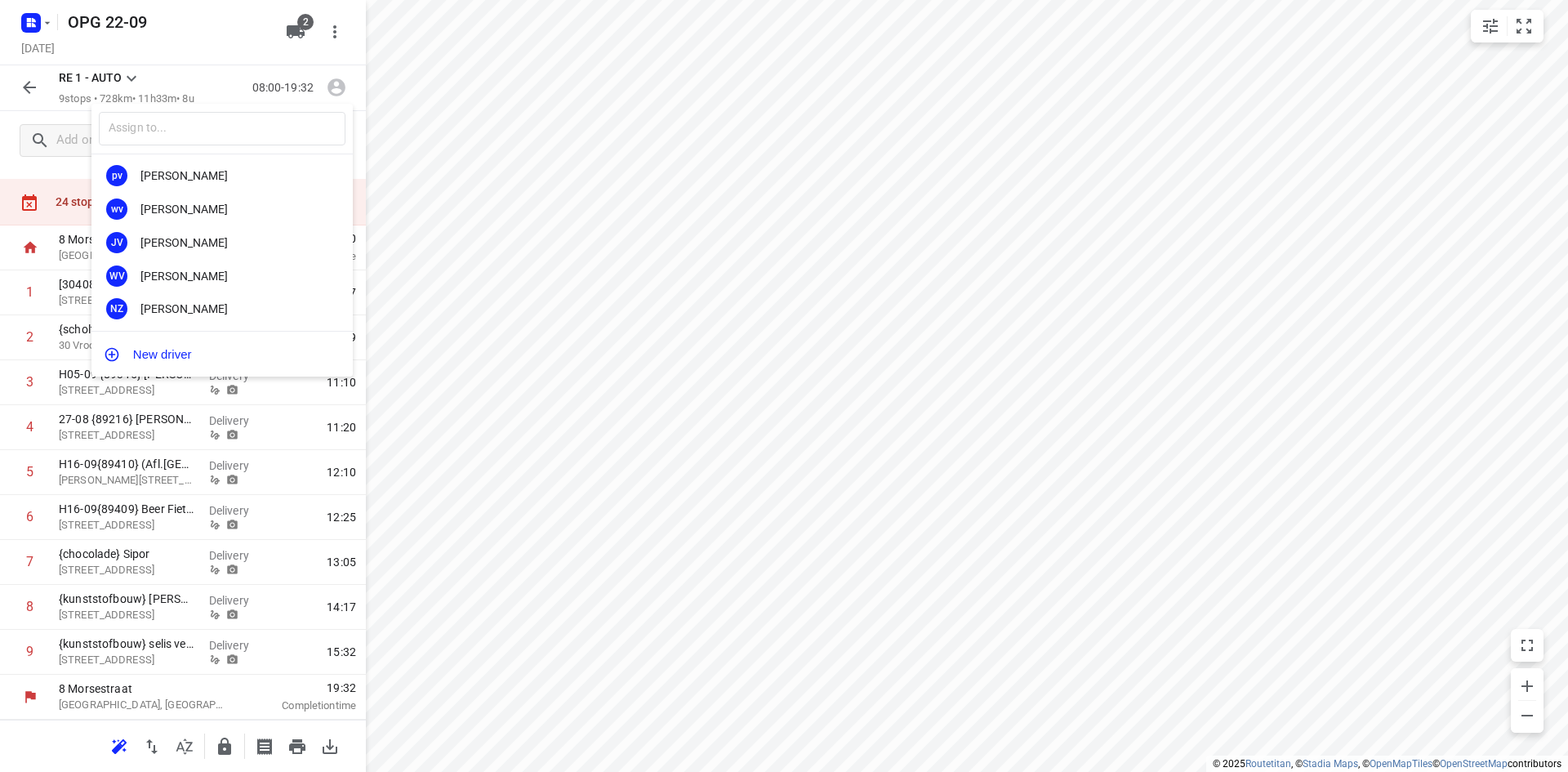
scroll to position [304, 0]
click at [212, 310] on div "[PERSON_NAME]" at bounding box center [226, 306] width 171 height 13
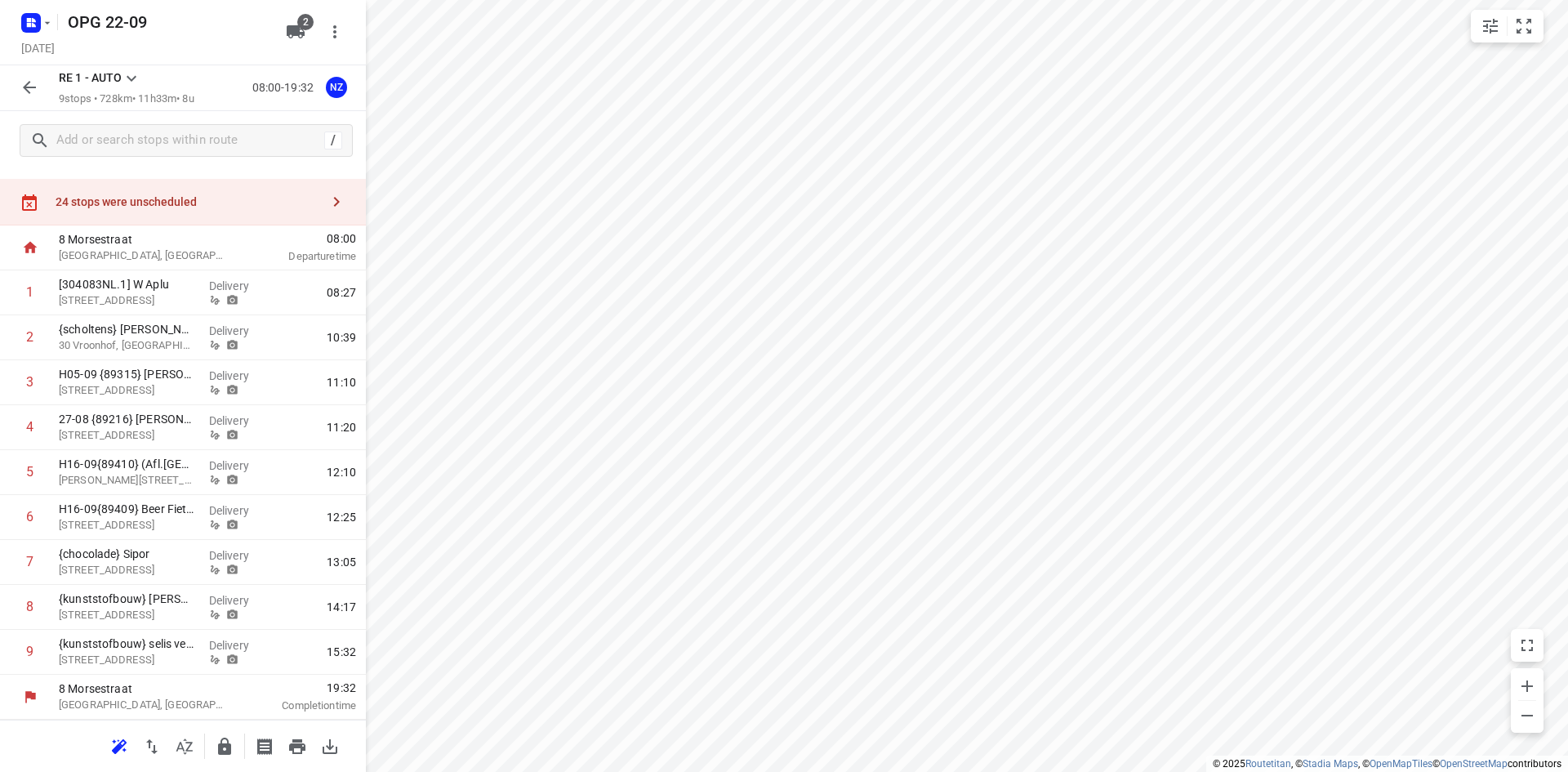
click at [133, 76] on icon at bounding box center [131, 78] width 20 height 20
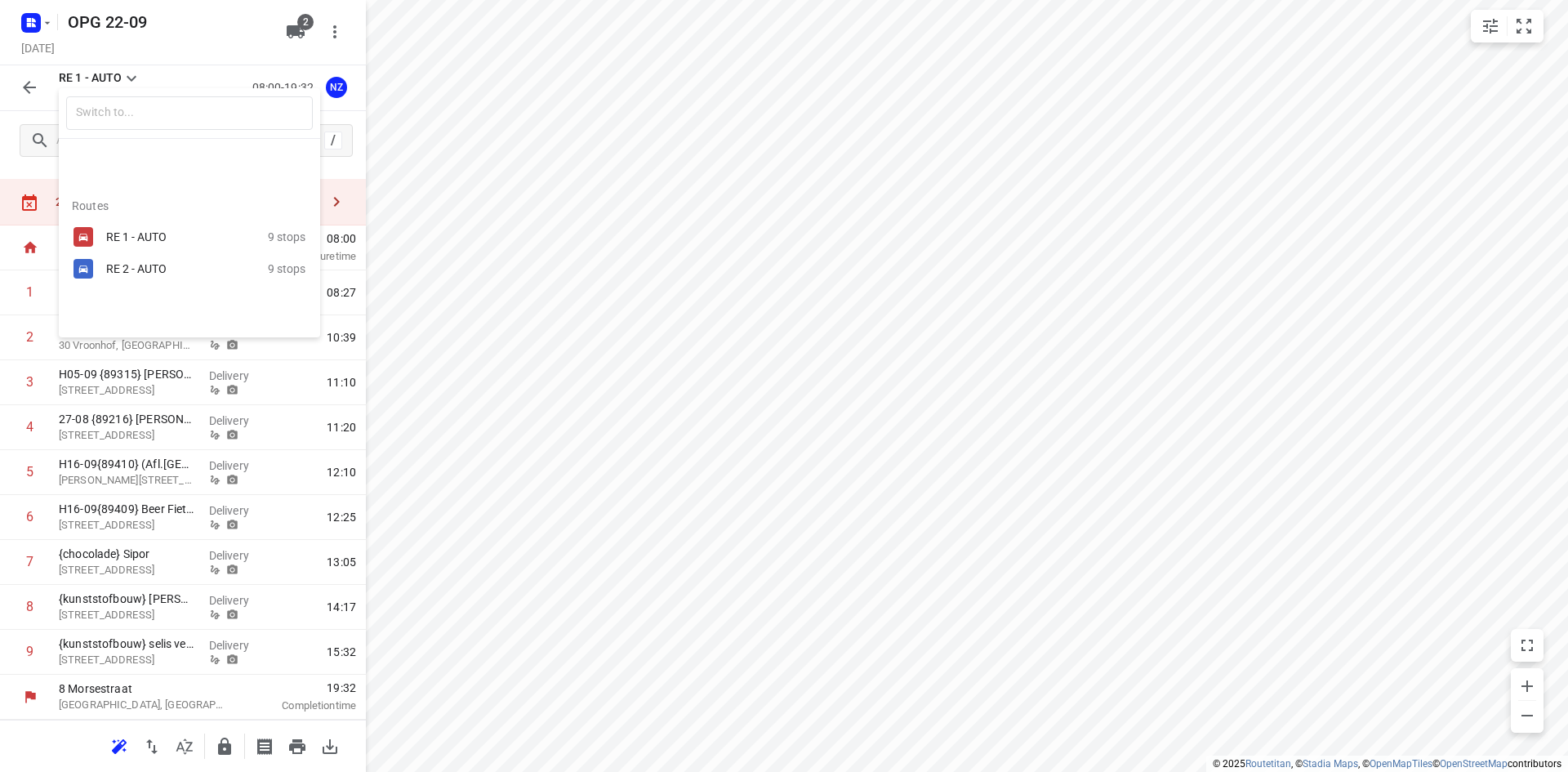
click at [142, 261] on div "RE 2 - AUTO" at bounding box center [187, 268] width 162 height 20
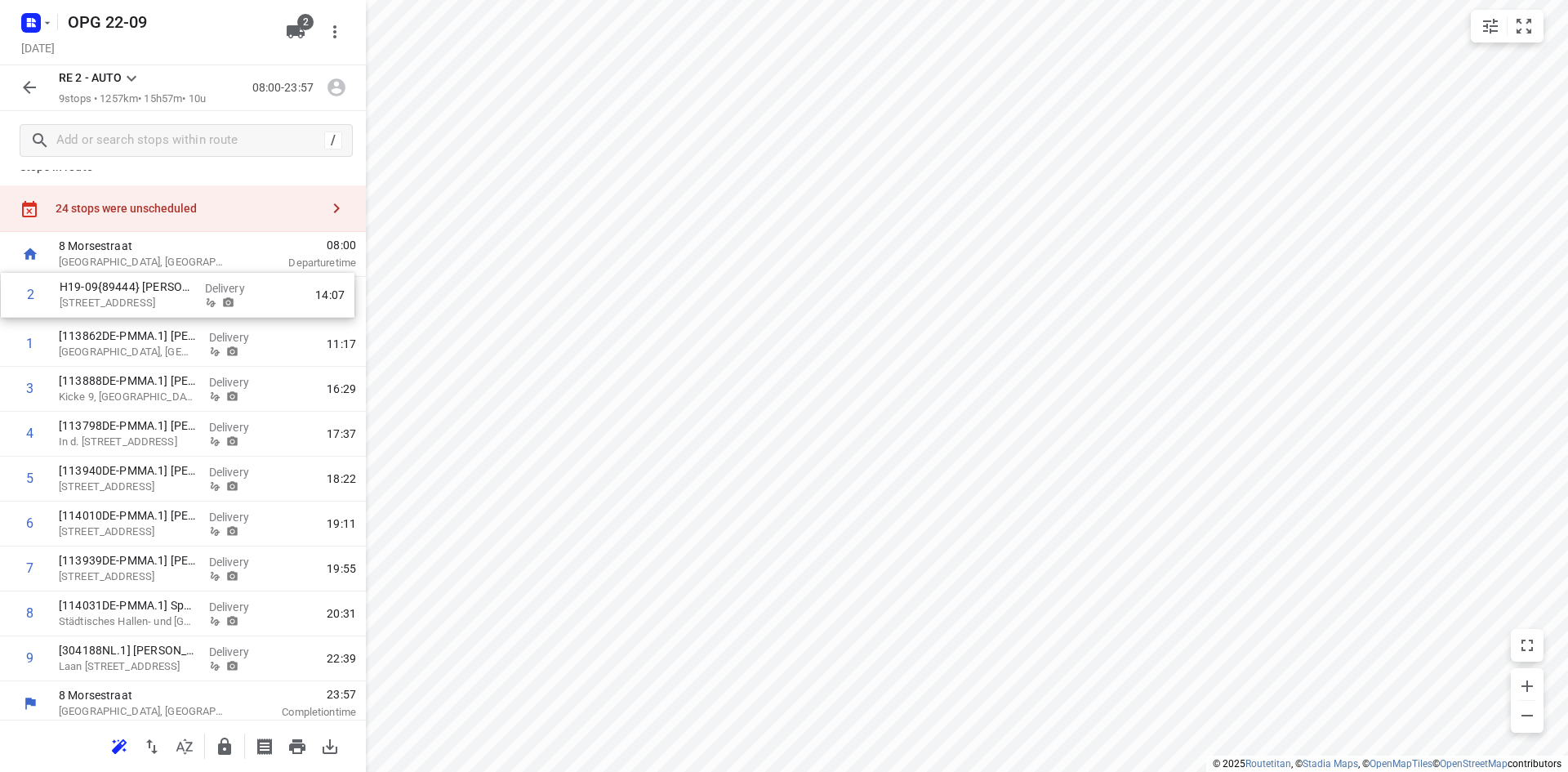
drag, startPoint x: 168, startPoint y: 346, endPoint x: 174, endPoint y: 300, distance: 46.4
click at [174, 300] on div "1 [113862DE-PMMA.1] [PERSON_NAME] 52078 [GEOGRAPHIC_DATA], [GEOGRAPHIC_DATA] De…" at bounding box center [182, 478] width 365 height 405
drag, startPoint x: 148, startPoint y: 665, endPoint x: 163, endPoint y: 334, distance: 331.3
click at [163, 334] on div "1 H19-09{89444} [PERSON_NAME] Rijwielen [STREET_ADDRESS], Emst Delivery 09:02 2…" at bounding box center [182, 476] width 365 height 405
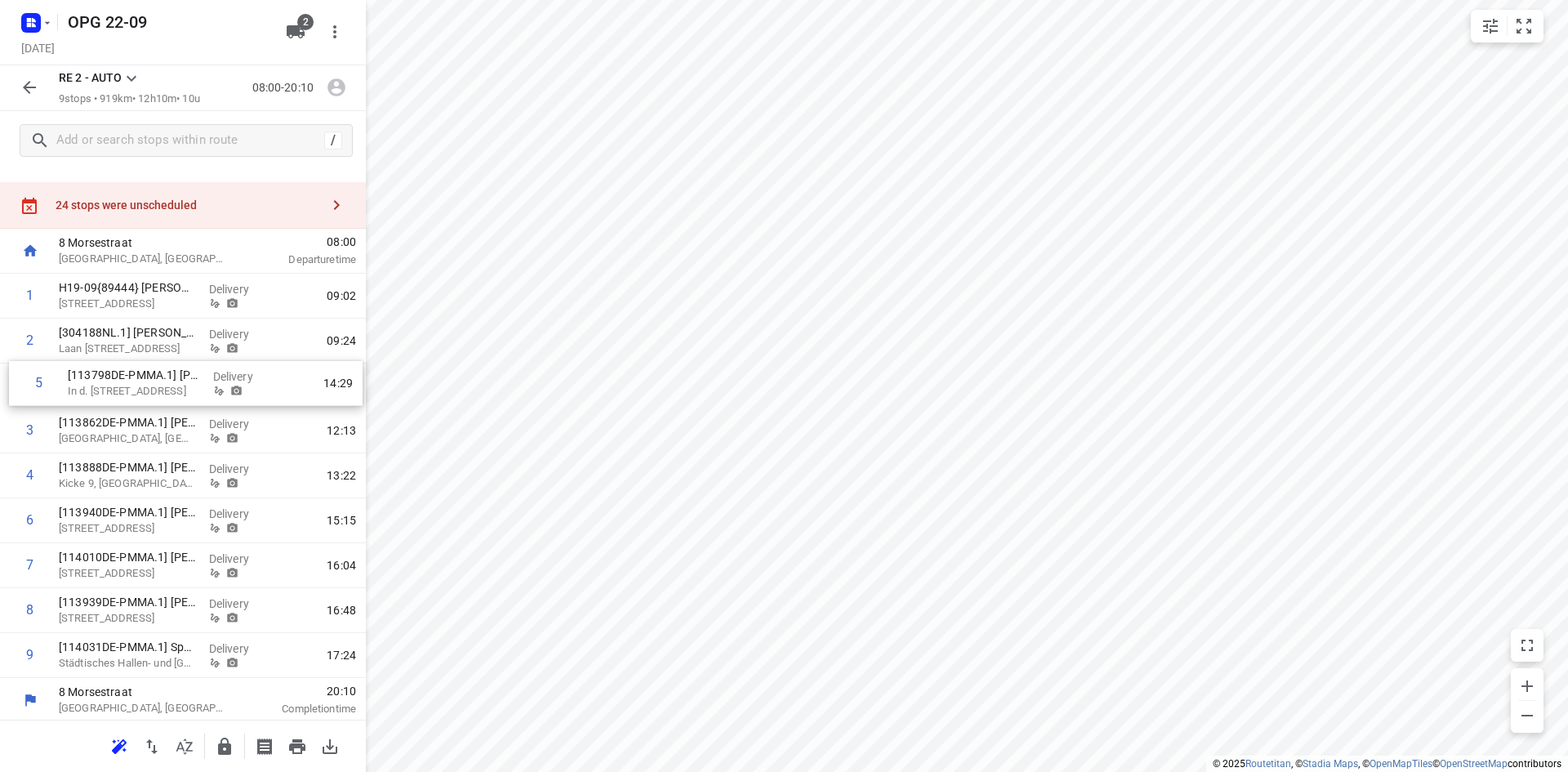
drag, startPoint x: 114, startPoint y: 479, endPoint x: 129, endPoint y: 384, distance: 96.2
click at [129, 384] on div "1 H19-09{89444} [PERSON_NAME] Rijwielen [STREET_ADDRESS], Emst Delivery 09:02 2…" at bounding box center [182, 476] width 365 height 405
drag, startPoint x: 98, startPoint y: 517, endPoint x: 111, endPoint y: 375, distance: 142.6
click at [111, 375] on div "1 H19-09{89444} [PERSON_NAME] Rijwielen [STREET_ADDRESS], Emst Delivery 09:02 2…" at bounding box center [182, 476] width 365 height 405
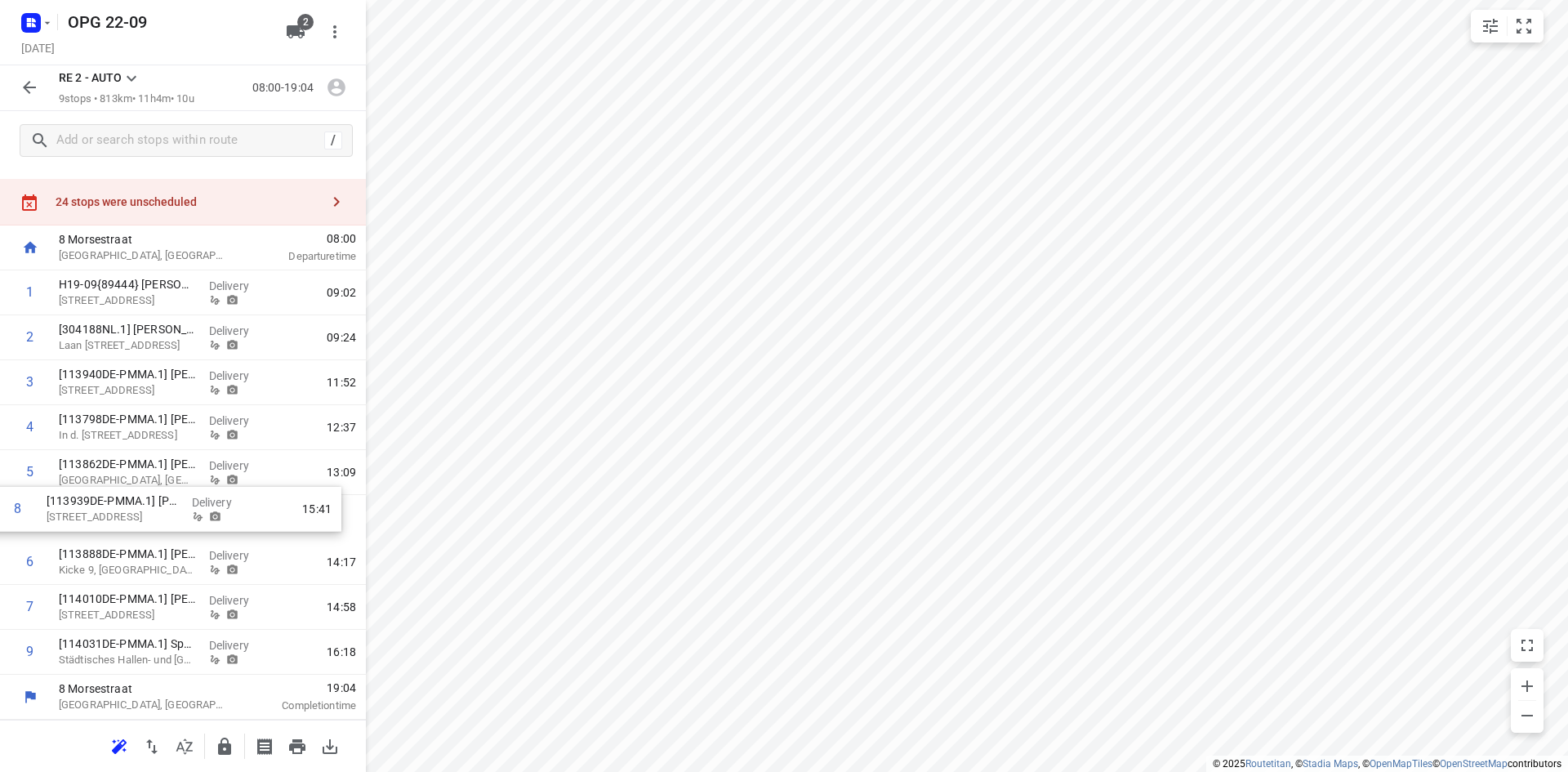
drag, startPoint x: 148, startPoint y: 622, endPoint x: 142, endPoint y: 517, distance: 105.2
click at [142, 517] on div "1 H19-09{89444} [PERSON_NAME] Rijwielen [STREET_ADDRESS], Emst Delivery 09:02 2…" at bounding box center [182, 473] width 365 height 405
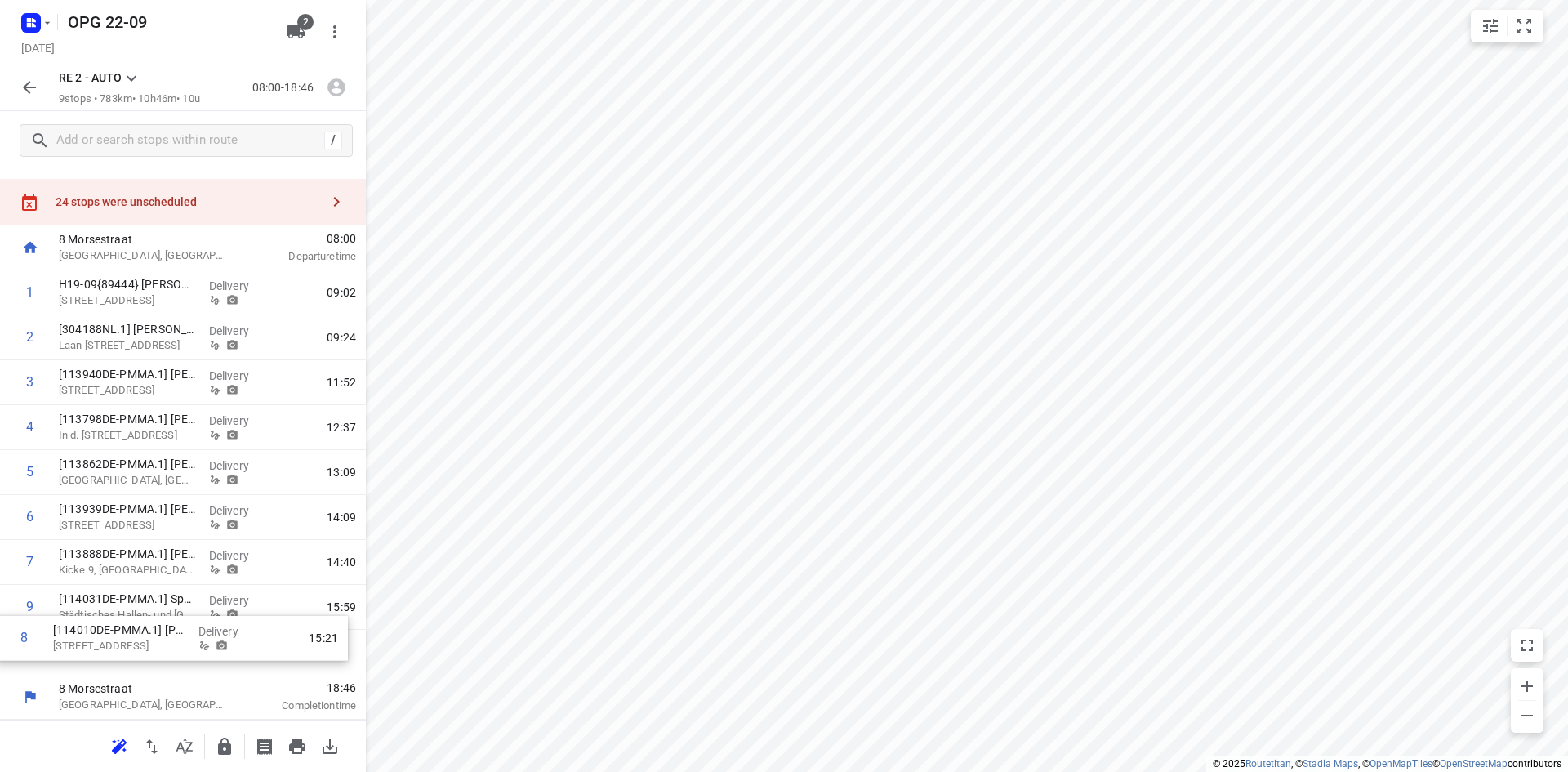
drag, startPoint x: 103, startPoint y: 606, endPoint x: 98, endPoint y: 644, distance: 38.3
click at [98, 644] on div "1 H19-09{89444} [PERSON_NAME] Rijwielen [STREET_ADDRESS], Emst Delivery 09:02 2…" at bounding box center [182, 473] width 365 height 405
drag, startPoint x: 120, startPoint y: 607, endPoint x: 118, endPoint y: 640, distance: 33.1
click at [118, 640] on div "1 H19-09{89444} [PERSON_NAME] Rijwielen [STREET_ADDRESS], Emst Delivery 09:02 2…" at bounding box center [182, 473] width 365 height 405
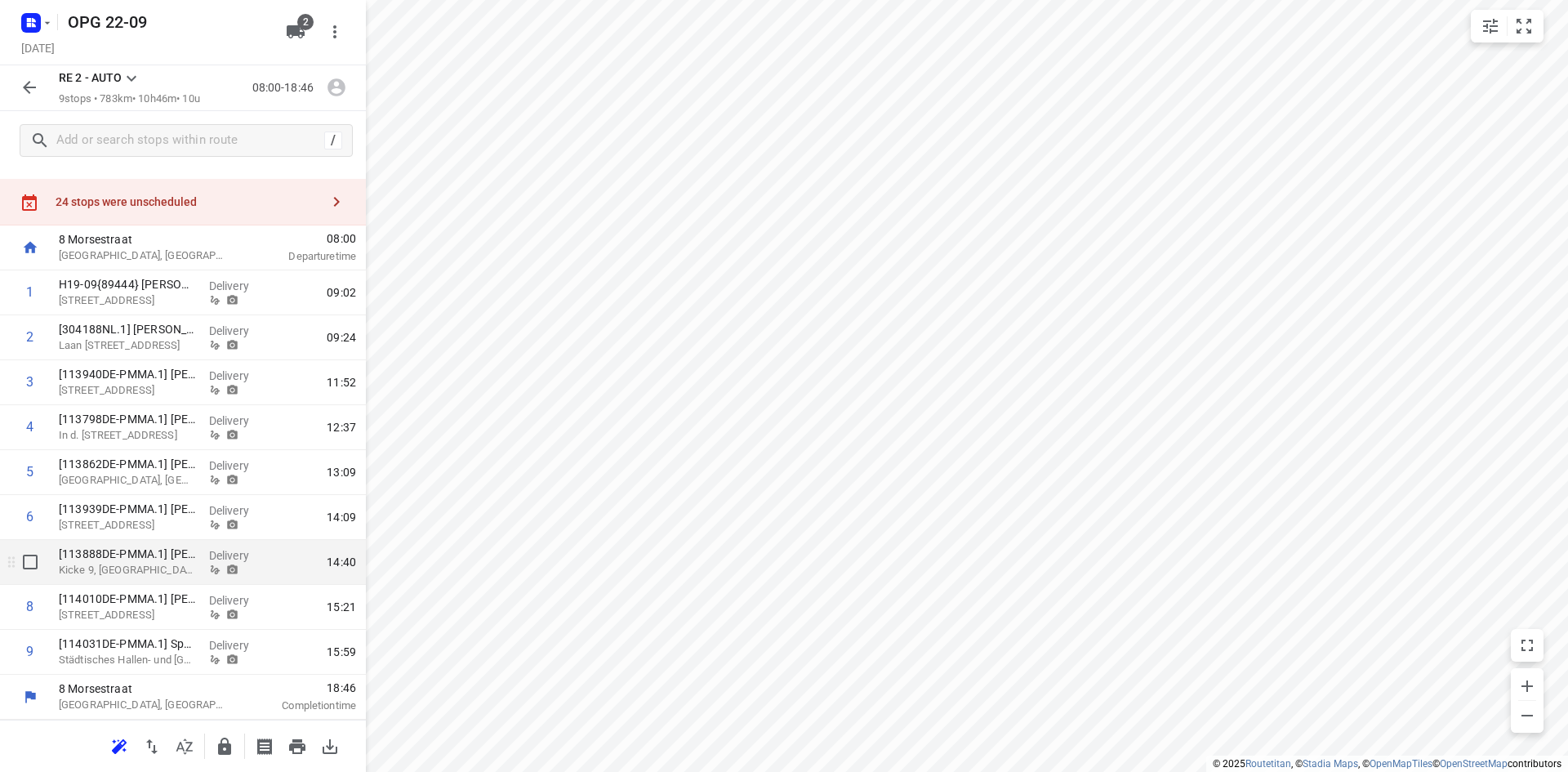
scroll to position [0, 0]
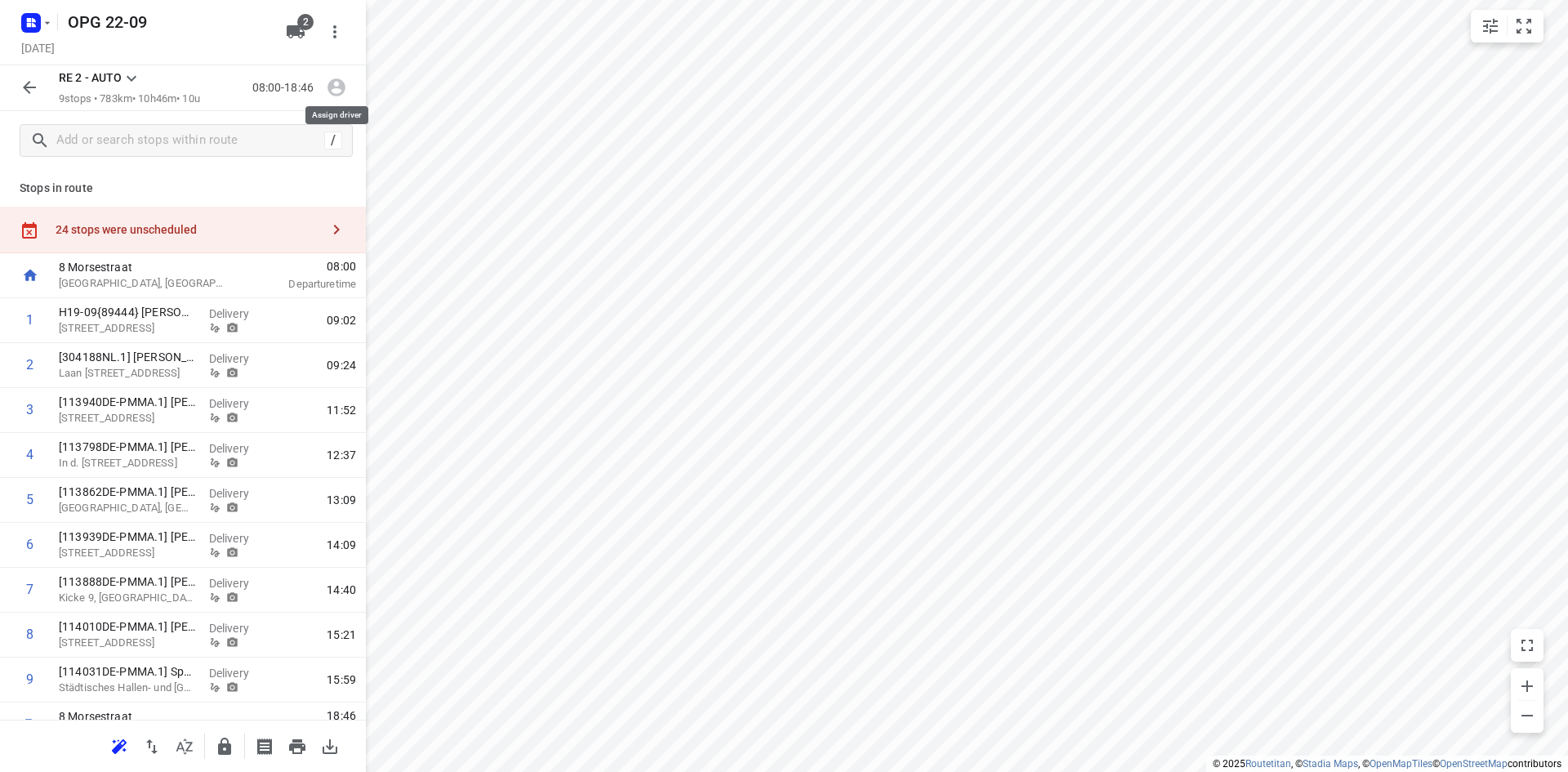
click at [341, 87] on icon "button" at bounding box center [336, 87] width 18 height 18
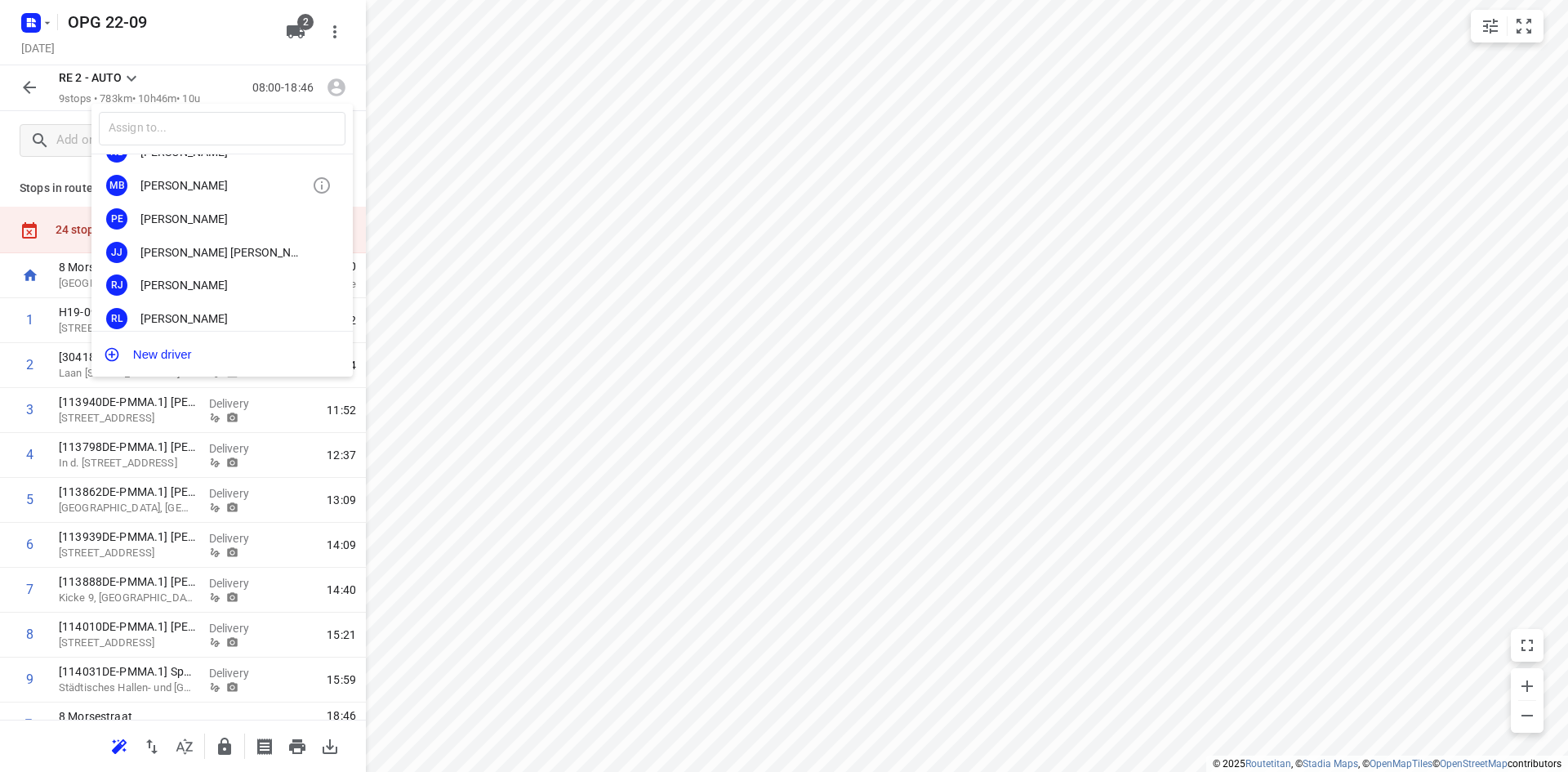
scroll to position [81, 0]
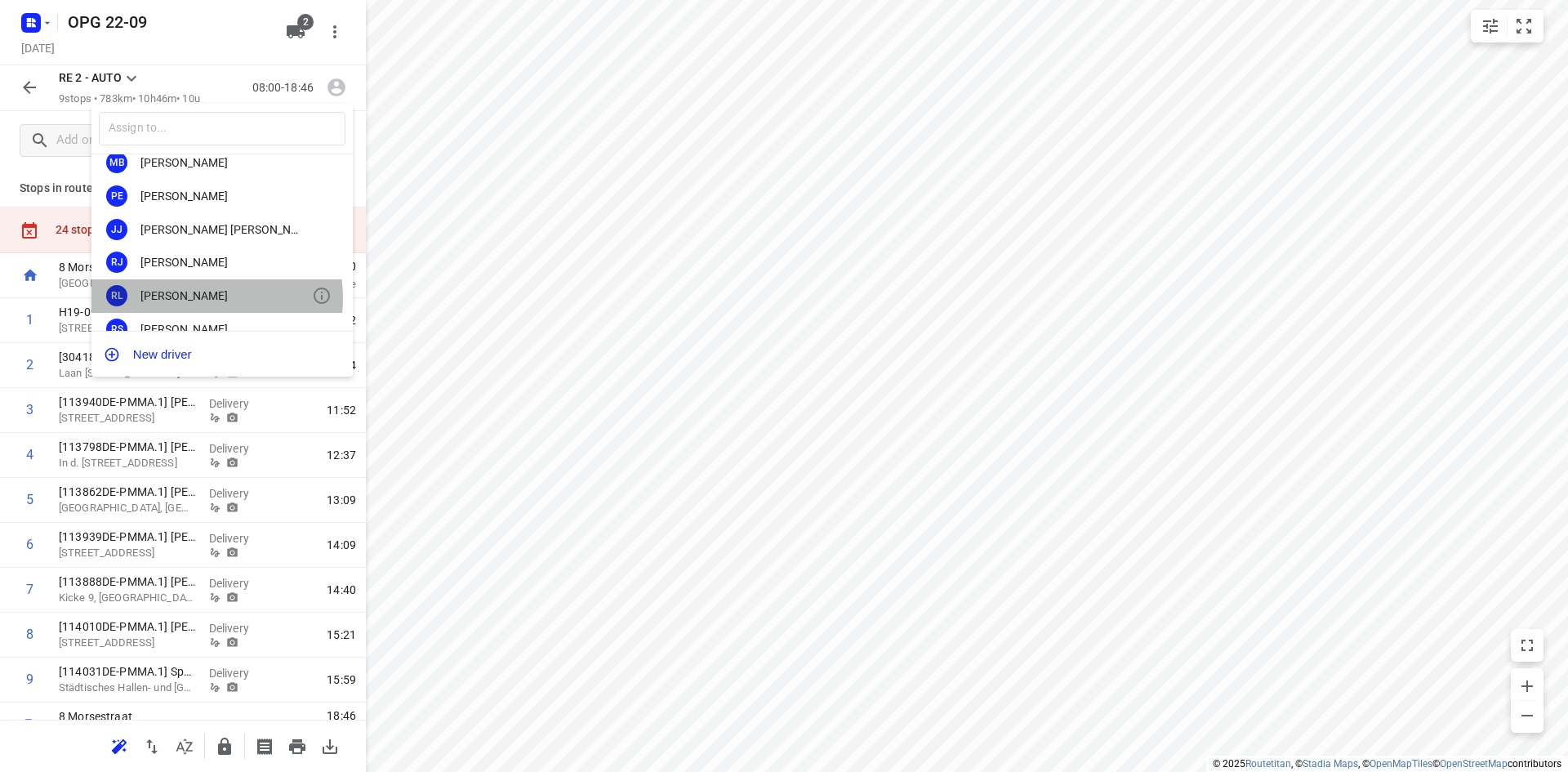
click at [188, 298] on div "[PERSON_NAME]" at bounding box center [226, 295] width 171 height 13
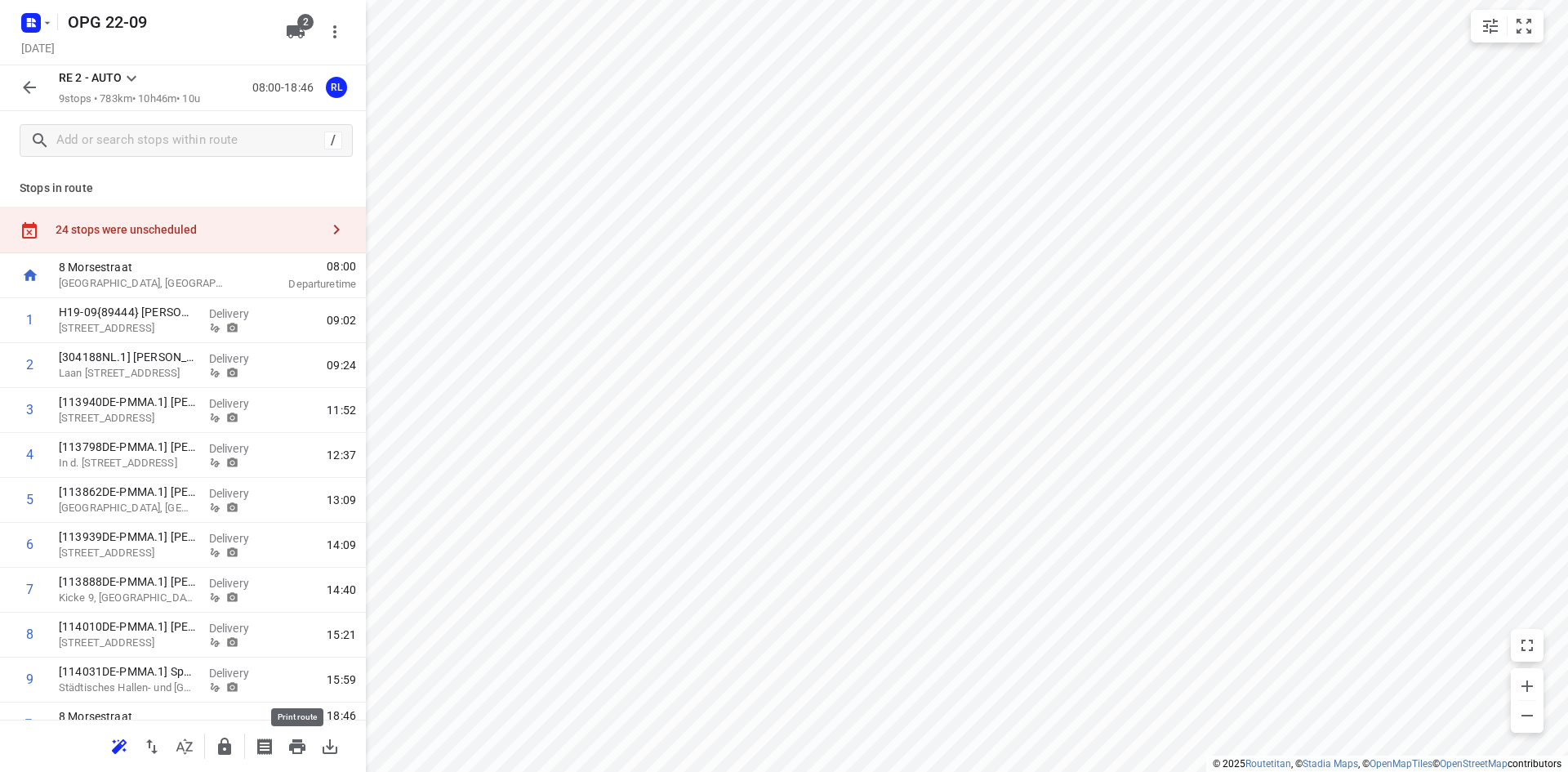
click at [294, 748] on icon "button" at bounding box center [297, 746] width 16 height 14
click at [131, 76] on icon at bounding box center [131, 78] width 20 height 20
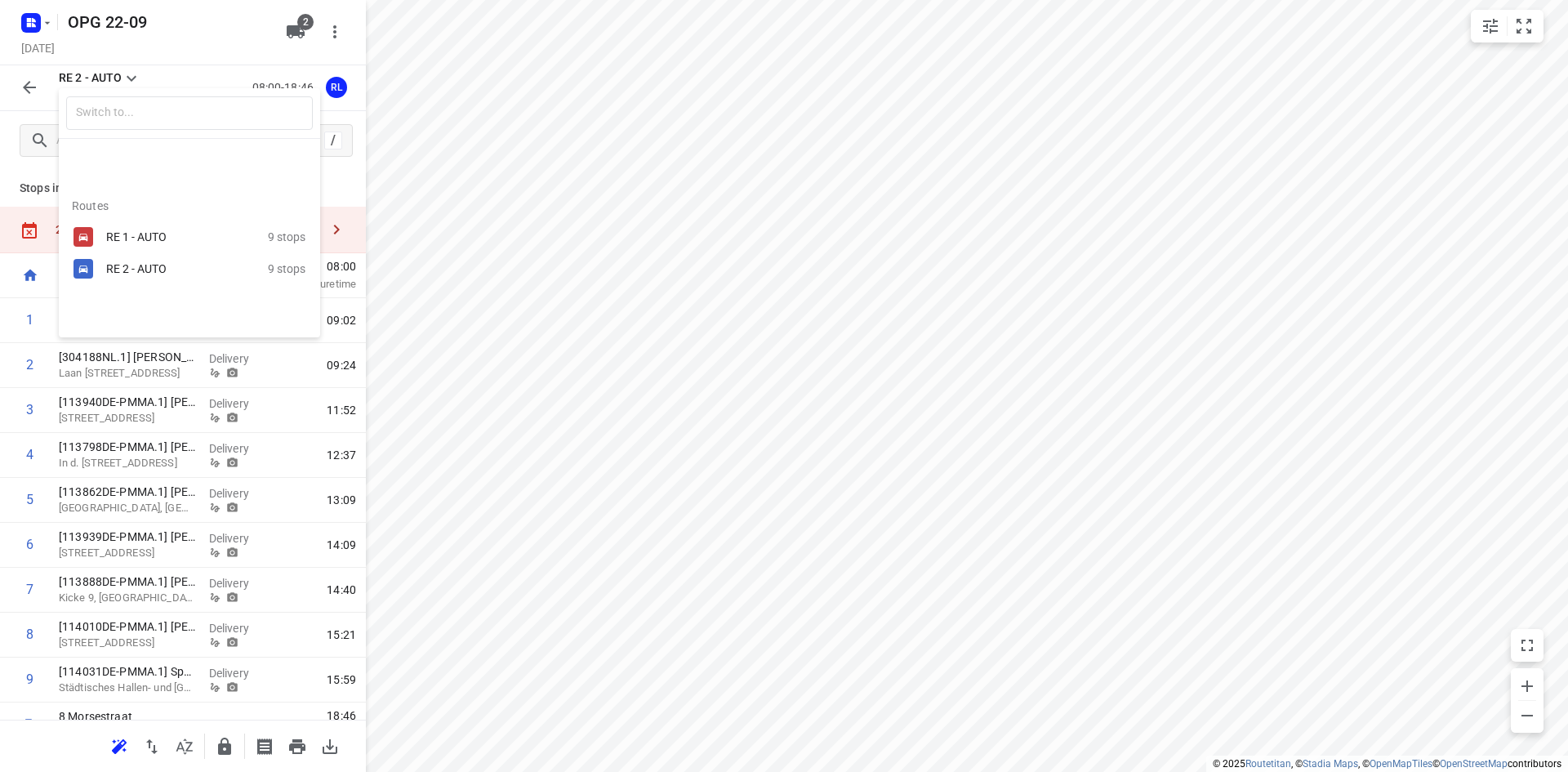
click at [135, 231] on div "RE 1 - AUTO" at bounding box center [176, 237] width 139 height 13
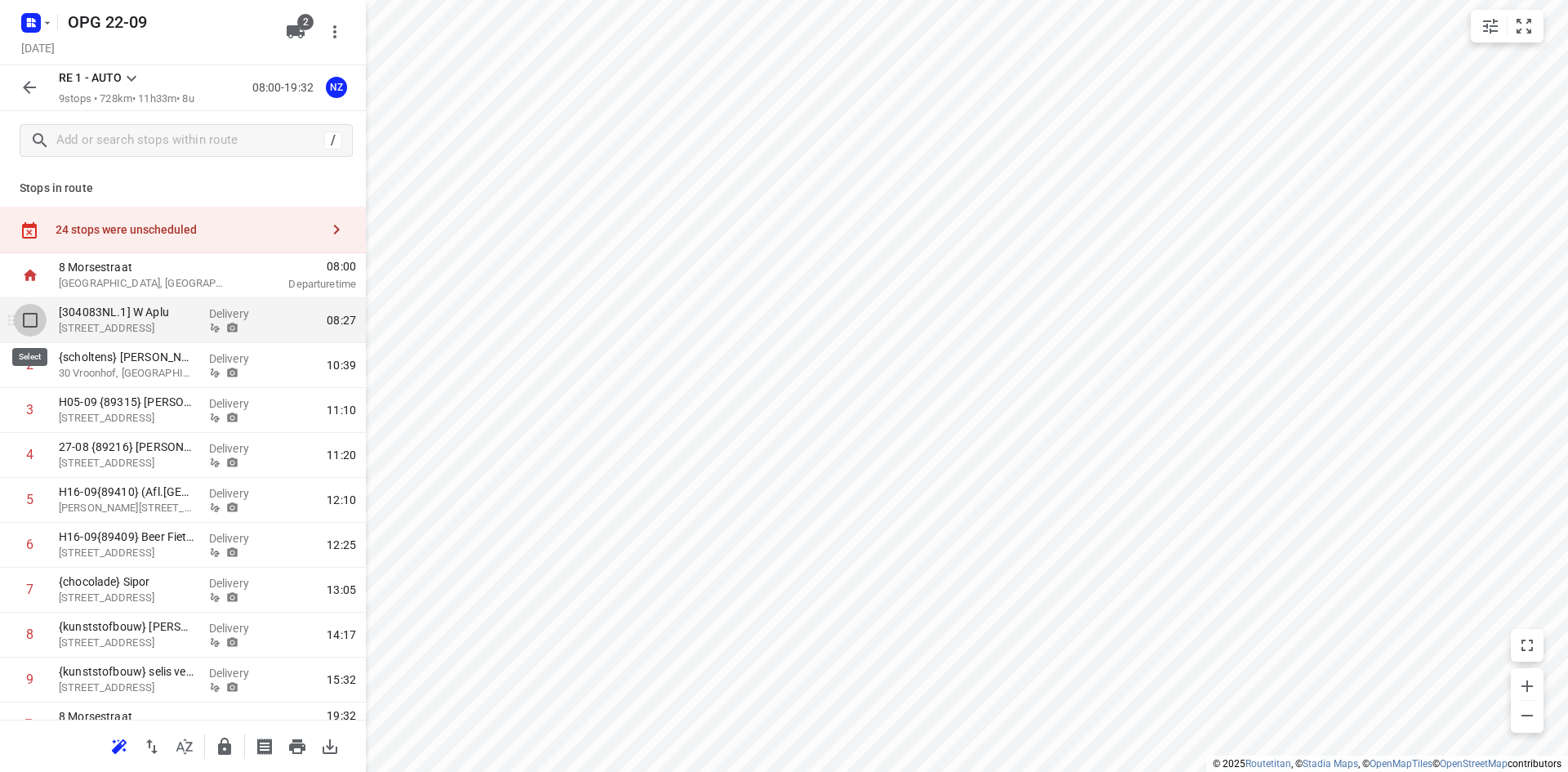
click at [33, 319] on input "checkbox" at bounding box center [30, 320] width 33 height 33
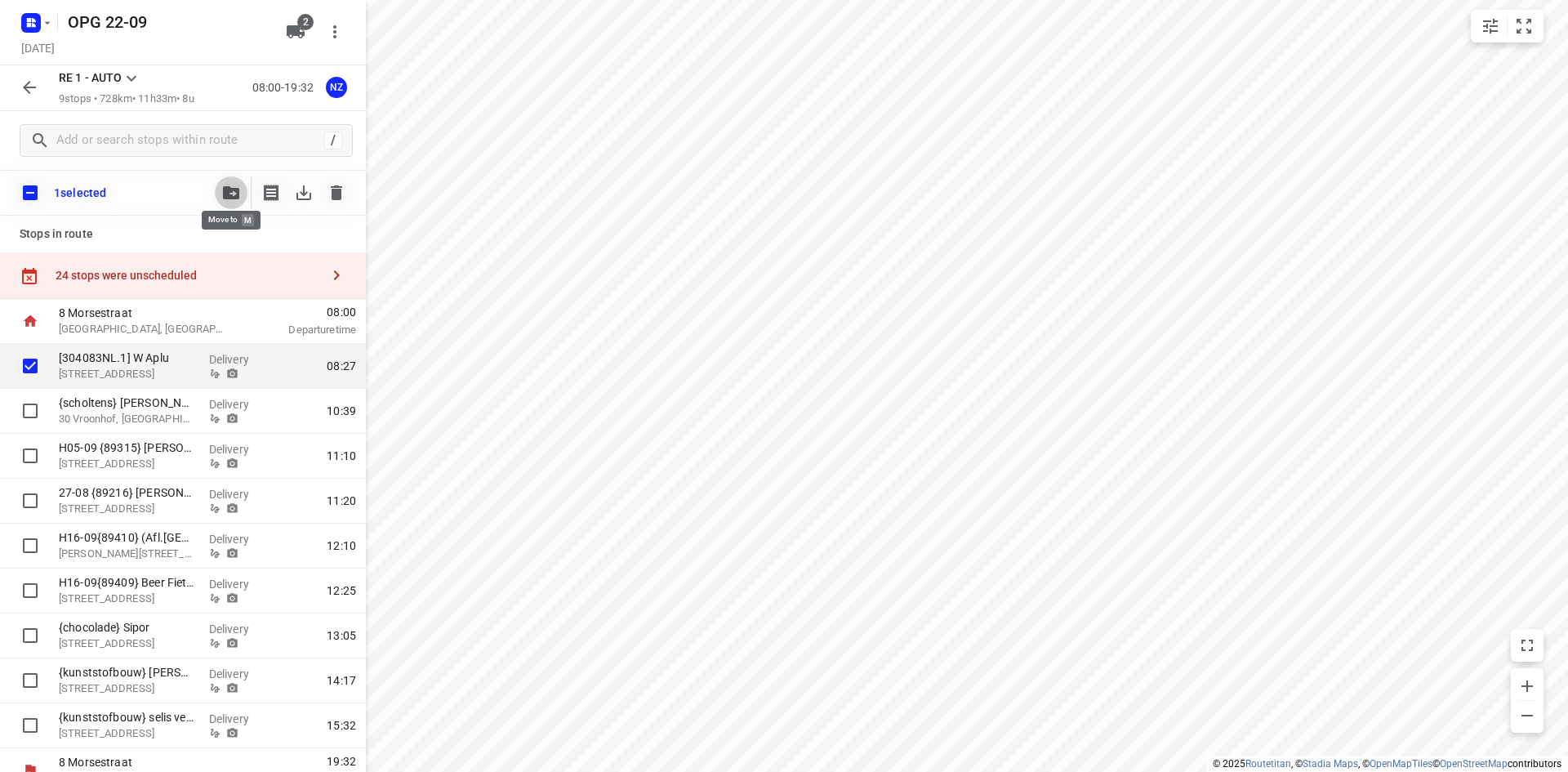
click at [235, 195] on icon "button" at bounding box center [231, 193] width 16 height 13
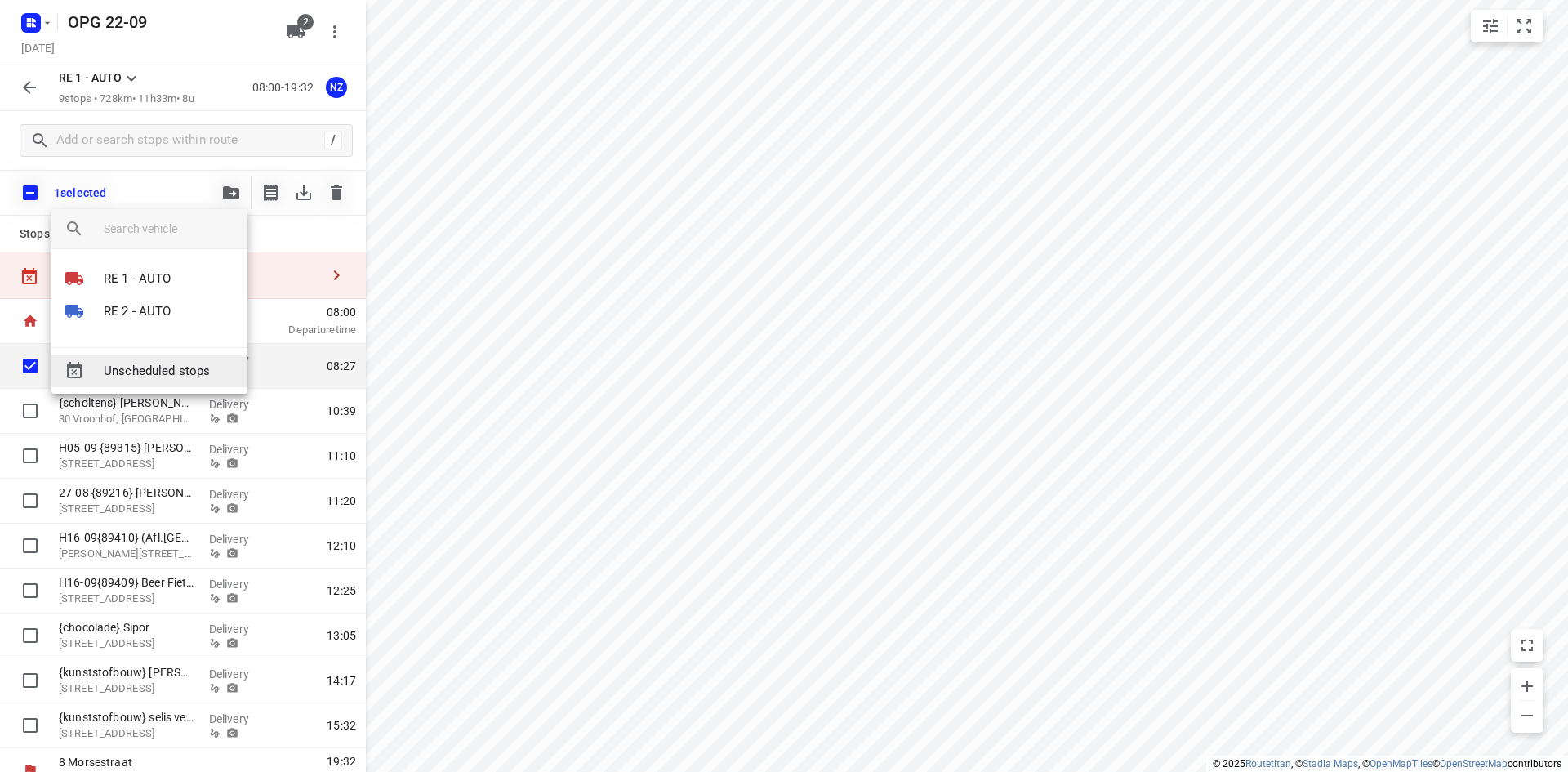
click at [211, 363] on span "Unscheduled stops" at bounding box center [169, 372] width 131 height 19
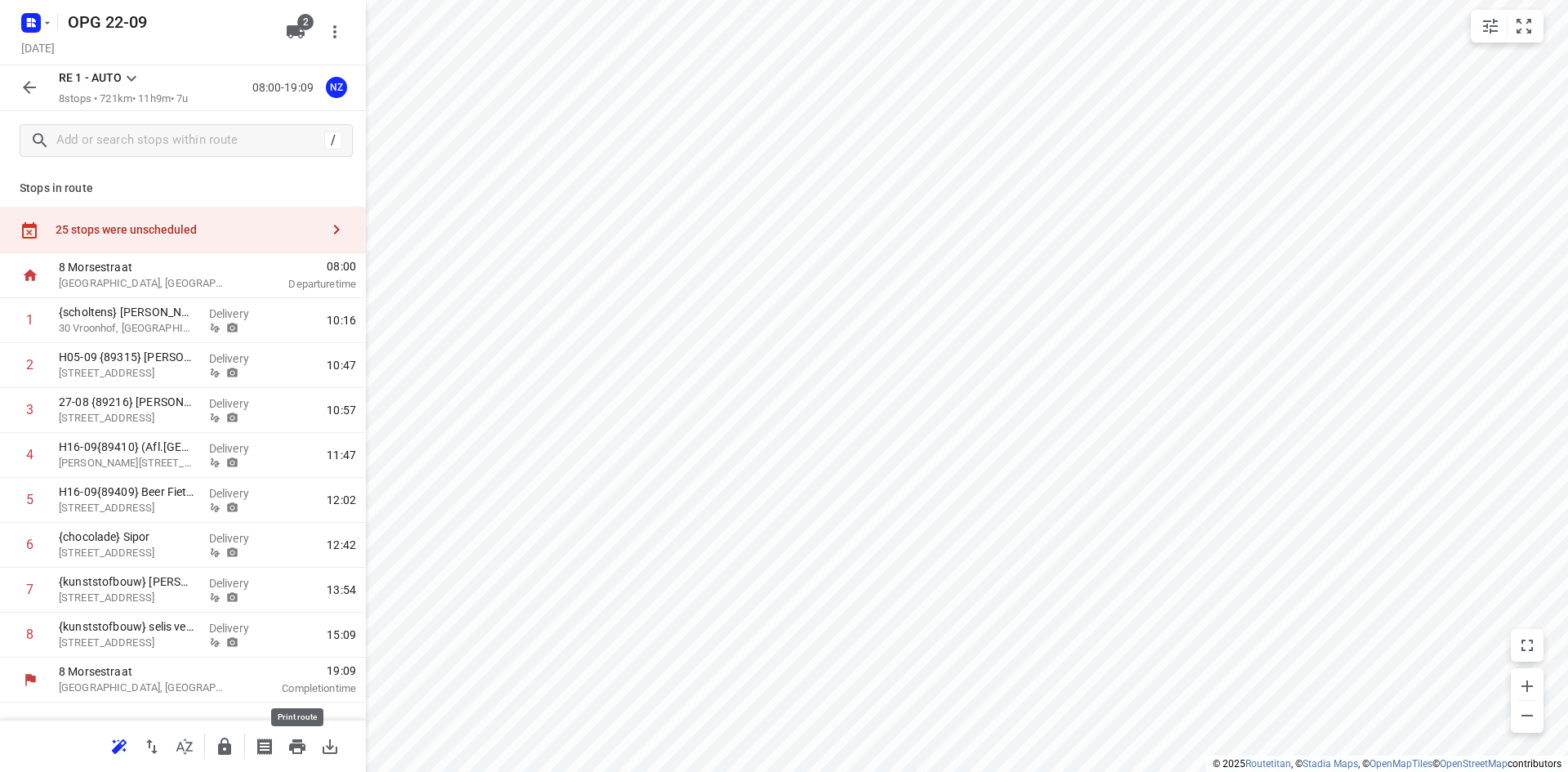
click at [299, 749] on icon "button" at bounding box center [297, 746] width 20 height 20
click at [34, 322] on input "checkbox" at bounding box center [30, 320] width 33 height 33
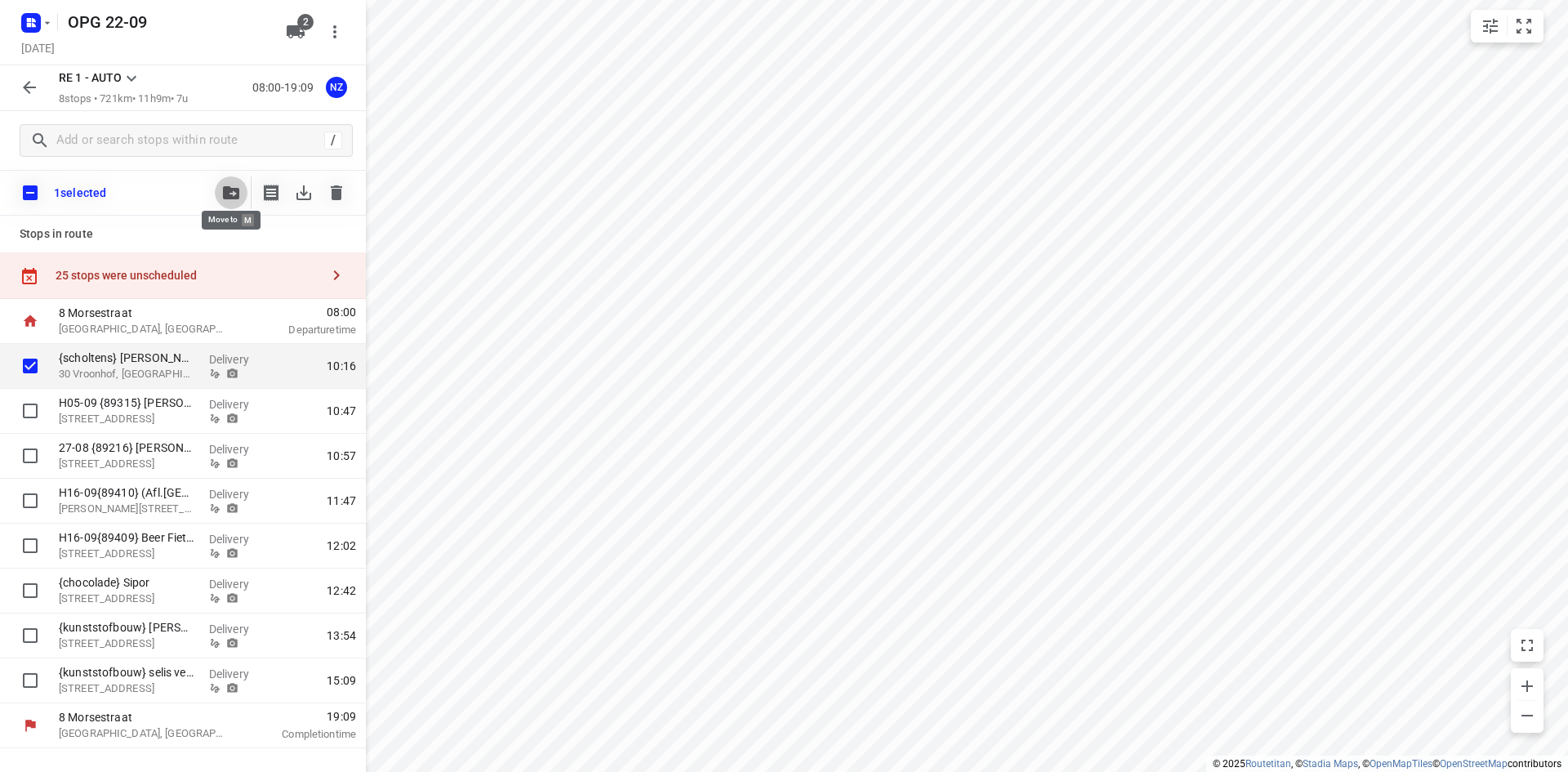
click at [231, 196] on icon "button" at bounding box center [231, 193] width 16 height 13
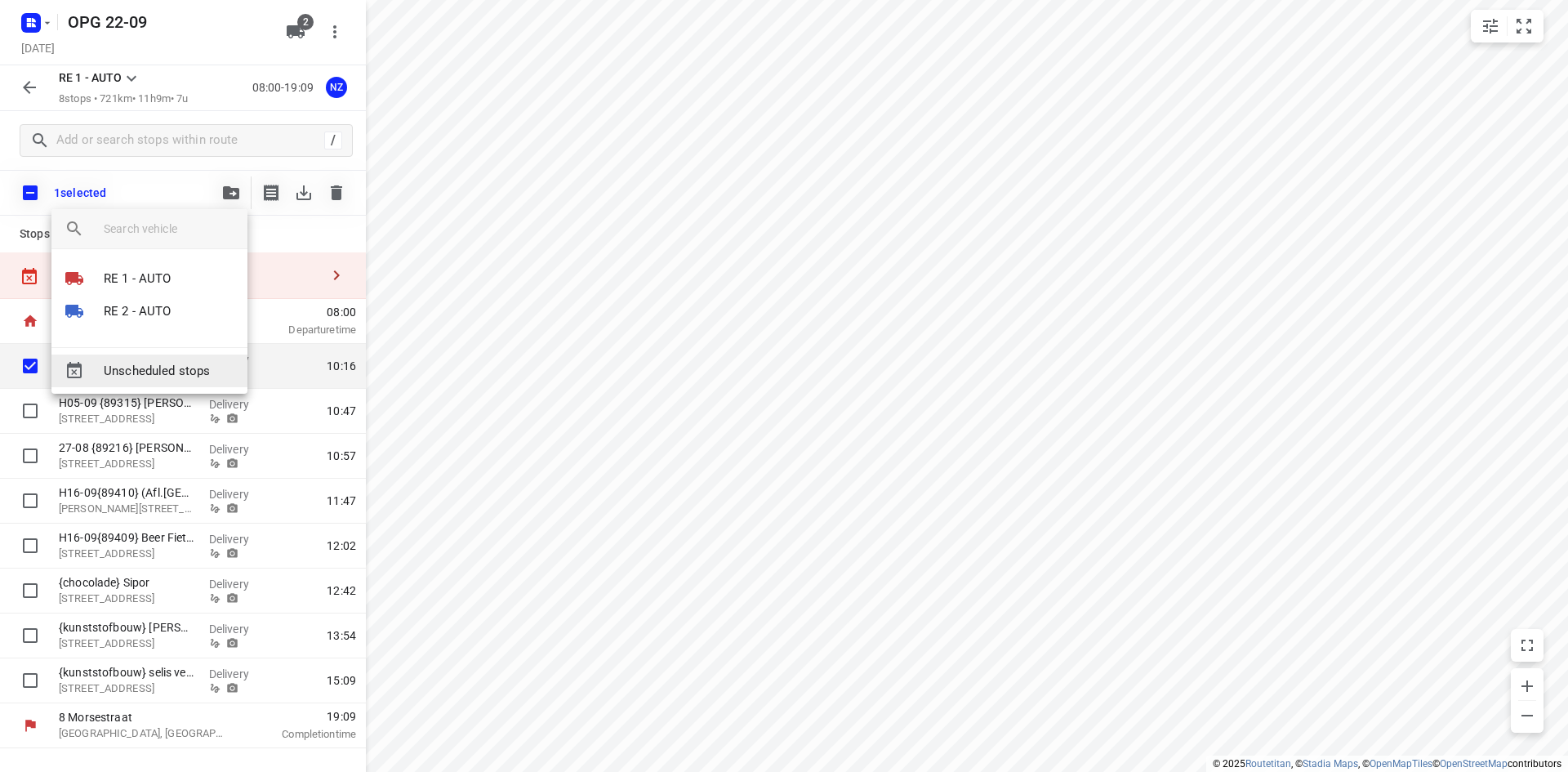
click at [203, 365] on span "Unscheduled stops" at bounding box center [169, 372] width 131 height 19
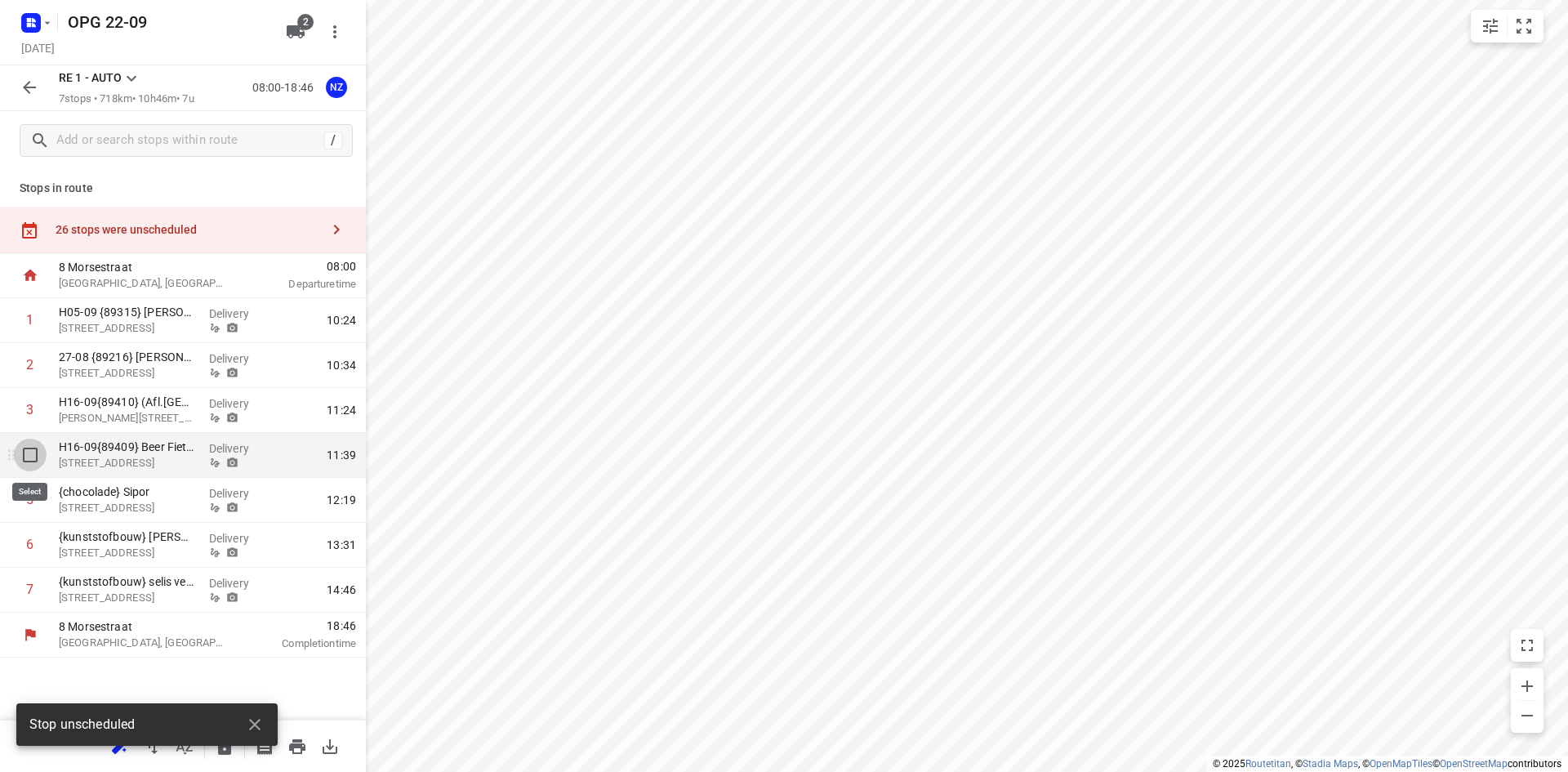
click at [23, 451] on input "checkbox" at bounding box center [30, 455] width 33 height 33
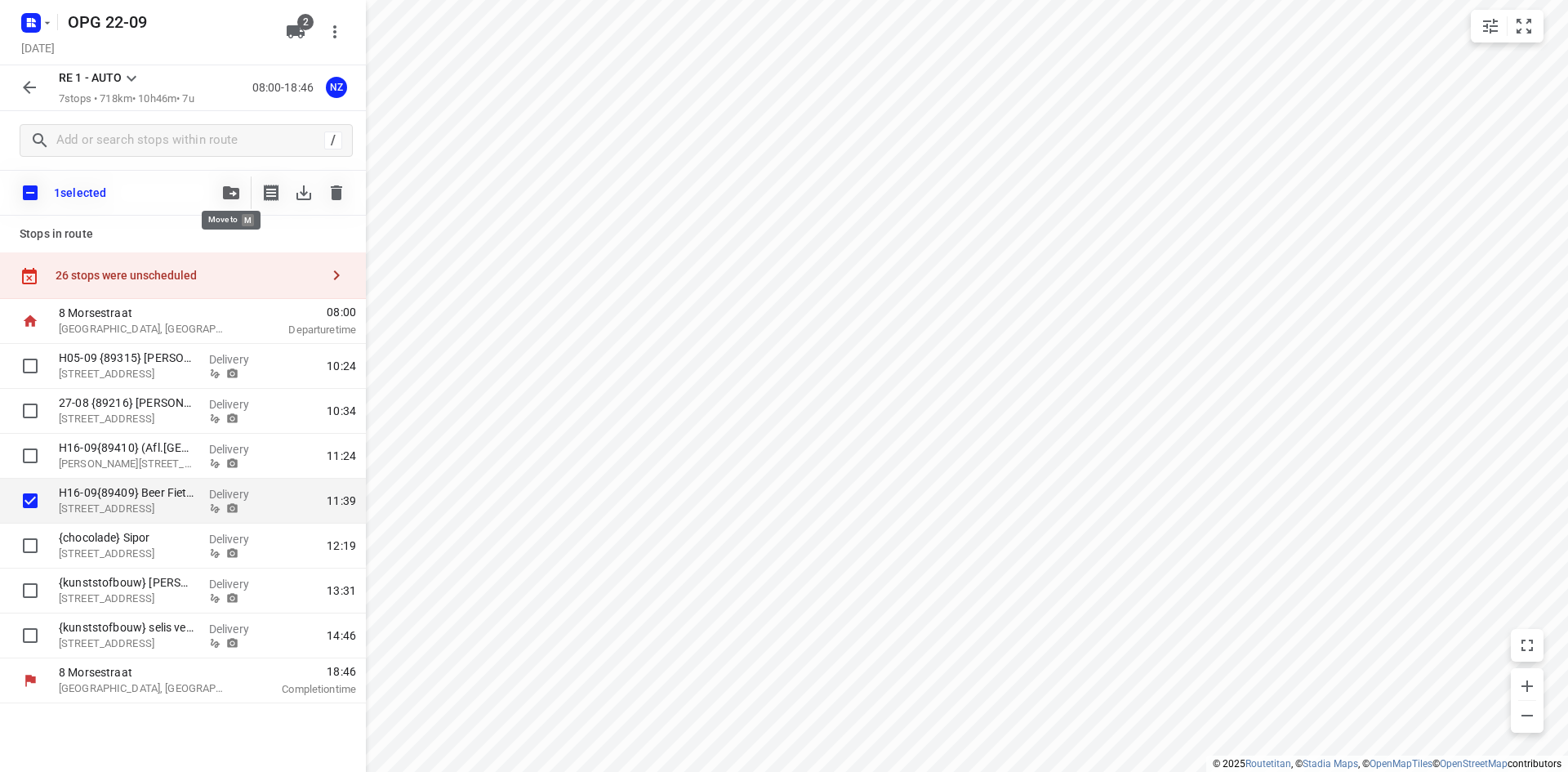
click at [235, 197] on icon "button" at bounding box center [231, 193] width 16 height 13
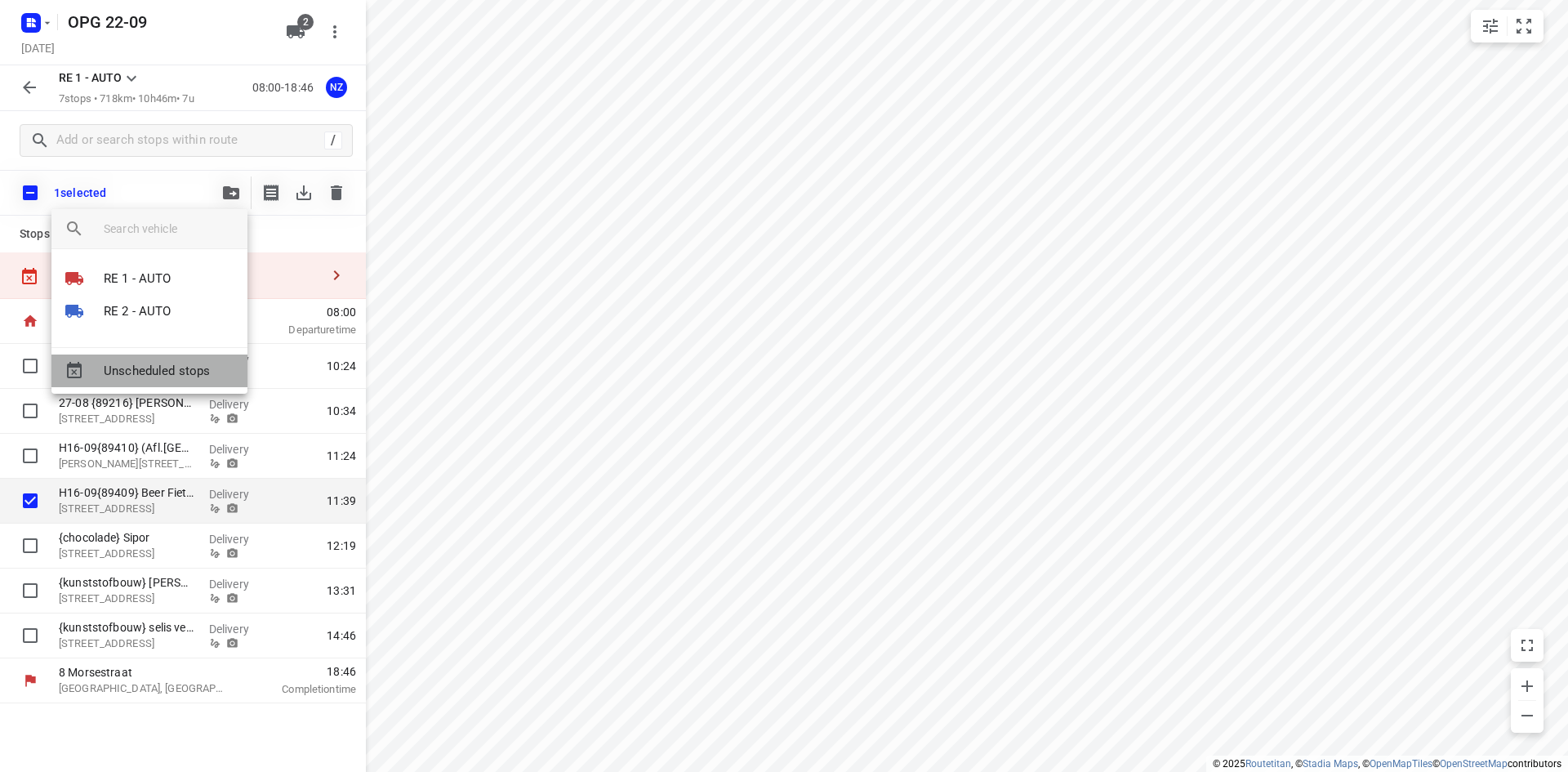
click at [194, 362] on span "Unscheduled stops" at bounding box center [169, 372] width 131 height 19
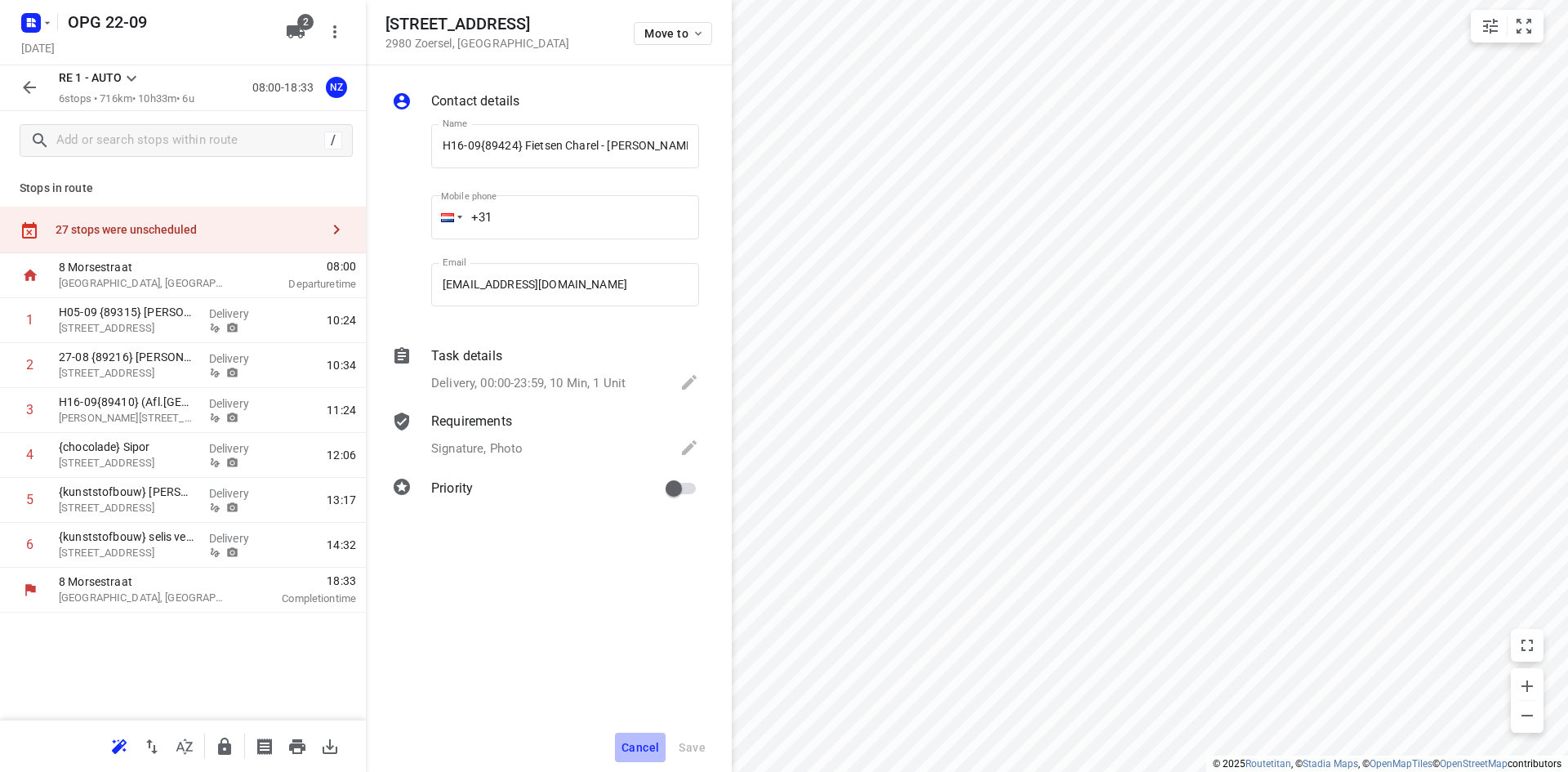
click at [636, 739] on button "Cancel" at bounding box center [640, 747] width 51 height 30
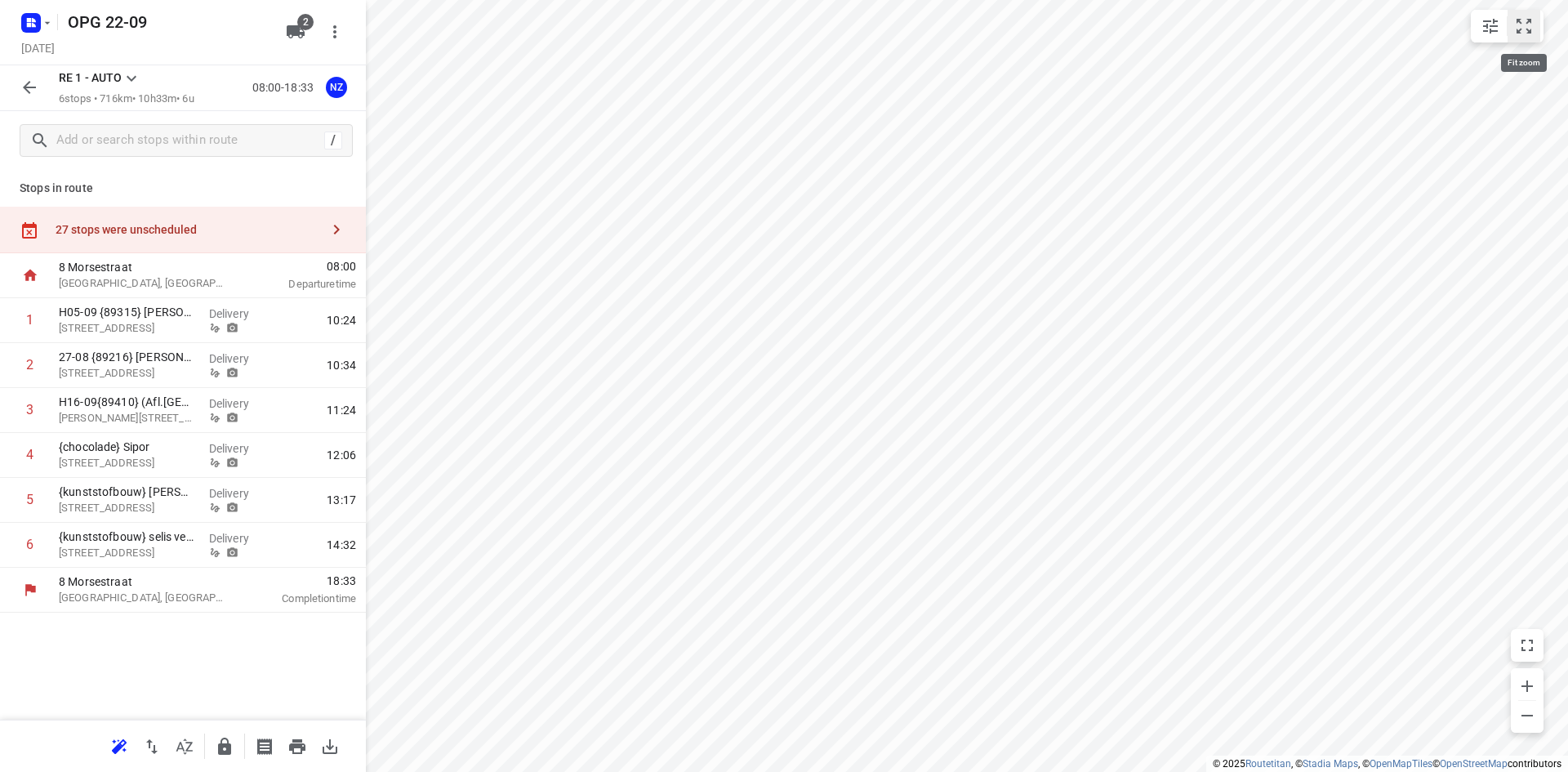
click at [1515, 24] on icon "small contained button group" at bounding box center [1523, 25] width 20 height 20
click at [337, 227] on icon "button" at bounding box center [337, 230] width 6 height 10
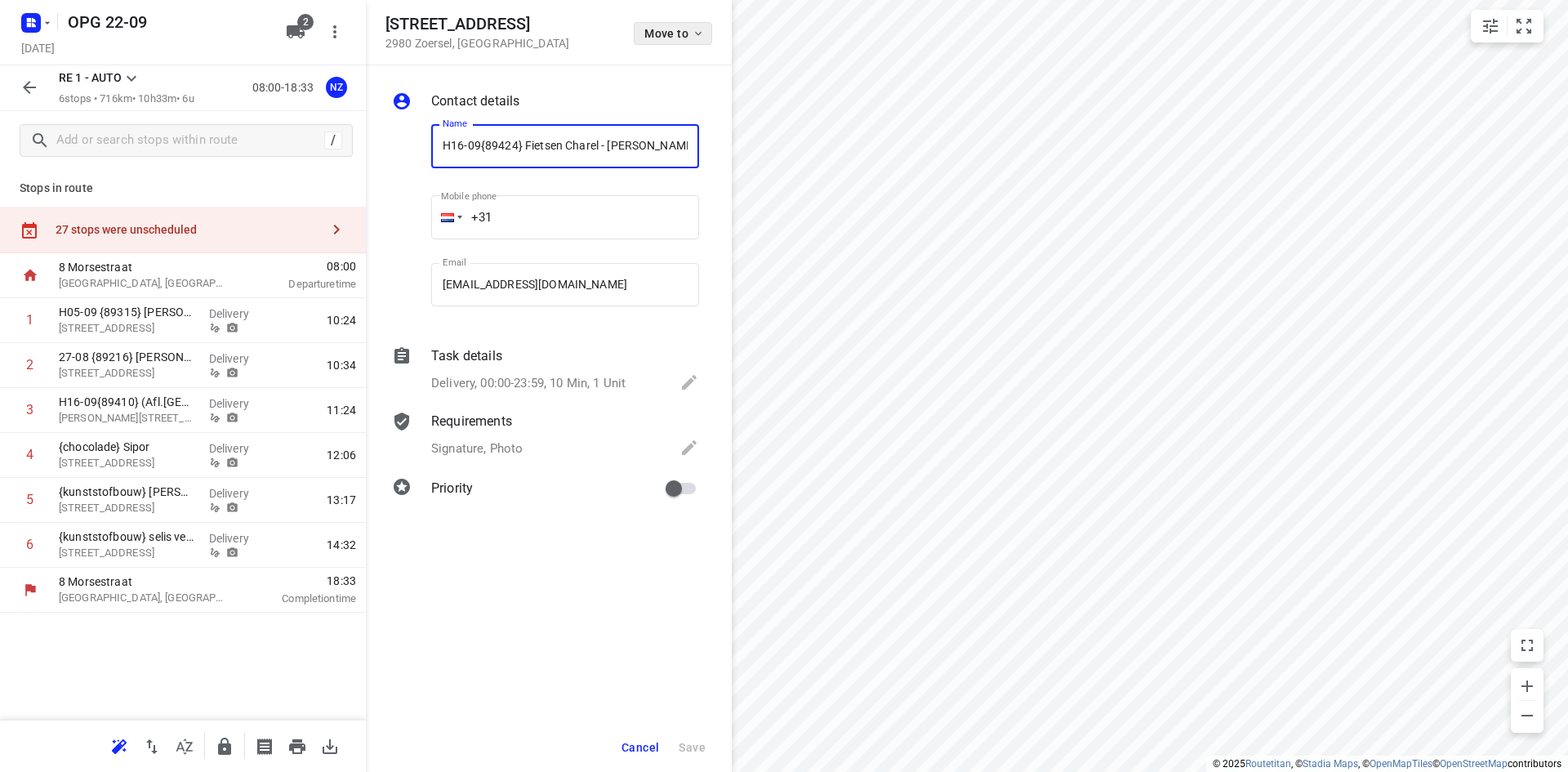
click at [702, 33] on icon "button" at bounding box center [697, 33] width 13 height 13
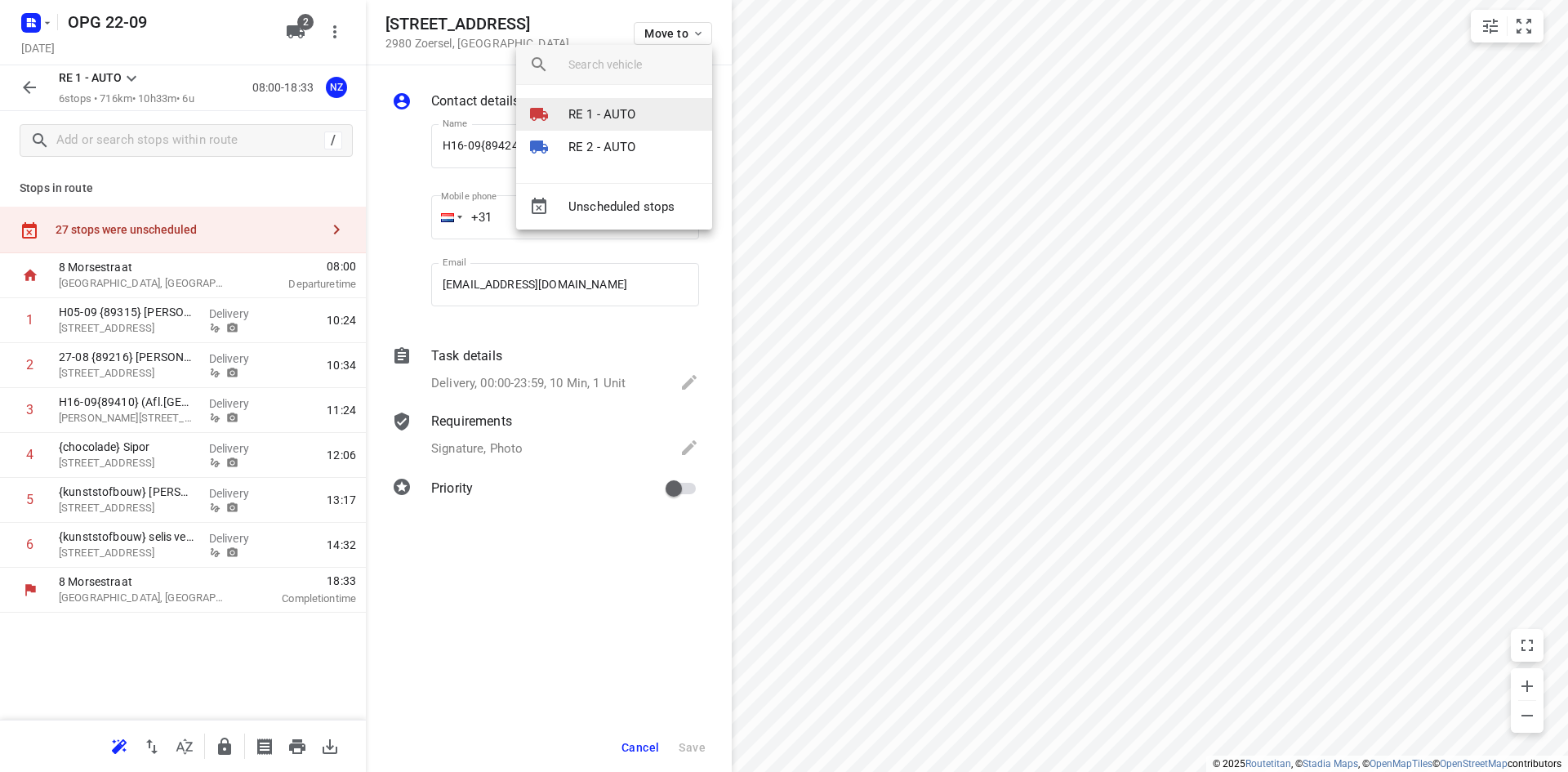
click at [589, 118] on p "RE 1 - AUTO" at bounding box center [602, 115] width 68 height 19
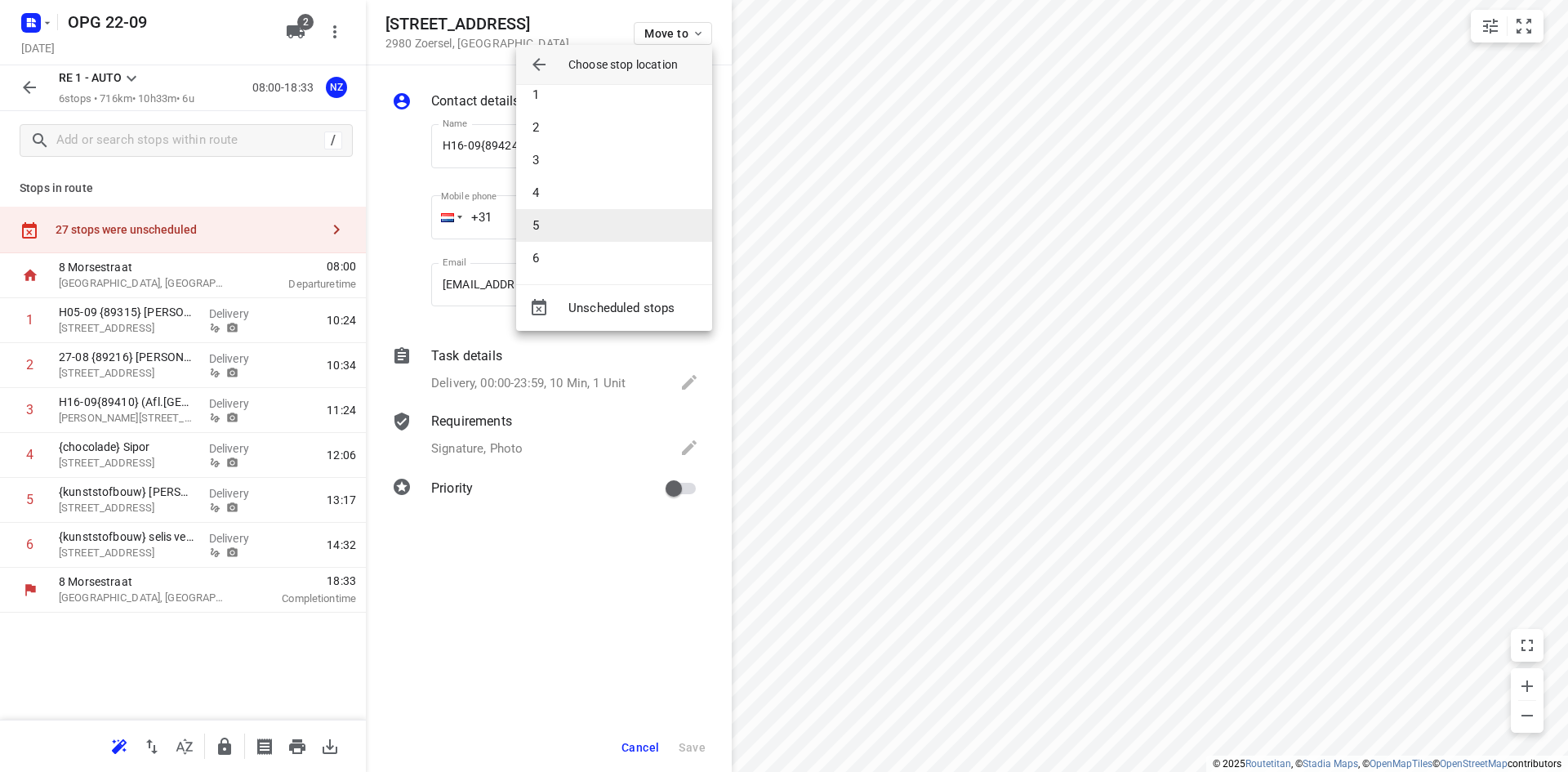
scroll to position [16, 0]
click at [589, 255] on li "6" at bounding box center [613, 255] width 196 height 33
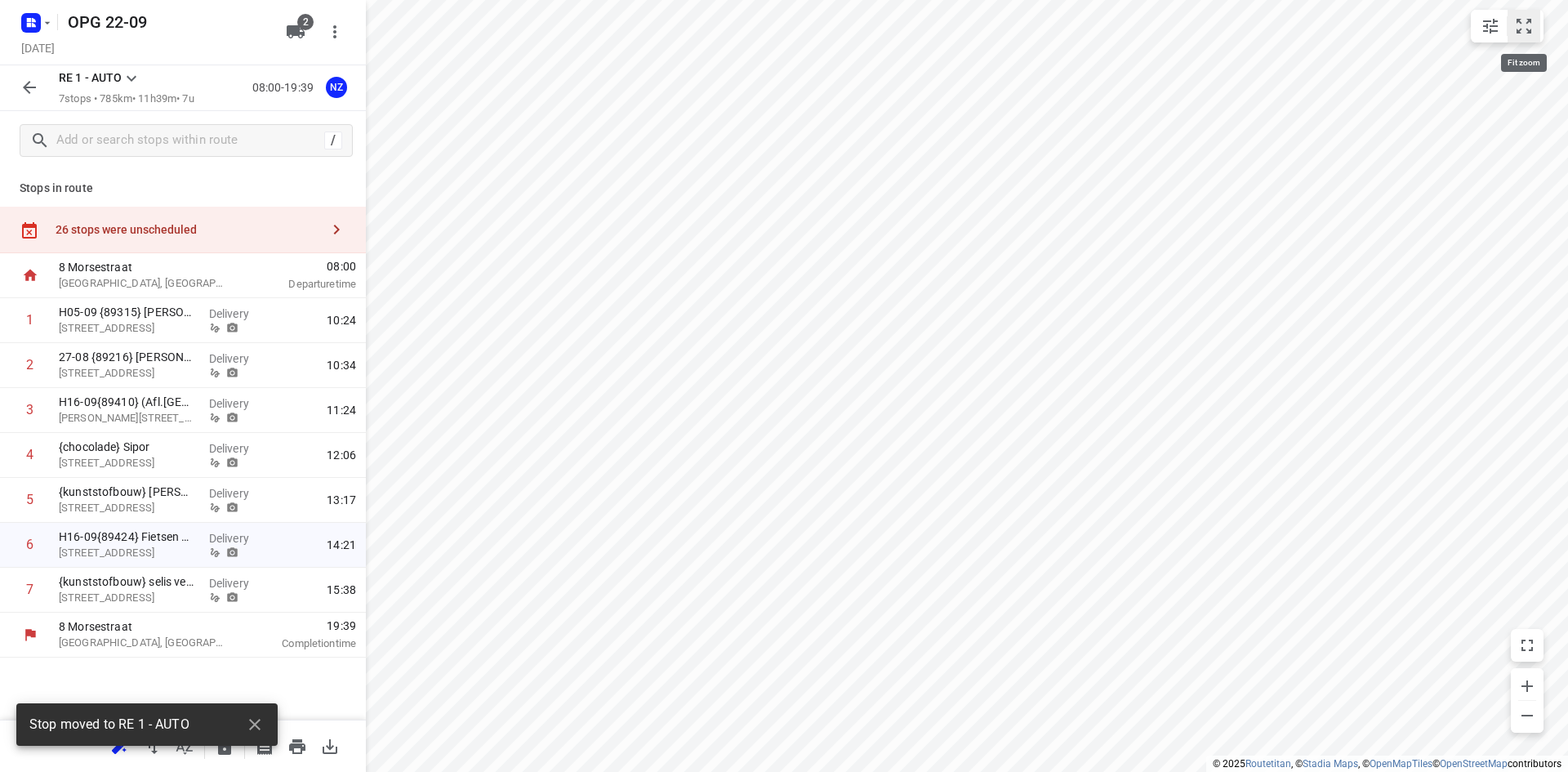
click at [1526, 26] on icon "small contained button group" at bounding box center [1523, 25] width 20 height 20
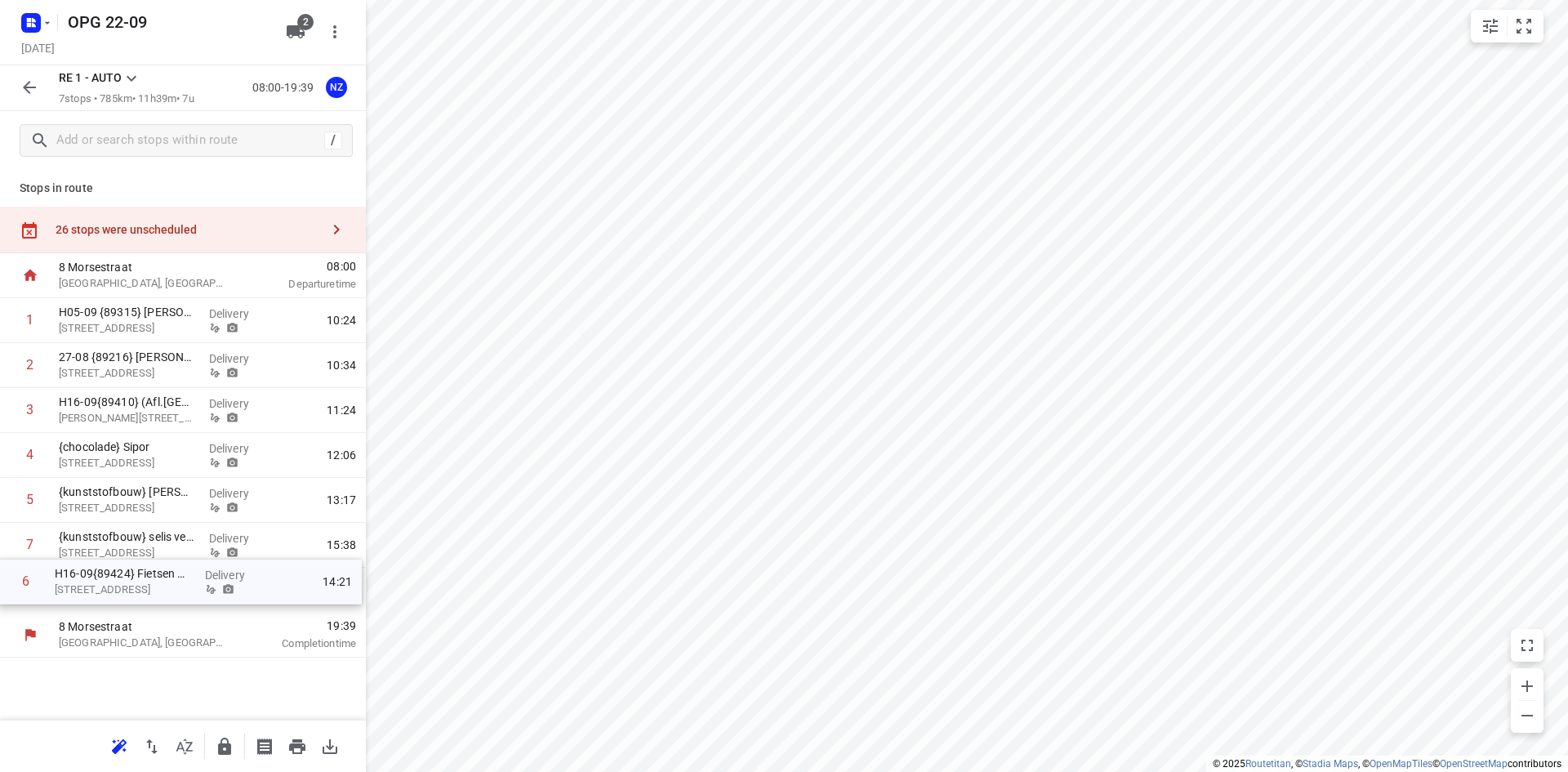
drag, startPoint x: 236, startPoint y: 547, endPoint x: 235, endPoint y: 588, distance: 41.0
click at [235, 588] on div "1 H05-09 {89315} [PERSON_NAME] &amp;amp;amp; Zoon [STREET_ADDRESS] Delivery 10:…" at bounding box center [182, 455] width 365 height 315
click at [290, 739] on icon "button" at bounding box center [297, 746] width 20 height 20
click at [31, 86] on icon "button" at bounding box center [29, 87] width 20 height 20
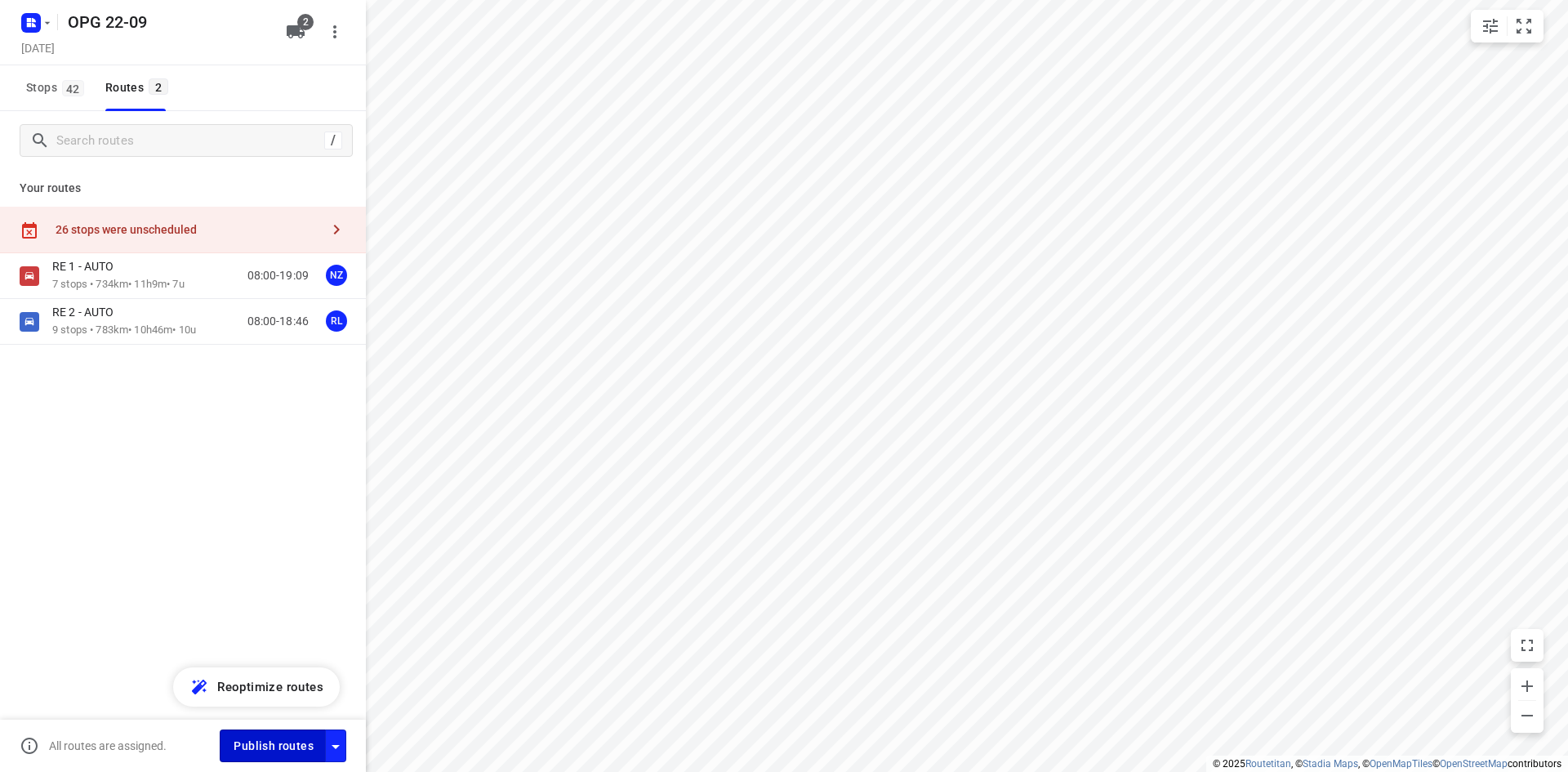
click at [270, 747] on span "Publish routes" at bounding box center [273, 746] width 80 height 20
